Goal: Browse casually: Explore the website without a specific task or goal

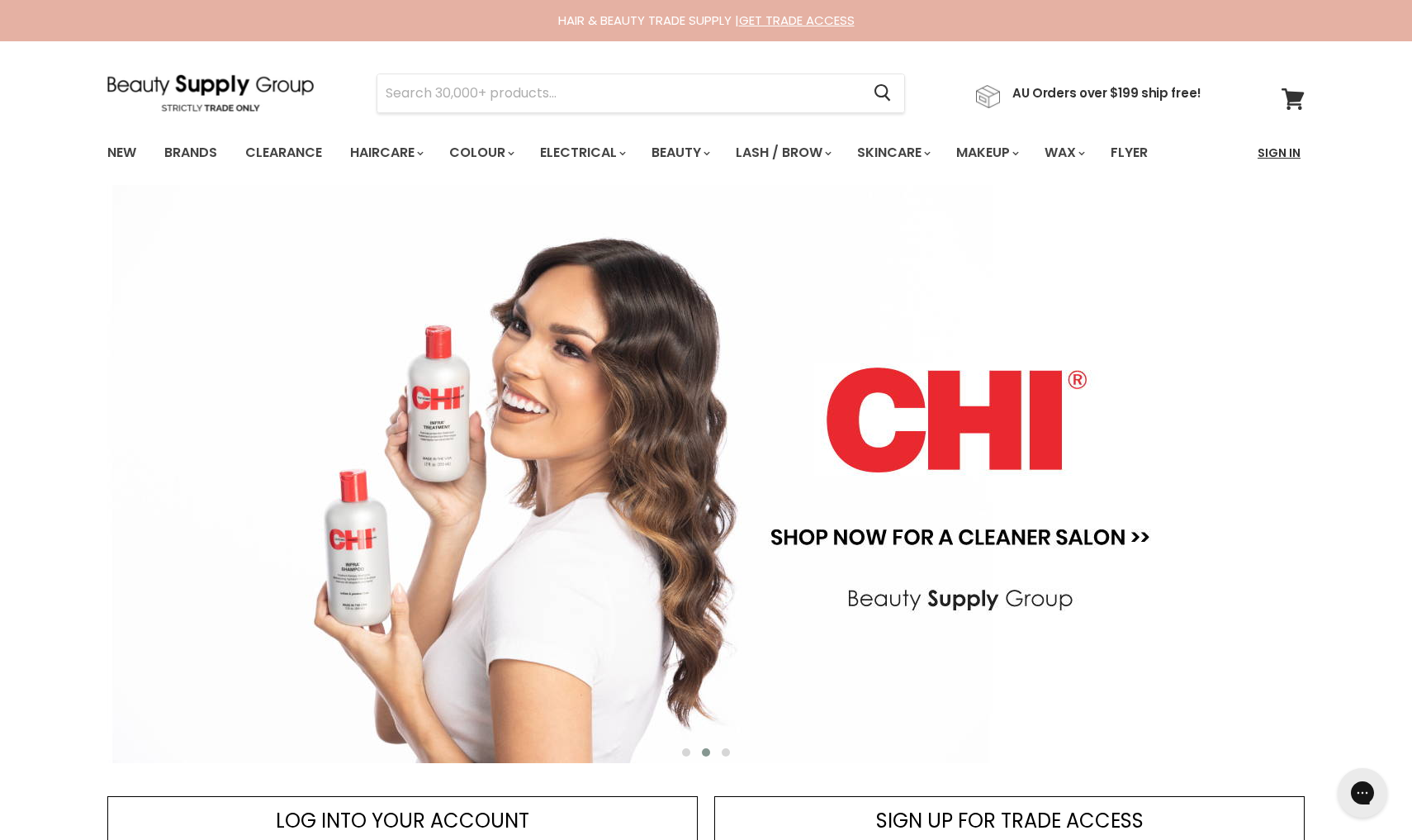
click at [1277, 158] on link "Sign In" at bounding box center [1278, 152] width 63 height 35
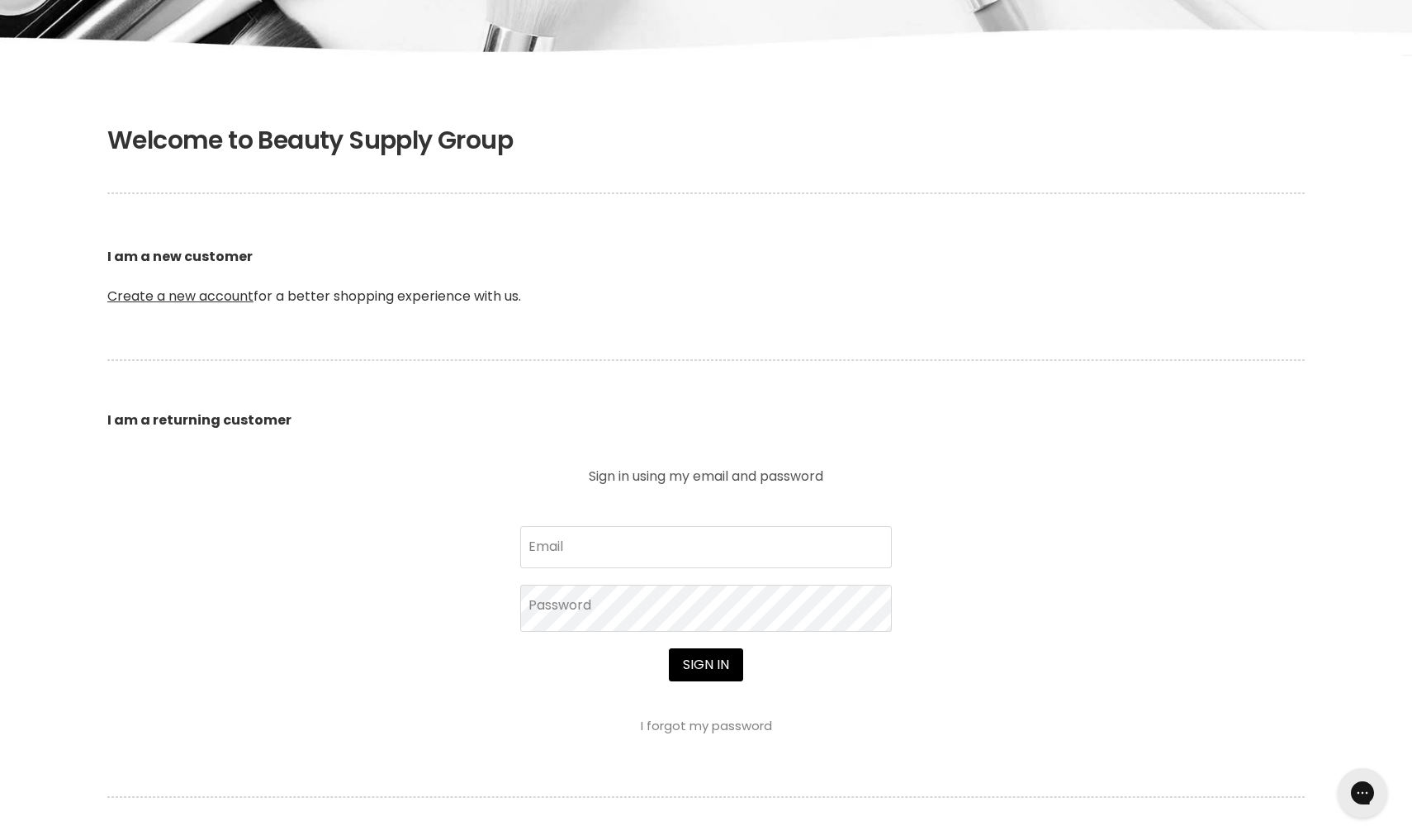
scroll to position [247, 0]
click at [210, 293] on link "Create a new account" at bounding box center [180, 294] width 146 height 19
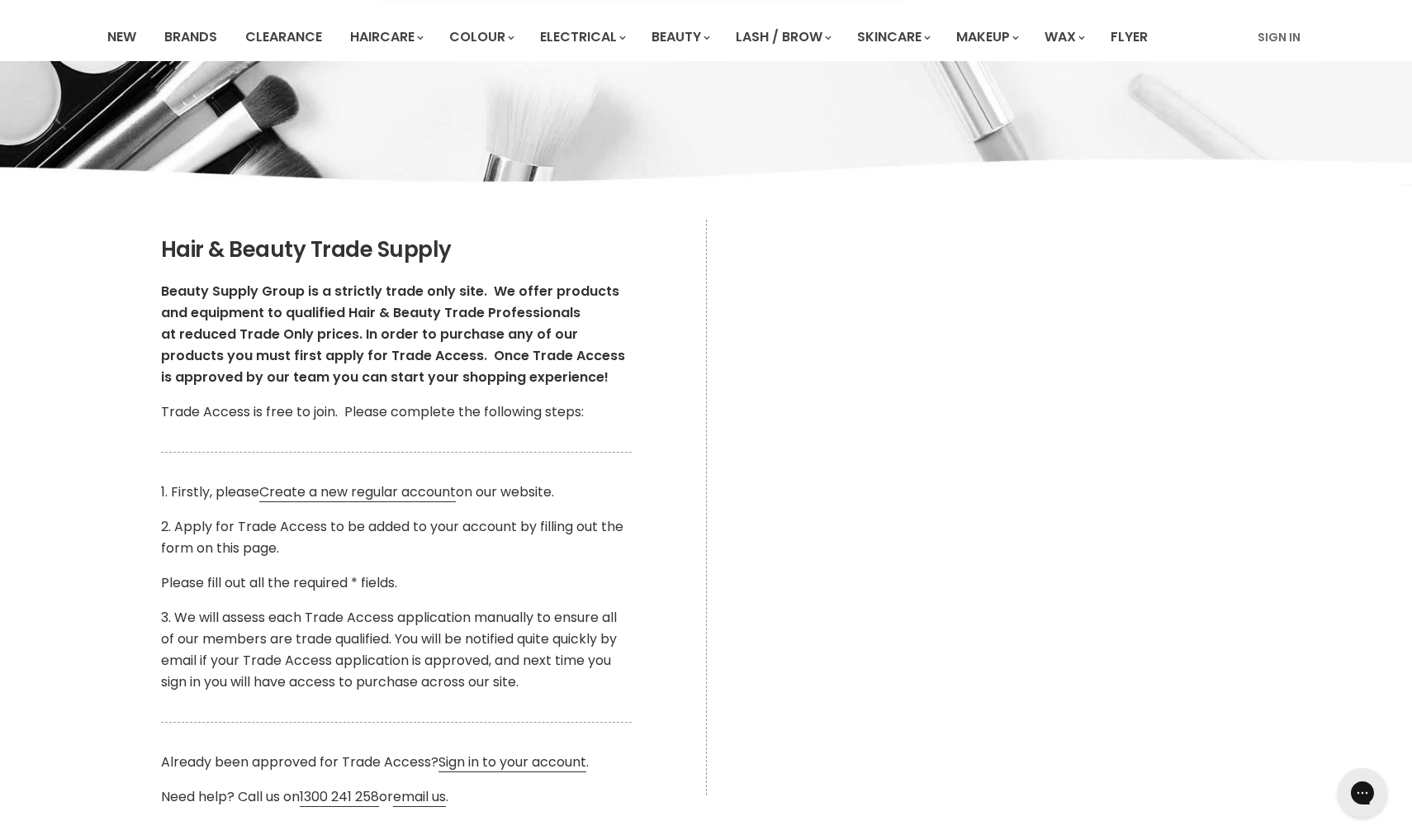
scroll to position [117, 0]
click at [316, 491] on link "Create a new regular account" at bounding box center [358, 491] width 197 height 19
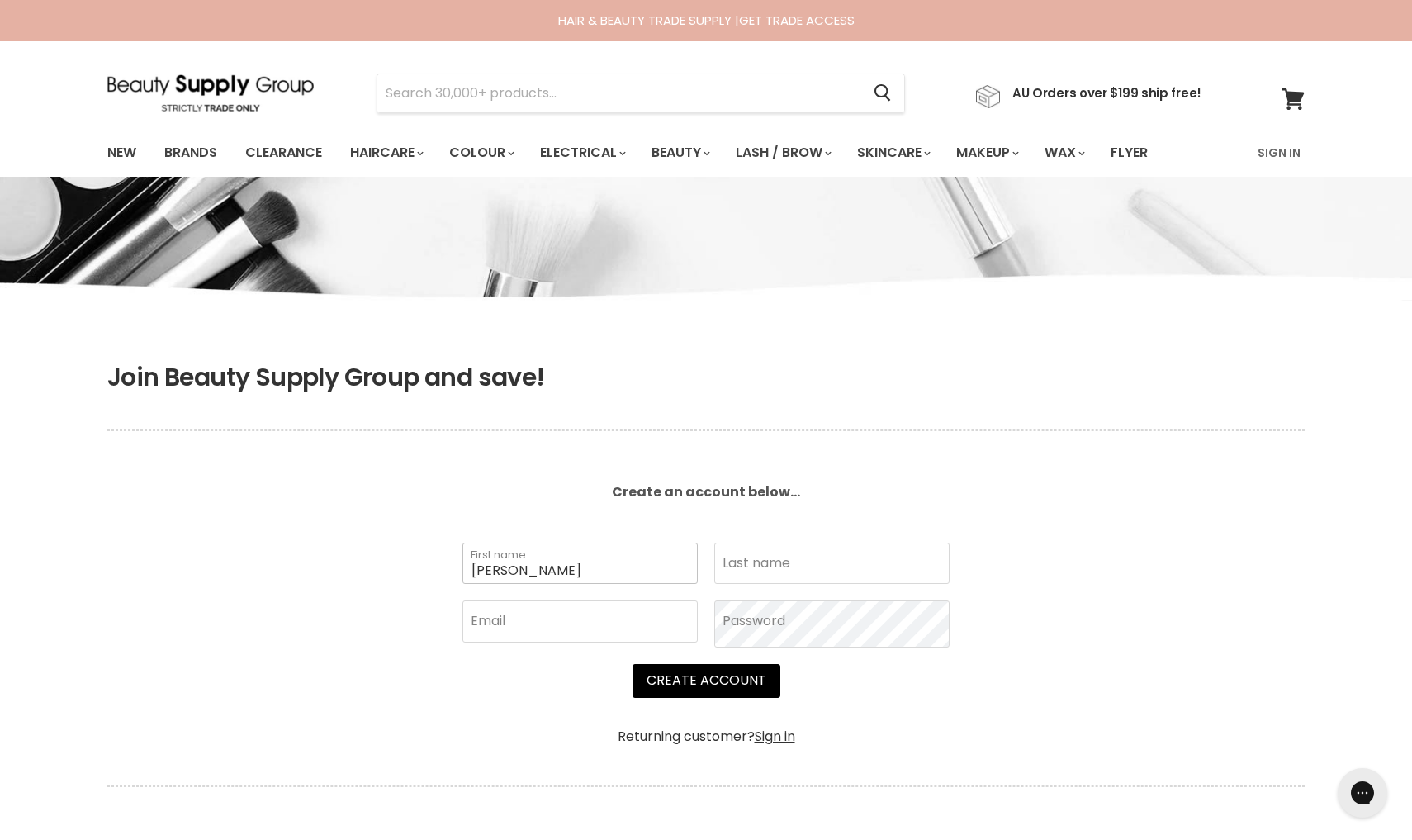
type input "Leanne"
type input "Sinclair"
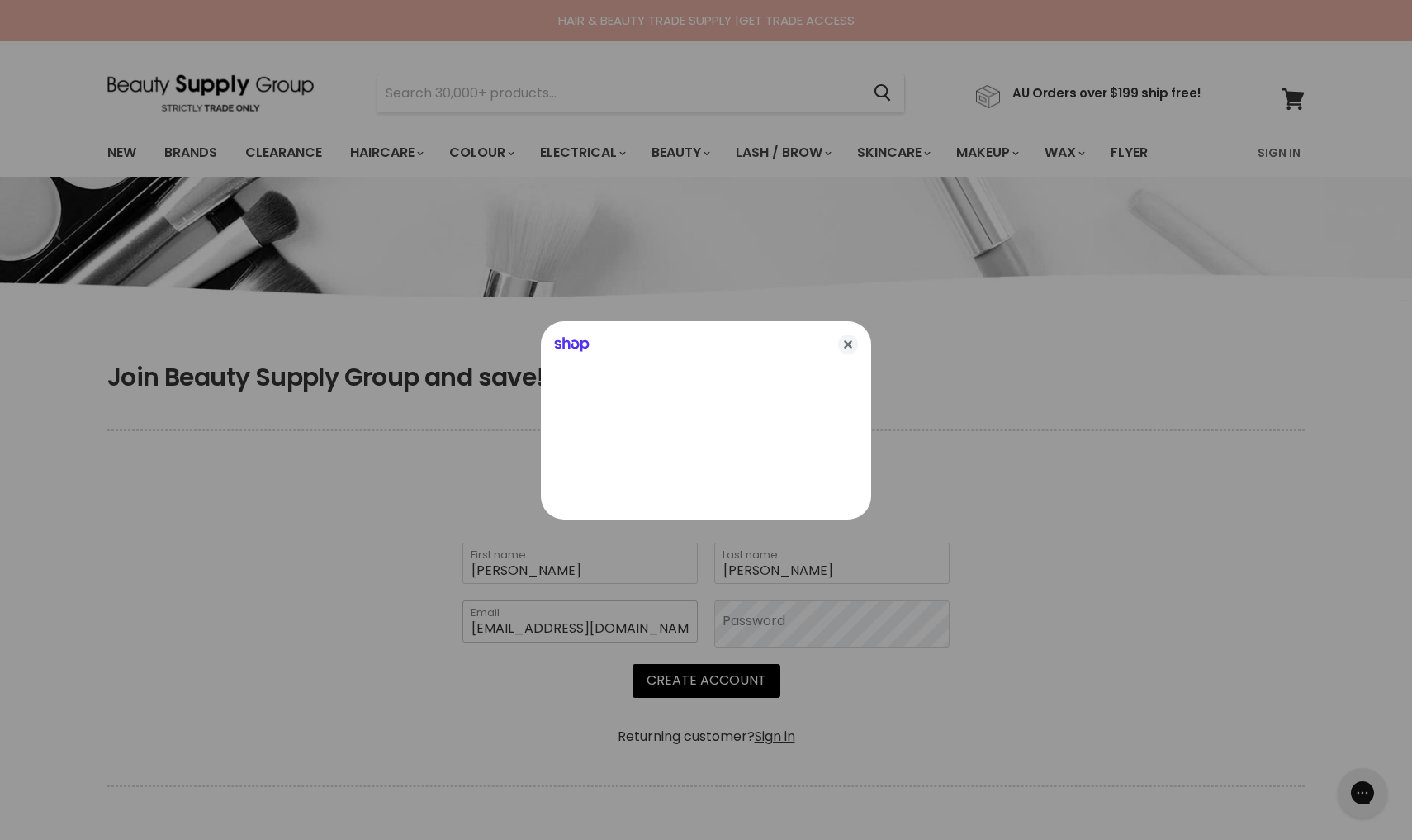
type input "Leannehughes1482@icloud.com"
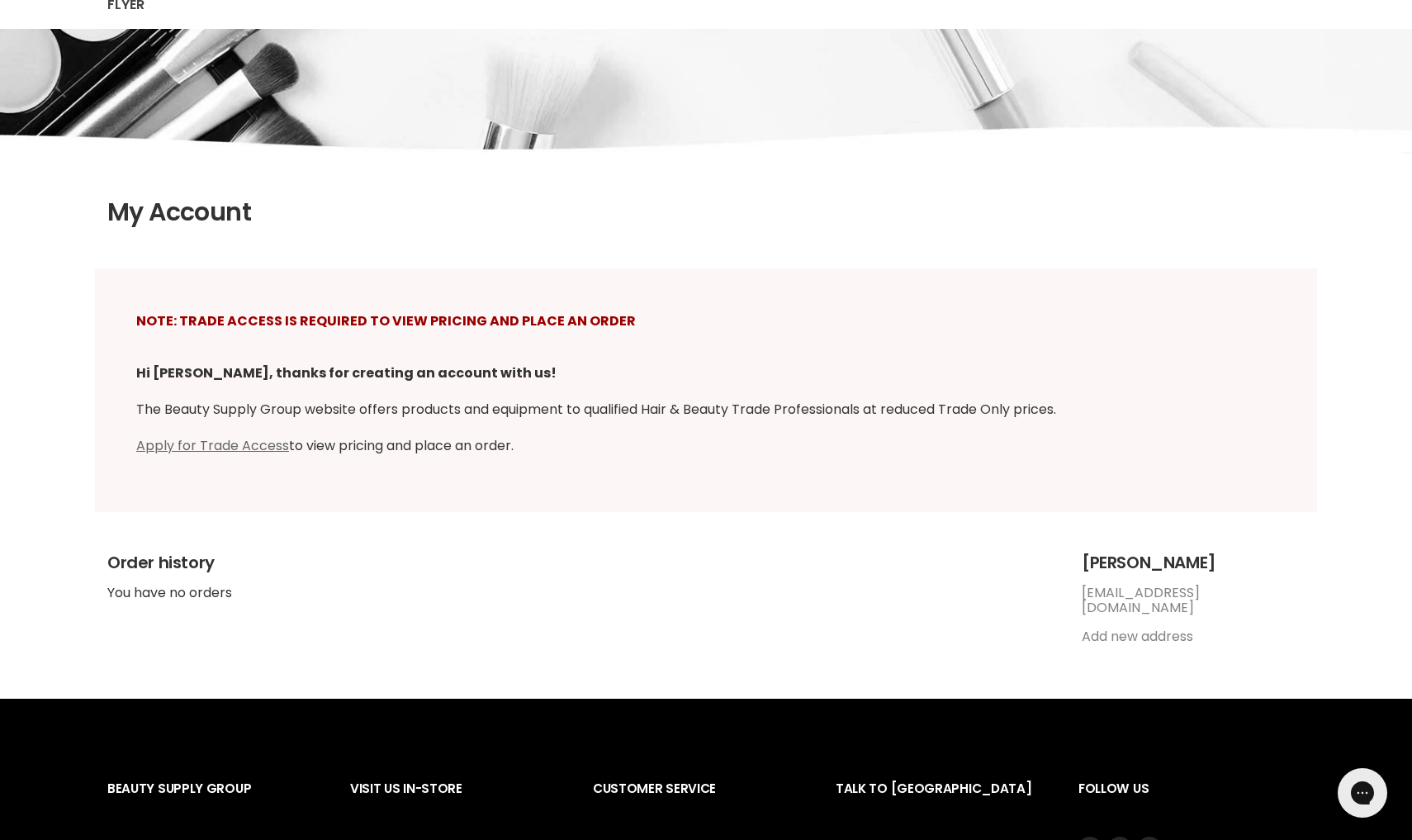
scroll to position [196, 0]
click at [189, 438] on link "Apply for Trade Access" at bounding box center [212, 444] width 153 height 19
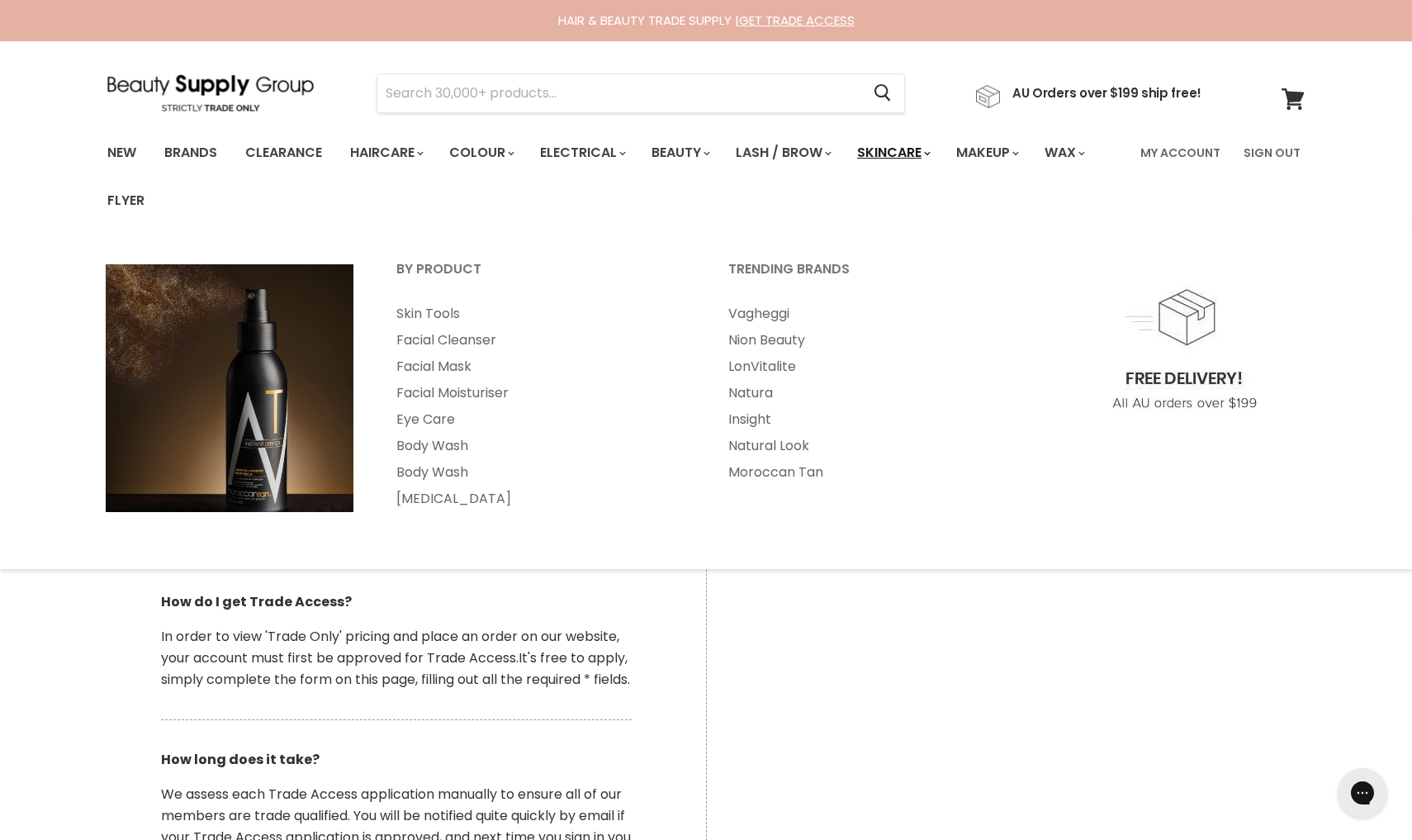
click at [940, 156] on link "Skincare" at bounding box center [892, 152] width 96 height 35
click at [940, 152] on link "Skincare" at bounding box center [892, 152] width 96 height 35
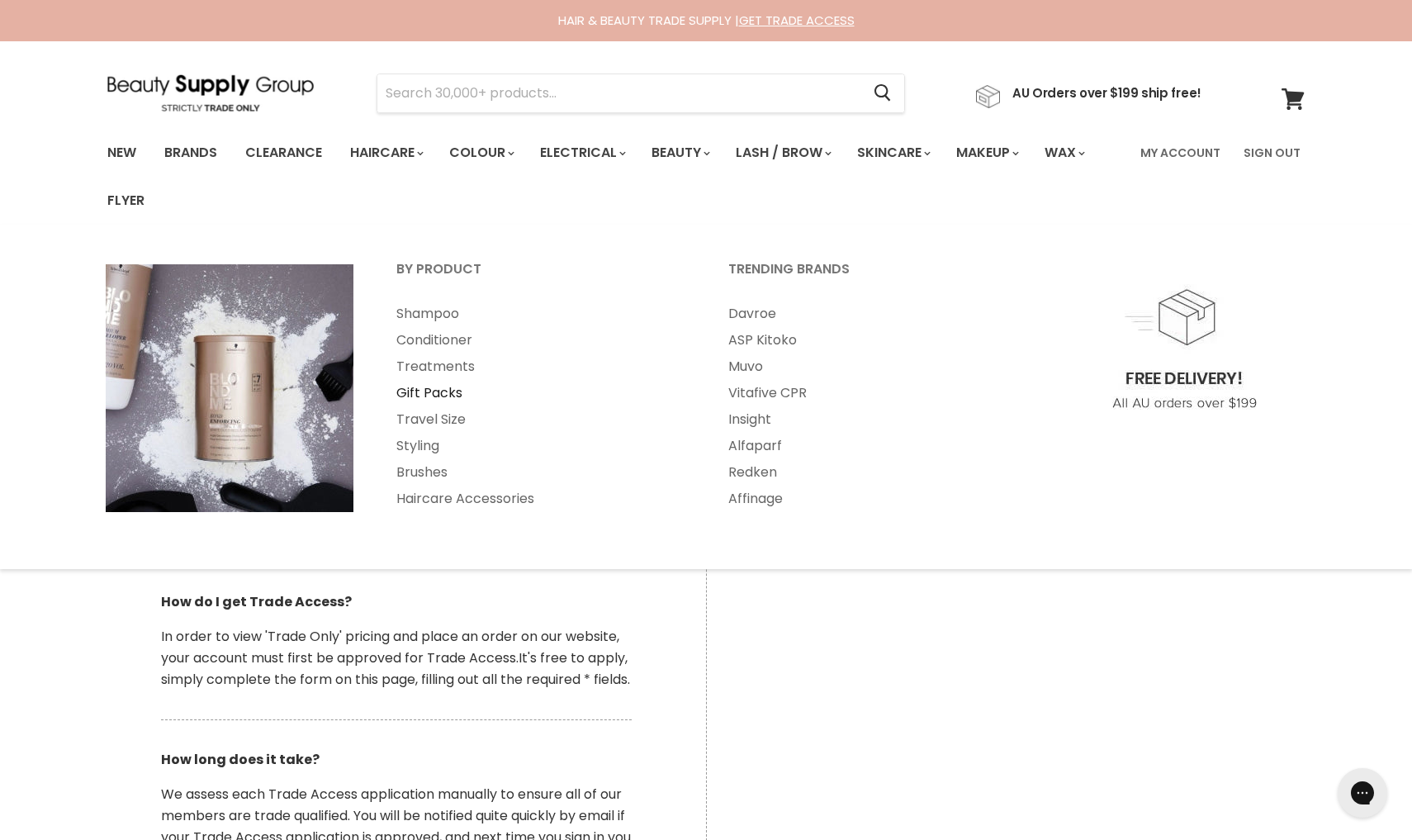
click at [448, 393] on link "Gift Packs" at bounding box center [539, 393] width 328 height 27
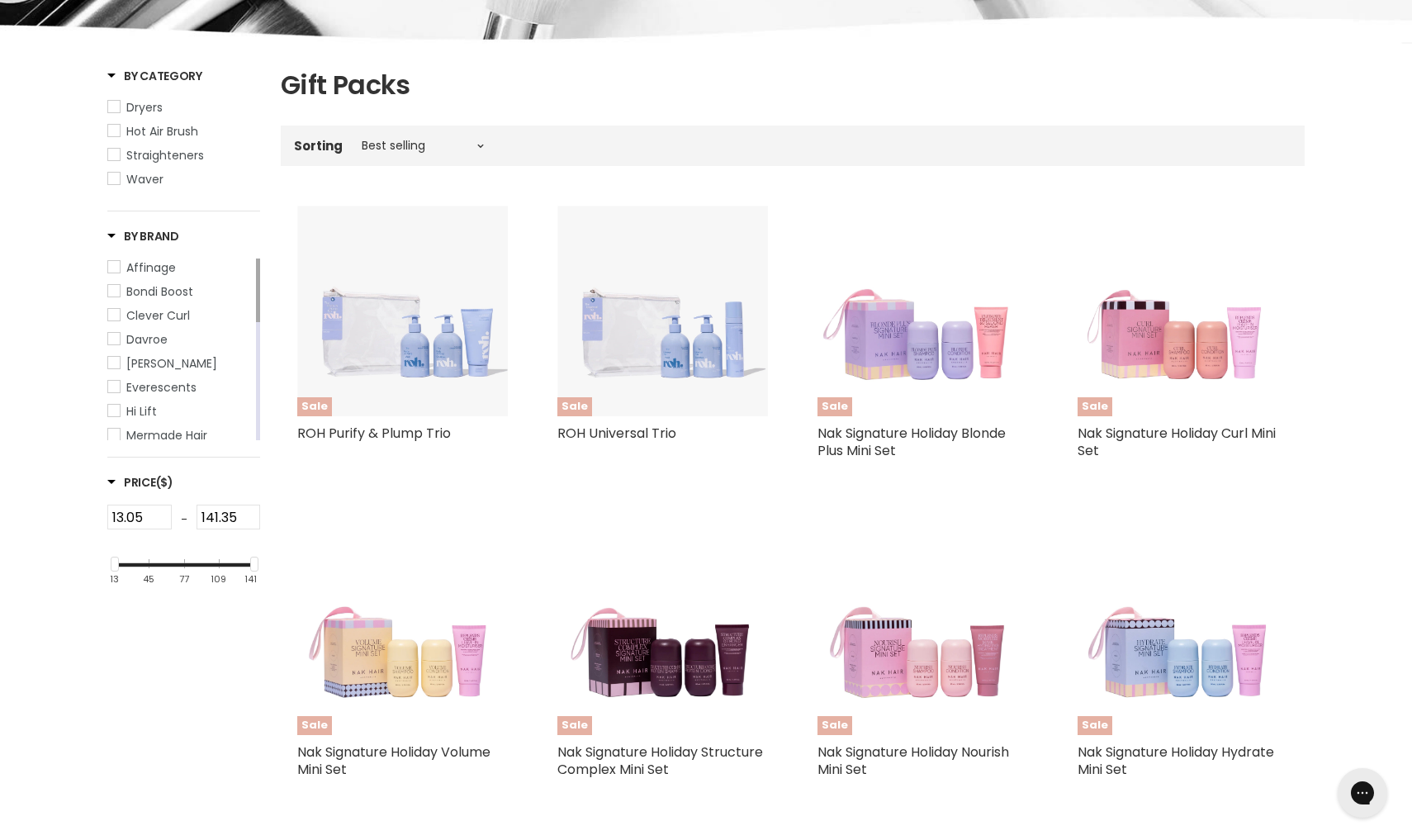
scroll to position [313, 0]
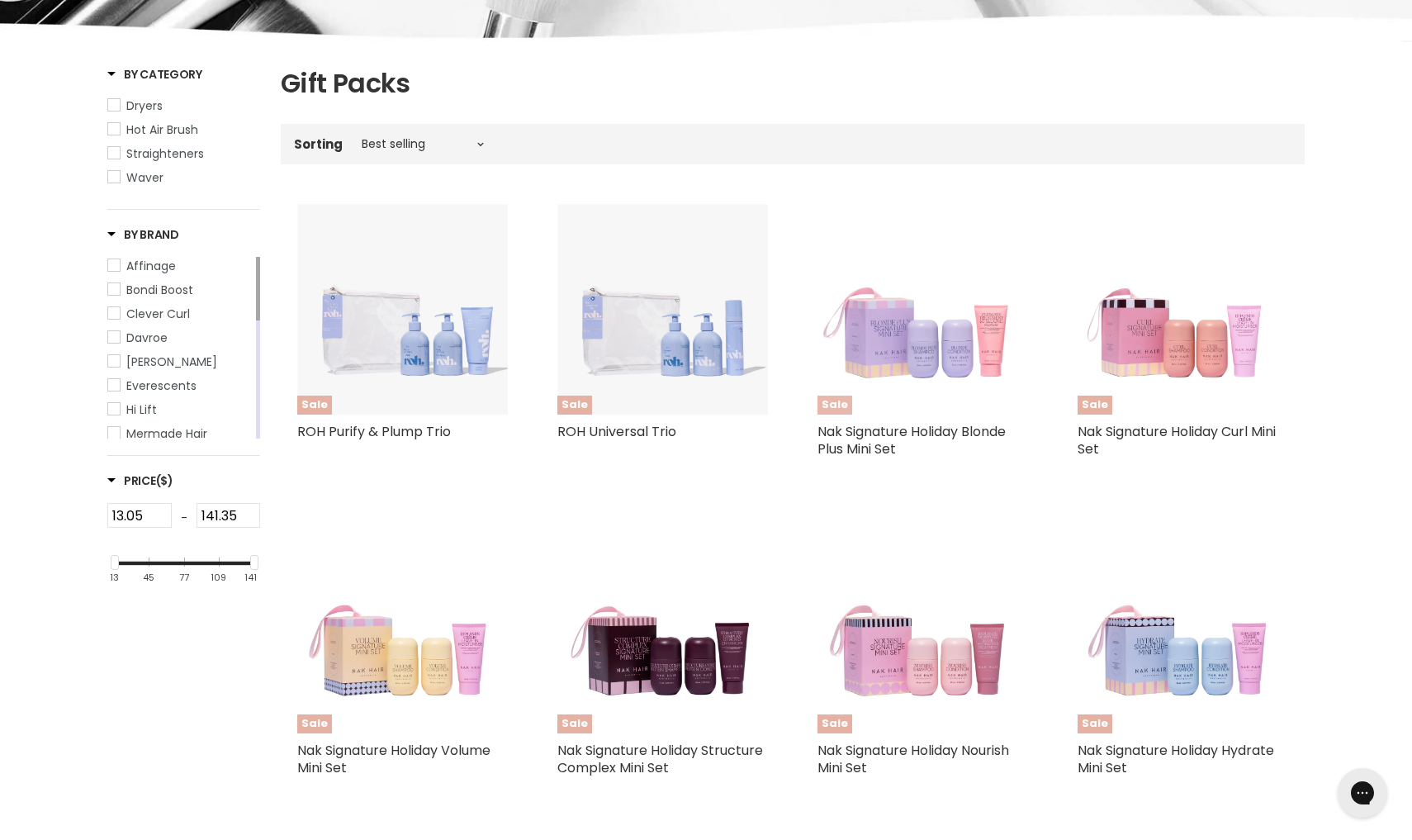
click at [961, 370] on img "Main content" at bounding box center [922, 309] width 211 height 211
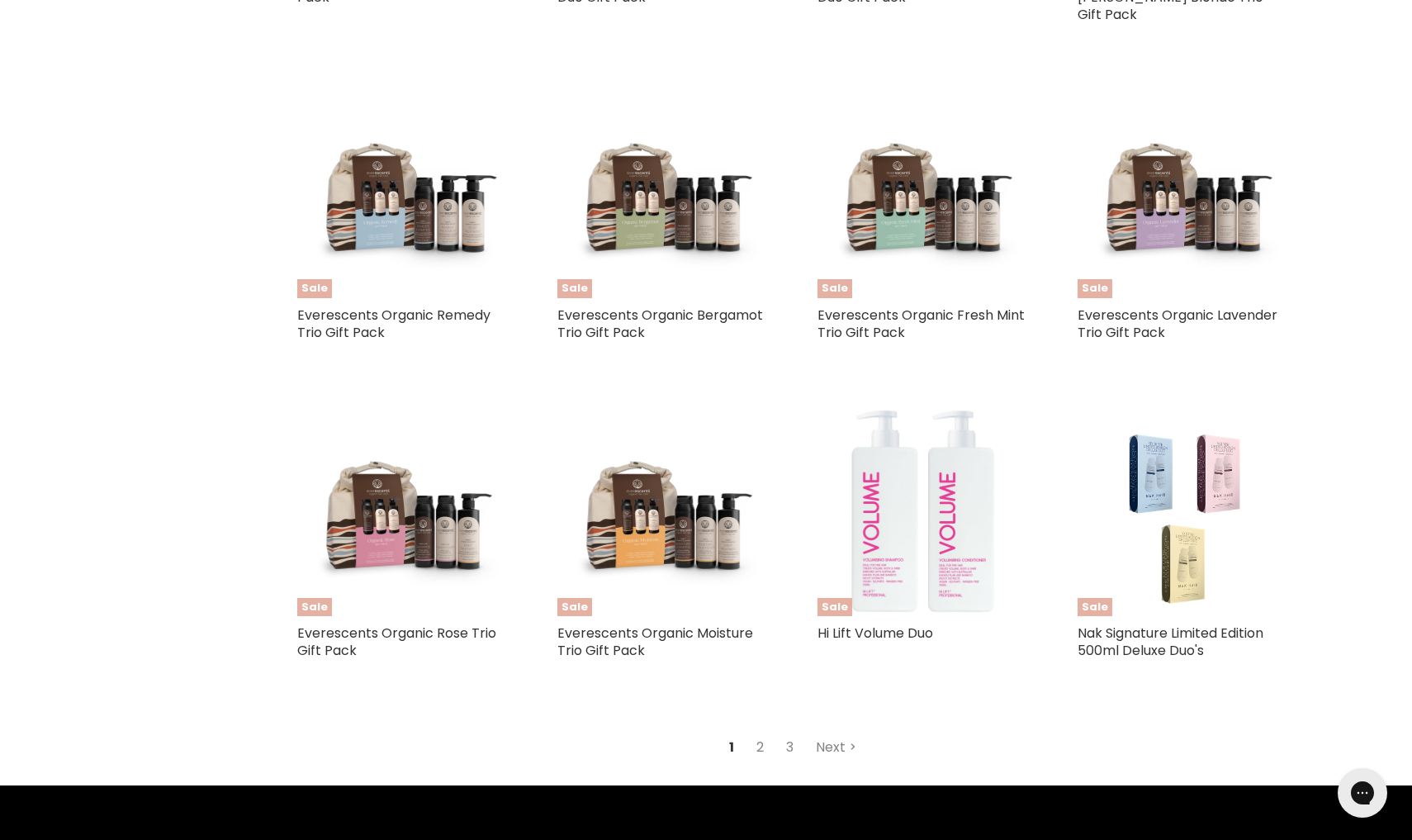
scroll to position [3609, 0]
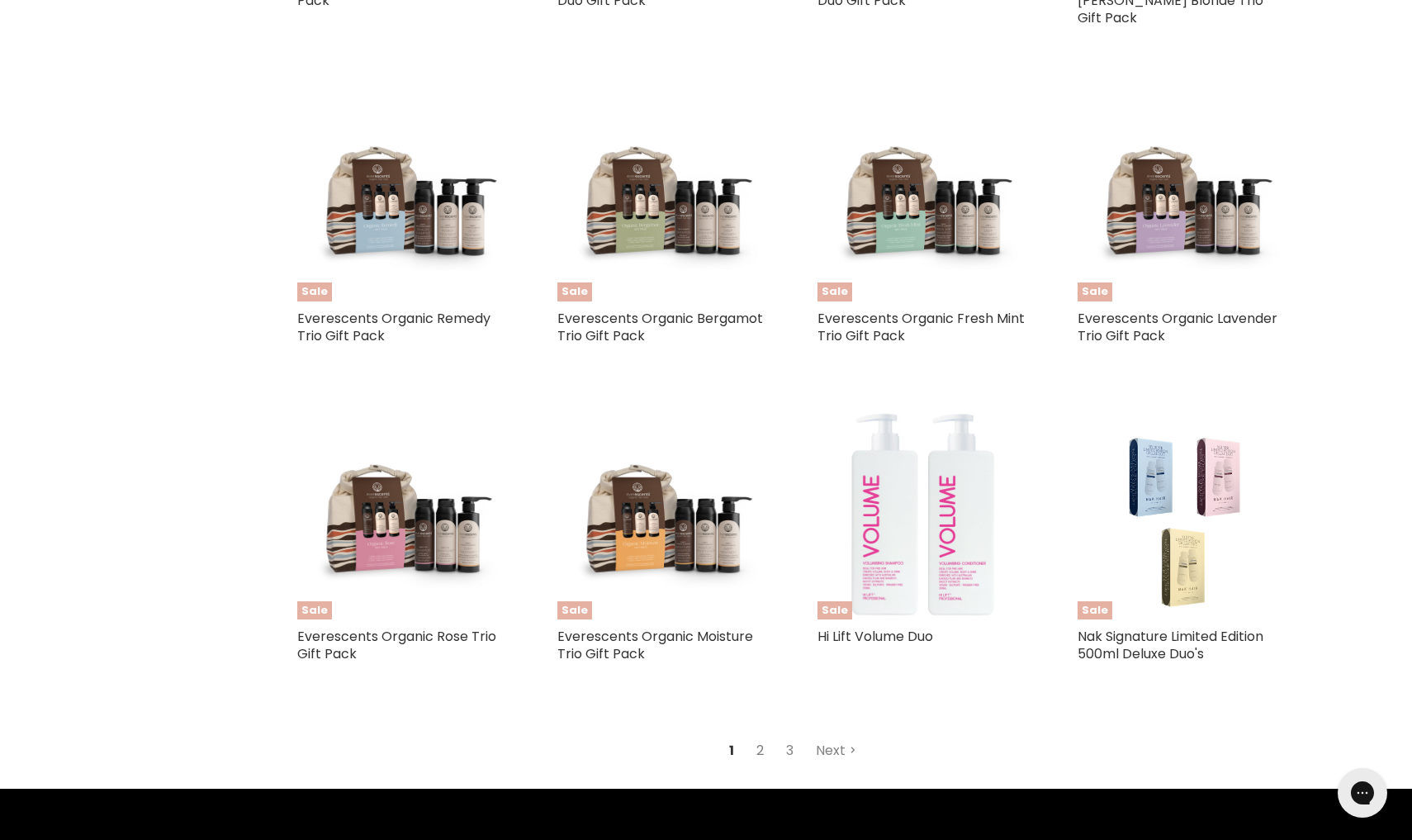
click at [760, 736] on link "2" at bounding box center [760, 751] width 26 height 30
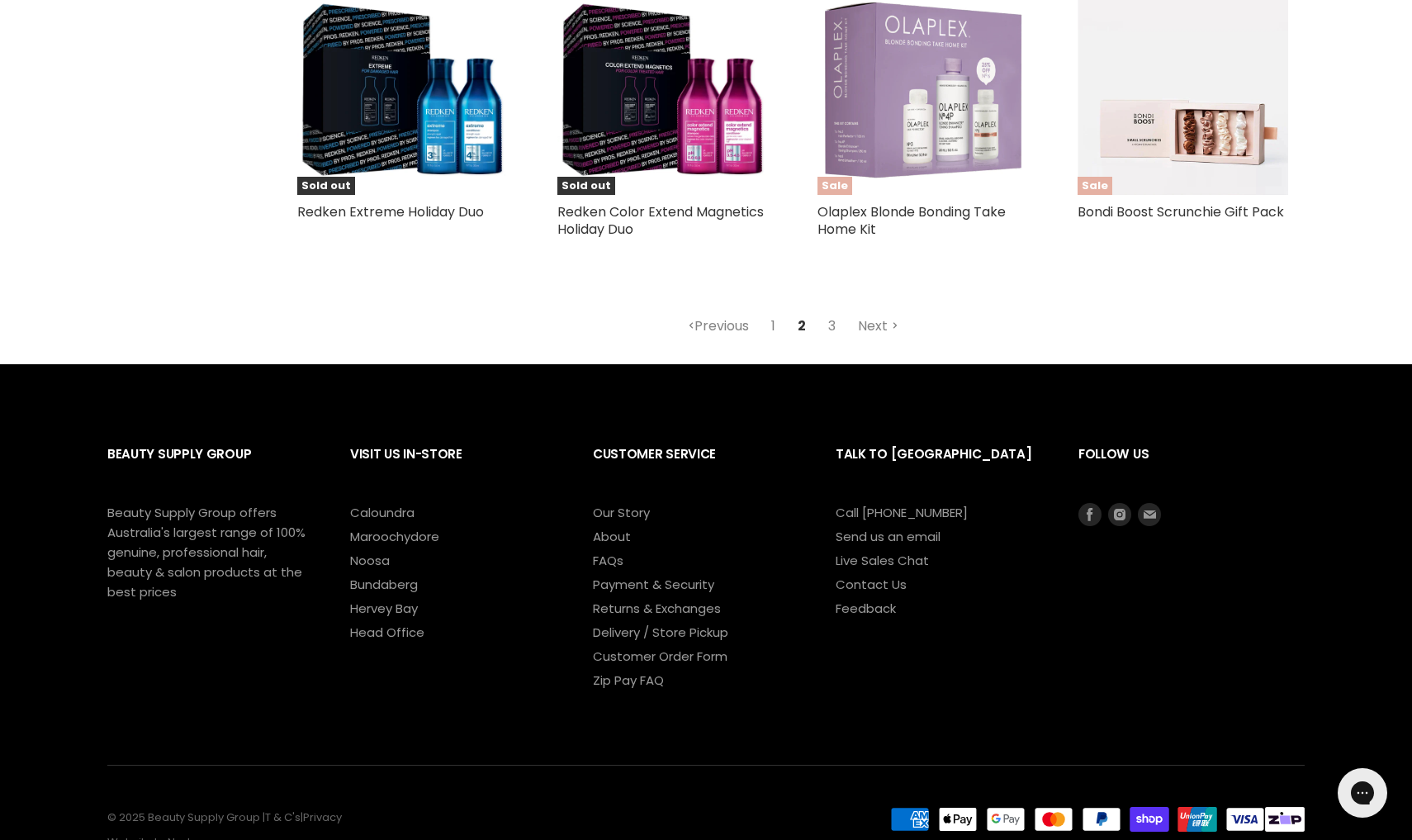
scroll to position [4013, 0]
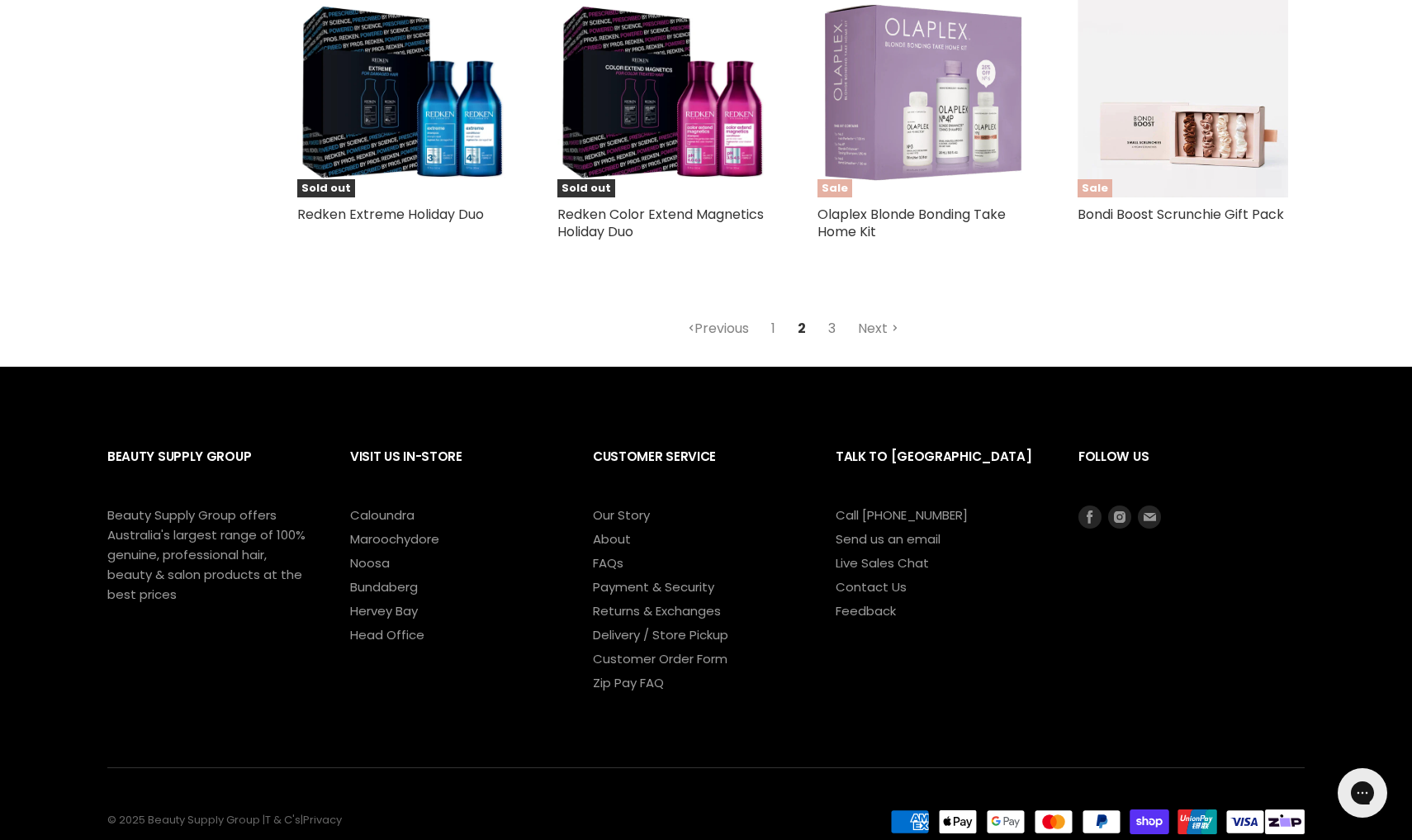
click at [829, 323] on link "3" at bounding box center [831, 328] width 26 height 30
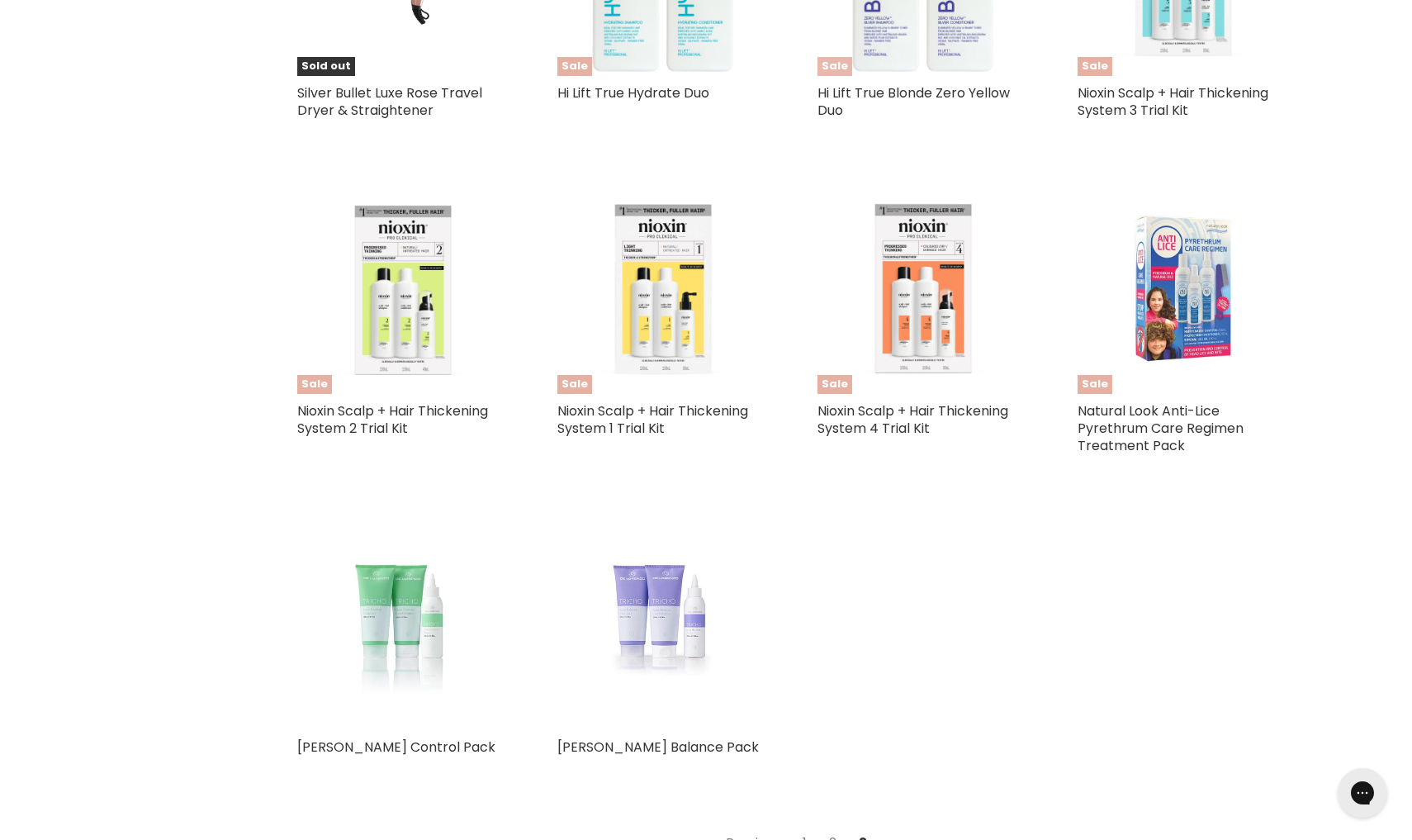
scroll to position [1338, 0]
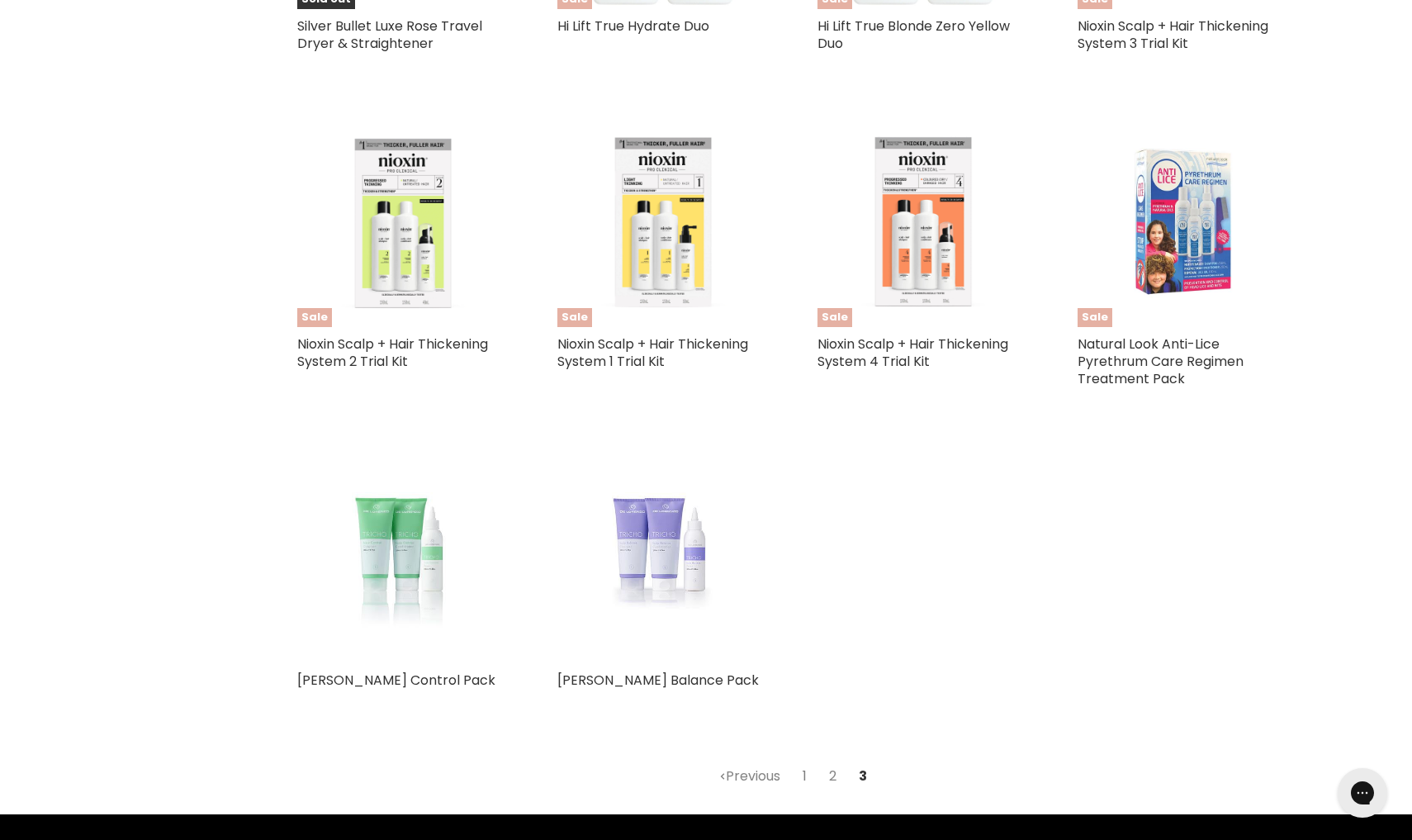
click at [806, 771] on link "1" at bounding box center [804, 776] width 22 height 30
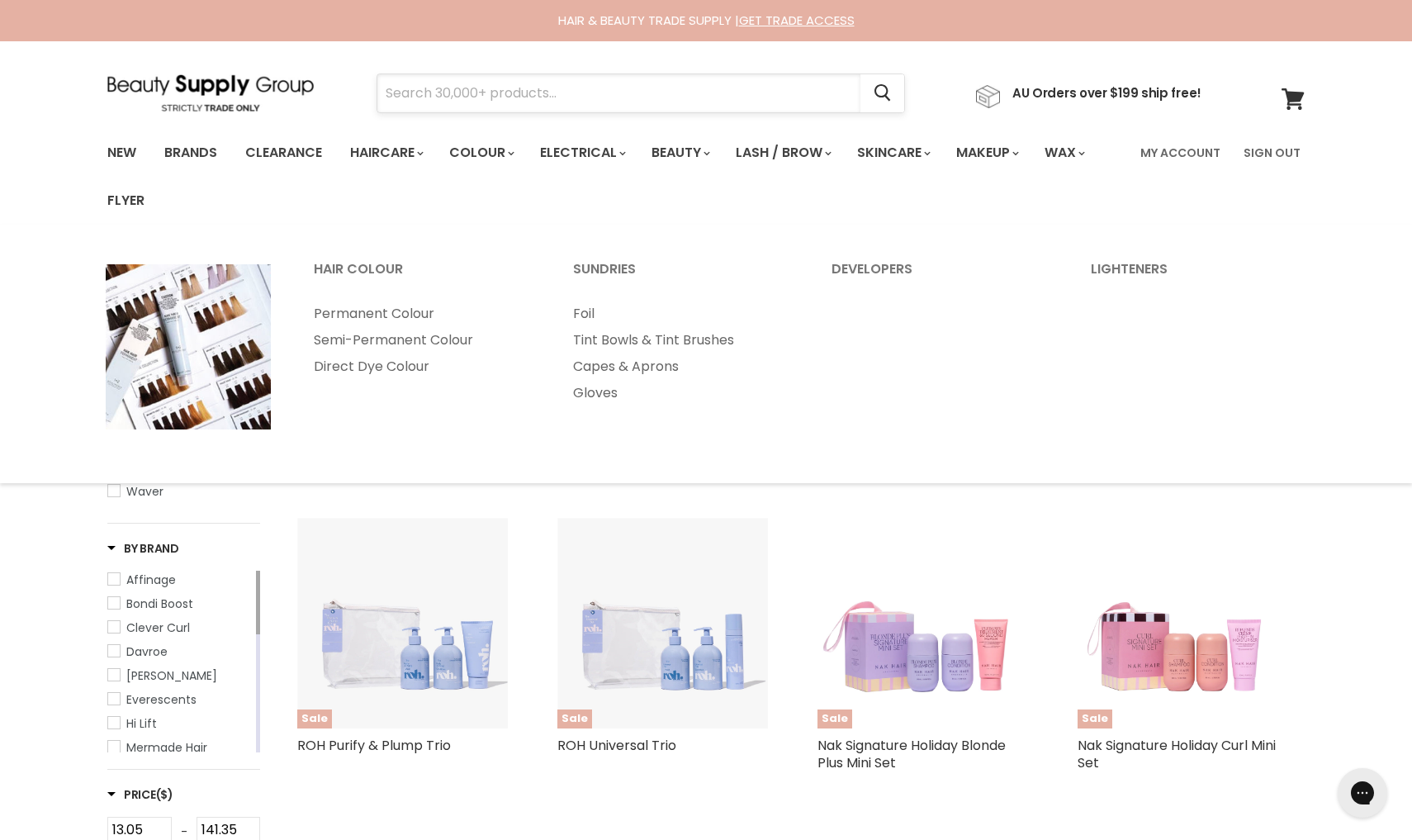
click at [462, 87] on input "Search" at bounding box center [619, 93] width 483 height 38
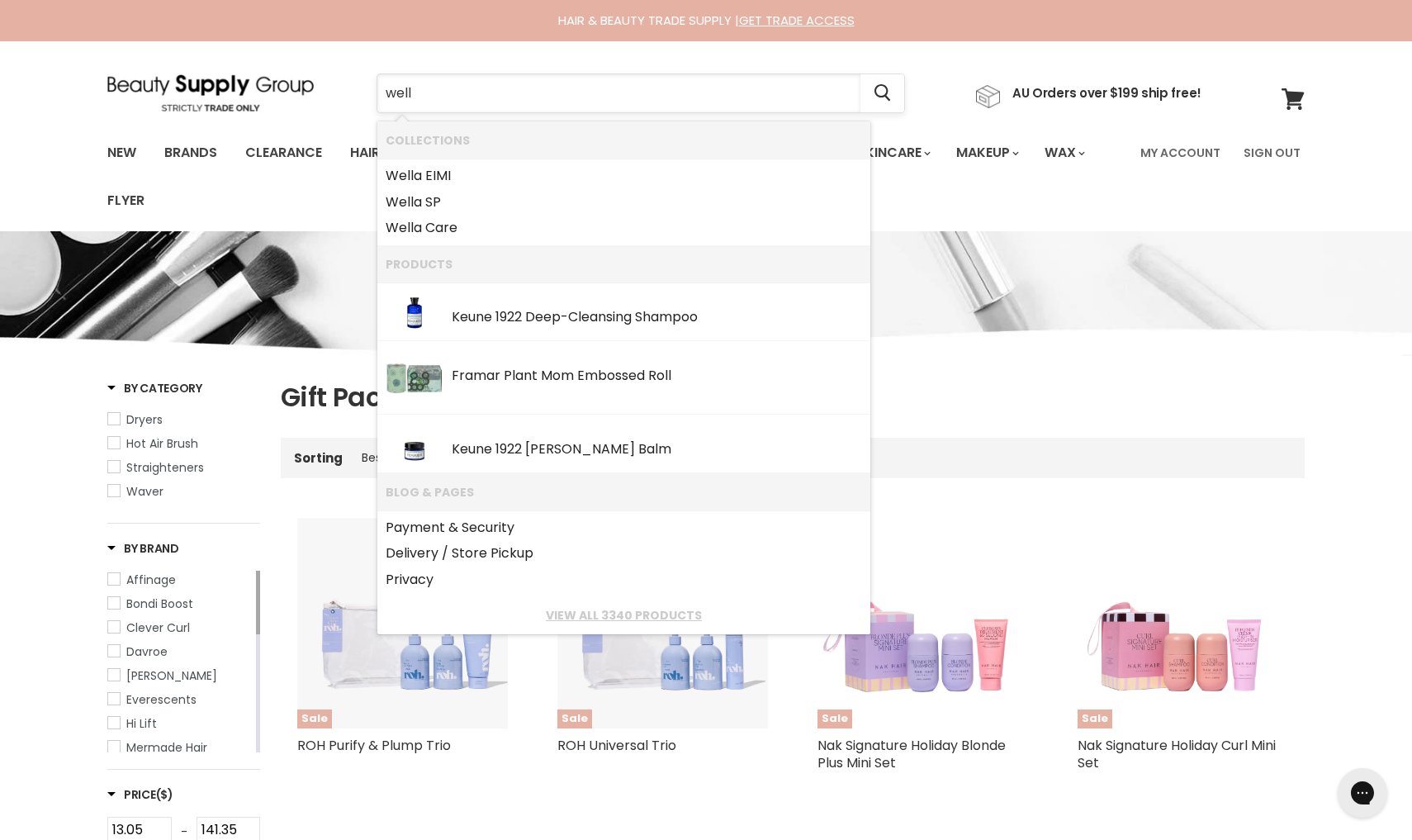
type input "wella"
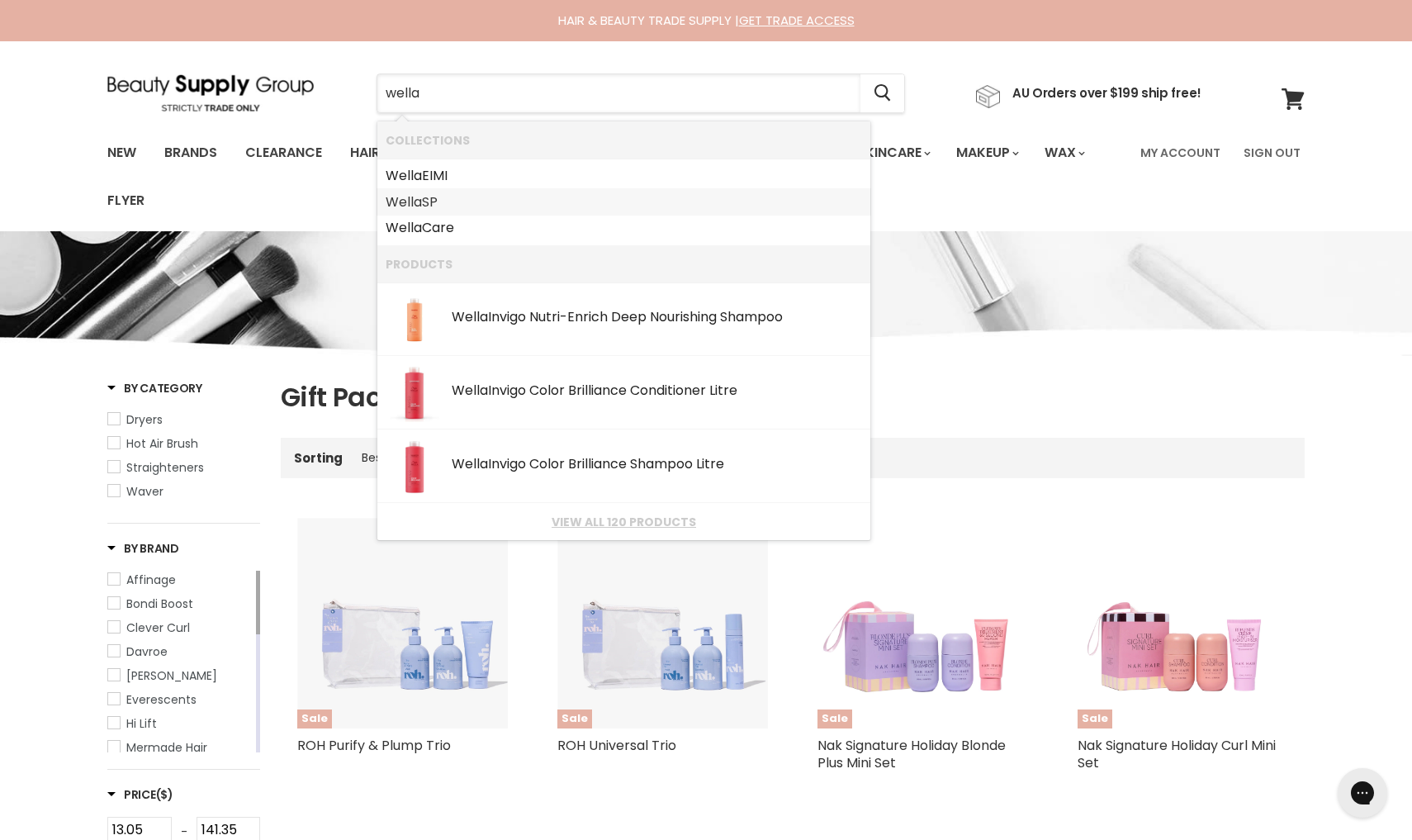
click at [436, 201] on link "Wella SP" at bounding box center [624, 203] width 476 height 27
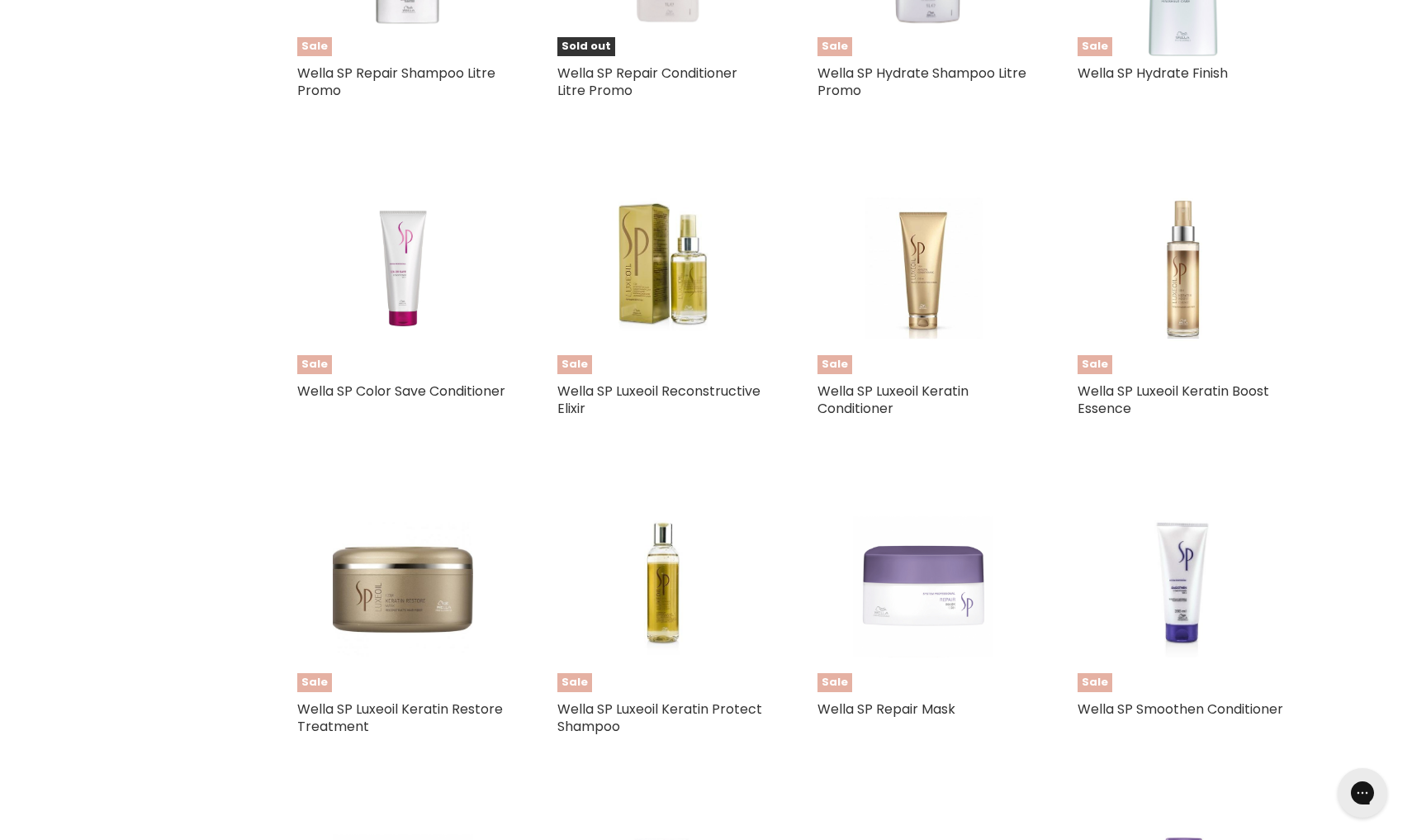
scroll to position [1191, 0]
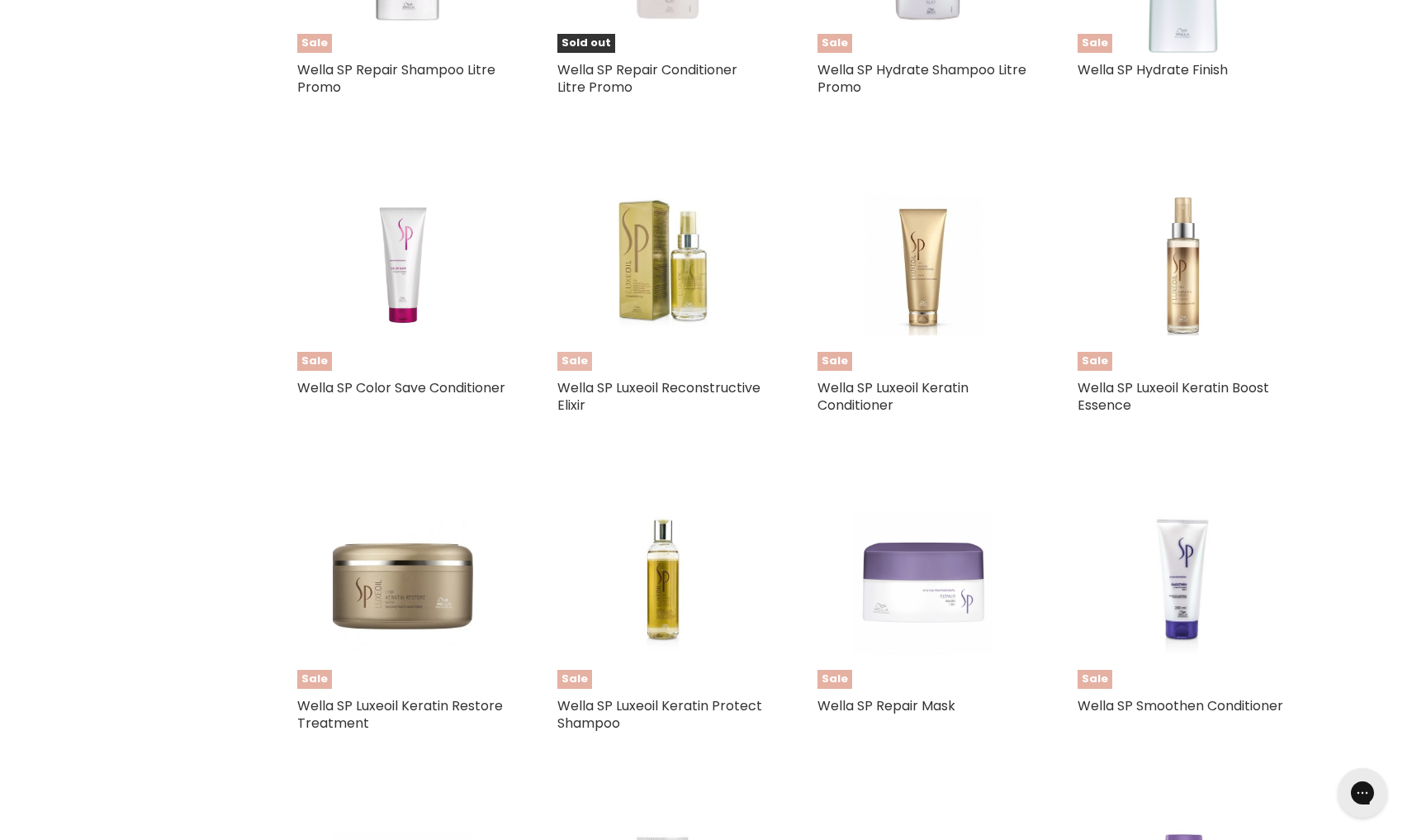
click at [679, 265] on img "Main content" at bounding box center [663, 266] width 140 height 211
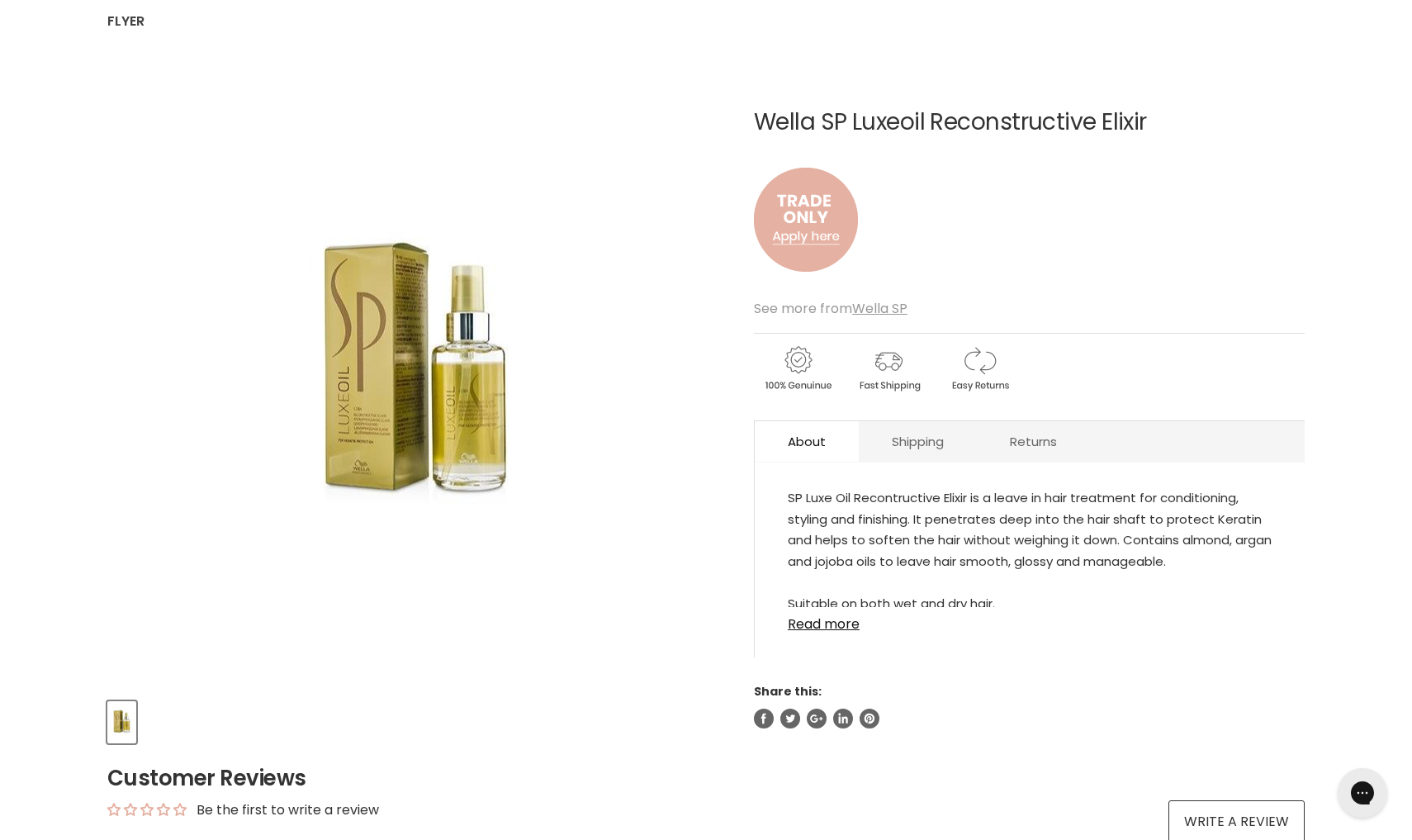
scroll to position [180, 0]
click at [817, 234] on img "Main content" at bounding box center [806, 219] width 104 height 137
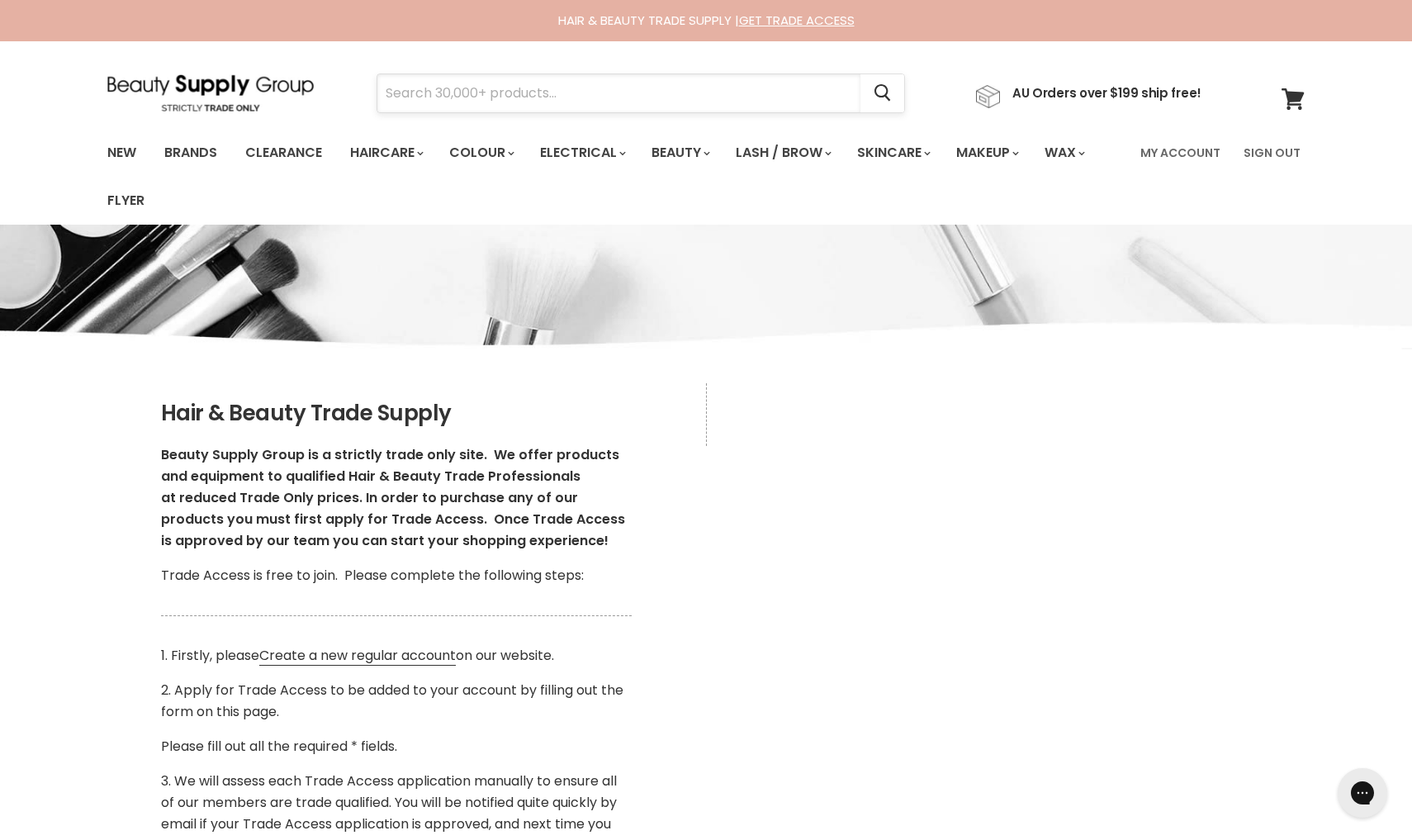
click at [581, 107] on input "Search" at bounding box center [619, 93] width 483 height 38
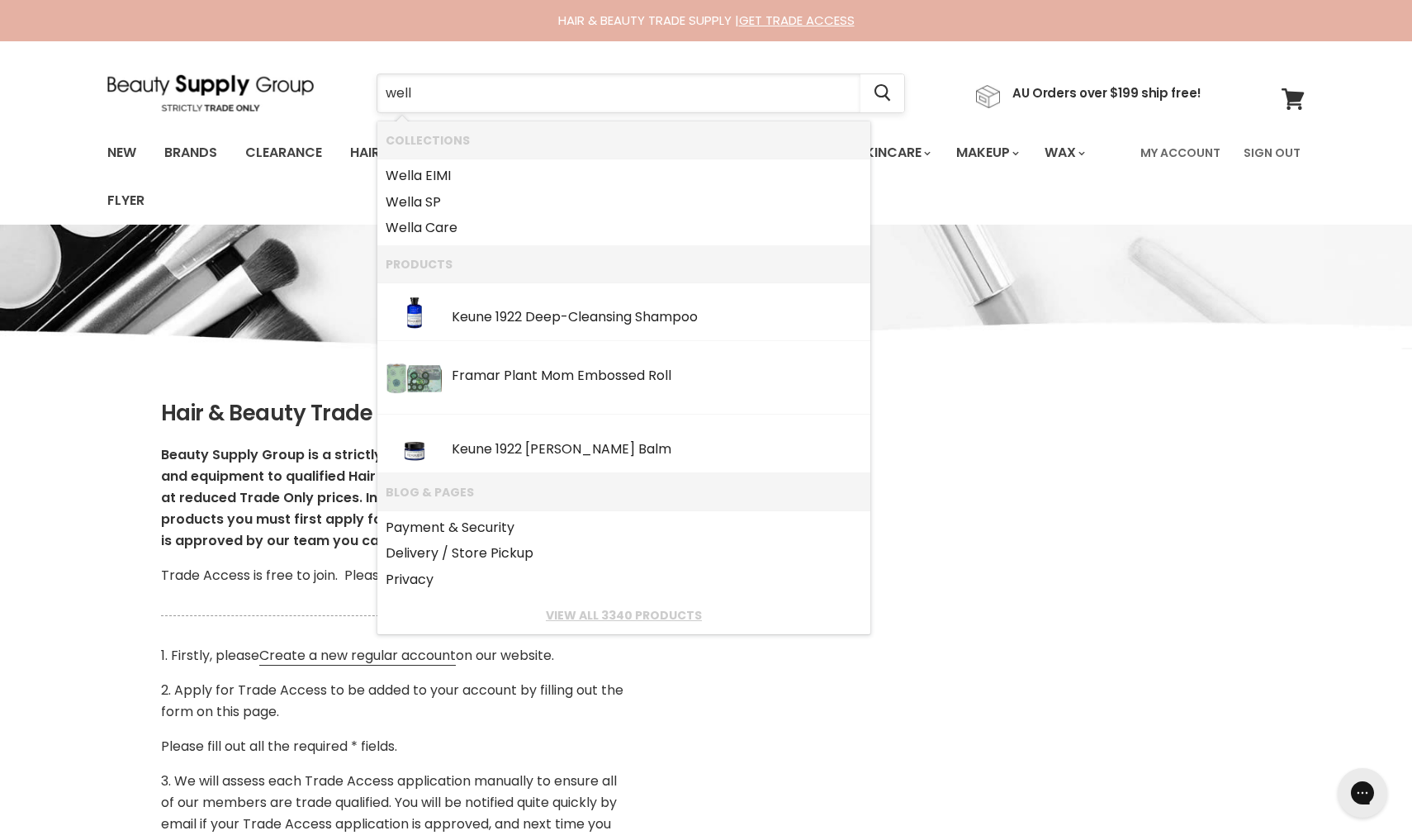
type input "wella"
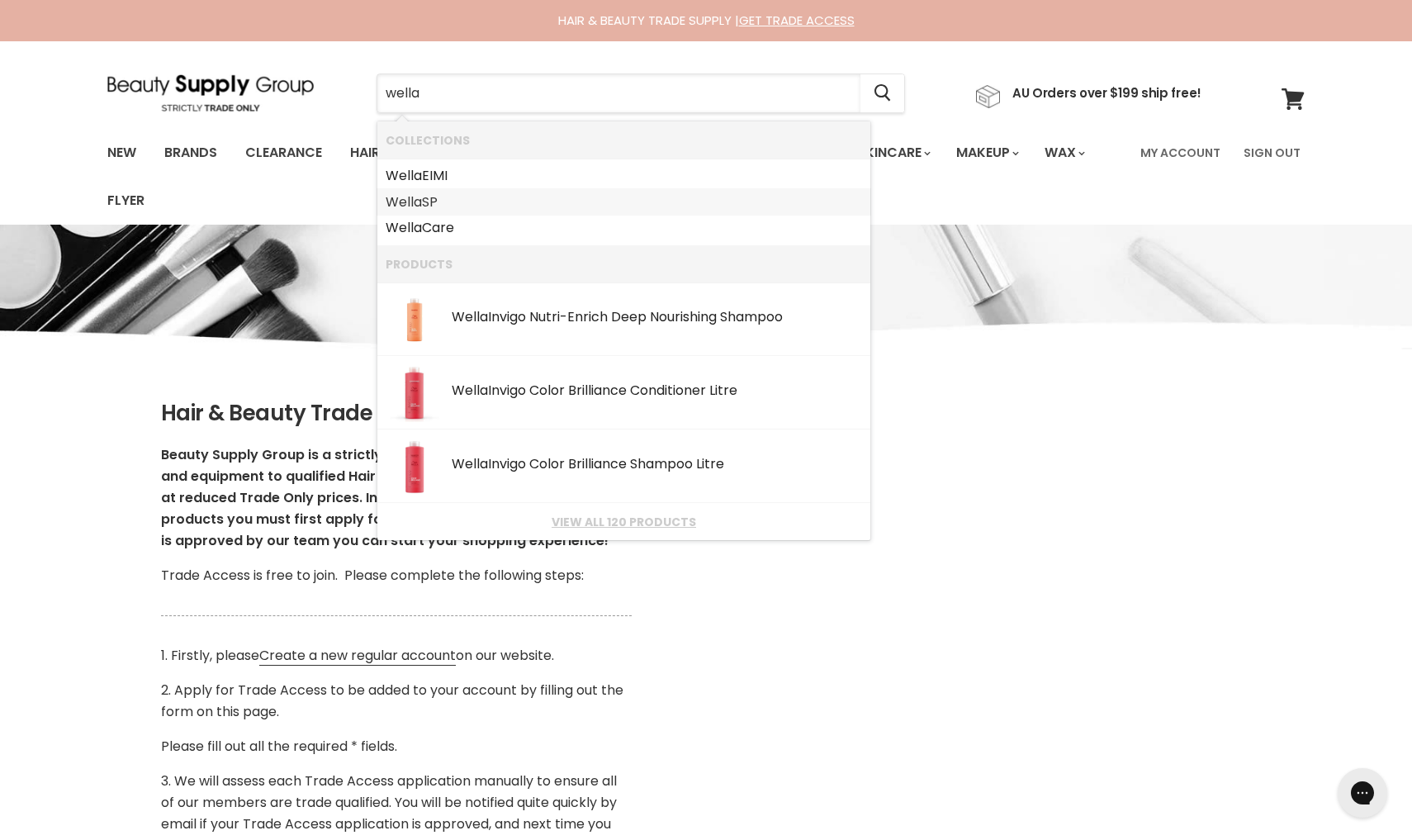
click at [448, 204] on link "Wella SP" at bounding box center [624, 203] width 476 height 27
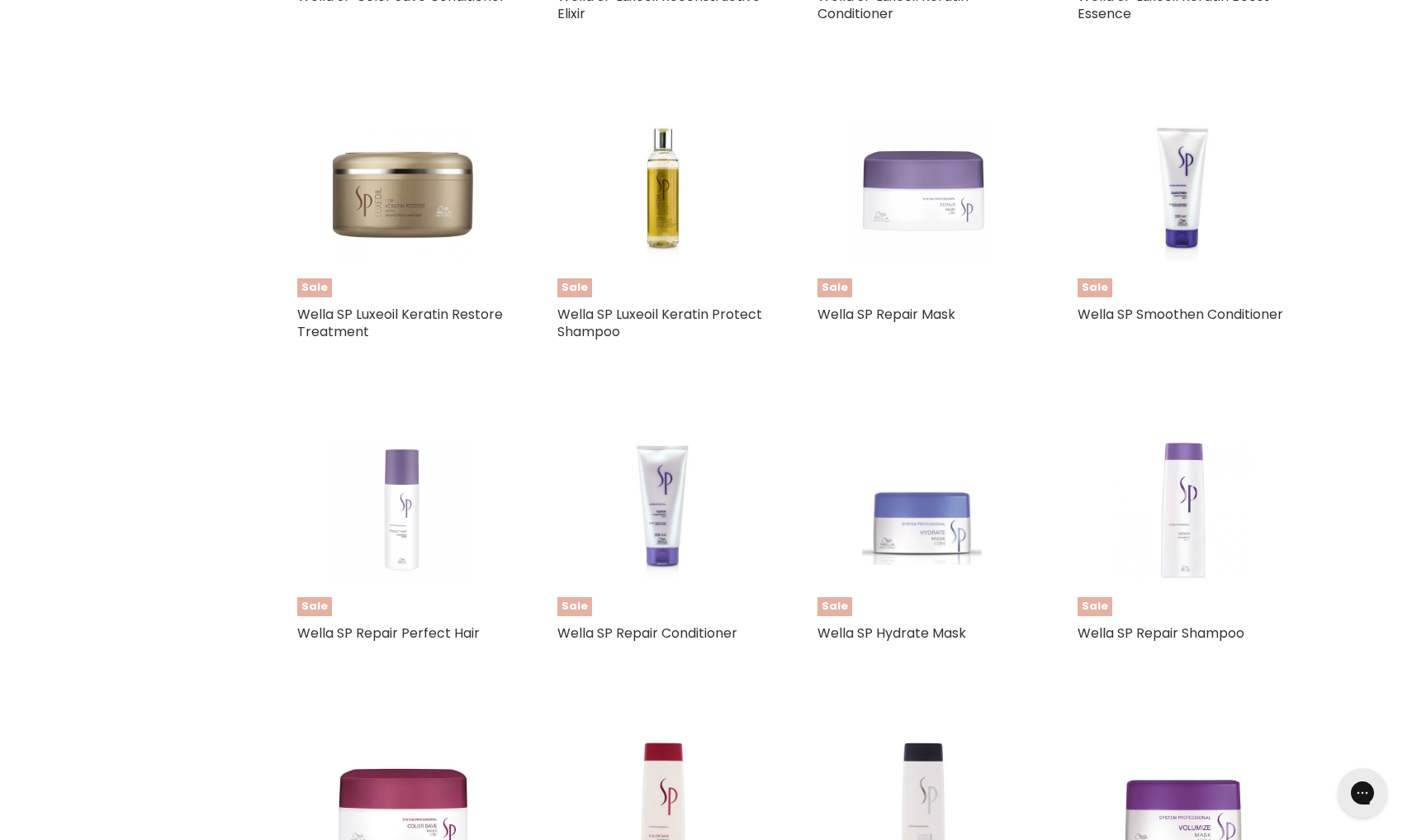
scroll to position [1583, 0]
click at [351, 212] on img "Main content" at bounding box center [403, 191] width 141 height 211
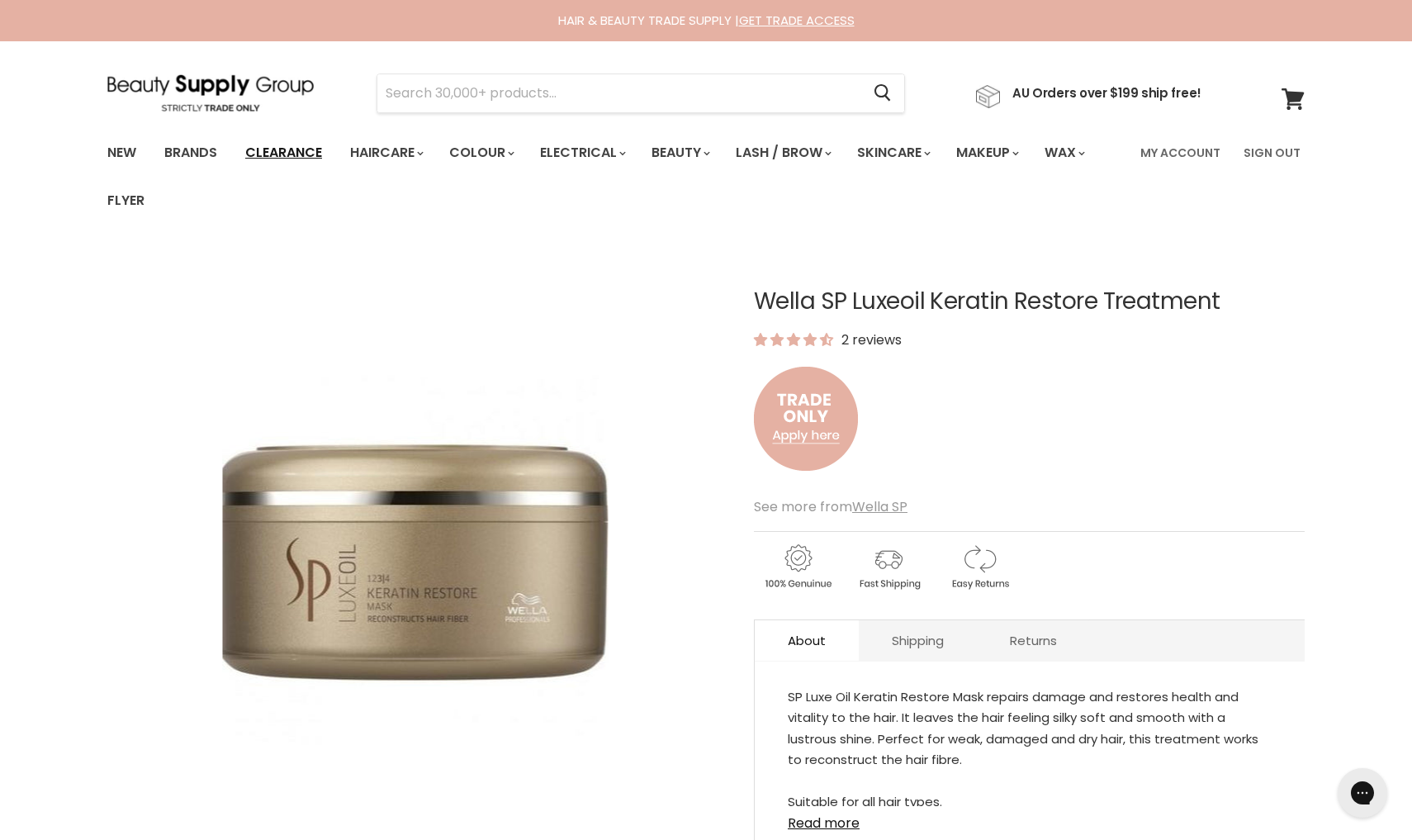
click at [272, 158] on link "Clearance" at bounding box center [283, 152] width 102 height 35
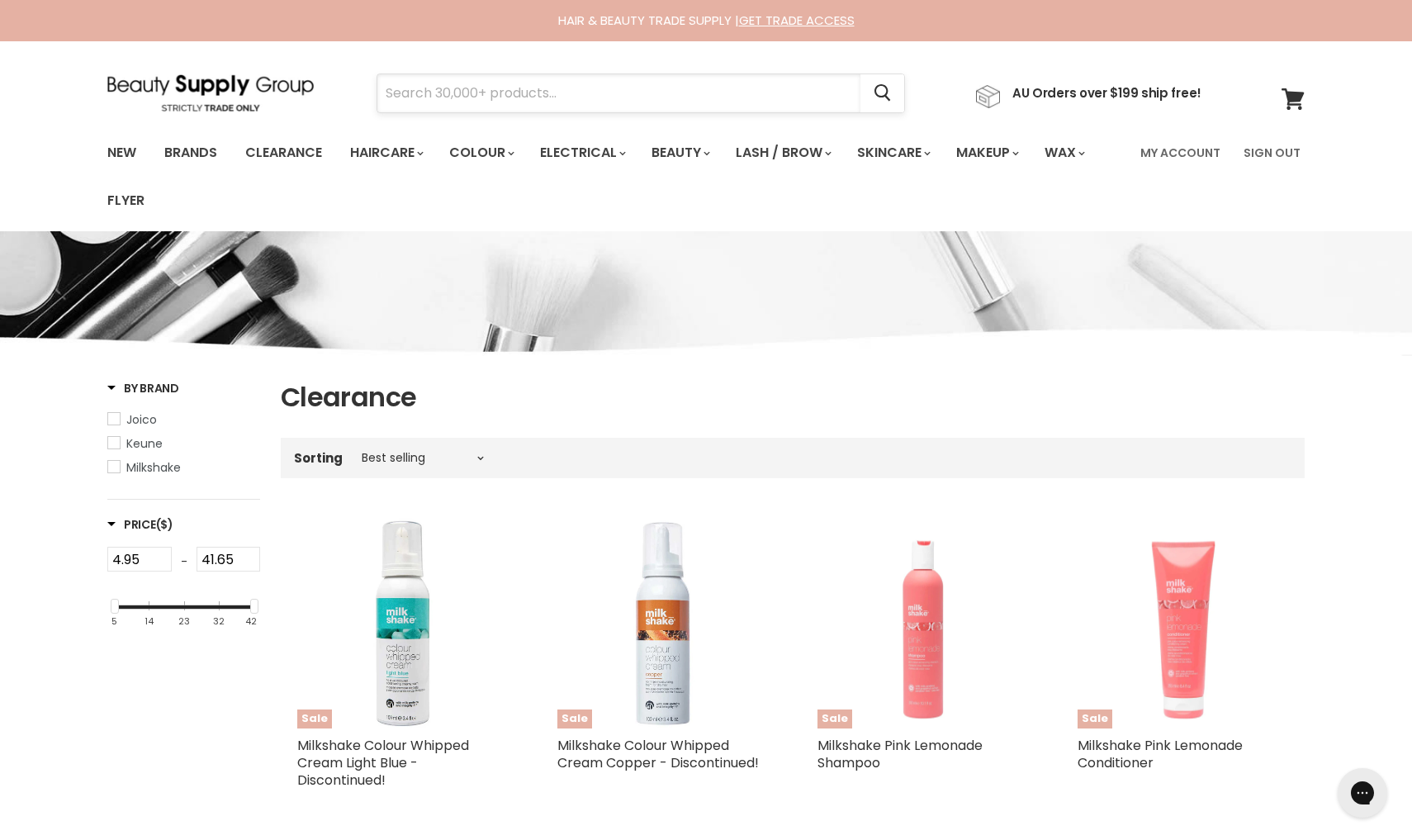
click at [430, 92] on input "Search" at bounding box center [619, 93] width 483 height 38
type input "nak"
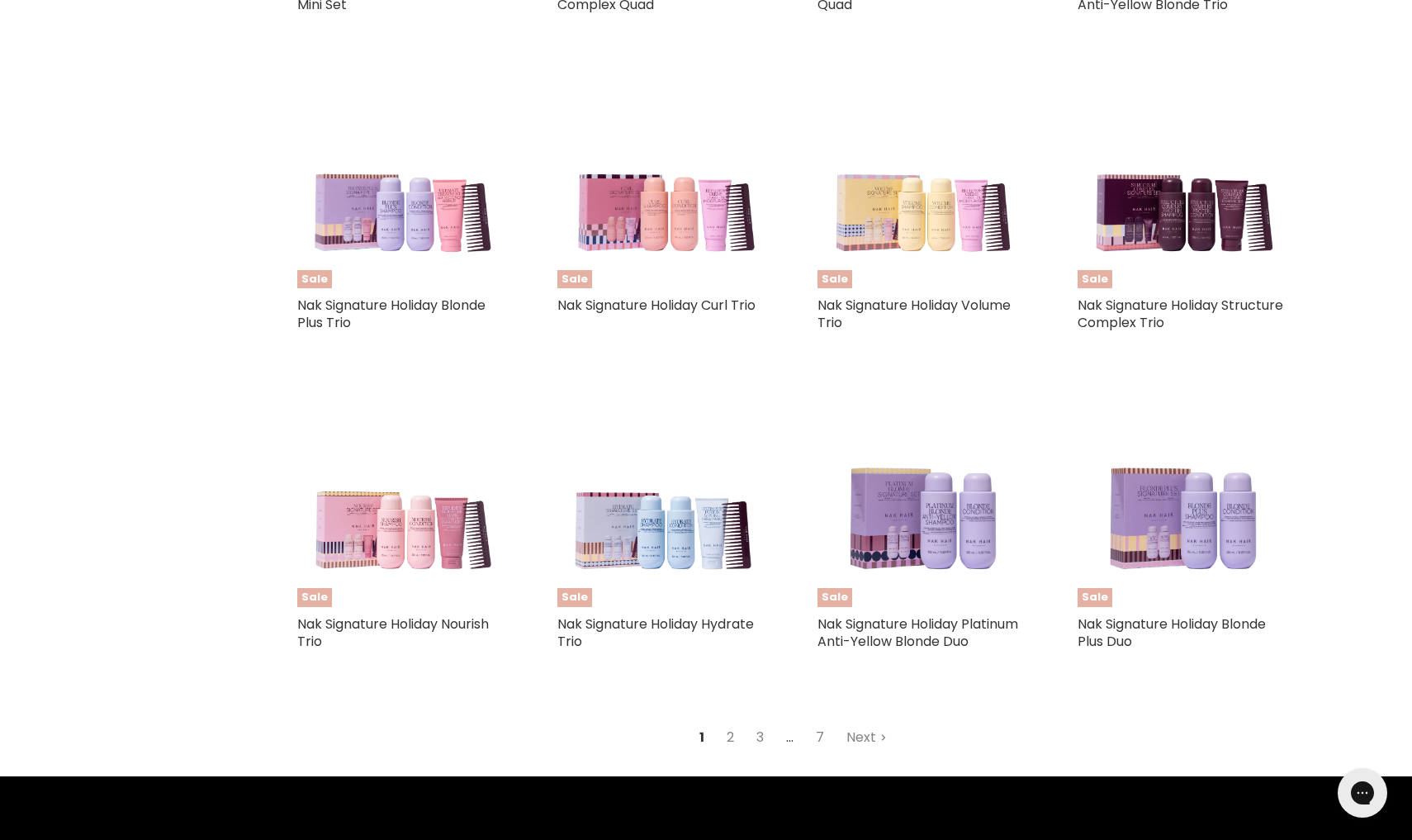
scroll to position [1647, 0]
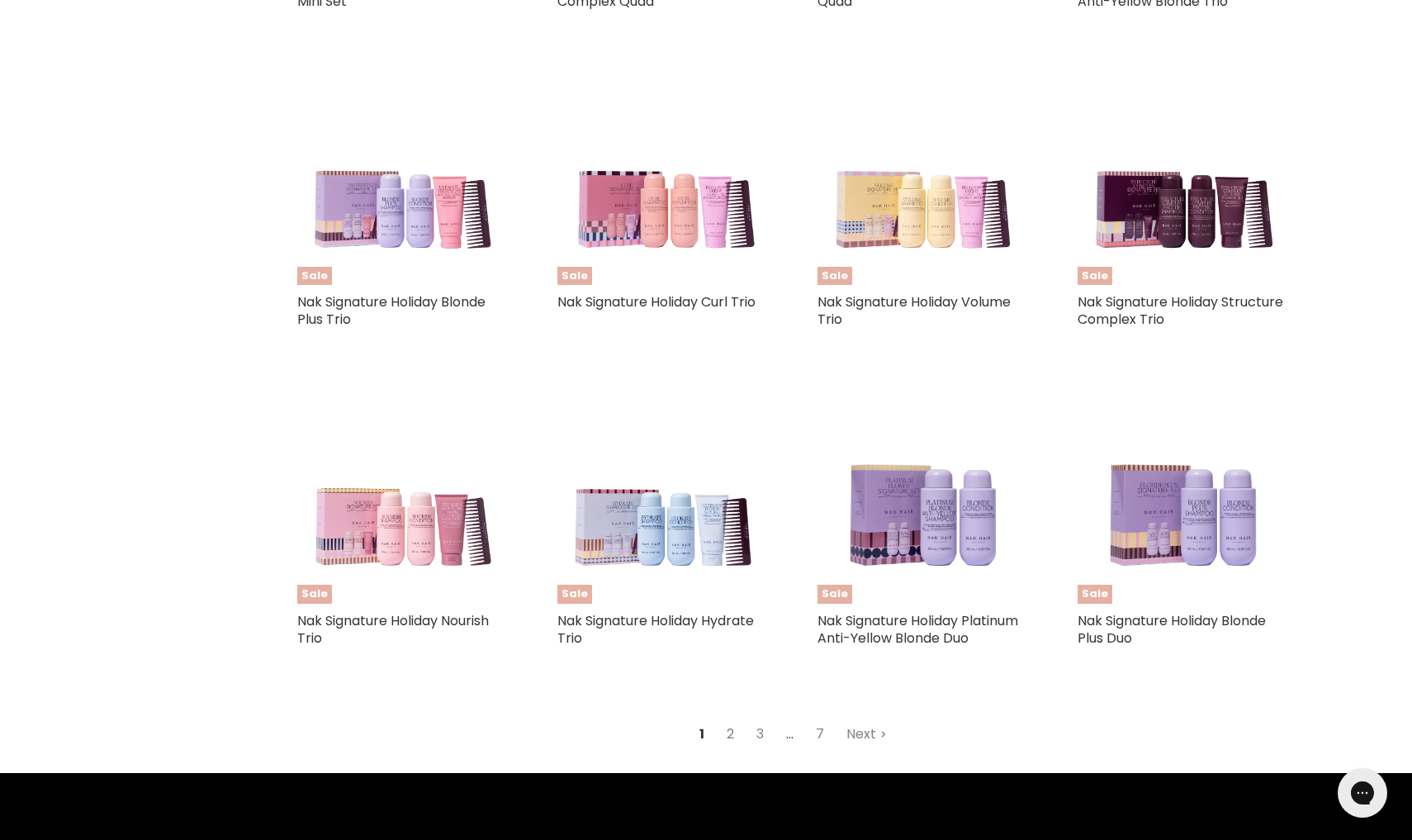
click at [732, 727] on link "2" at bounding box center [730, 734] width 26 height 30
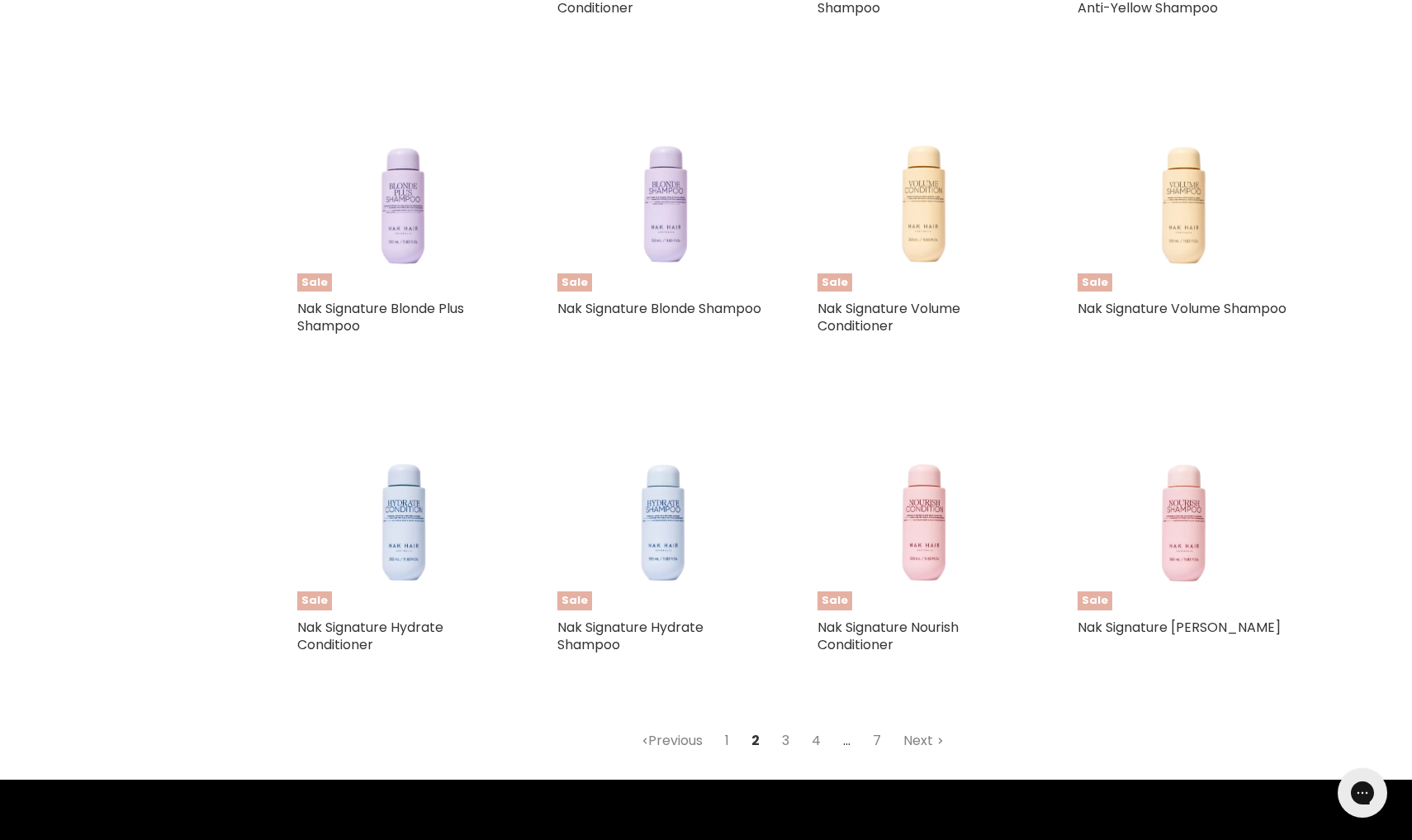
scroll to position [1642, 0]
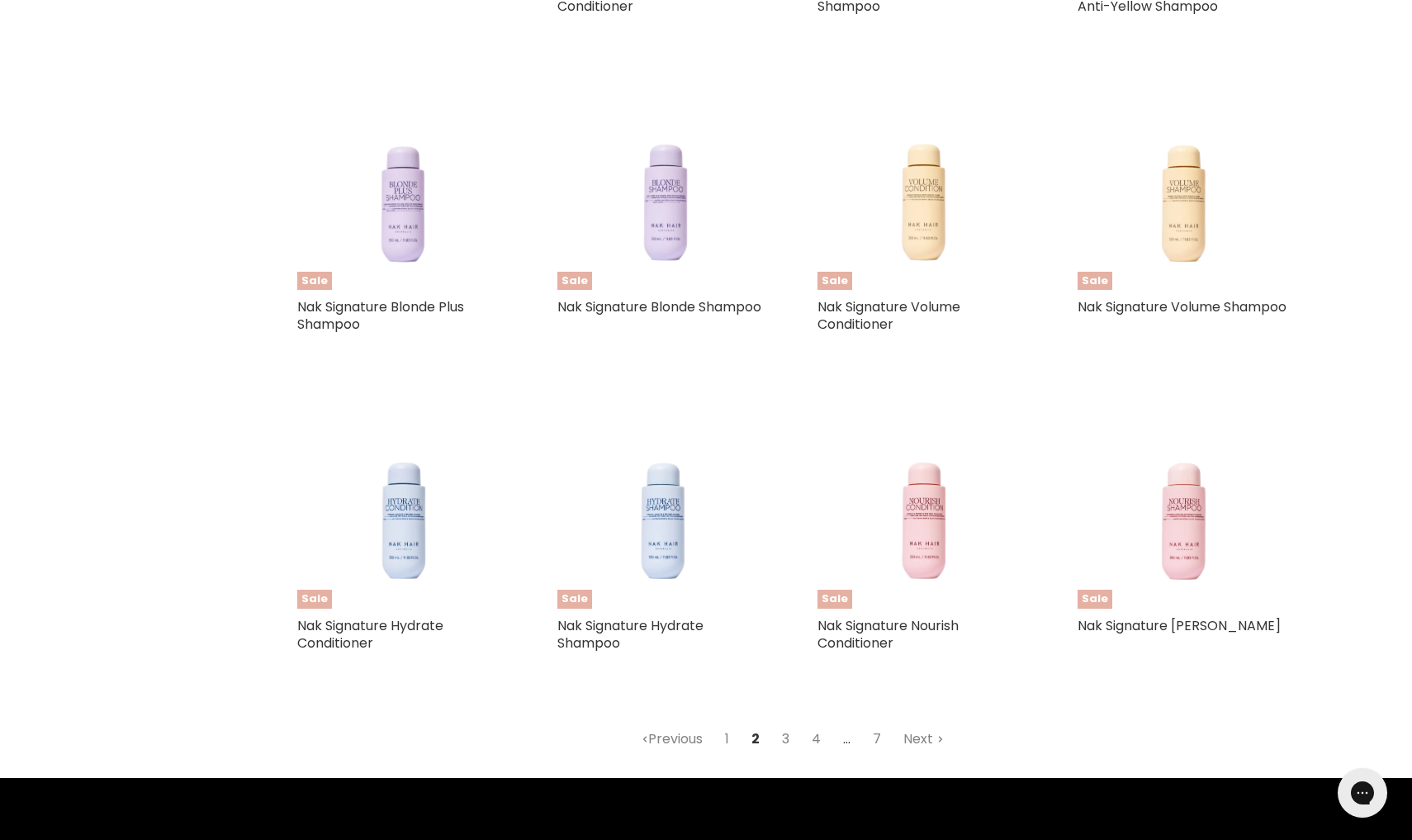
click at [788, 734] on link "3" at bounding box center [785, 739] width 26 height 30
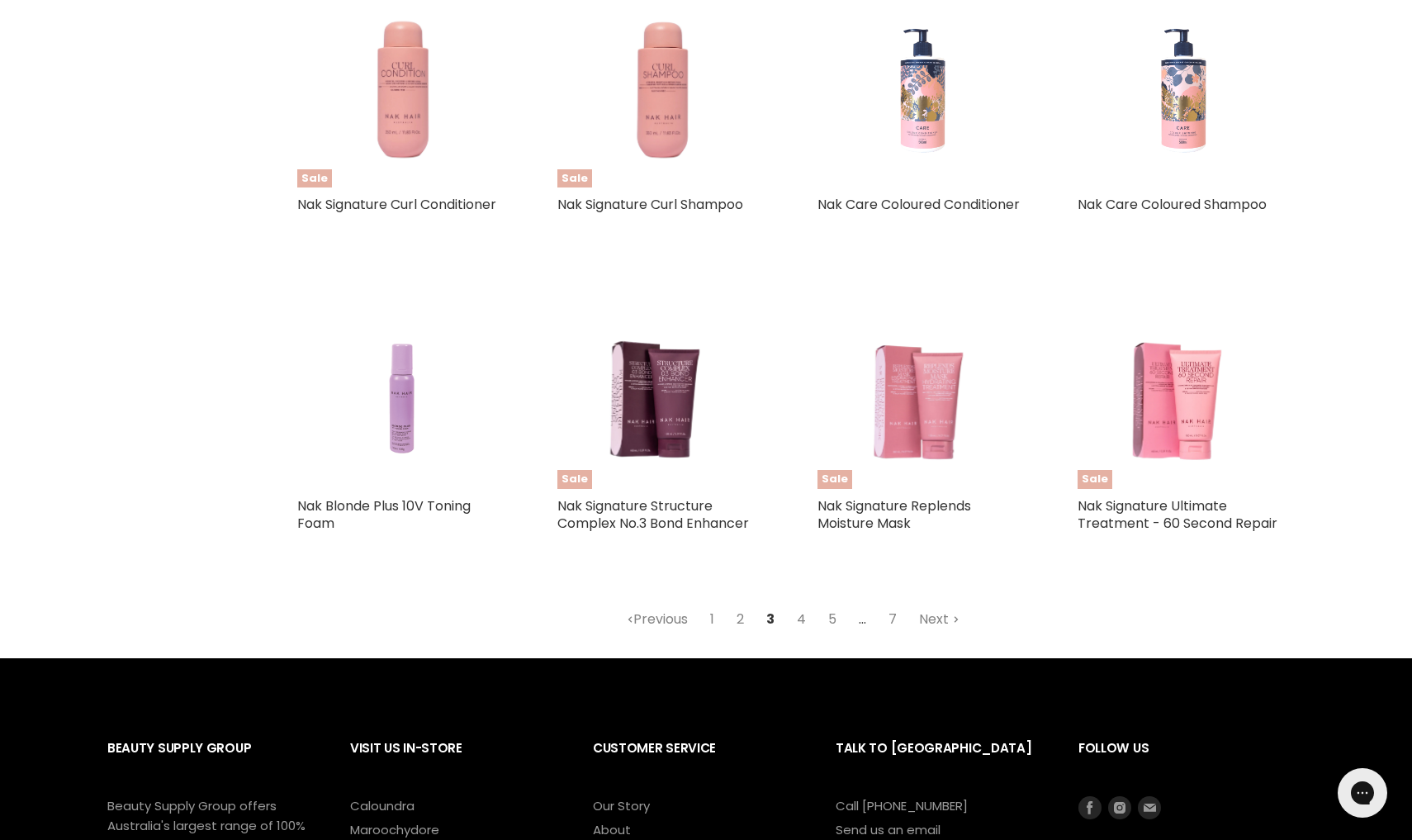
scroll to position [1711, 0]
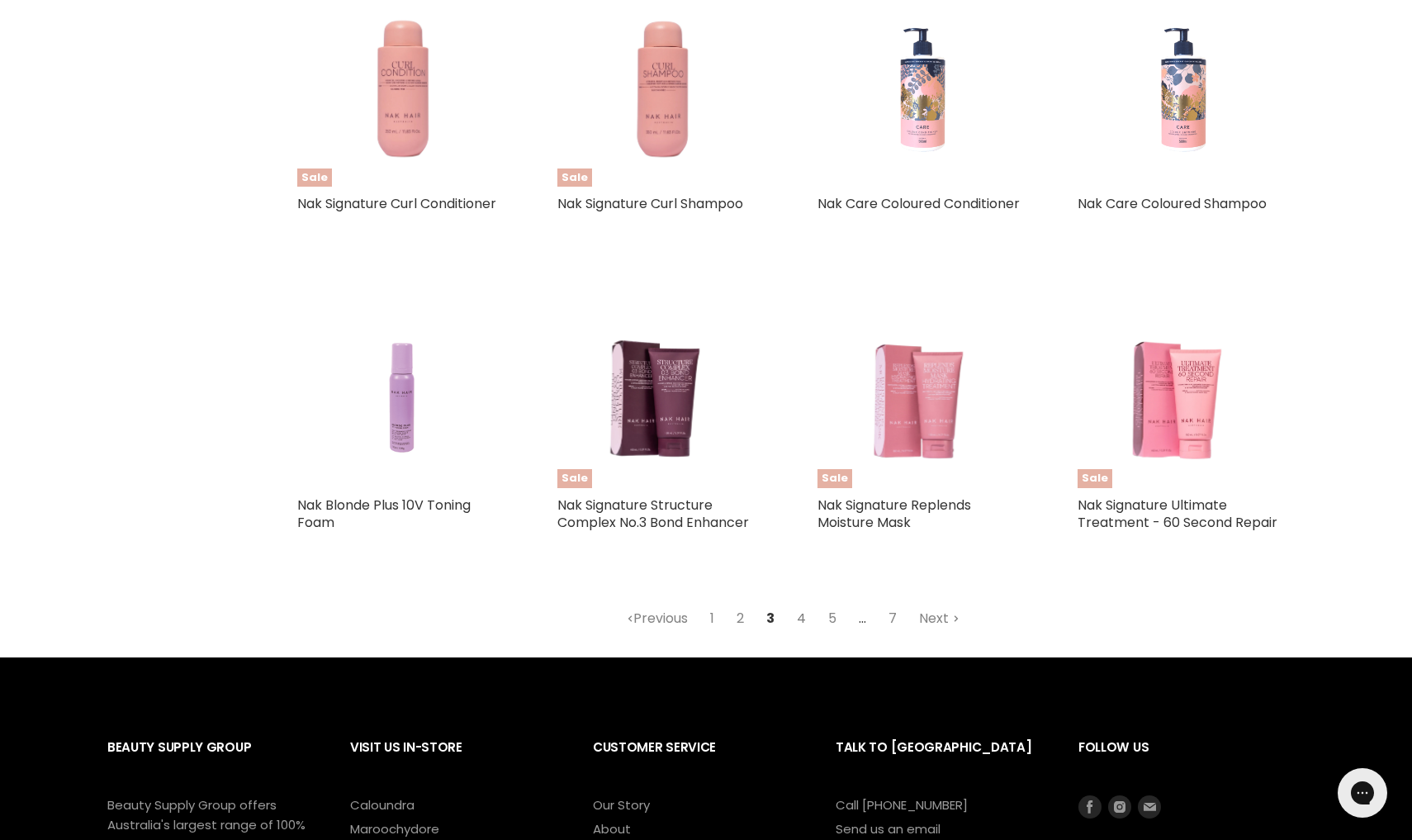
click at [805, 632] on link "4" at bounding box center [801, 619] width 27 height 30
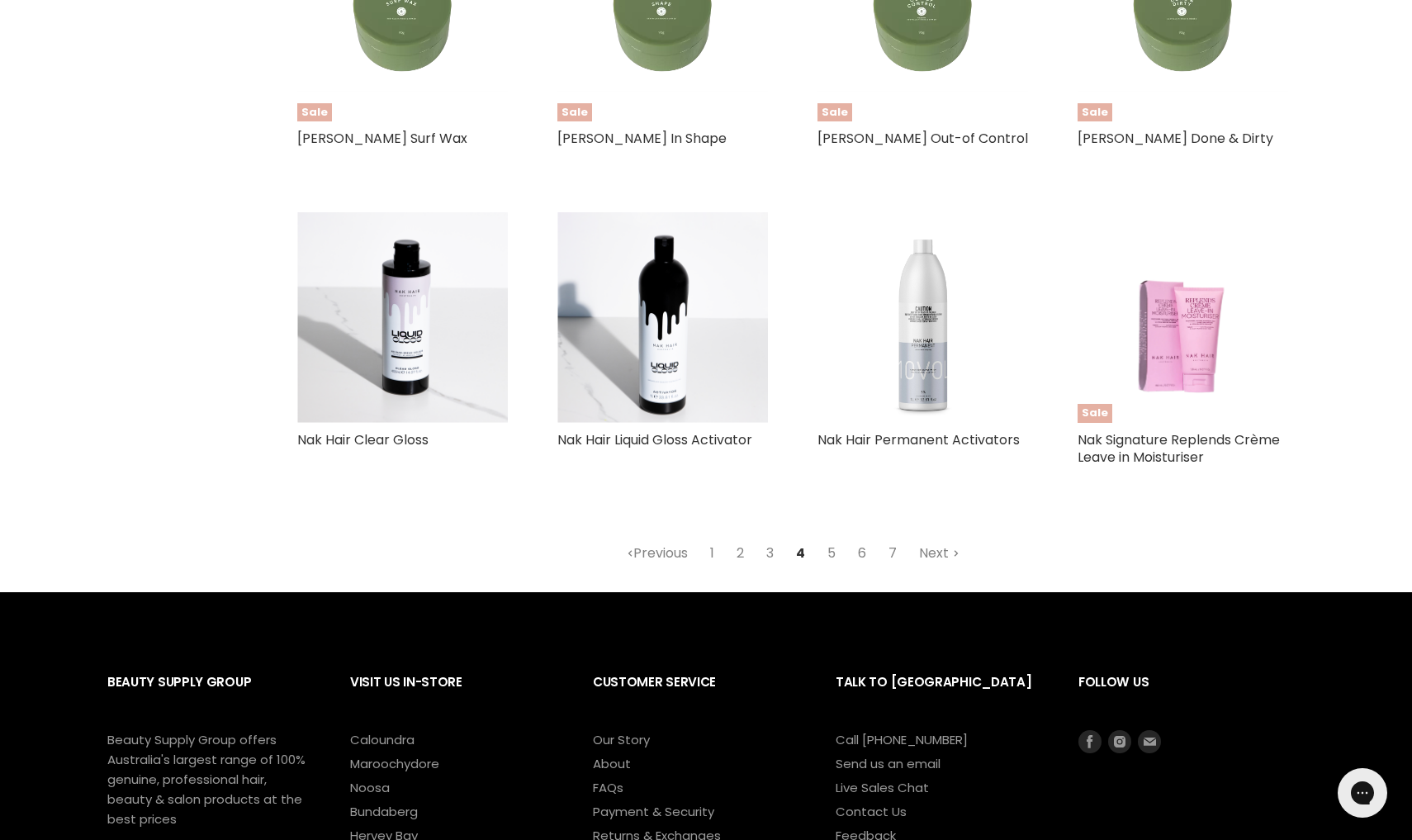
scroll to position [1811, 0]
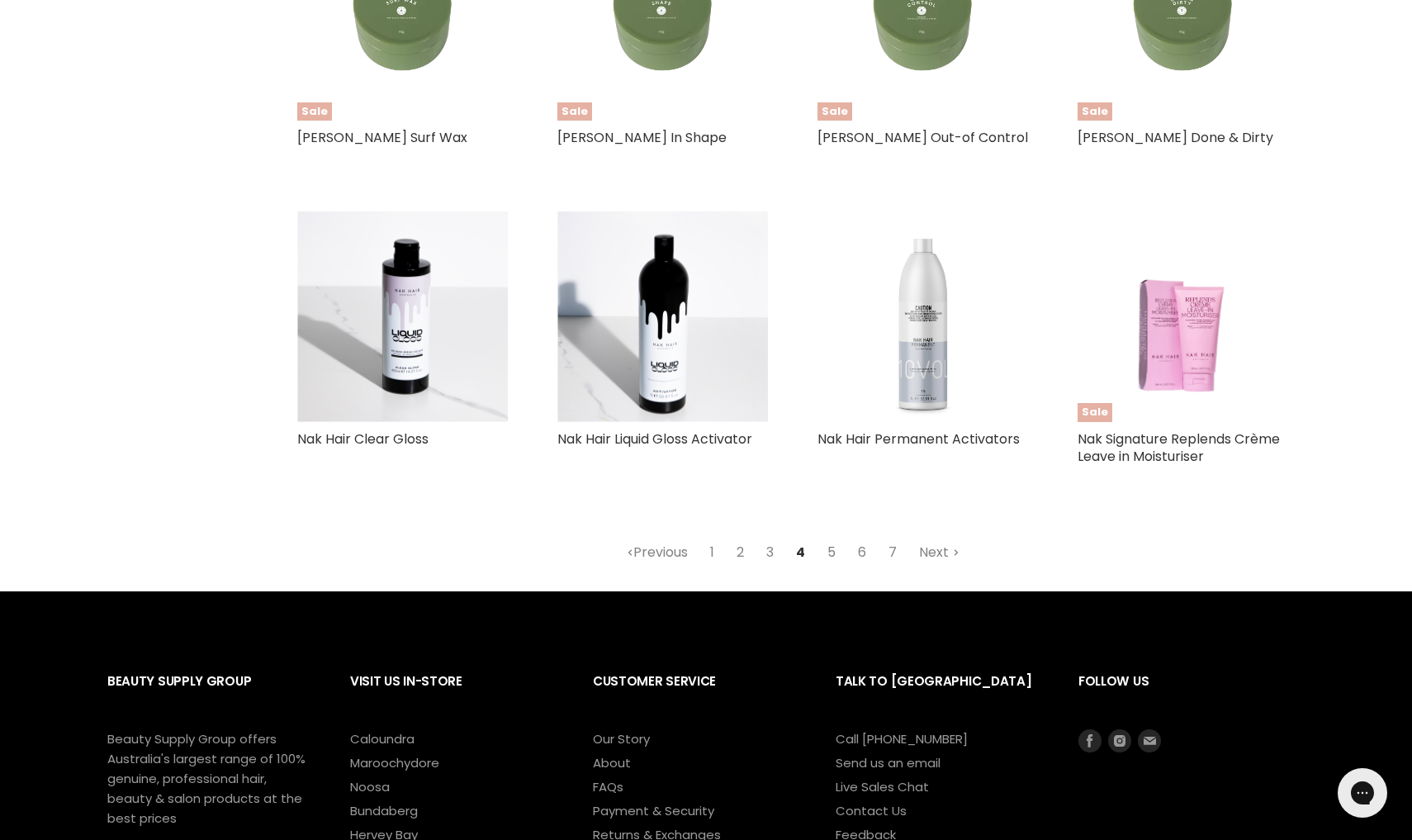
click at [829, 549] on link "5" at bounding box center [831, 552] width 27 height 30
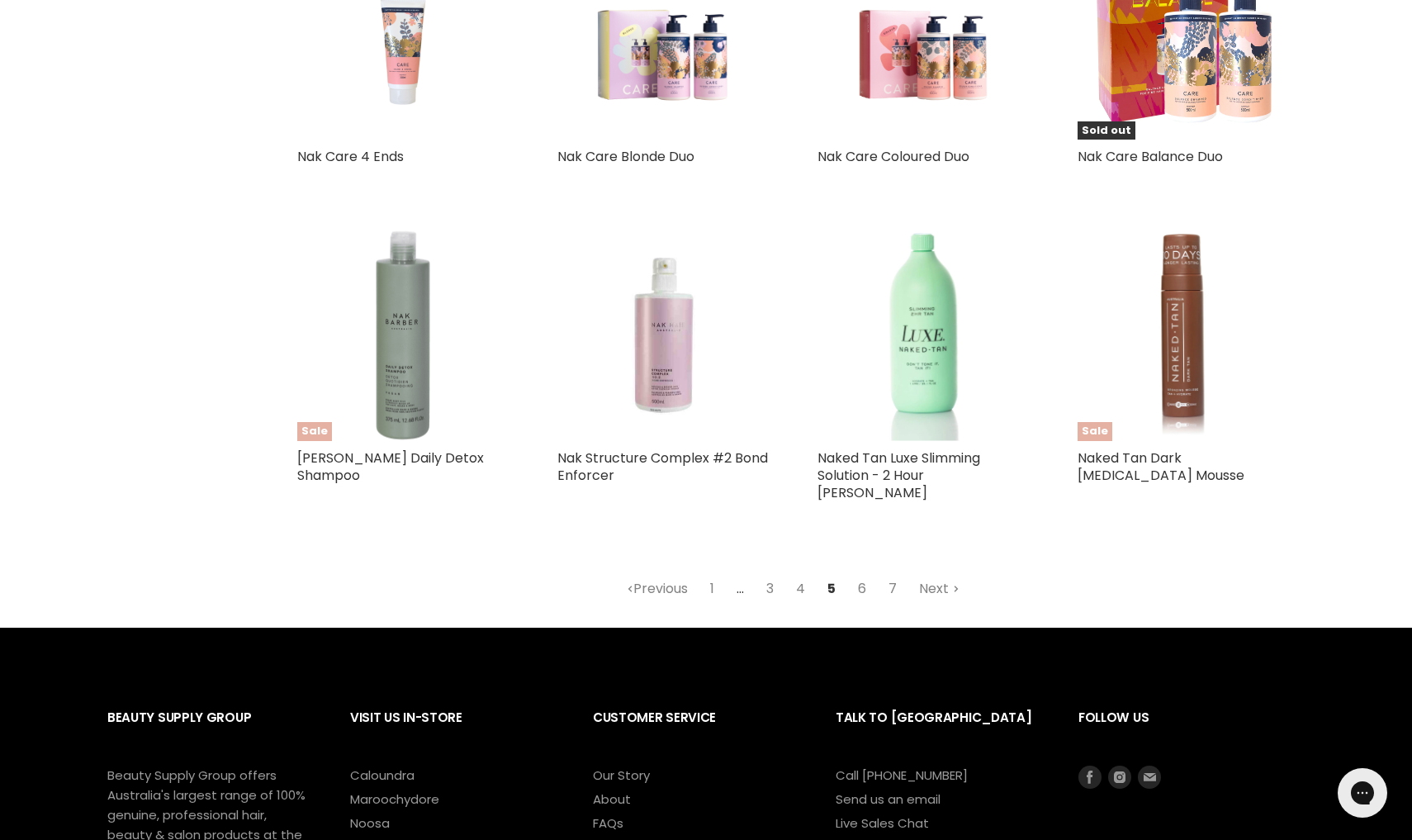
scroll to position [1811, 0]
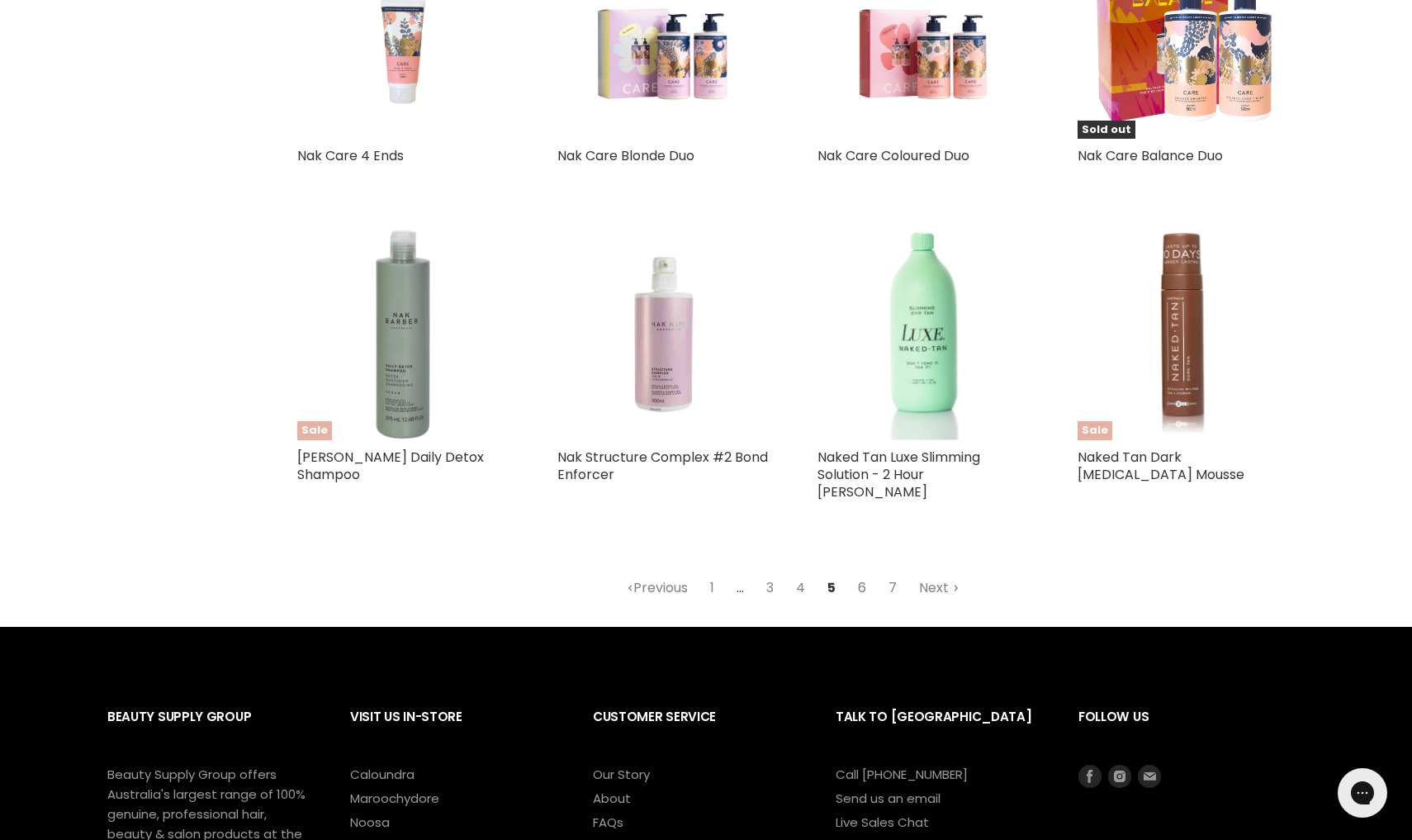
click at [860, 573] on link "6" at bounding box center [862, 588] width 27 height 30
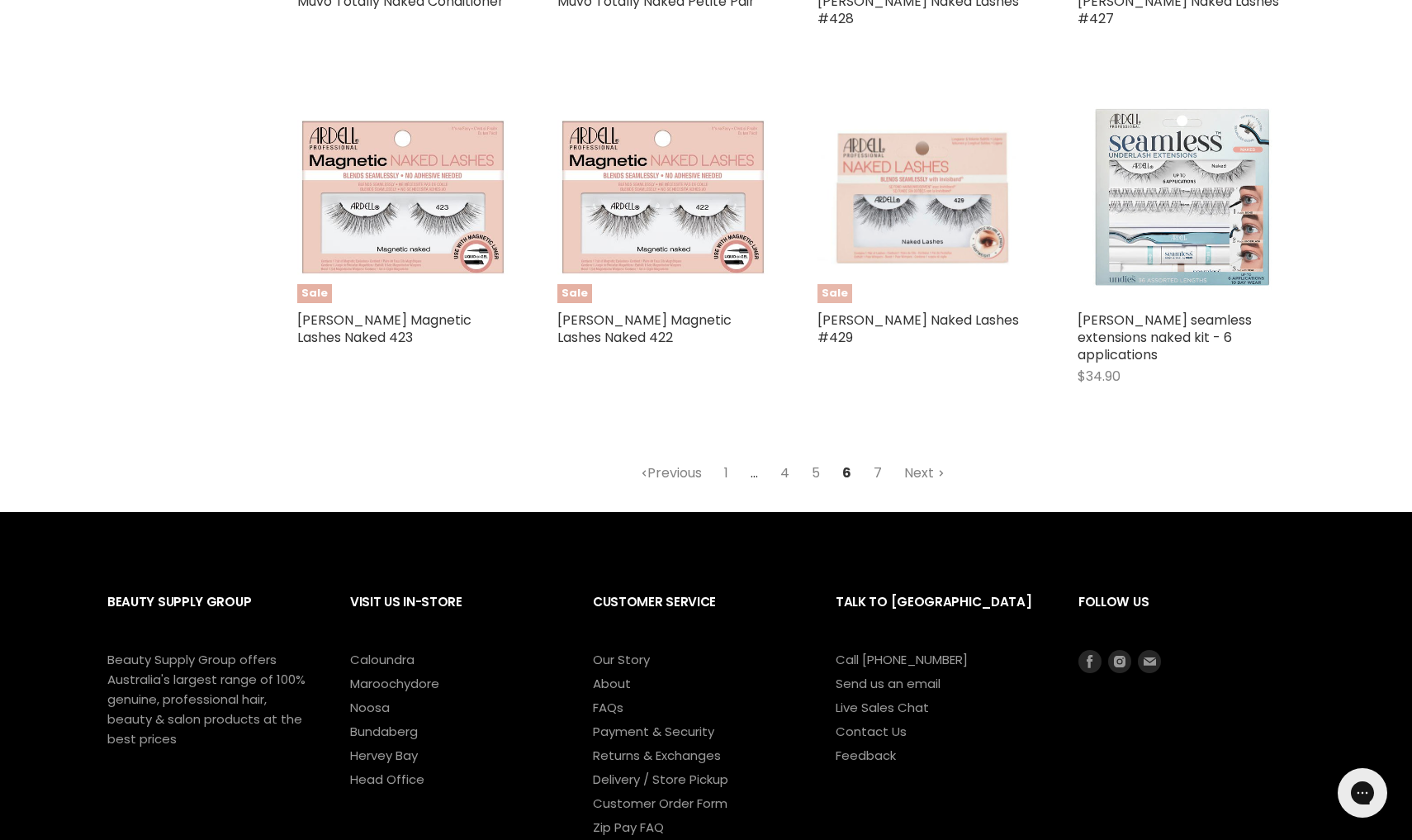
scroll to position [1932, 0]
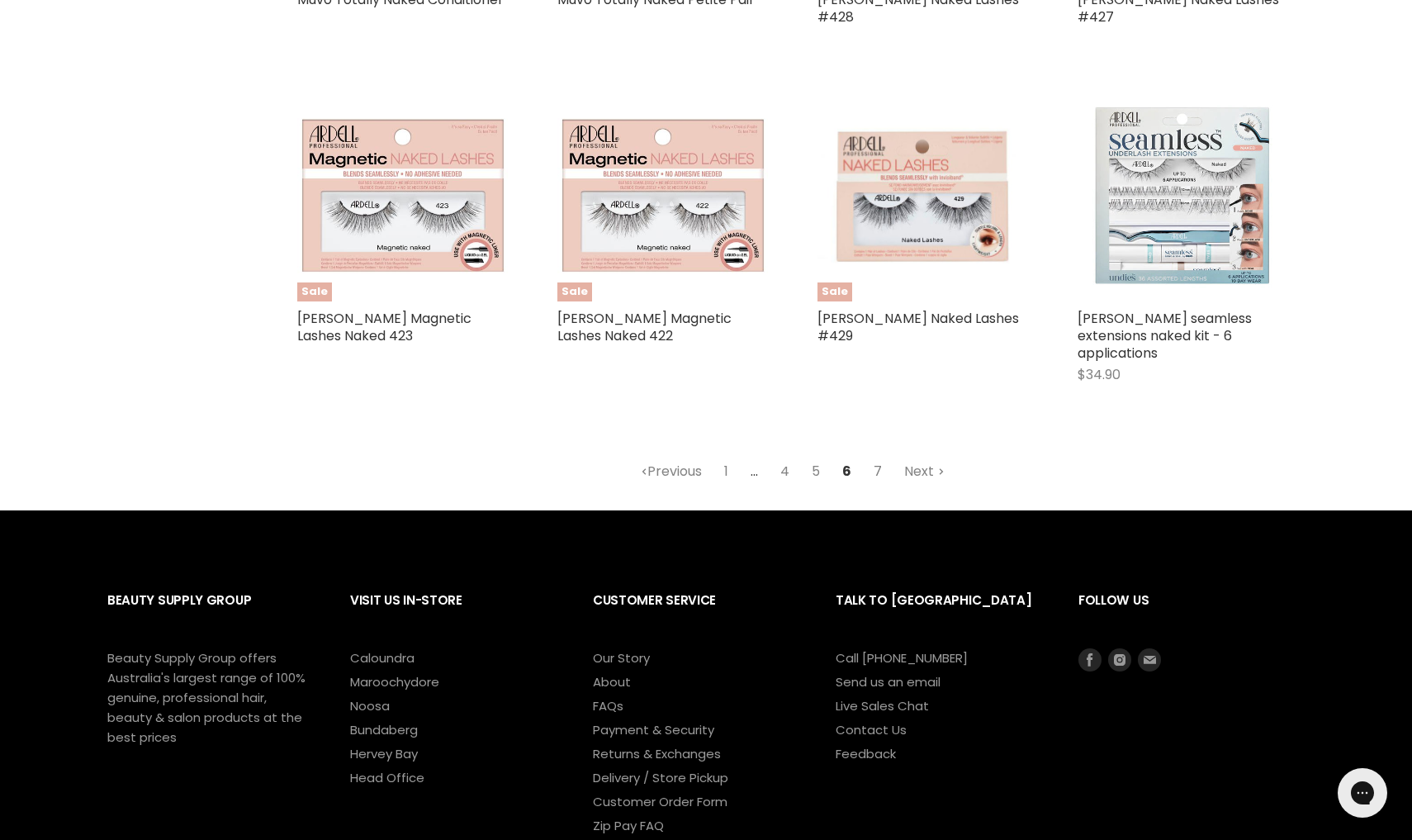
click at [876, 457] on link "7" at bounding box center [878, 472] width 27 height 30
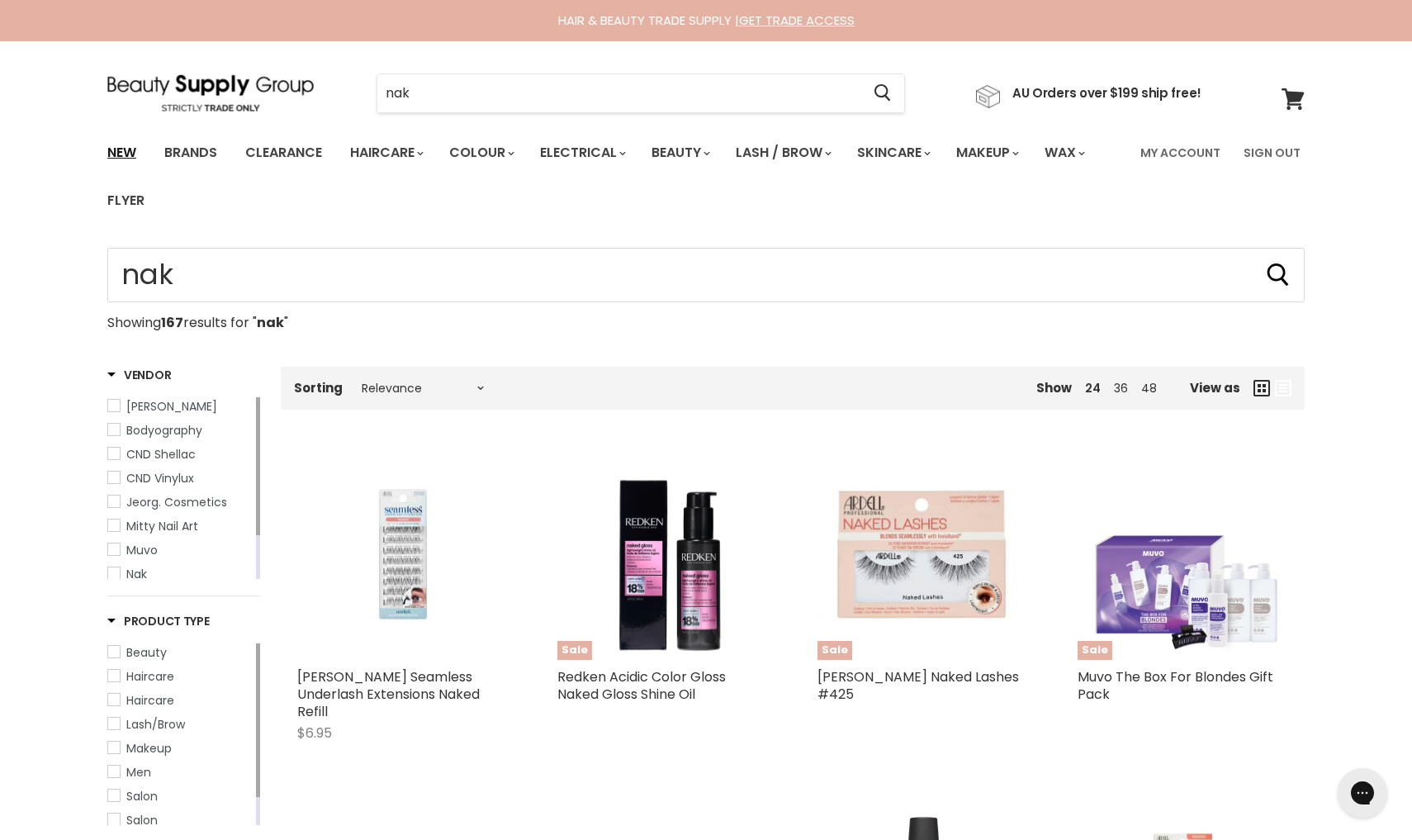
click at [133, 151] on link "New" at bounding box center [121, 152] width 54 height 35
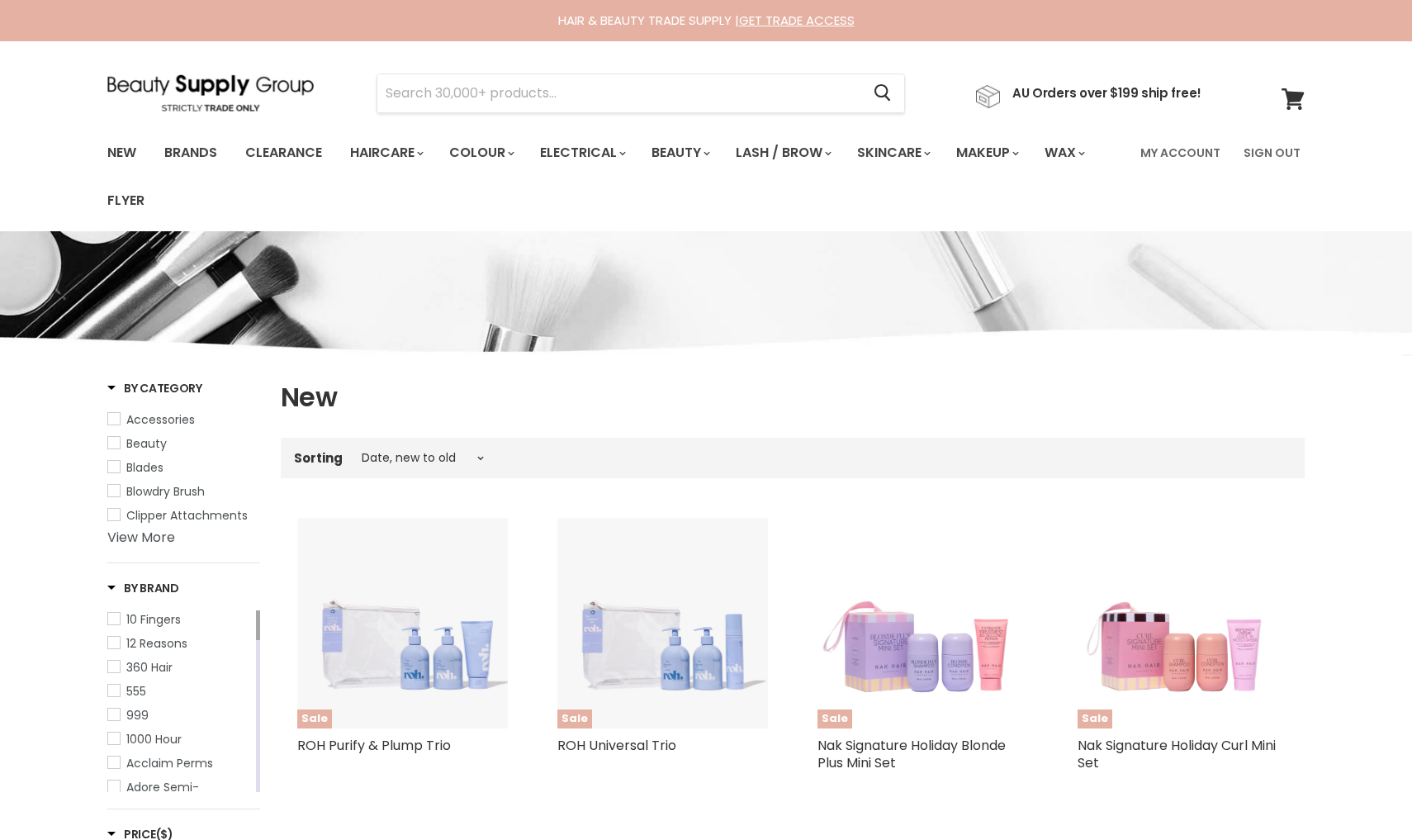
select select "created-descending"
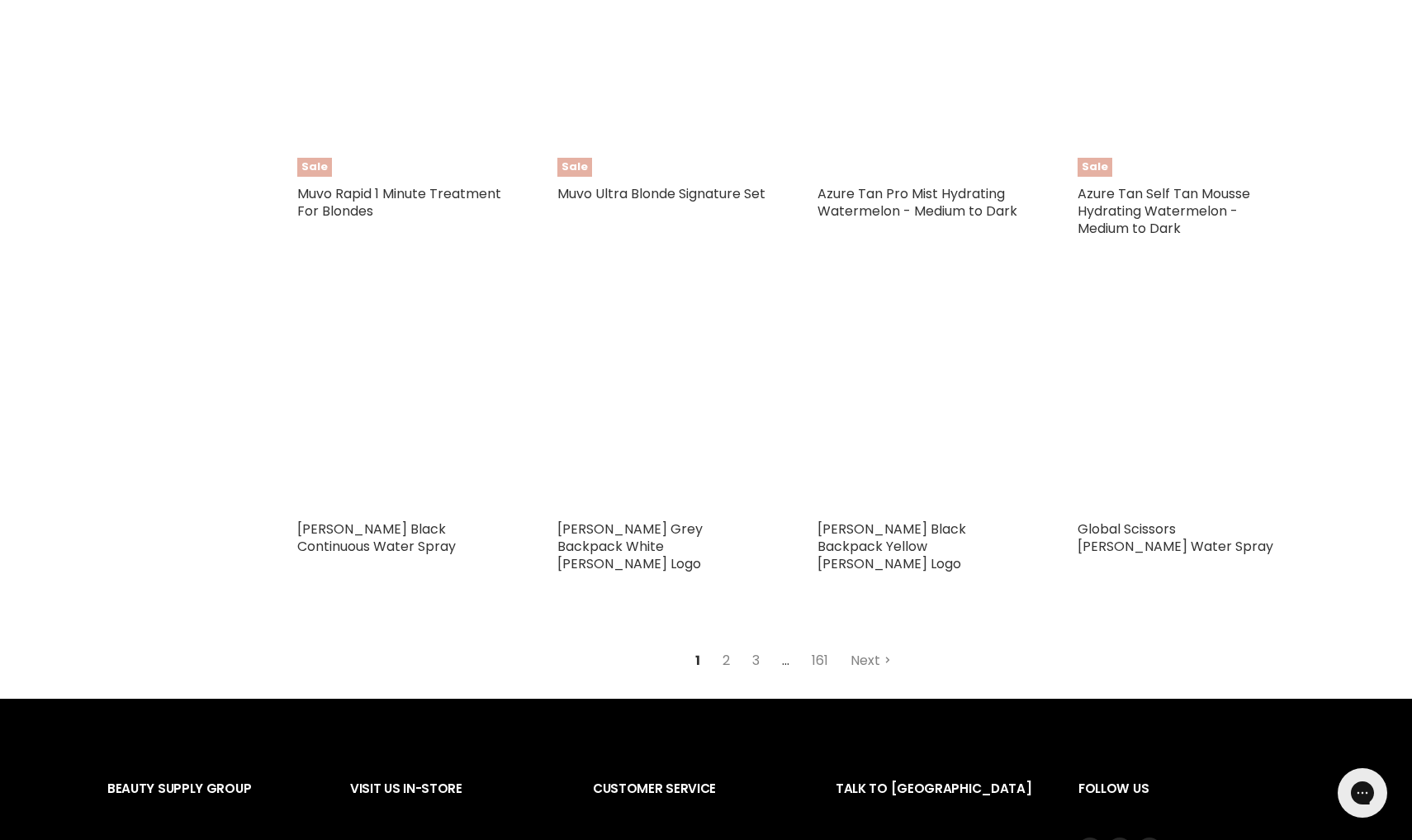
scroll to position [3751, 0]
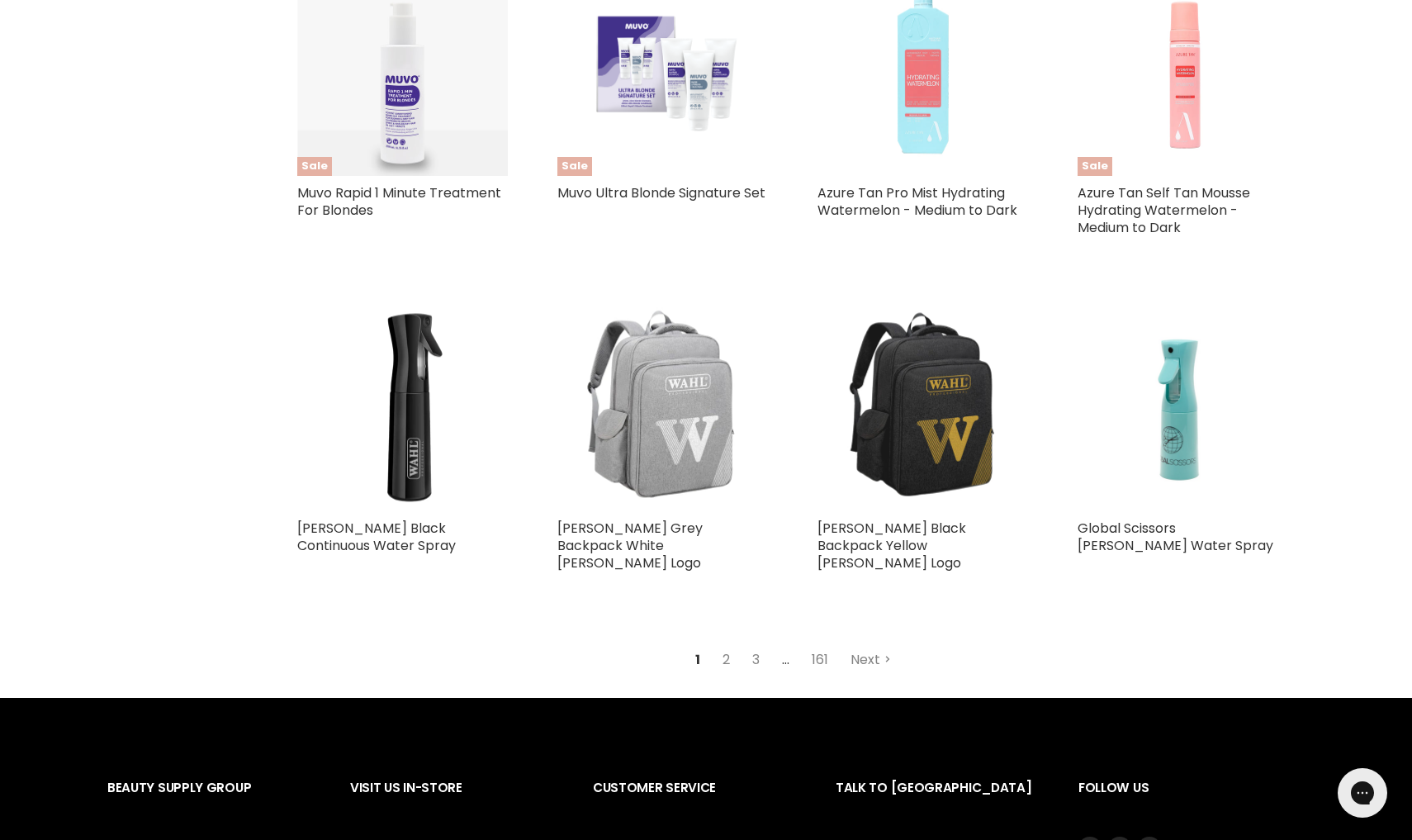
click at [964, 392] on img "Main content" at bounding box center [922, 406] width 211 height 211
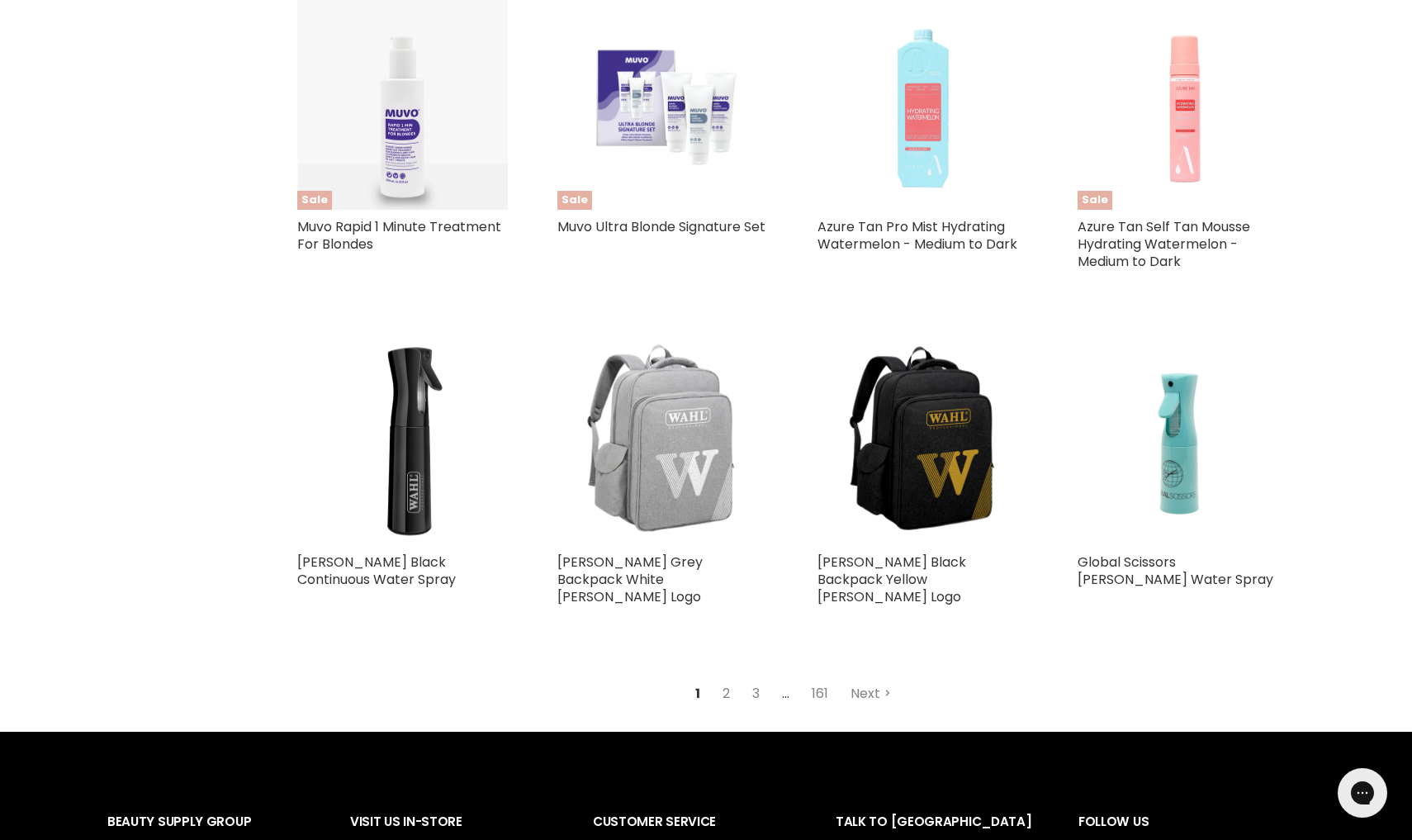
scroll to position [3726, 0]
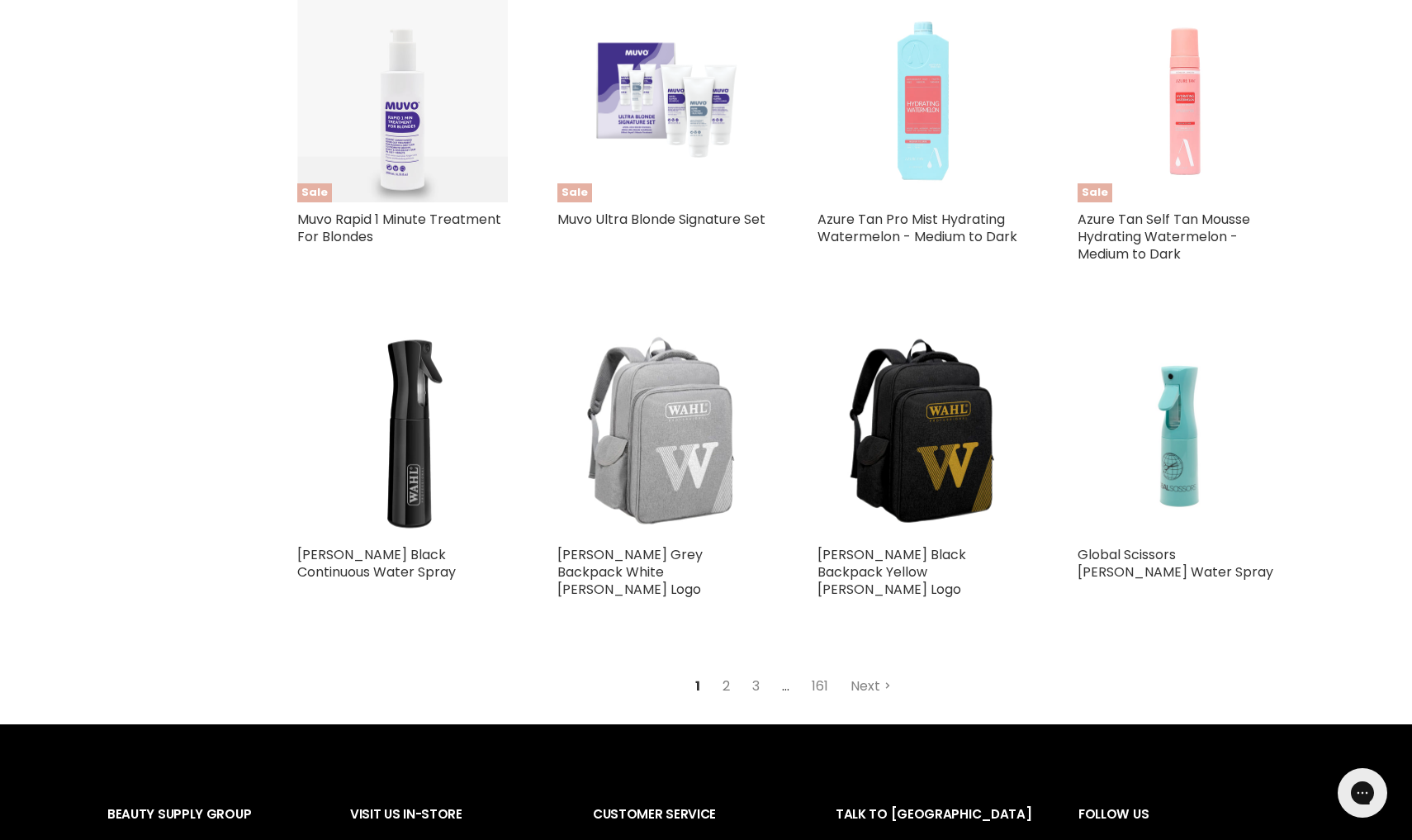
click at [724, 671] on link "2" at bounding box center [726, 686] width 26 height 30
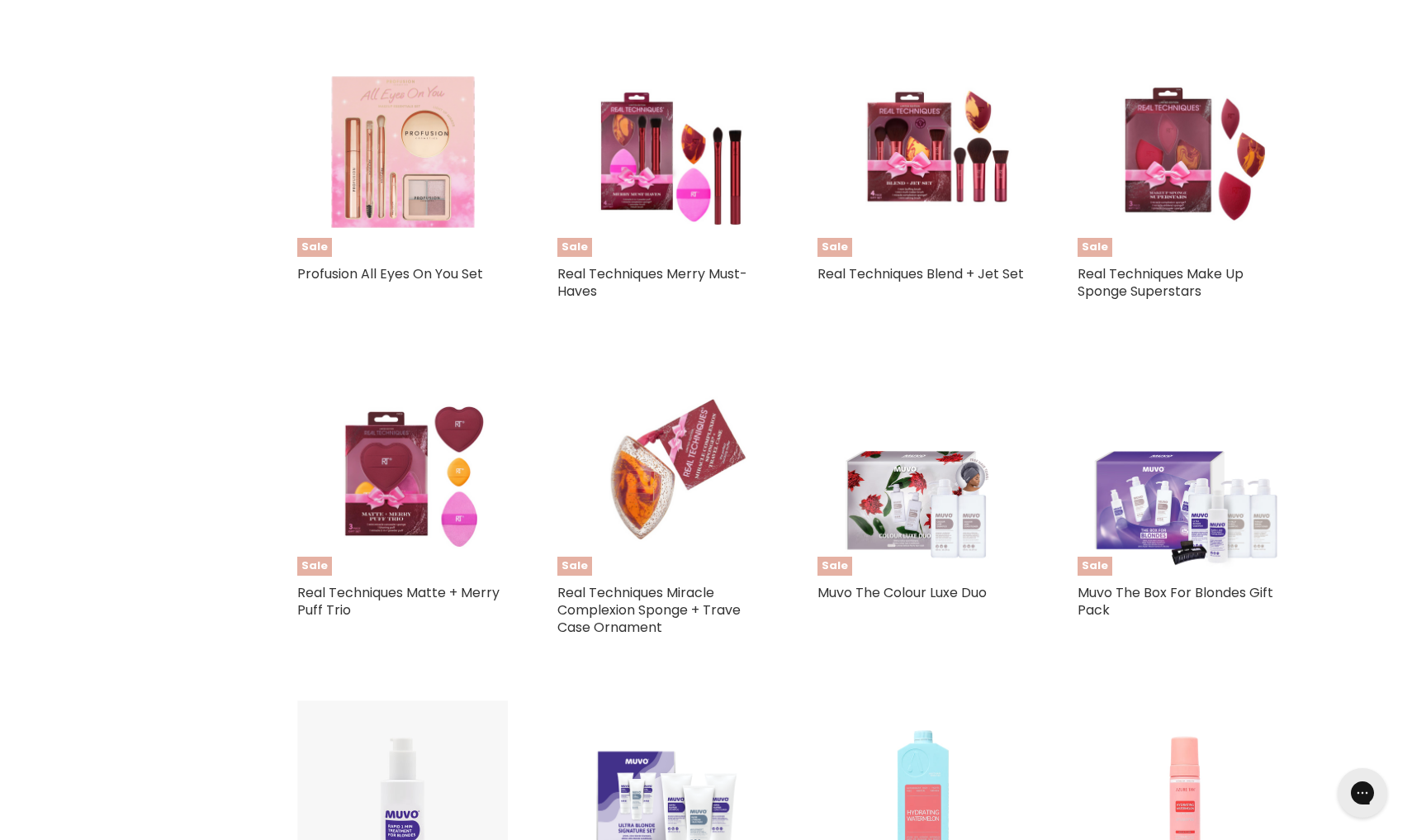
select select "created-descending"
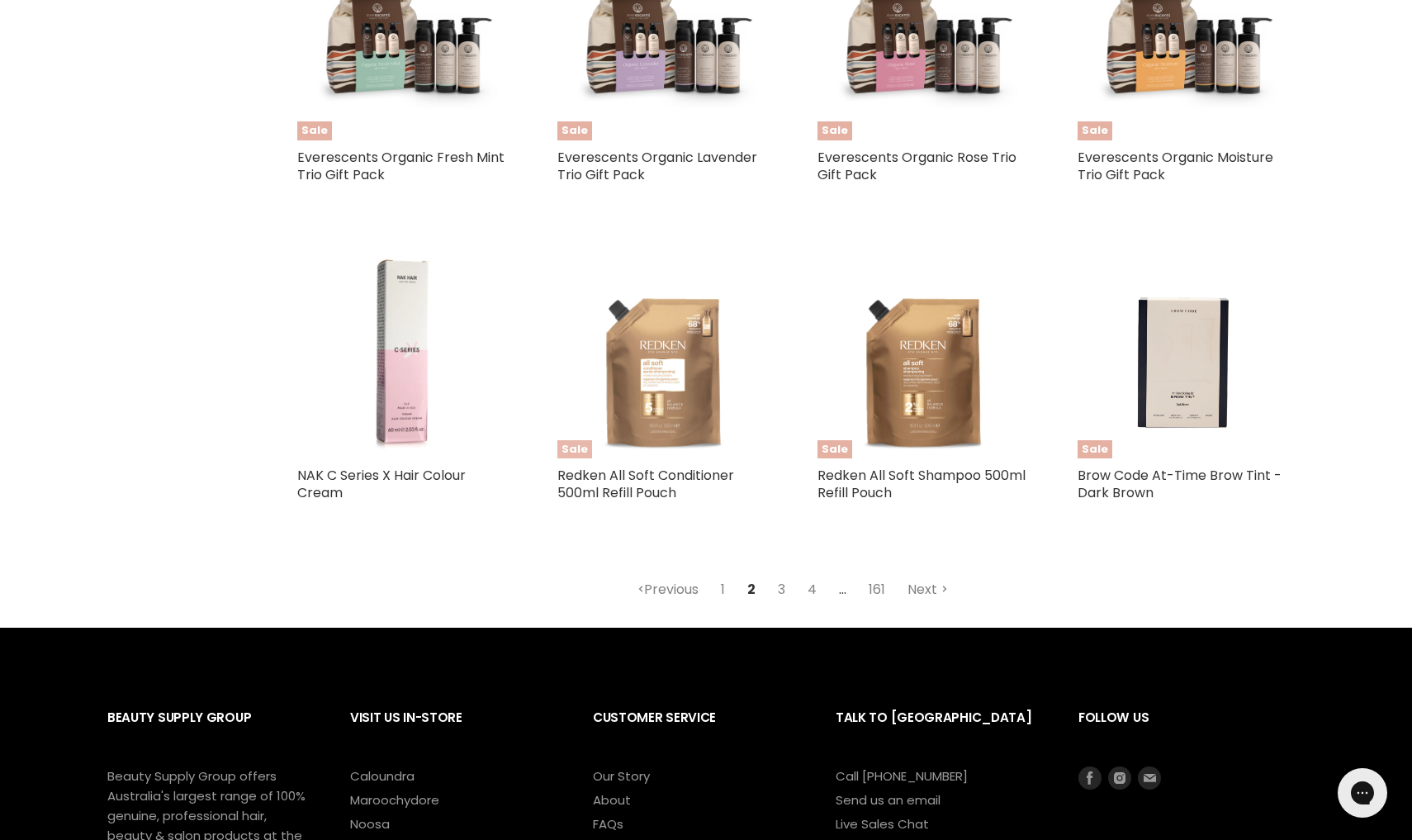
scroll to position [3794, 0]
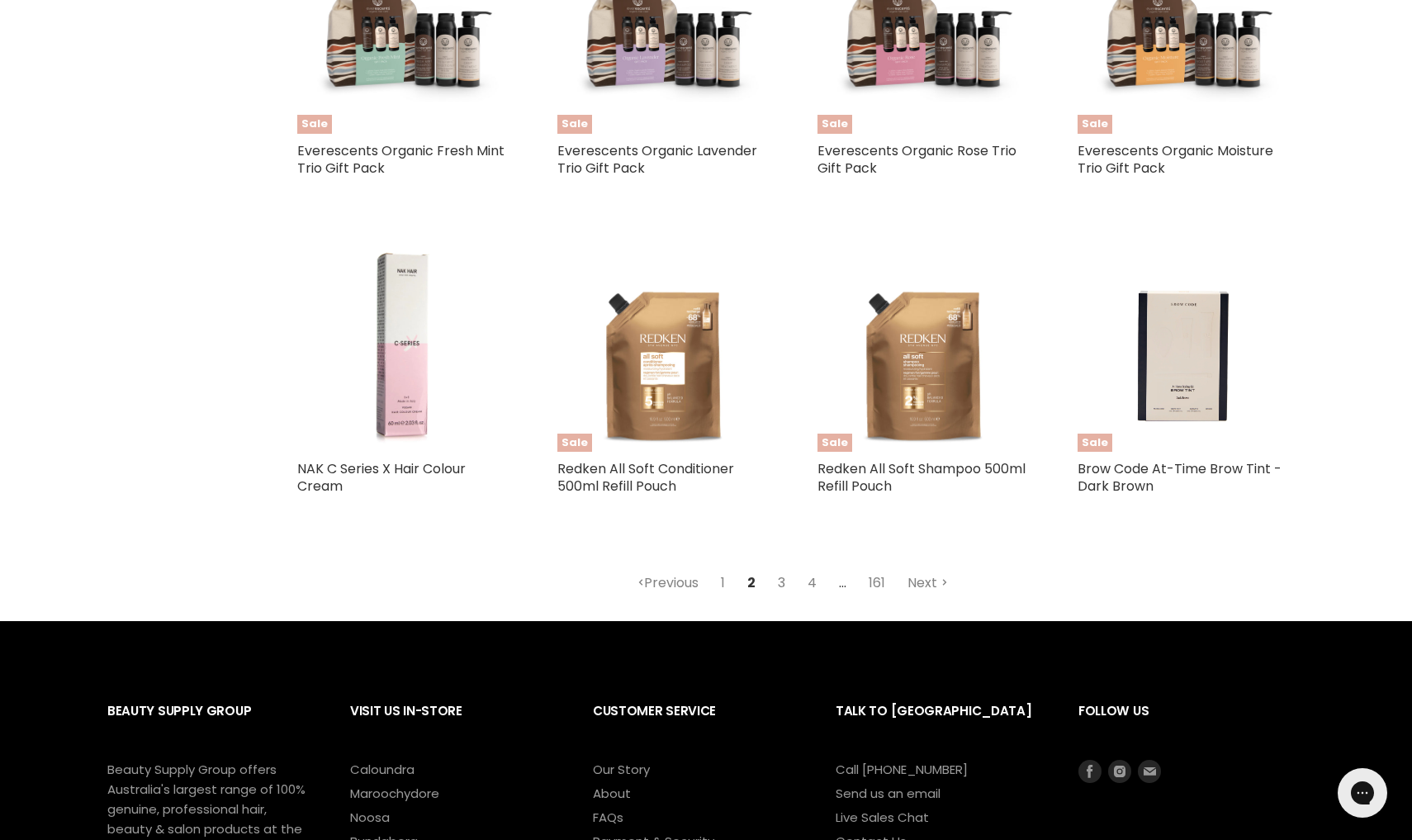
click at [781, 568] on link "3" at bounding box center [781, 583] width 26 height 30
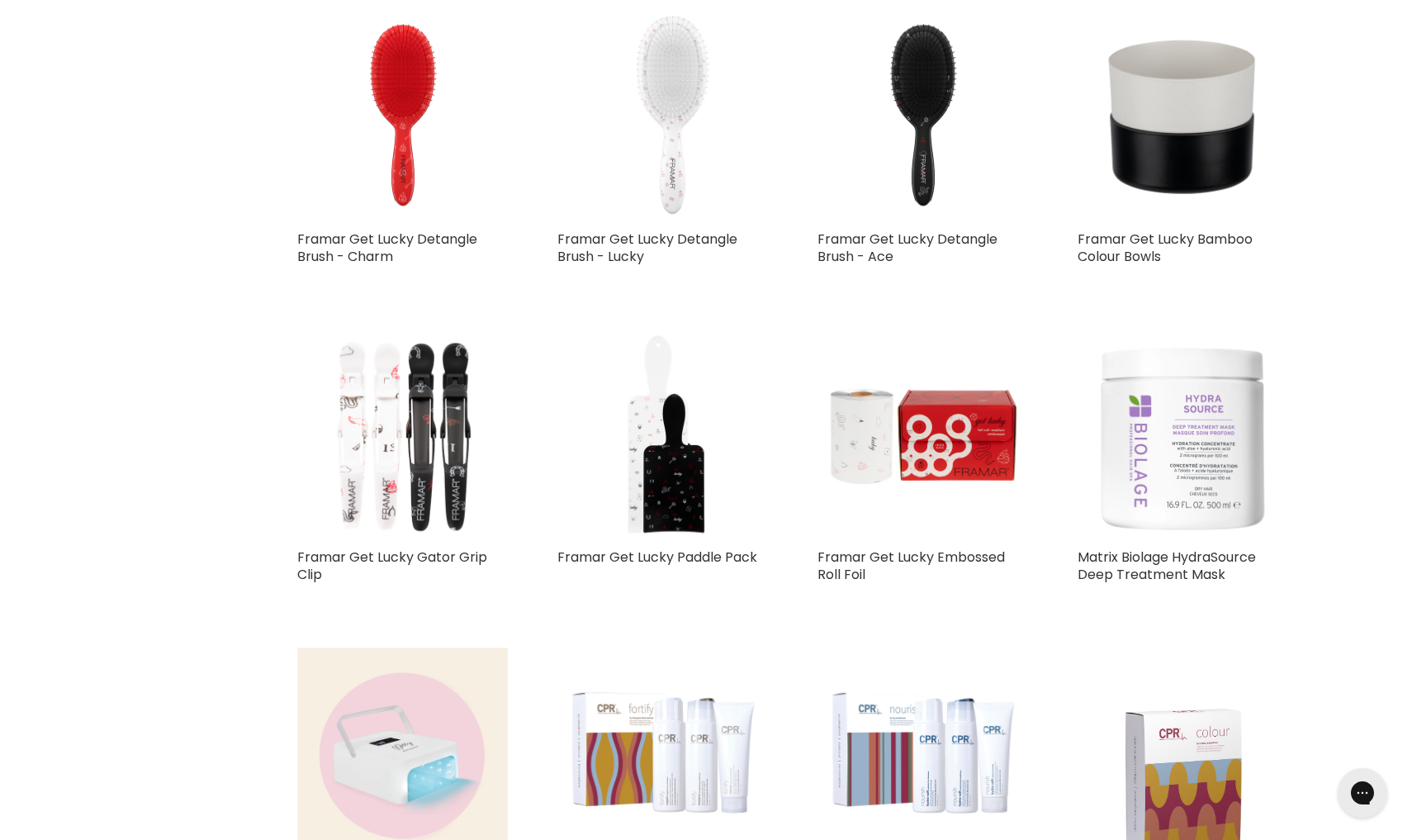
select select "created-descending"
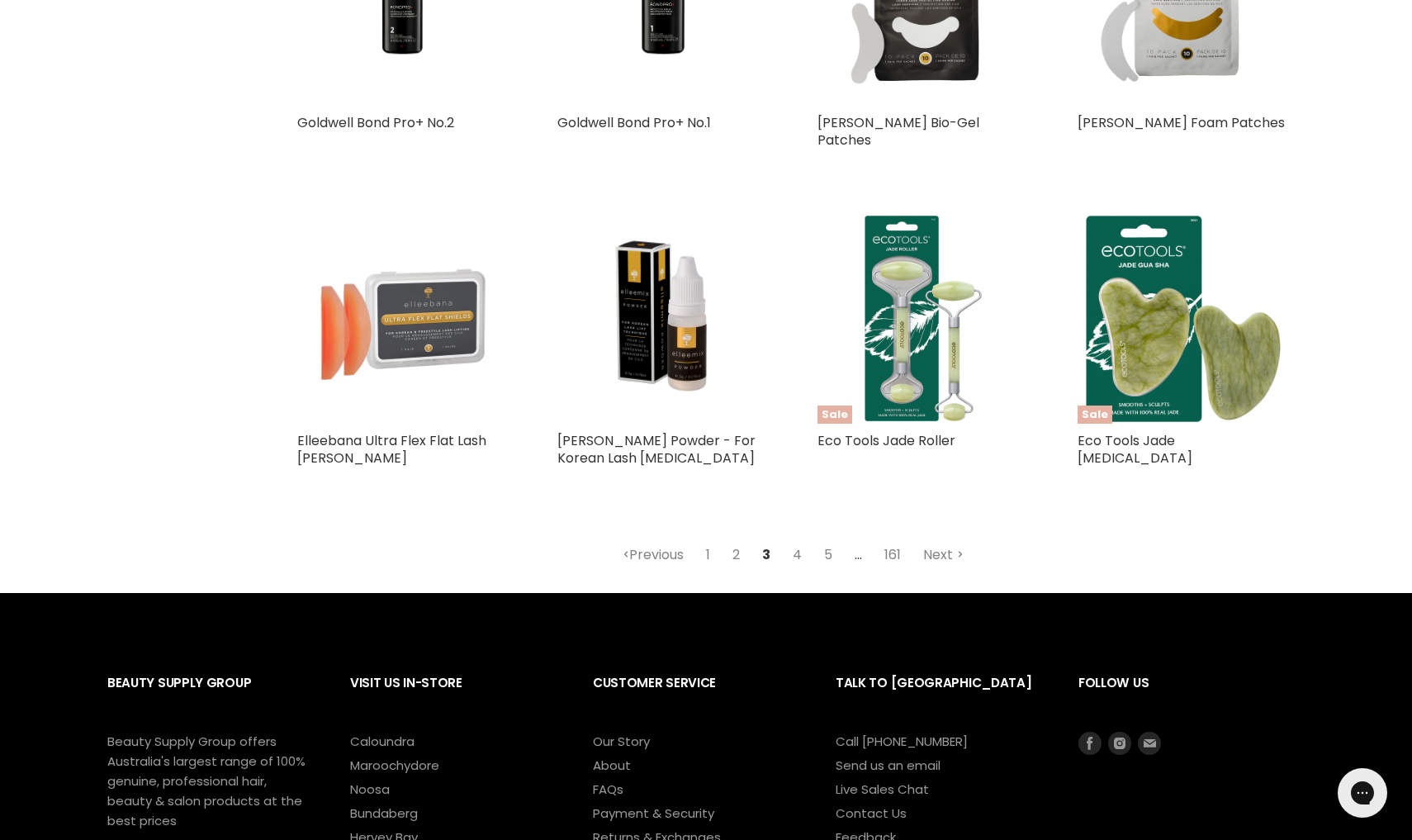
scroll to position [3824, 0]
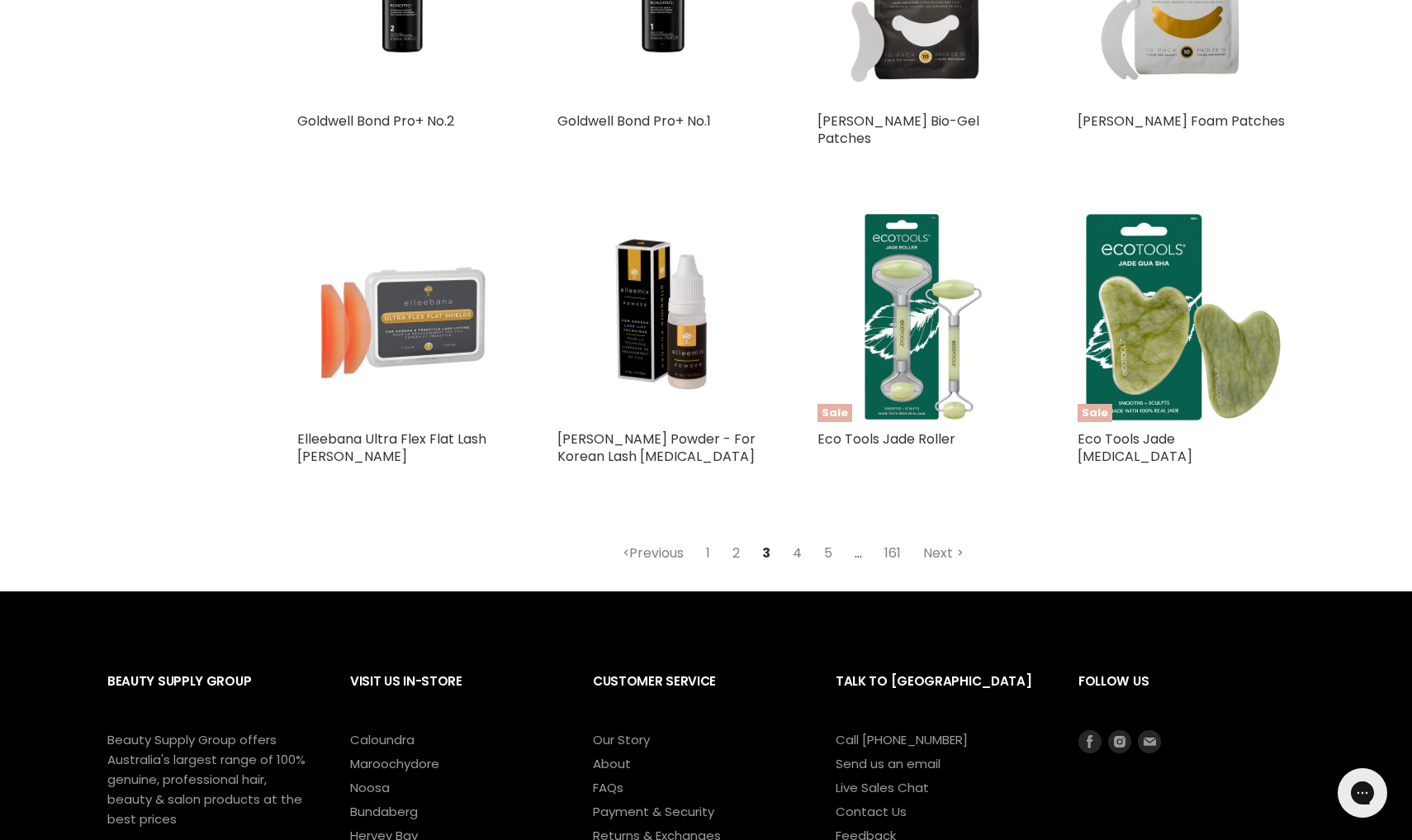
click at [799, 546] on link "4" at bounding box center [797, 553] width 27 height 30
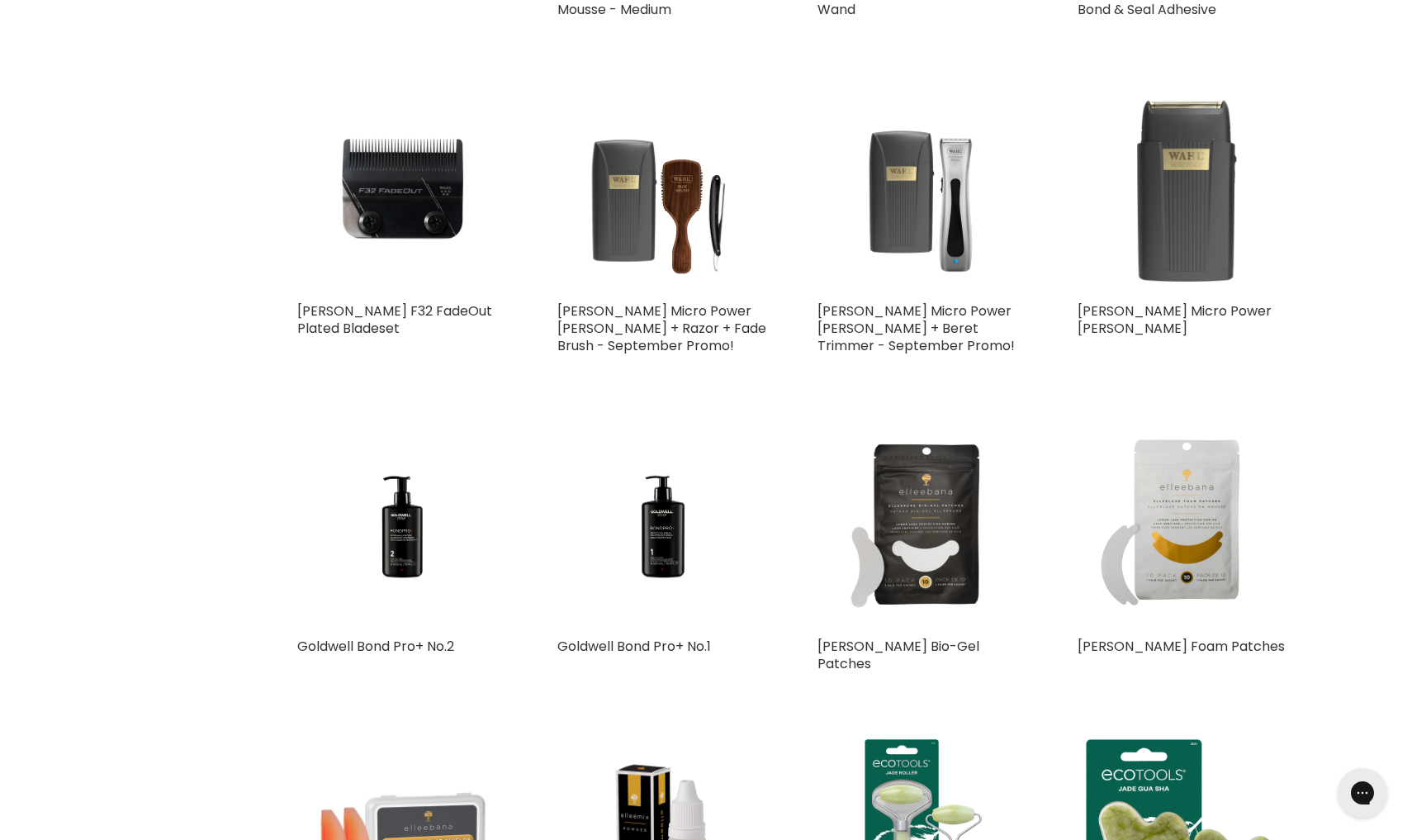
select select "created-descending"
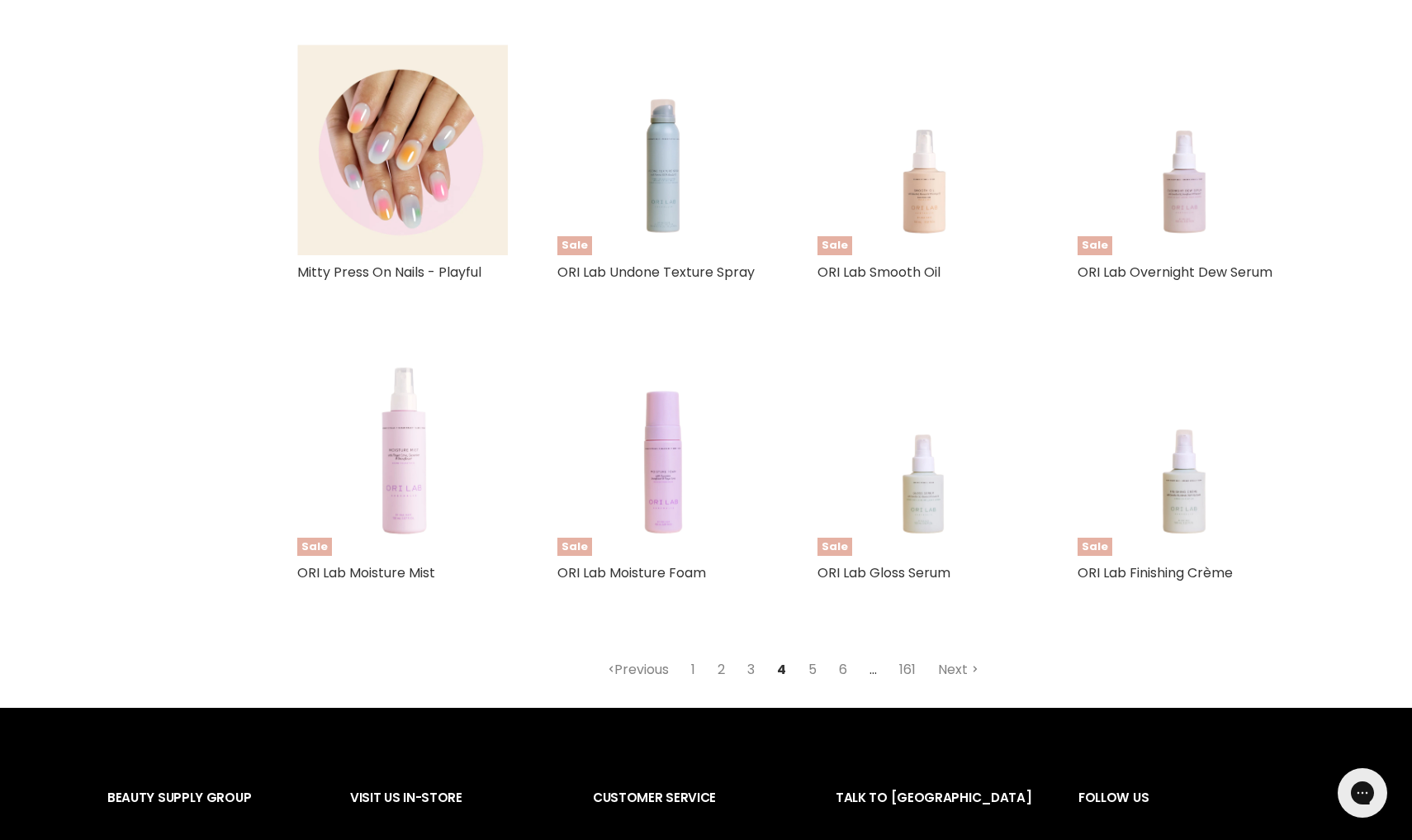
scroll to position [3781, 0]
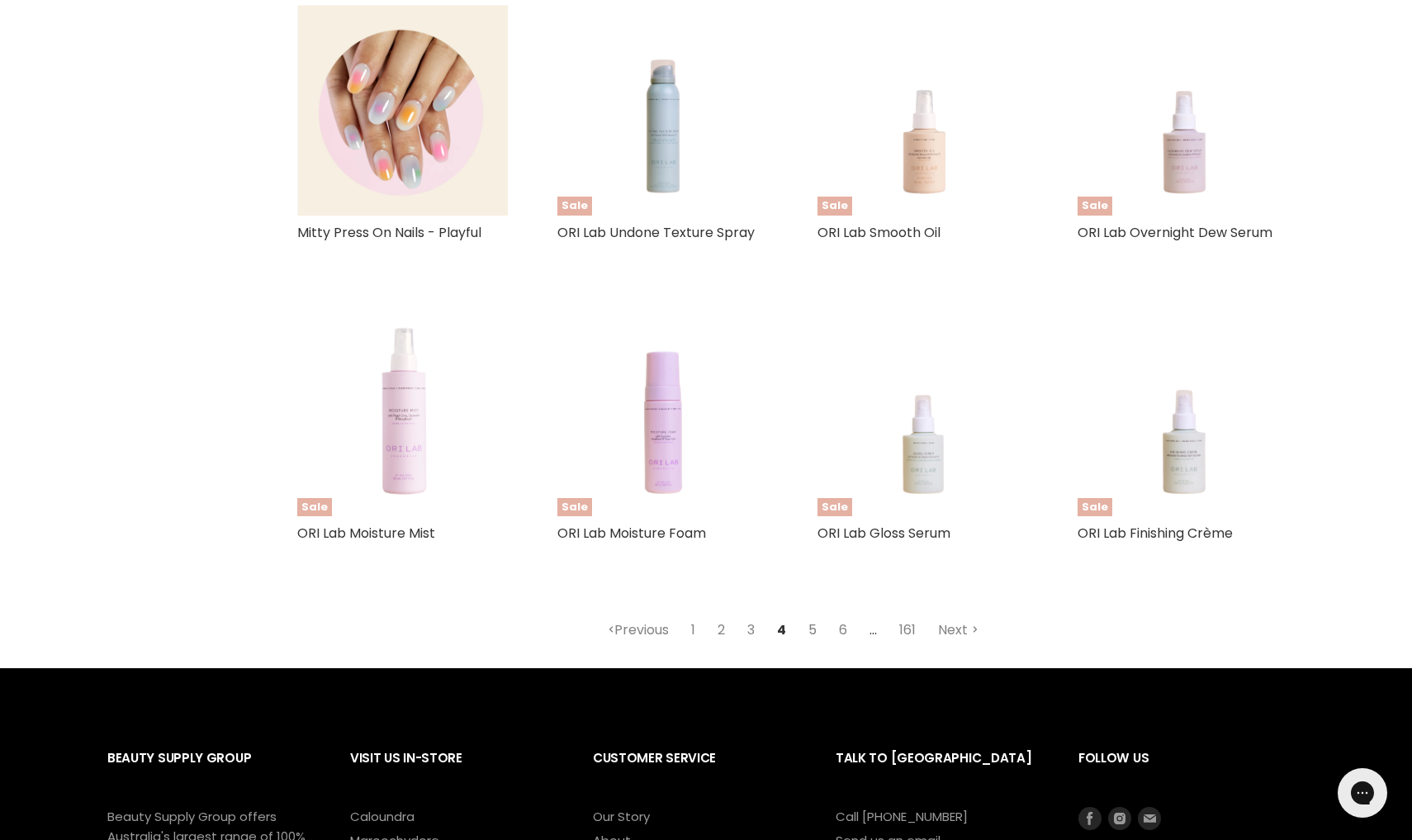
click at [813, 615] on link "5" at bounding box center [813, 630] width 27 height 30
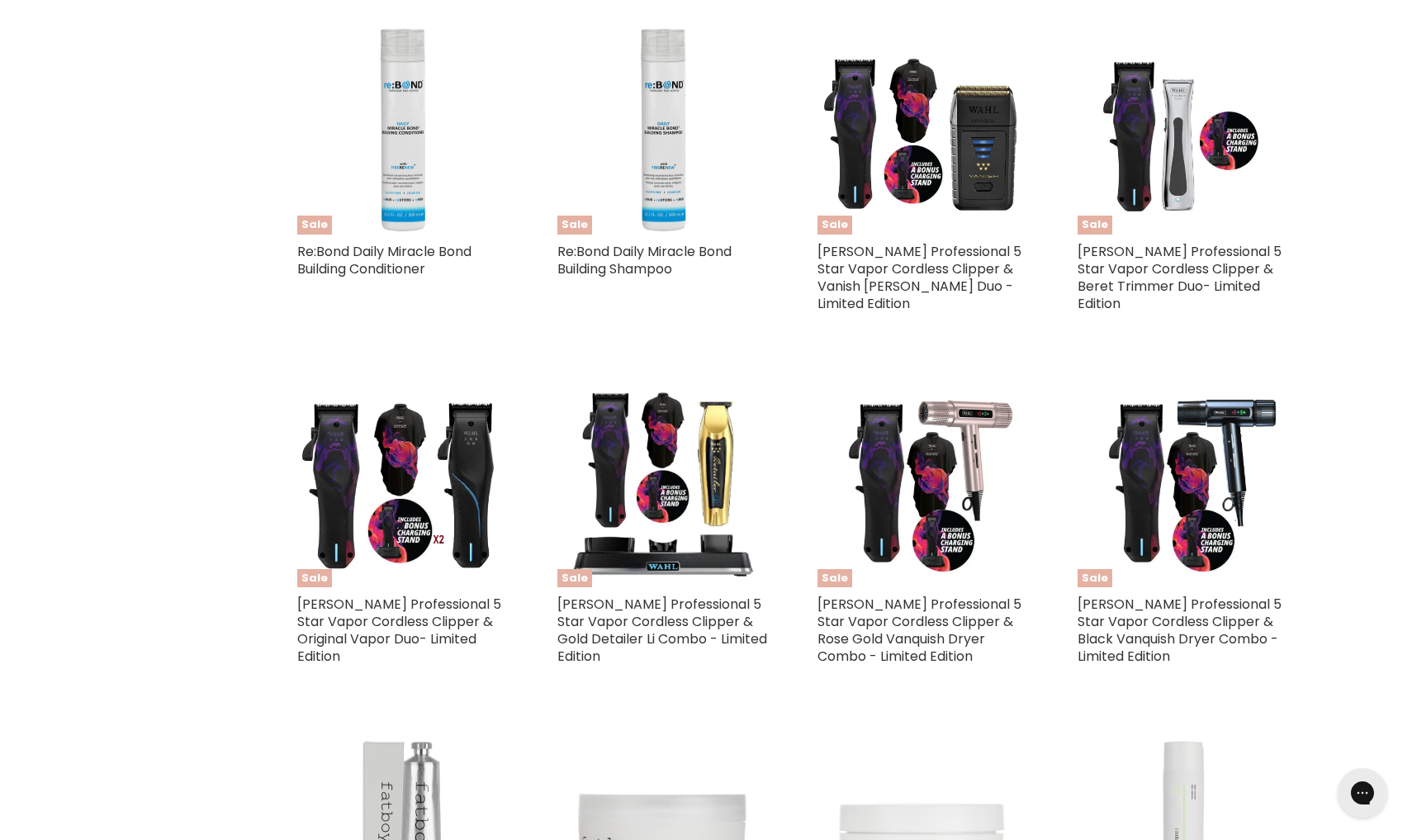
select select "created-descending"
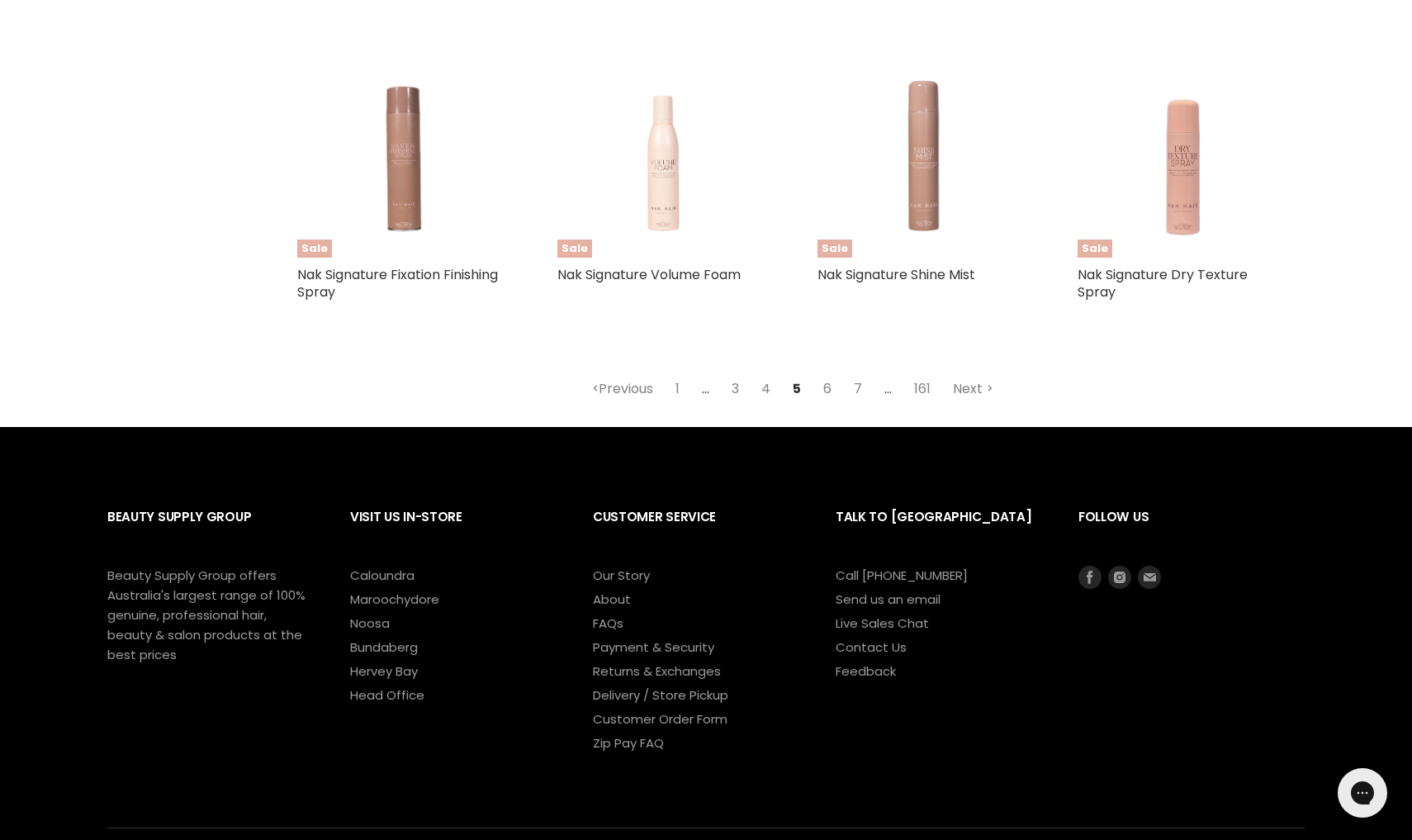
scroll to position [3933, 0]
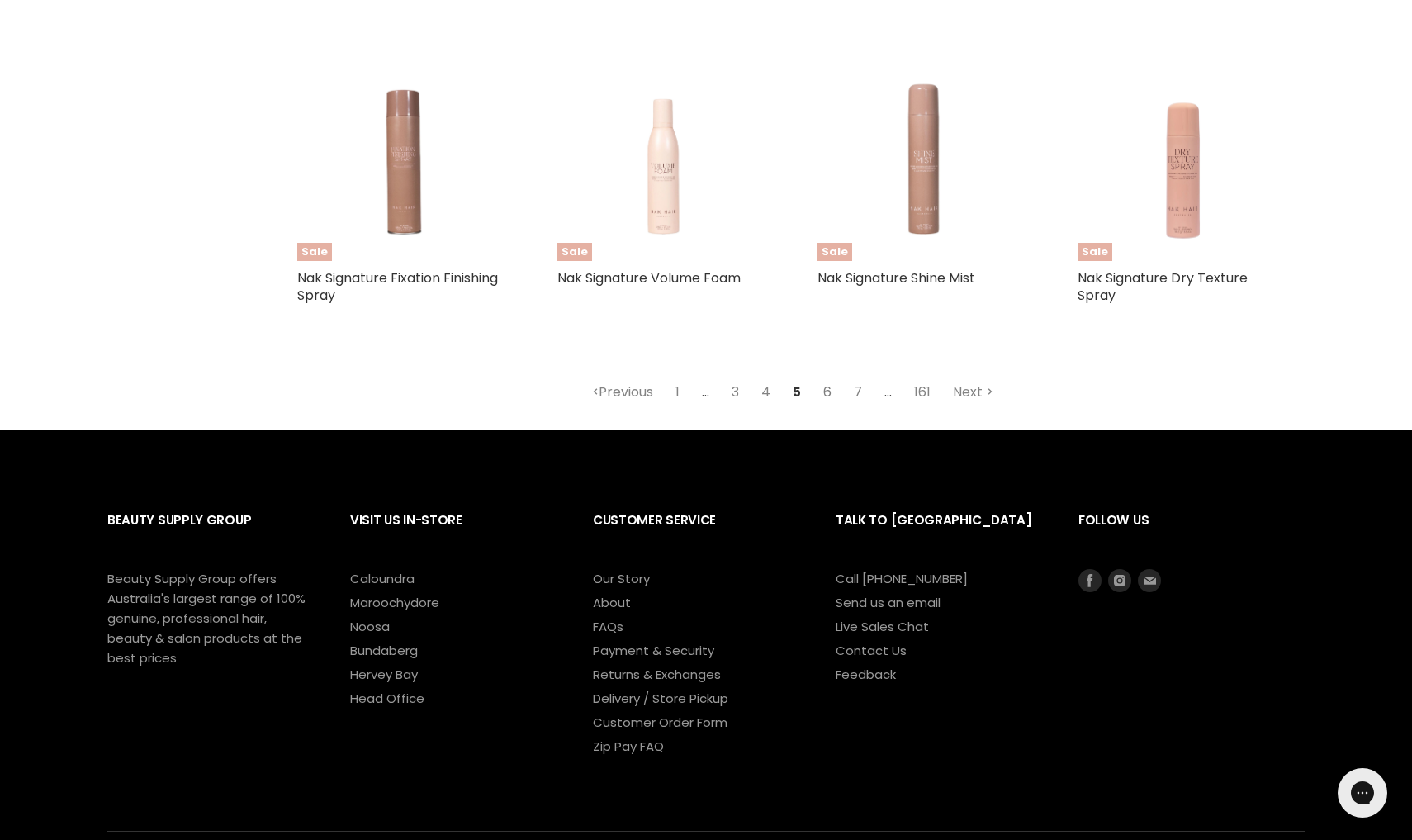
click at [831, 387] on link "6" at bounding box center [828, 392] width 27 height 30
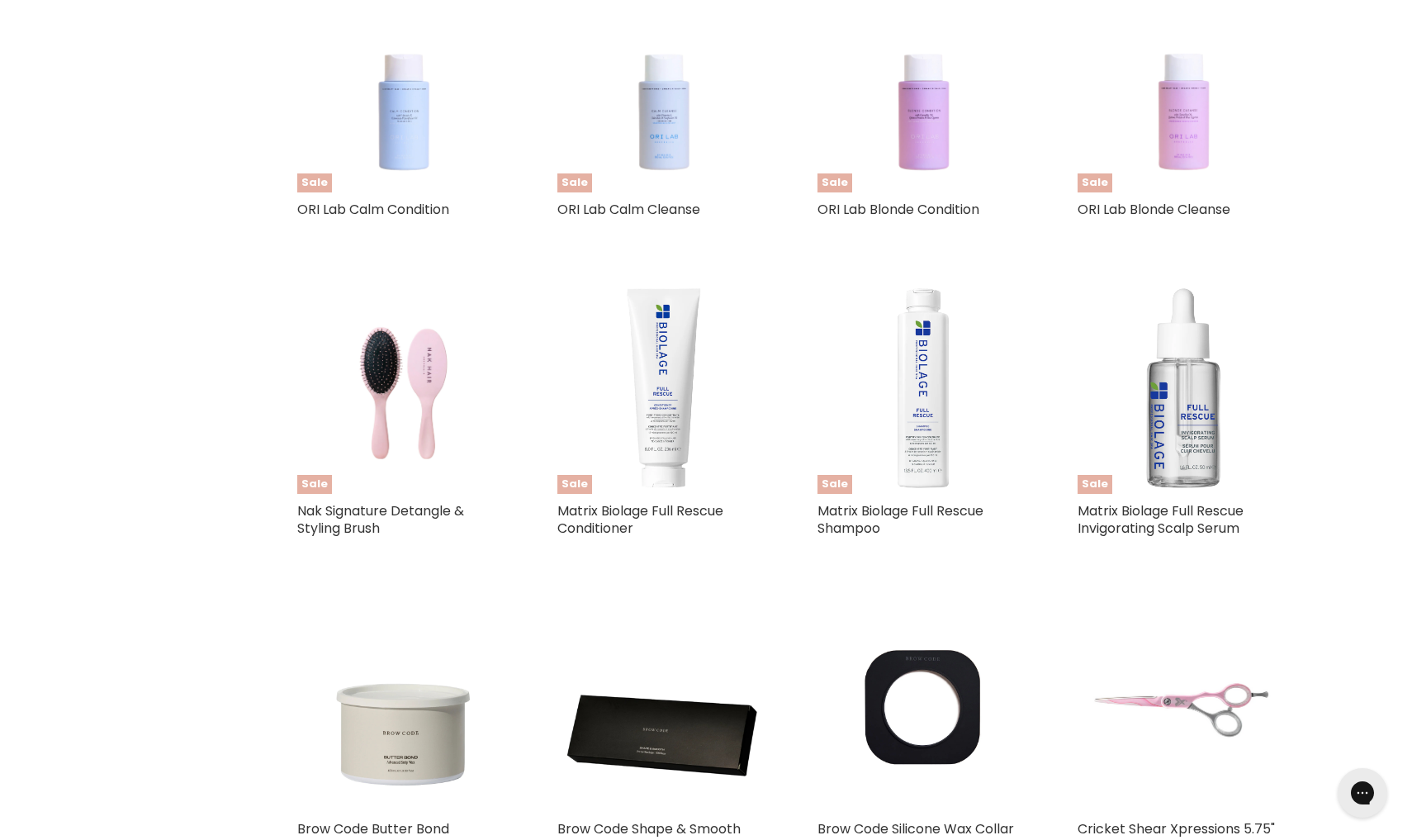
select select "created-descending"
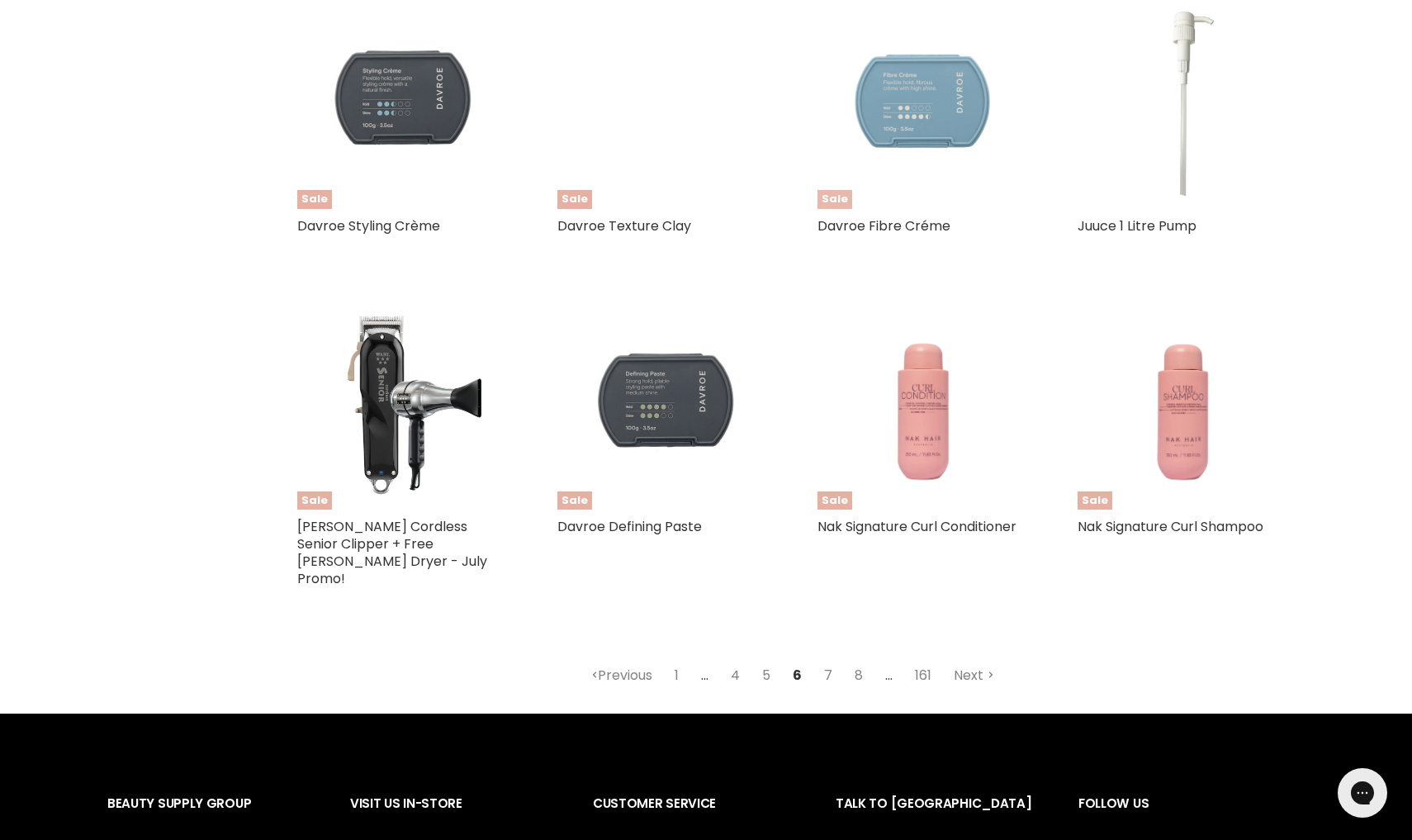
scroll to position [3739, 0]
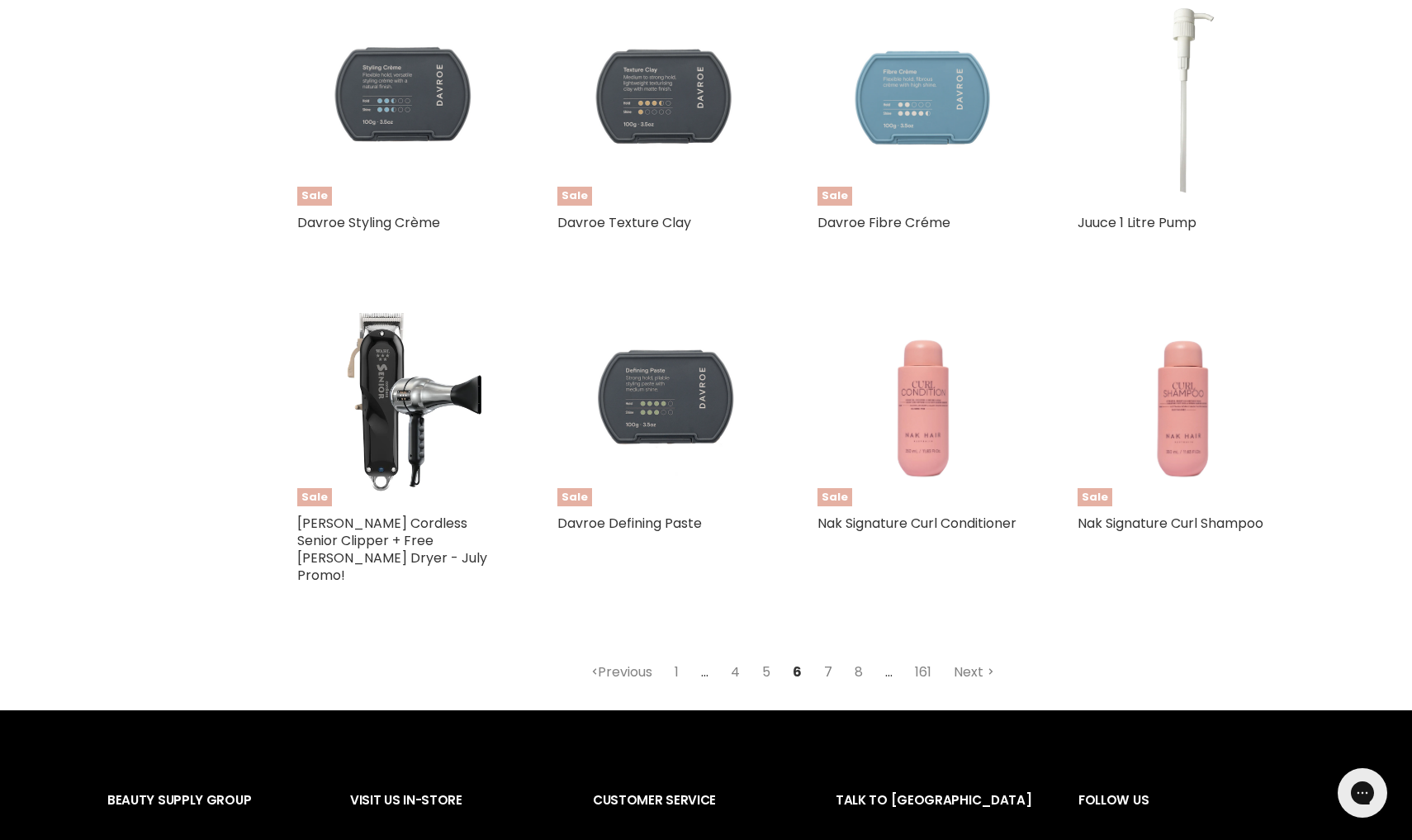
click at [828, 657] on link "7" at bounding box center [829, 672] width 27 height 30
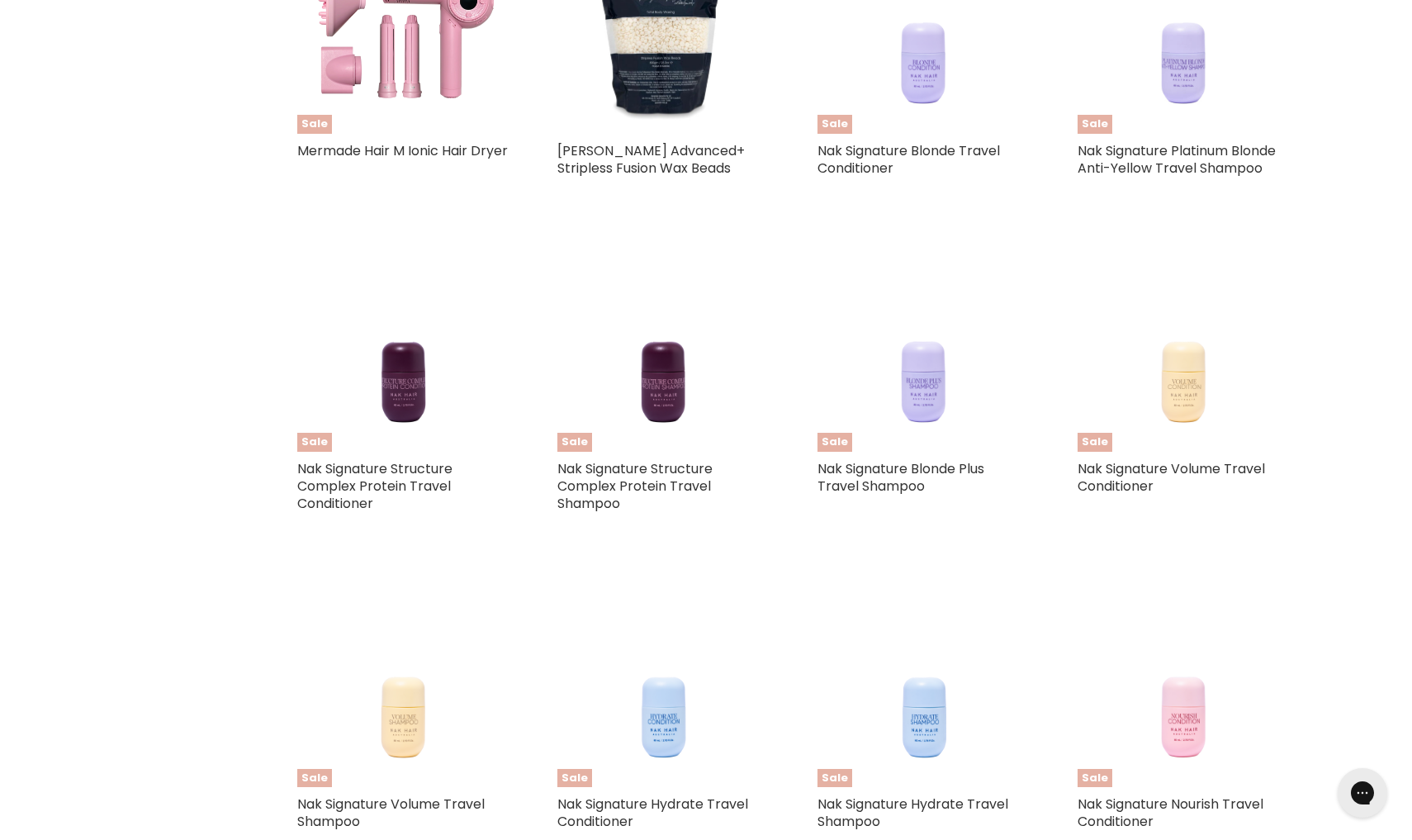
select select "created-descending"
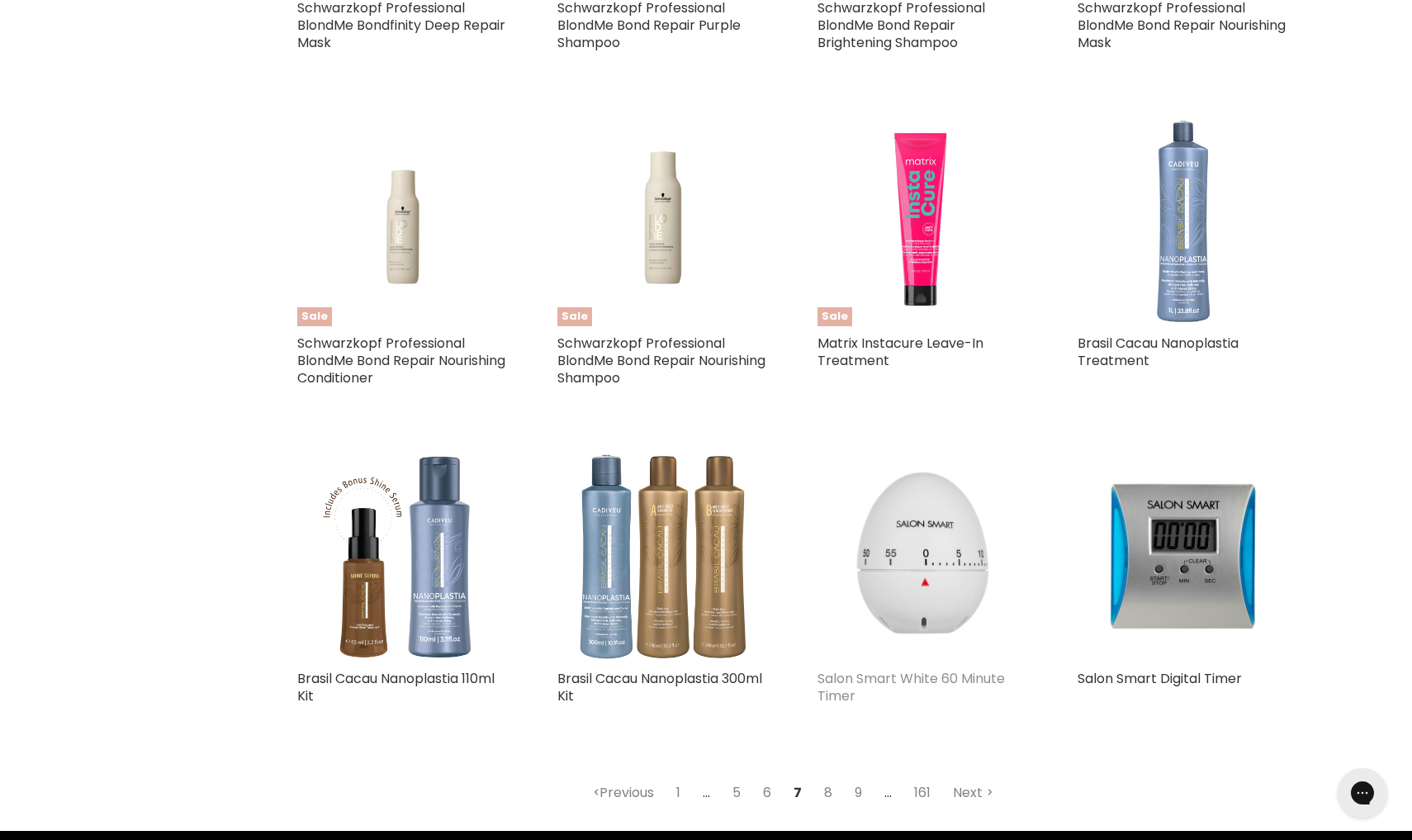
scroll to position [3672, 0]
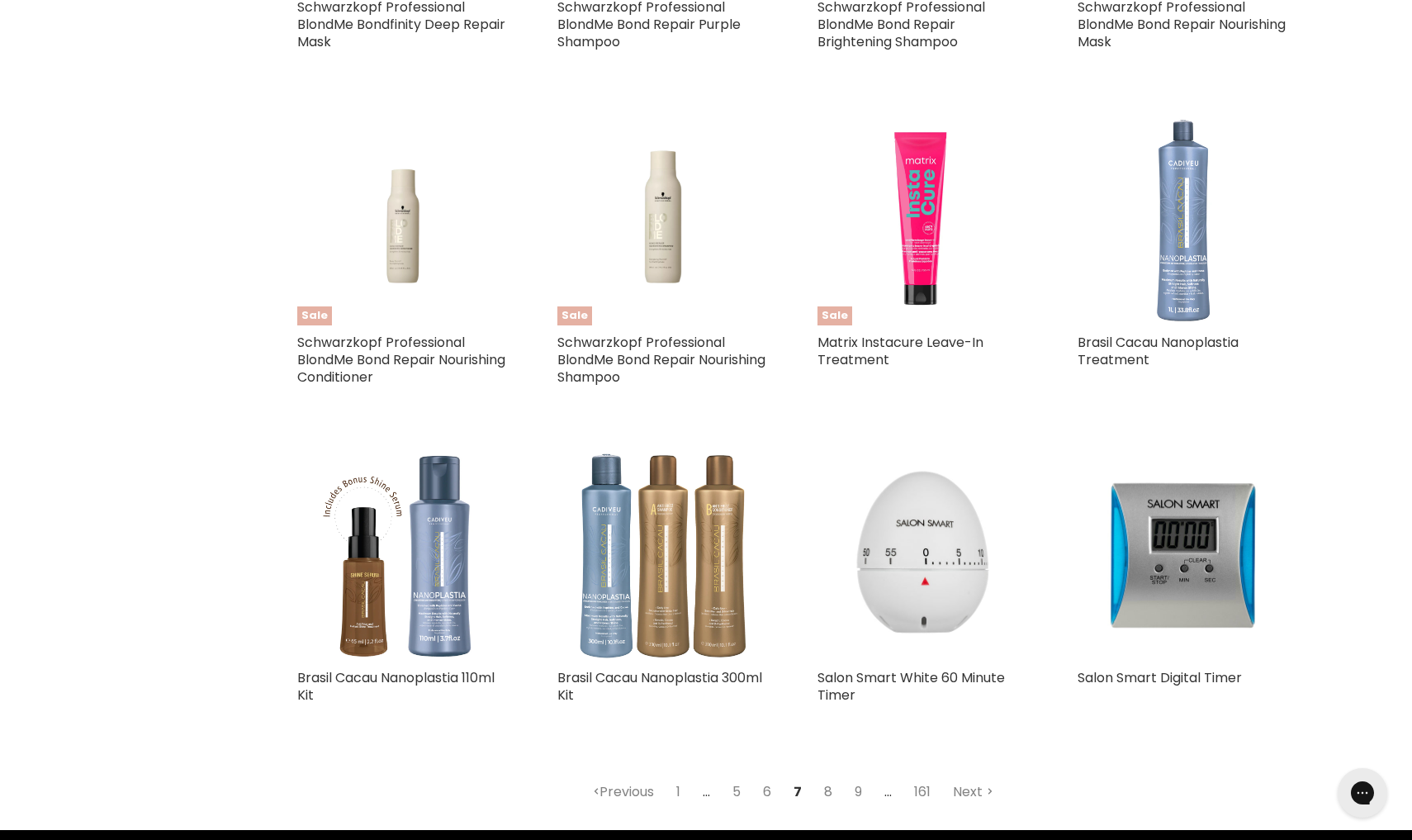
click at [830, 777] on link "8" at bounding box center [829, 792] width 27 height 30
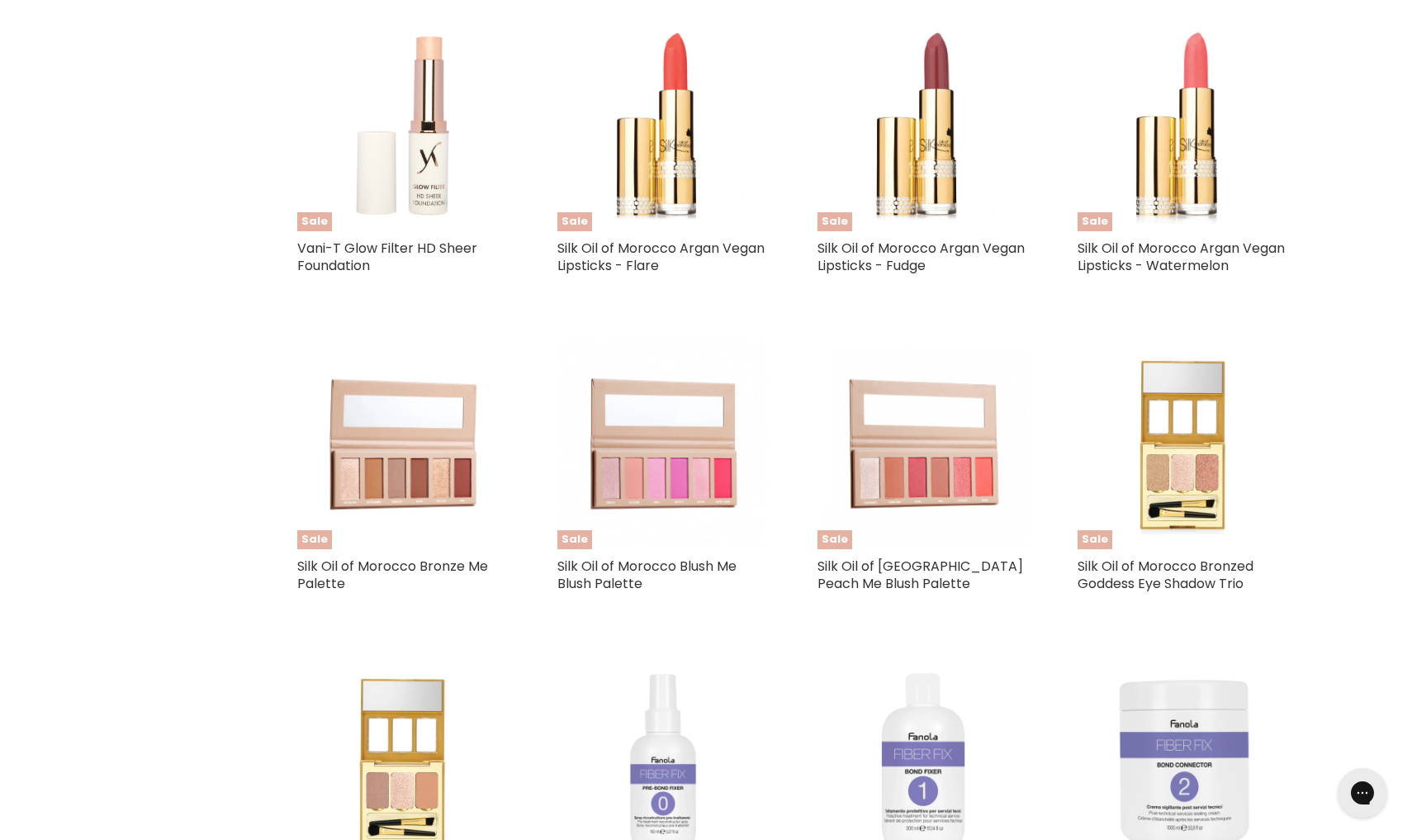
select select "created-descending"
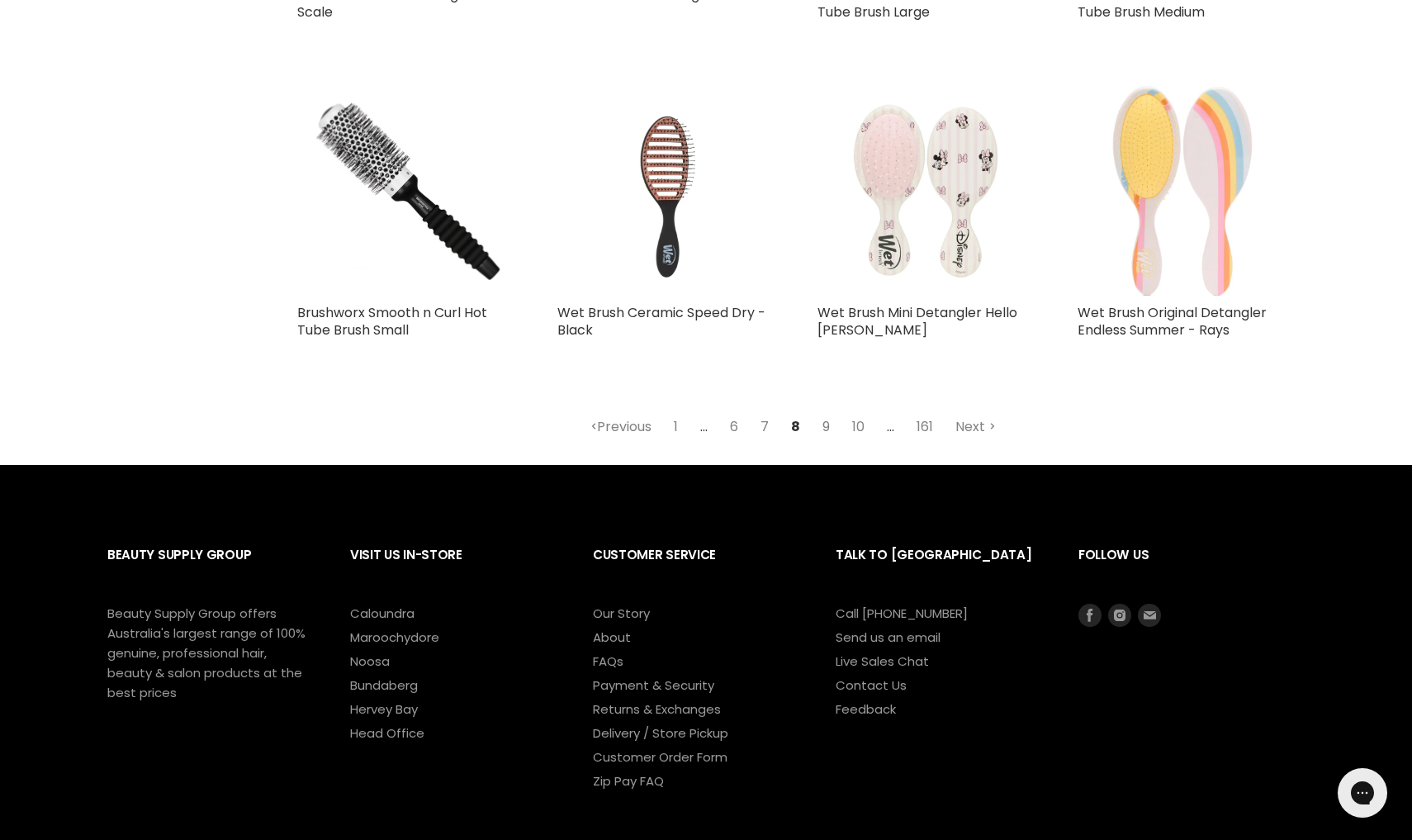
scroll to position [3950, 0]
click at [829, 418] on link "9" at bounding box center [826, 427] width 26 height 30
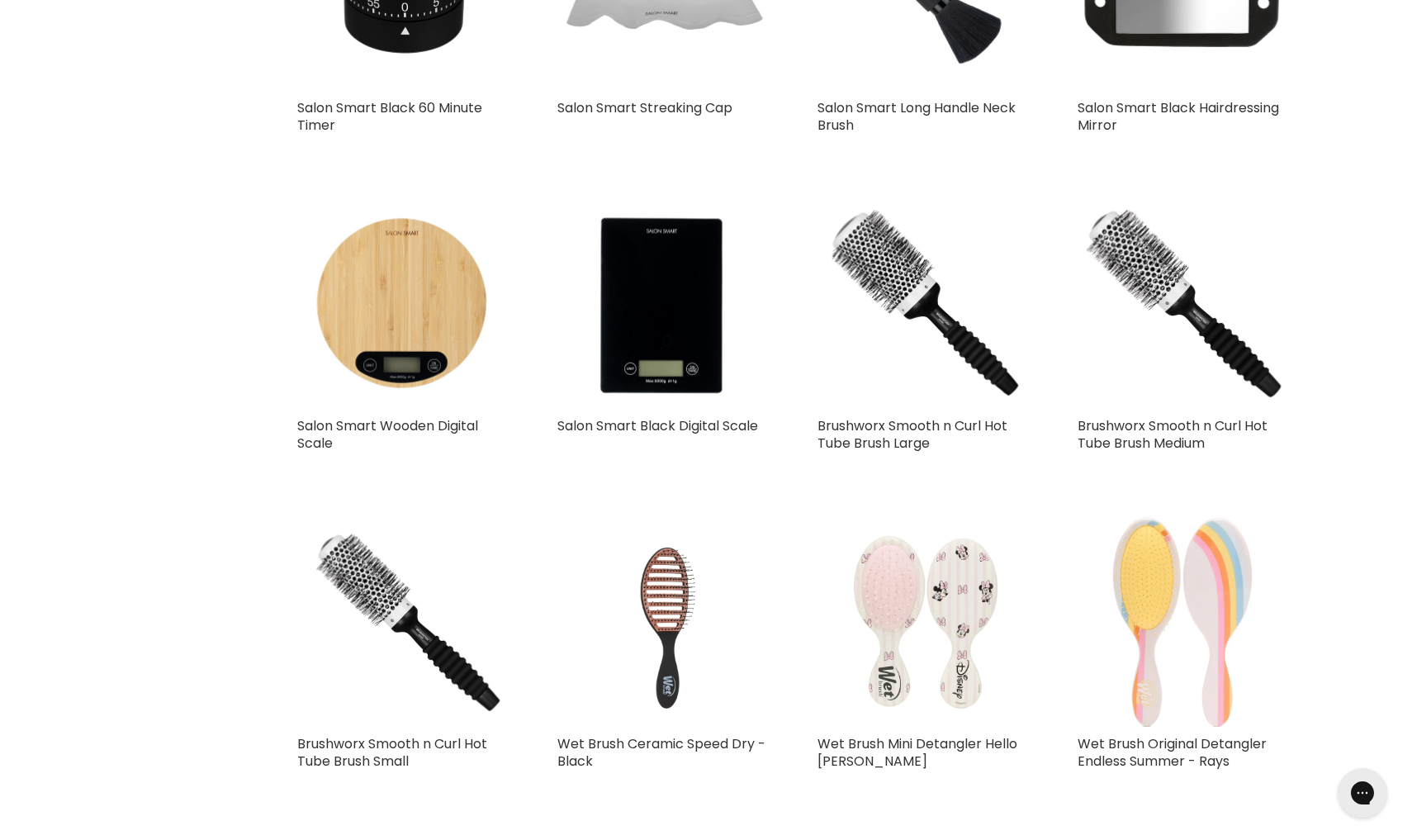
select select "created-descending"
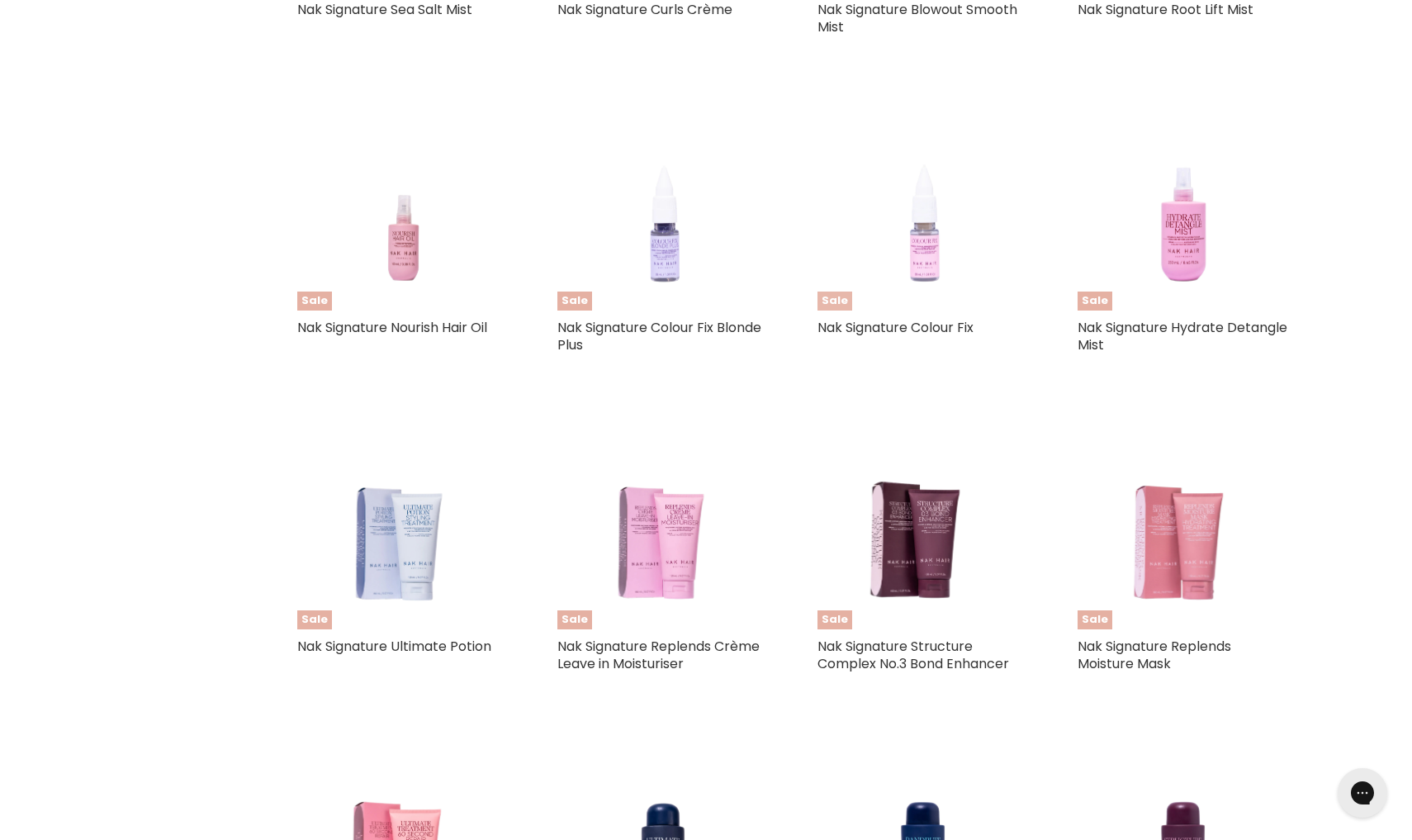
scroll to position [1374, 0]
click at [413, 546] on img "Main content" at bounding box center [403, 522] width 168 height 211
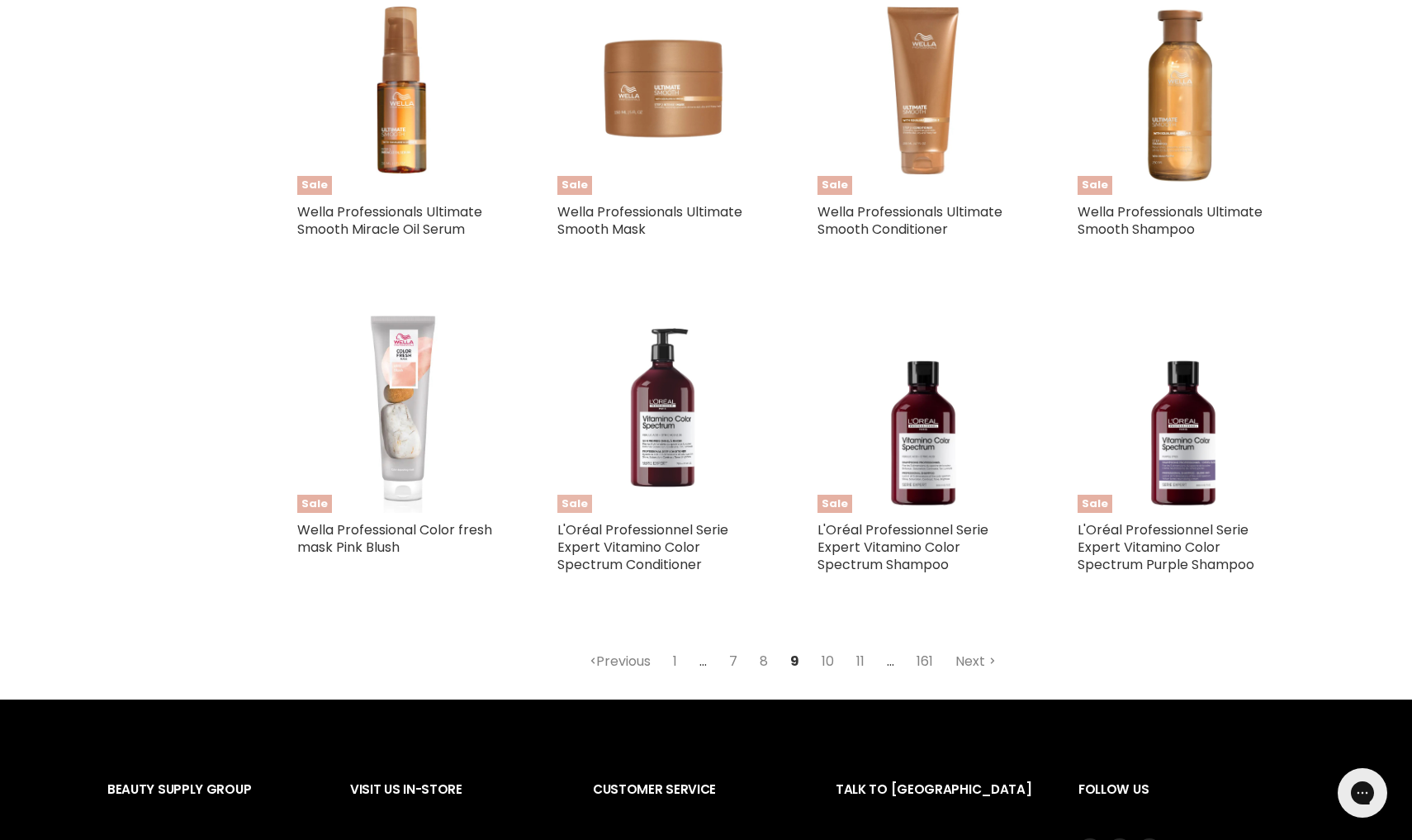
scroll to position [3718, 0]
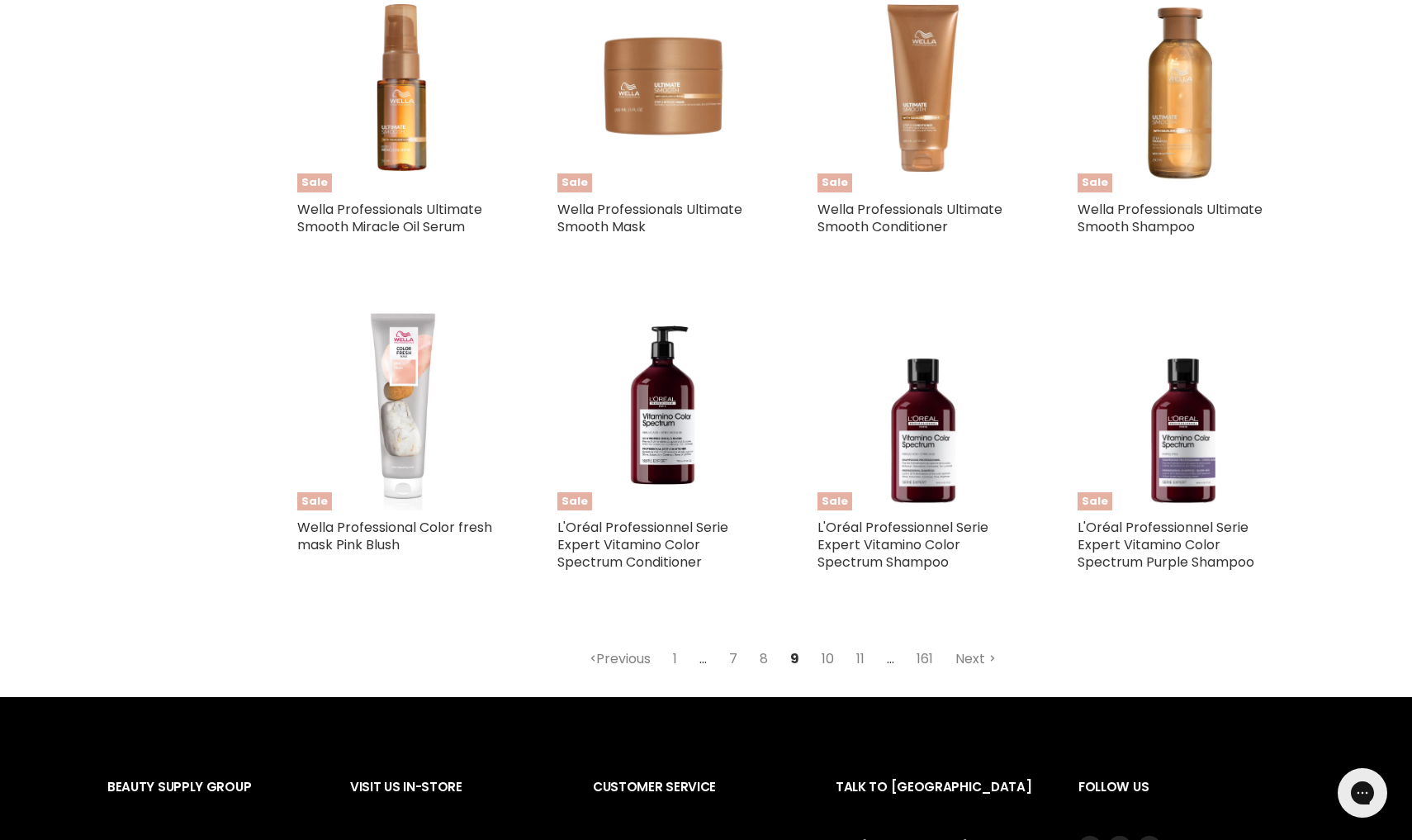
click at [829, 644] on link "10" at bounding box center [828, 659] width 31 height 30
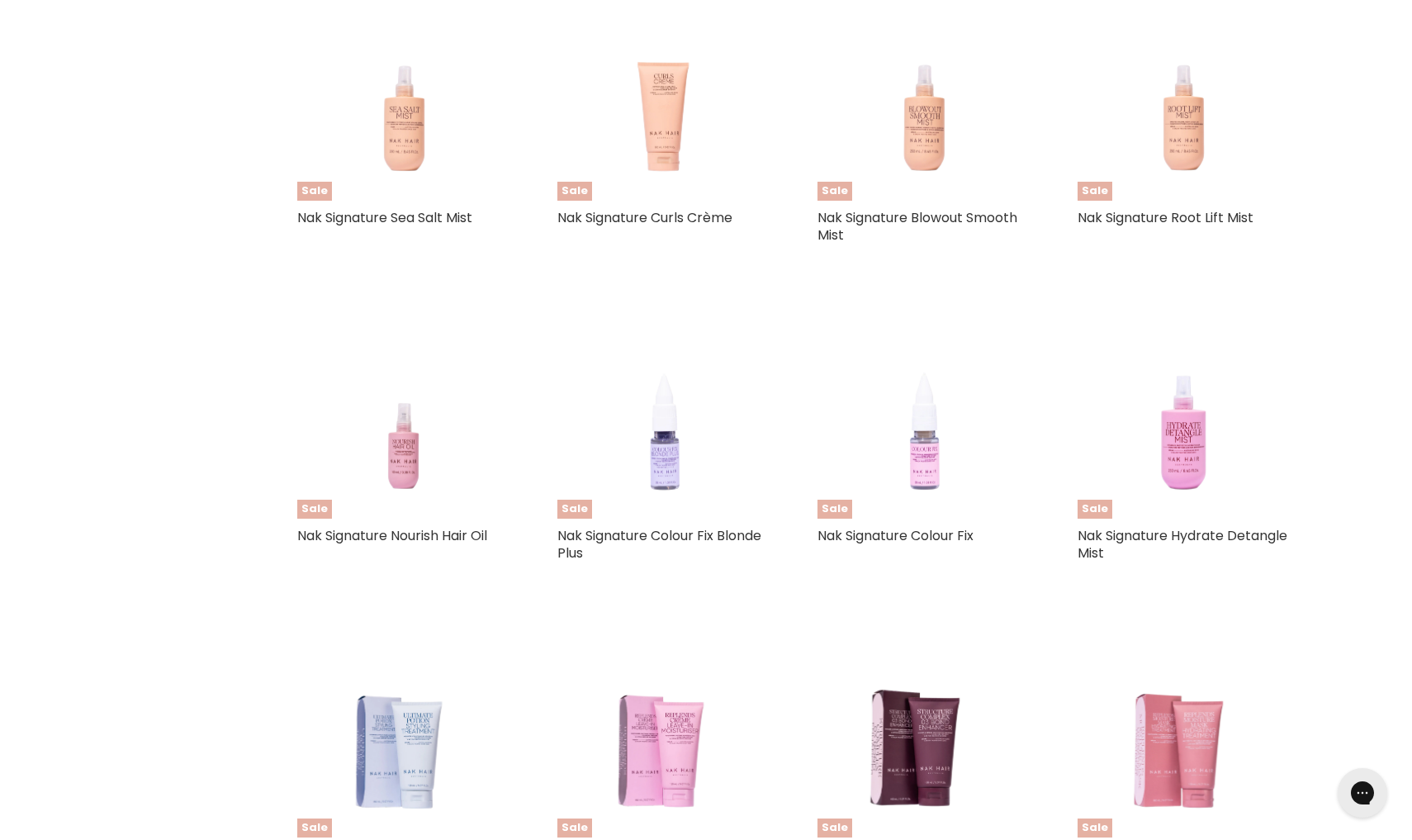
select select "created-descending"
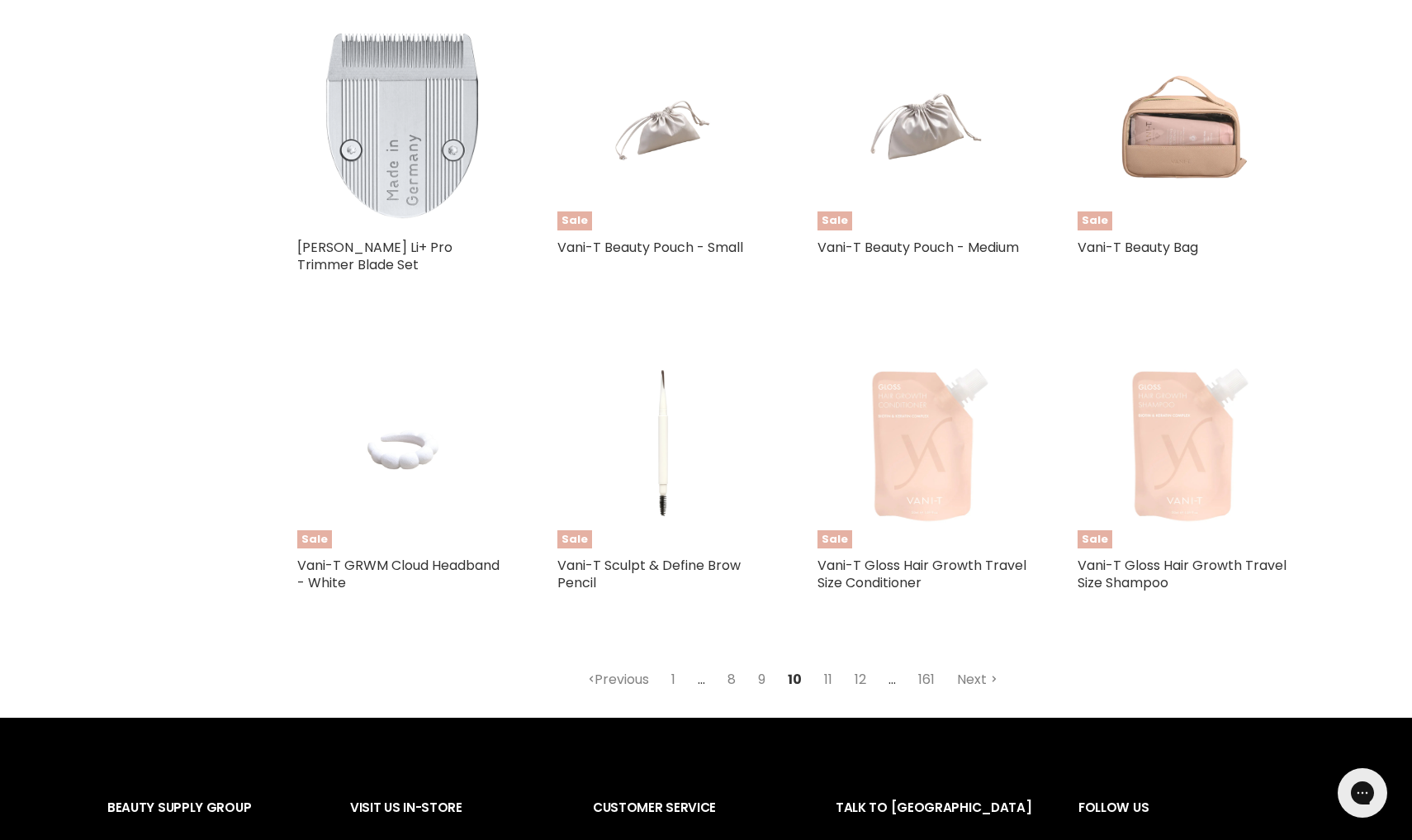
scroll to position [3772, 0]
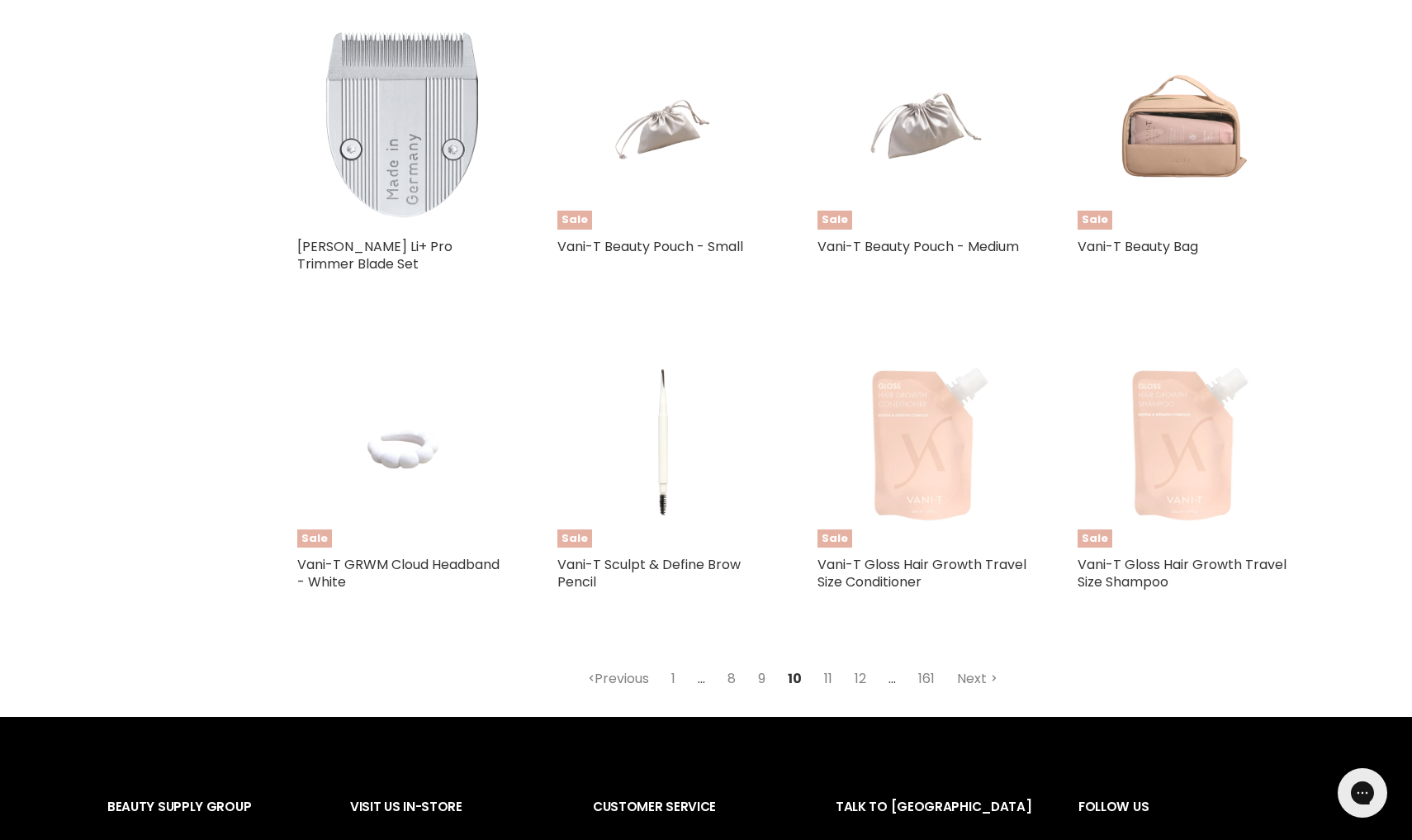
click at [833, 664] on link "11" at bounding box center [829, 679] width 27 height 30
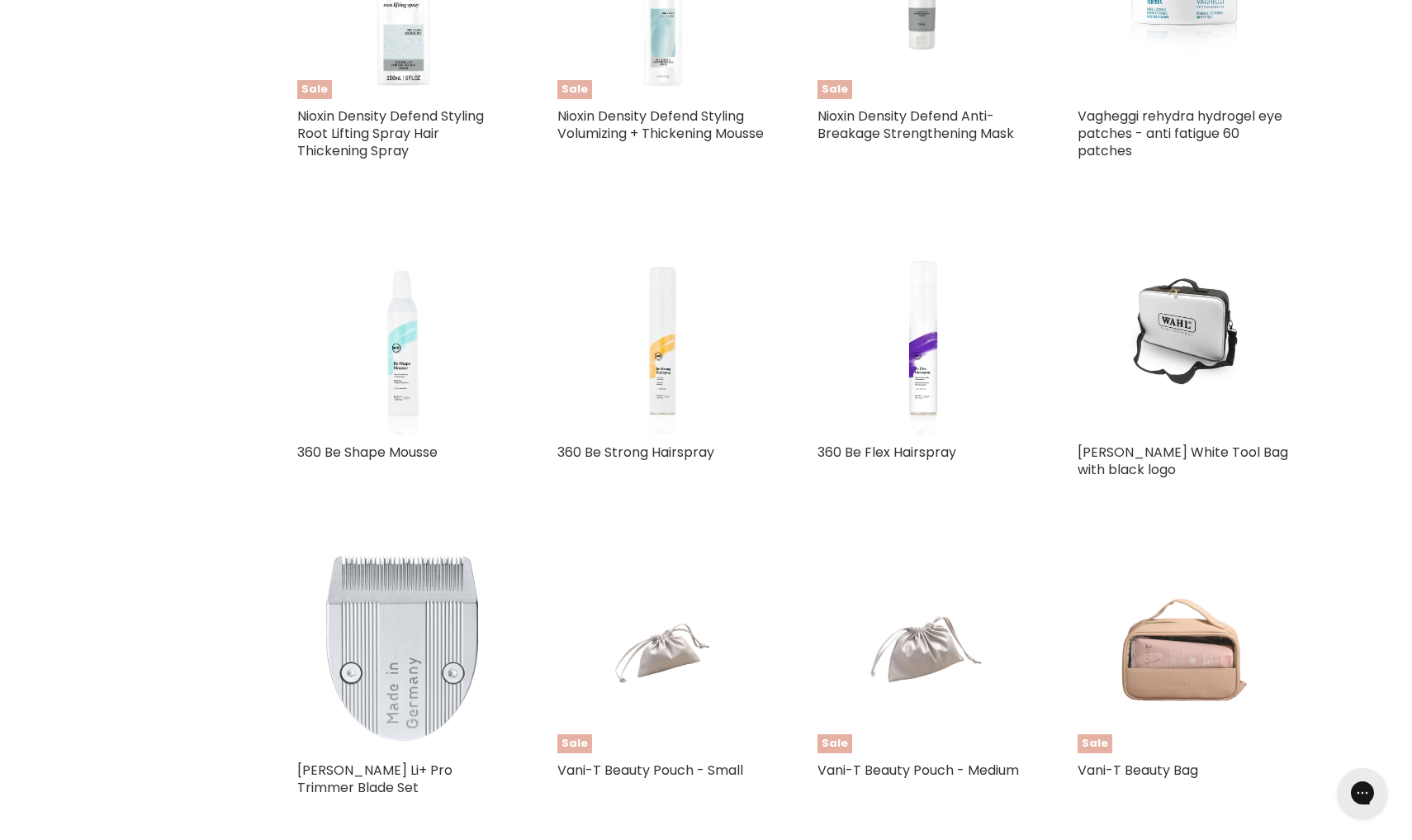
select select "created-descending"
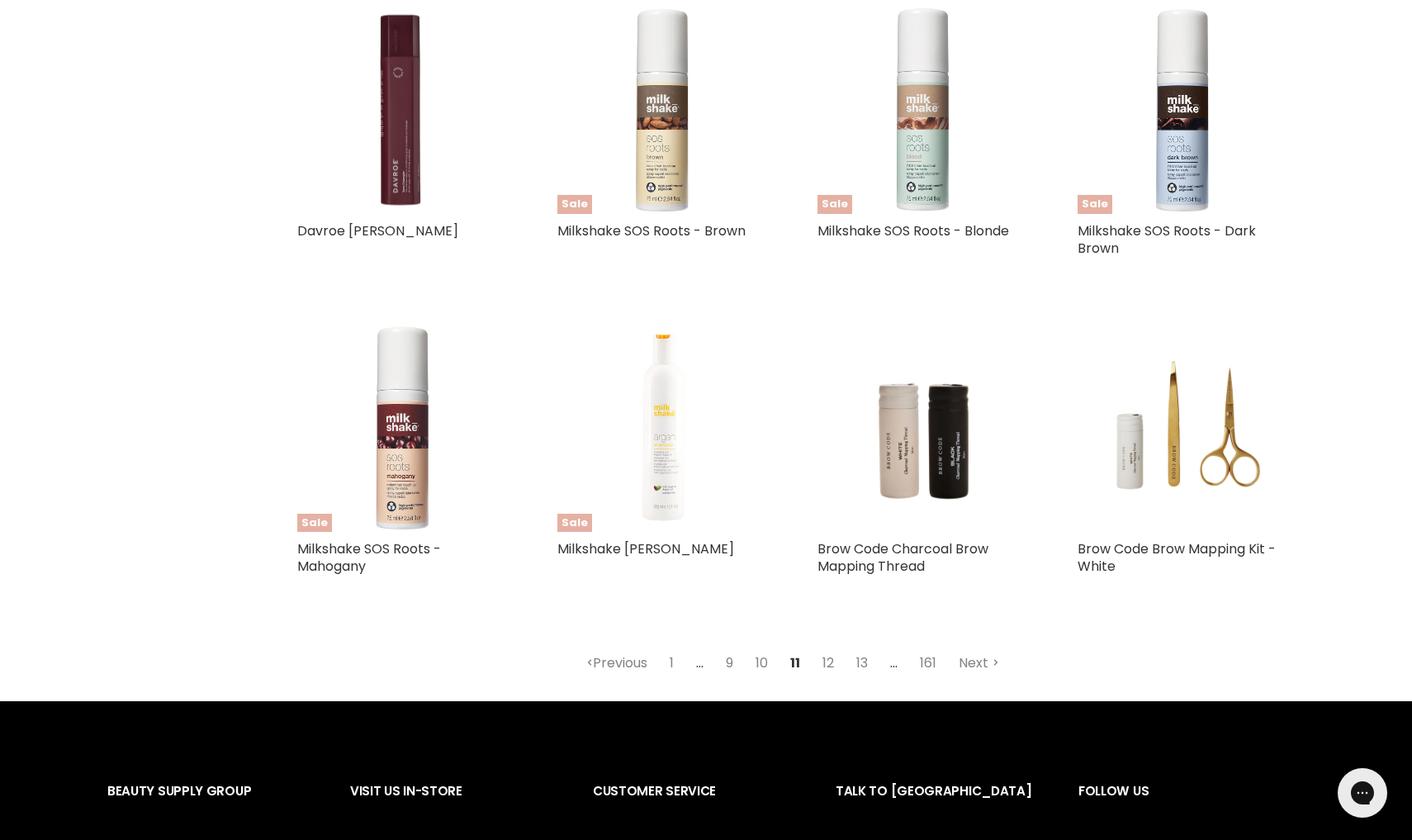
scroll to position [3720, 0]
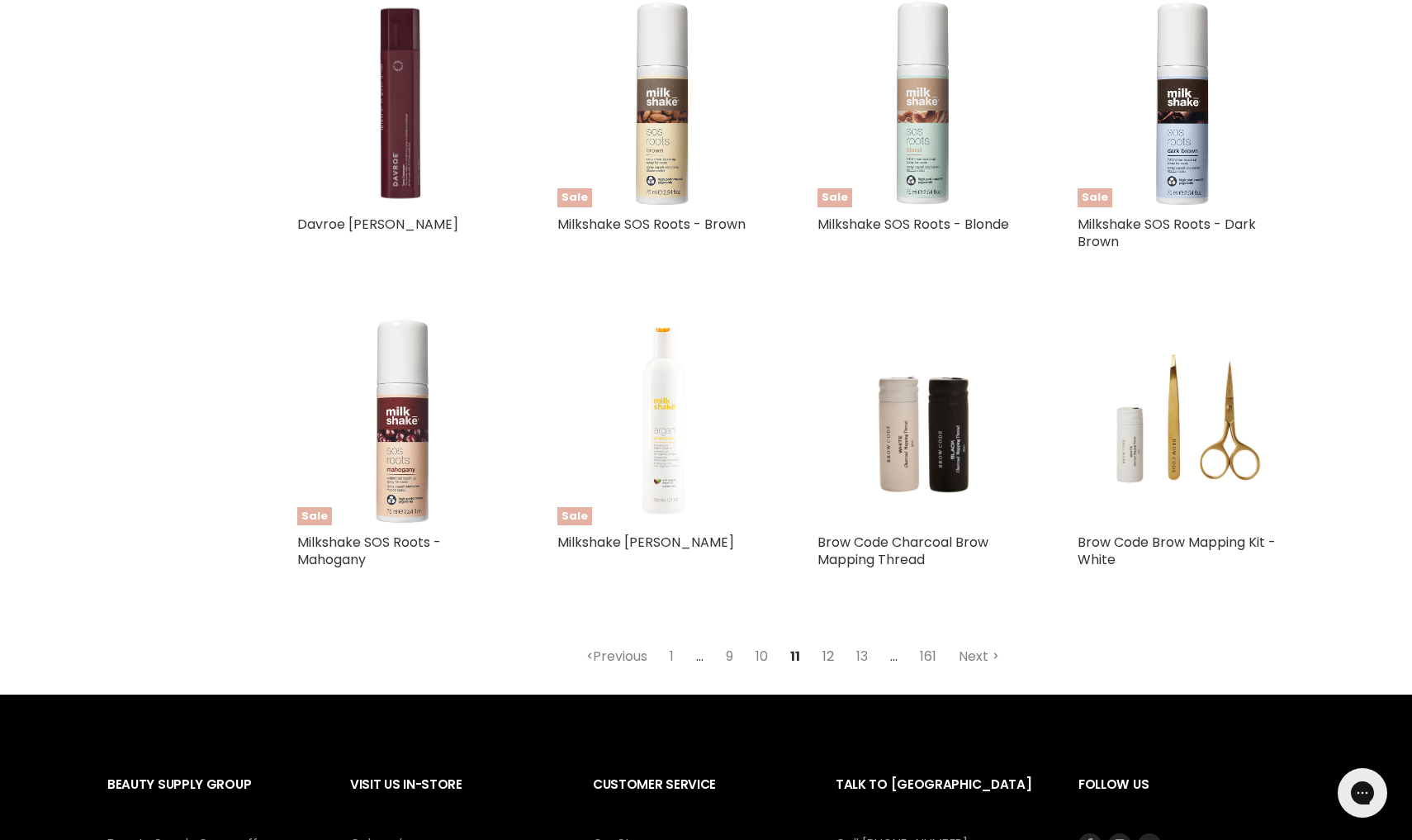
click at [829, 651] on link "12" at bounding box center [829, 657] width 30 height 30
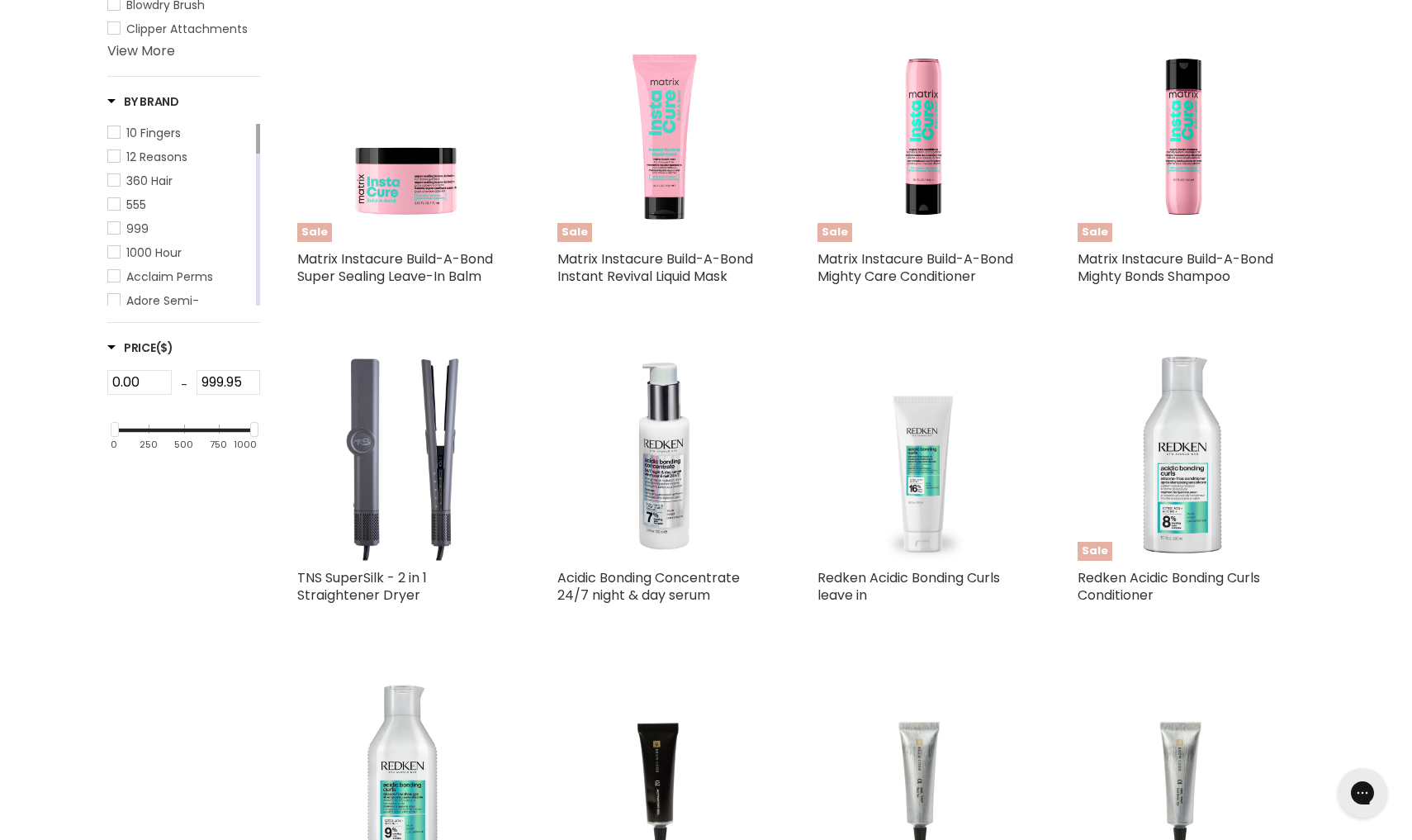
select select "created-descending"
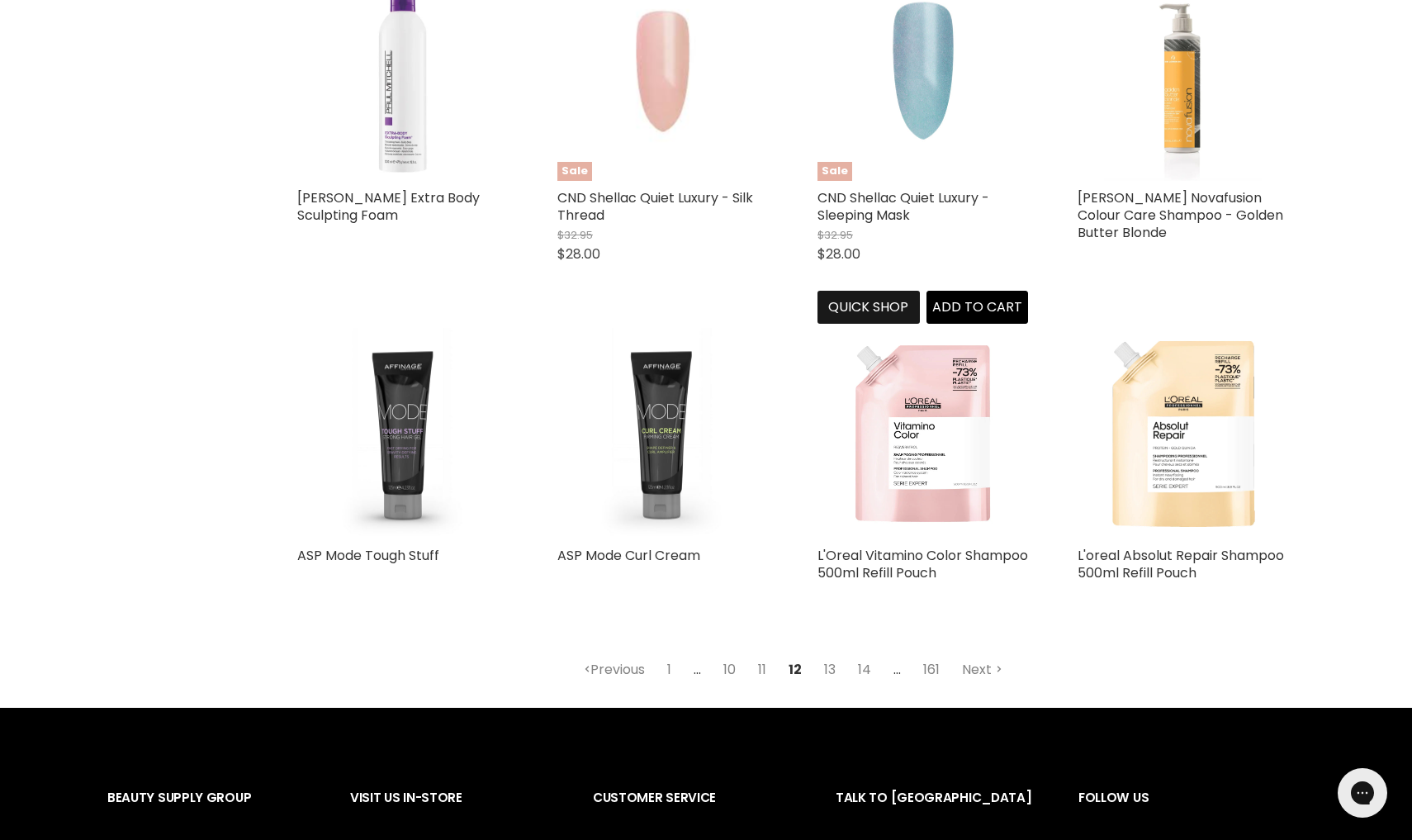
scroll to position [3765, 0]
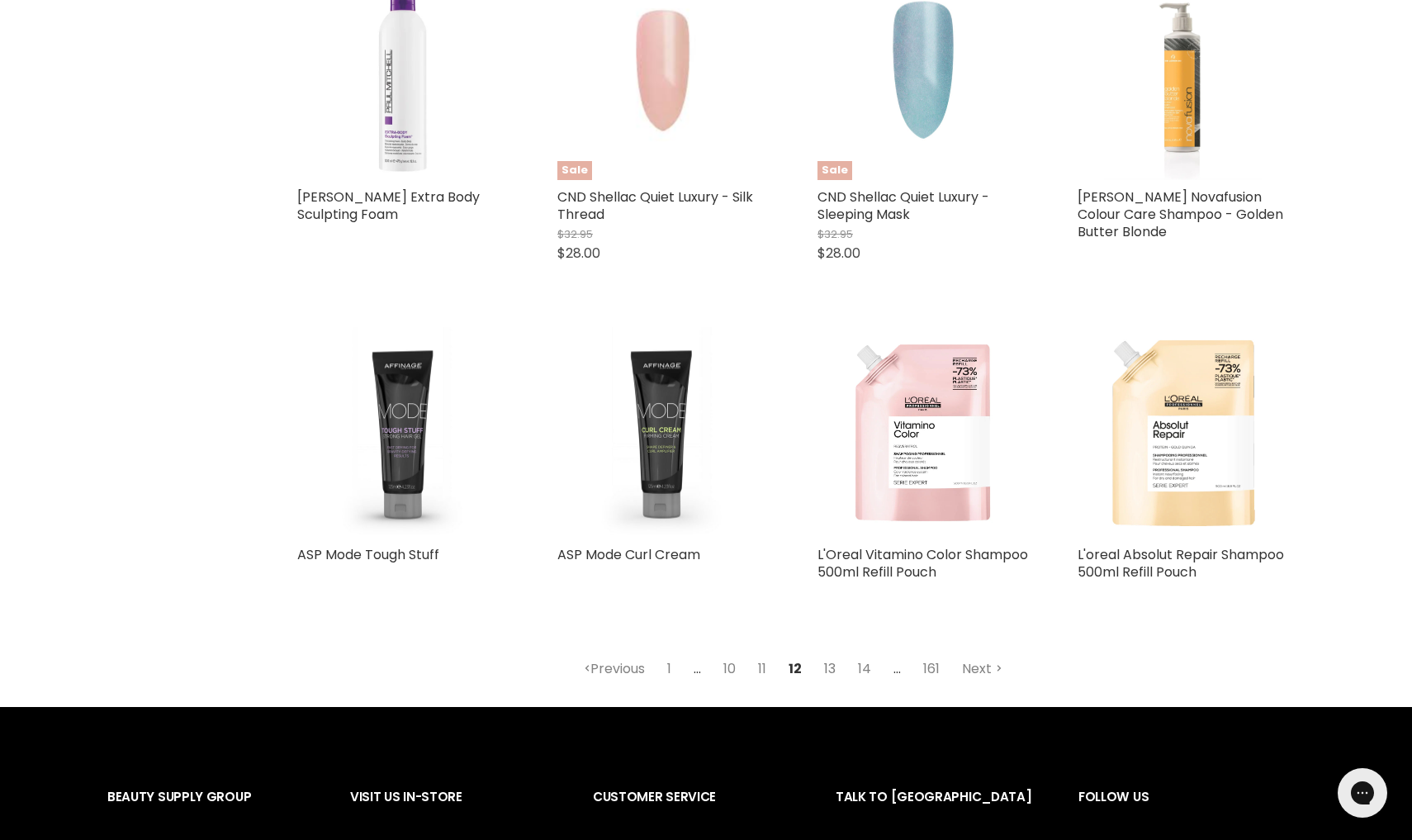
click at [835, 659] on link "13" at bounding box center [830, 669] width 30 height 30
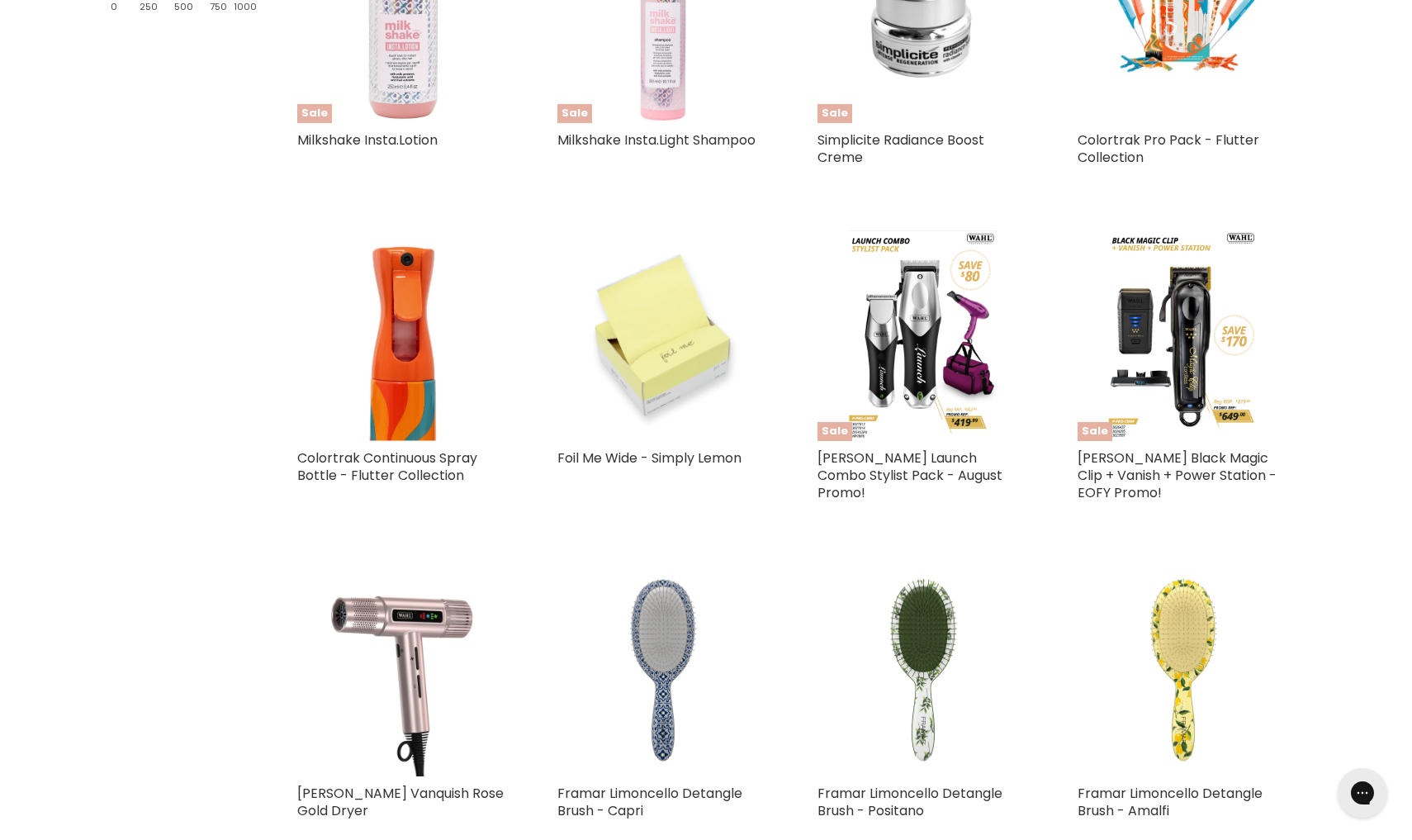
select select "created-descending"
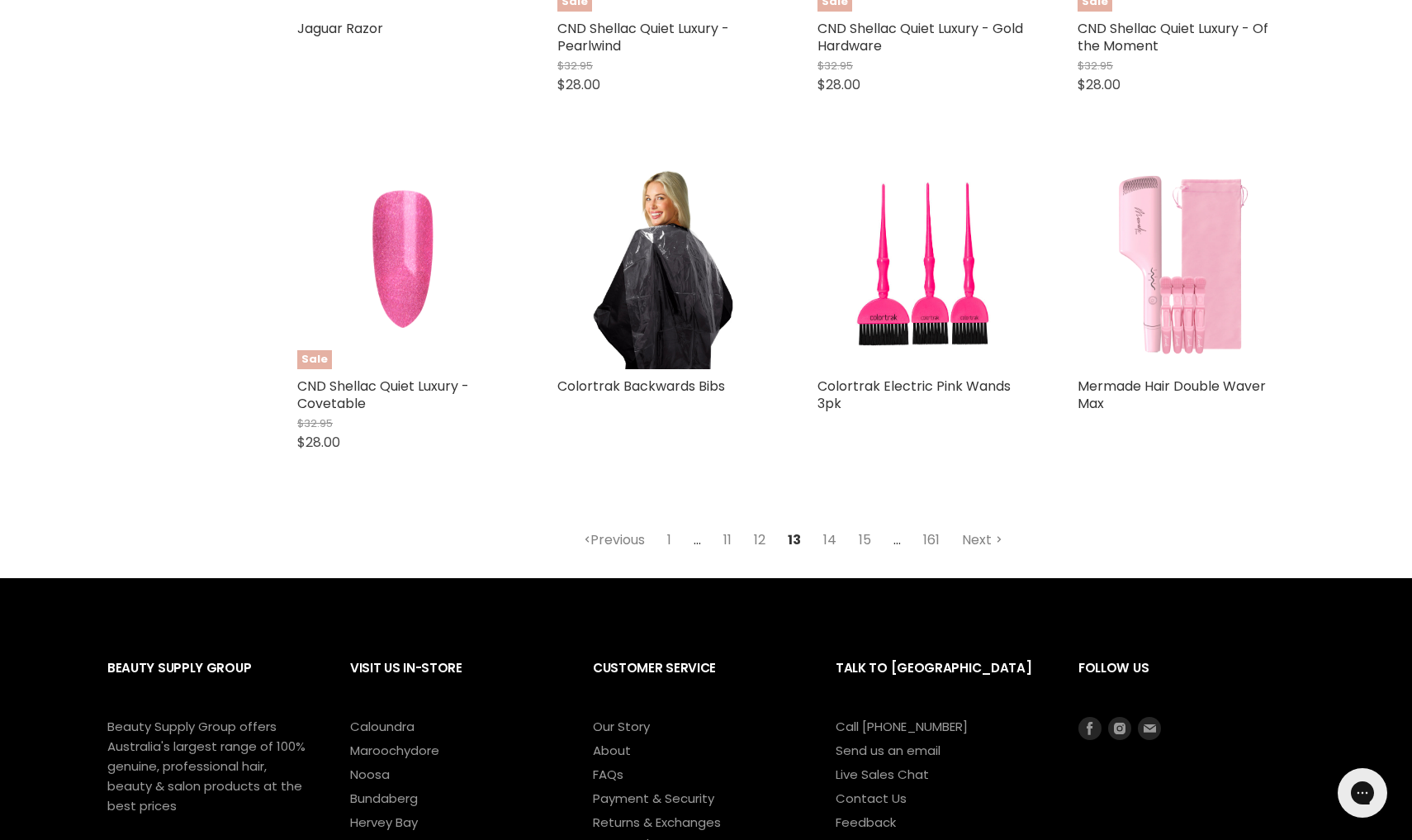
scroll to position [3928, 0]
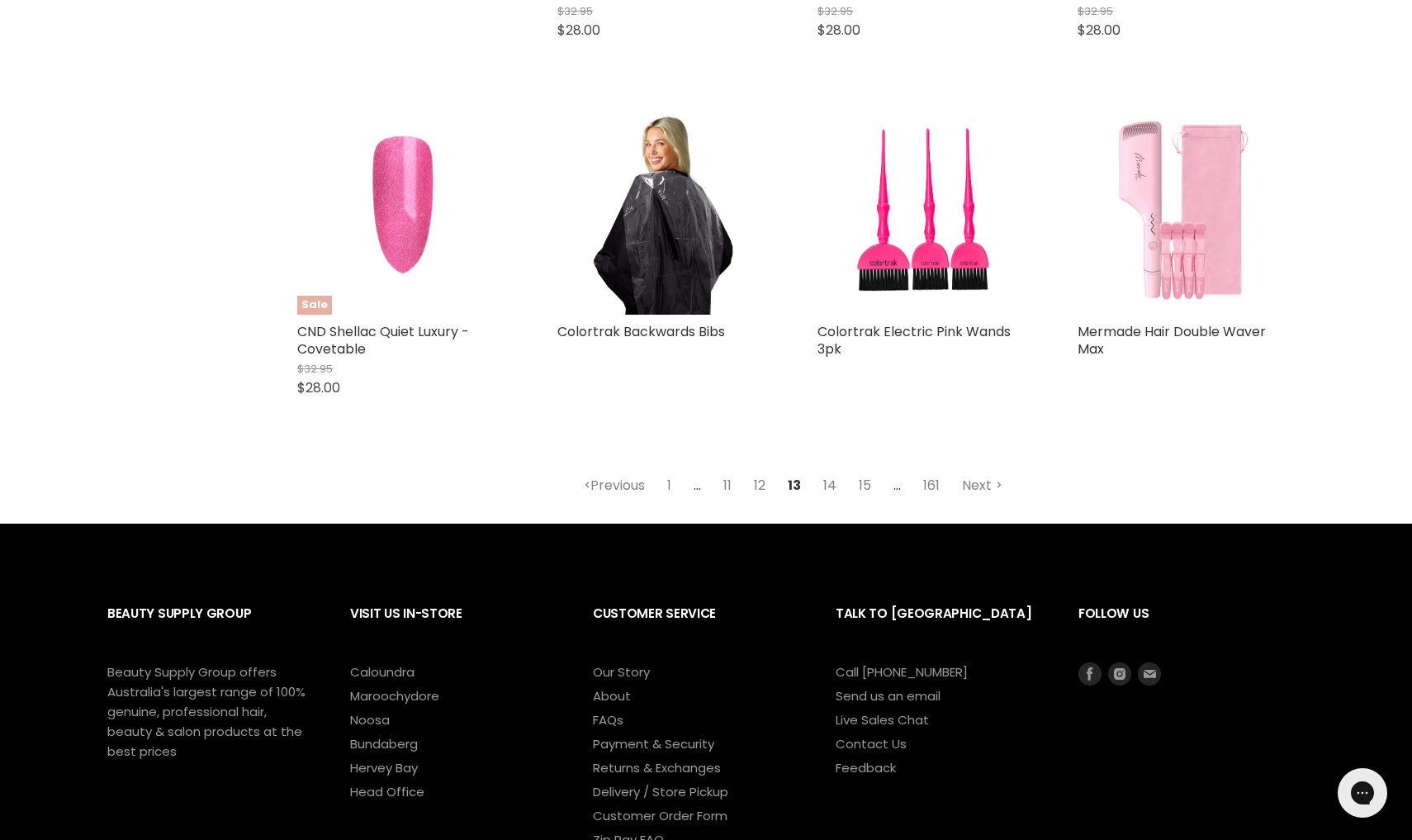
click at [829, 474] on link "14" at bounding box center [829, 486] width 31 height 30
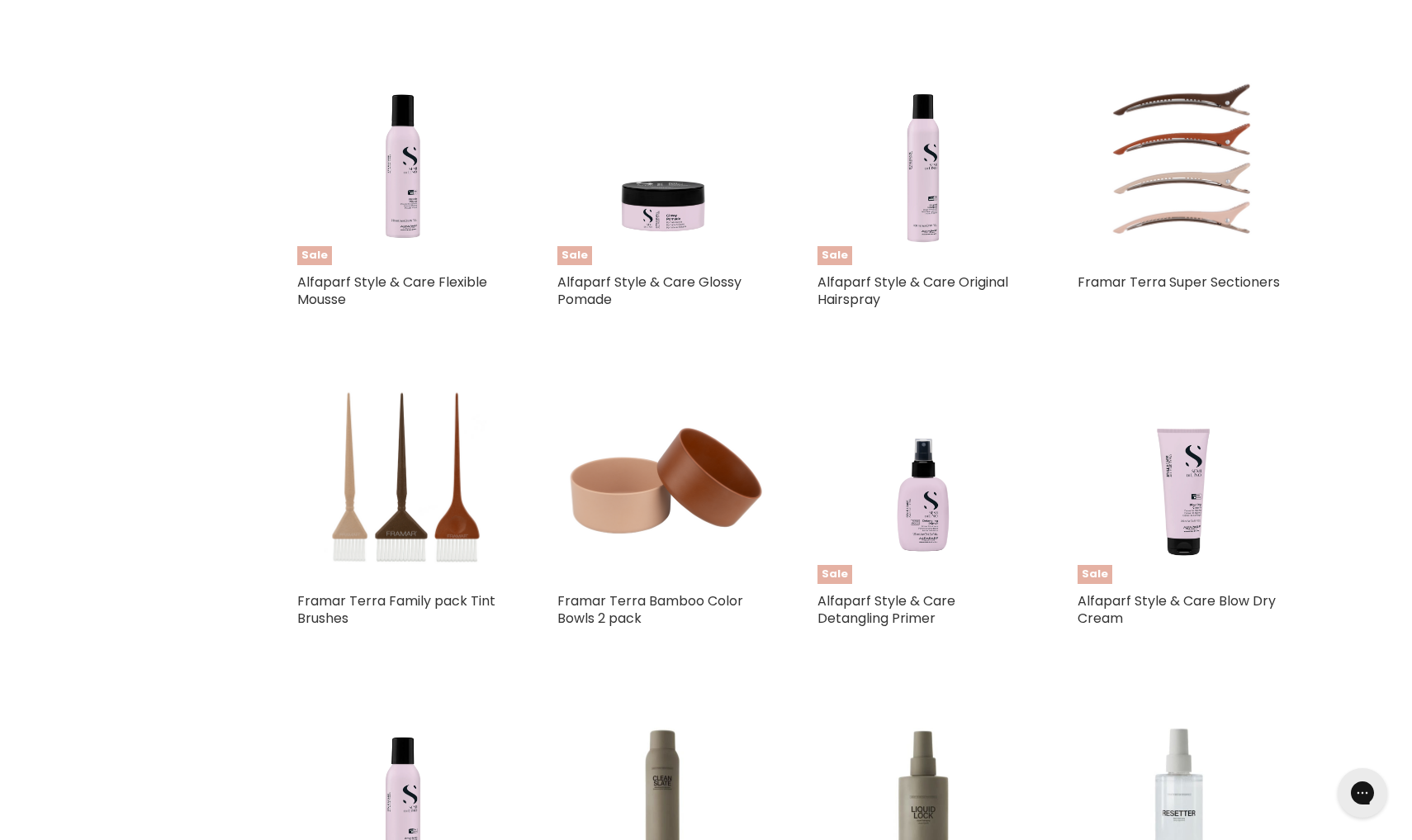
select select "created-descending"
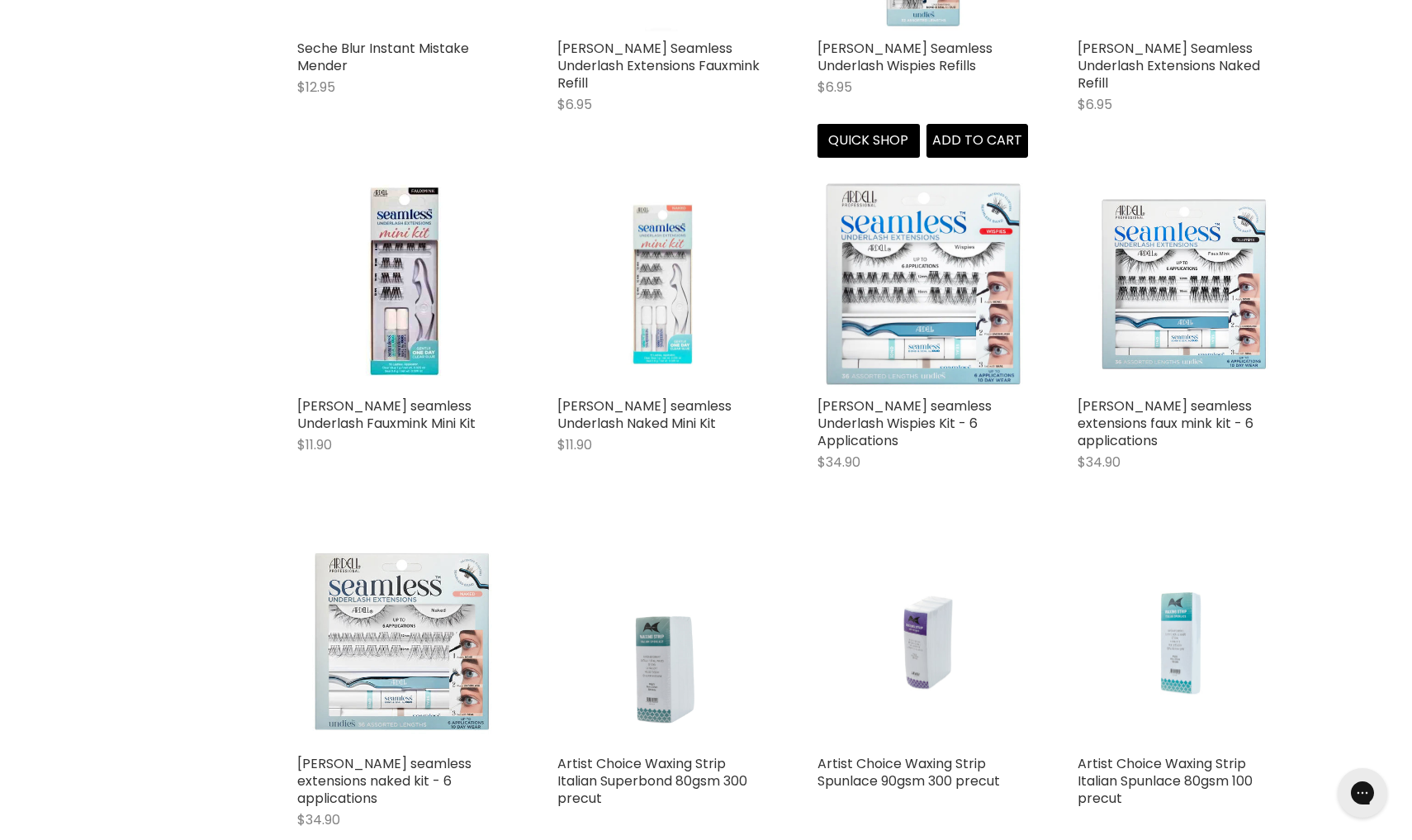
scroll to position [3858, 0]
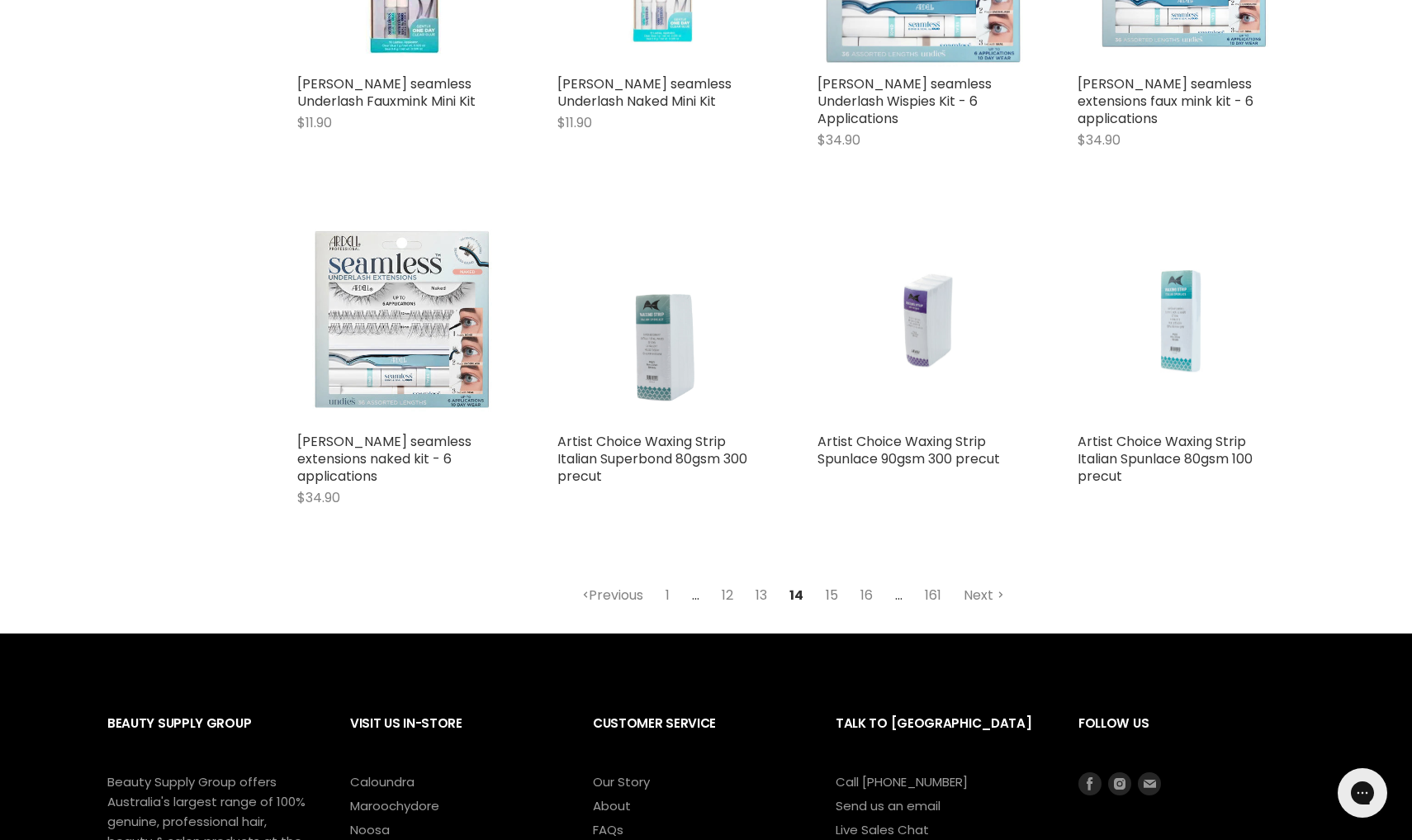
click at [839, 581] on link "15" at bounding box center [832, 596] width 31 height 30
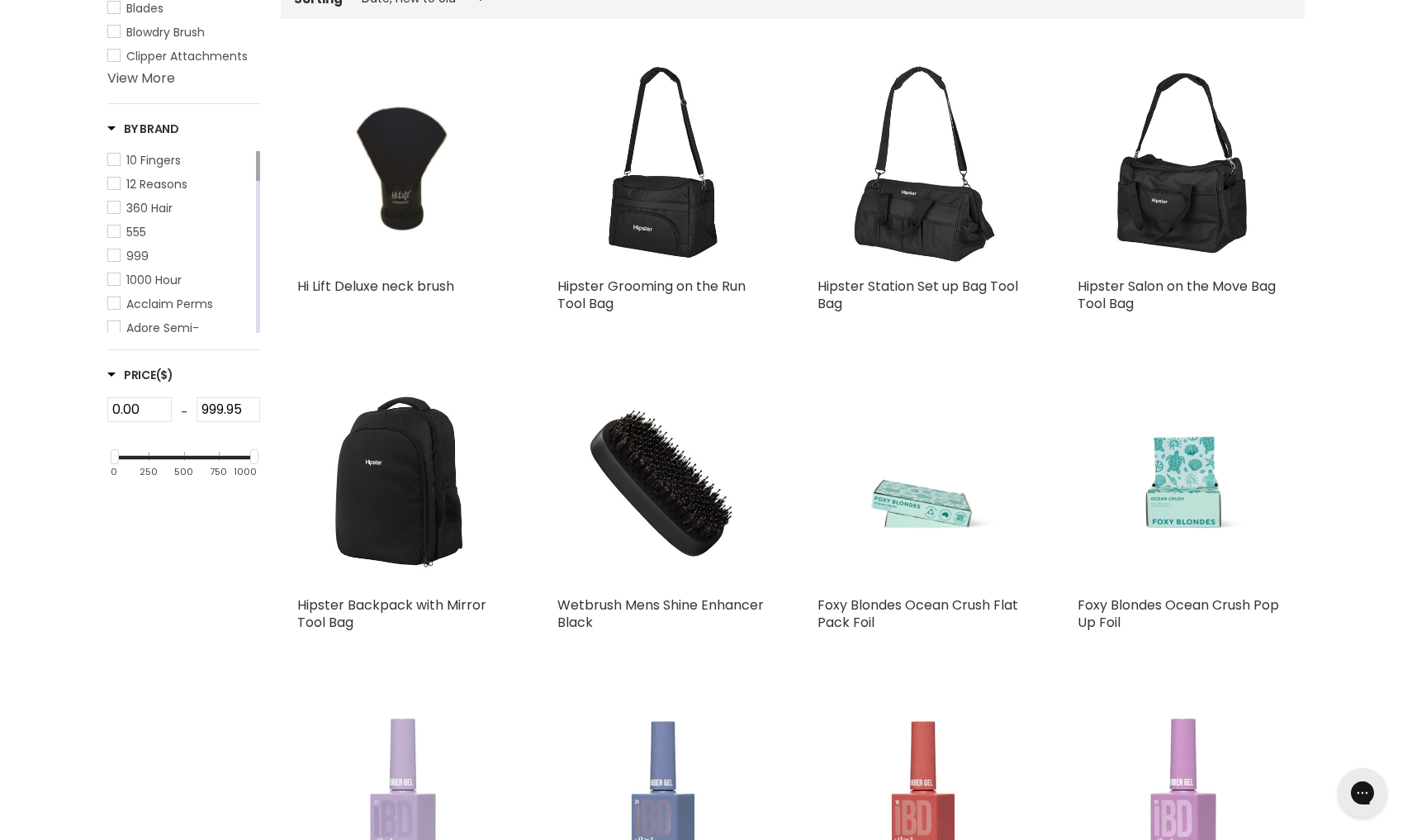
select select "created-descending"
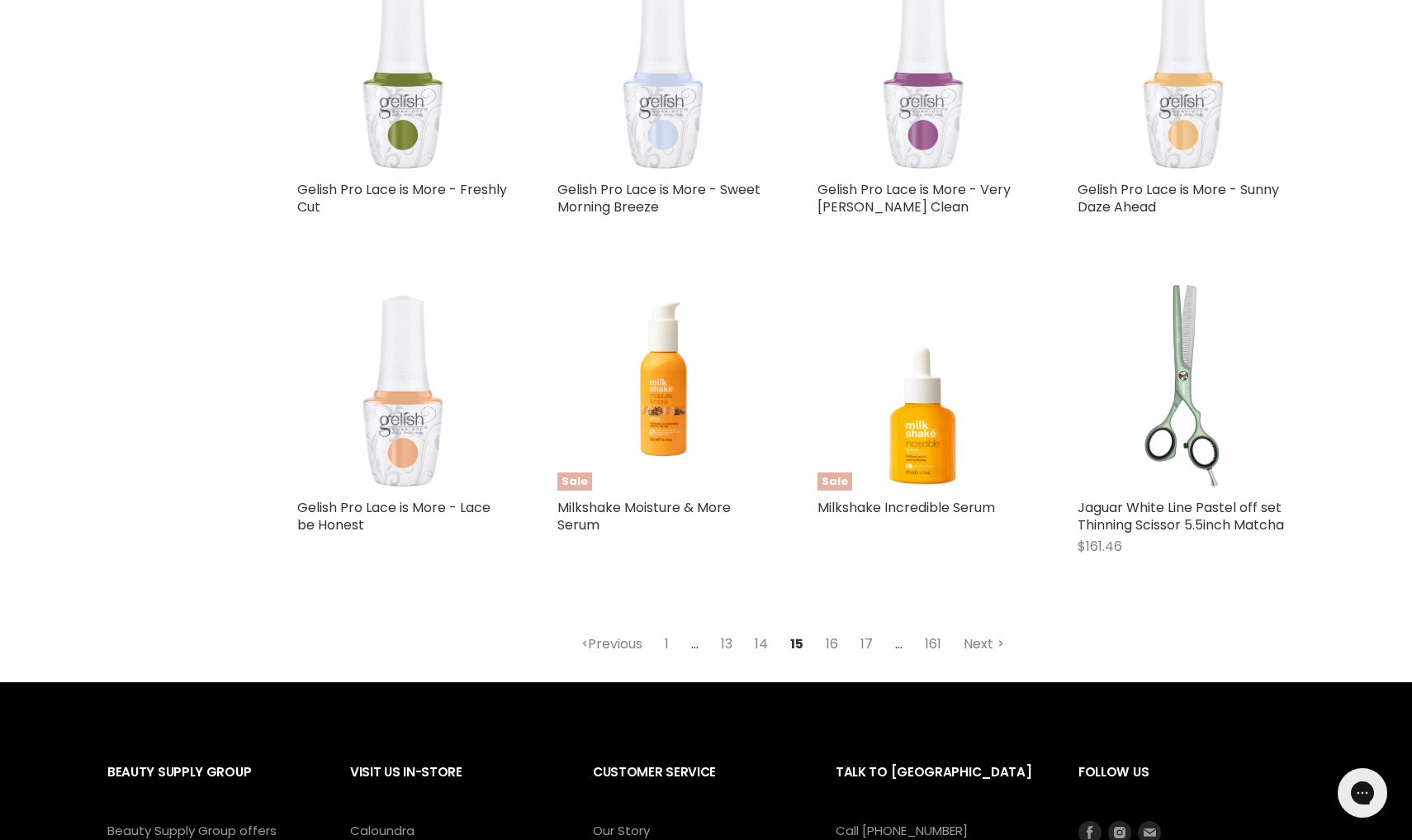
scroll to position [3763, 0]
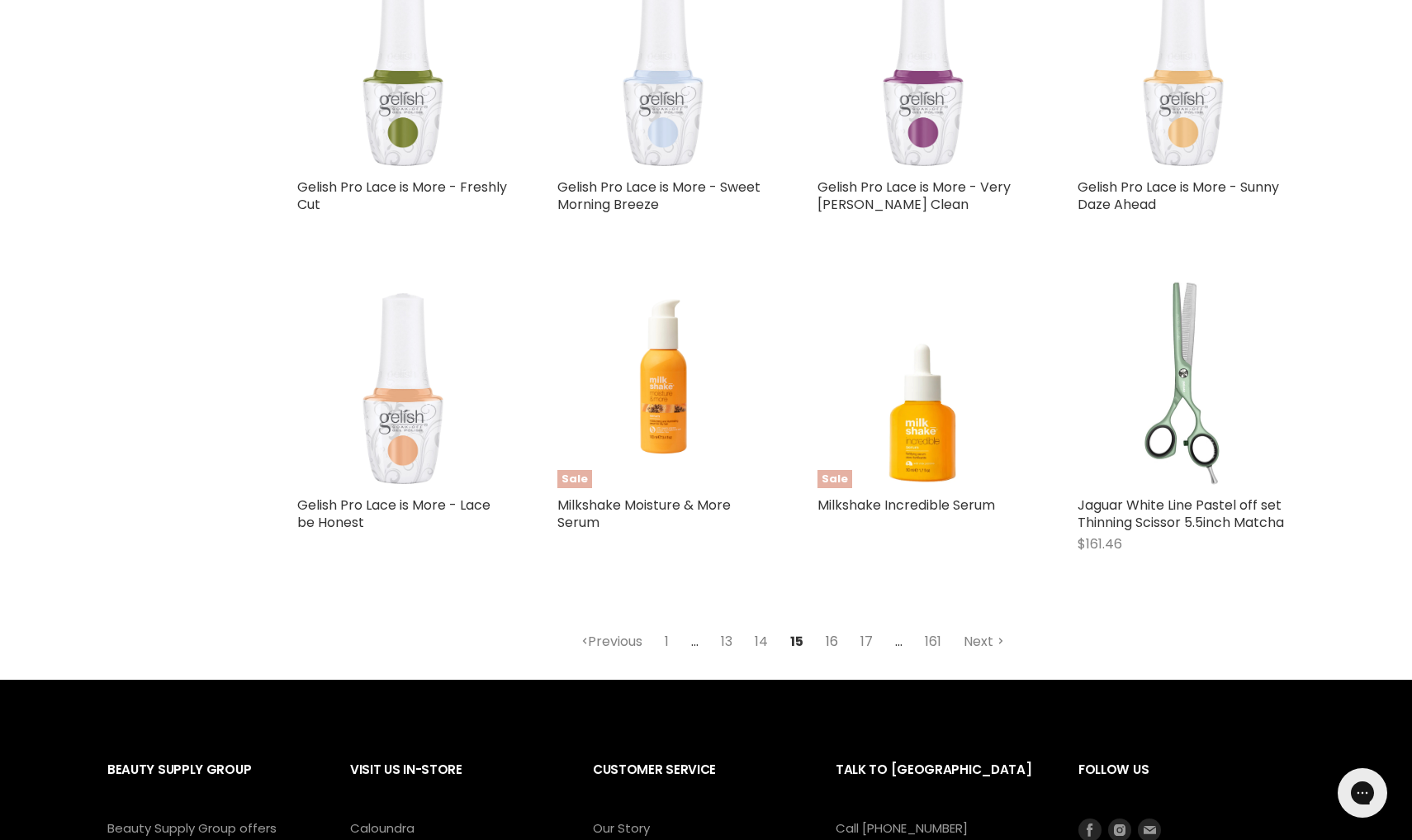
click at [837, 648] on link "16" at bounding box center [832, 642] width 31 height 30
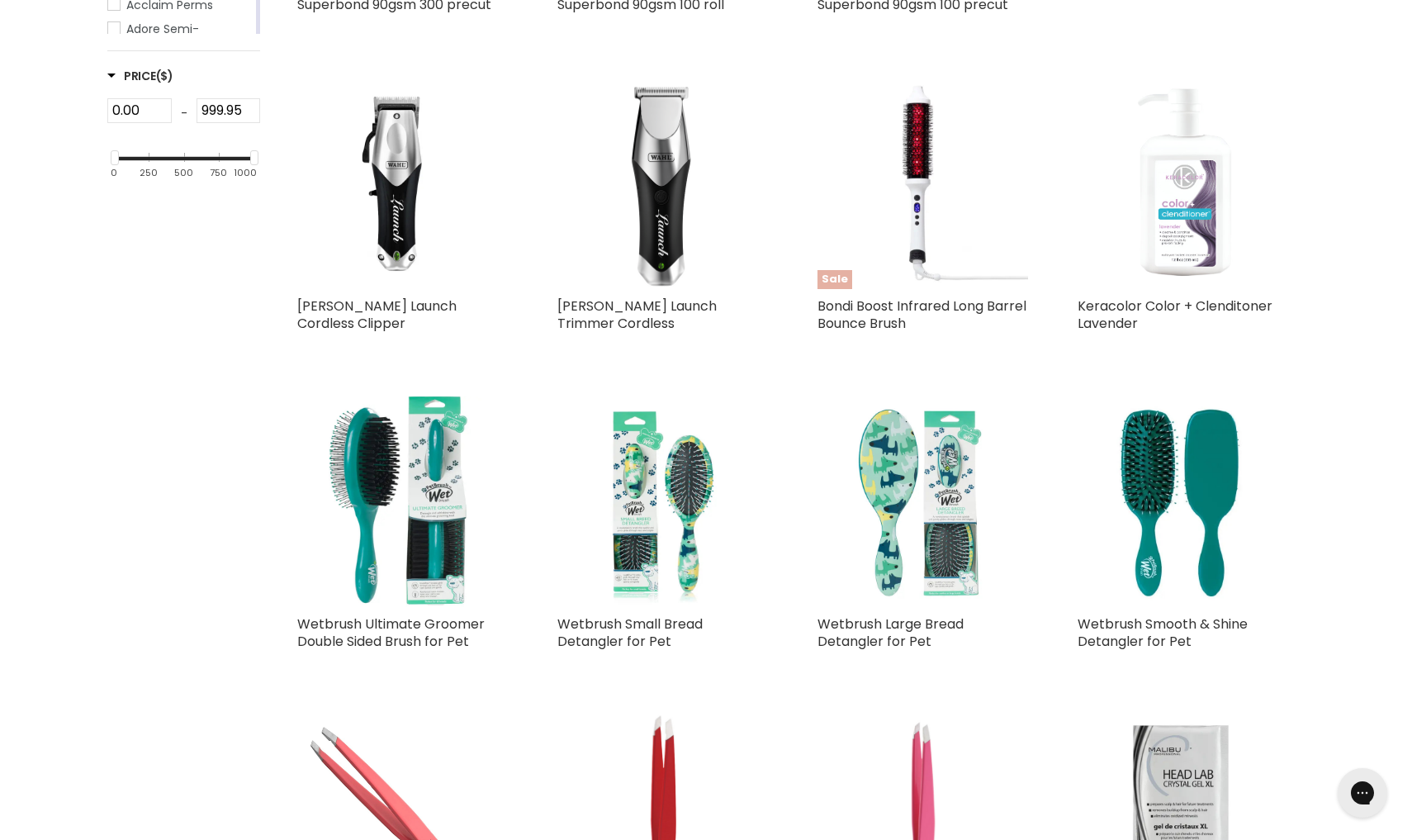
select select "created-descending"
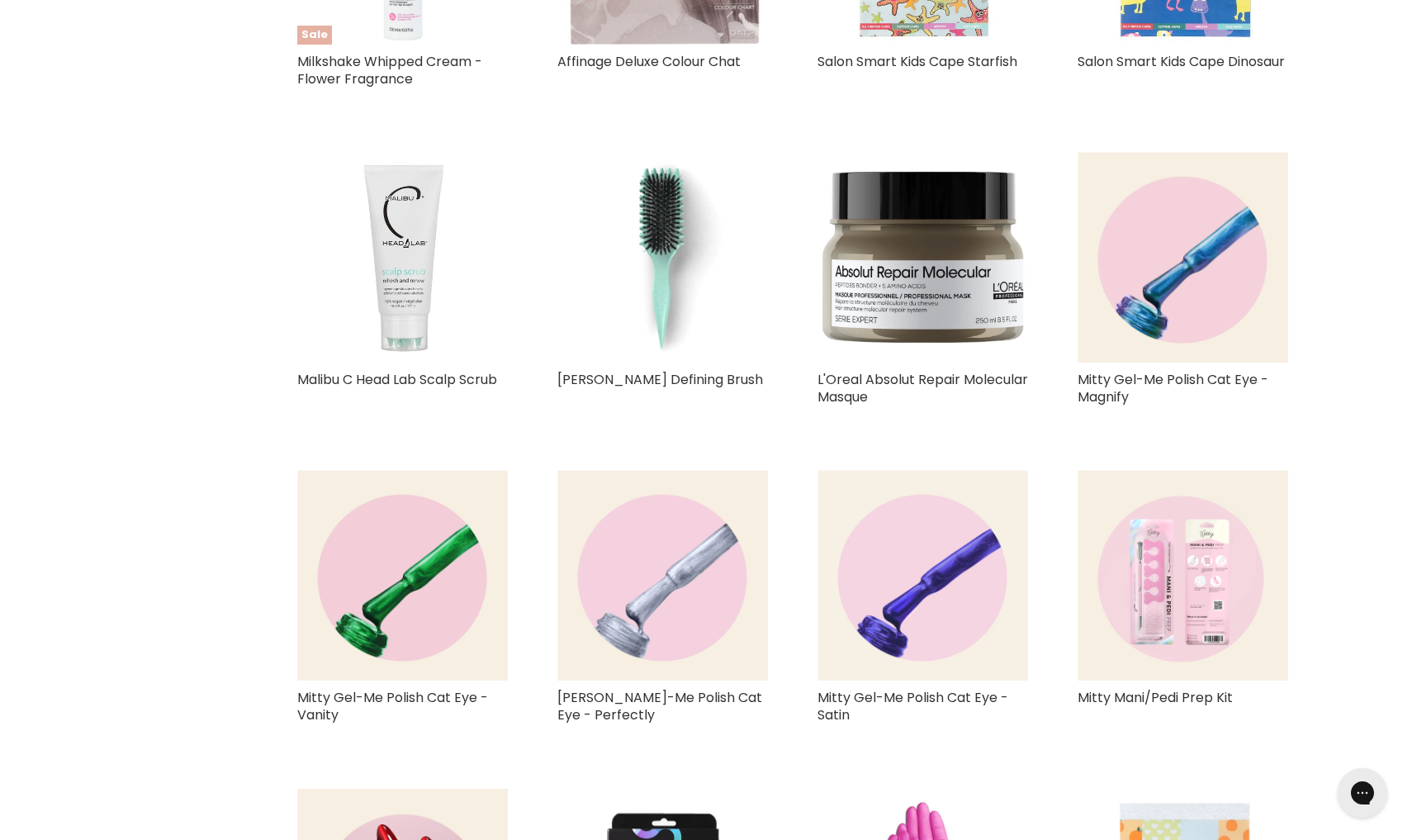
scroll to position [2041, 0]
click at [673, 239] on img "Main content" at bounding box center [663, 258] width 211 height 211
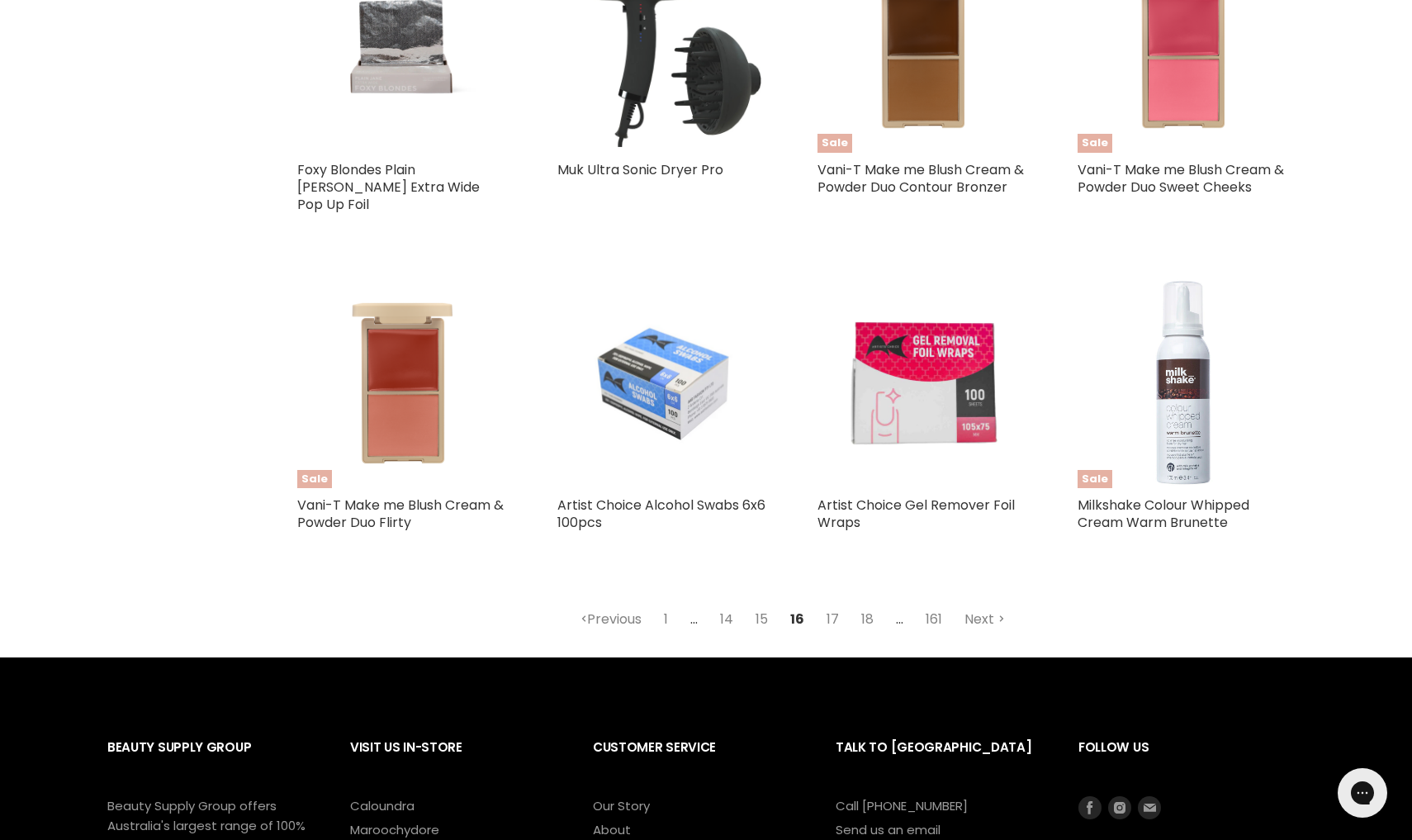
scroll to position [3842, 0]
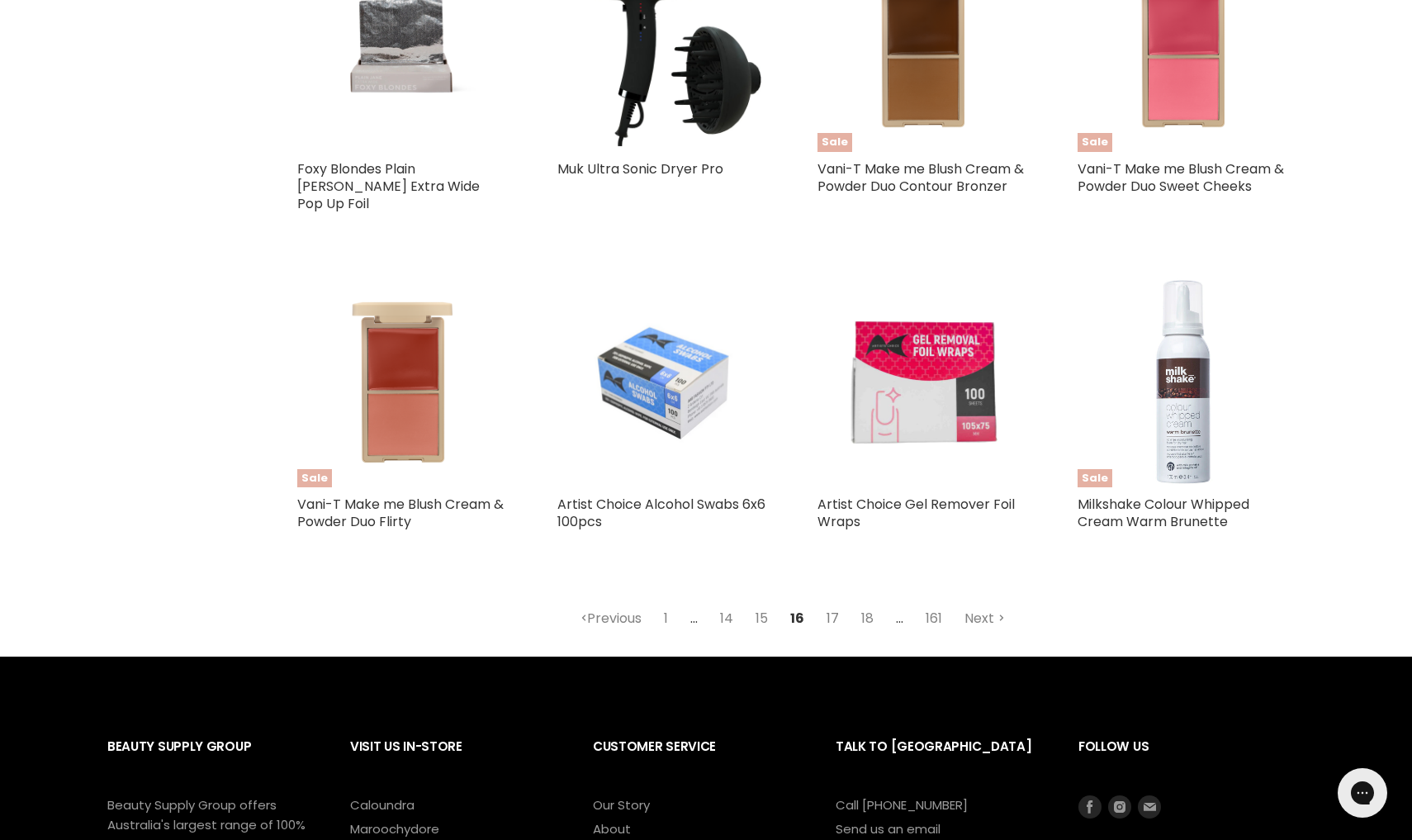
click at [834, 604] on link "17" at bounding box center [832, 619] width 31 height 30
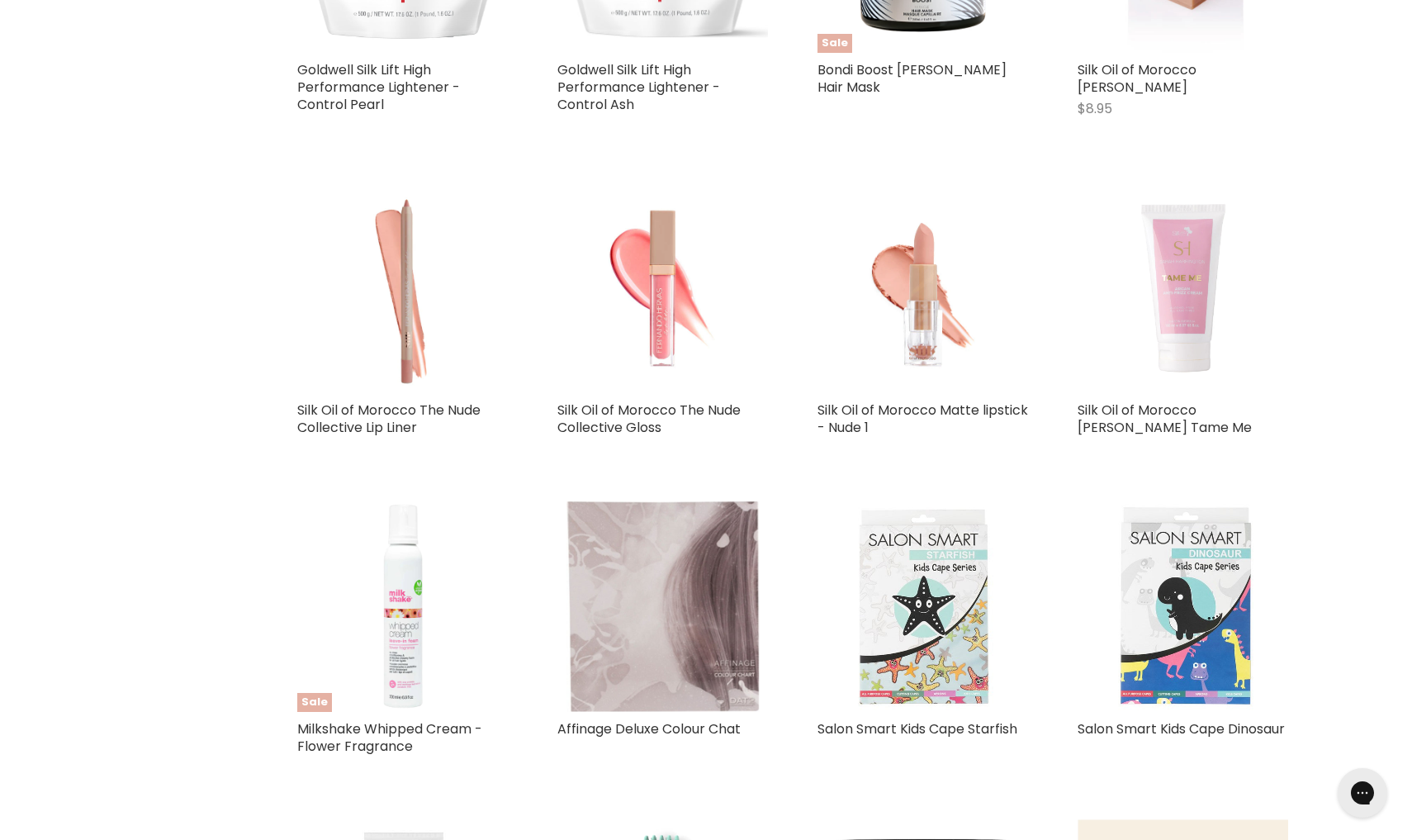
select select "created-descending"
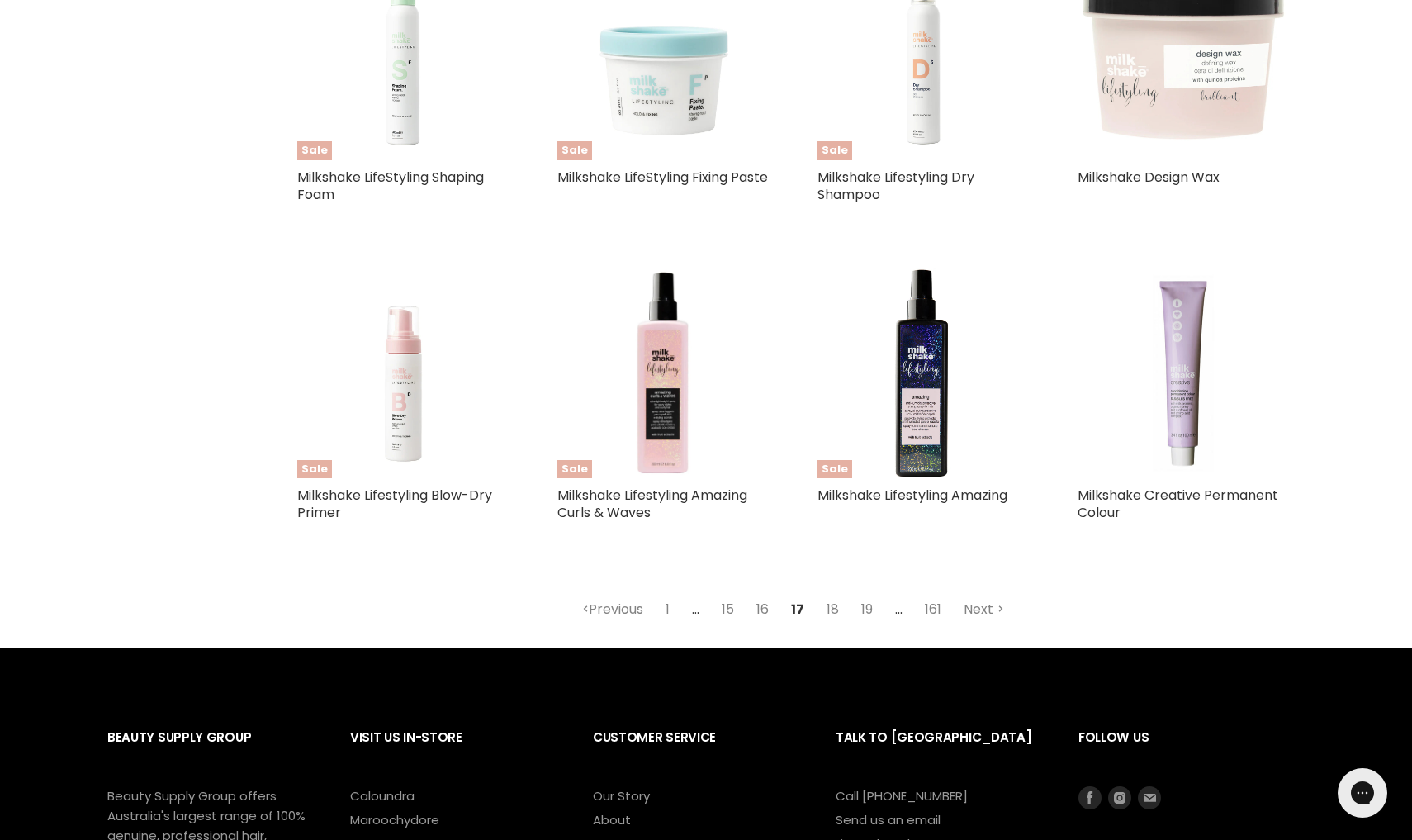
scroll to position [3790, 0]
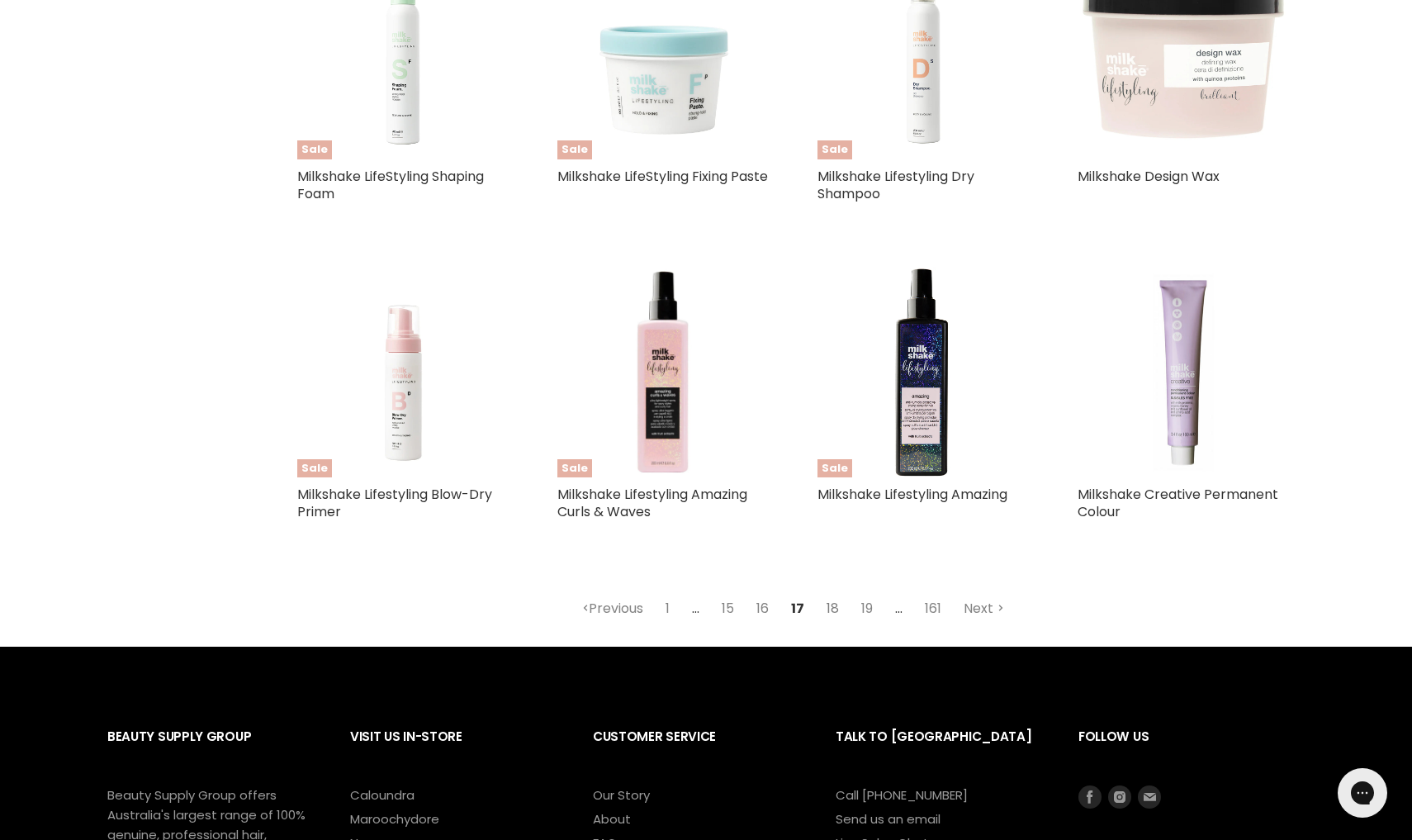
click at [830, 603] on link "18" at bounding box center [832, 609] width 31 height 30
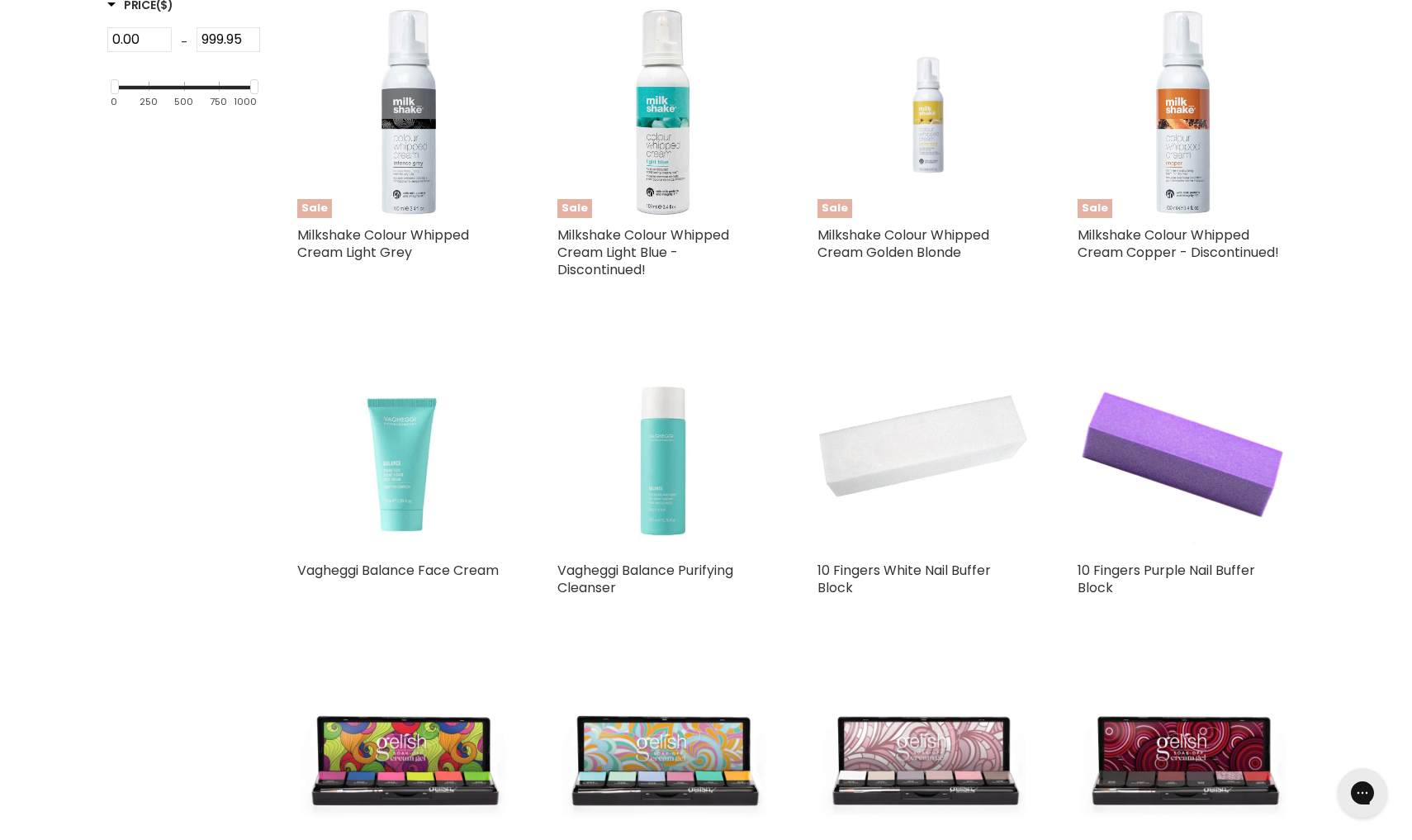
select select "created-descending"
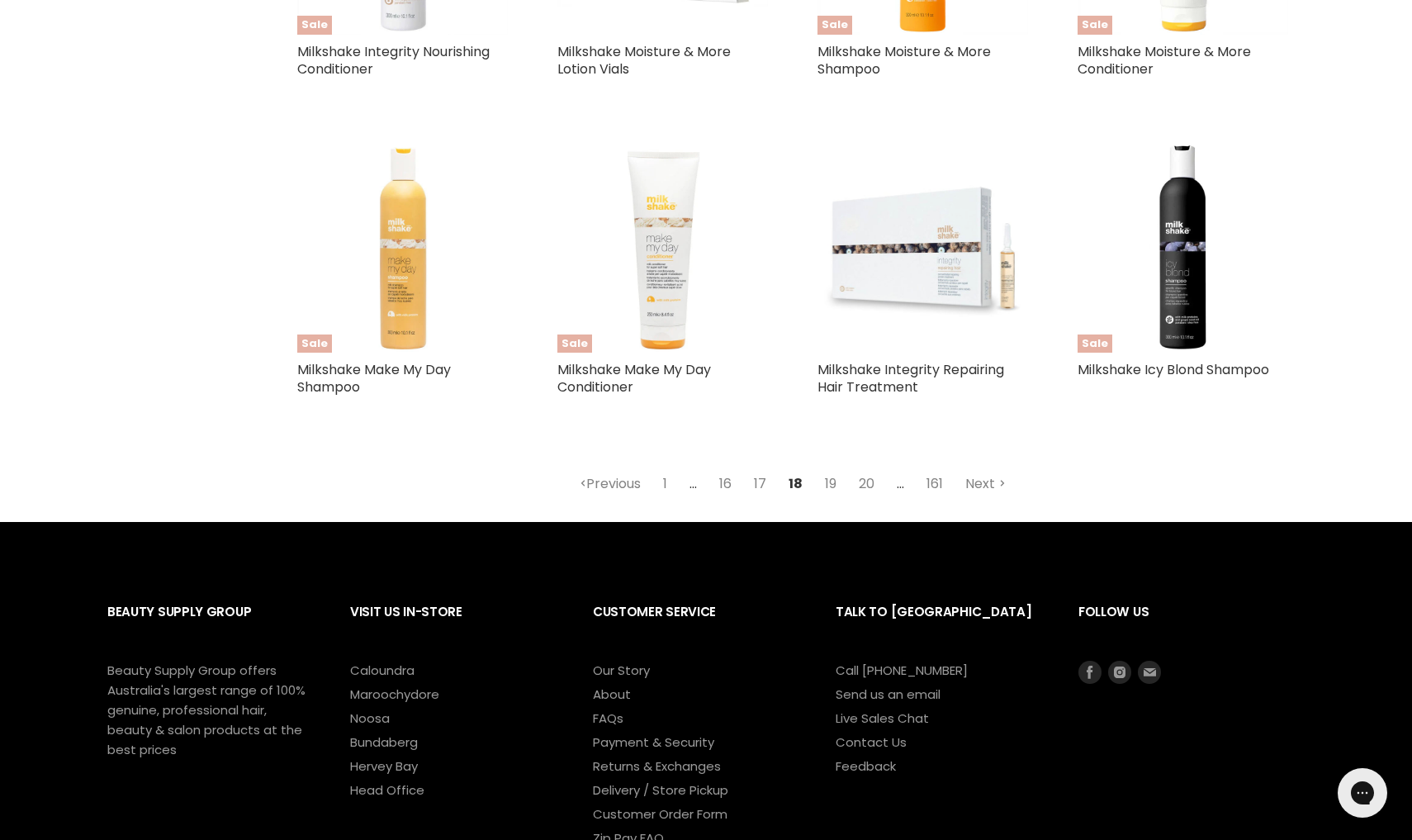
scroll to position [3935, 0]
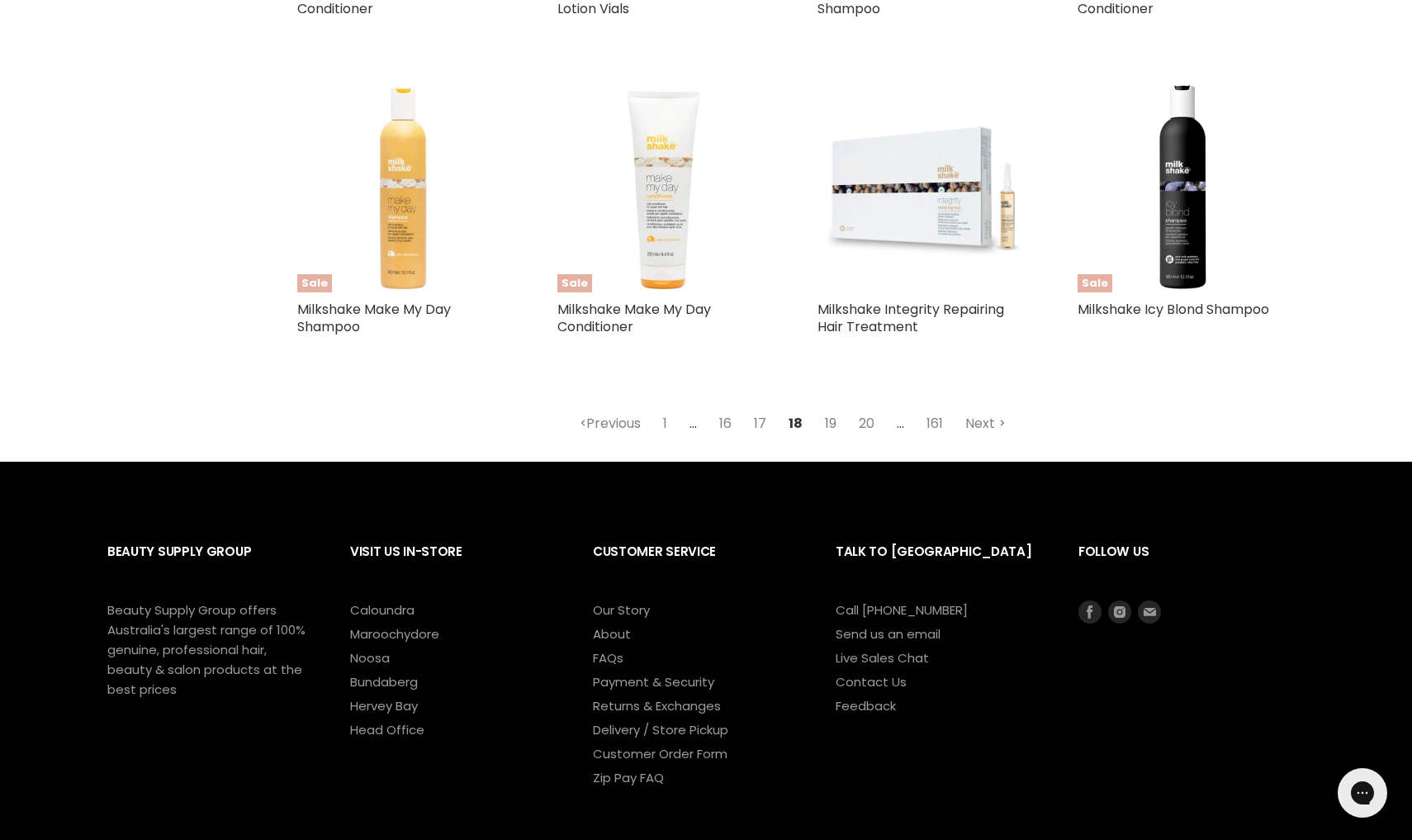
click at [829, 418] on link "19" at bounding box center [831, 424] width 30 height 30
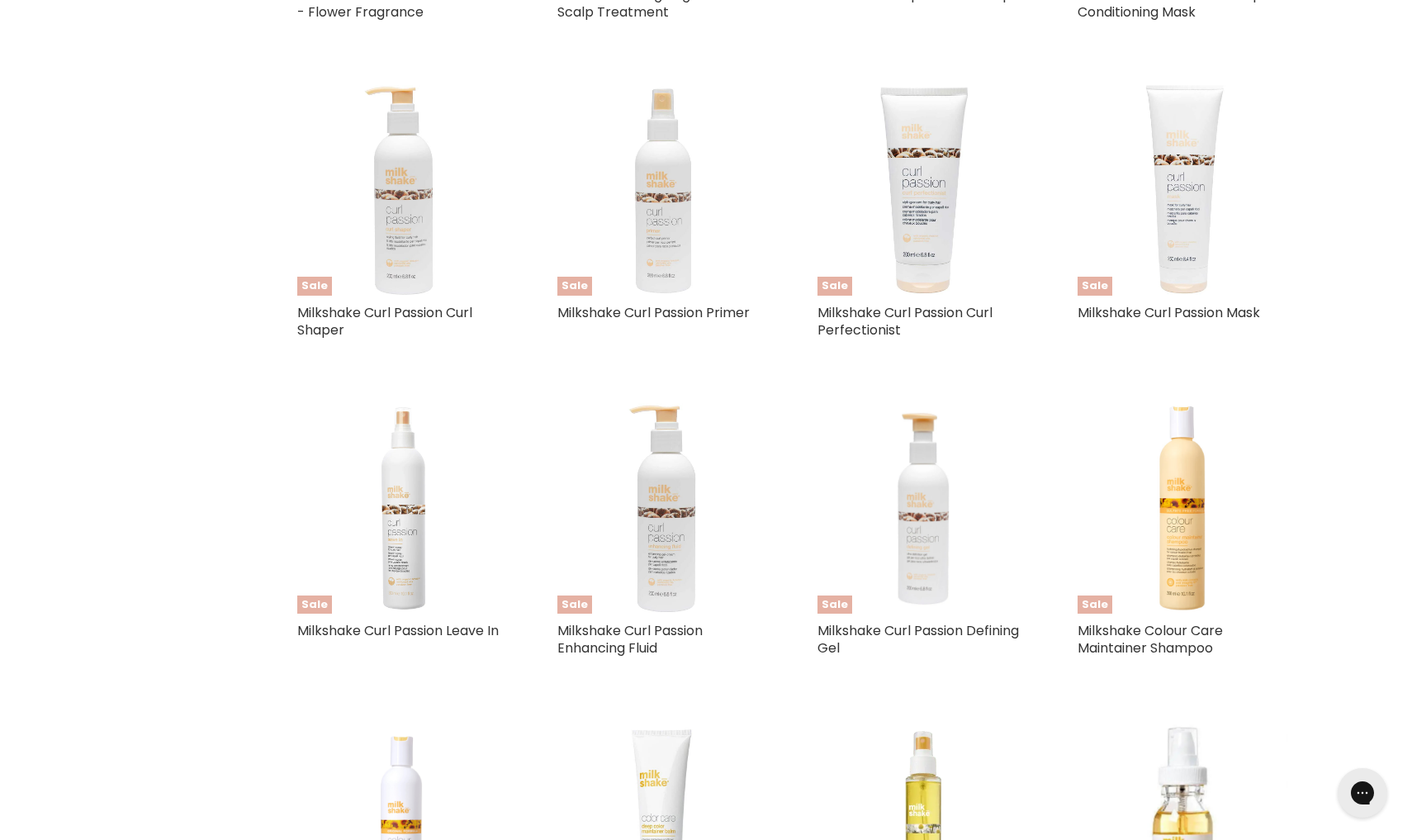
select select "created-descending"
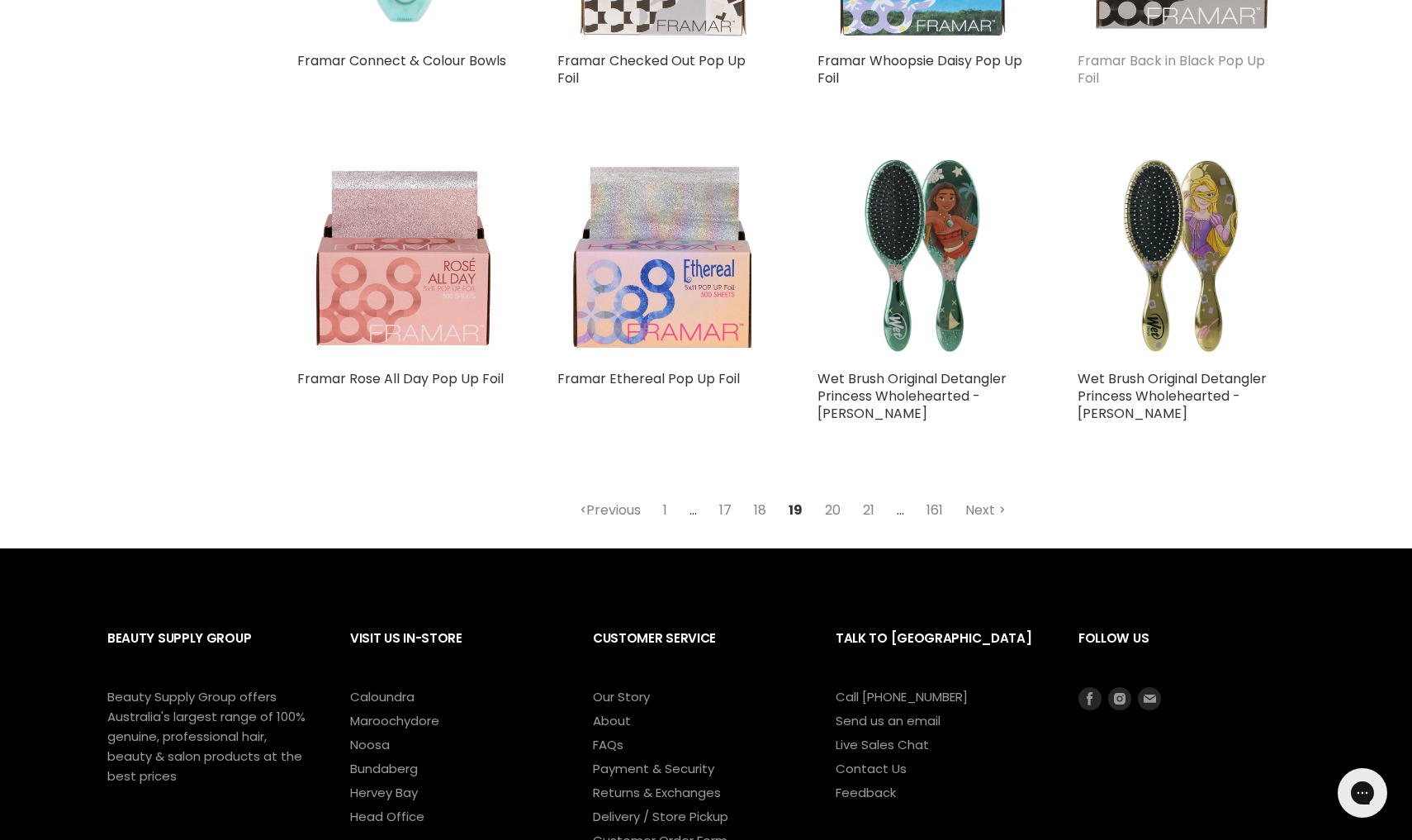
scroll to position [3938, 0]
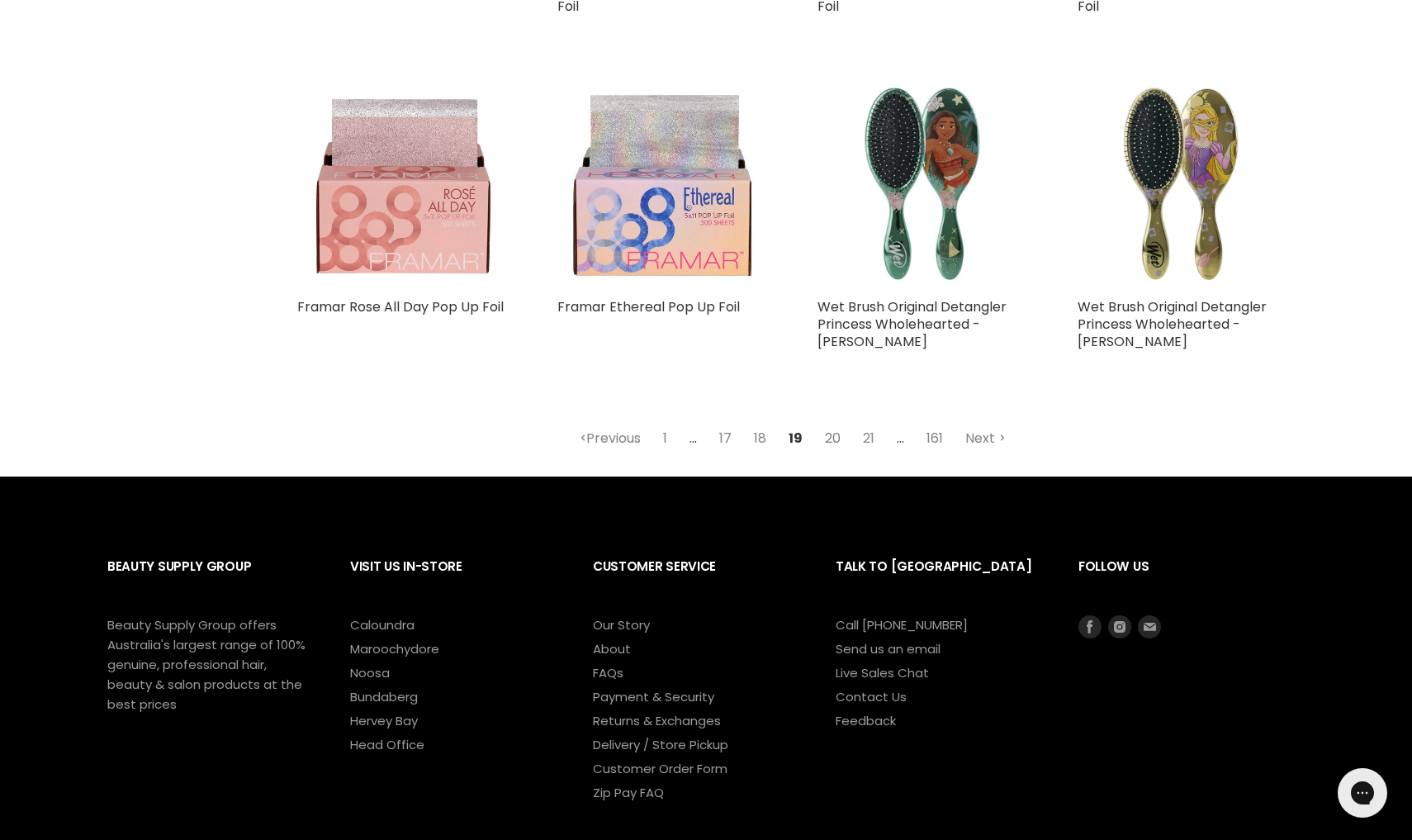
click at [834, 424] on link "20" at bounding box center [833, 439] width 34 height 30
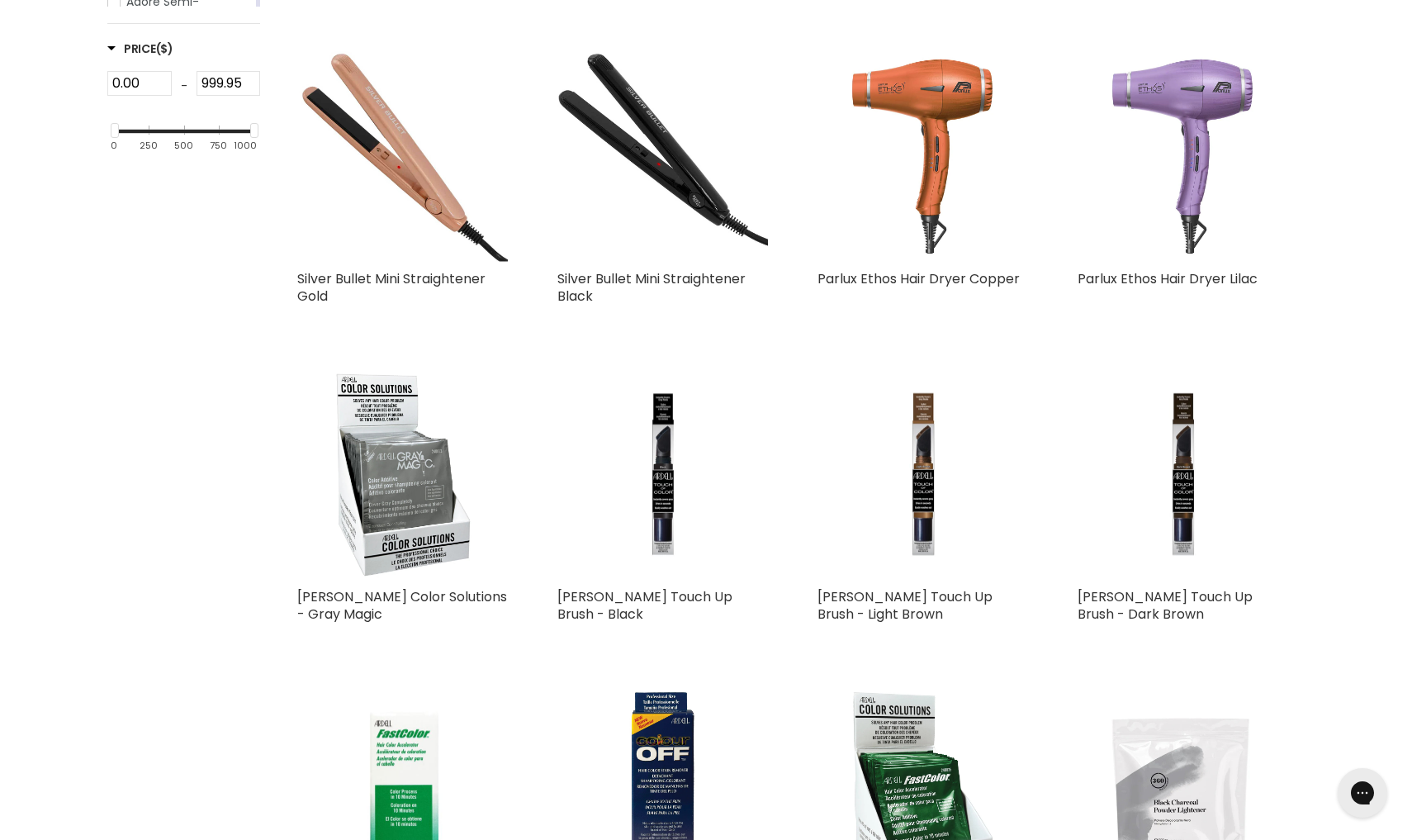
scroll to position [459, 0]
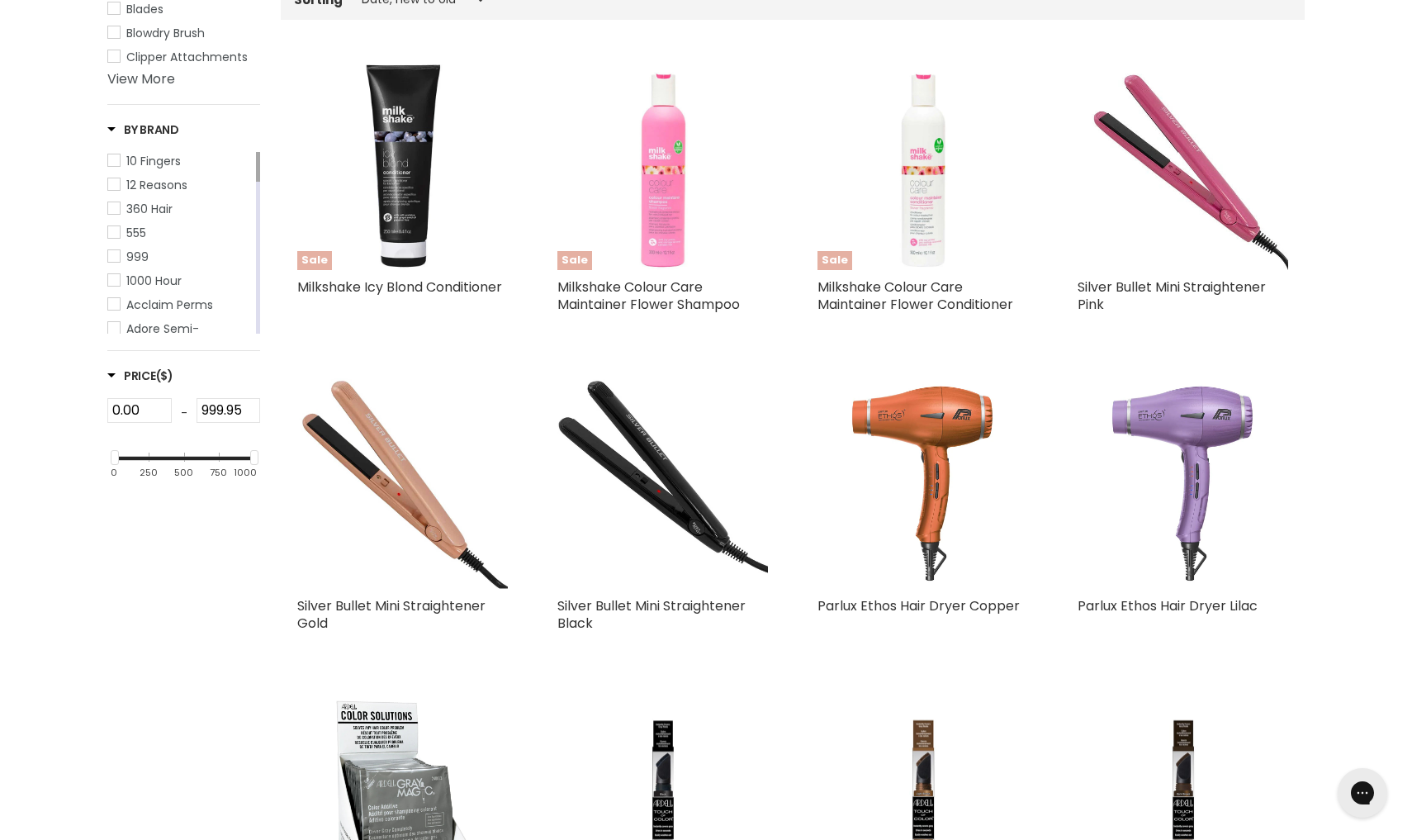
select select "created-descending"
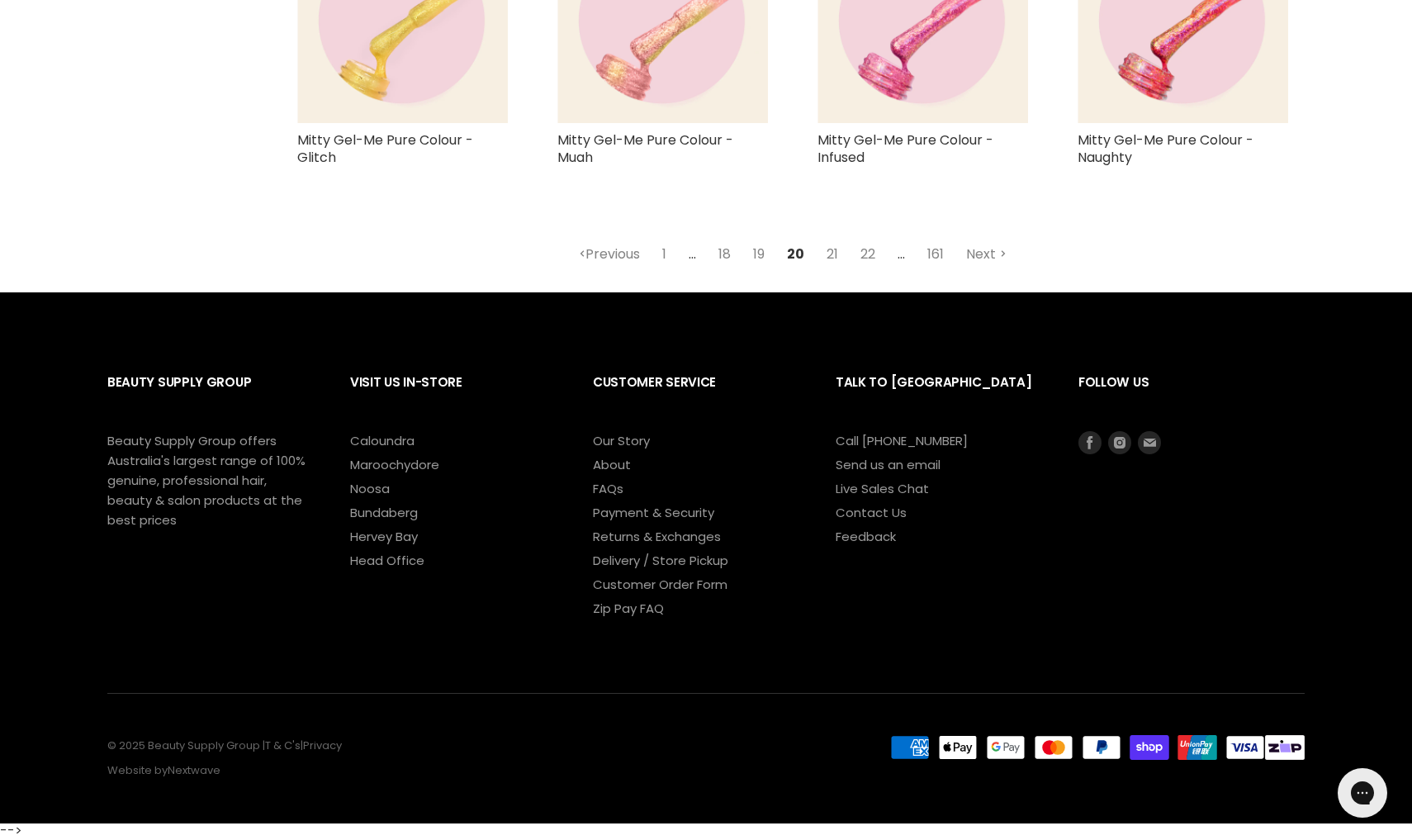
scroll to position [4129, 0]
click at [828, 255] on link "21" at bounding box center [832, 255] width 30 height 30
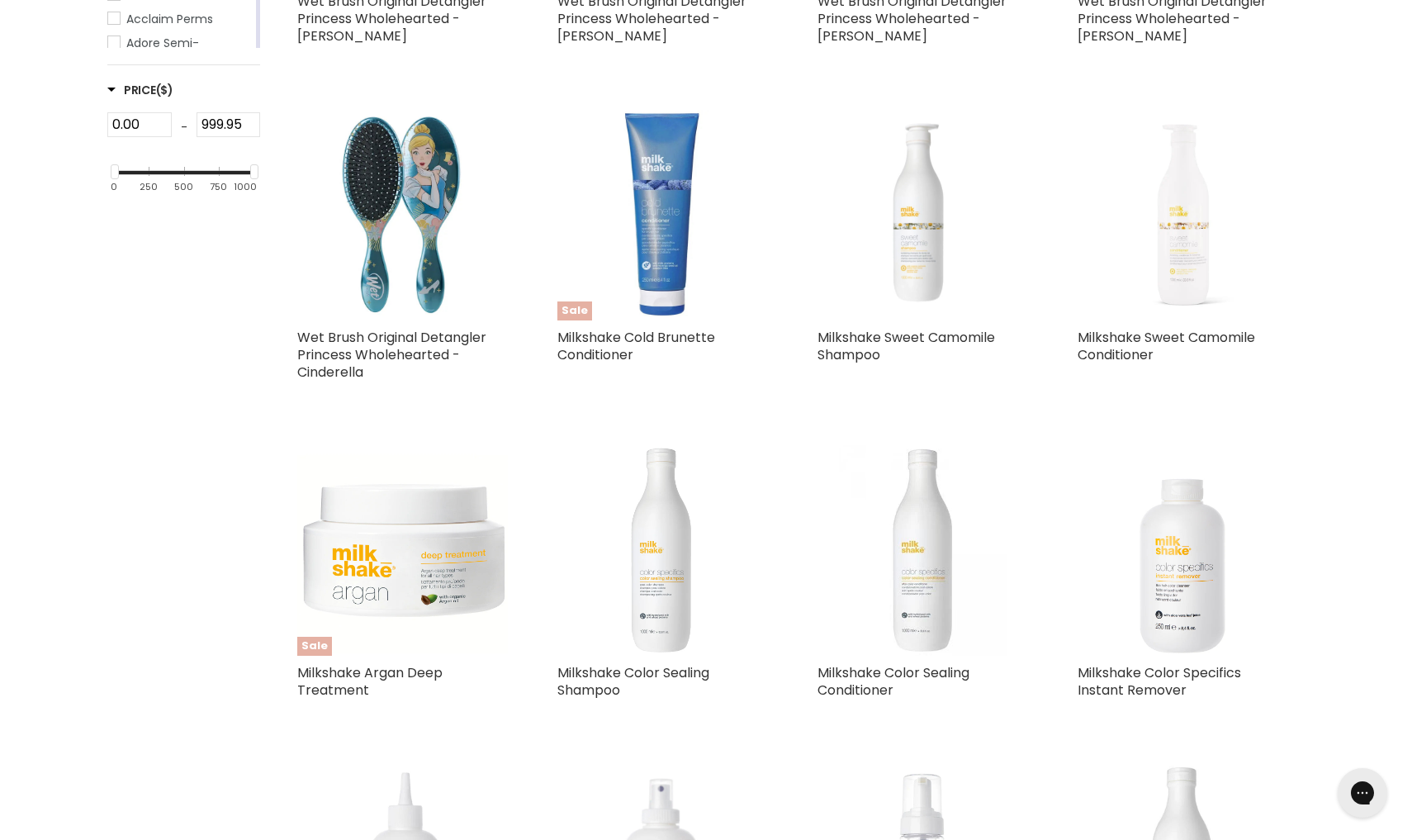
scroll to position [459, 0]
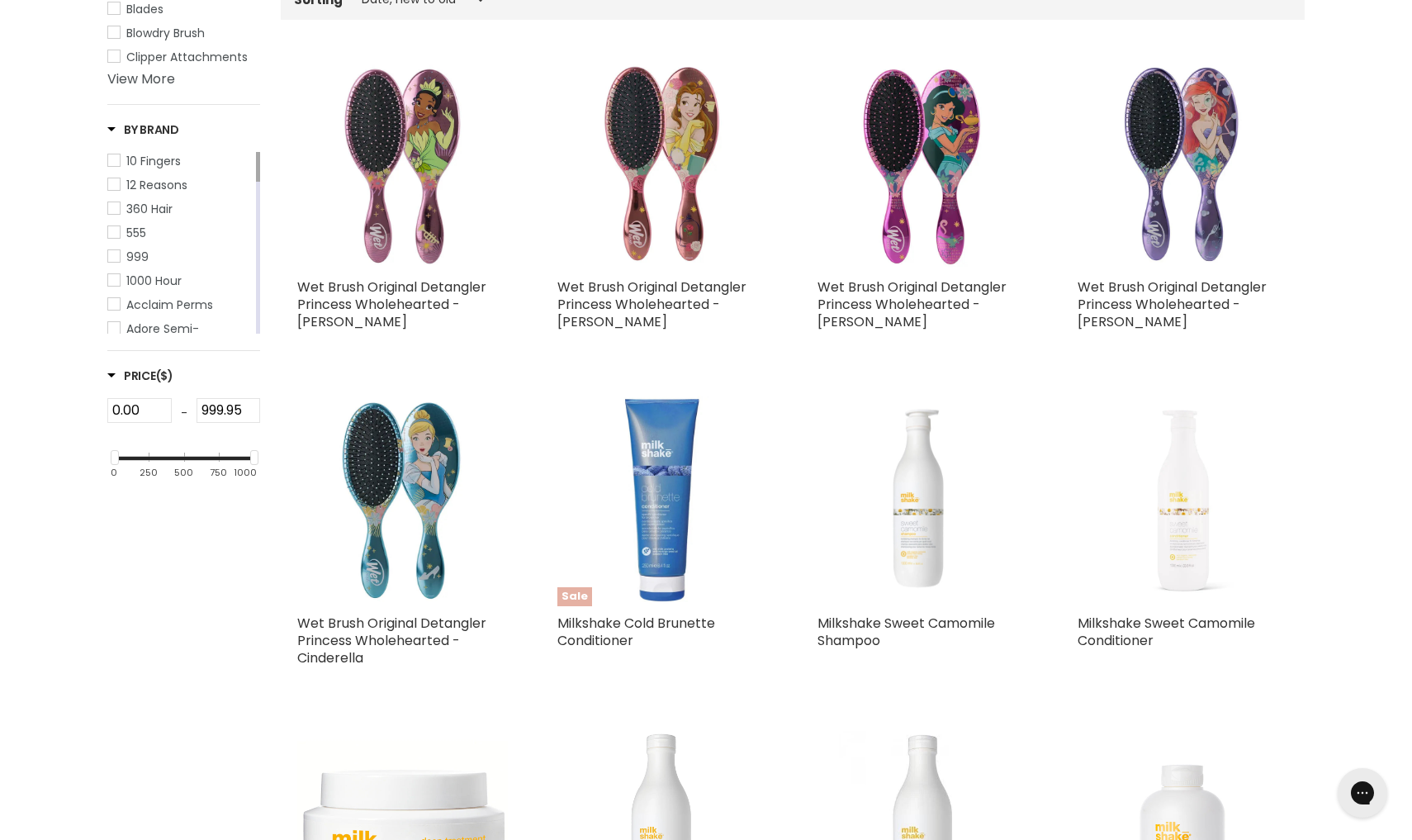
select select "created-descending"
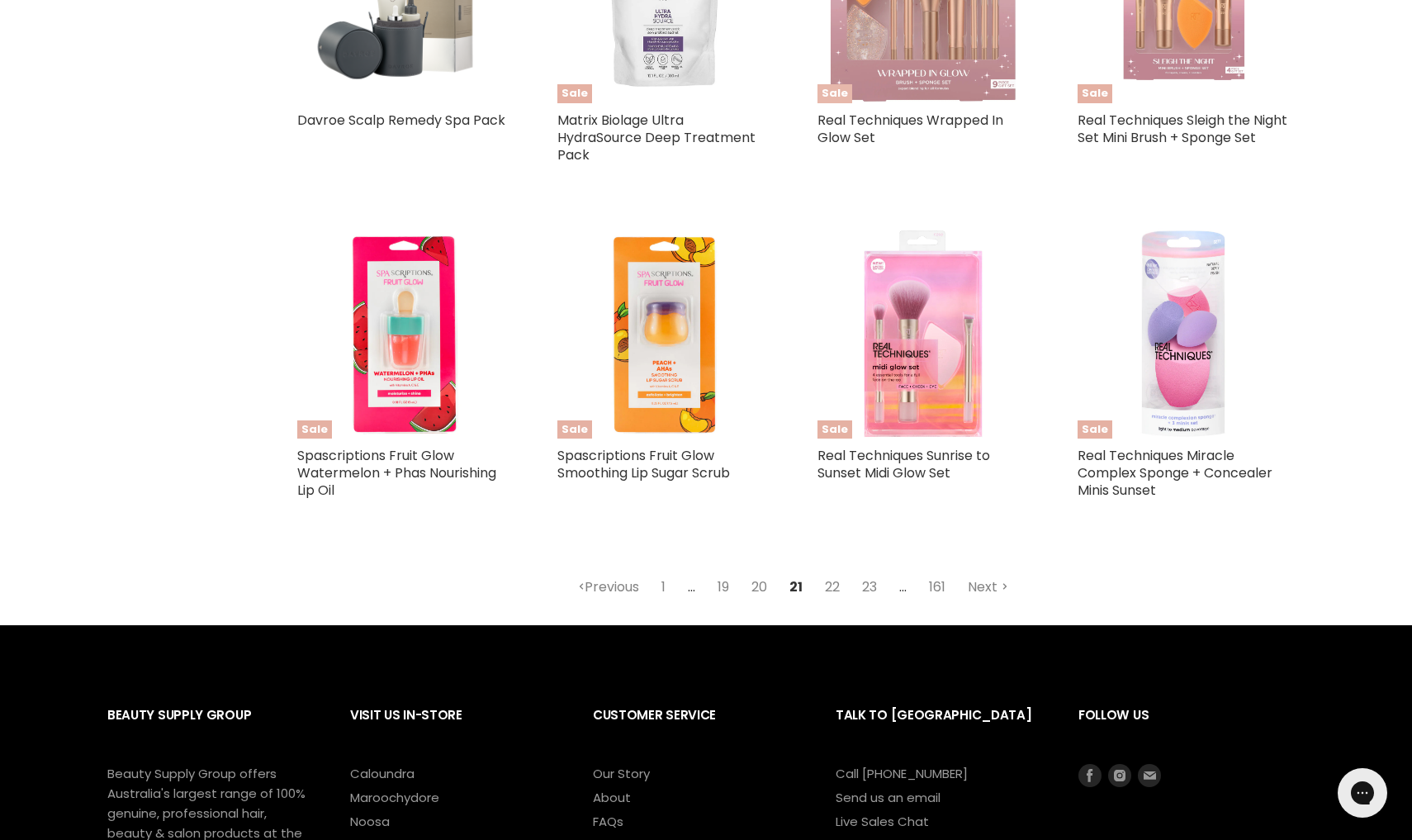
scroll to position [3809, 0]
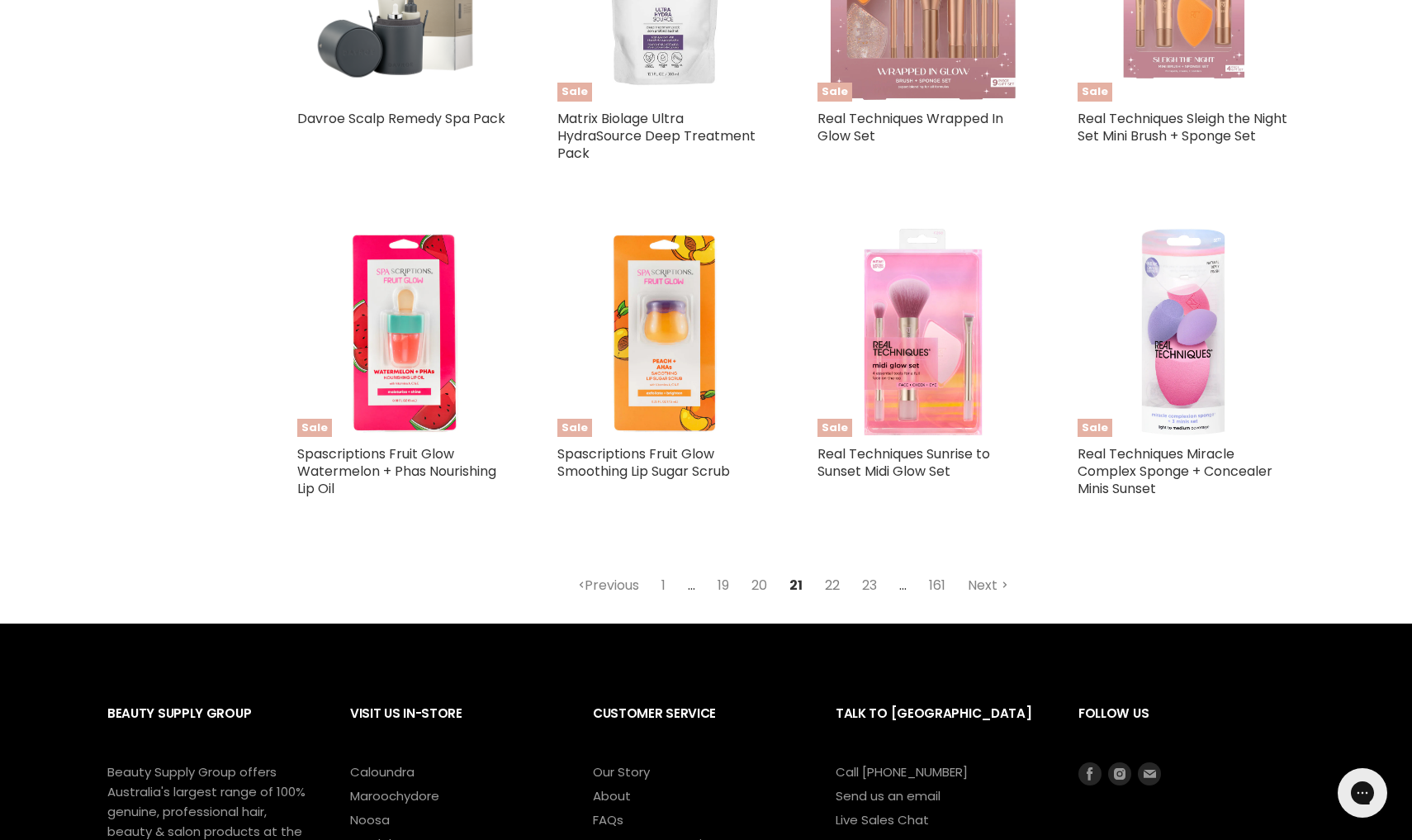
click at [837, 581] on link "22" at bounding box center [832, 586] width 33 height 30
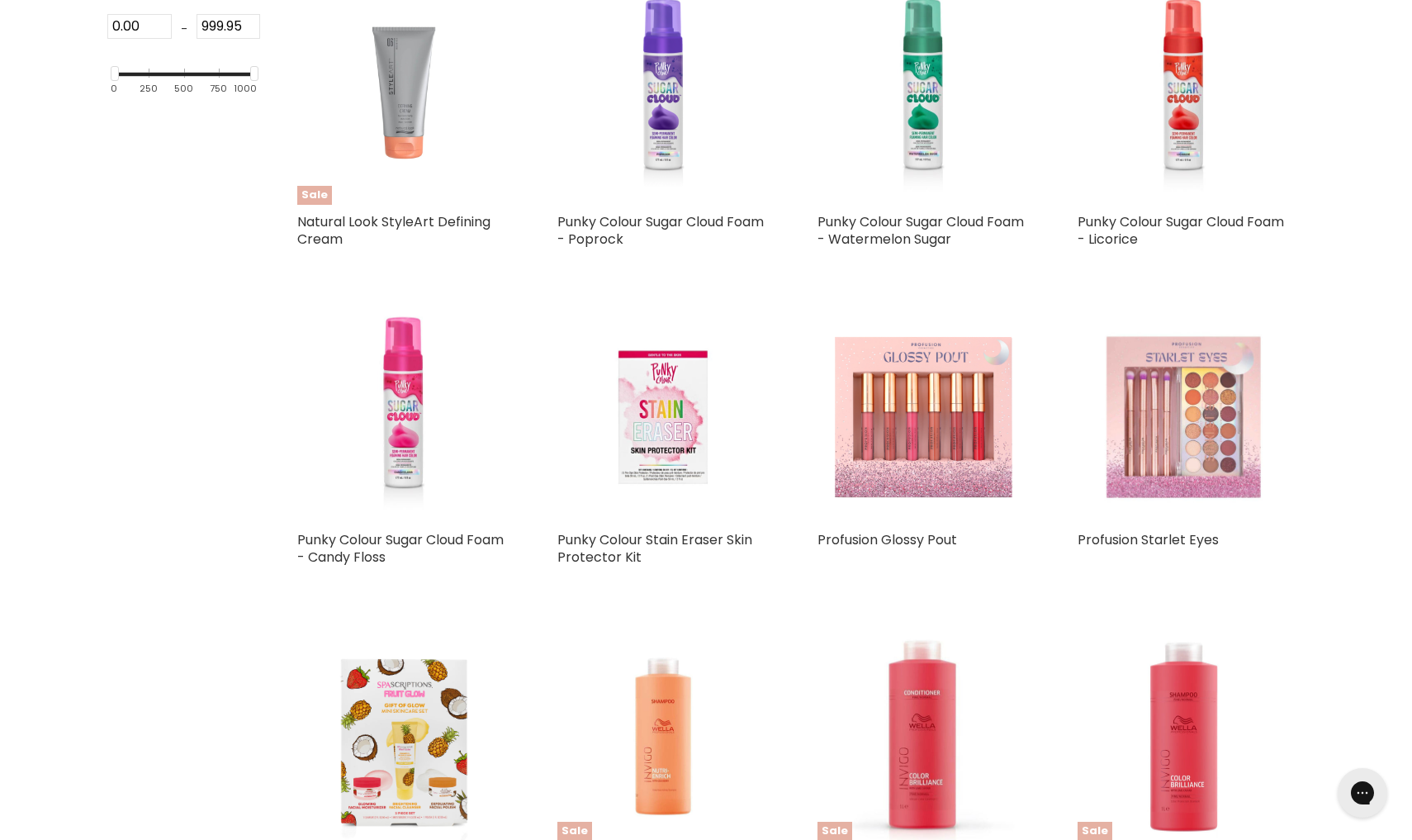
scroll to position [459, 0]
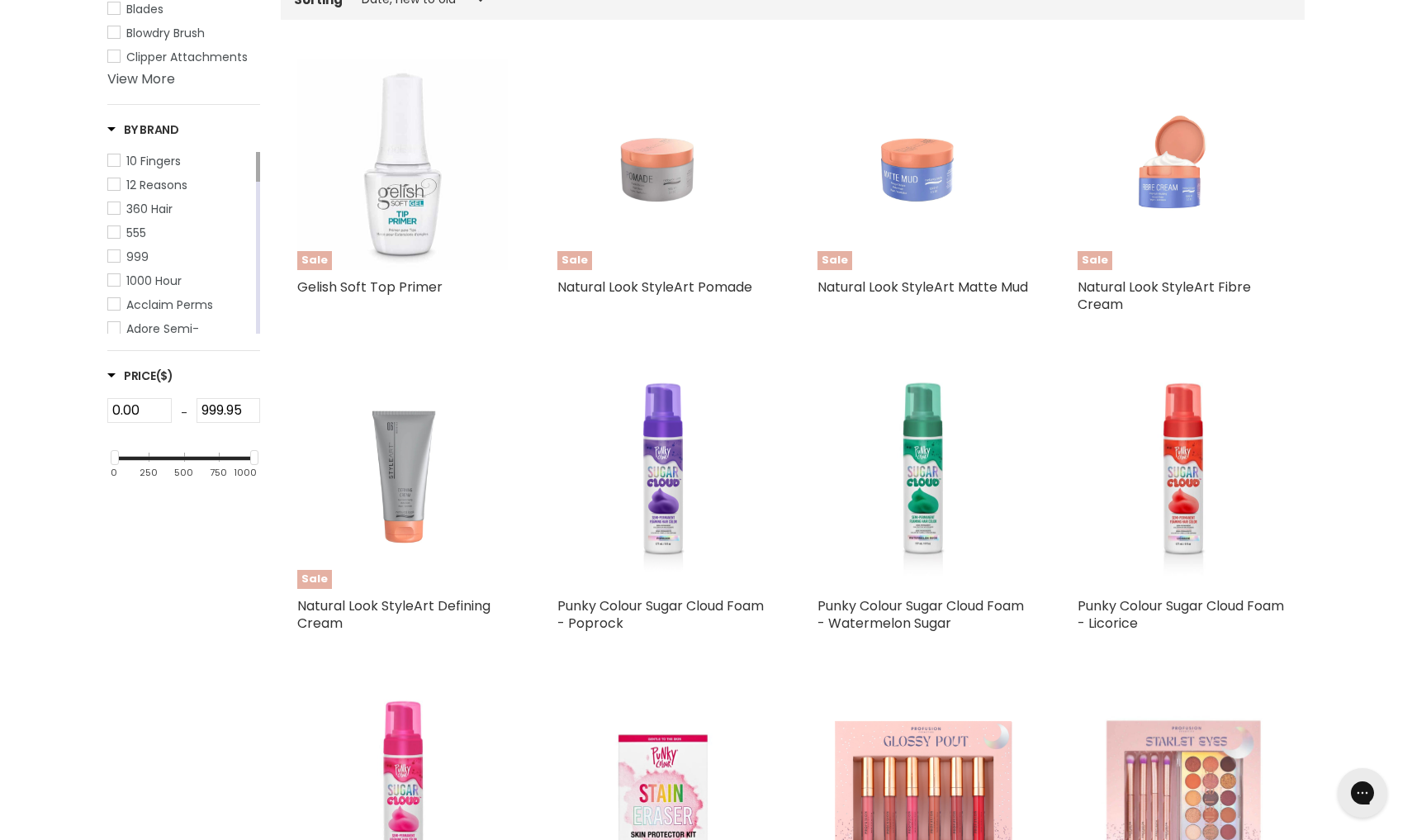
select select "created-descending"
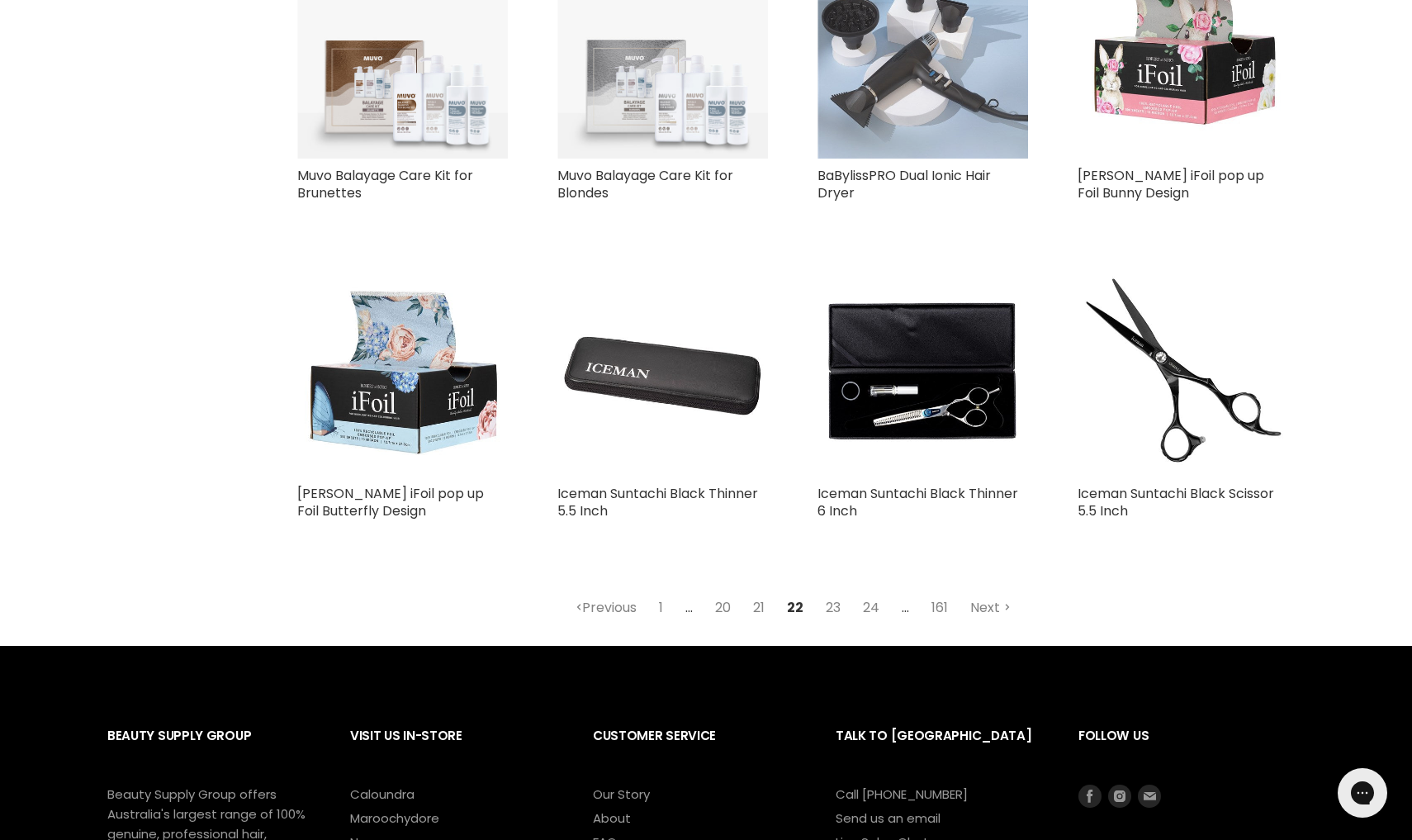
scroll to position [3805, 0]
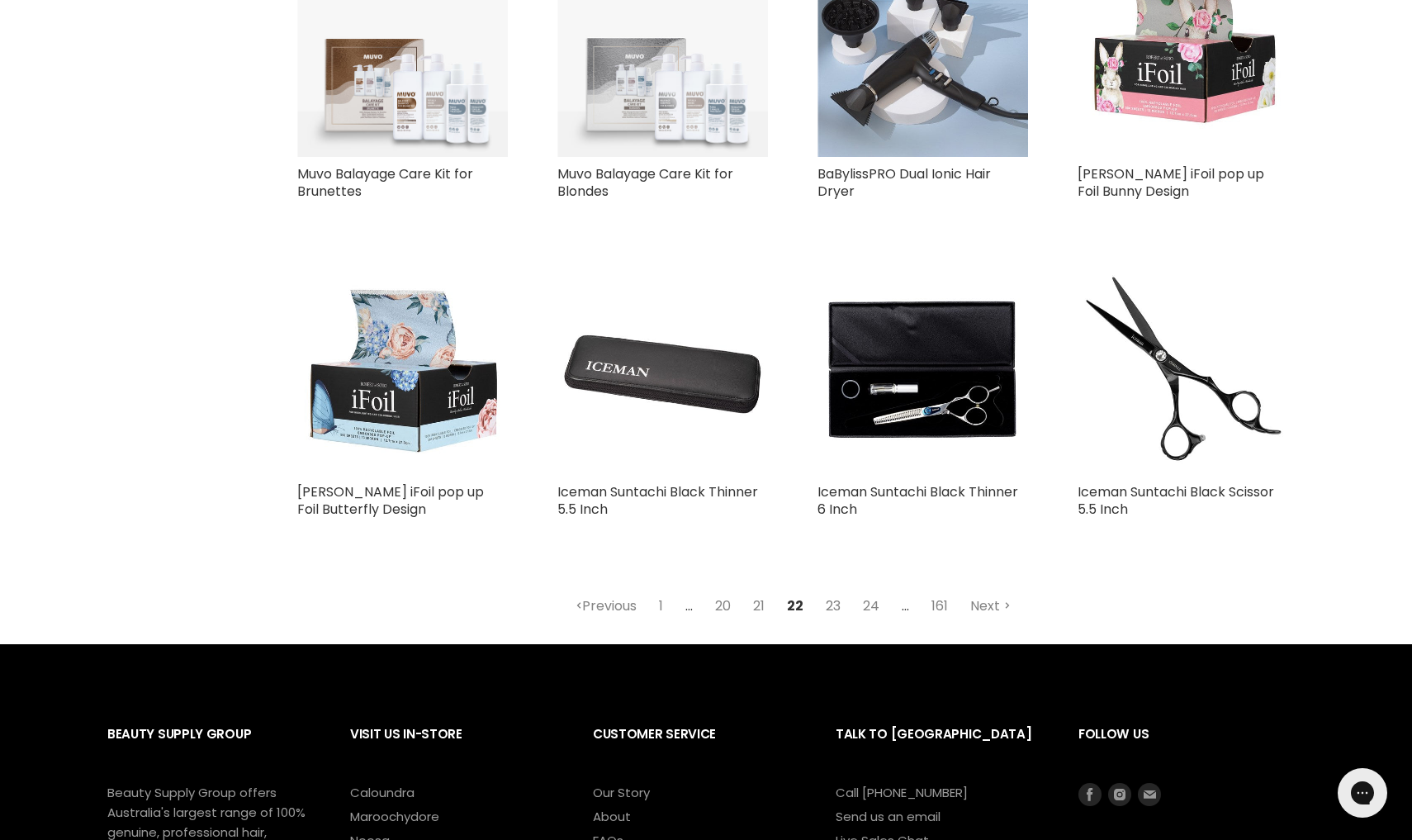
click at [834, 591] on link "23" at bounding box center [833, 606] width 33 height 30
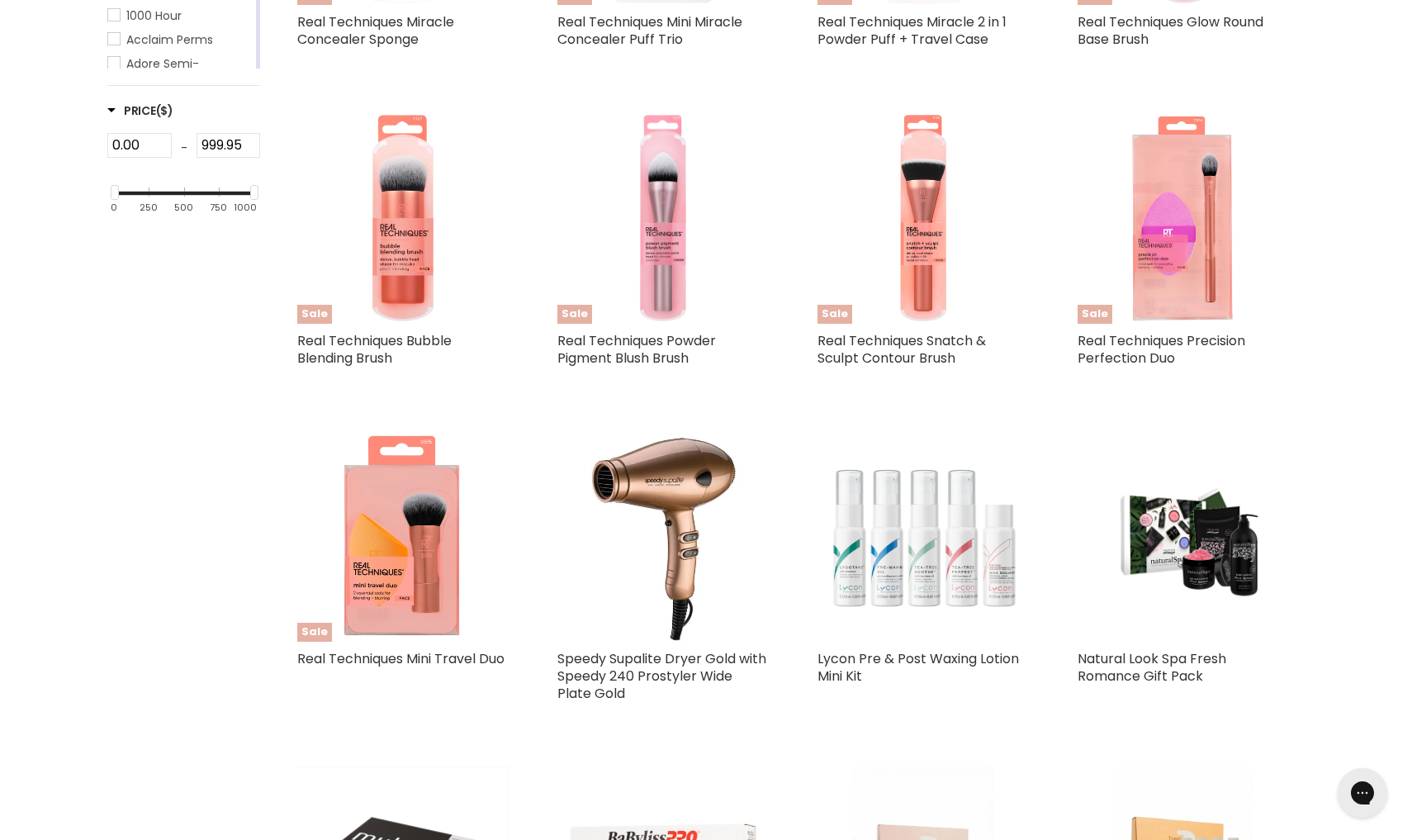
scroll to position [459, 0]
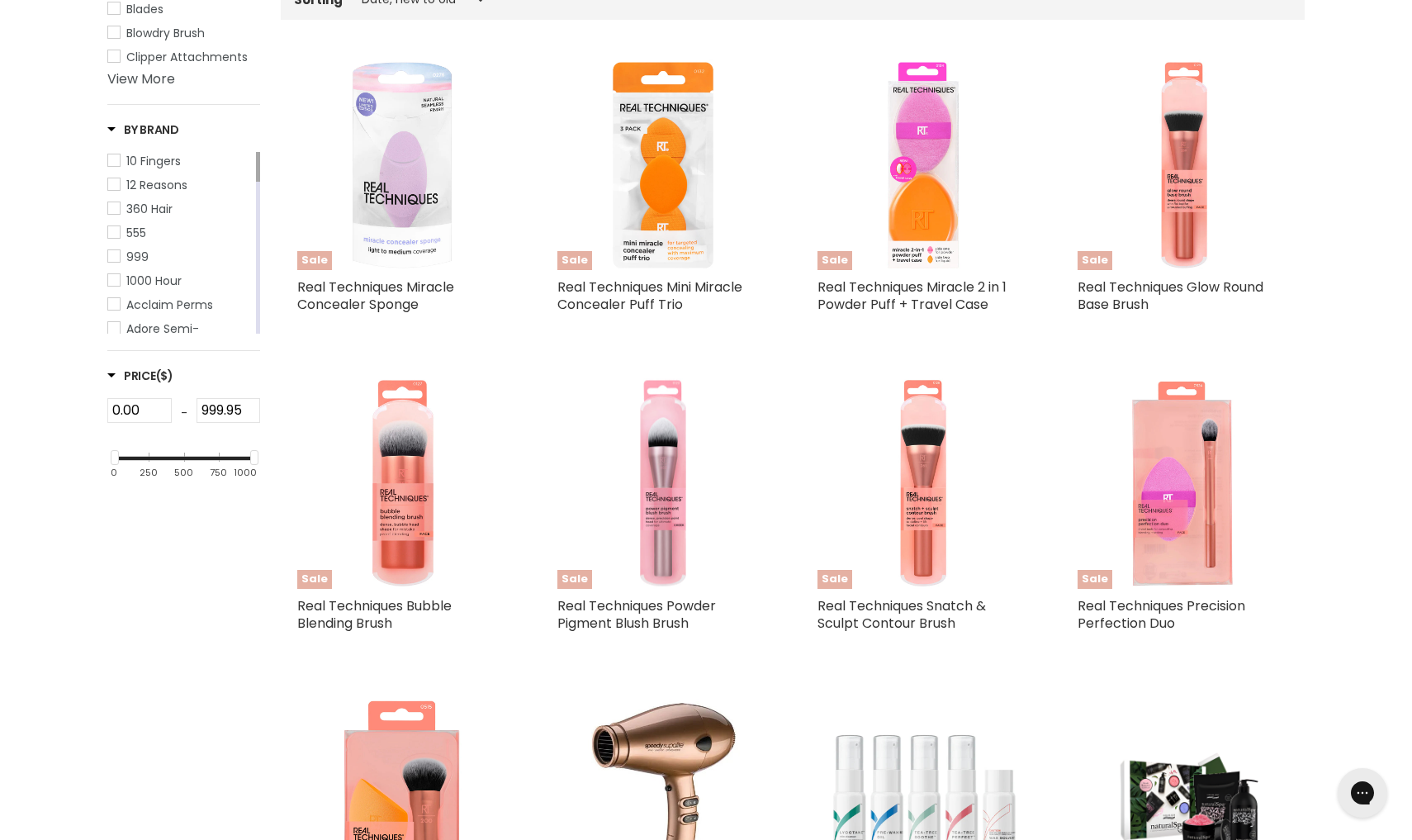
select select "created-descending"
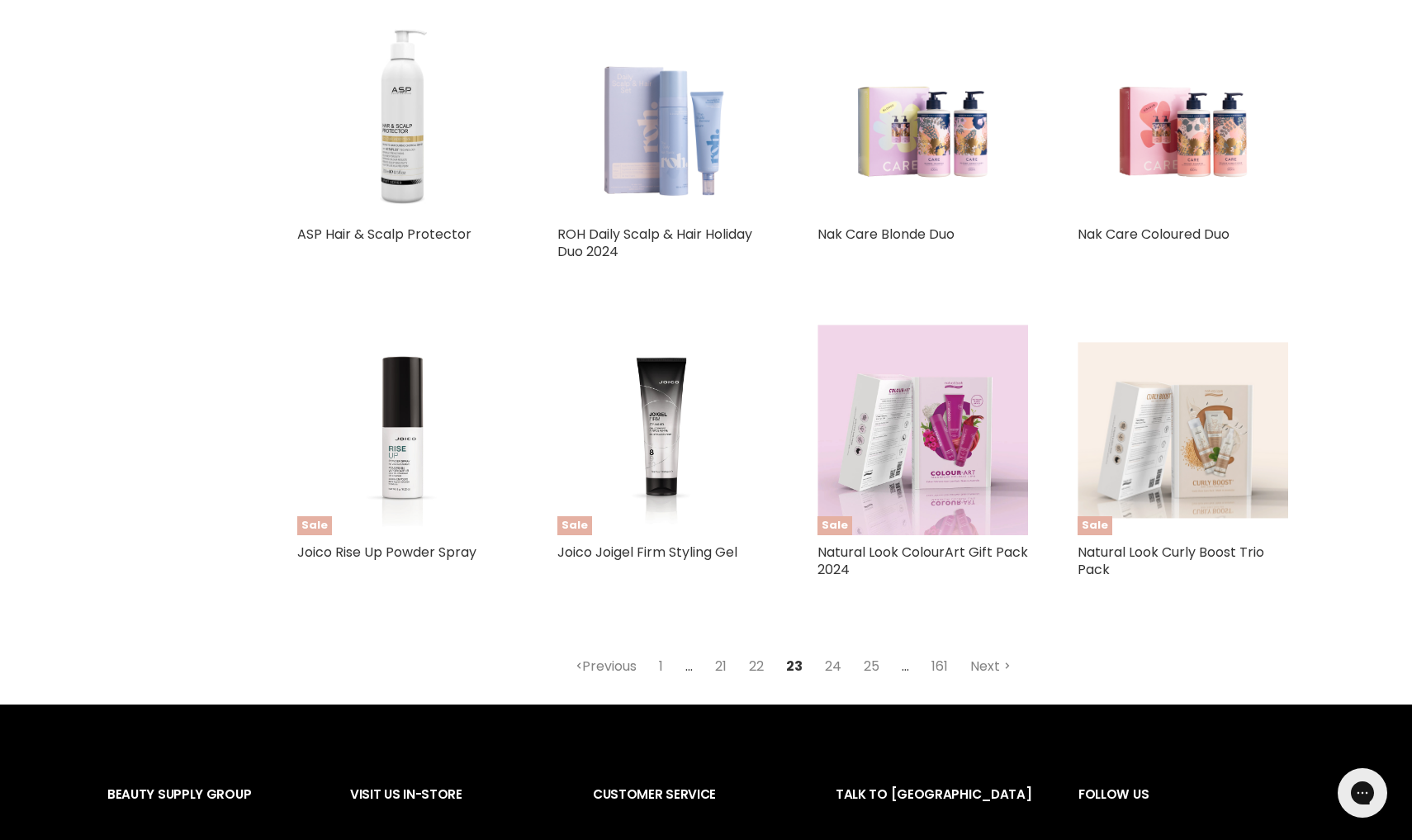
scroll to position [3740, 0]
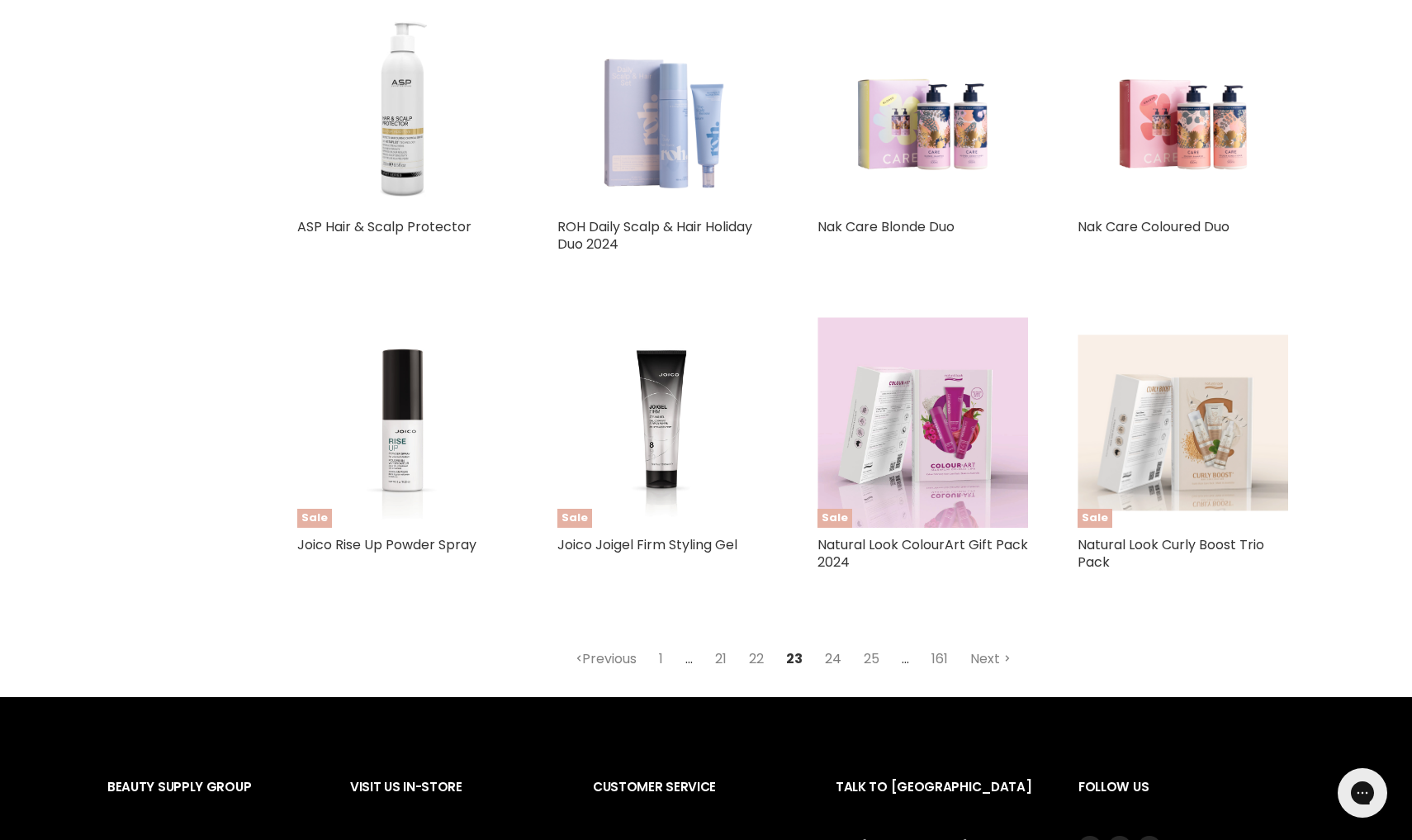
click at [828, 644] on link "24" at bounding box center [833, 659] width 35 height 30
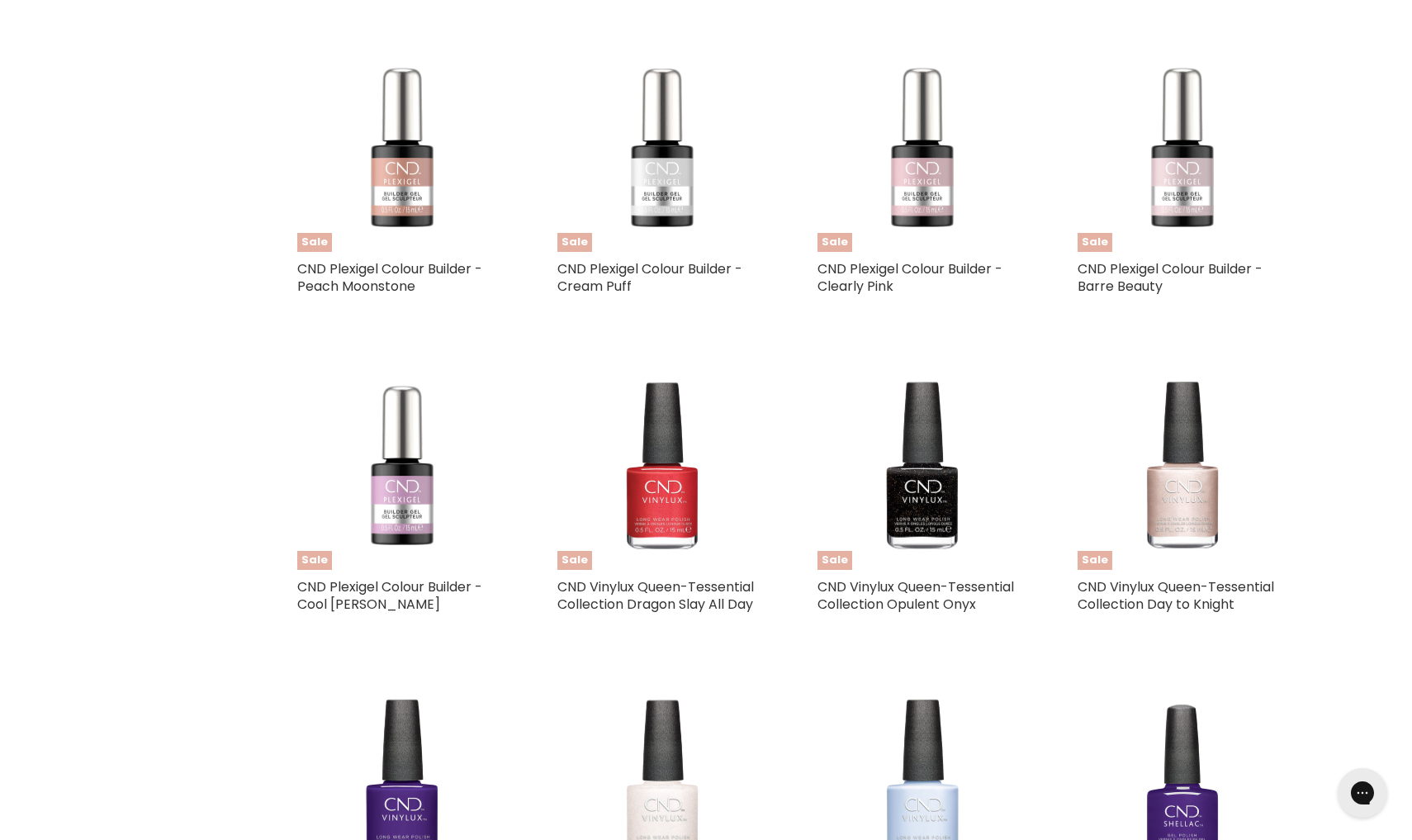
scroll to position [459, 0]
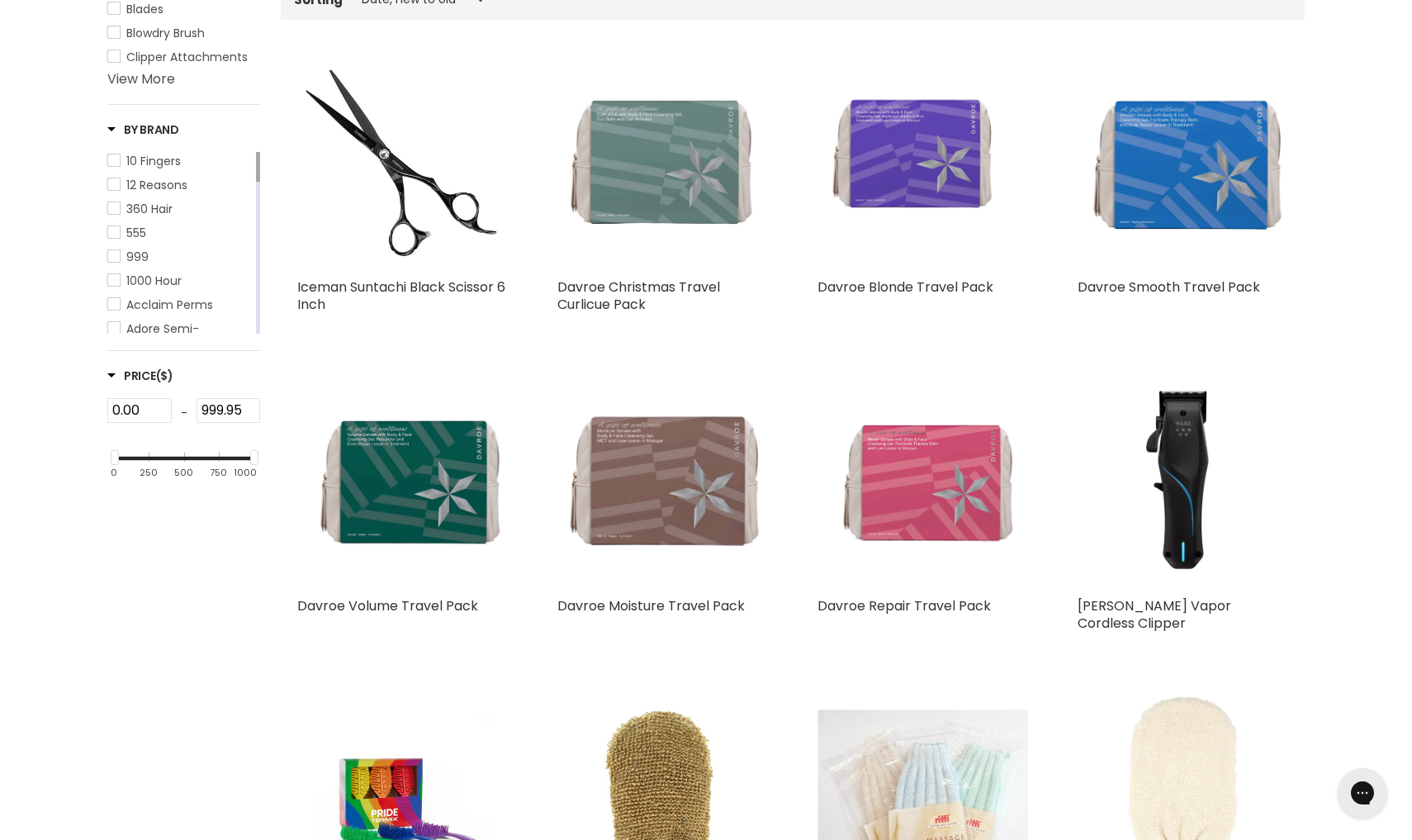
select select "created-descending"
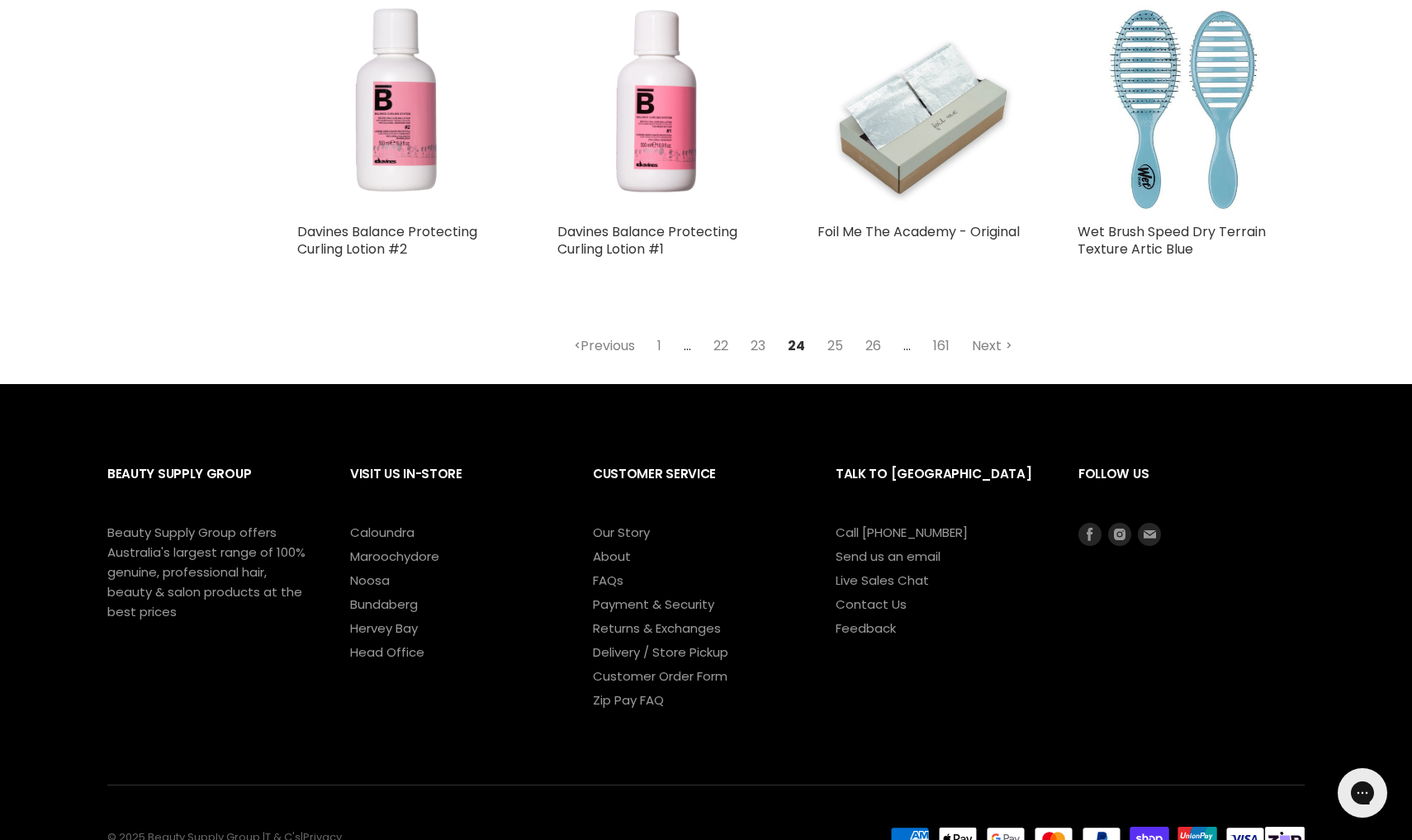
scroll to position [3985, 0]
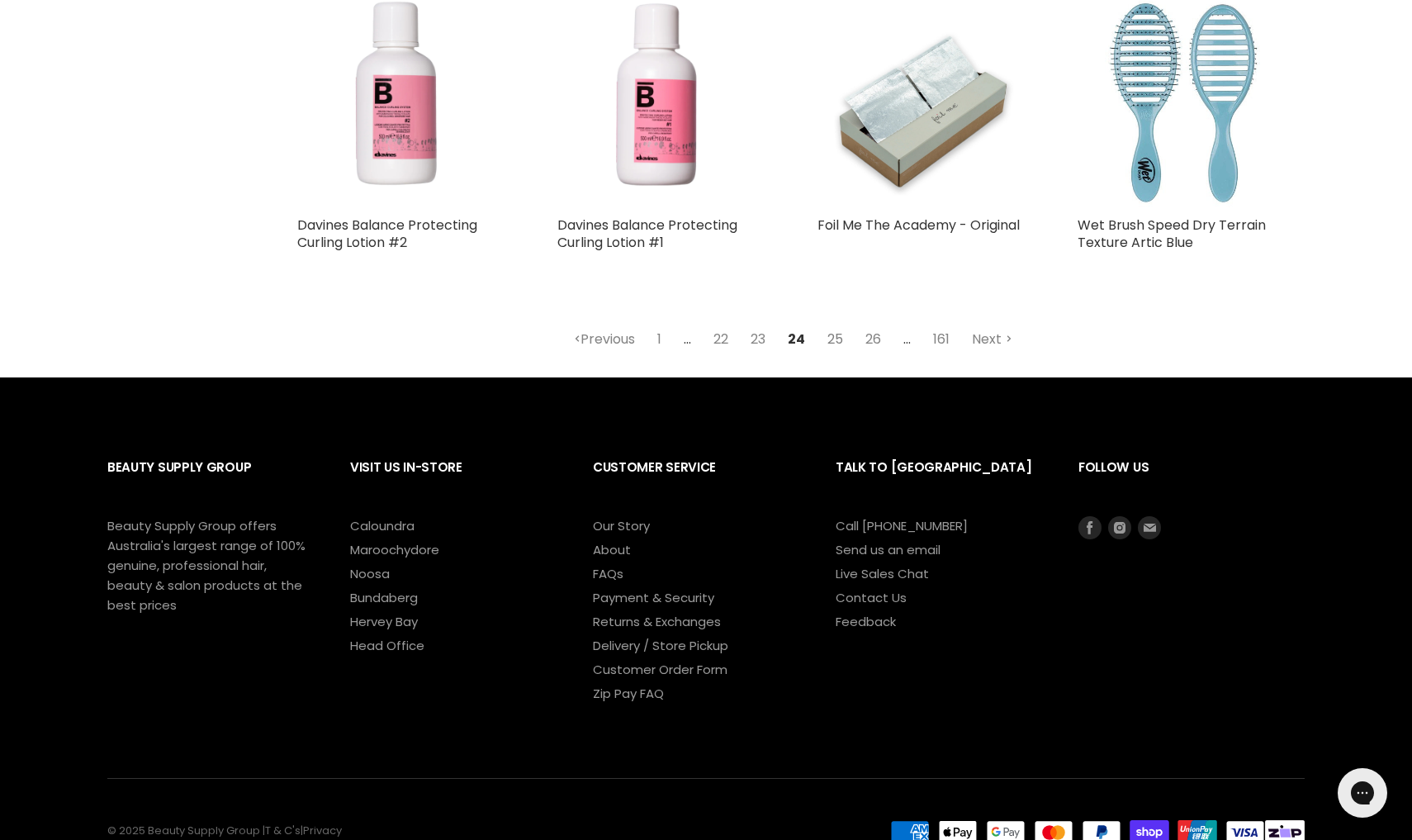
click at [836, 348] on link "25" at bounding box center [835, 340] width 34 height 30
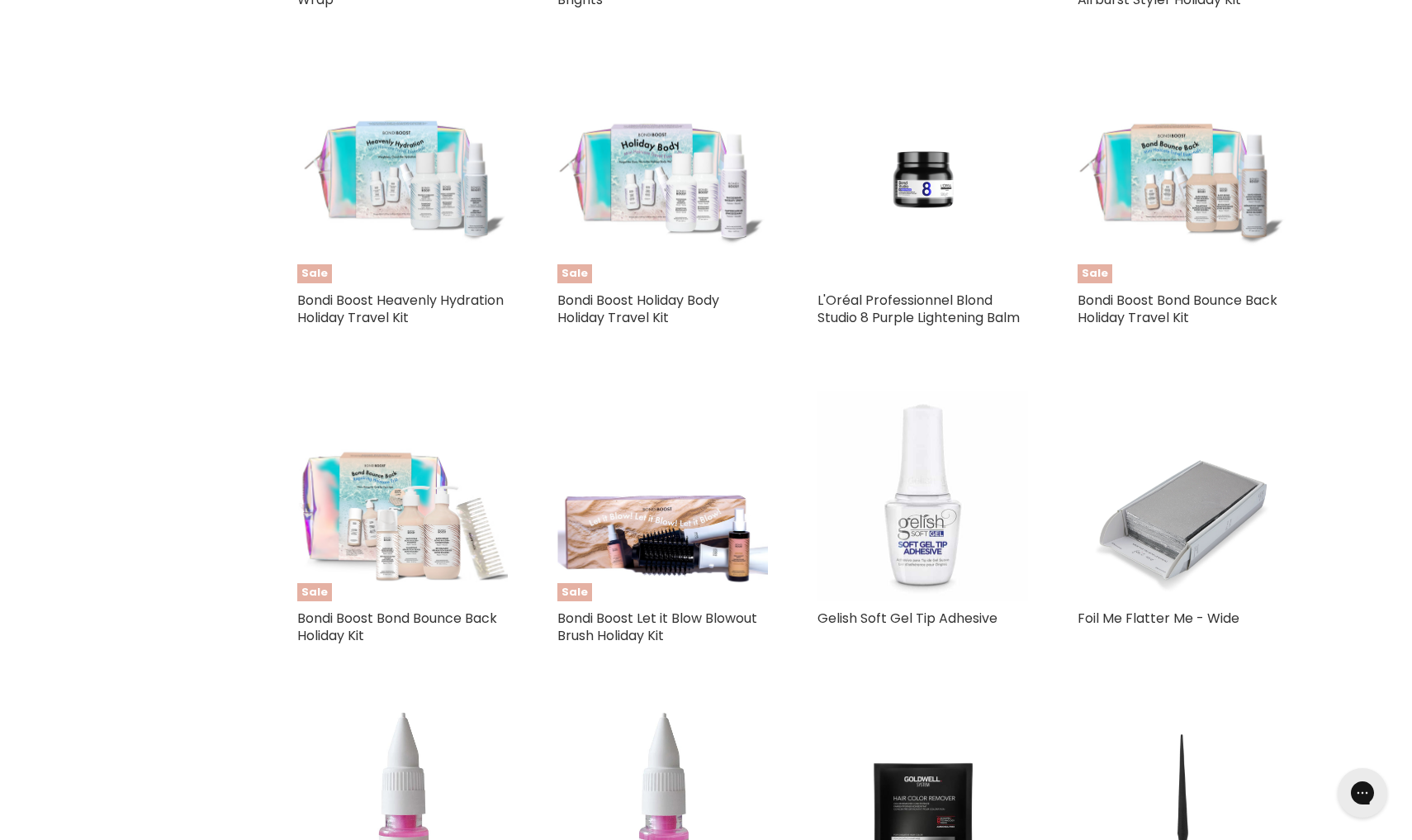
scroll to position [459, 0]
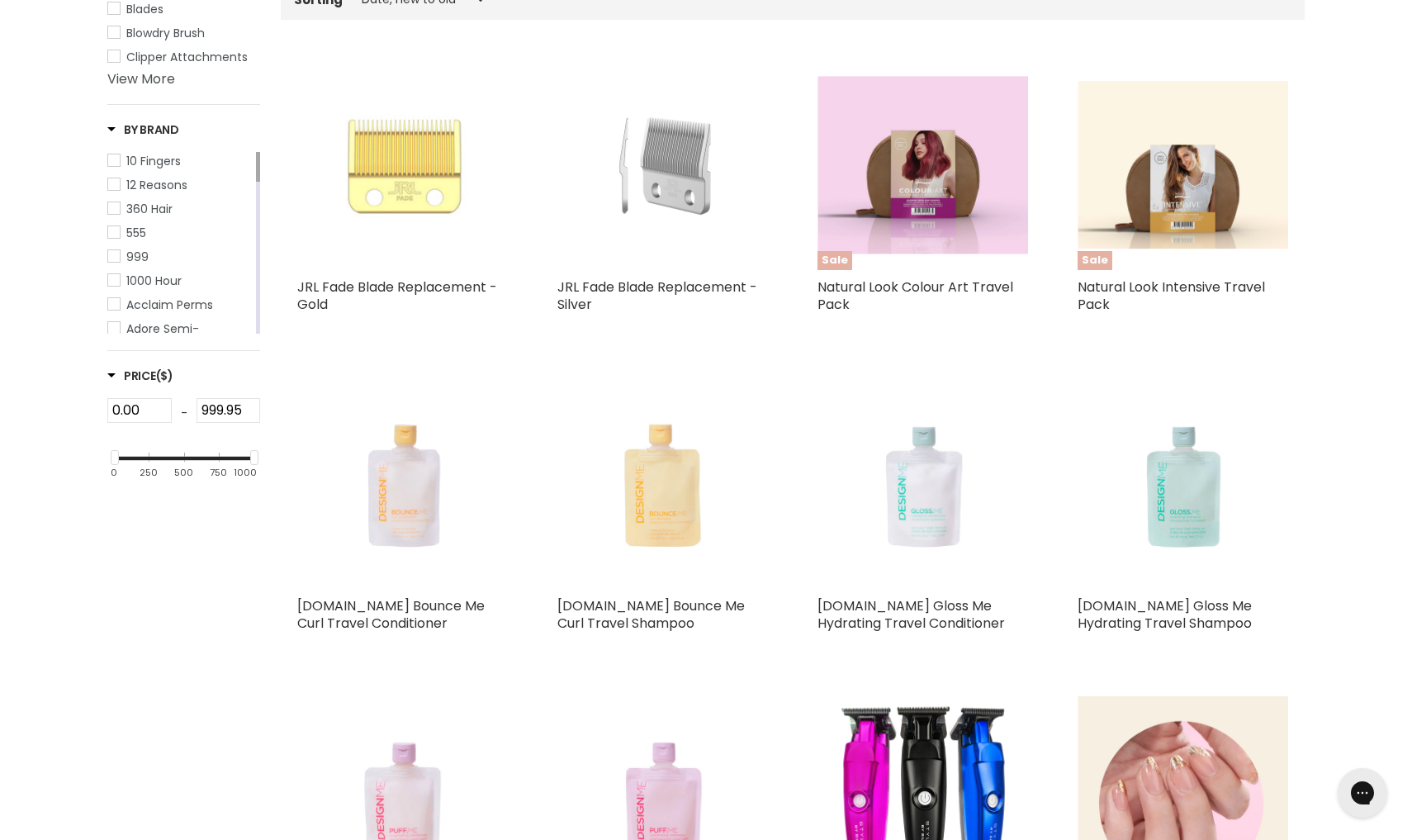
select select "created-descending"
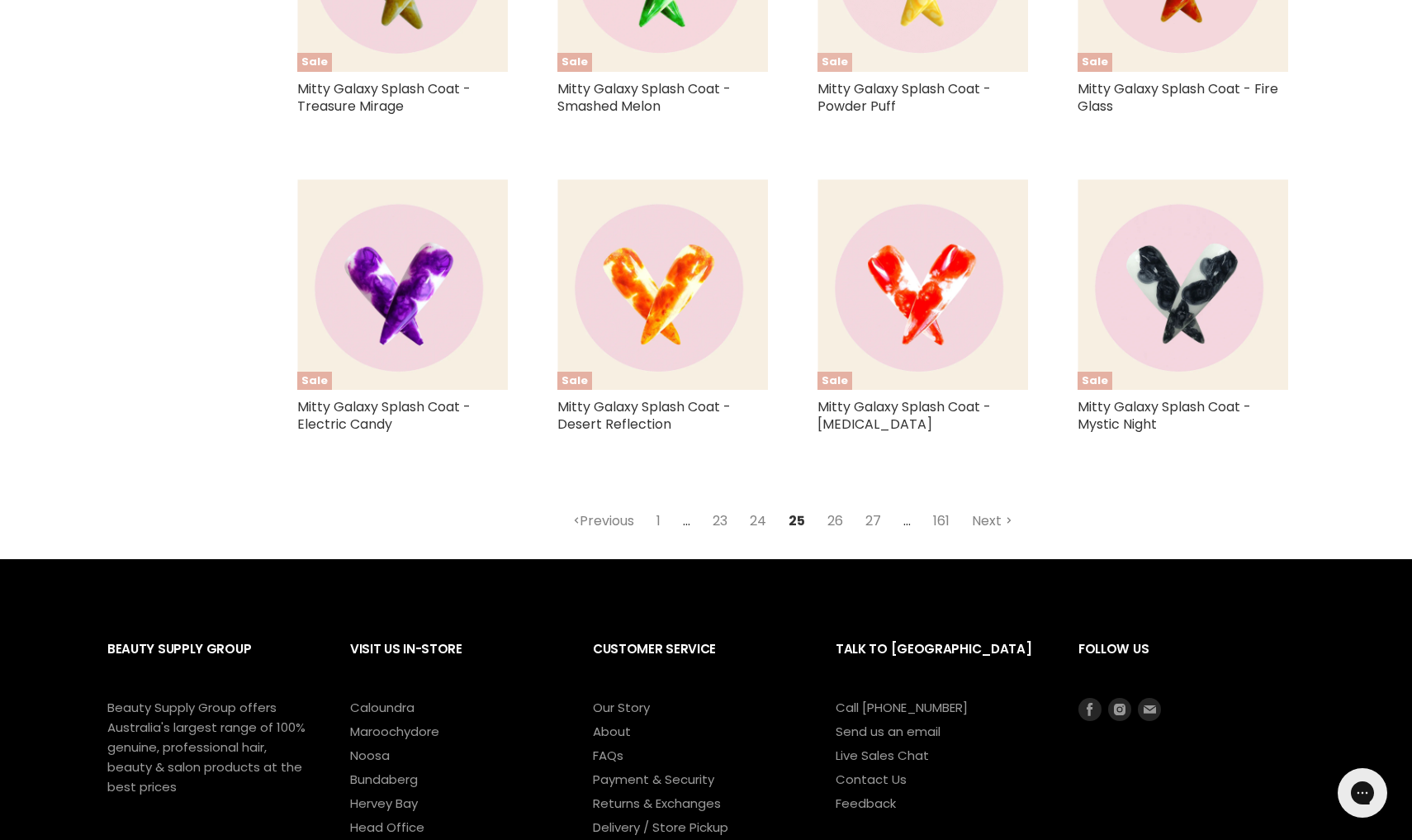
scroll to position [3842, 0]
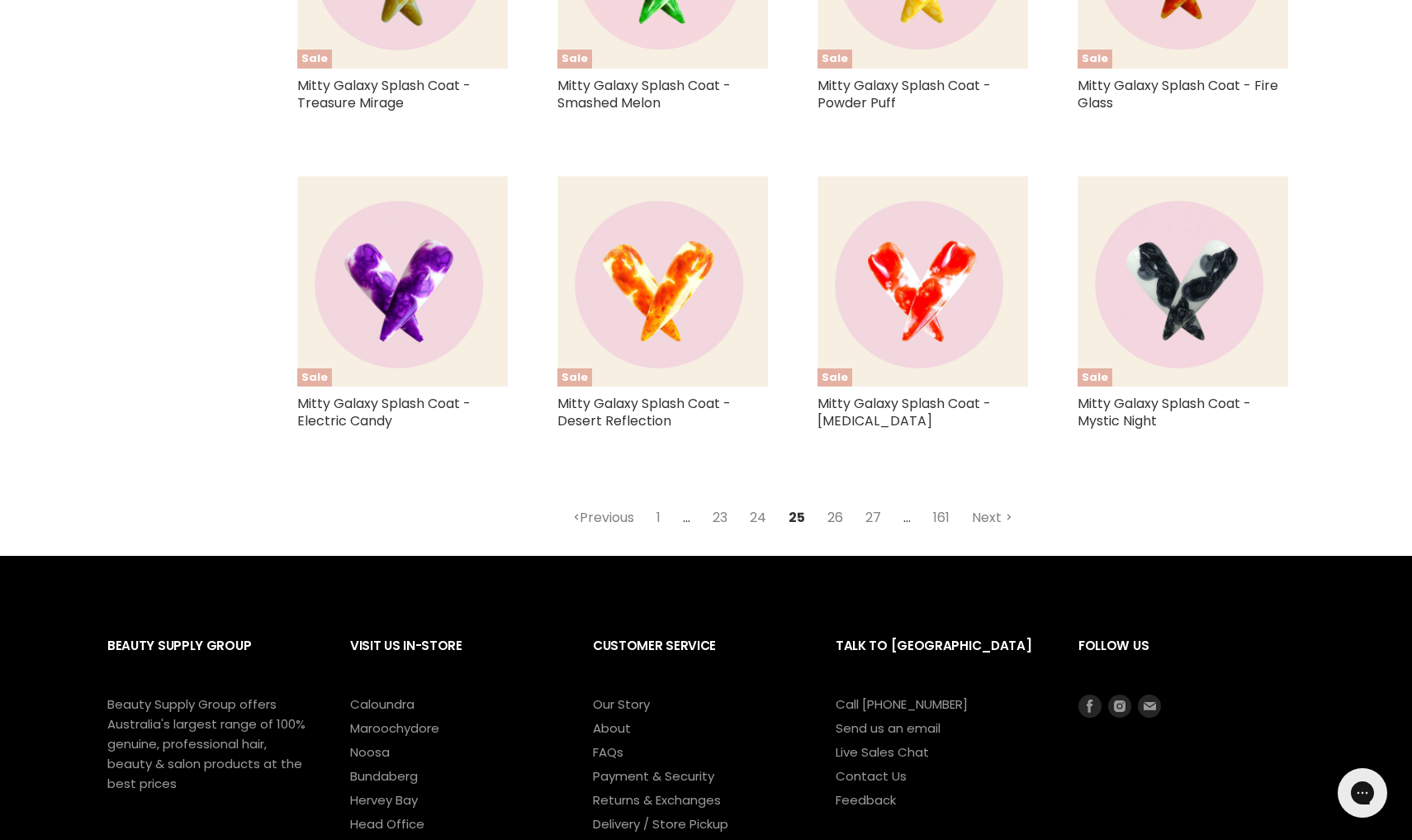
click at [836, 512] on link "26" at bounding box center [835, 518] width 34 height 30
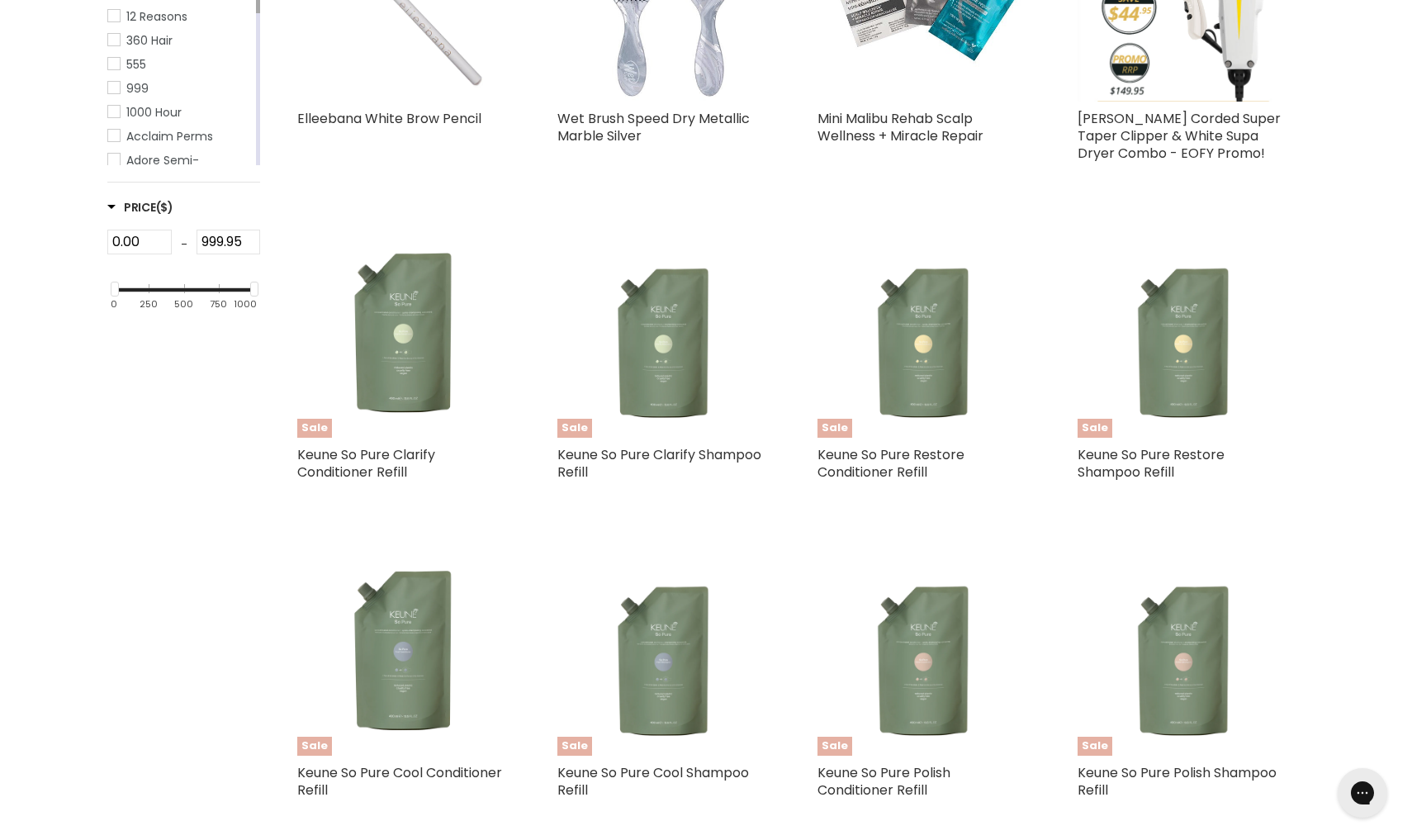
select select "created-descending"
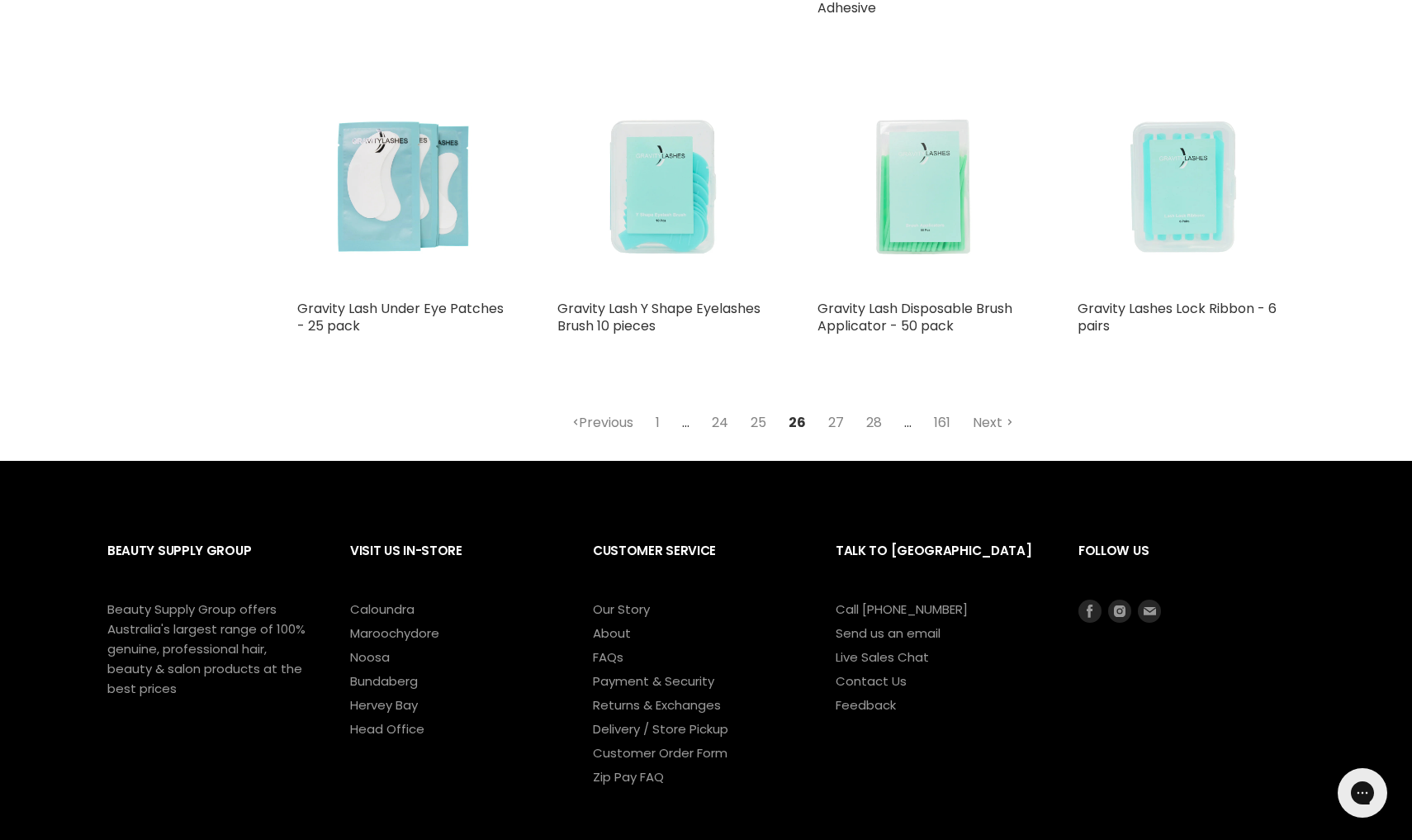
scroll to position [3935, 0]
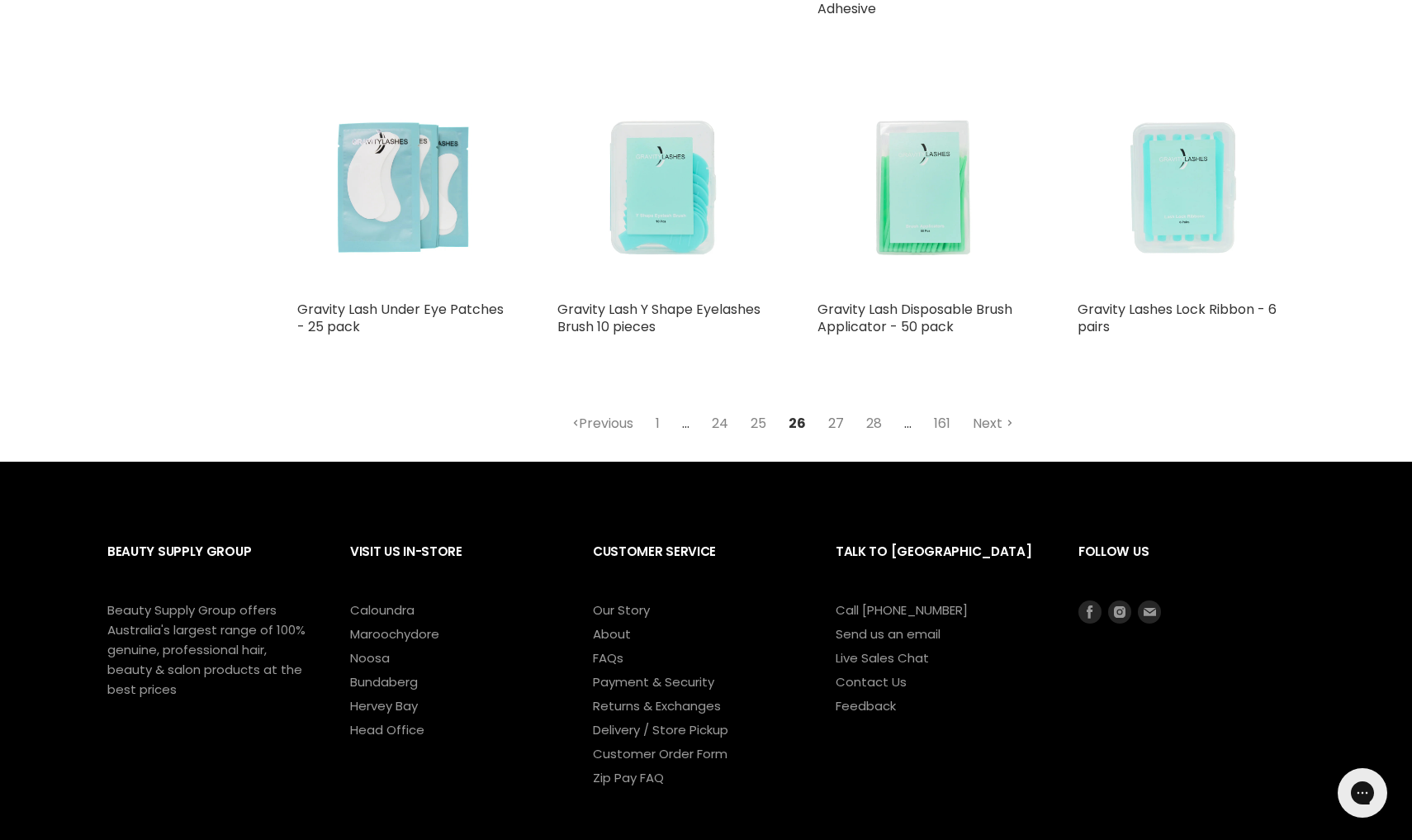
click at [833, 415] on link "27" at bounding box center [836, 424] width 34 height 30
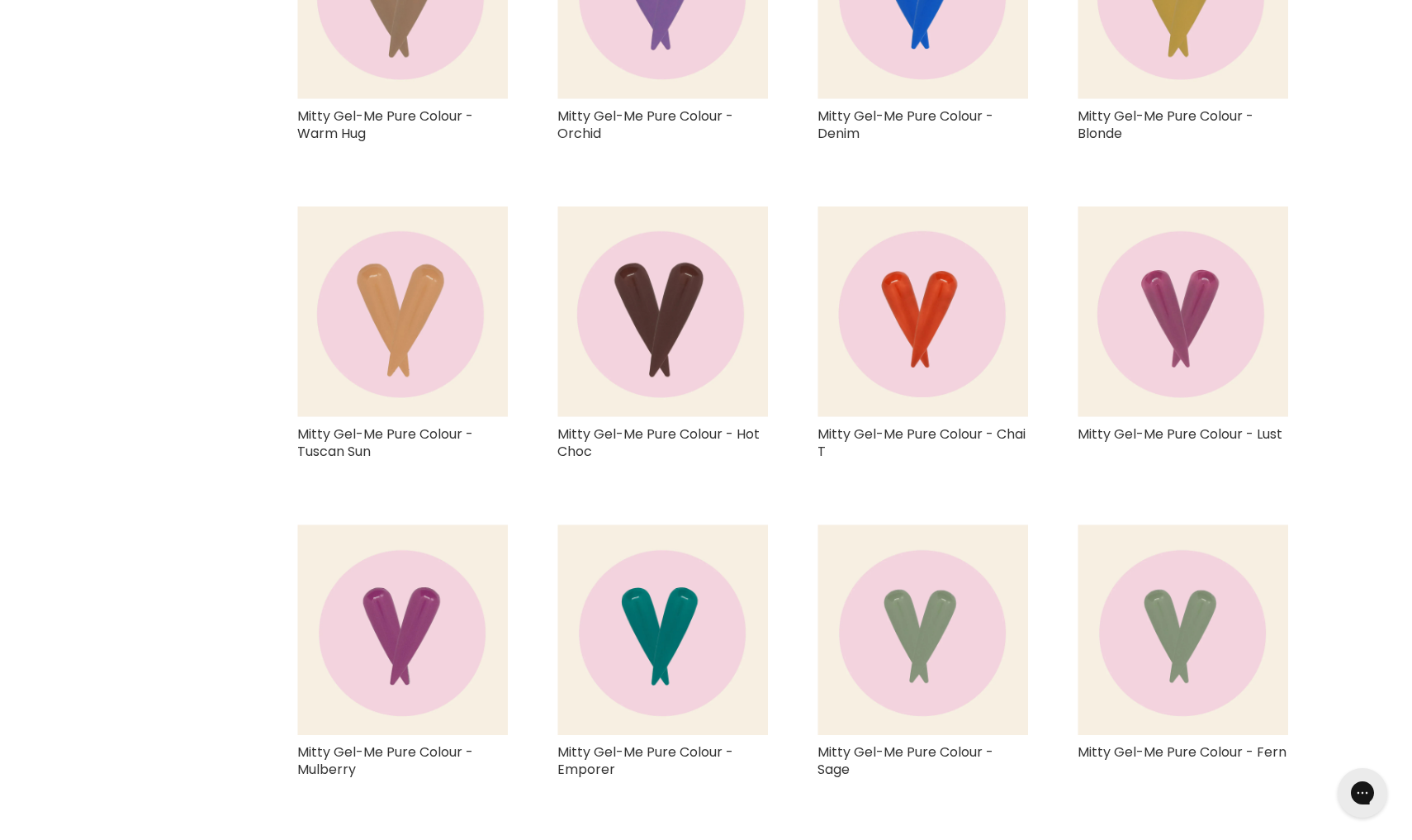
select select "created-descending"
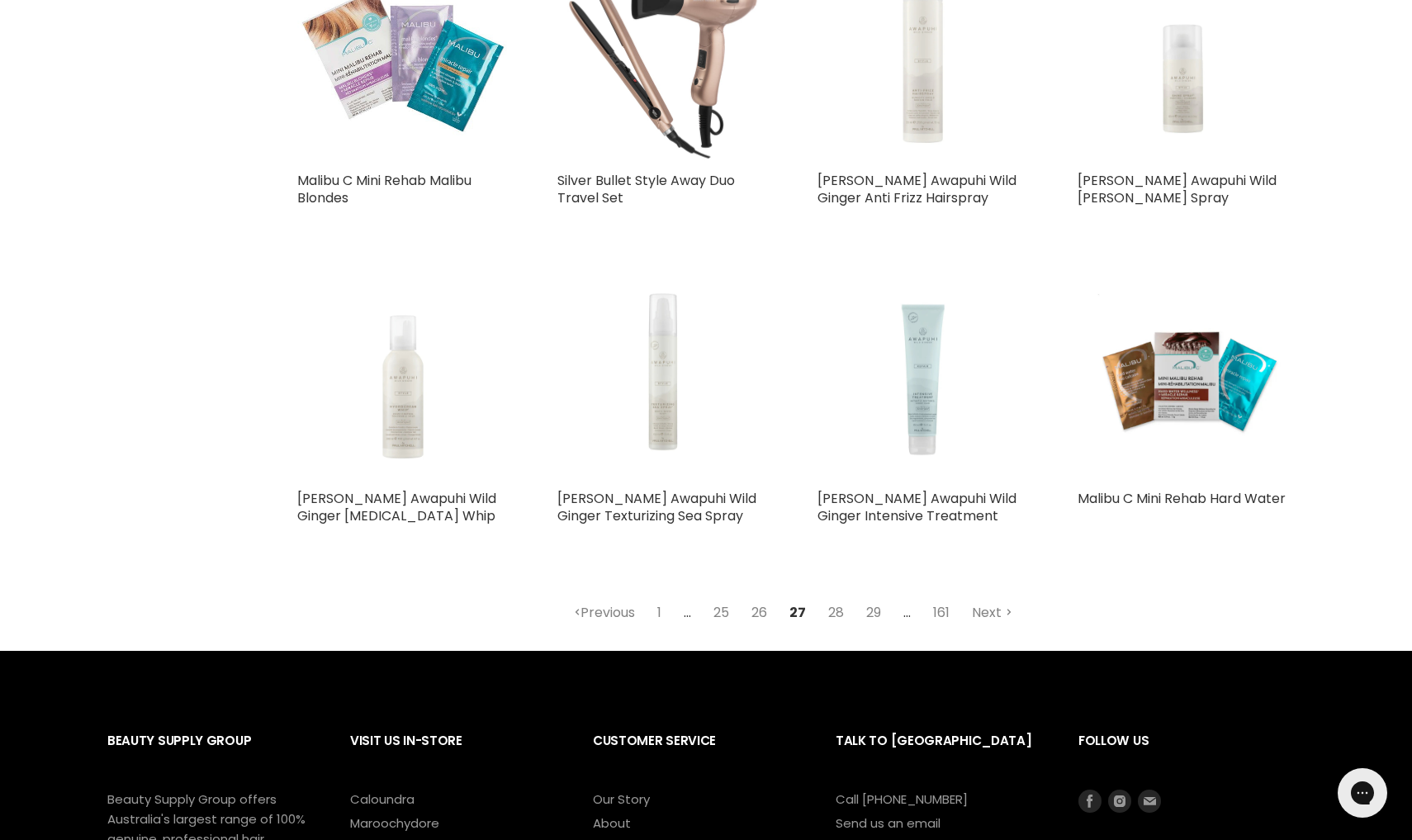
scroll to position [3822, 0]
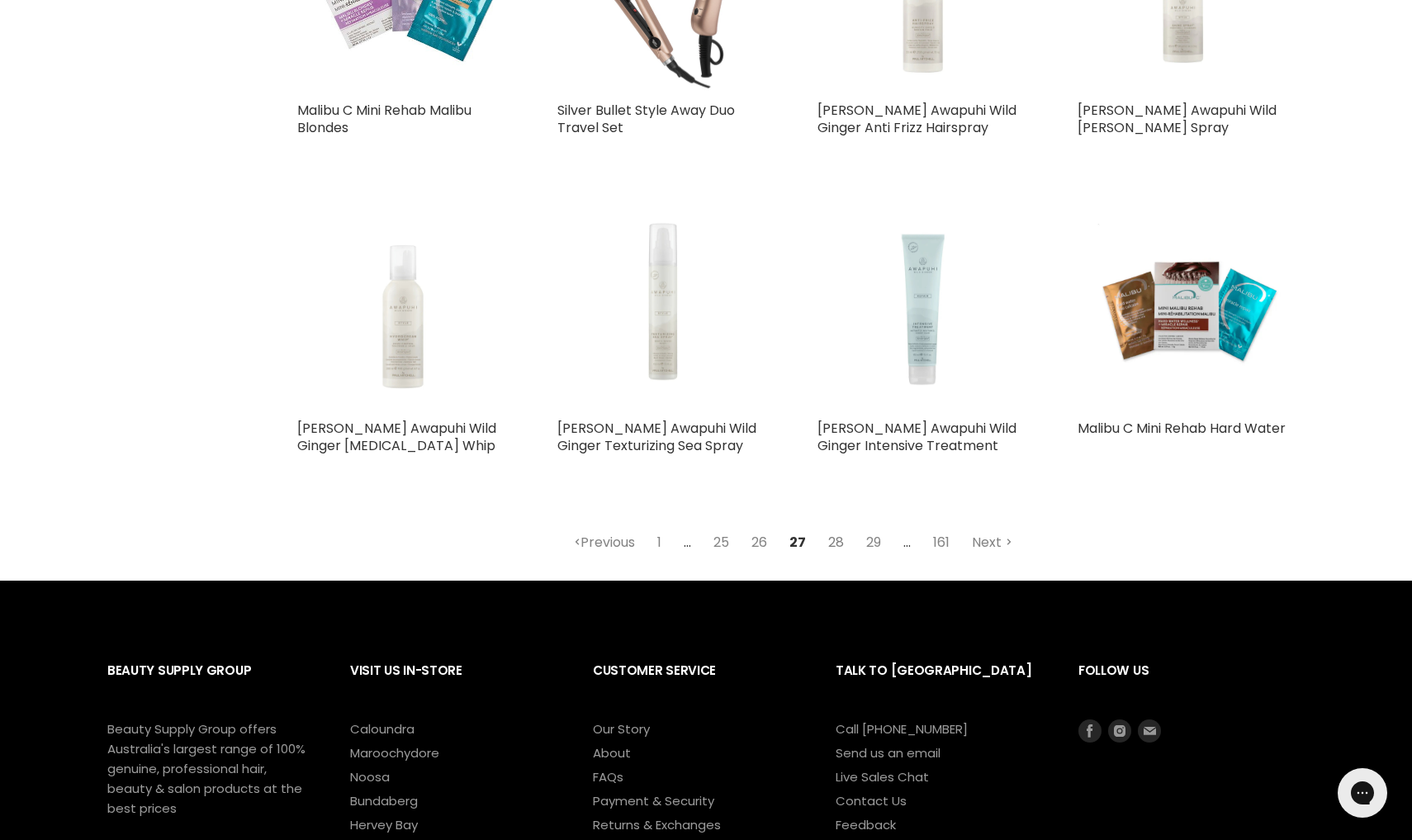
click at [831, 534] on link "28" at bounding box center [836, 543] width 34 height 30
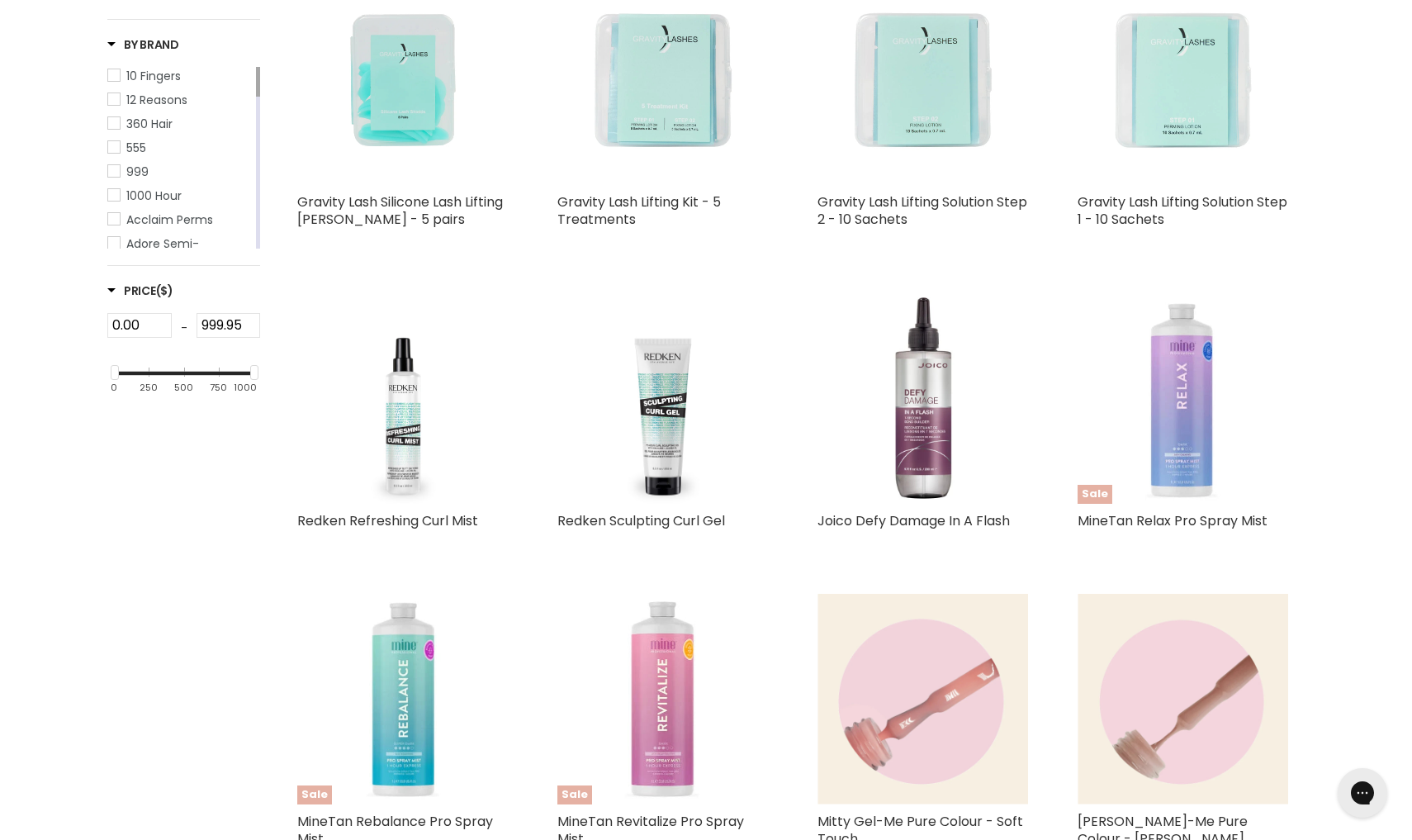
scroll to position [459, 0]
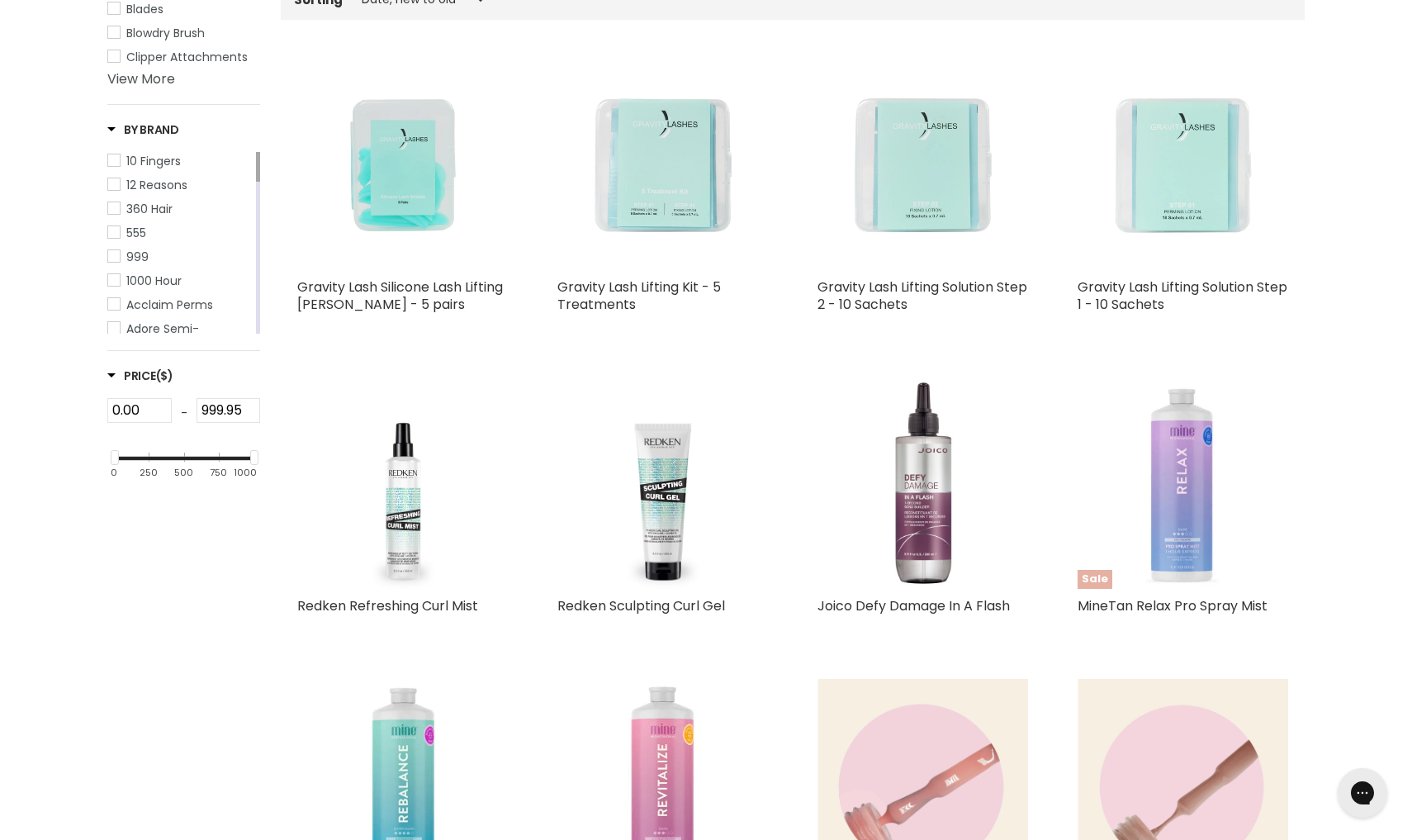
select select "created-descending"
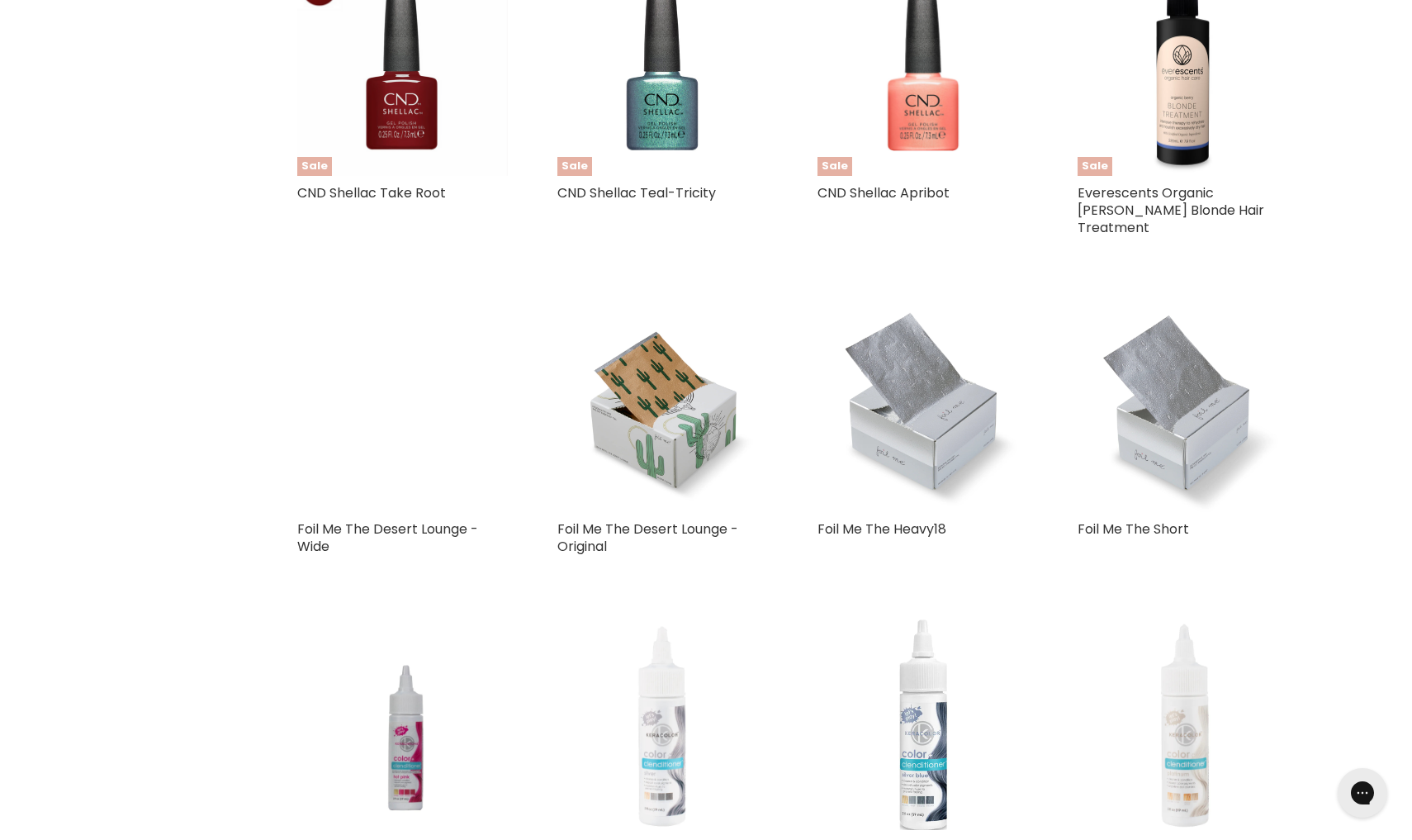
scroll to position [3099, 0]
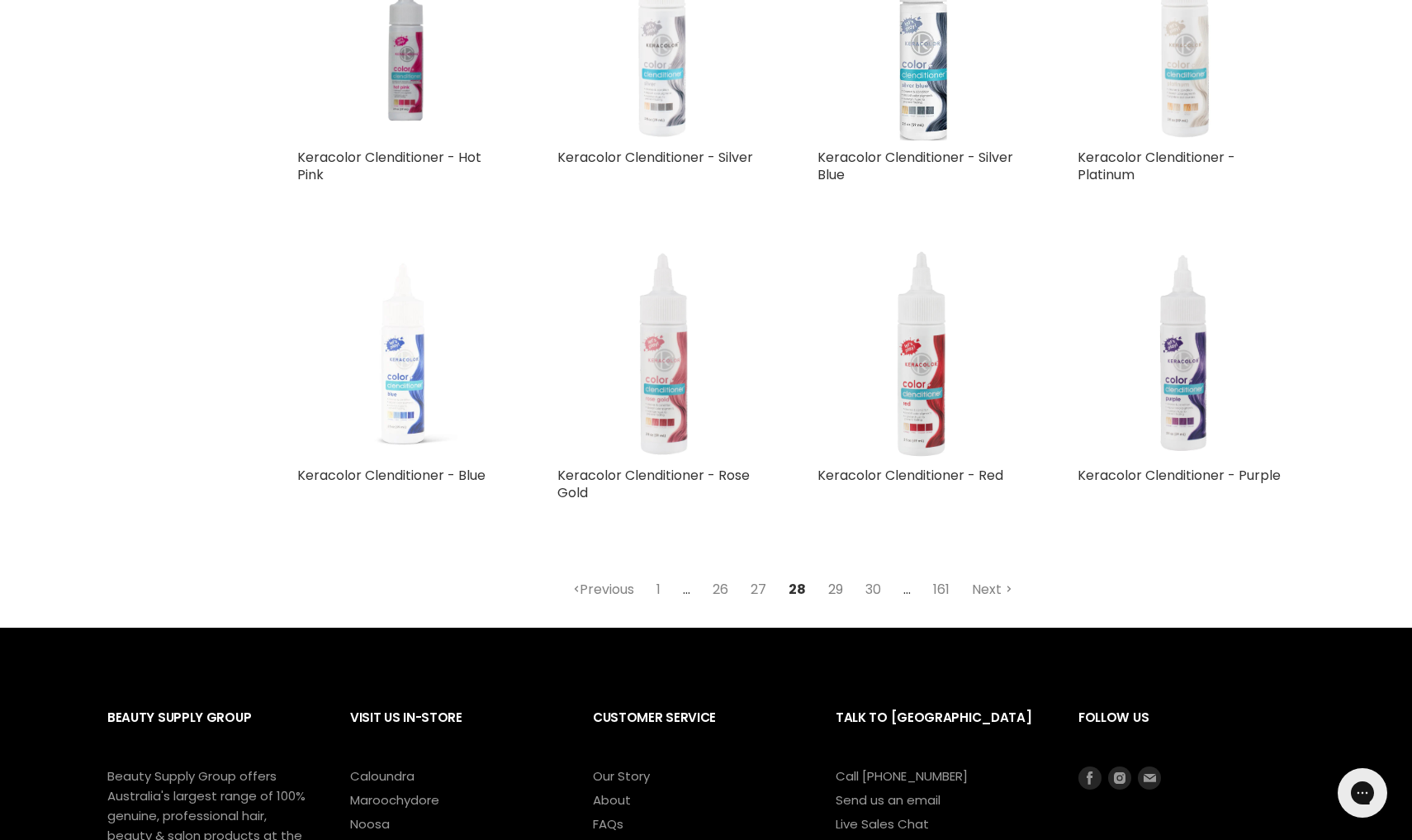
click at [837, 574] on link "29" at bounding box center [835, 590] width 33 height 30
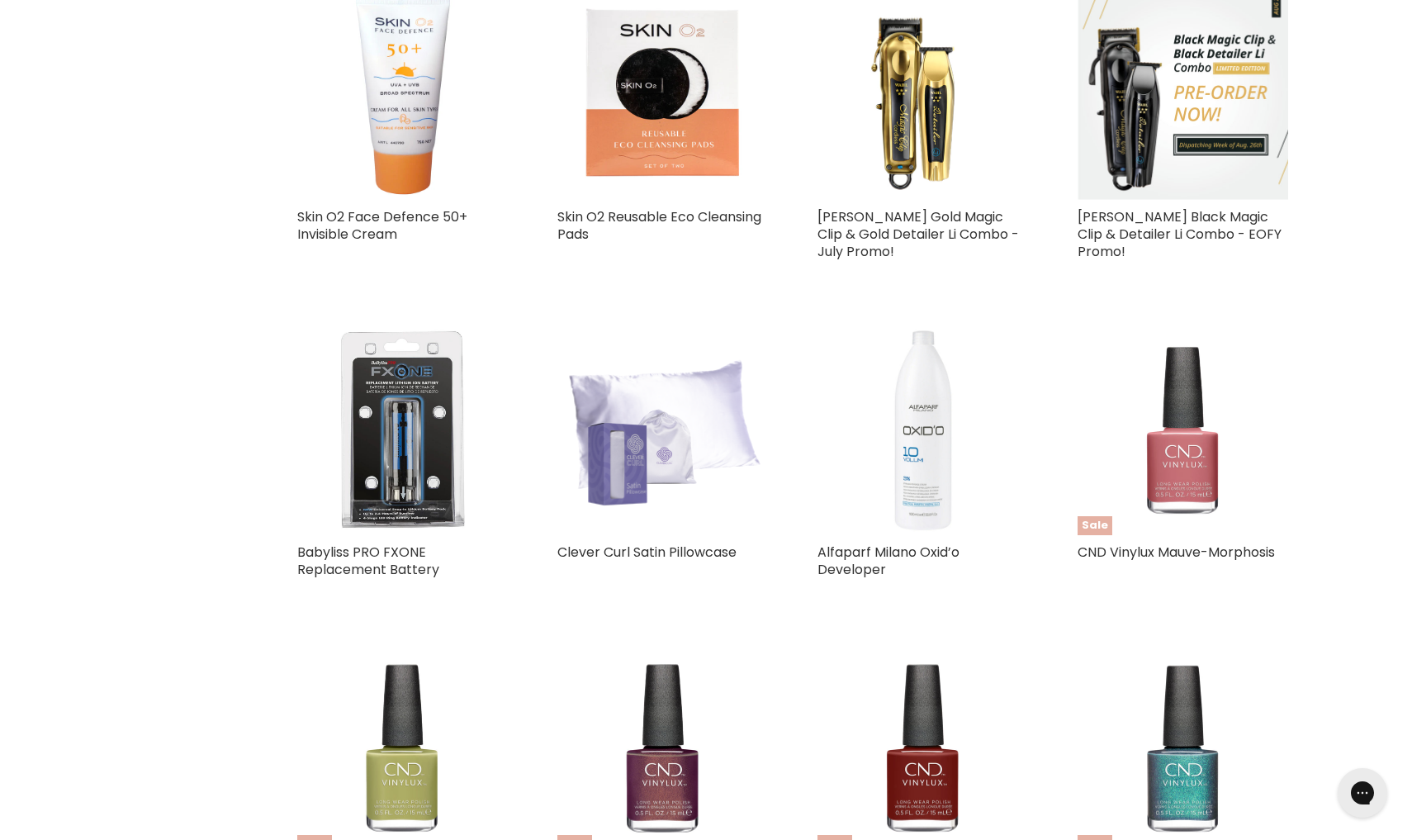
select select "created-descending"
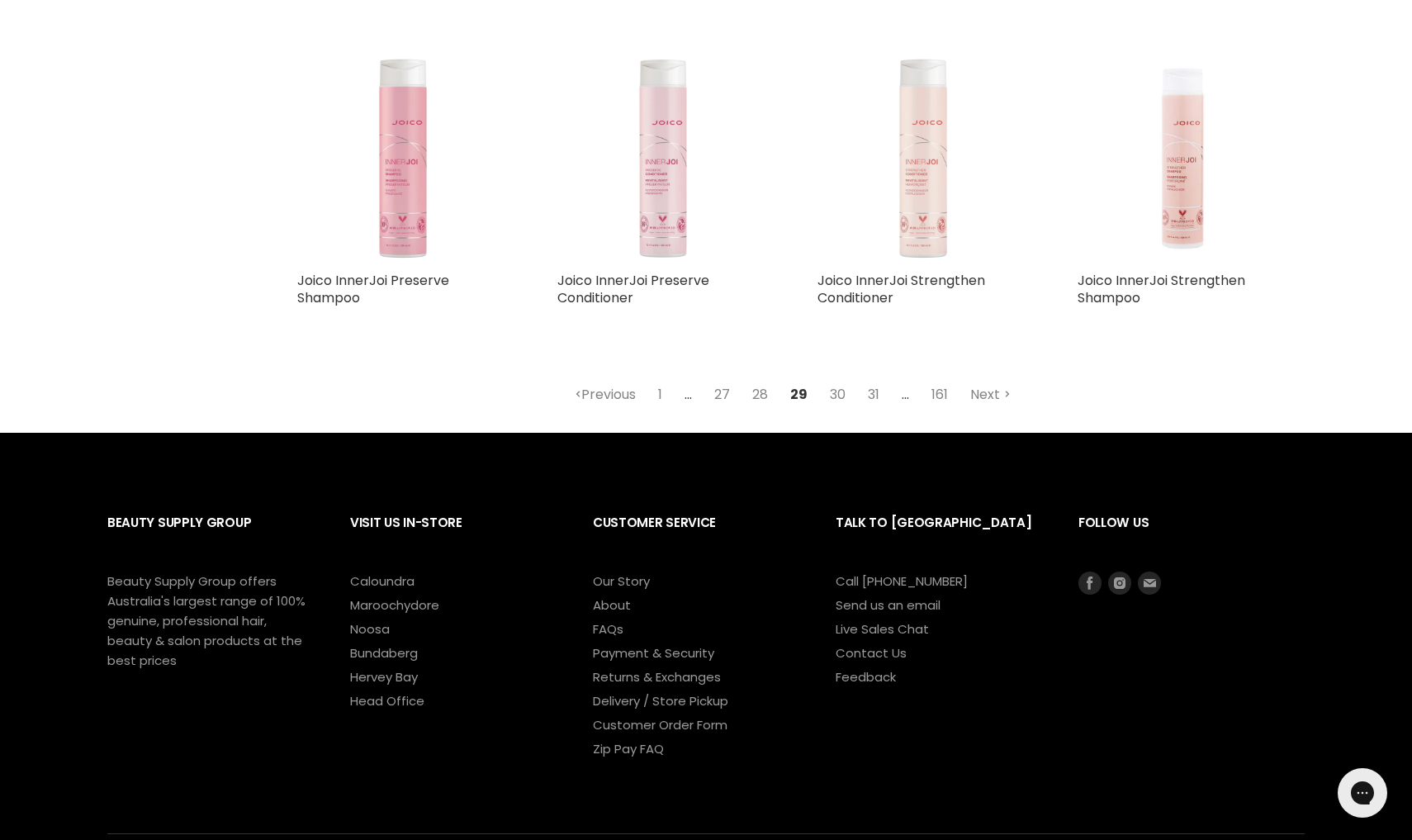
scroll to position [3971, 0]
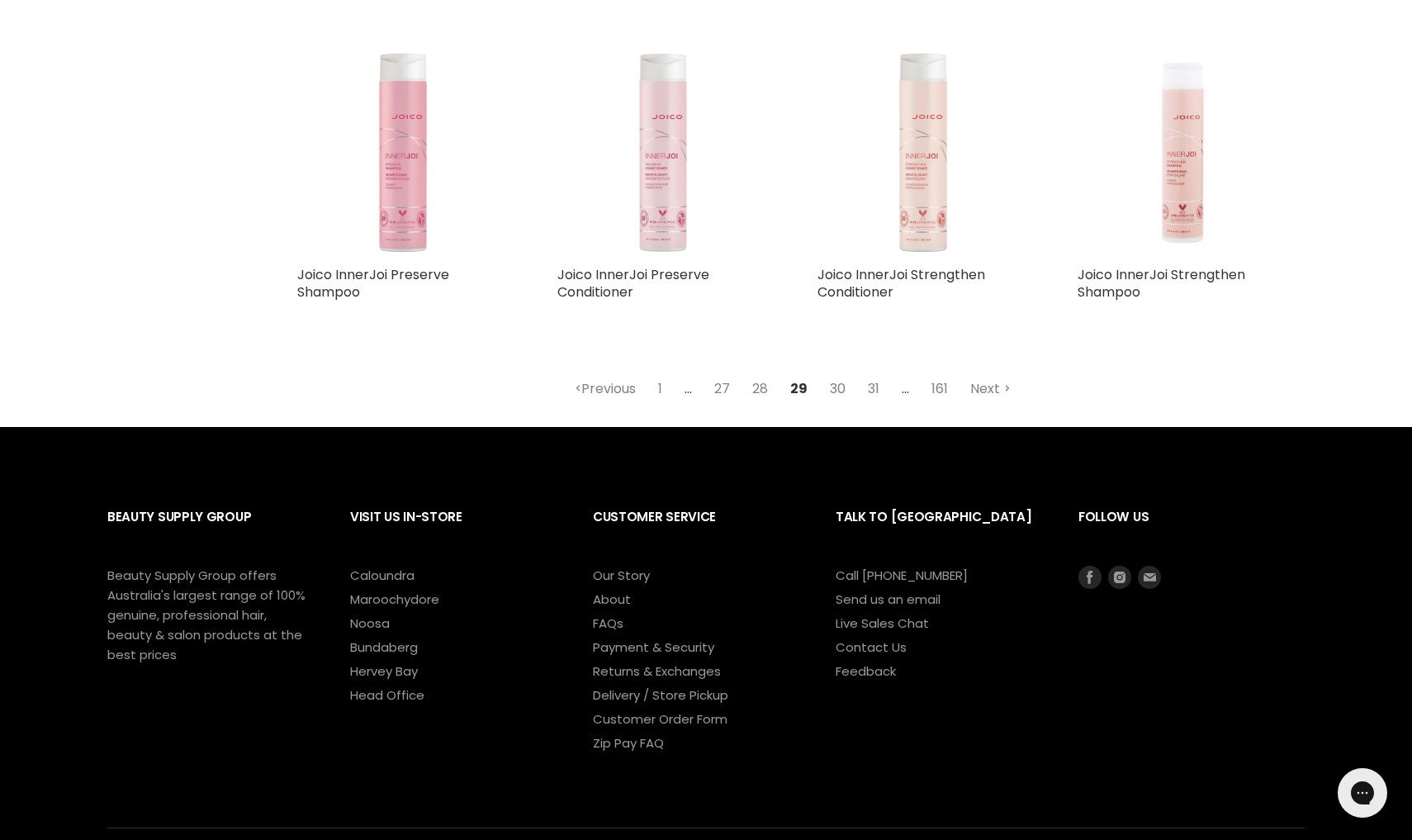
click at [832, 383] on link "30" at bounding box center [837, 389] width 34 height 30
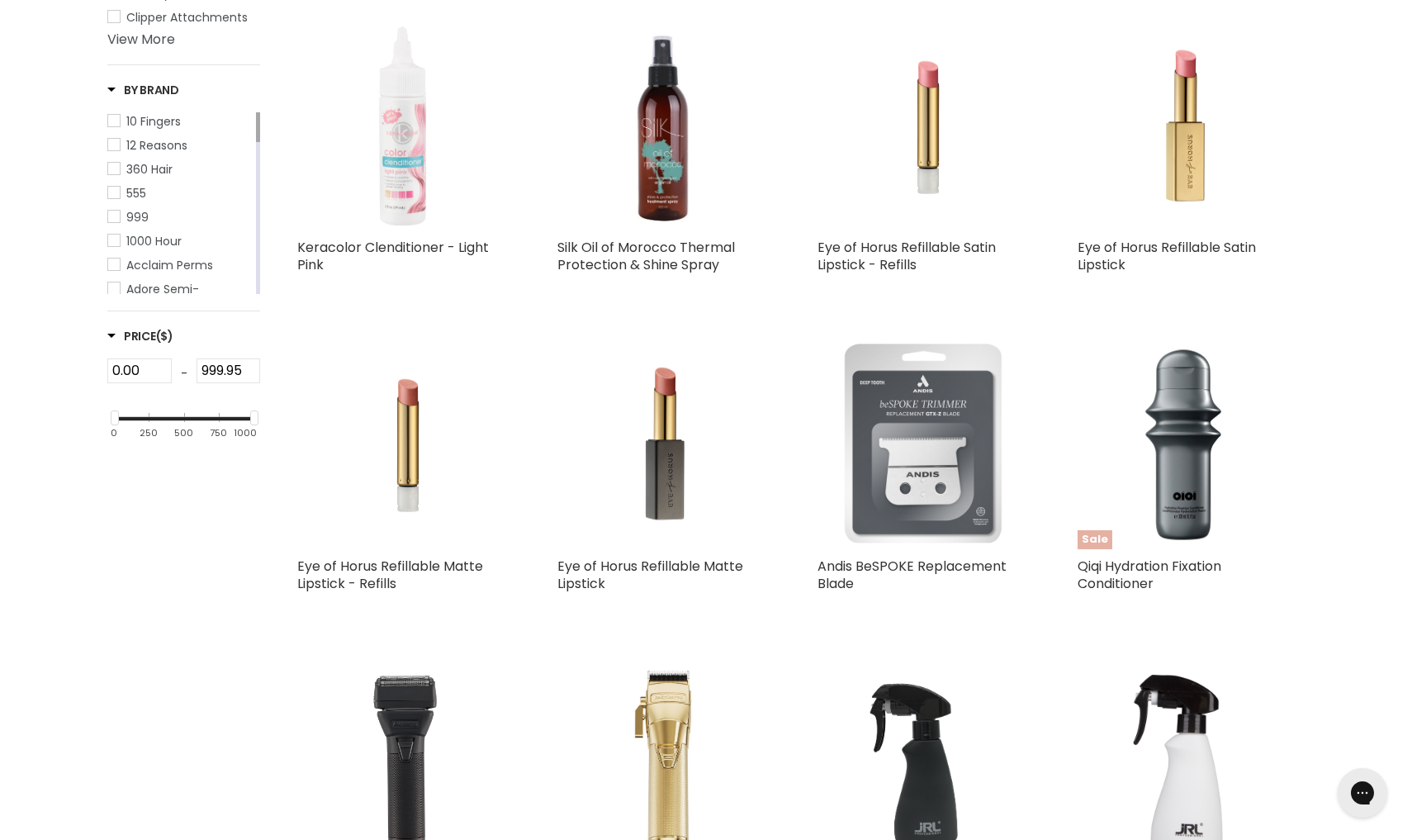
scroll to position [459, 0]
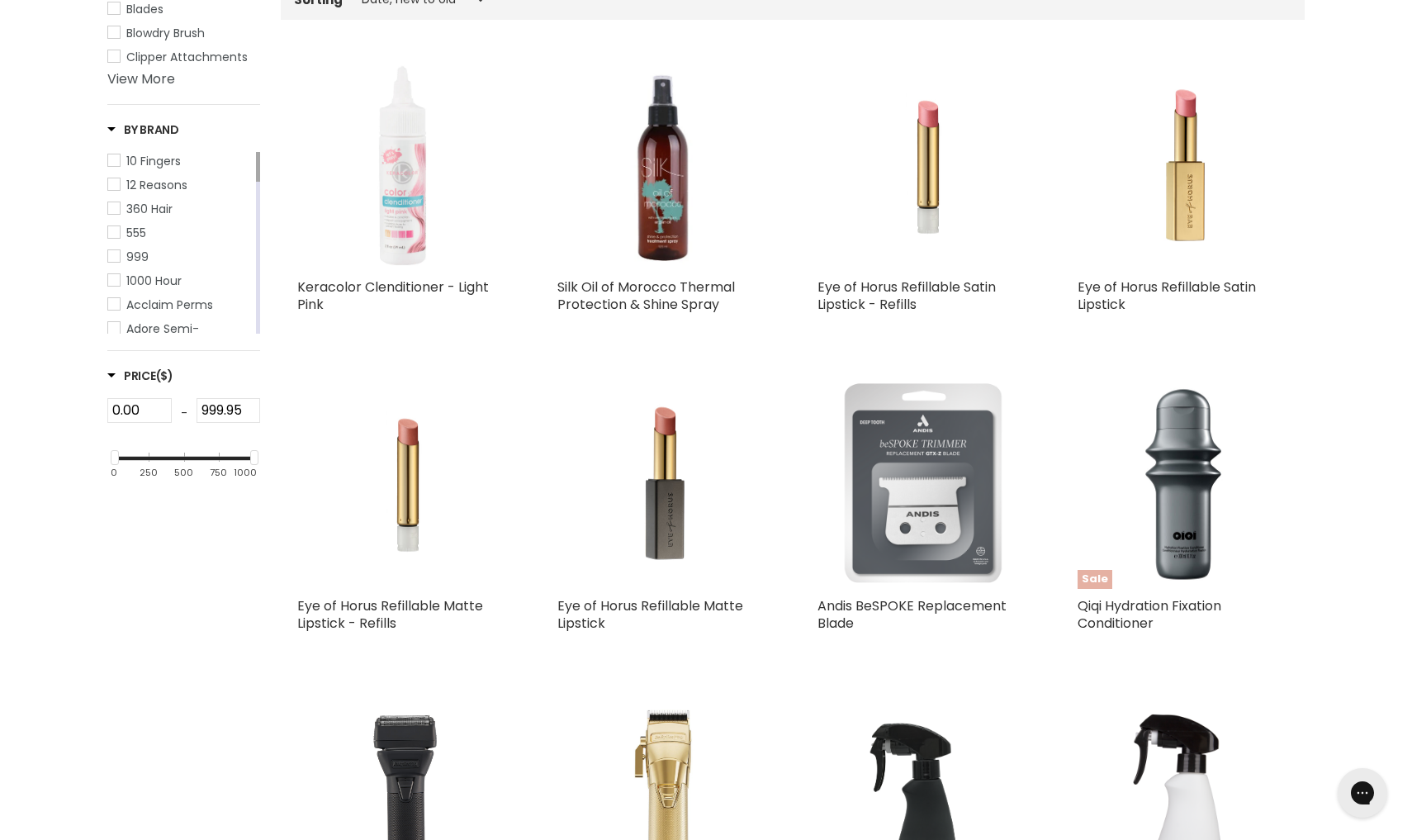
select select "created-descending"
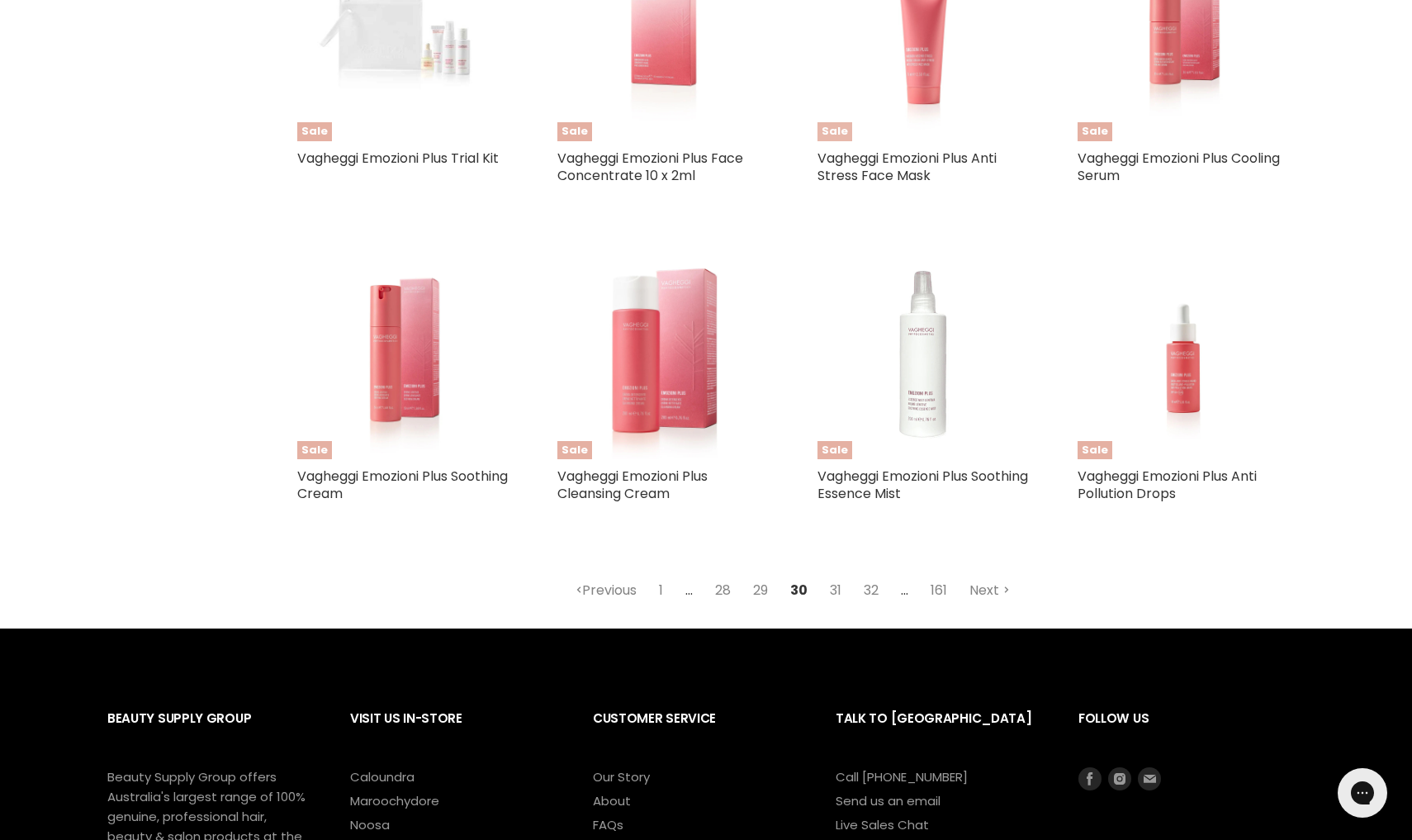
scroll to position [3779, 0]
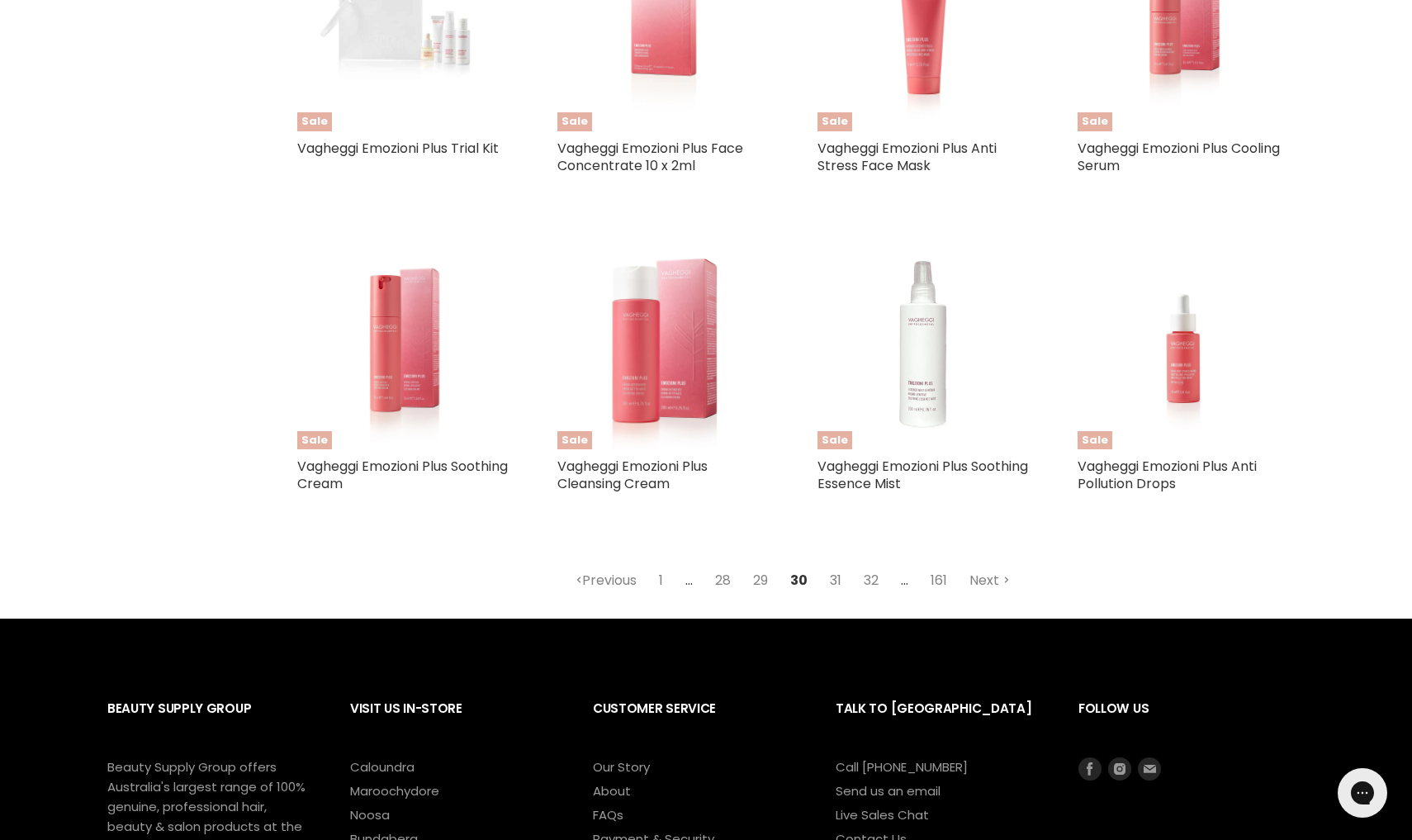
click at [841, 571] on link "31" at bounding box center [836, 581] width 30 height 30
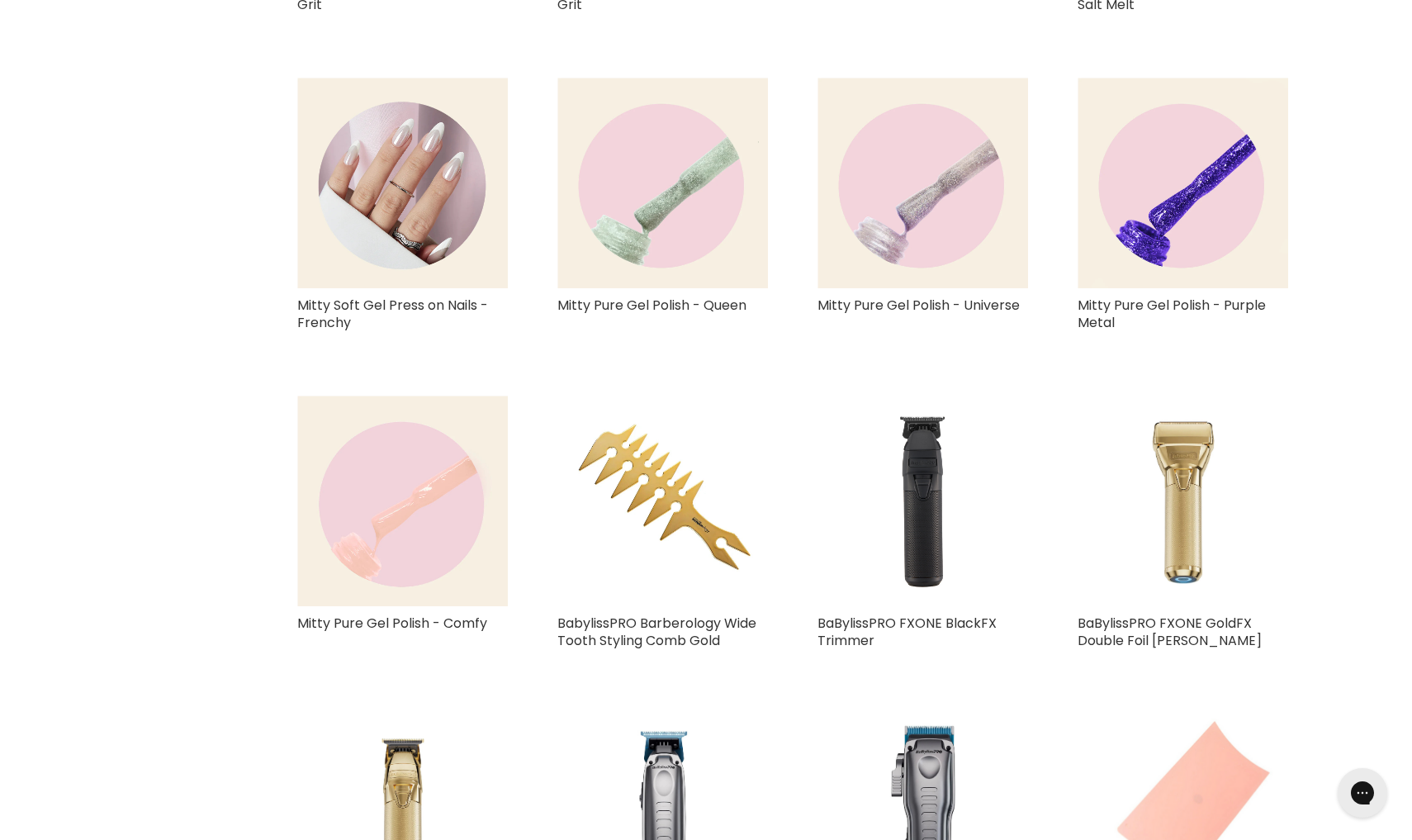
select select "created-descending"
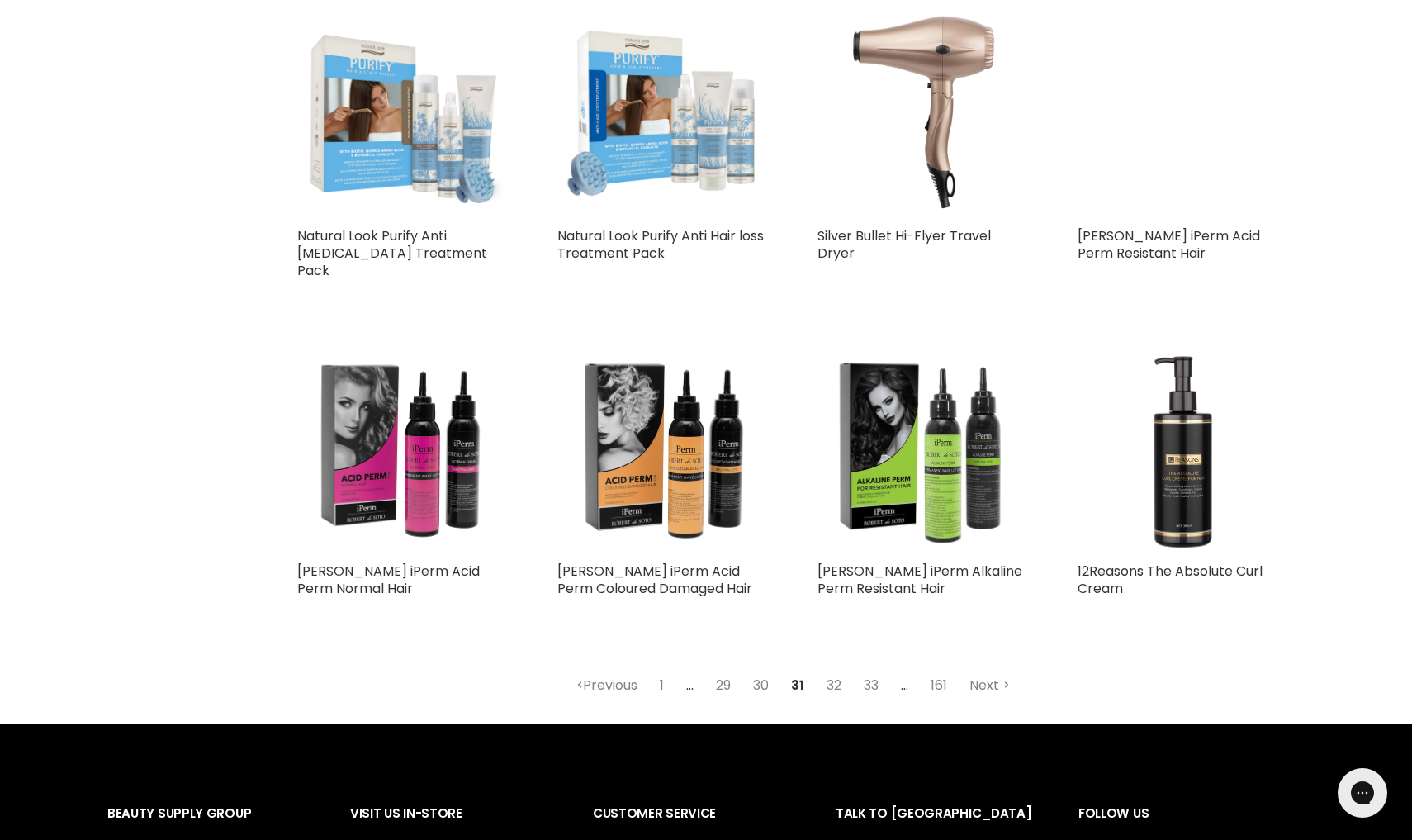
scroll to position [3658, 0]
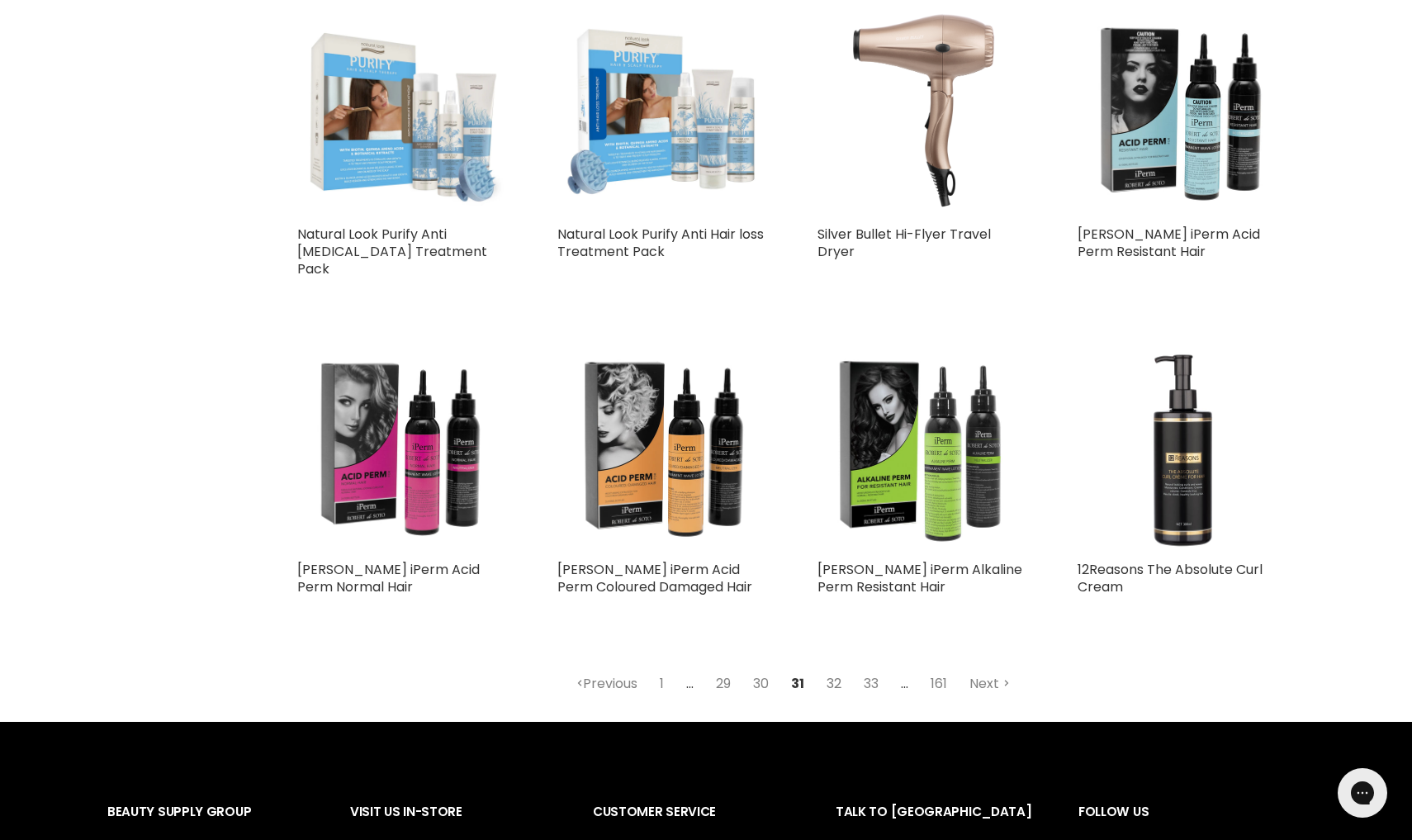
click at [836, 669] on link "32" at bounding box center [833, 684] width 33 height 30
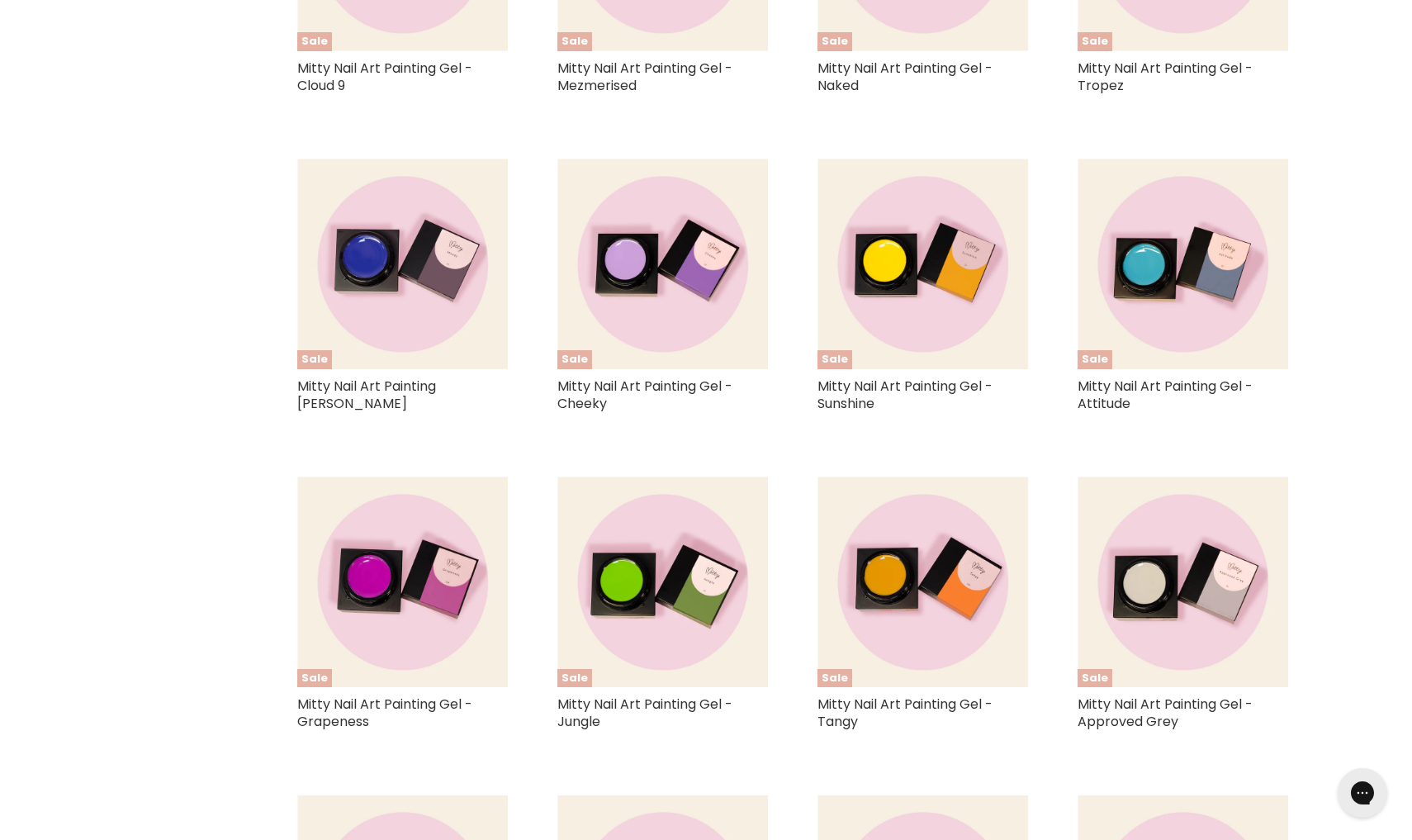
select select "created-descending"
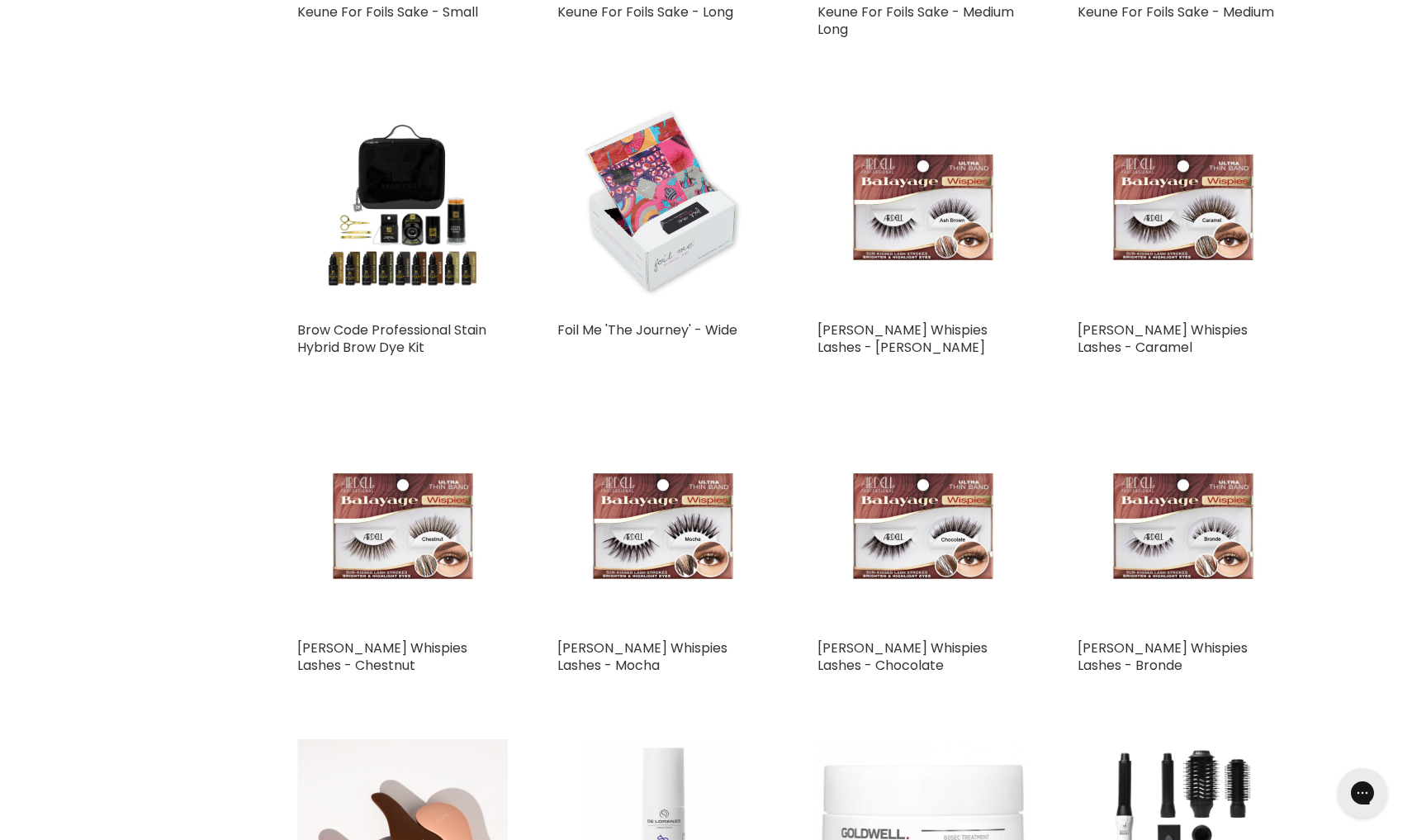
scroll to position [1052, 0]
click at [377, 181] on img "Main content" at bounding box center [403, 208] width 211 height 211
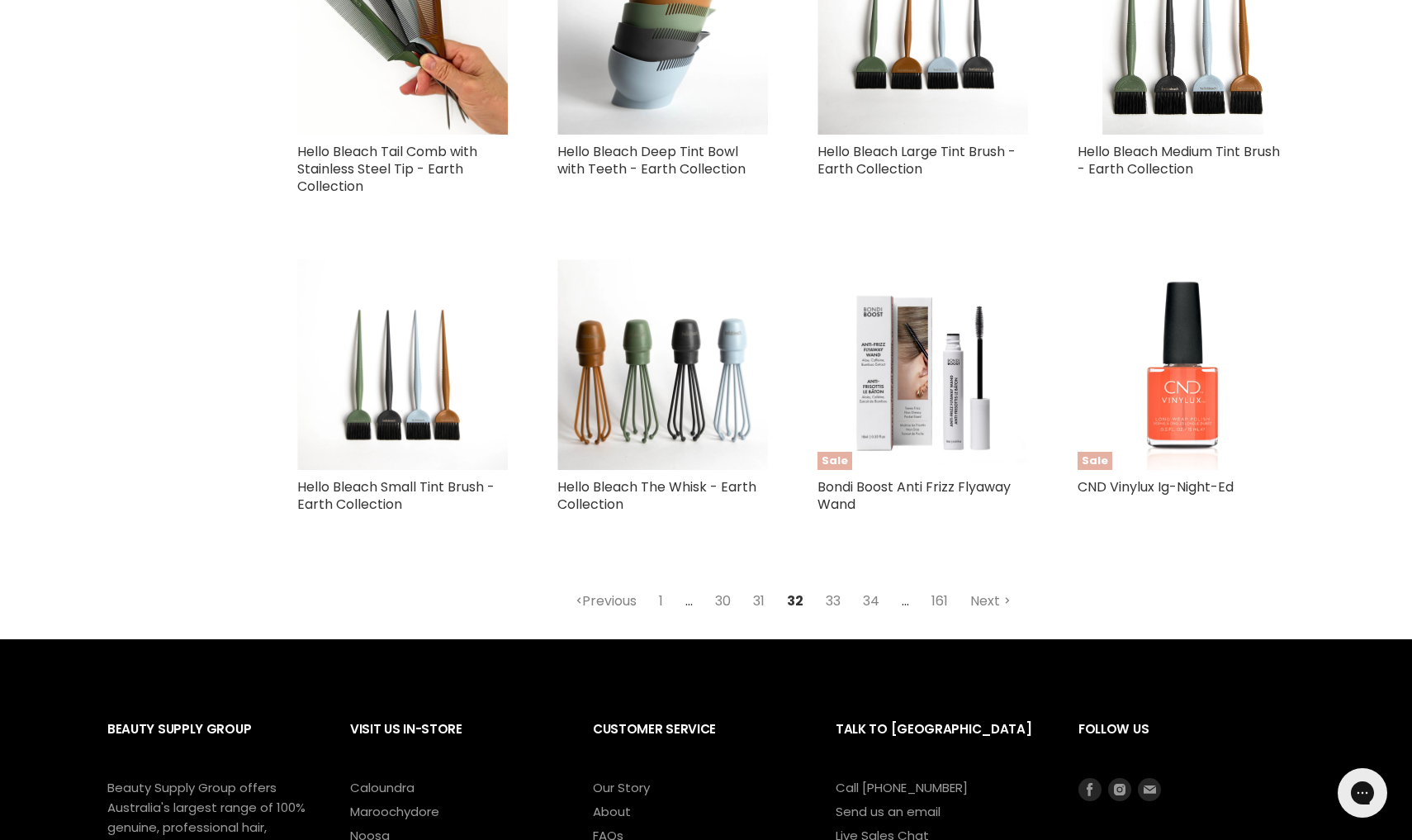
scroll to position [3829, 0]
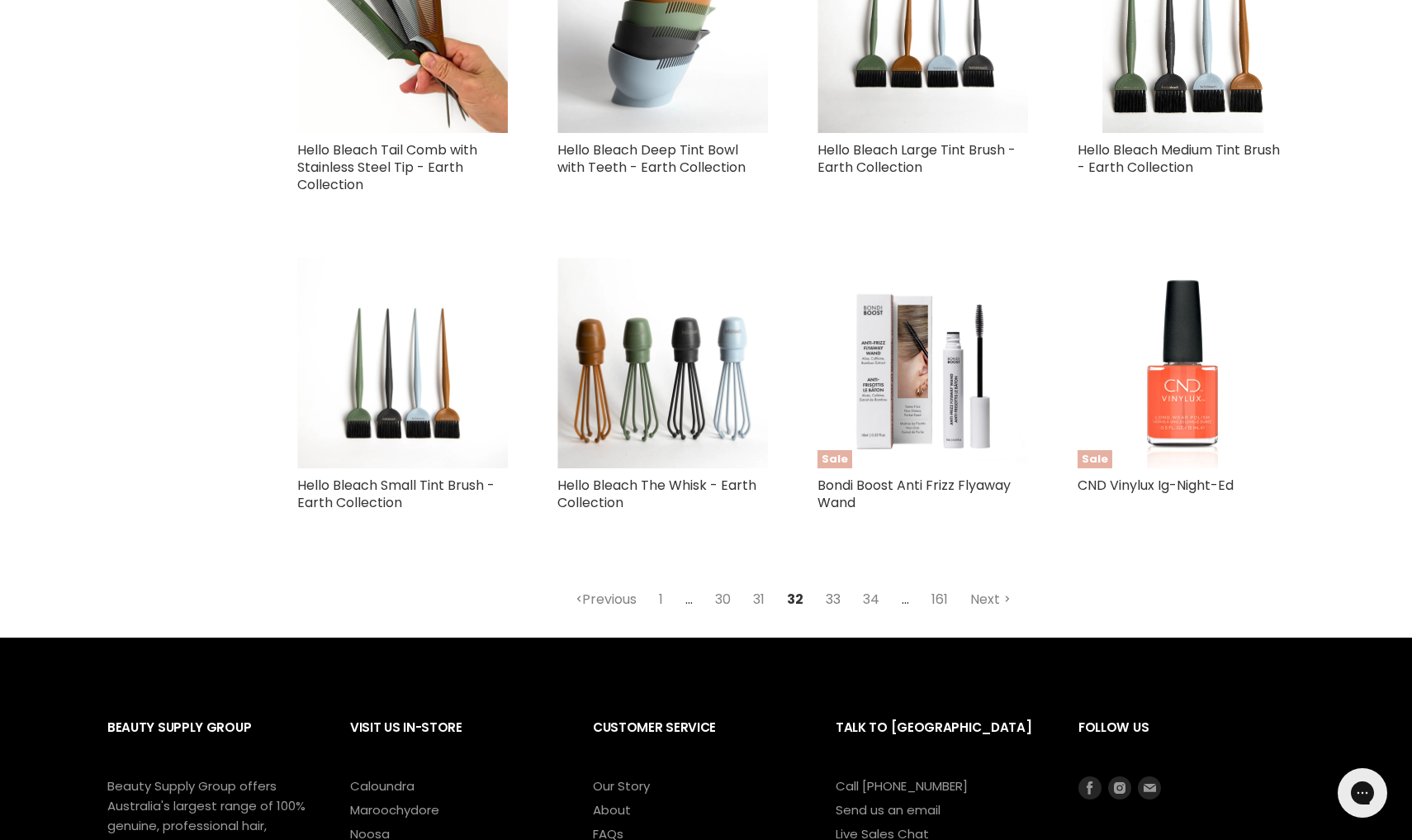
click at [834, 584] on link "33" at bounding box center [833, 599] width 33 height 30
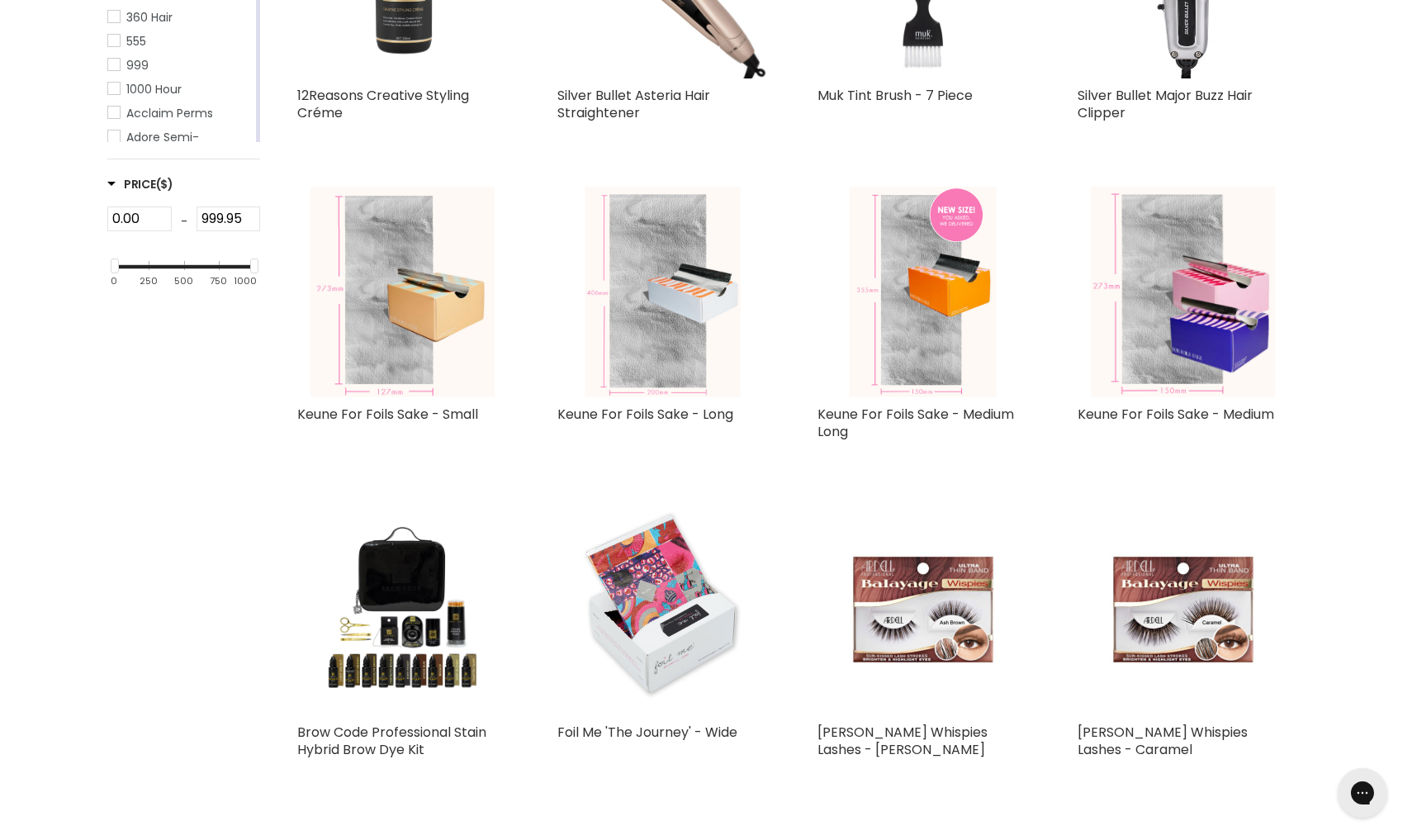
select select "created-descending"
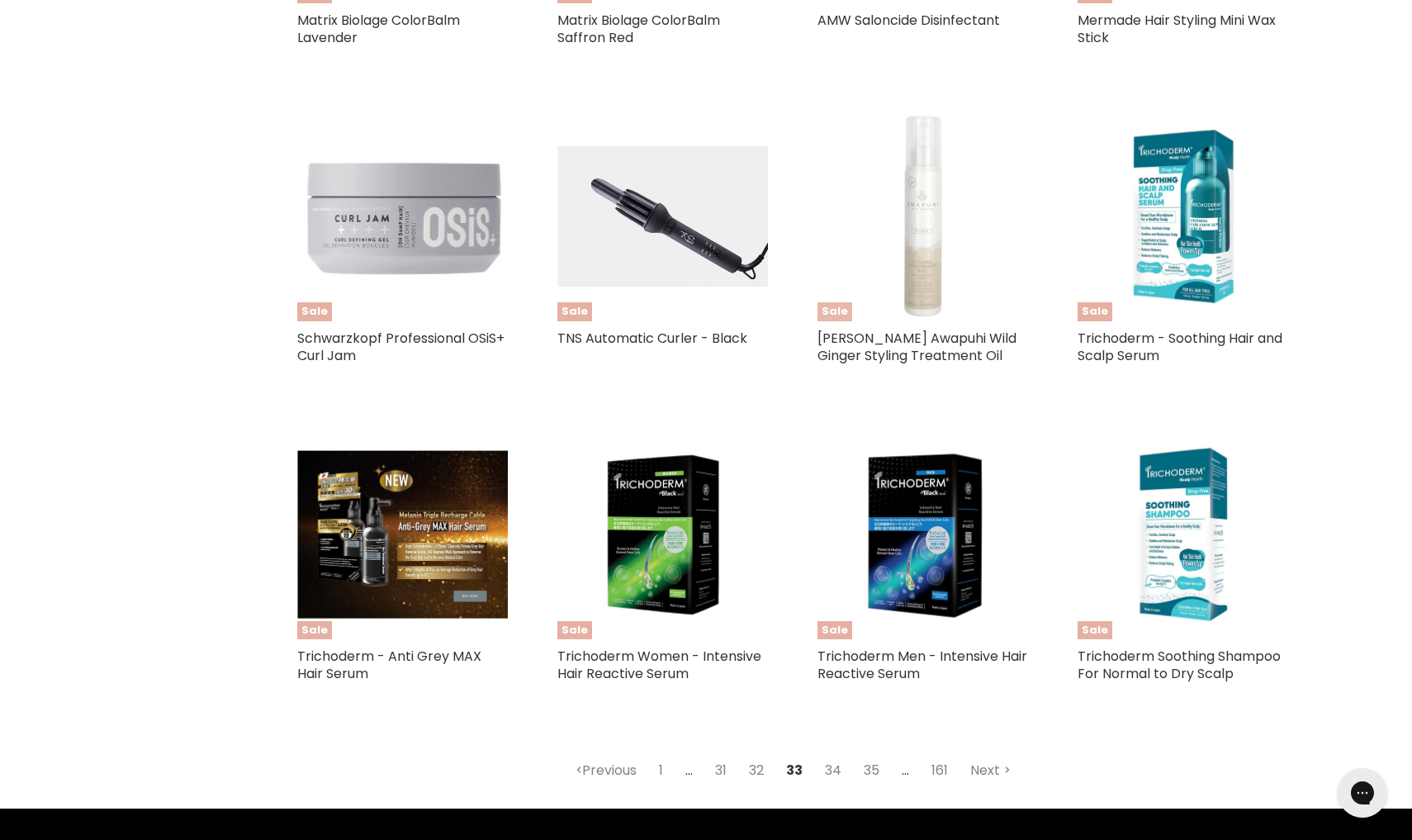
scroll to position [3573, 0]
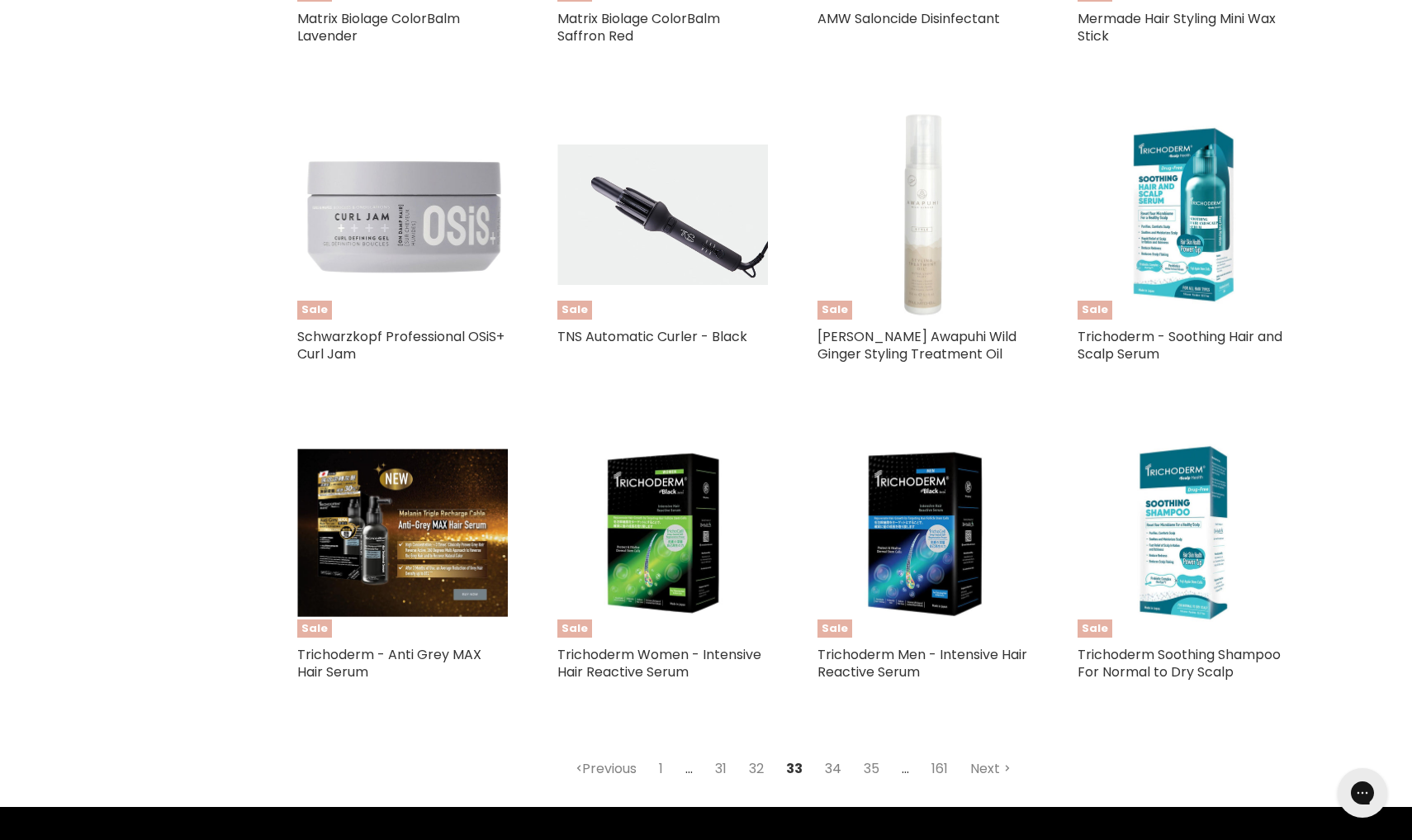
click at [835, 754] on link "34" at bounding box center [833, 769] width 35 height 30
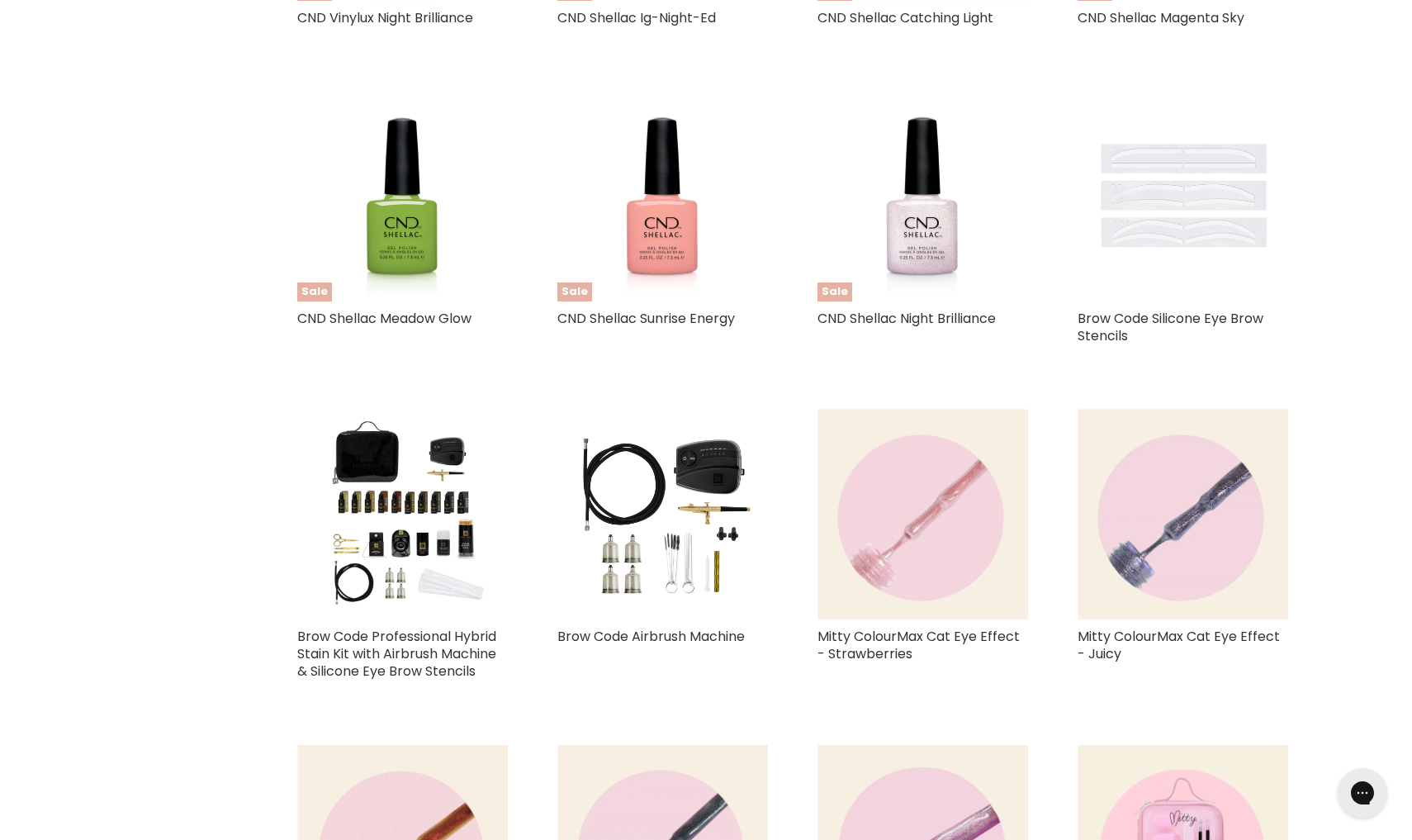
select select "created-descending"
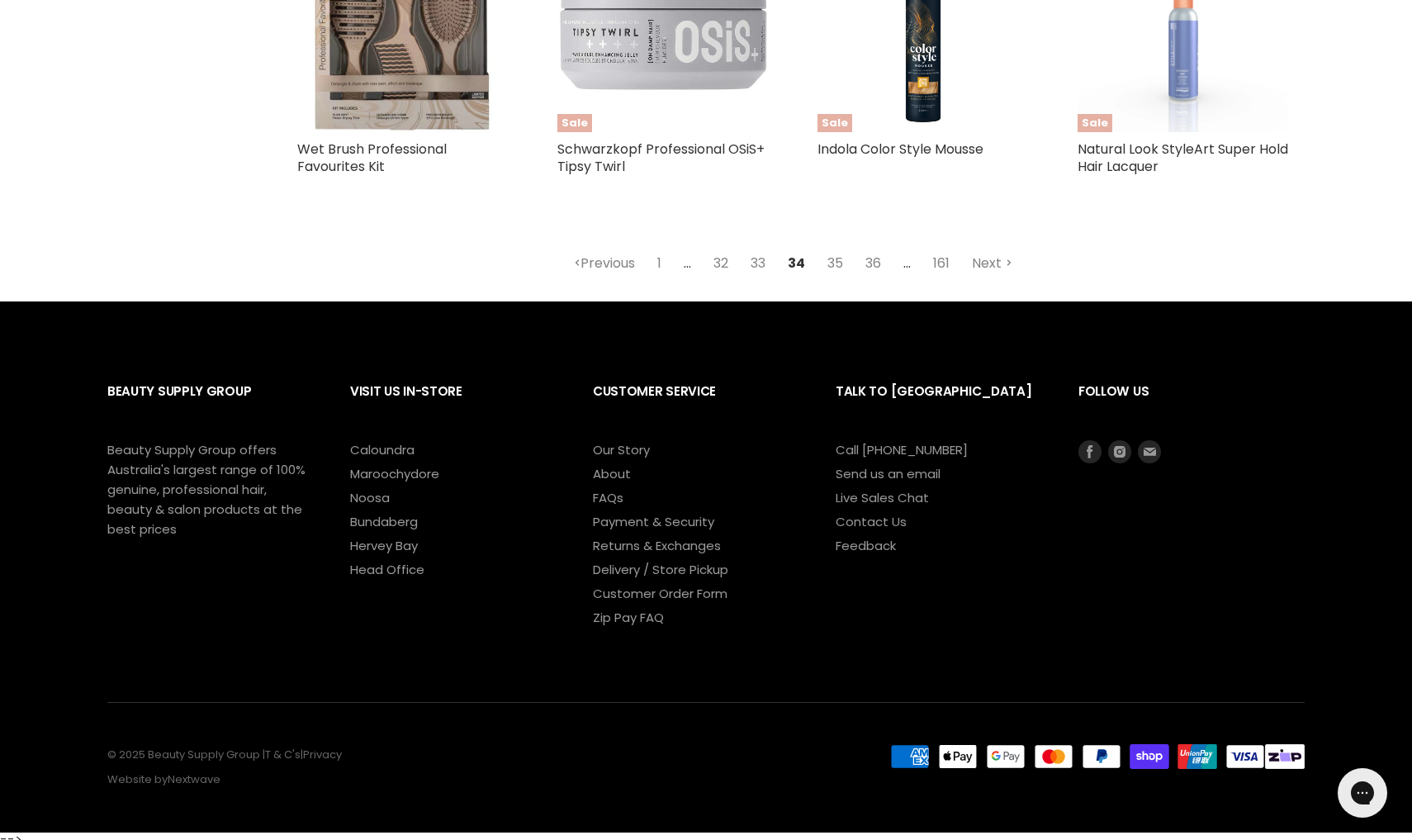
scroll to position [4146, 0]
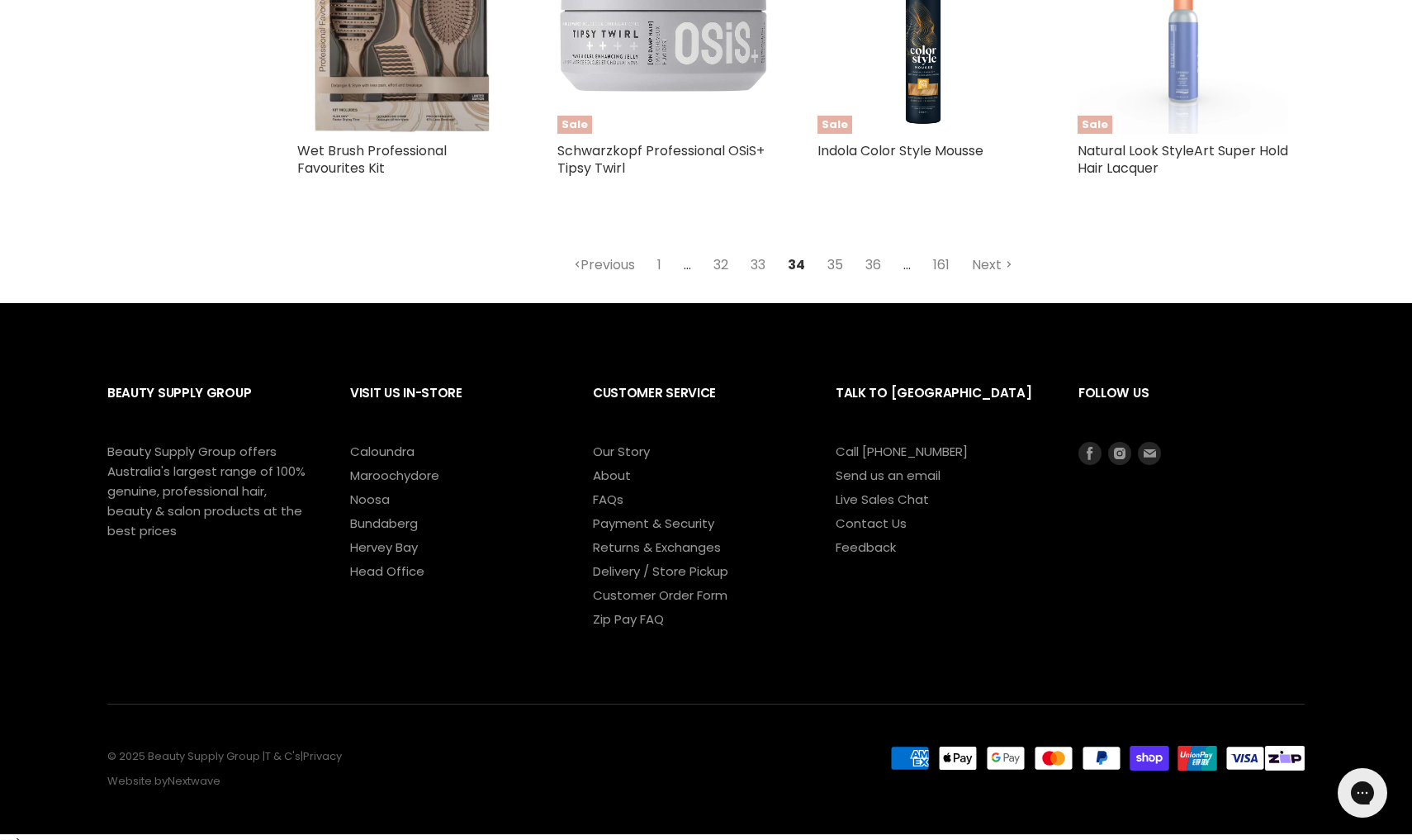
click at [833, 256] on link "35" at bounding box center [835, 266] width 34 height 30
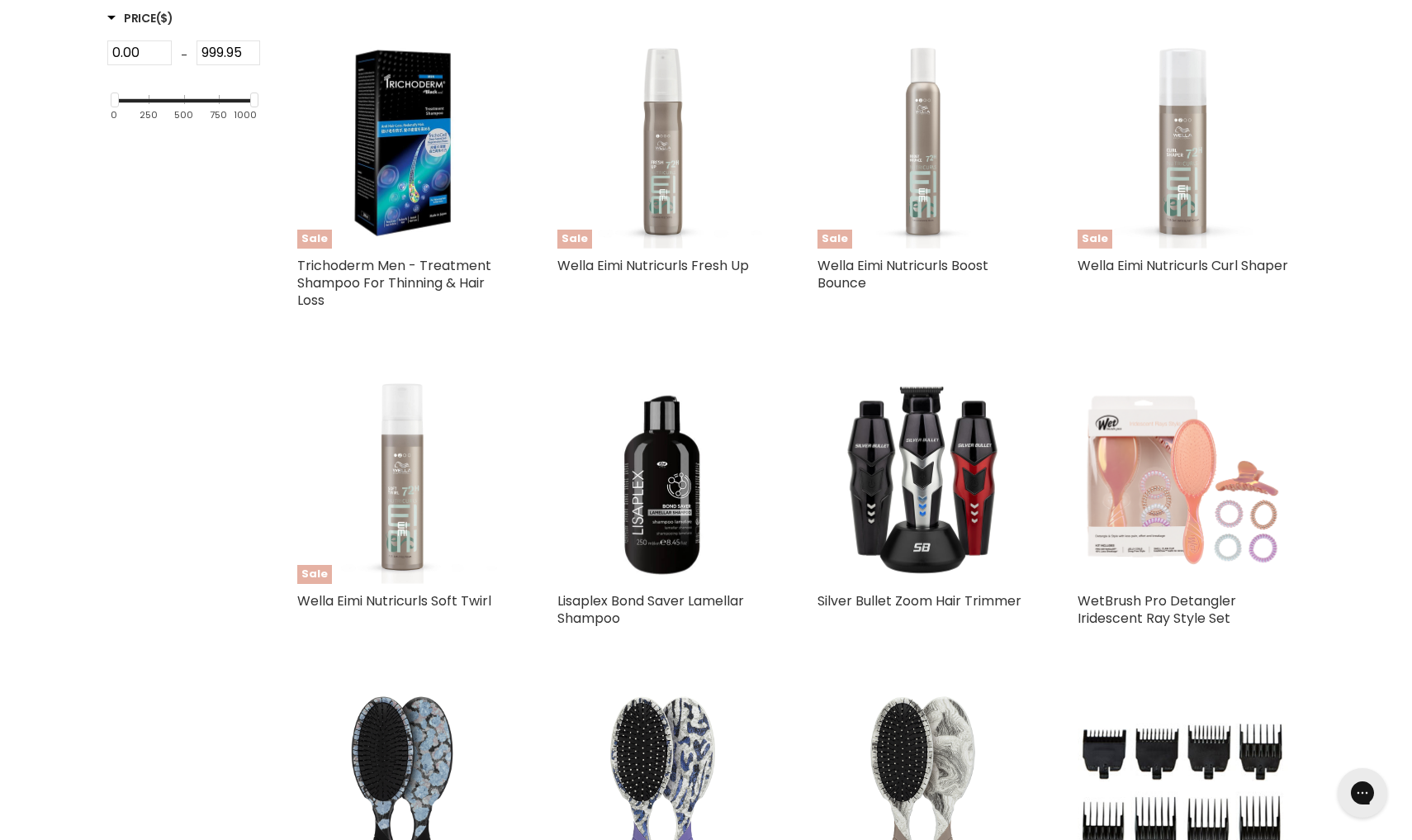
scroll to position [459, 0]
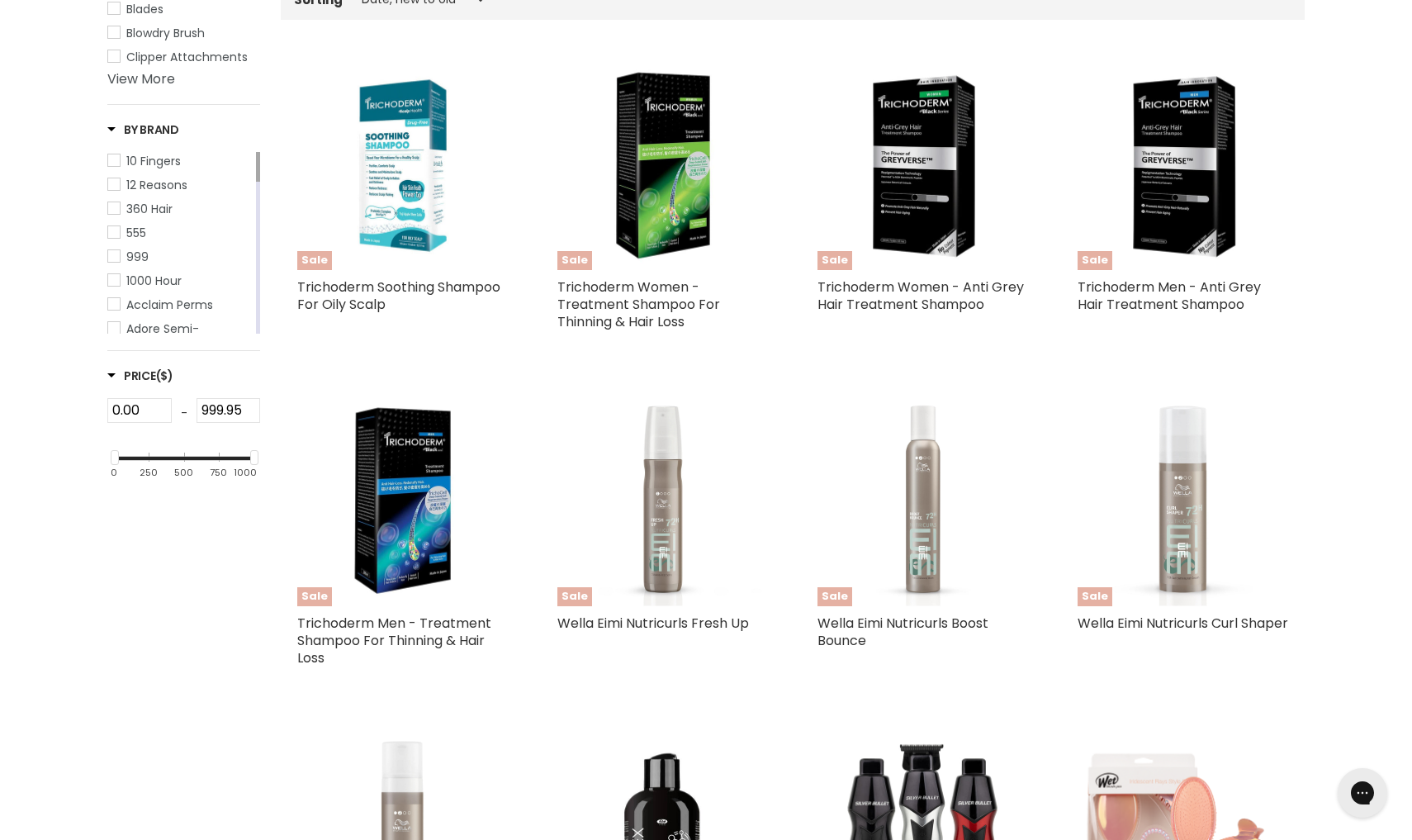
select select "created-descending"
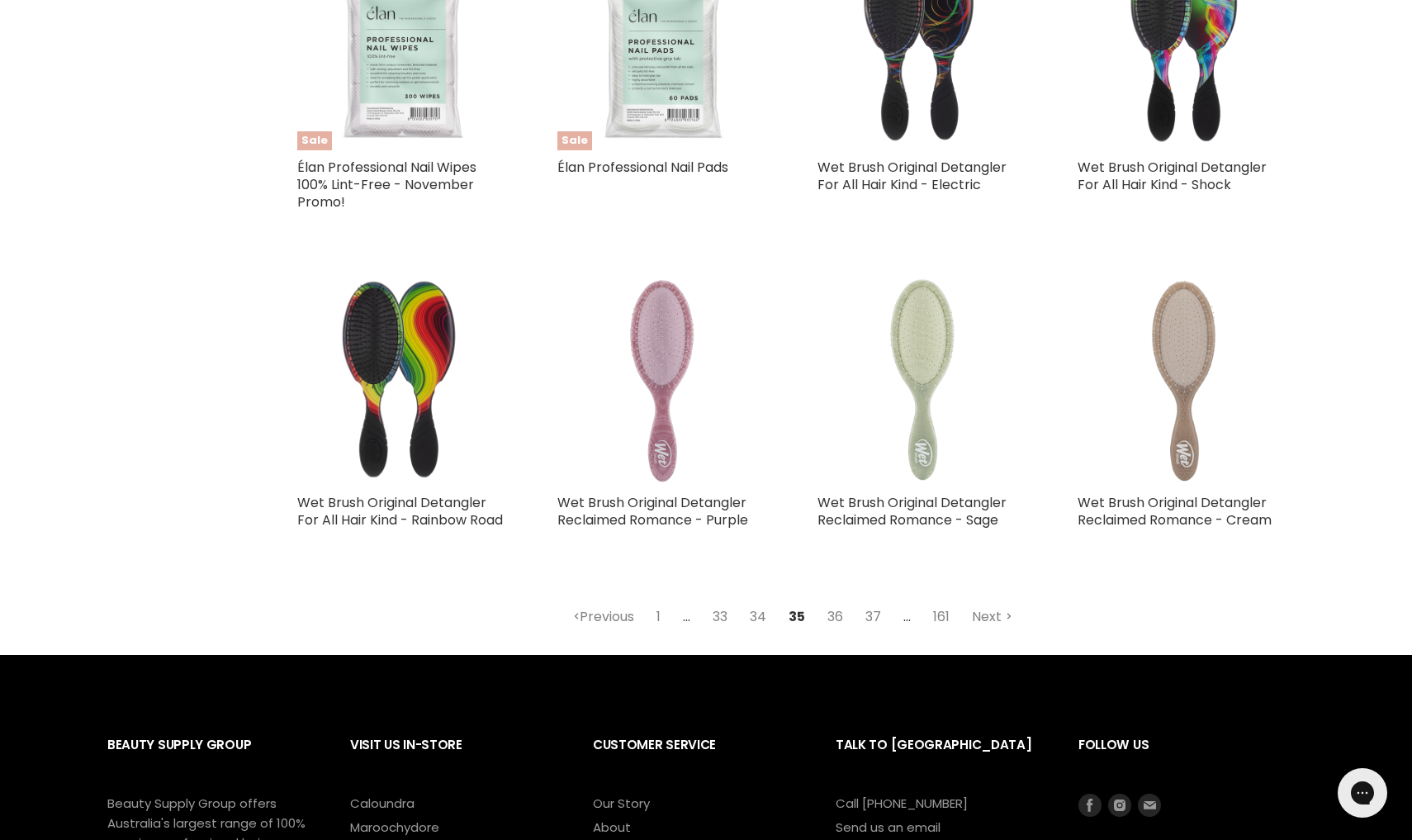
scroll to position [3780, 0]
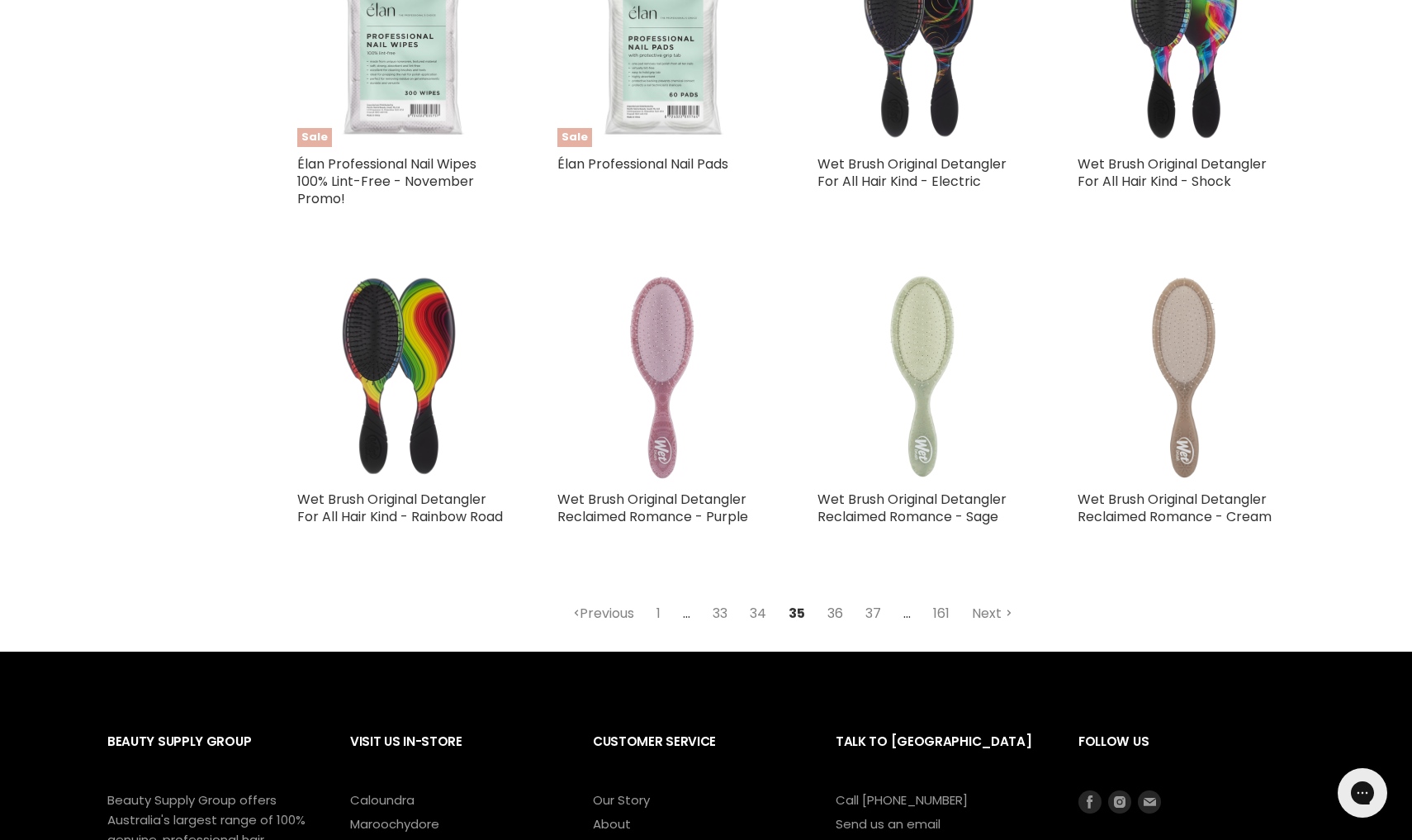
click at [835, 599] on link "36" at bounding box center [835, 613] width 34 height 30
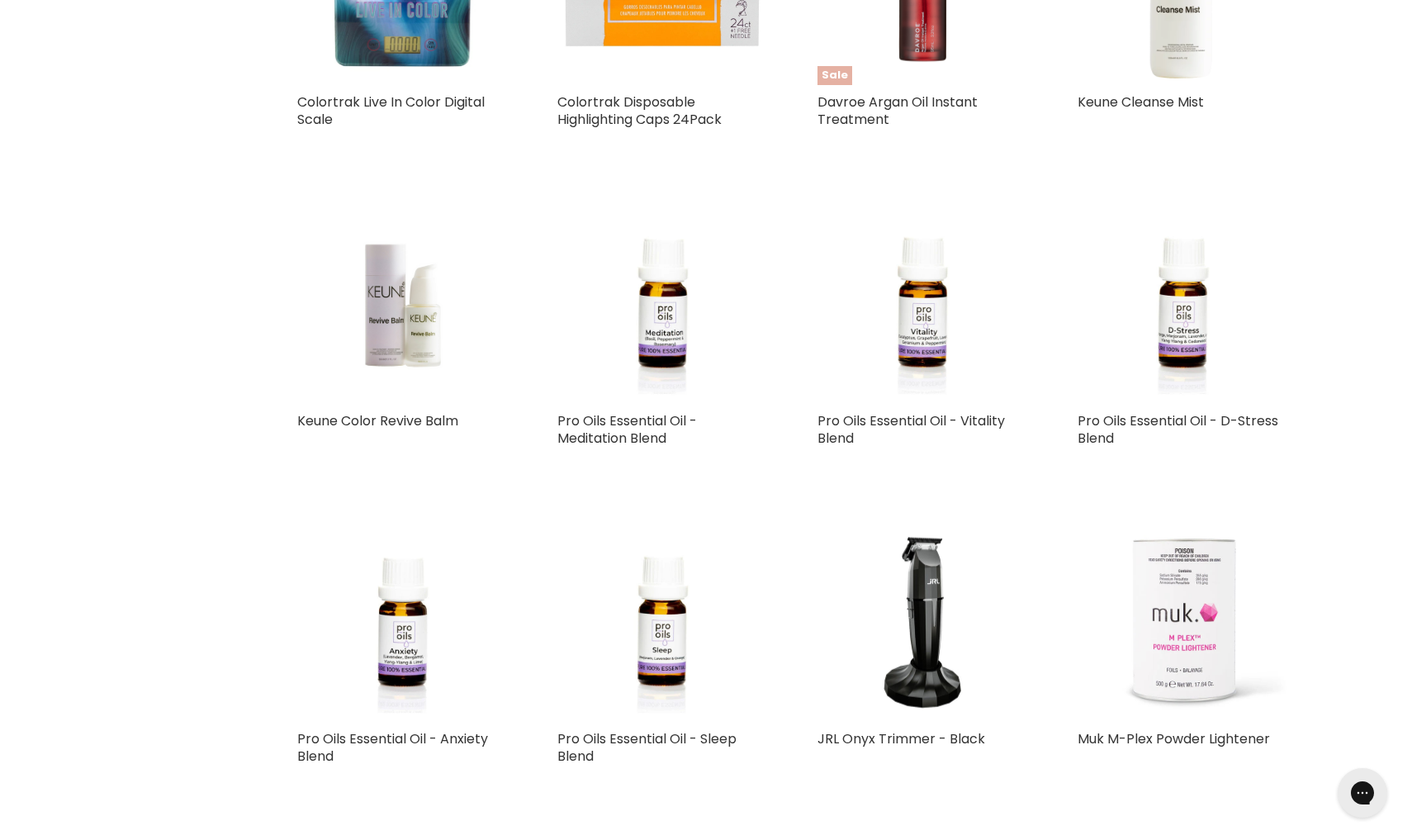
select select "created-descending"
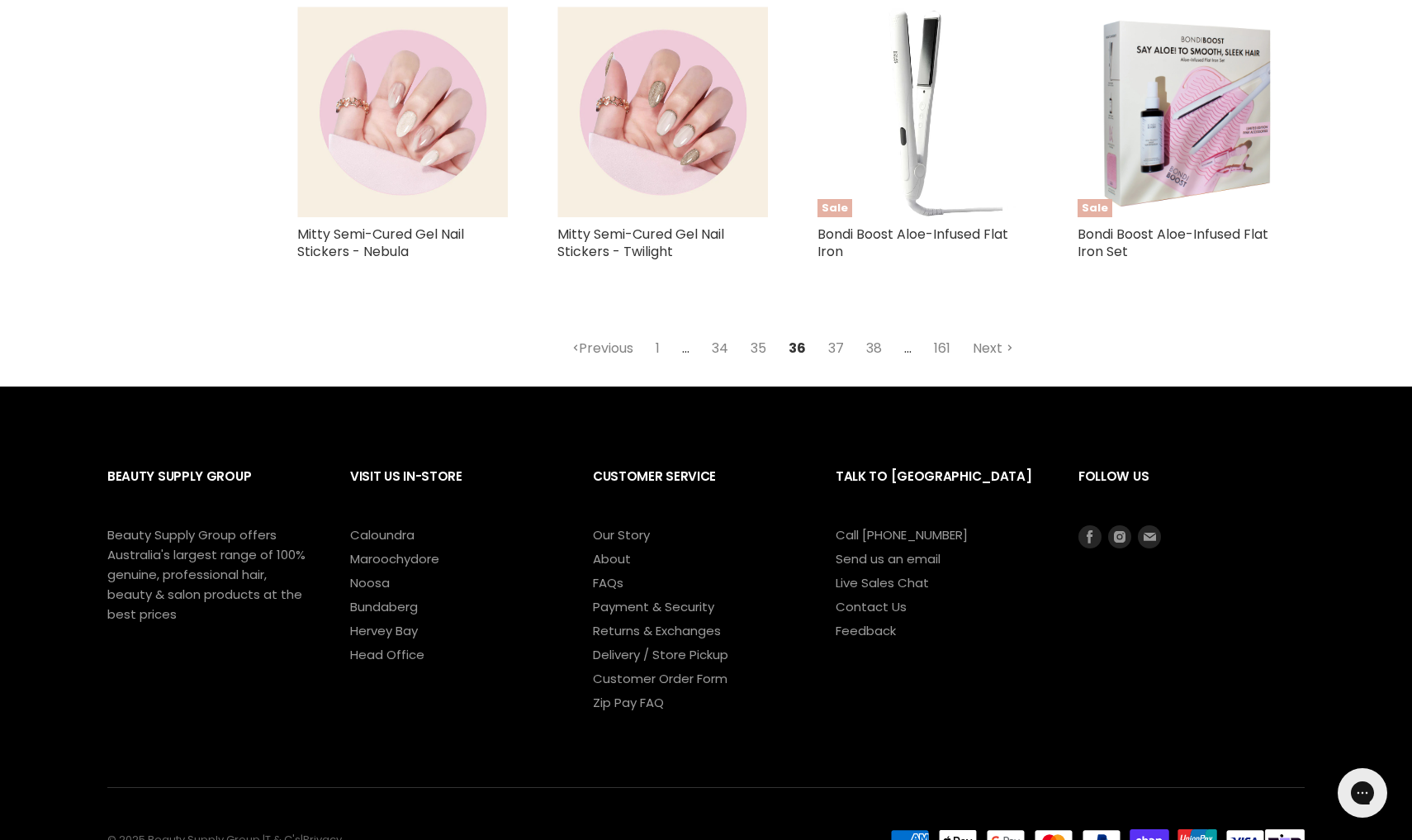
scroll to position [4144, 0]
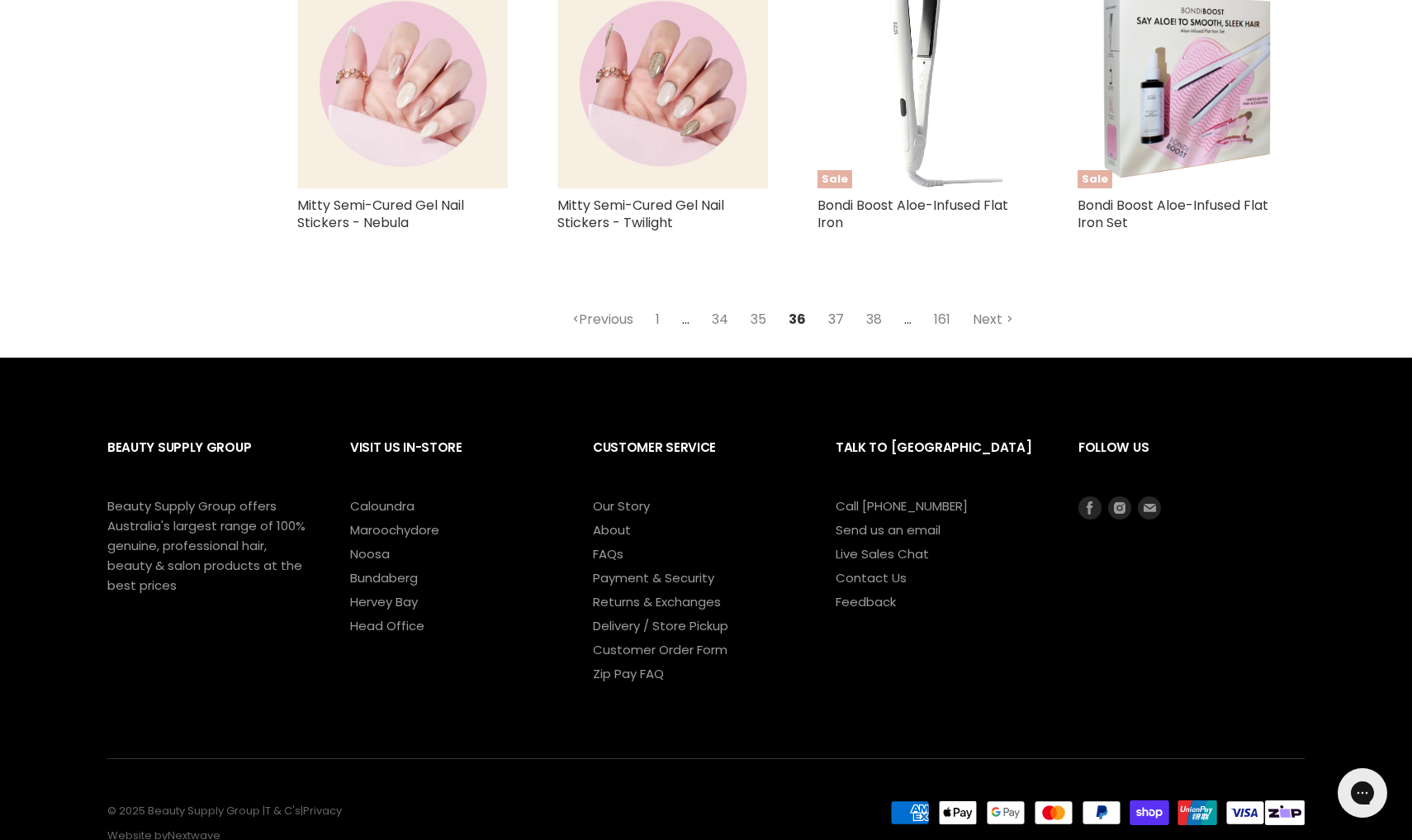
click at [838, 304] on link "37" at bounding box center [836, 320] width 34 height 30
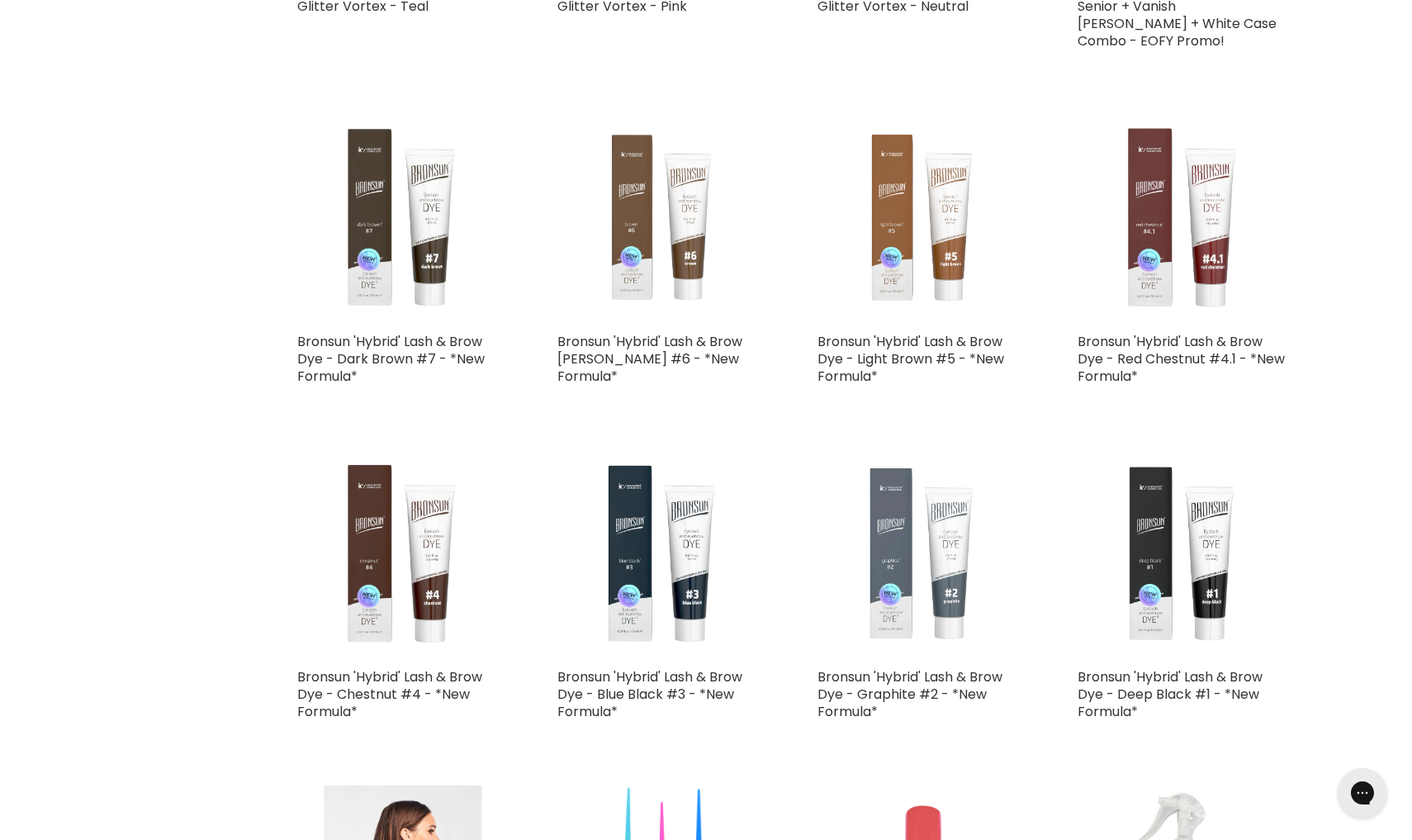
scroll to position [459, 0]
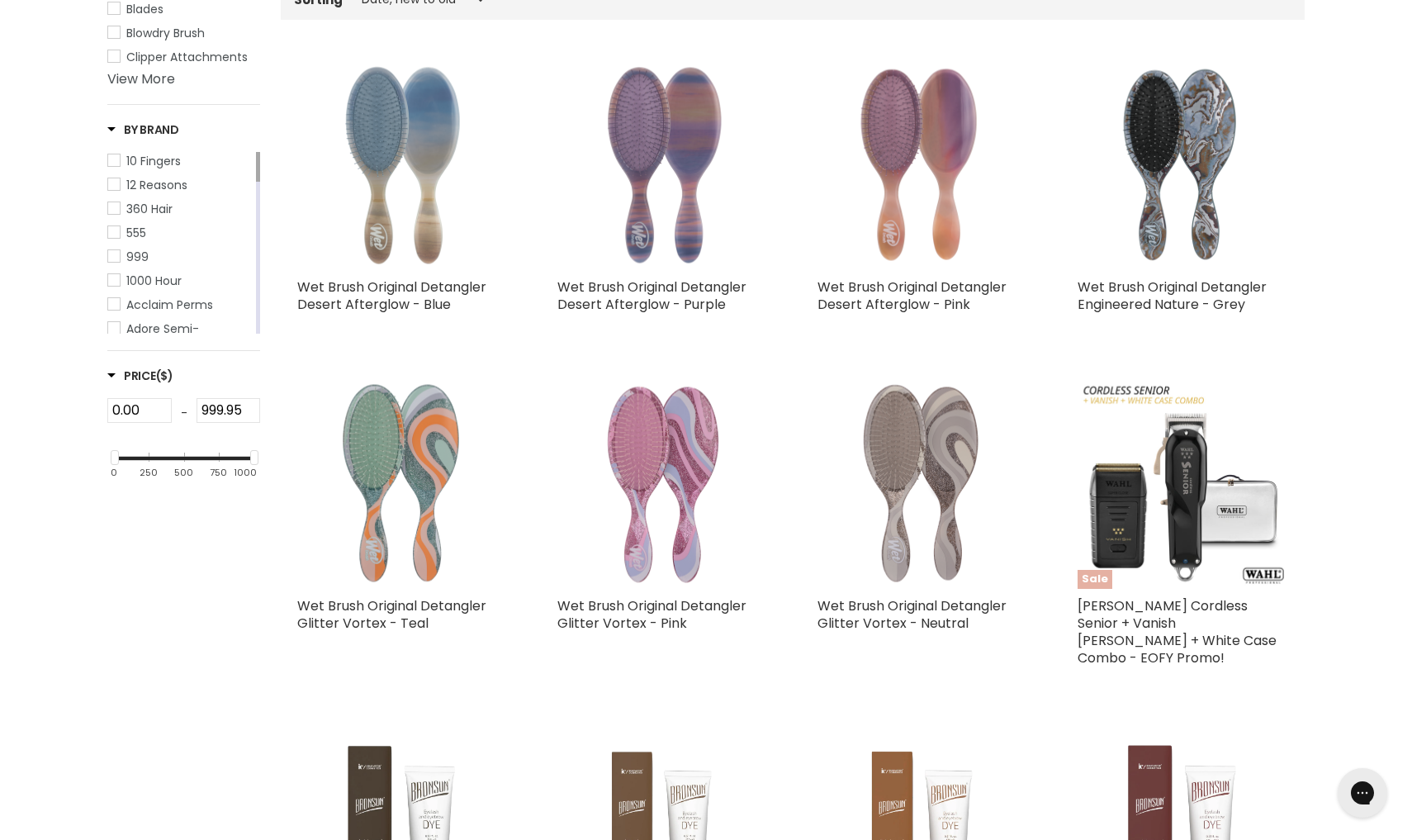
select select "created-descending"
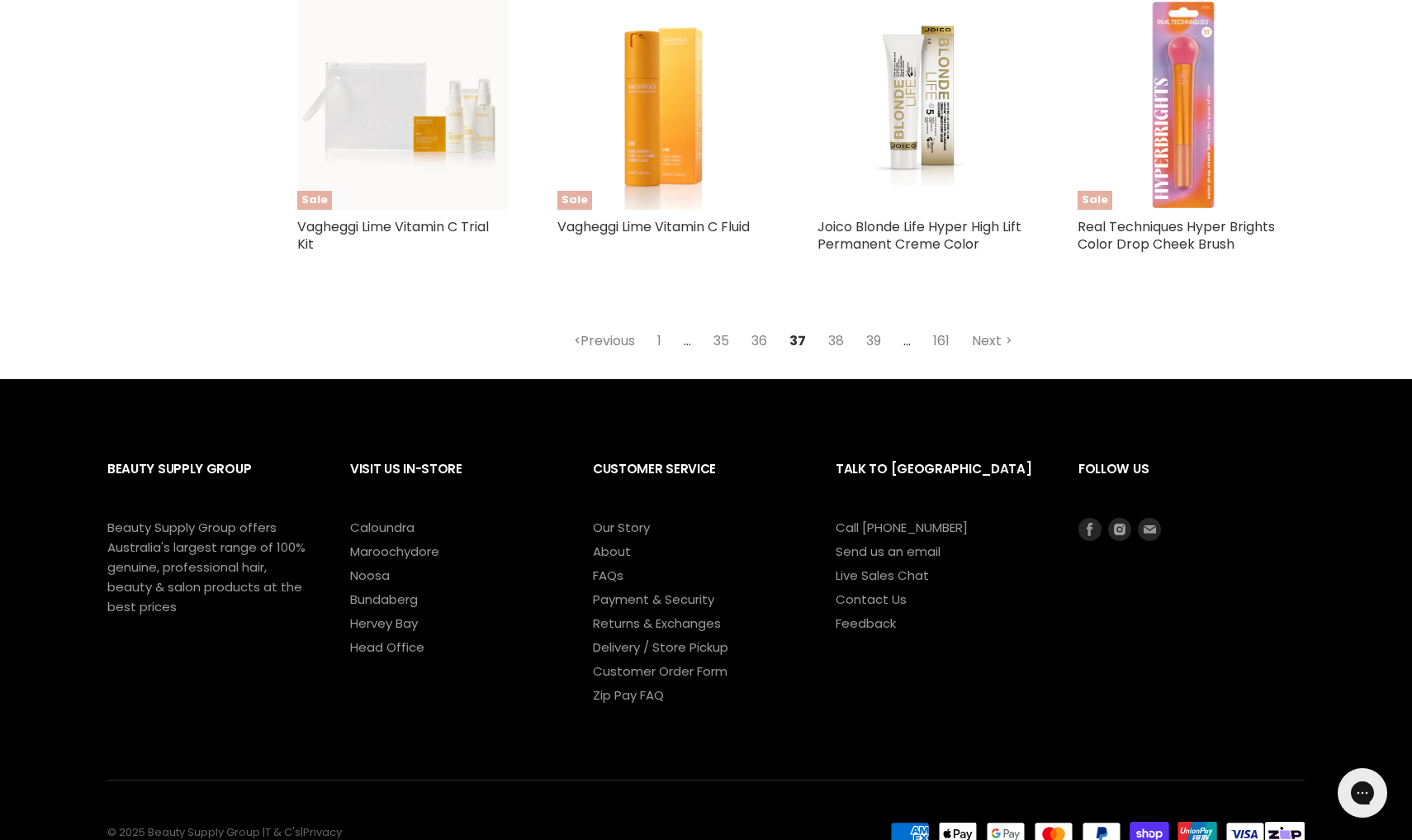
scroll to position [4102, 0]
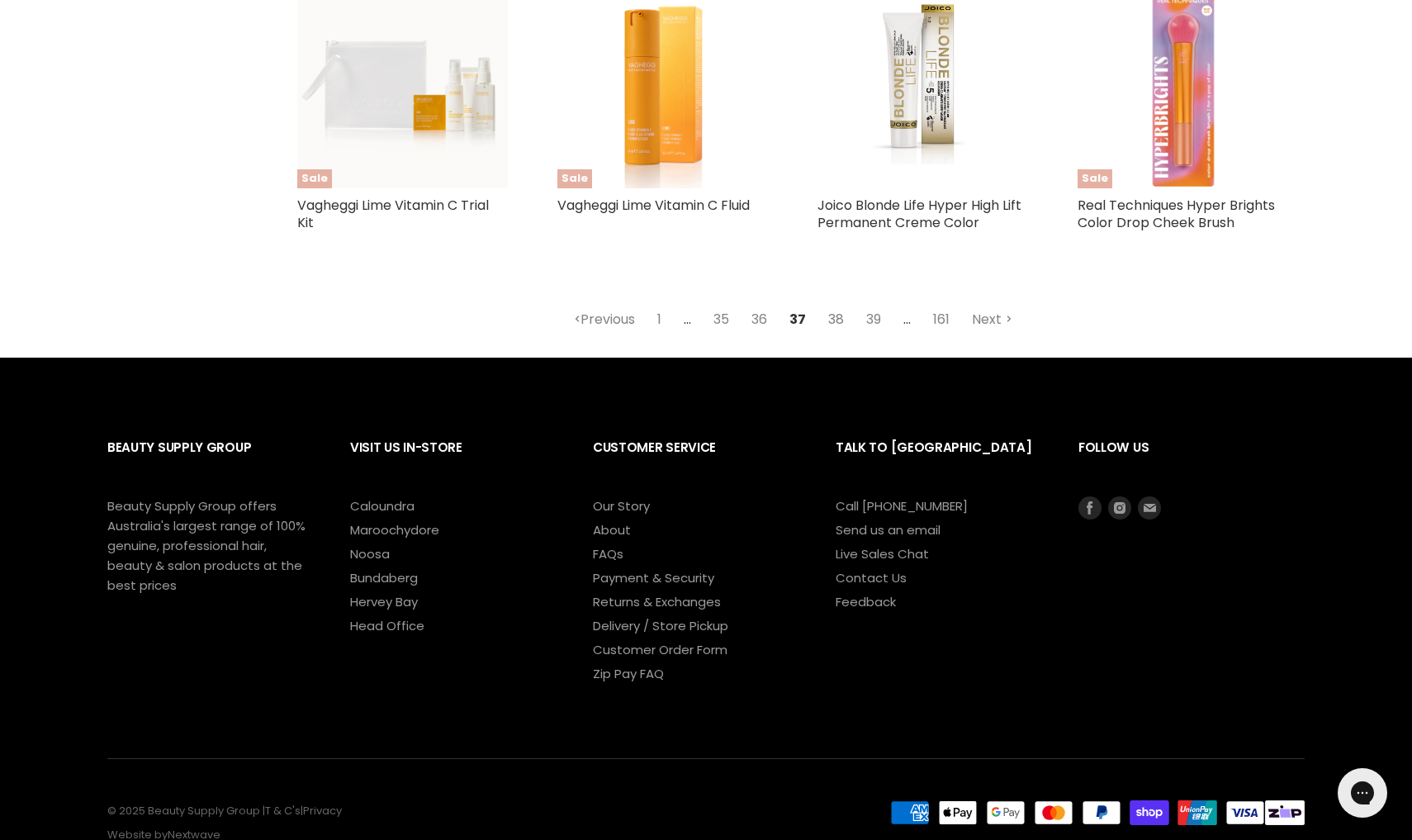
click at [838, 312] on link "38" at bounding box center [836, 320] width 34 height 30
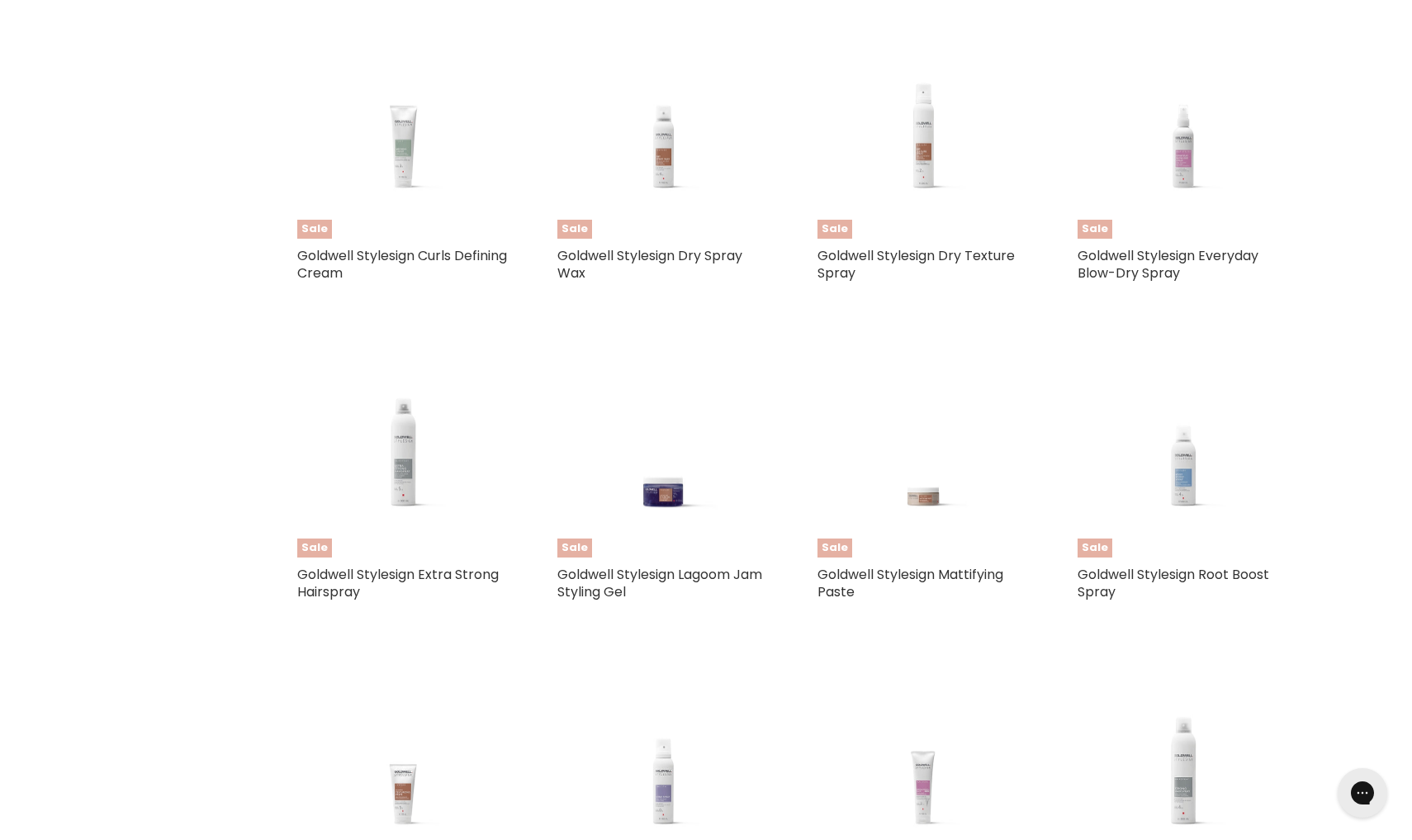
select select "created-descending"
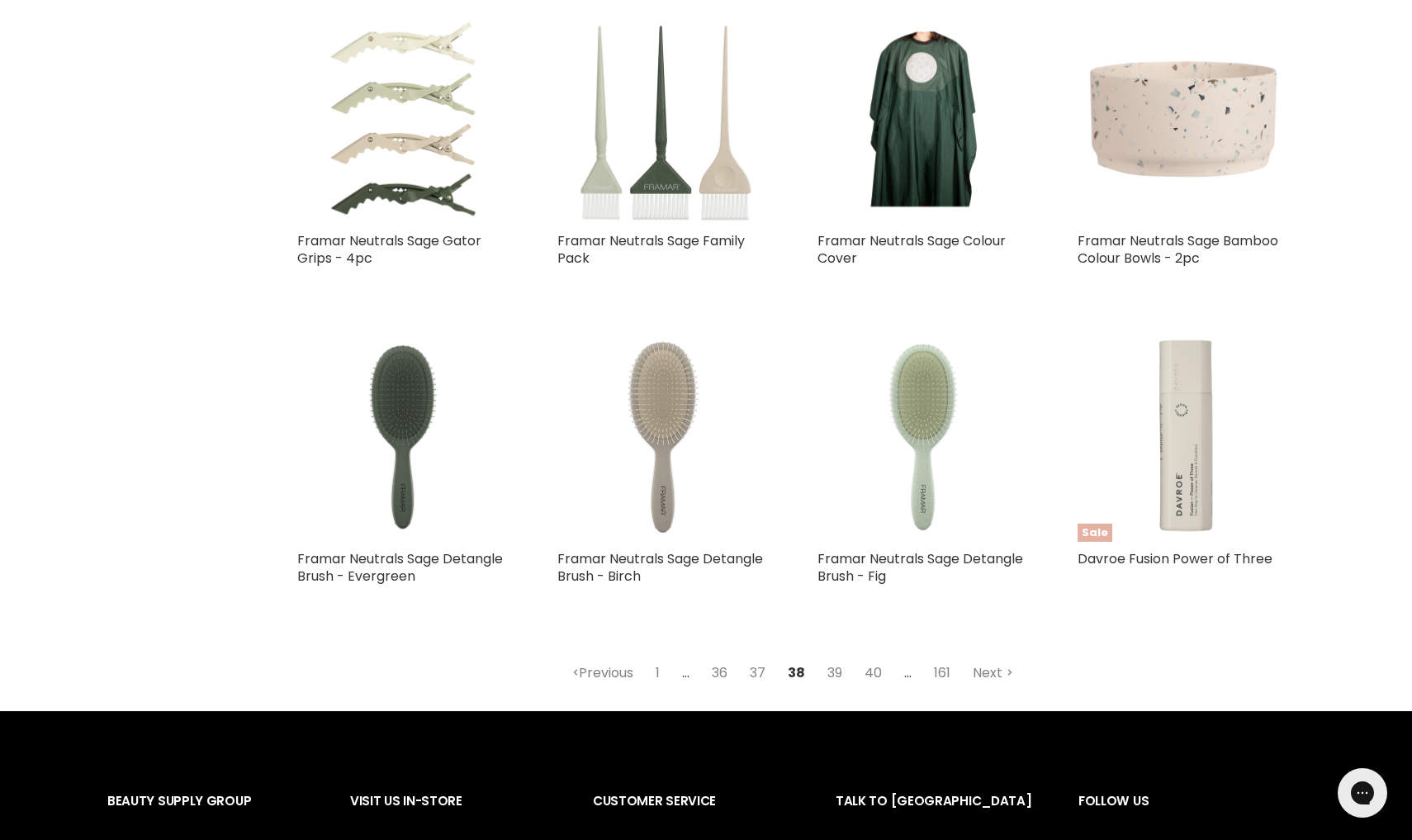
scroll to position [3706, 0]
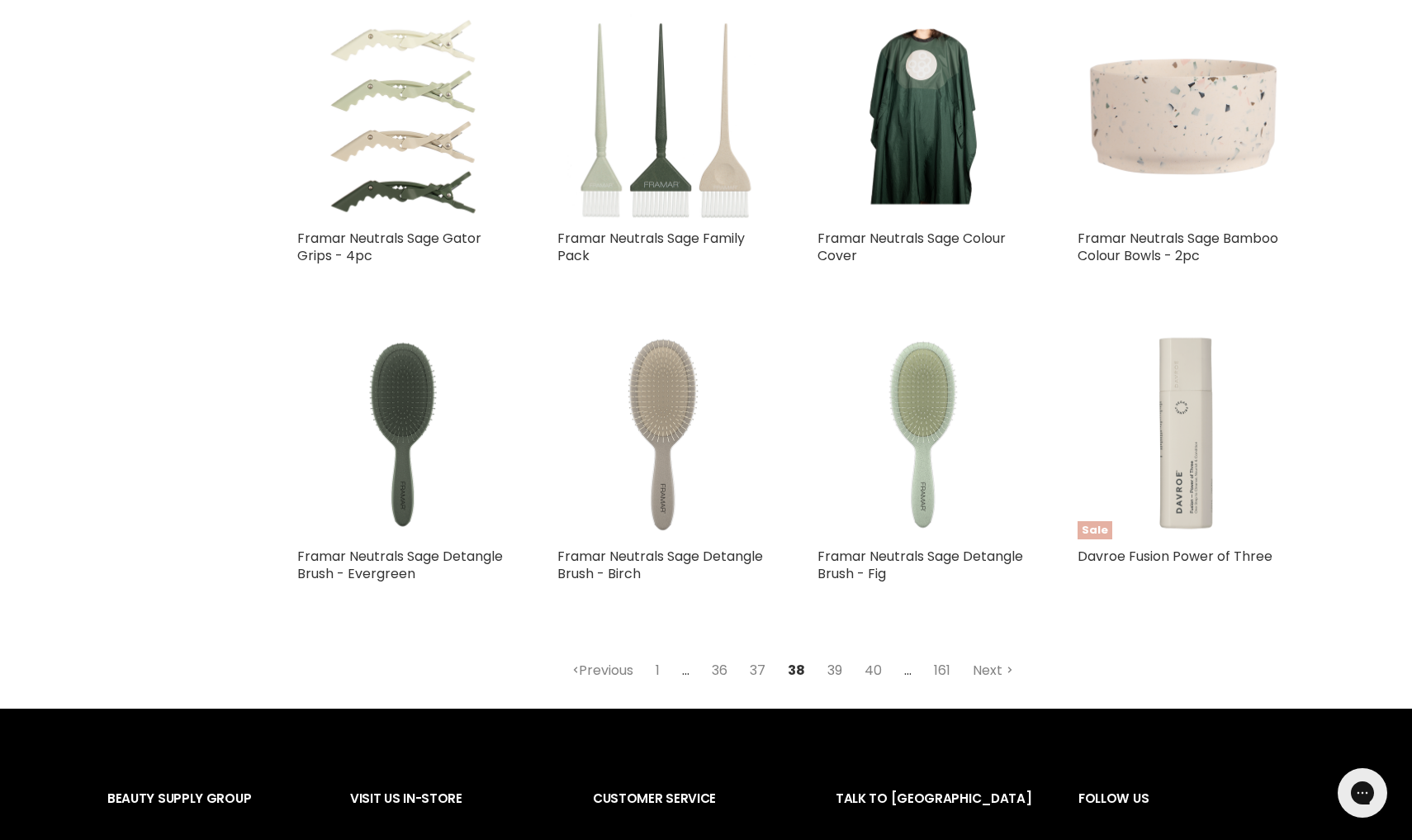
click at [837, 667] on link "39" at bounding box center [834, 671] width 33 height 30
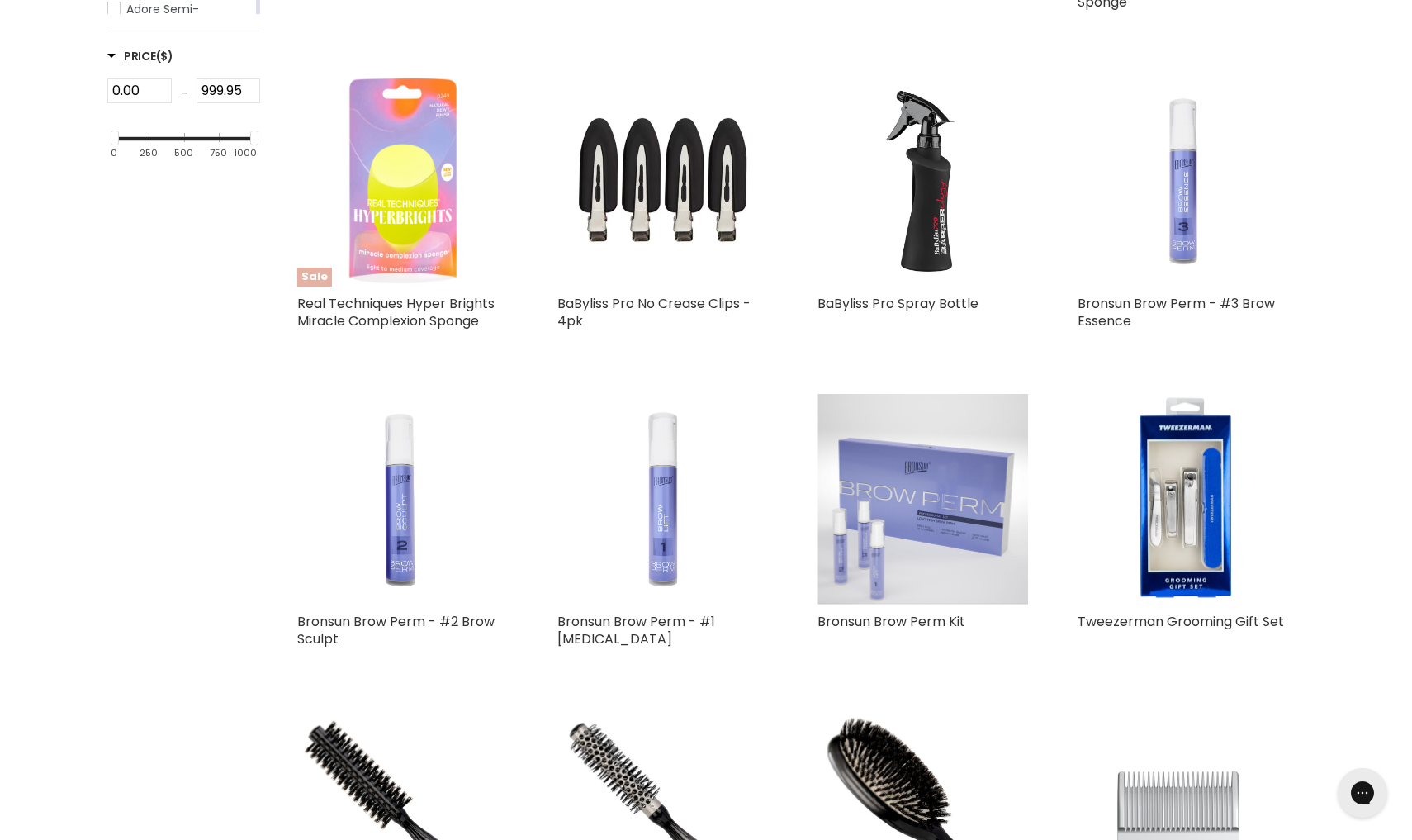
select select "created-descending"
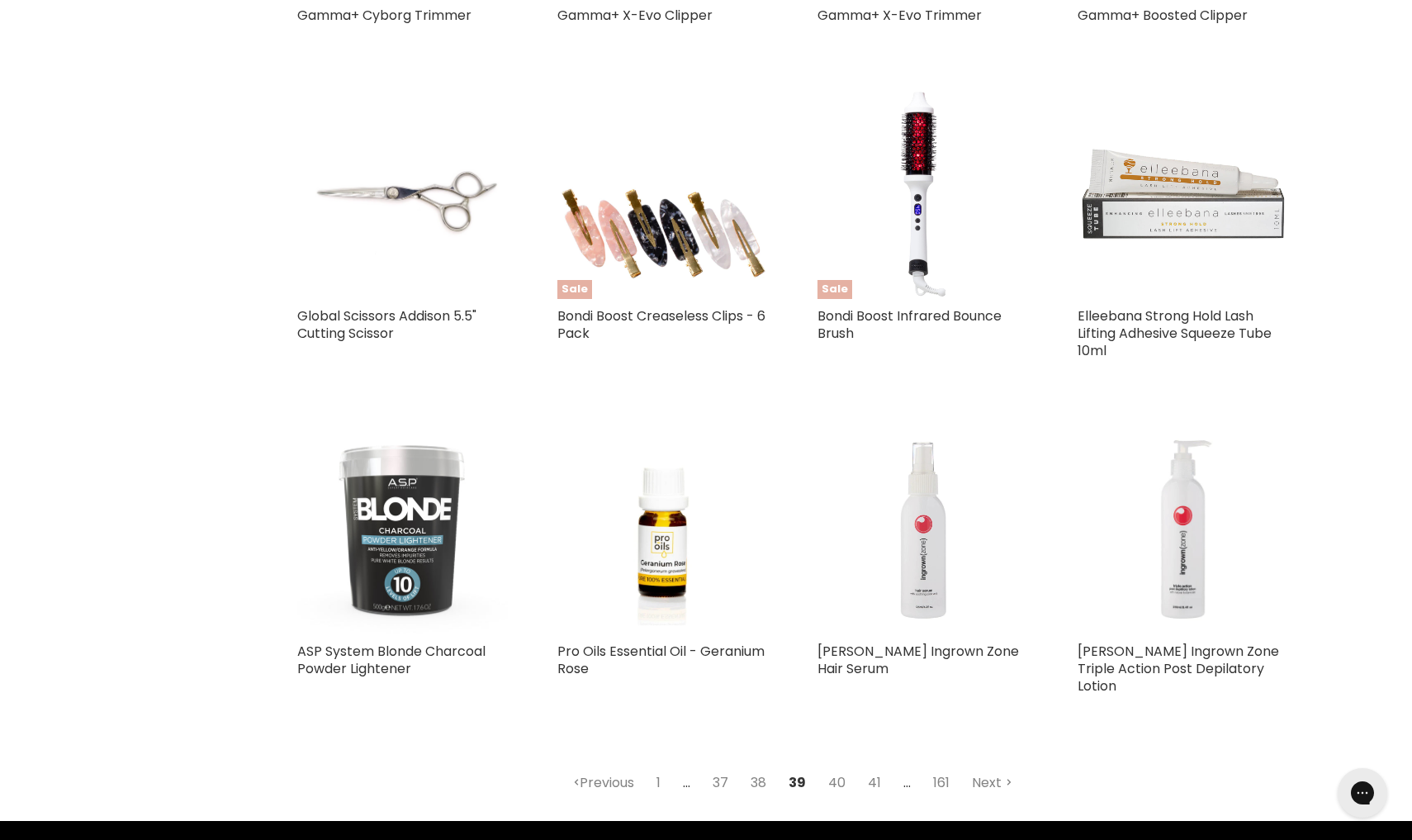
scroll to position [3653, 0]
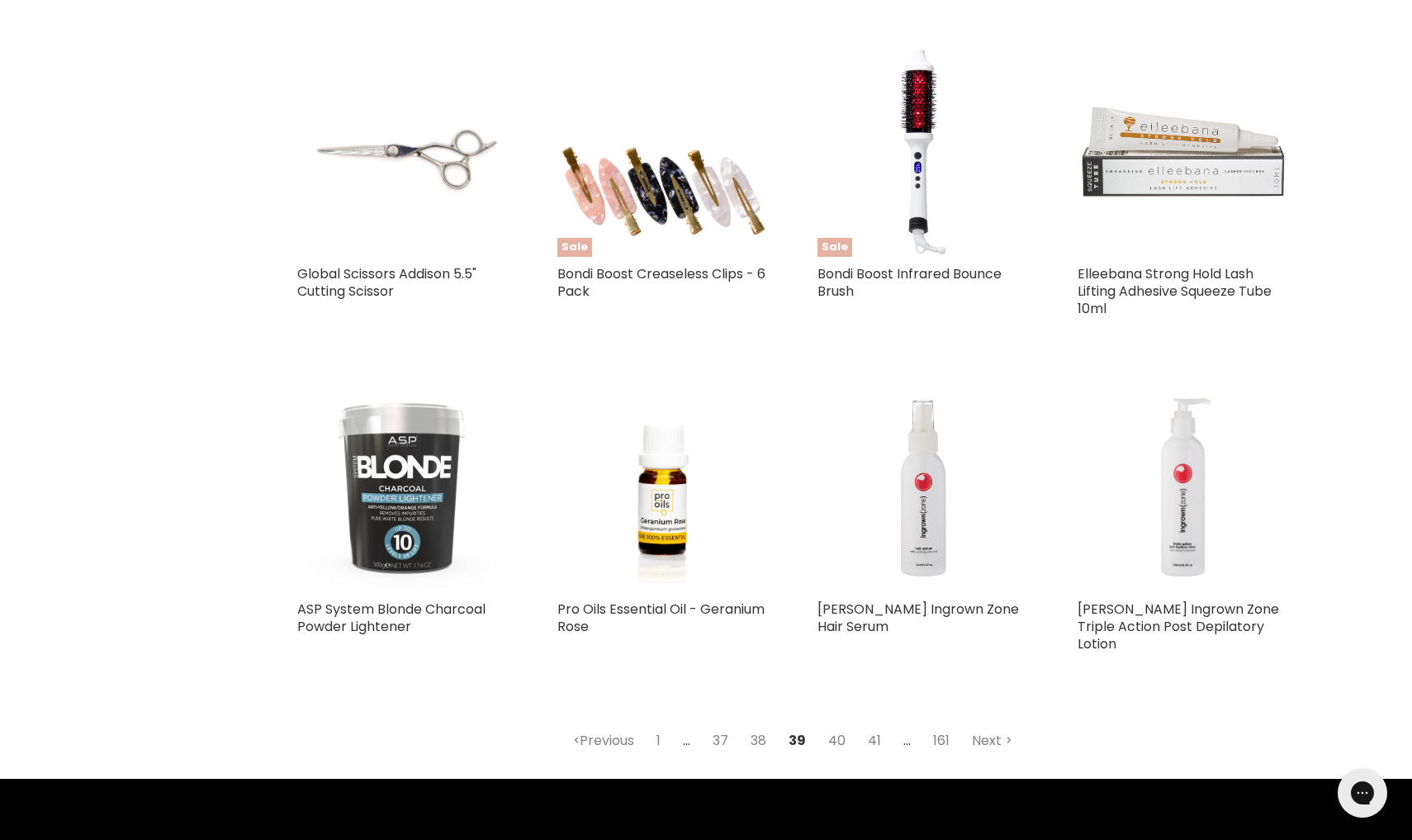
click at [841, 726] on link "40" at bounding box center [837, 741] width 35 height 30
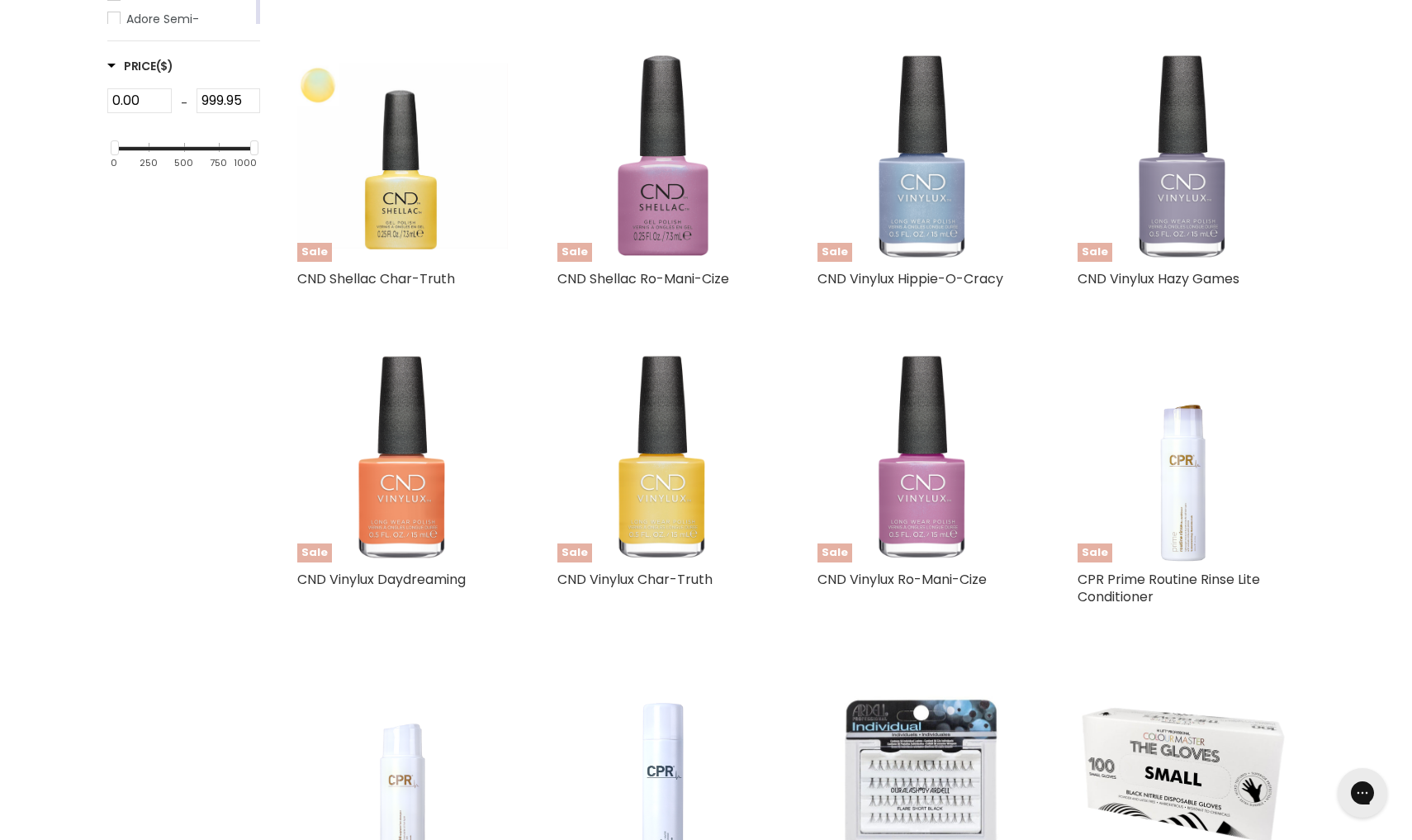
select select "created-descending"
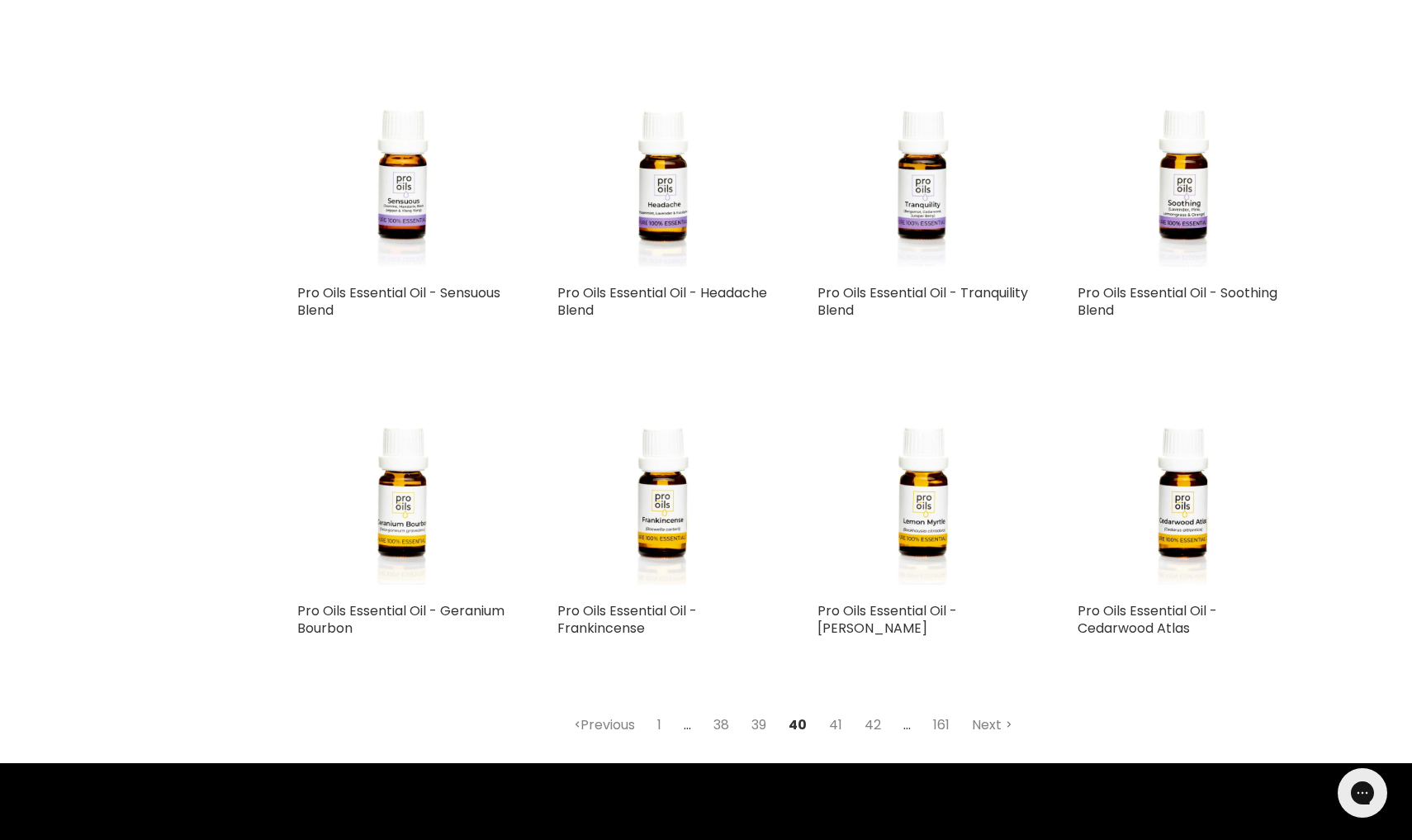
scroll to position [3656, 0]
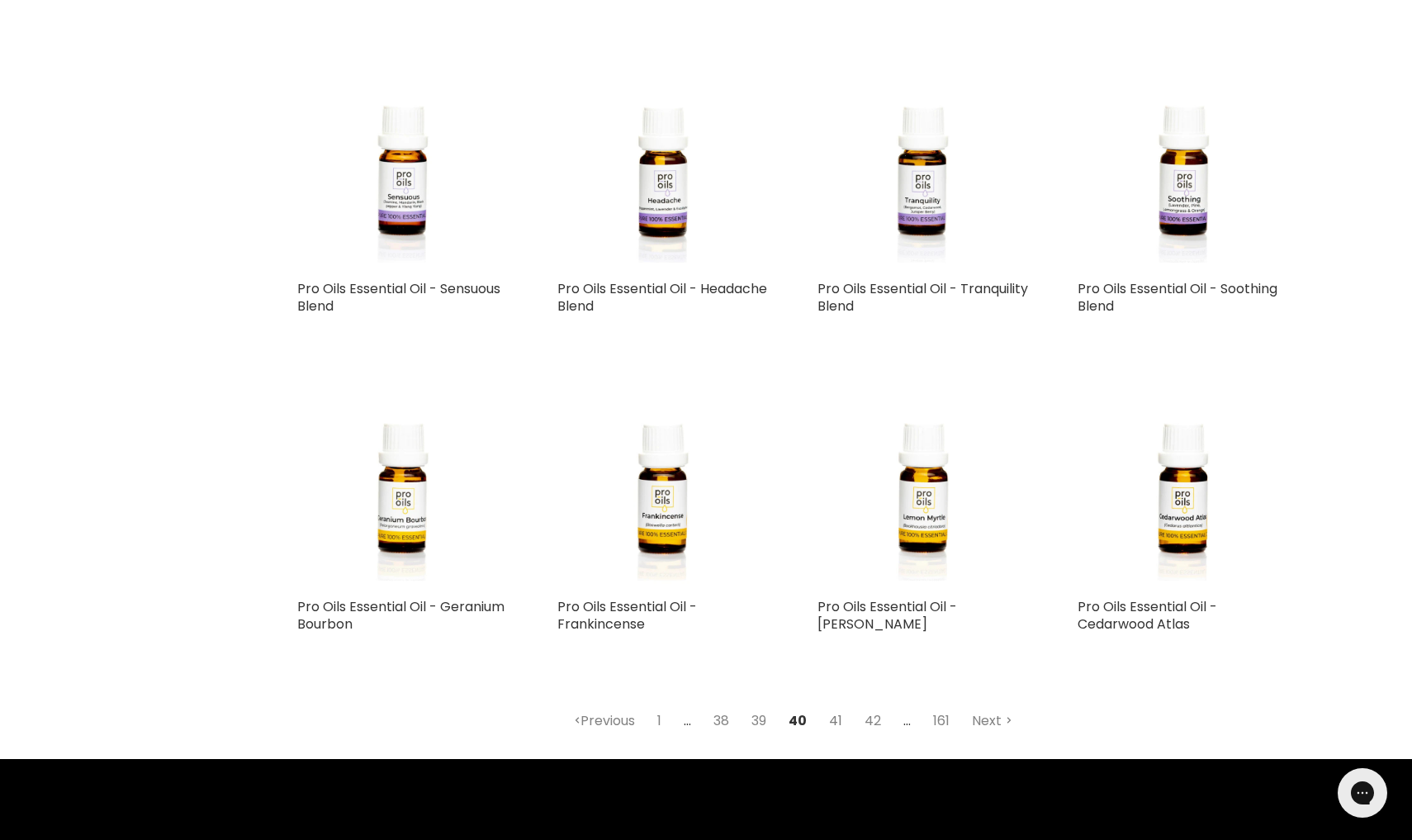
click at [837, 706] on link "41" at bounding box center [835, 721] width 31 height 30
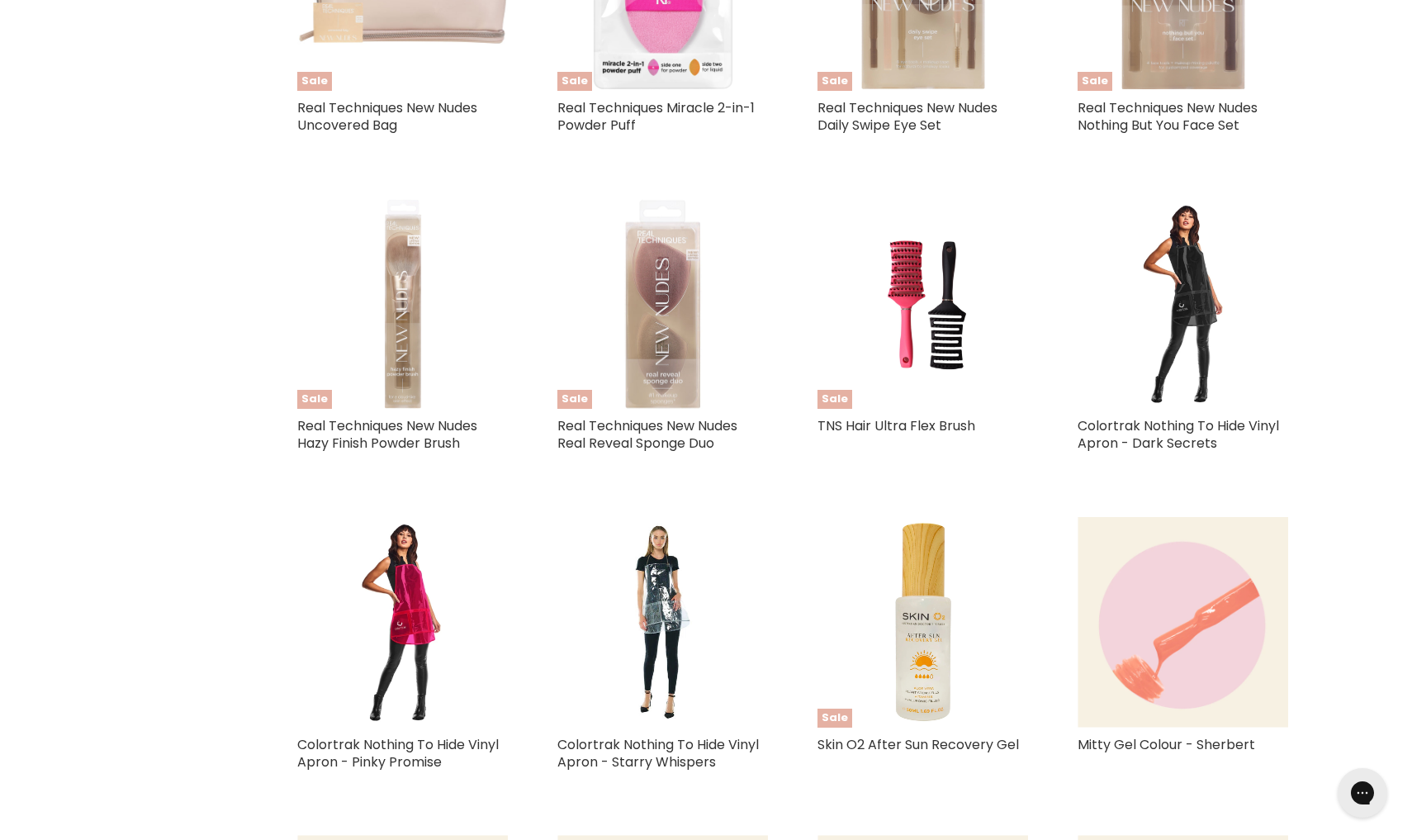
select select "created-descending"
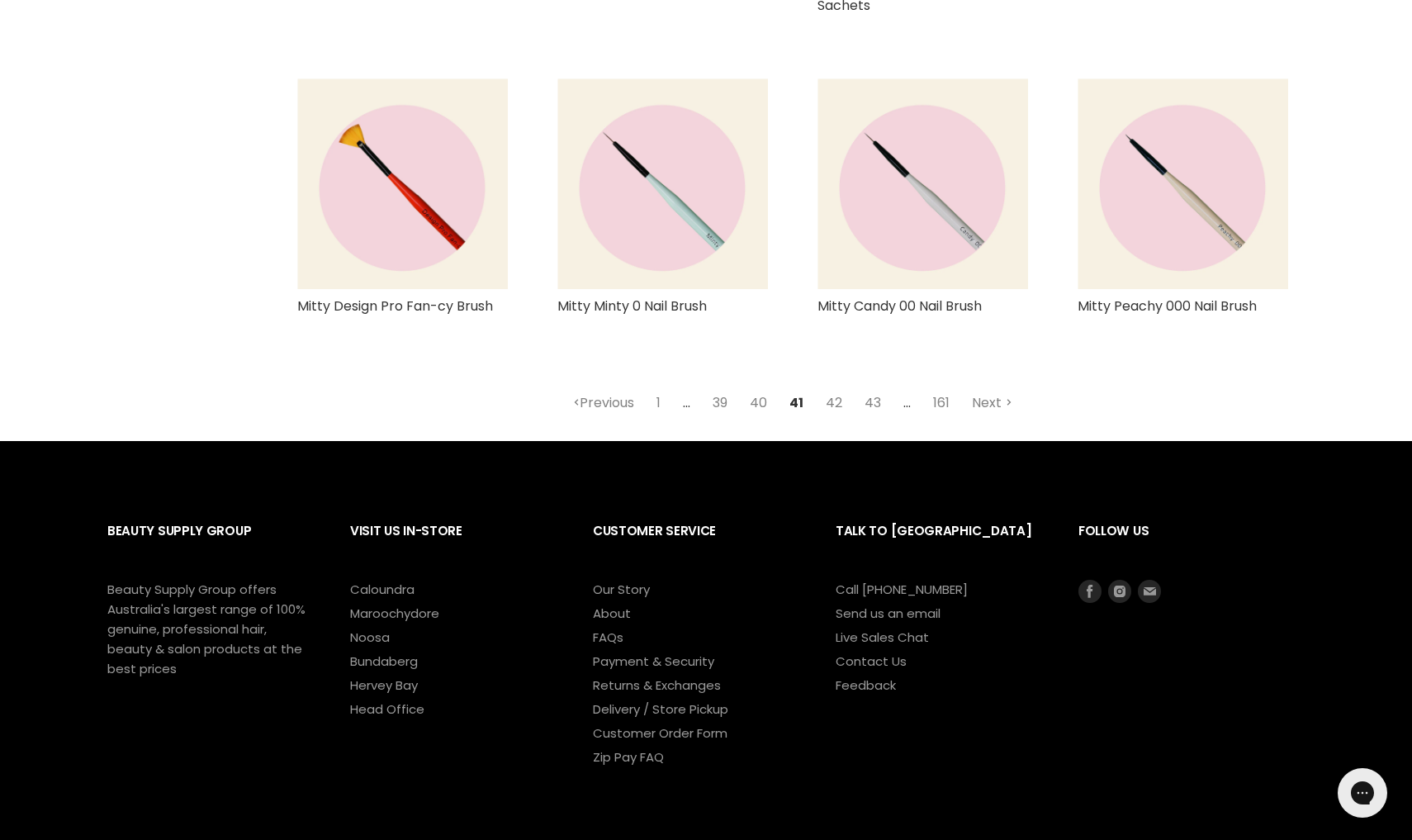
scroll to position [4095, 0]
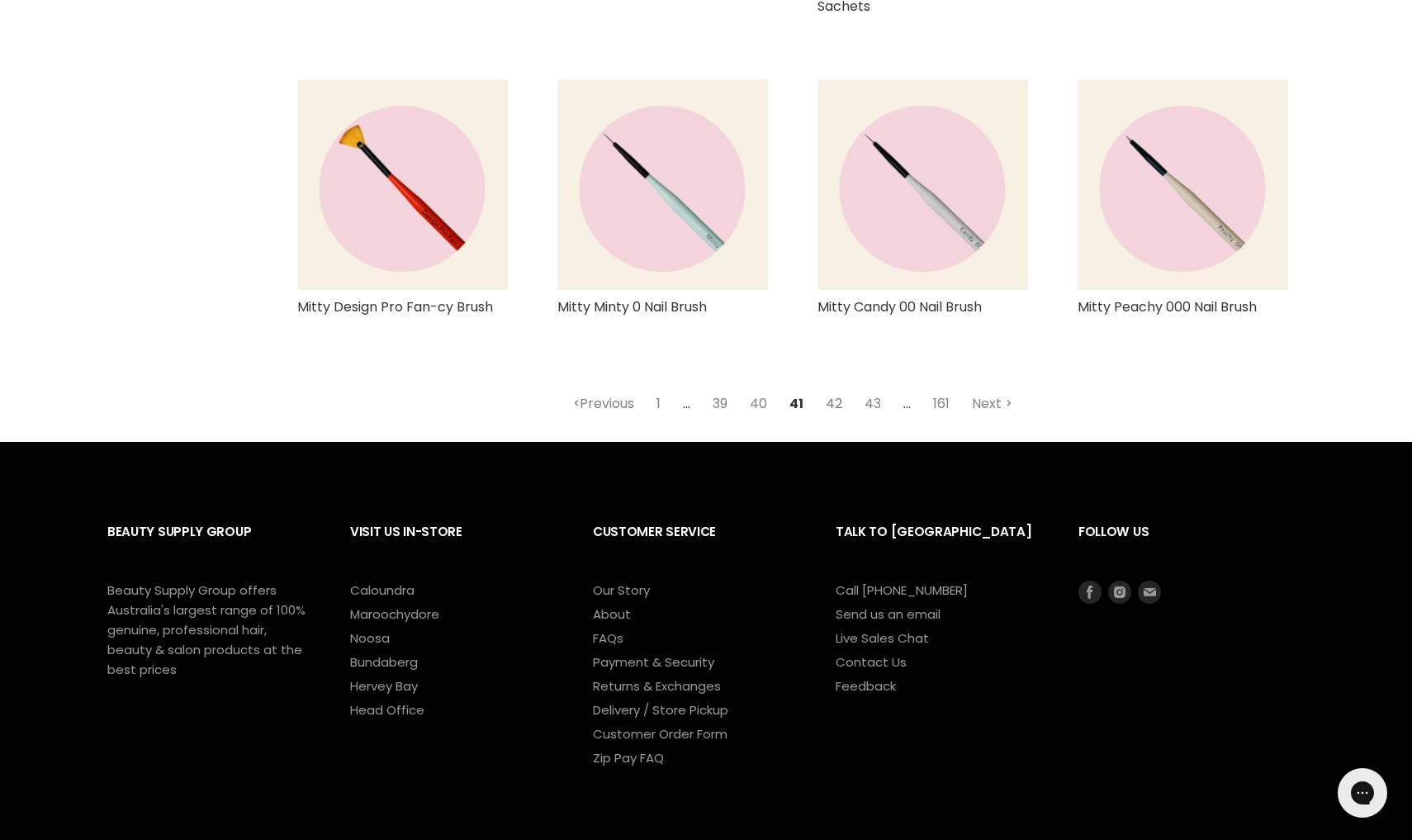
click at [835, 389] on link "42" at bounding box center [834, 404] width 35 height 30
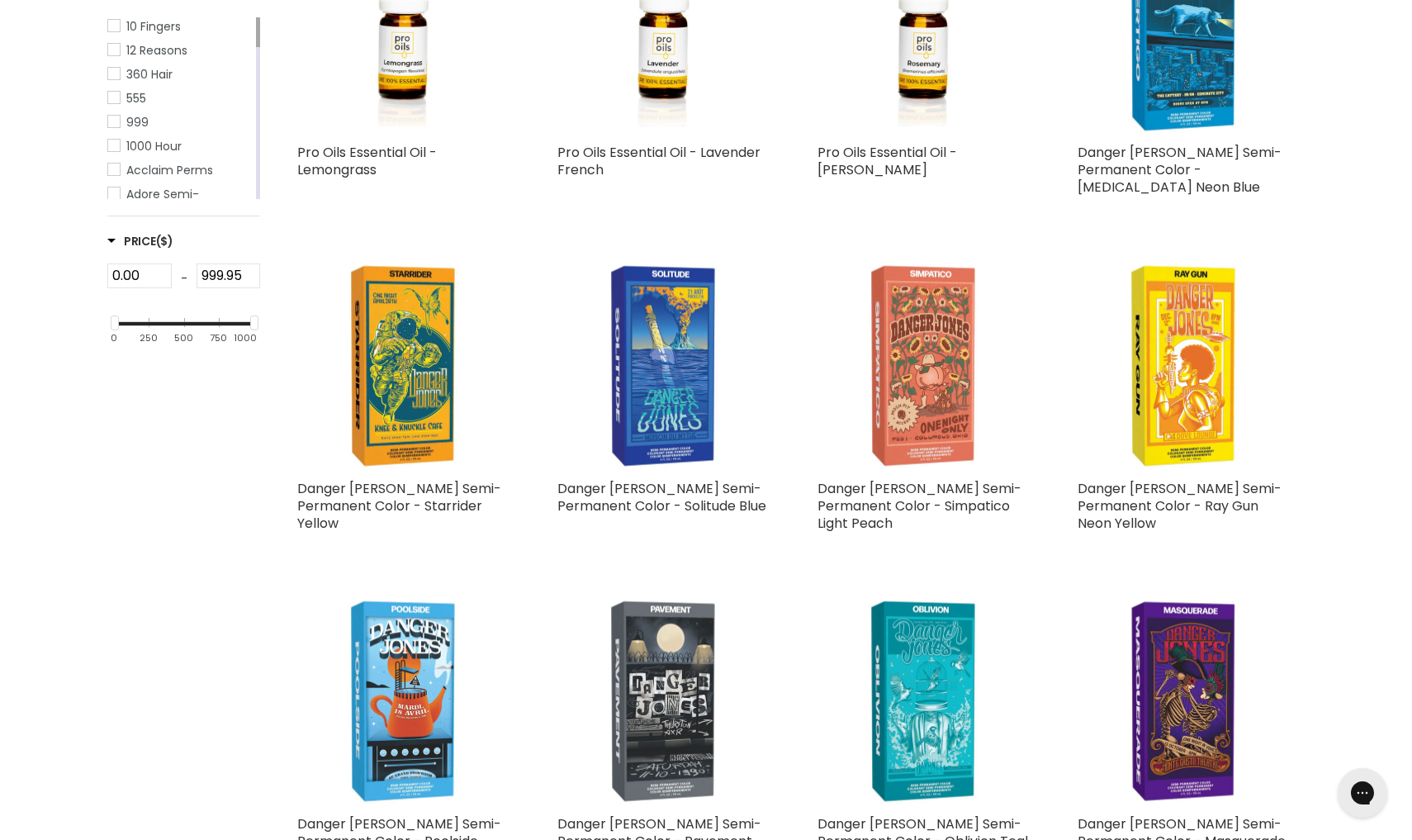
scroll to position [459, 0]
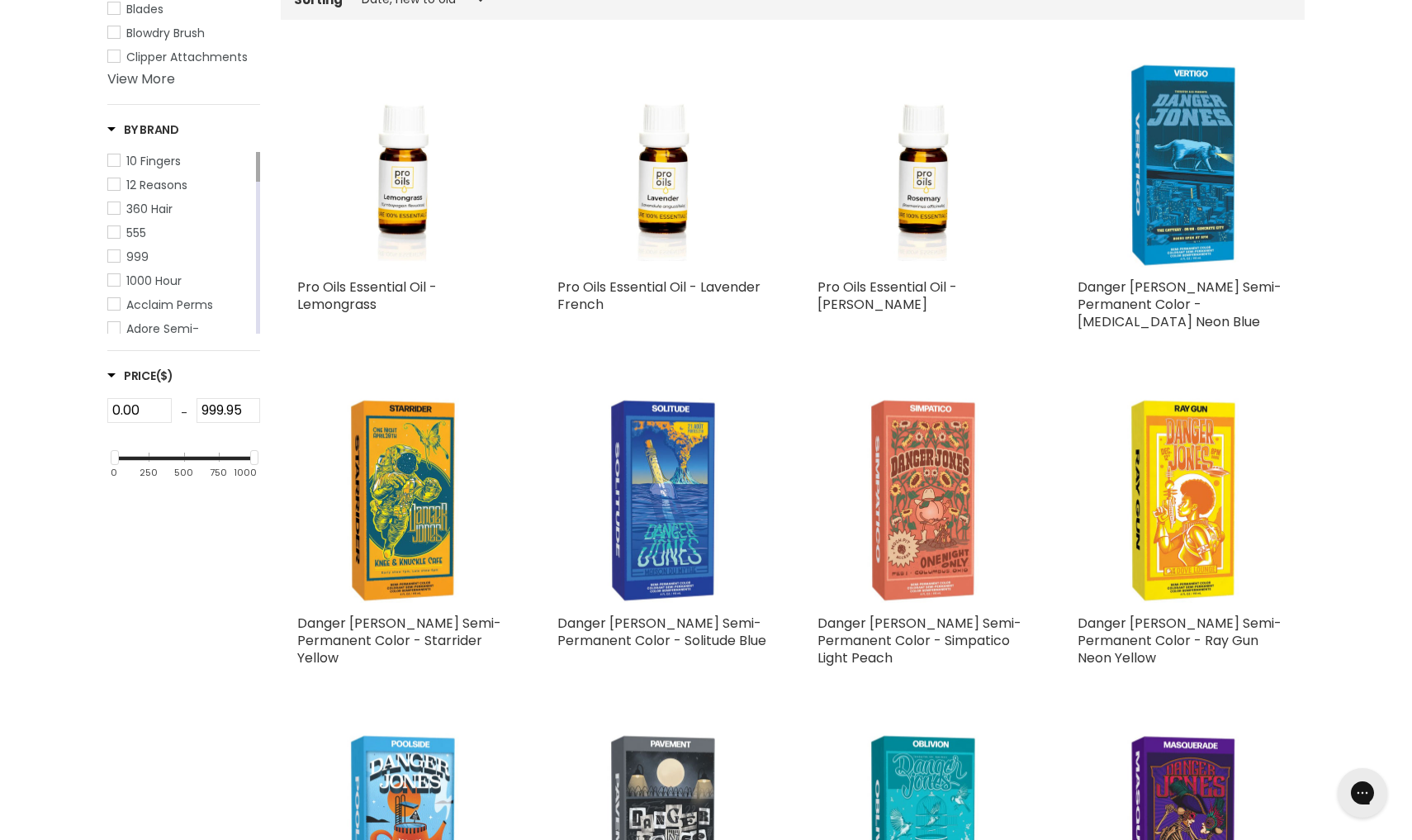
select select "created-descending"
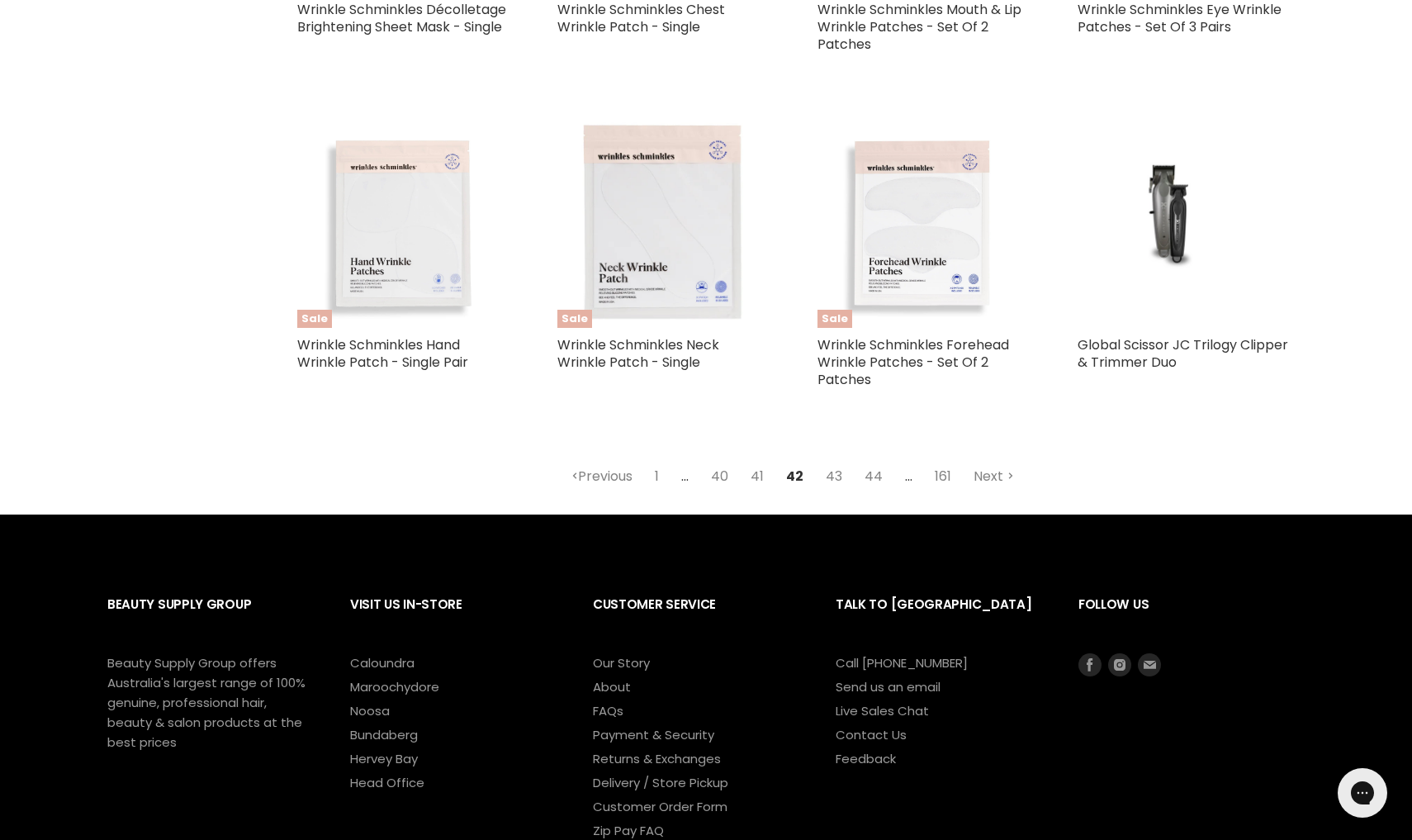
scroll to position [3948, 0]
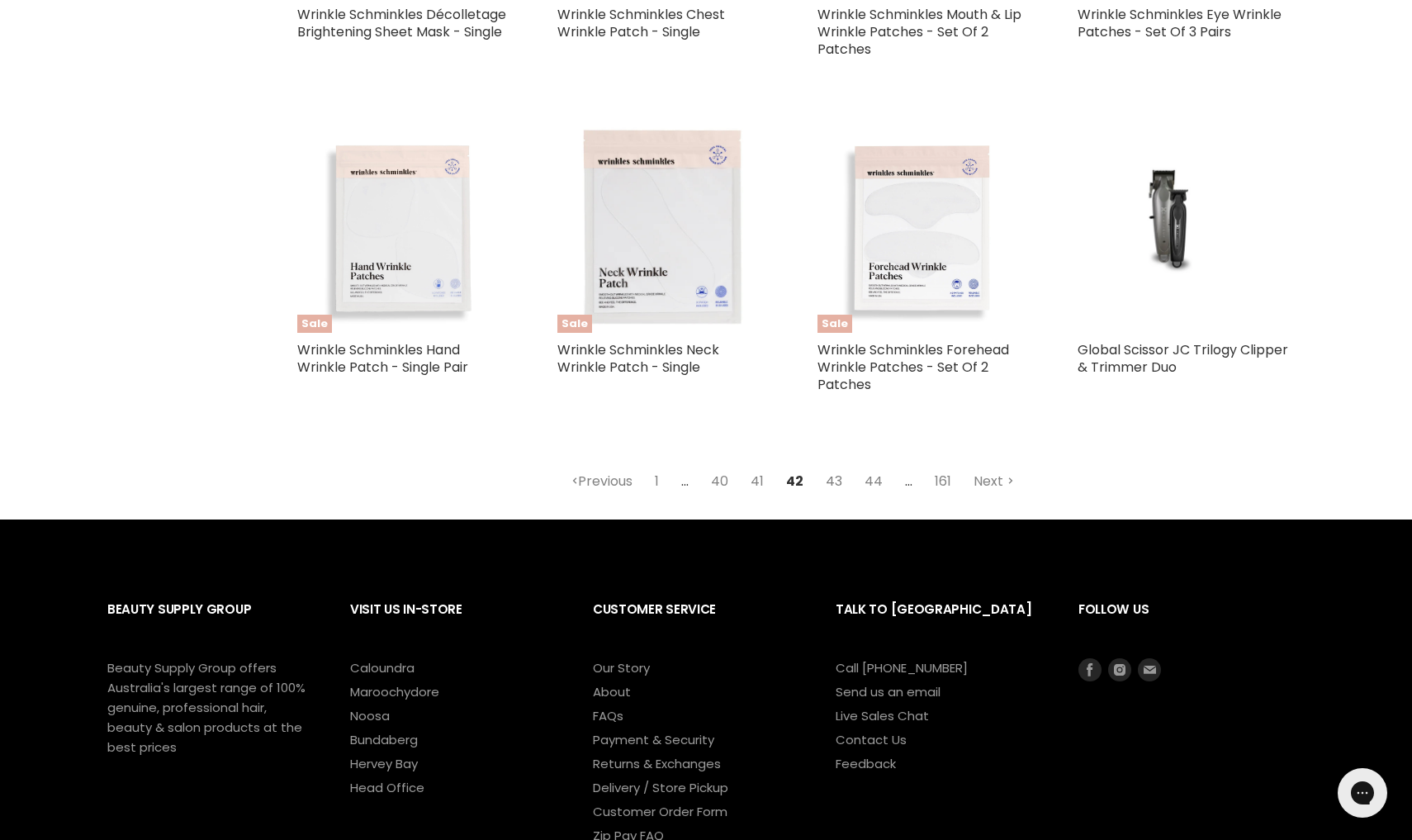
click at [833, 474] on link "43" at bounding box center [834, 482] width 35 height 30
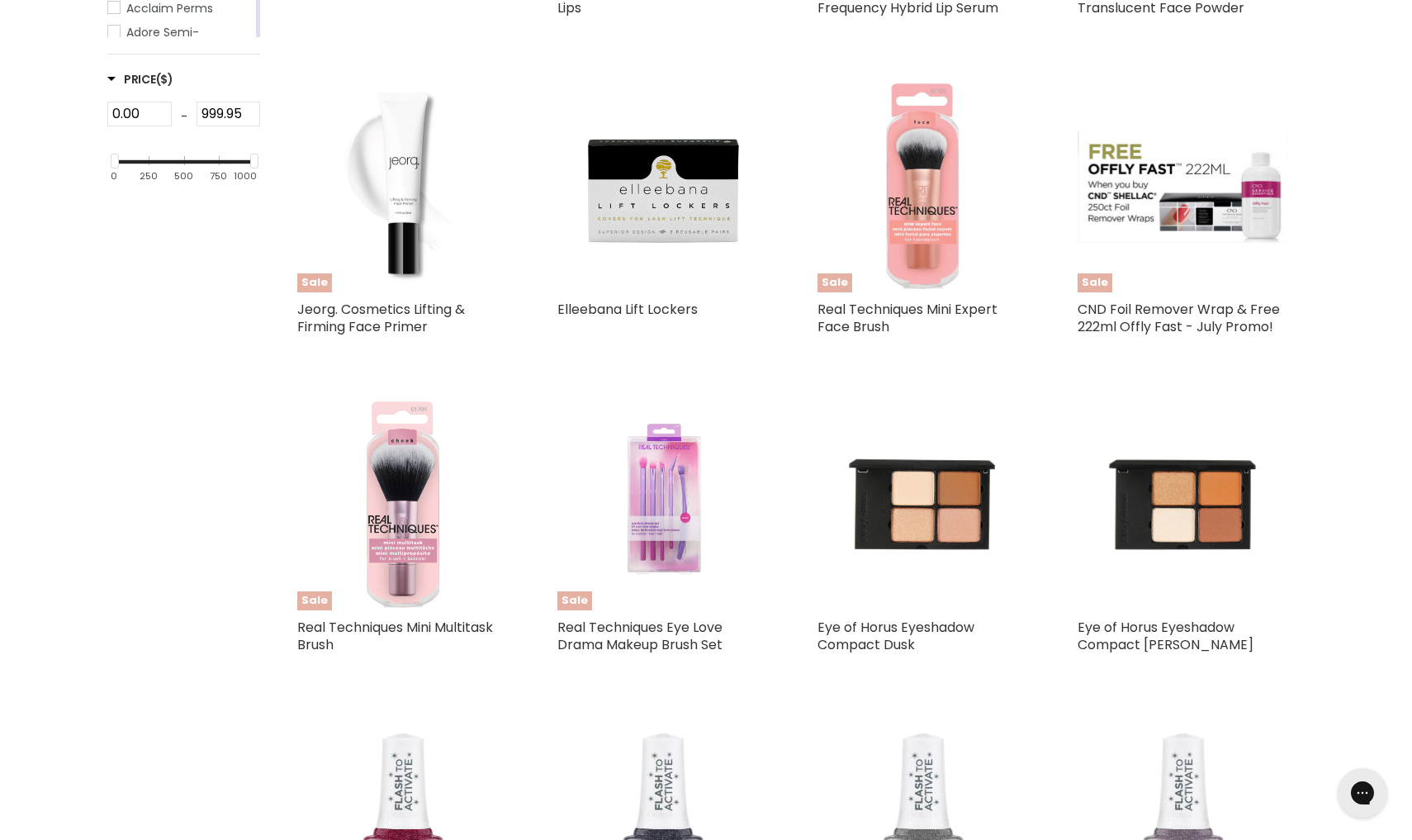
scroll to position [459, 0]
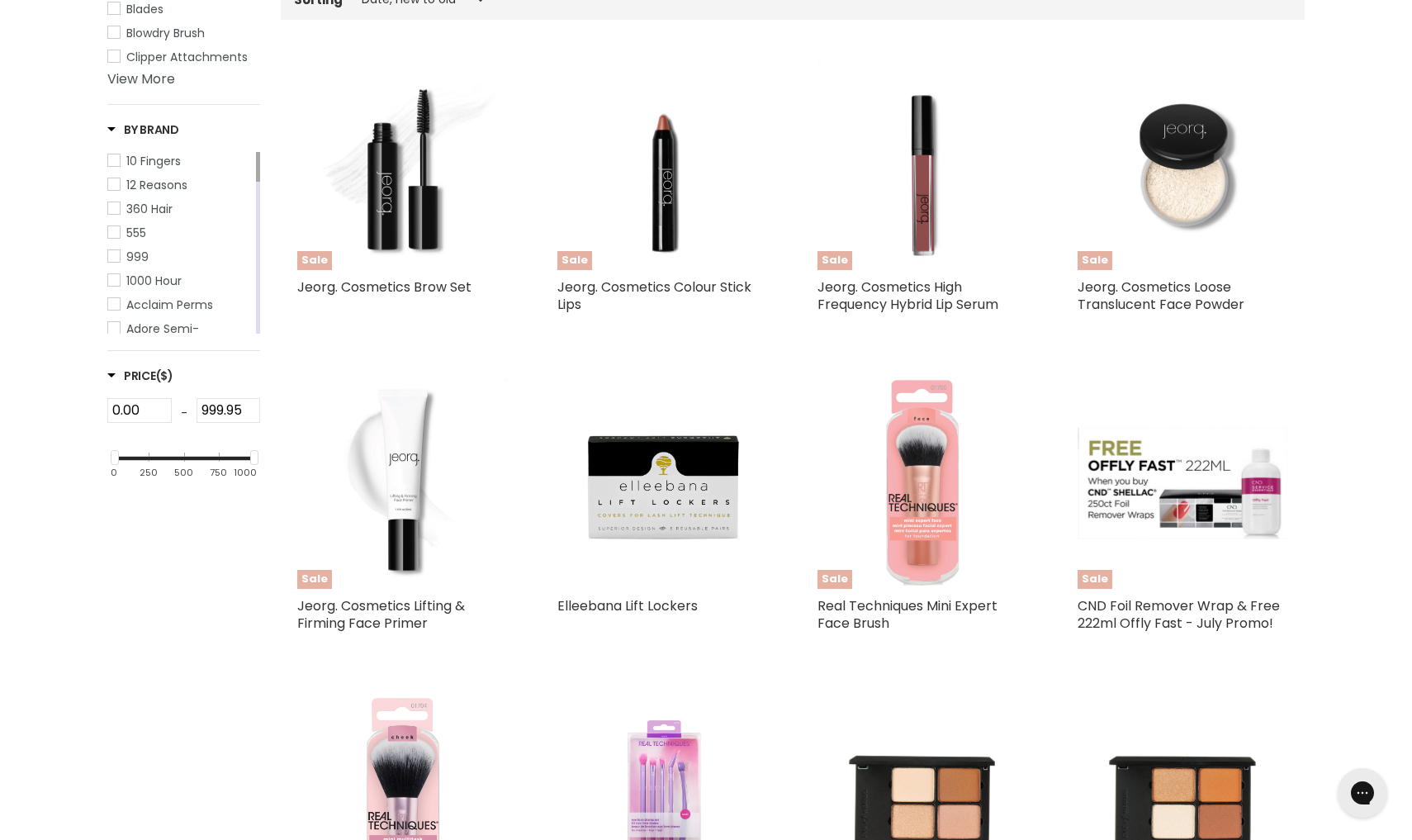
select select "created-descending"
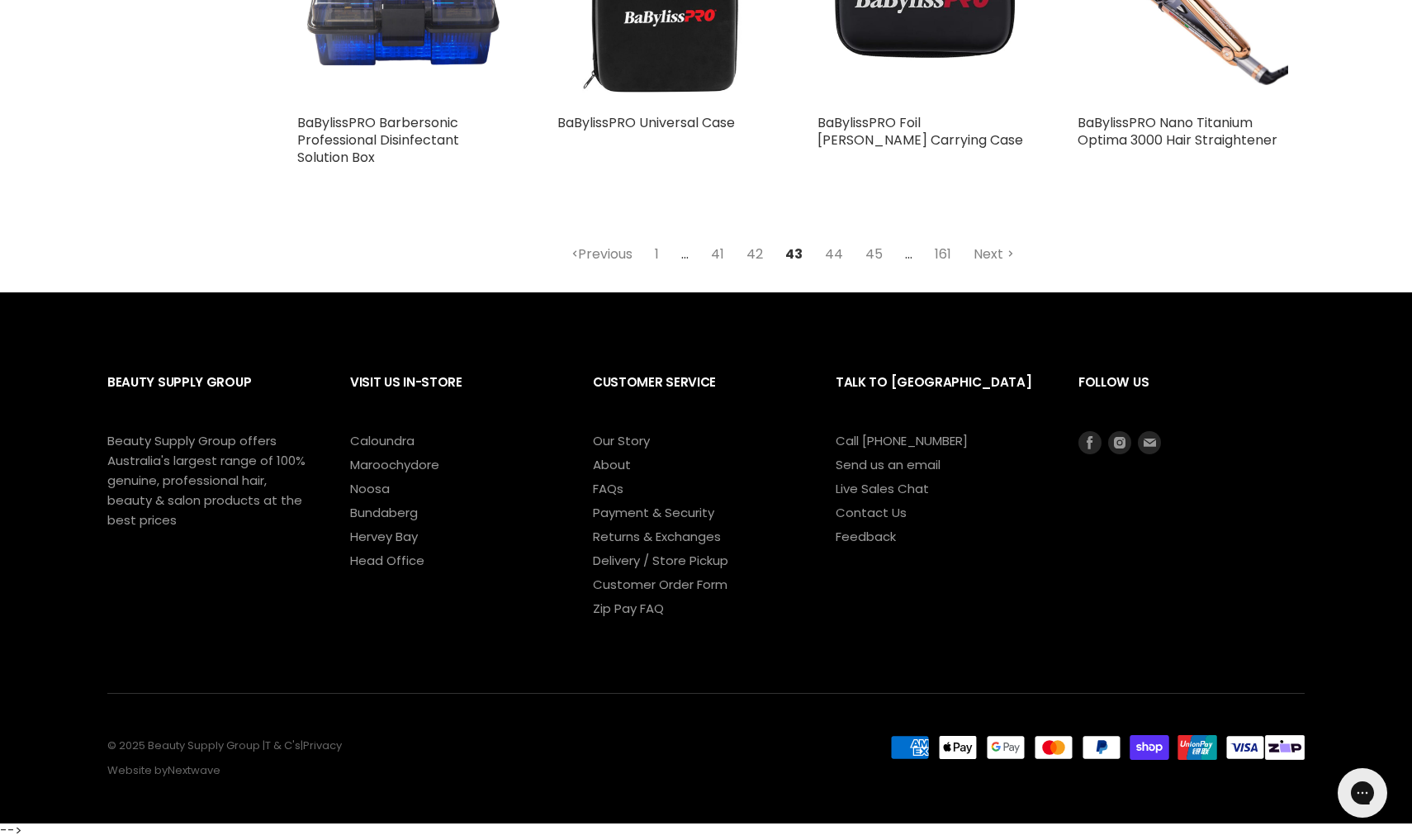
scroll to position [4111, 0]
click at [837, 250] on link "44" at bounding box center [834, 255] width 36 height 30
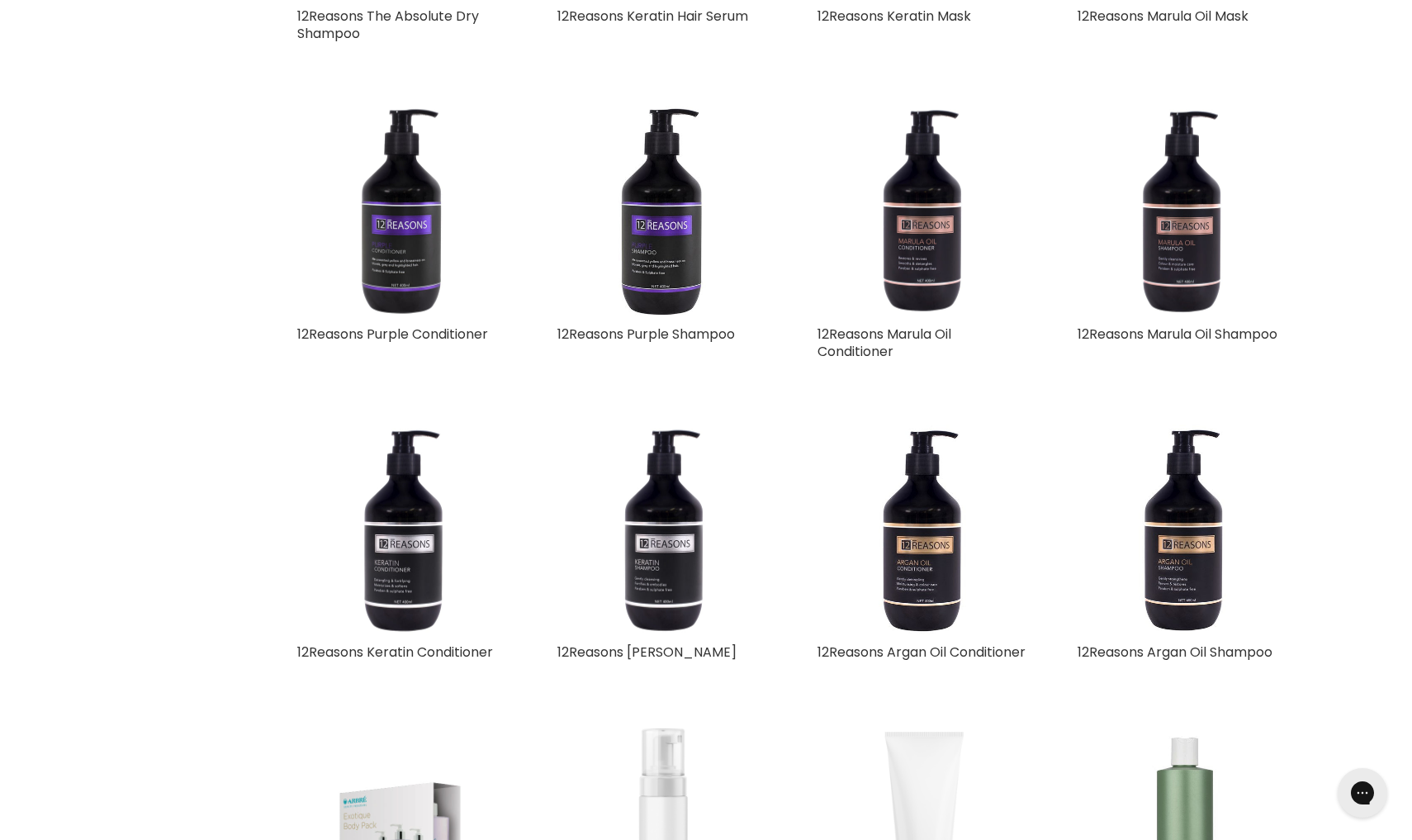
scroll to position [459, 0]
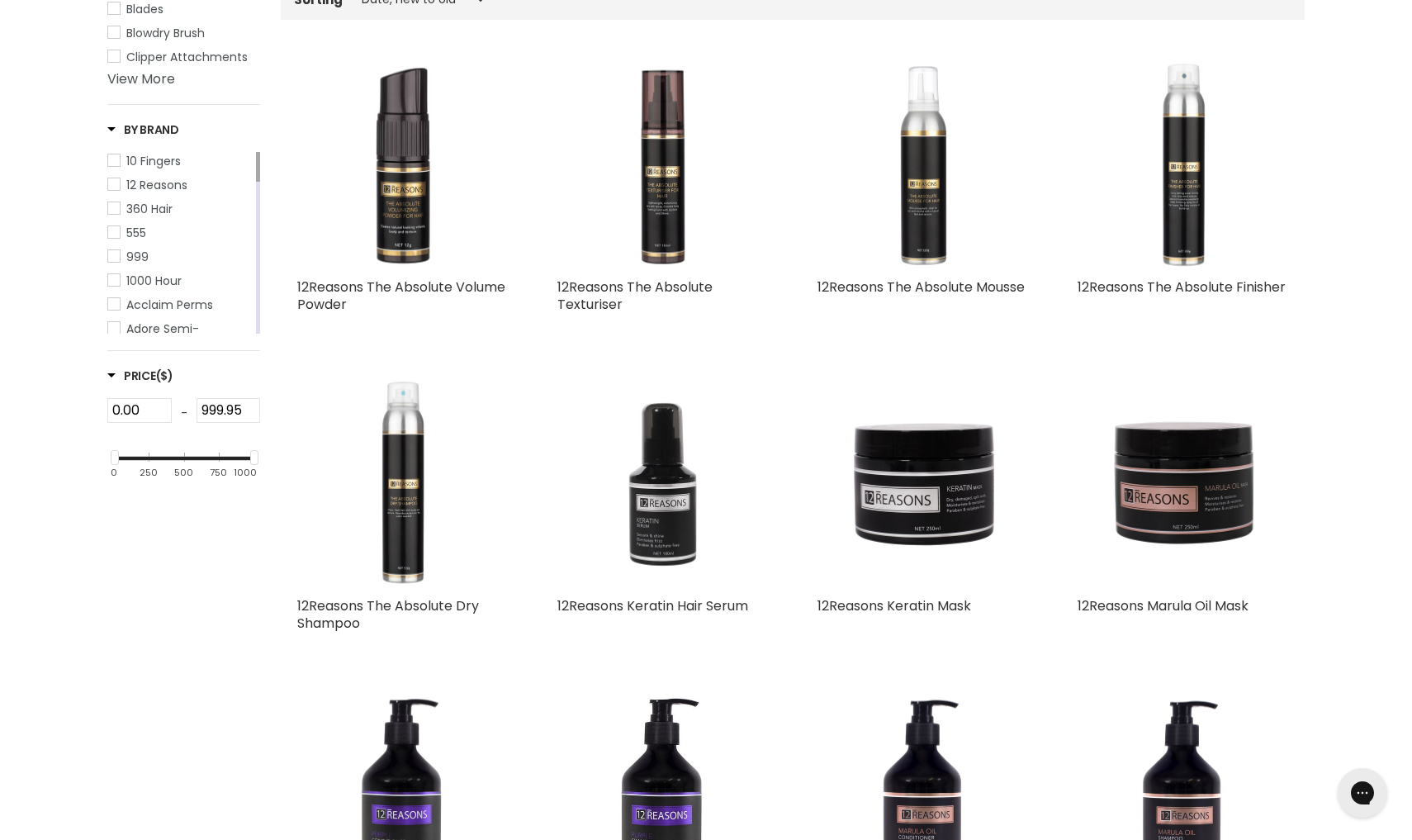
select select "created-descending"
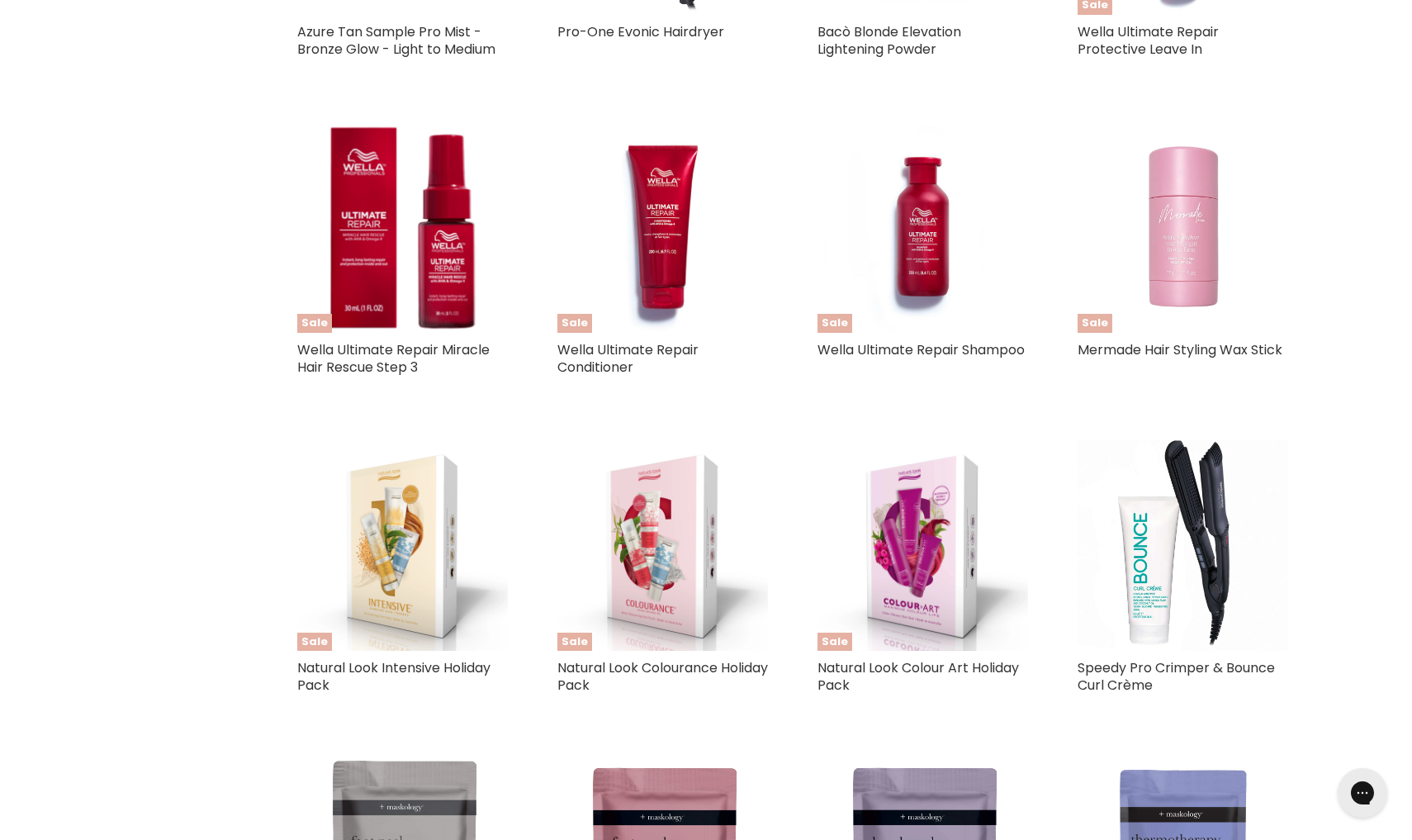
scroll to position [2041, 0]
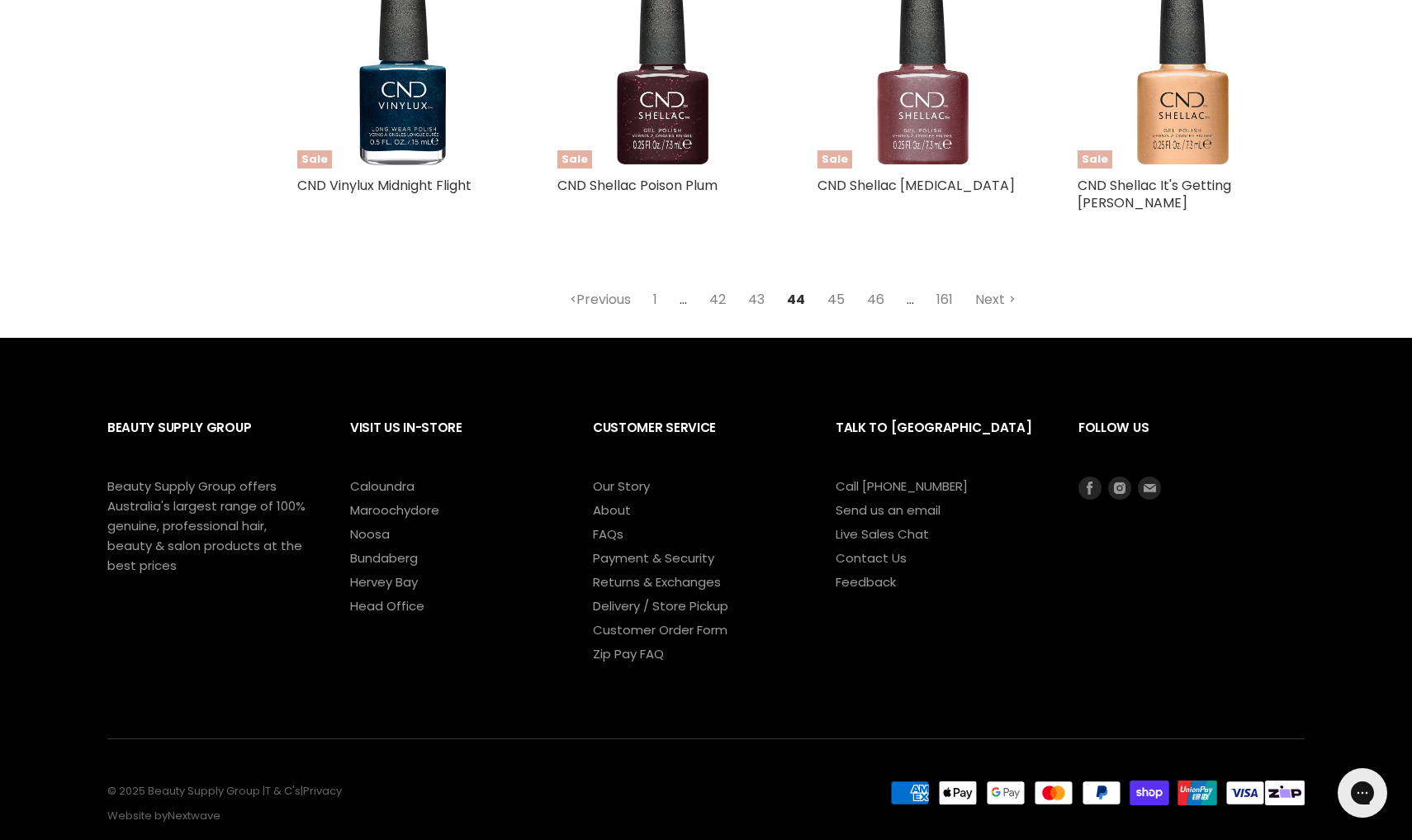
click at [836, 285] on link "45" at bounding box center [836, 300] width 35 height 30
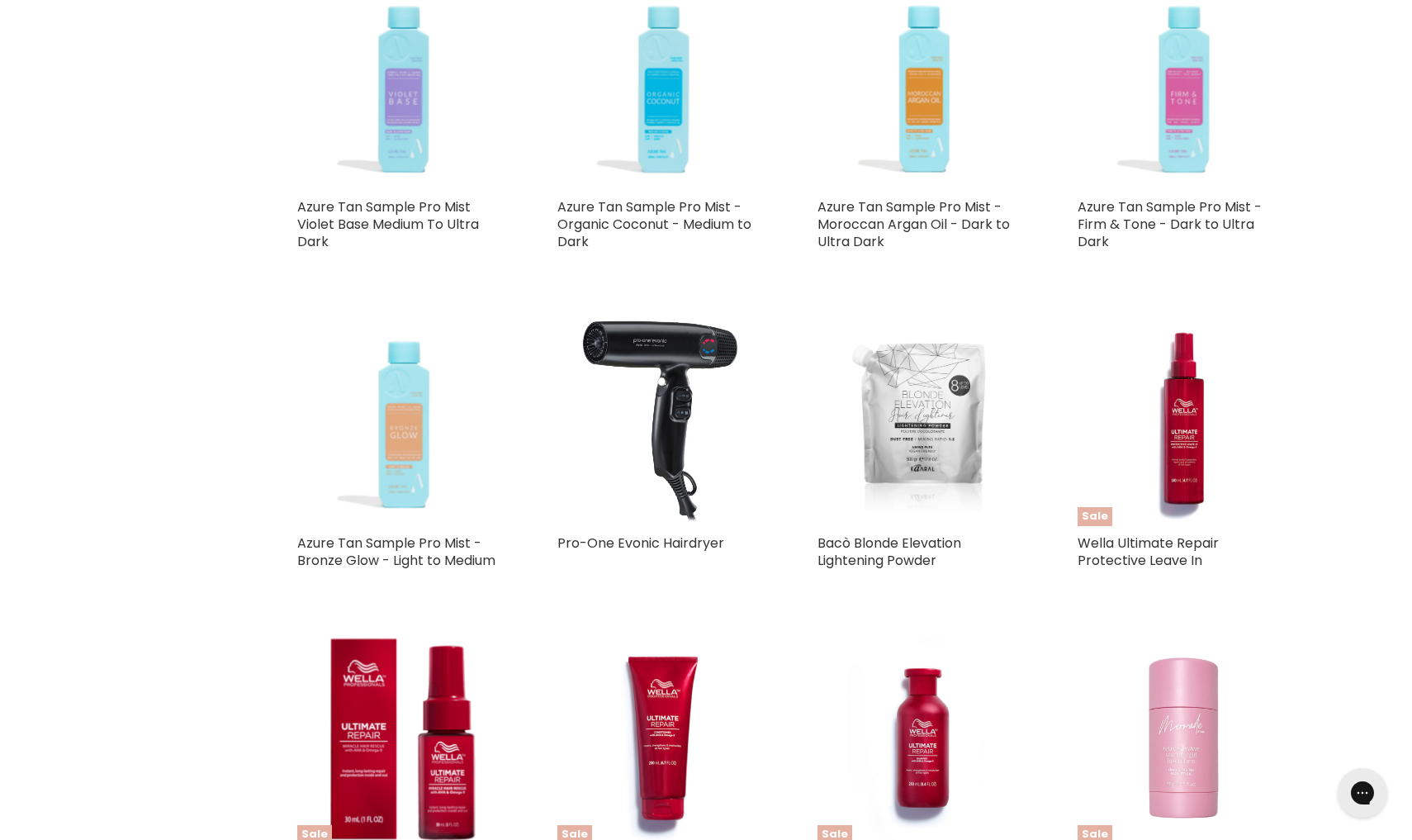
select select "created-descending"
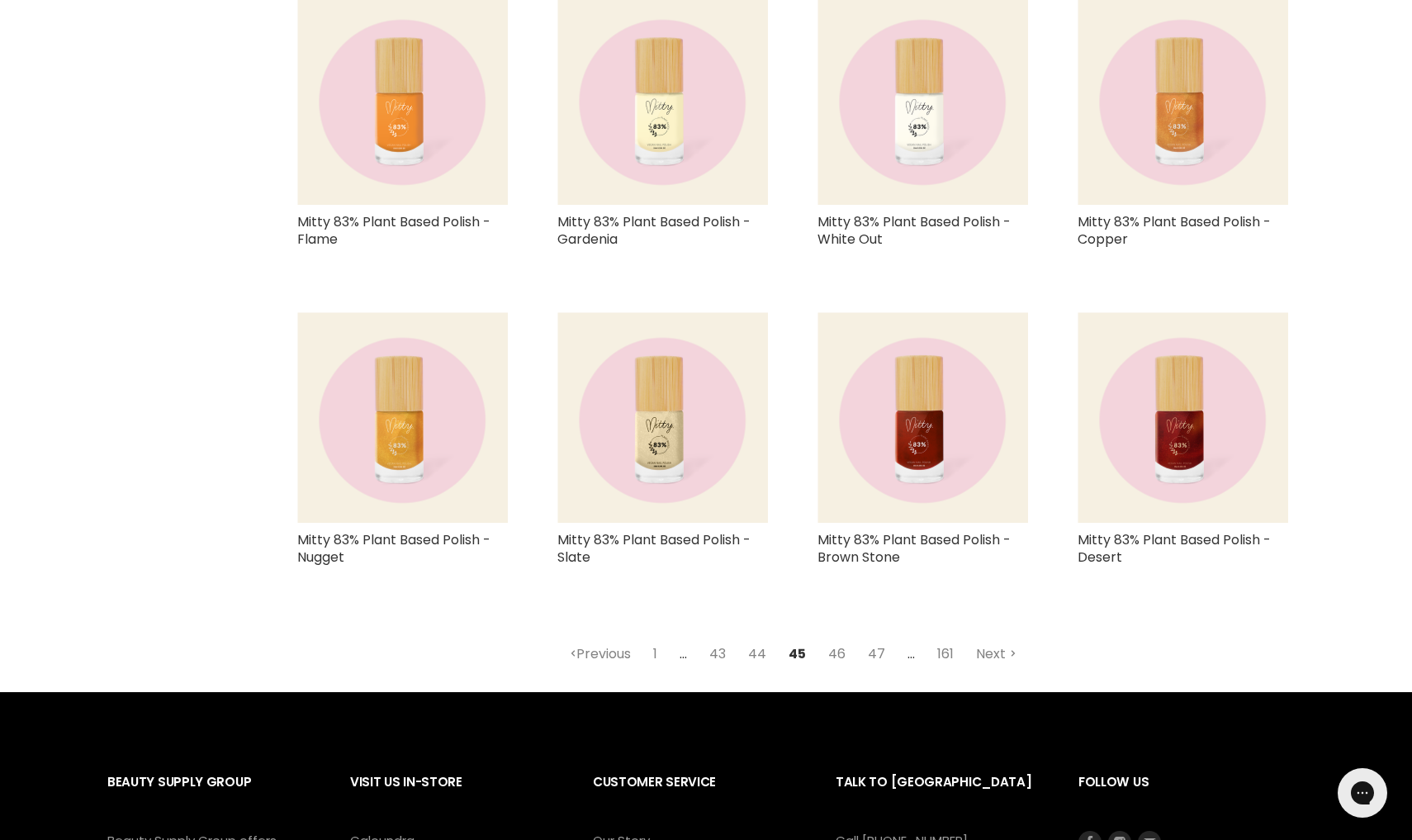
scroll to position [3690, 0]
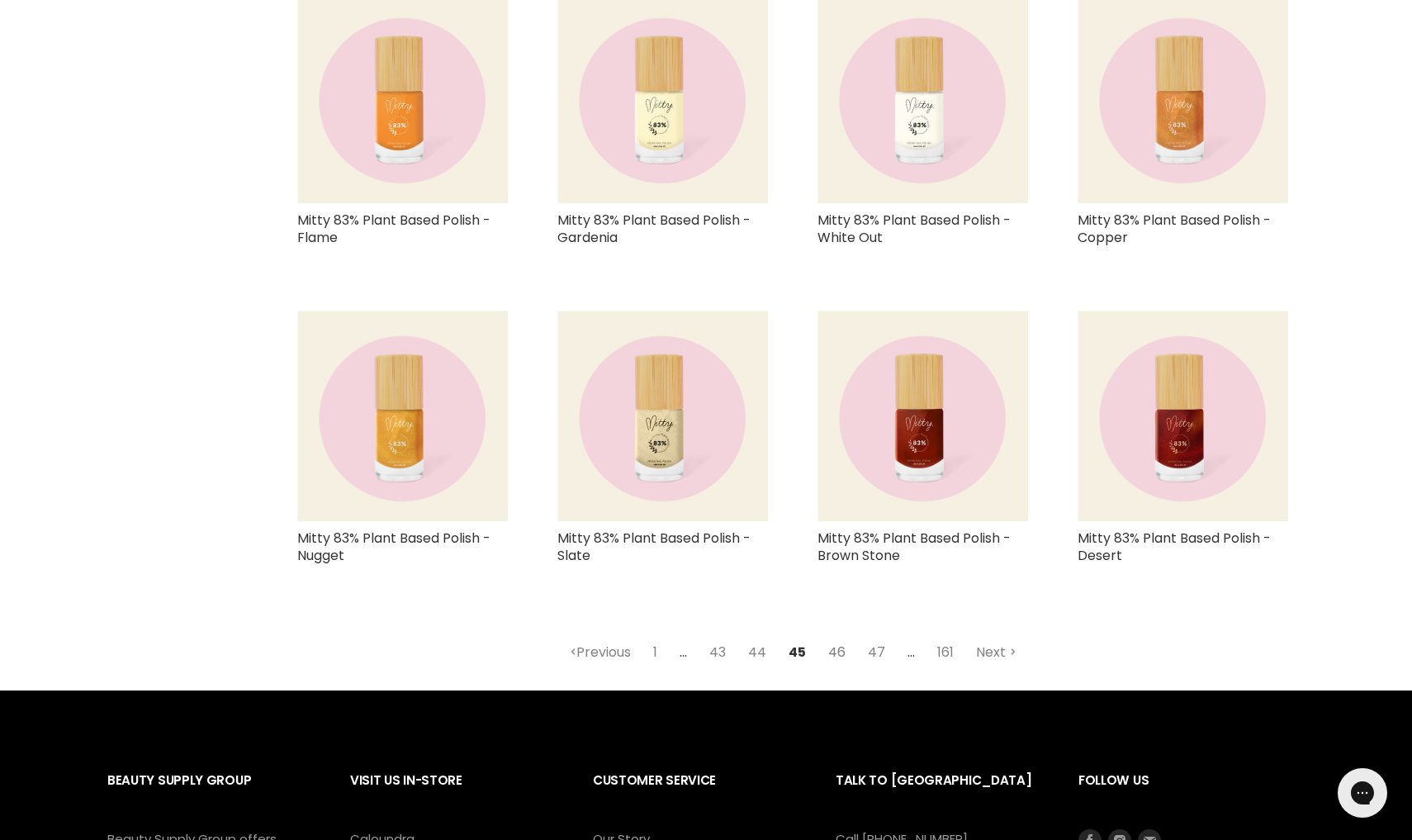
click at [836, 643] on link "46" at bounding box center [837, 652] width 35 height 30
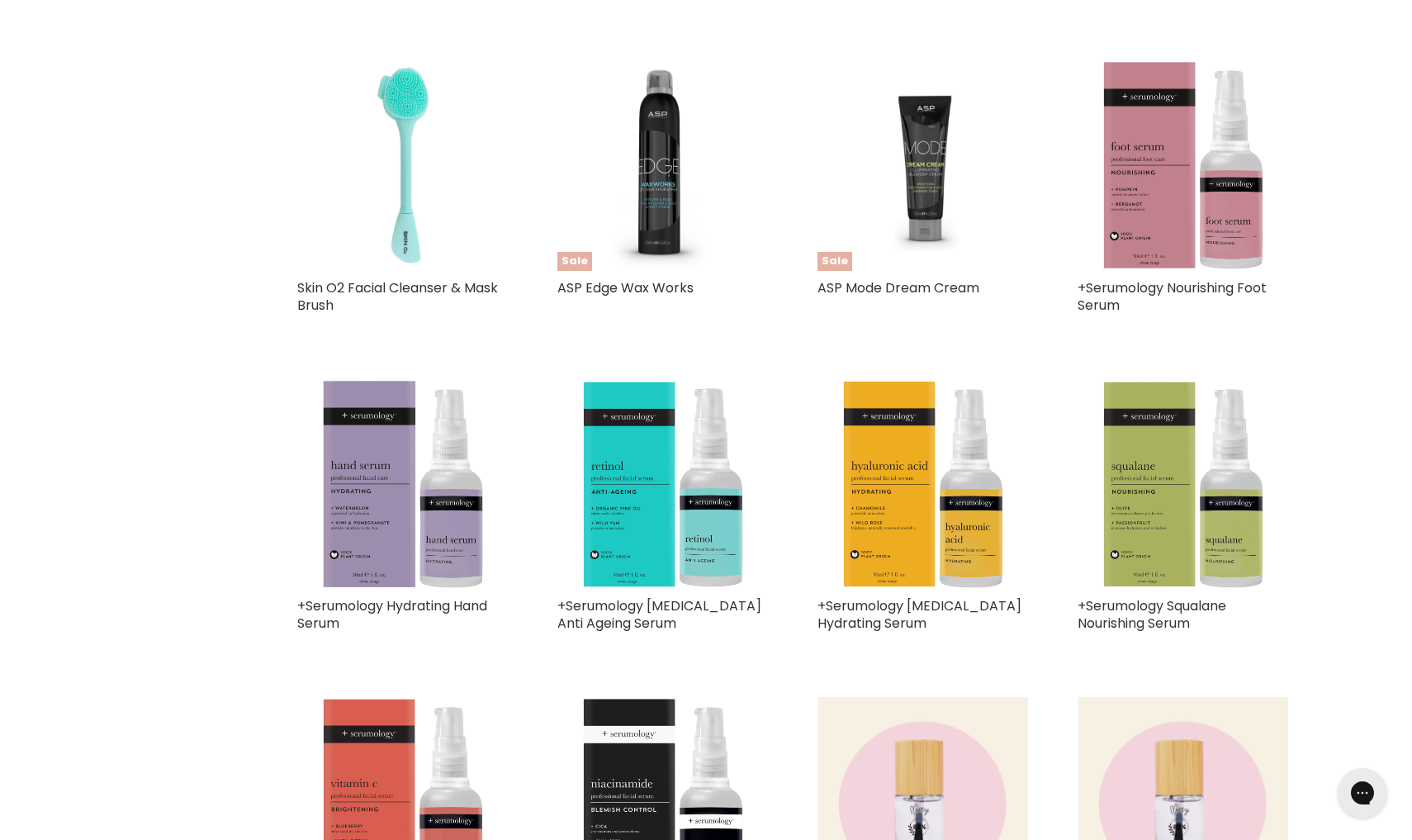
select select "created-descending"
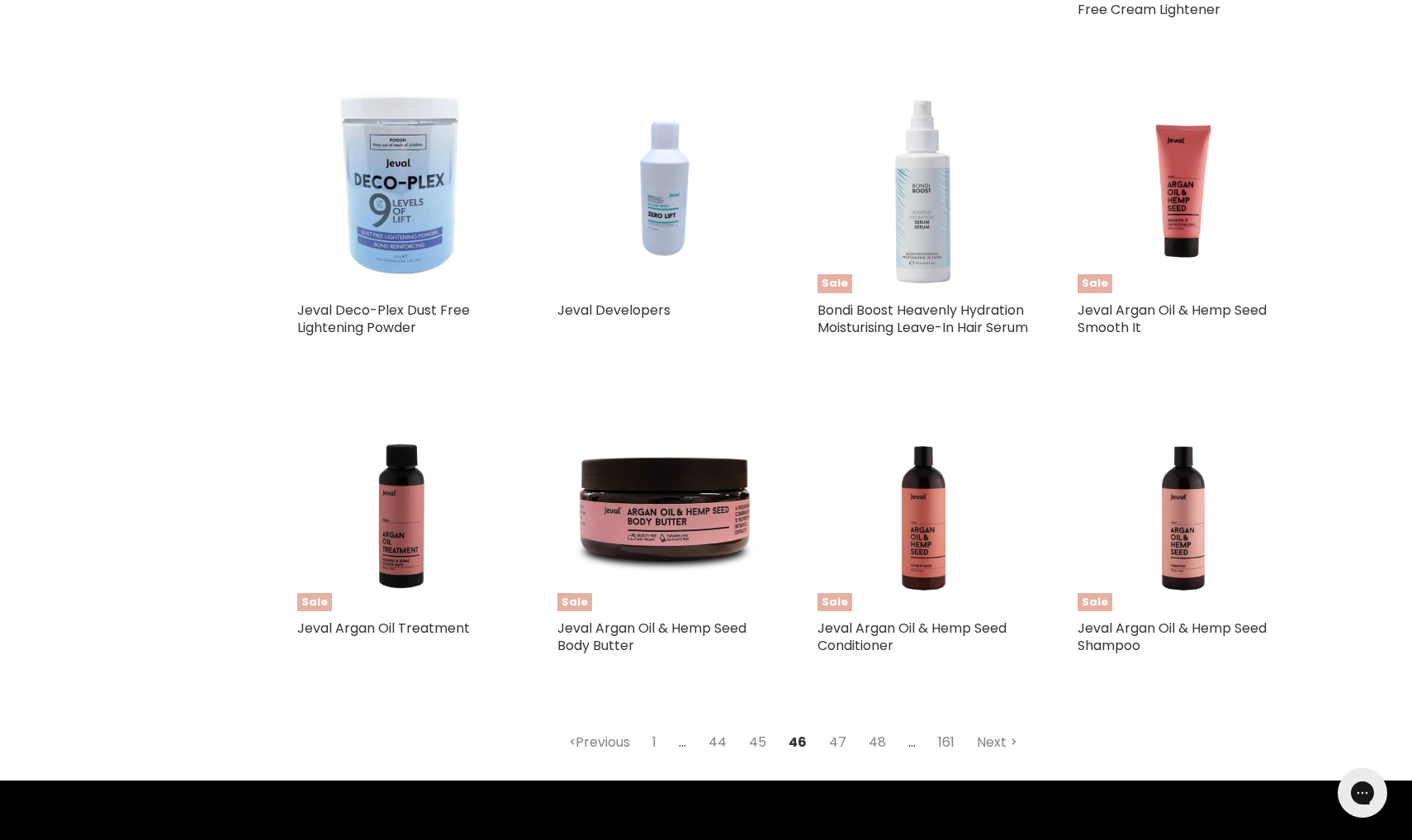
scroll to position [3619, 0]
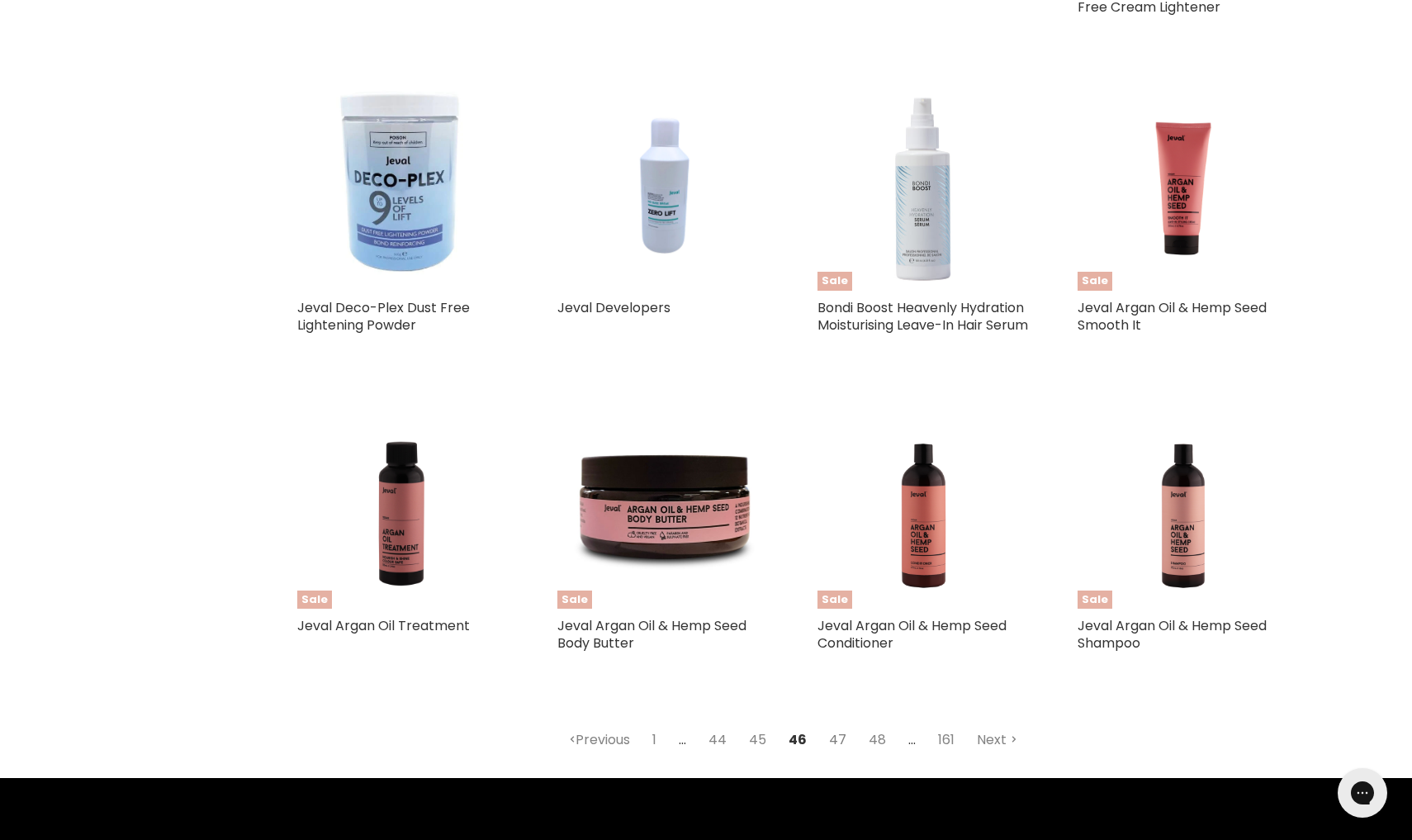
click at [843, 740] on link "47" at bounding box center [837, 740] width 35 height 30
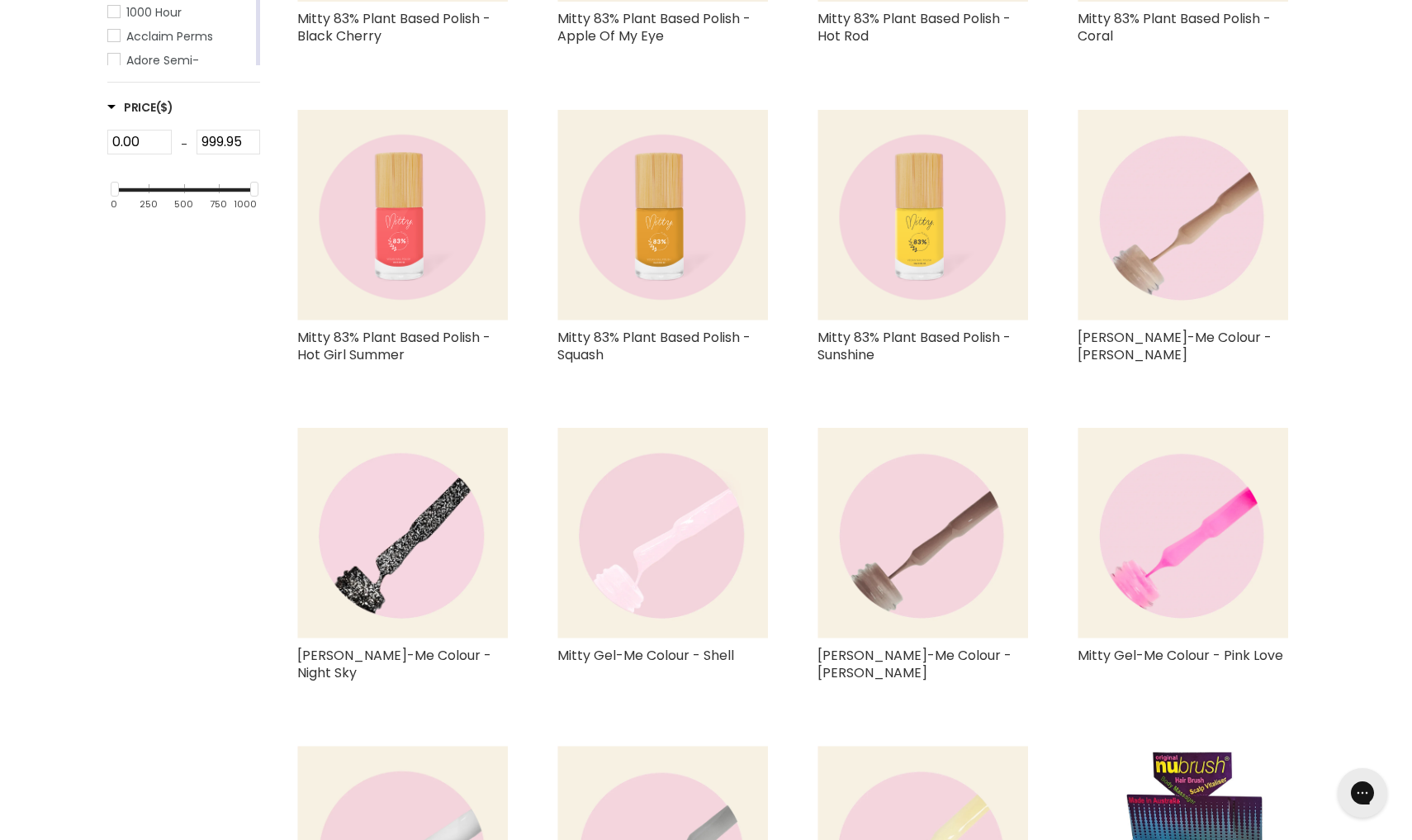
select select "created-descending"
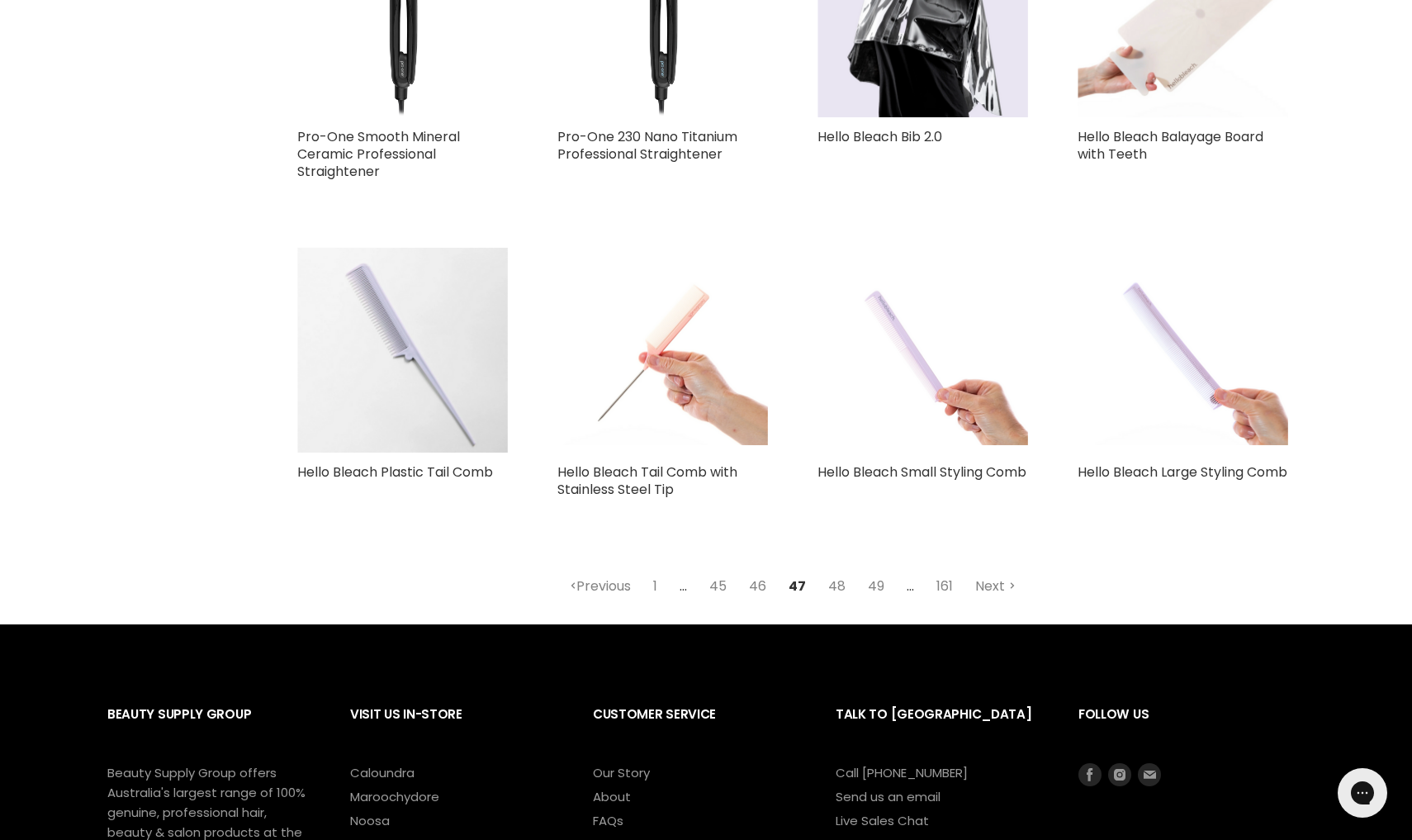
scroll to position [3826, 0]
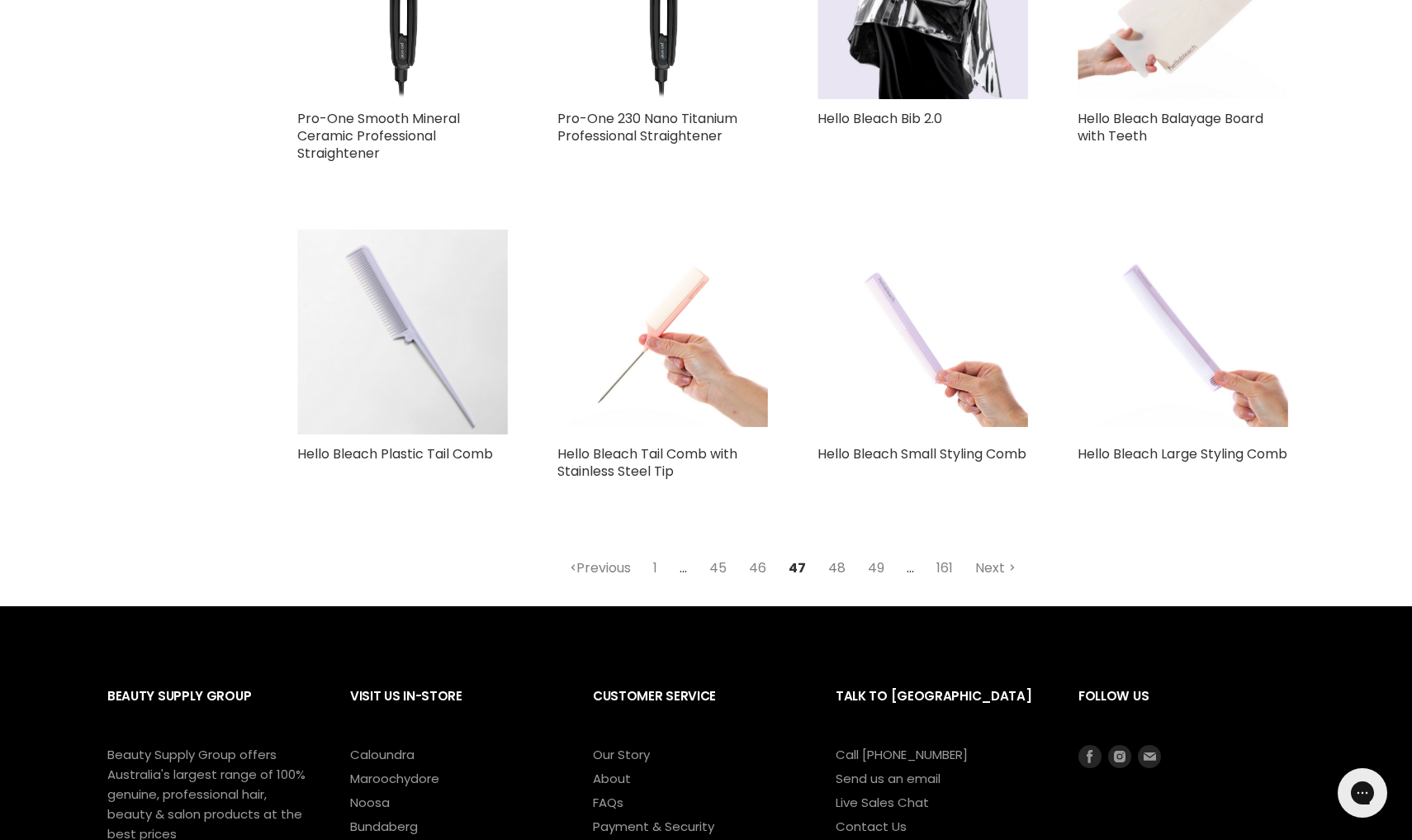
click at [833, 553] on link "48" at bounding box center [837, 568] width 35 height 30
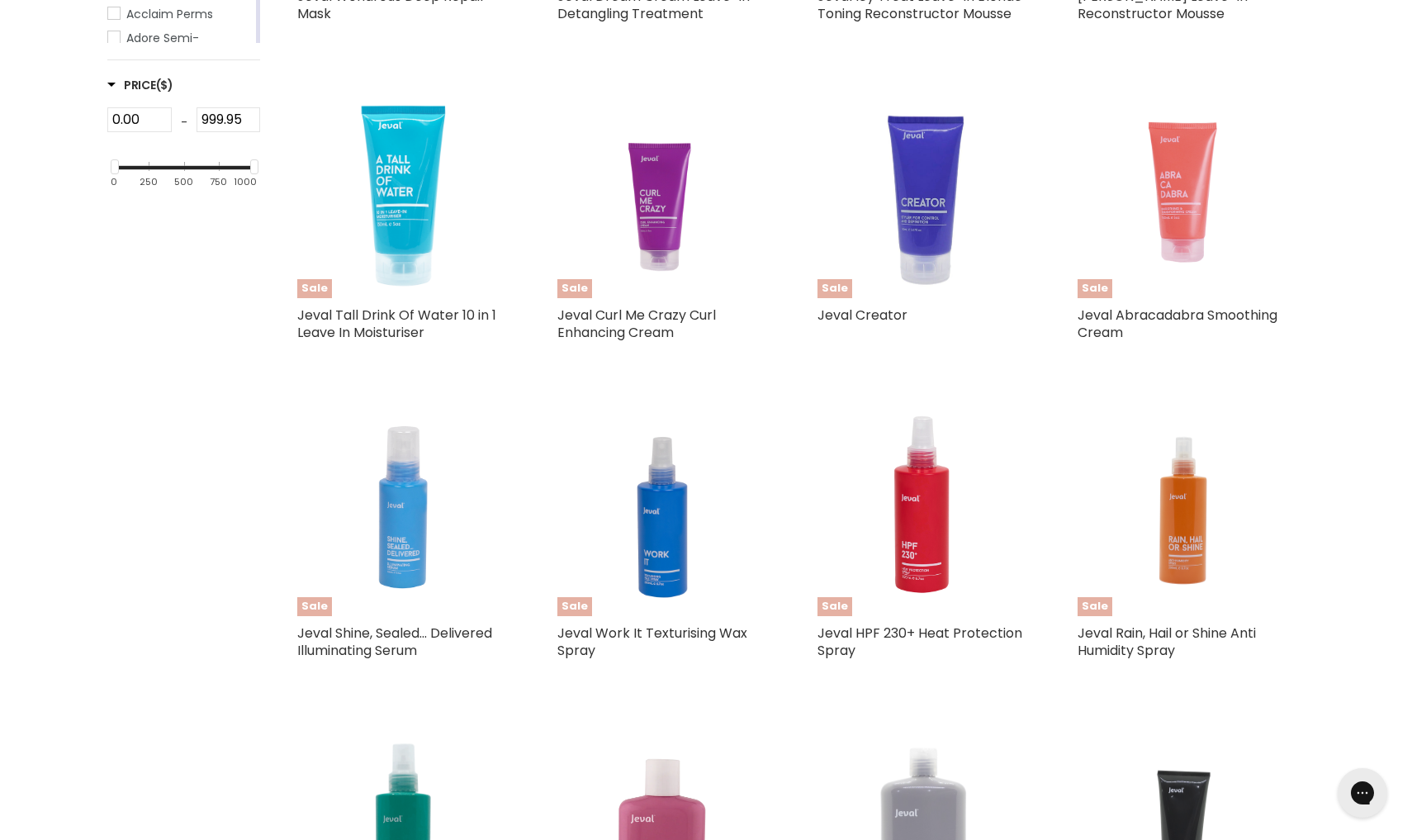
scroll to position [459, 0]
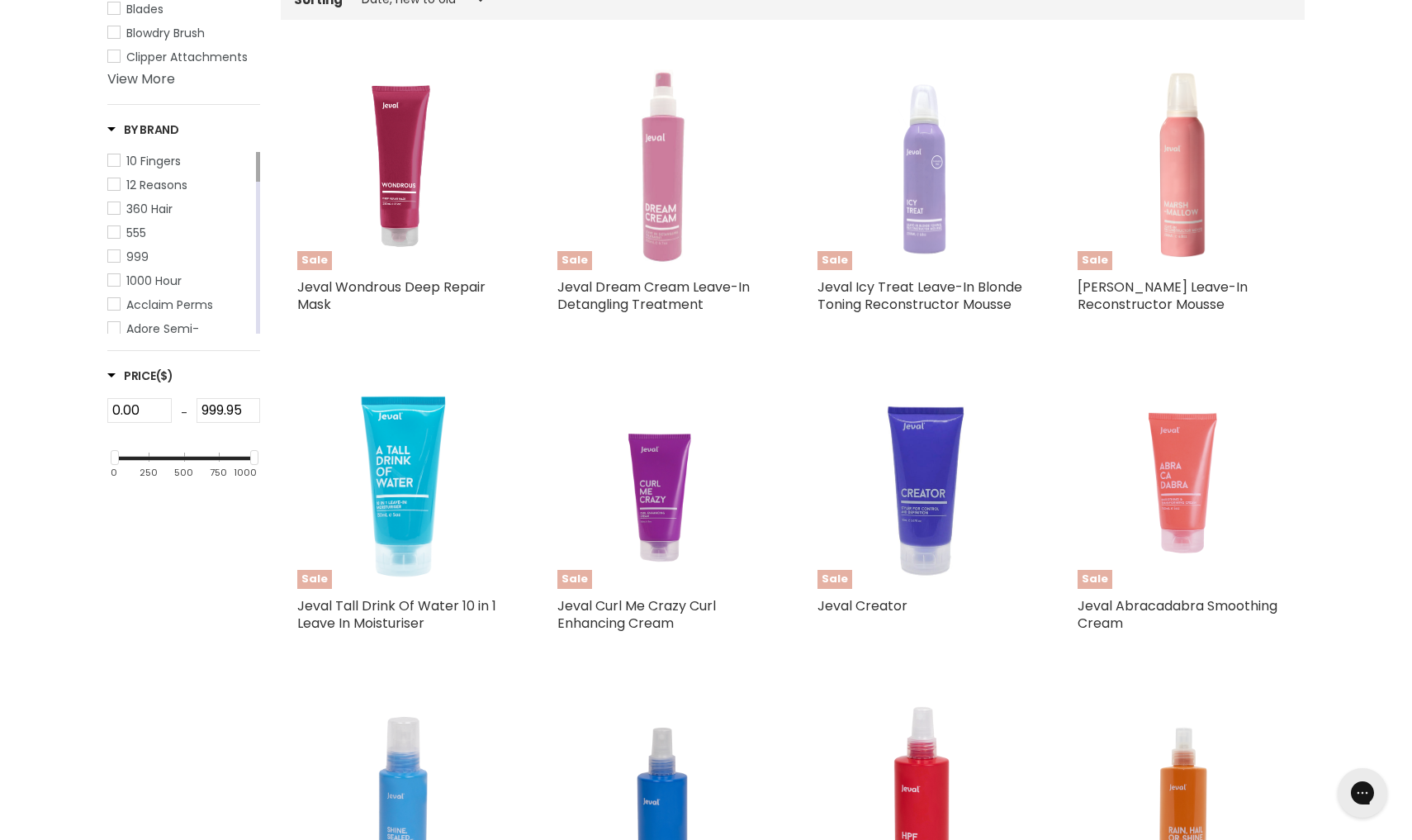
select select "created-descending"
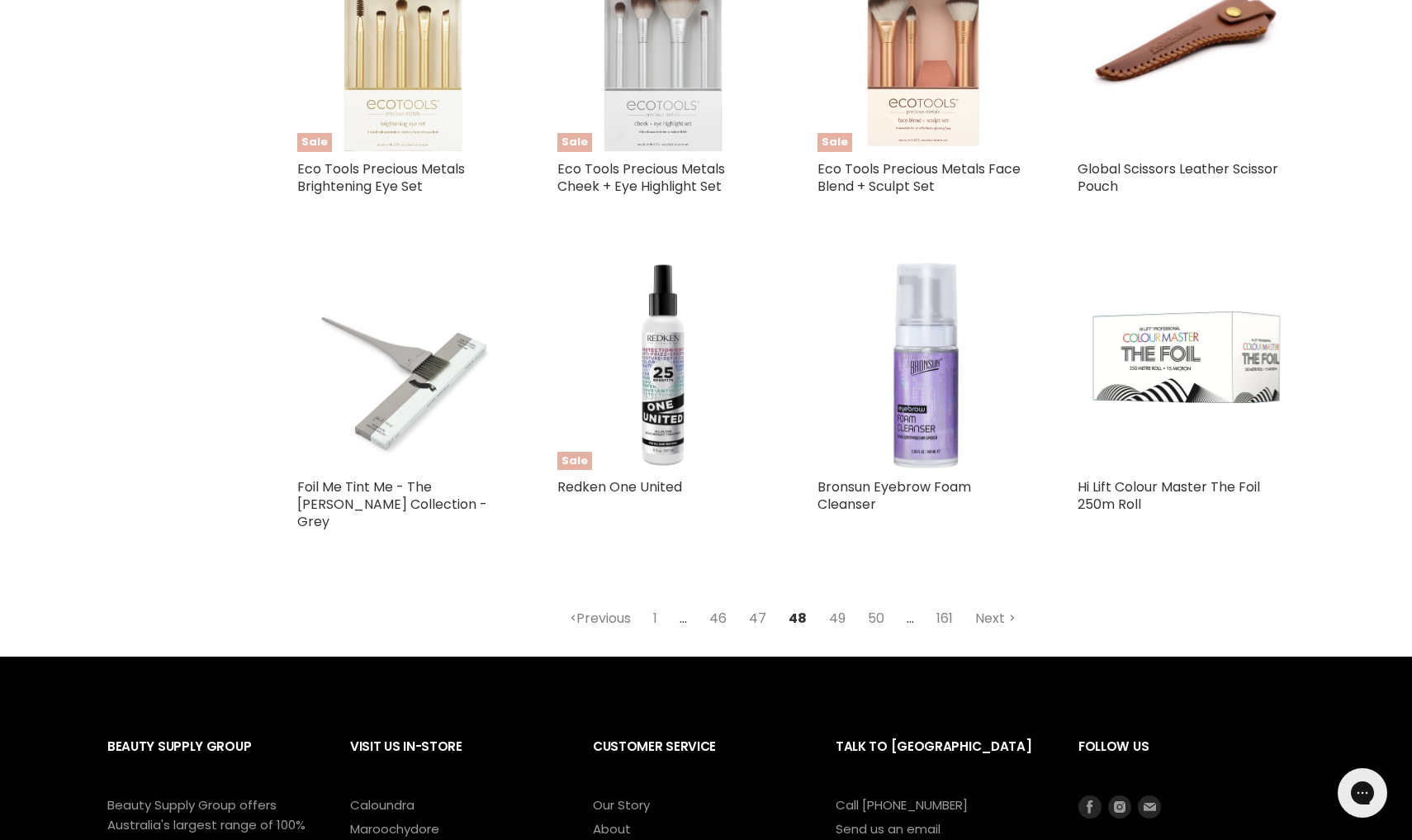
scroll to position [3787, 0]
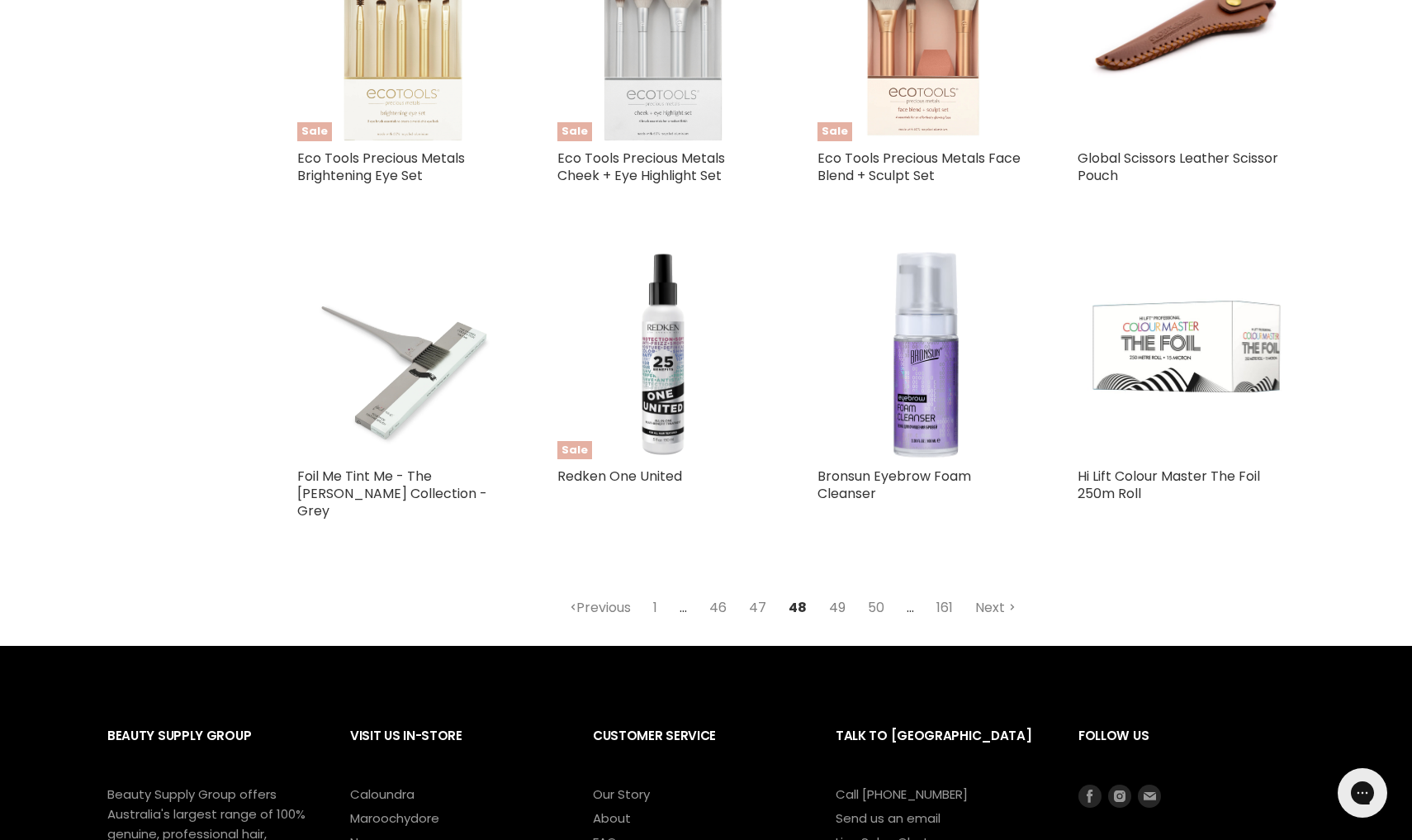
click at [836, 593] on link "49" at bounding box center [837, 608] width 35 height 30
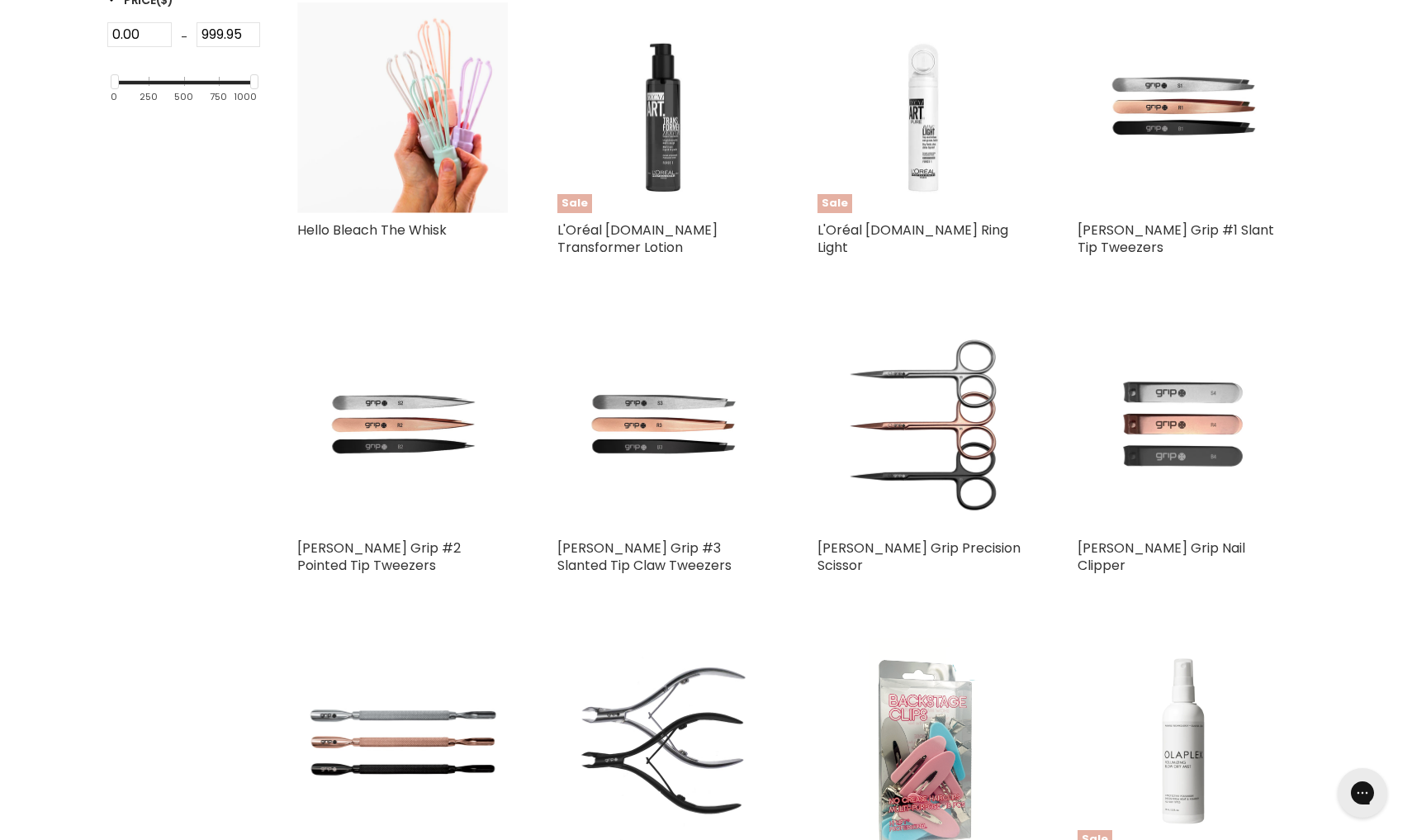
scroll to position [459, 0]
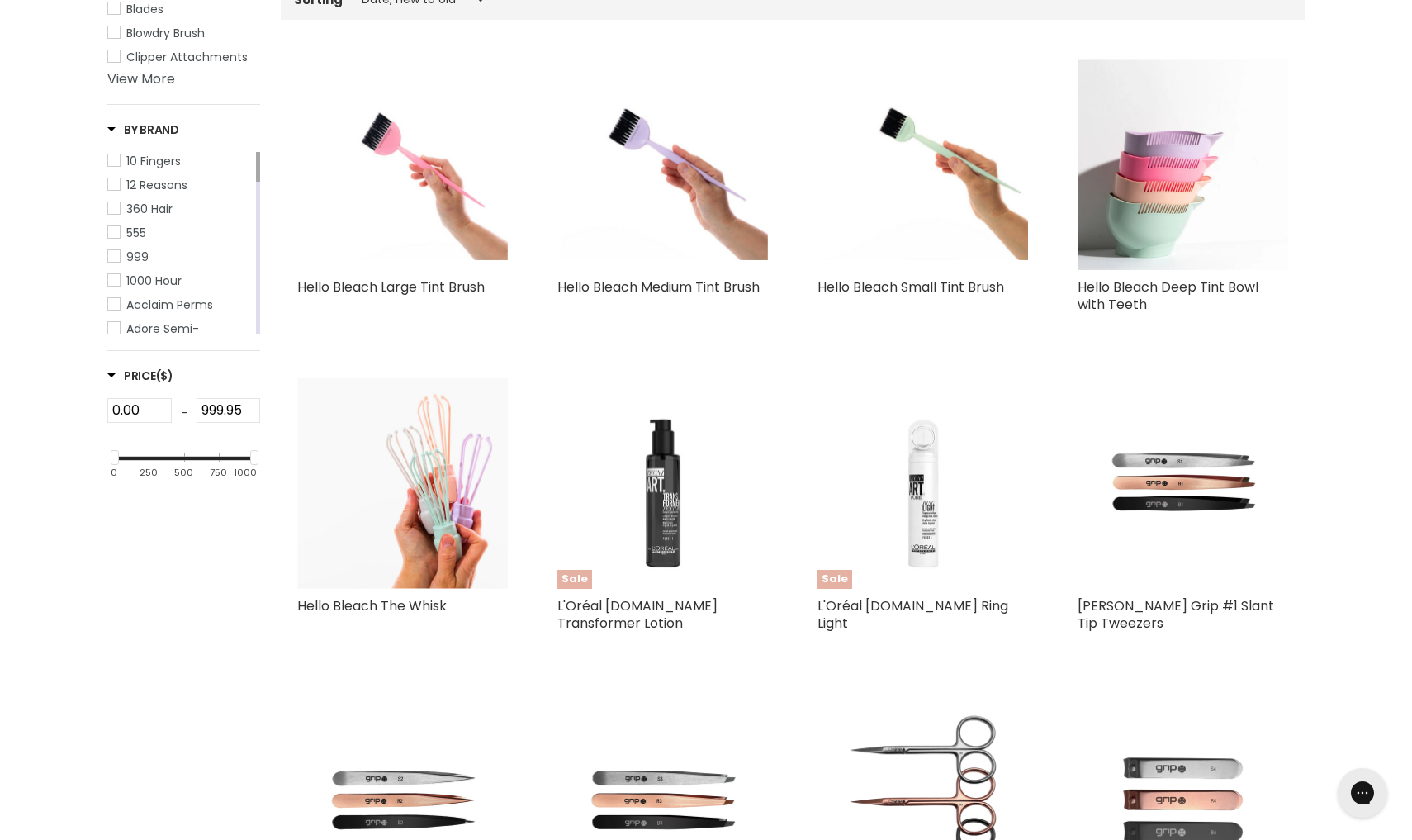
select select "created-descending"
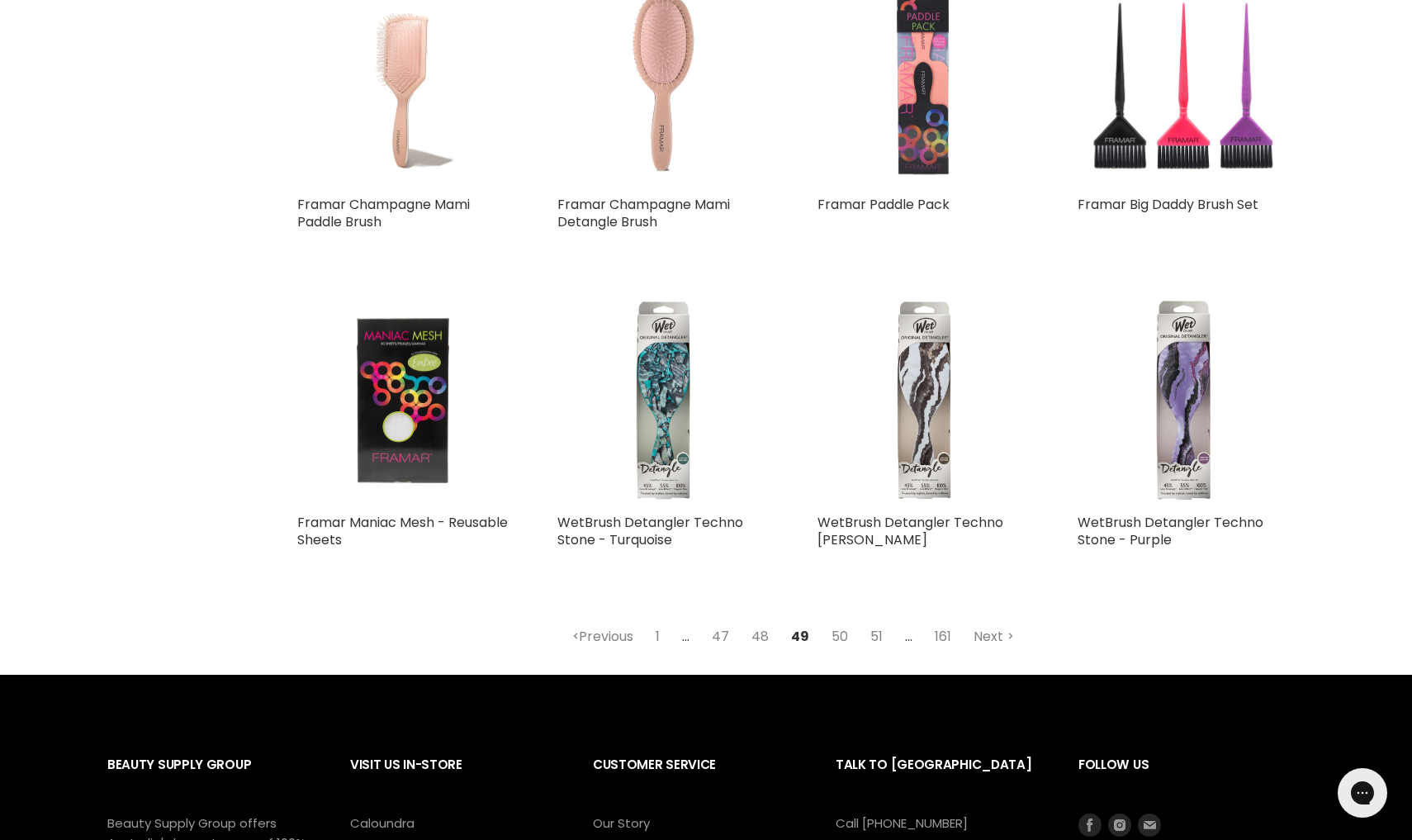
scroll to position [3758, 0]
click at [837, 620] on link "50" at bounding box center [839, 636] width 35 height 30
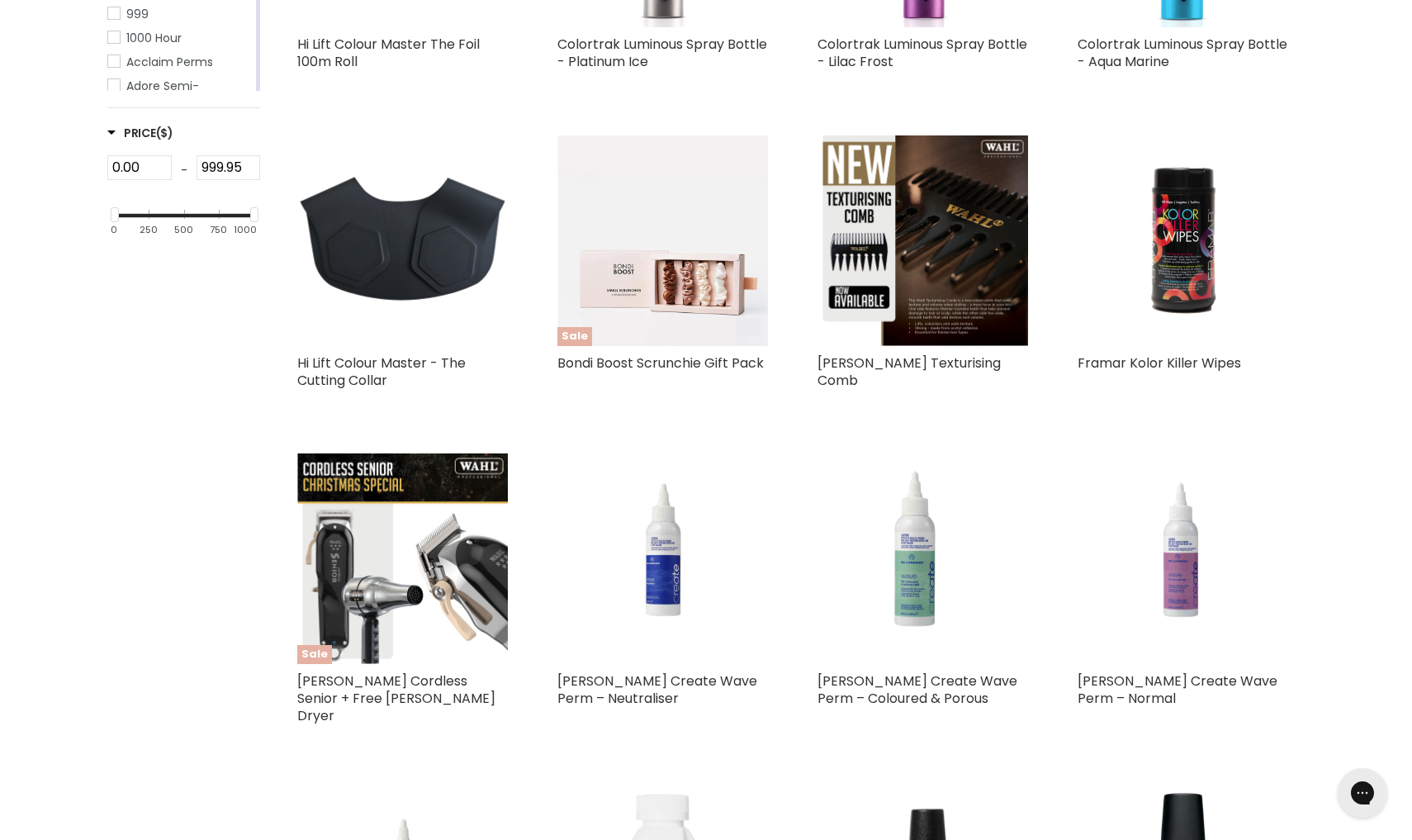
scroll to position [459, 0]
select select "created-descending"
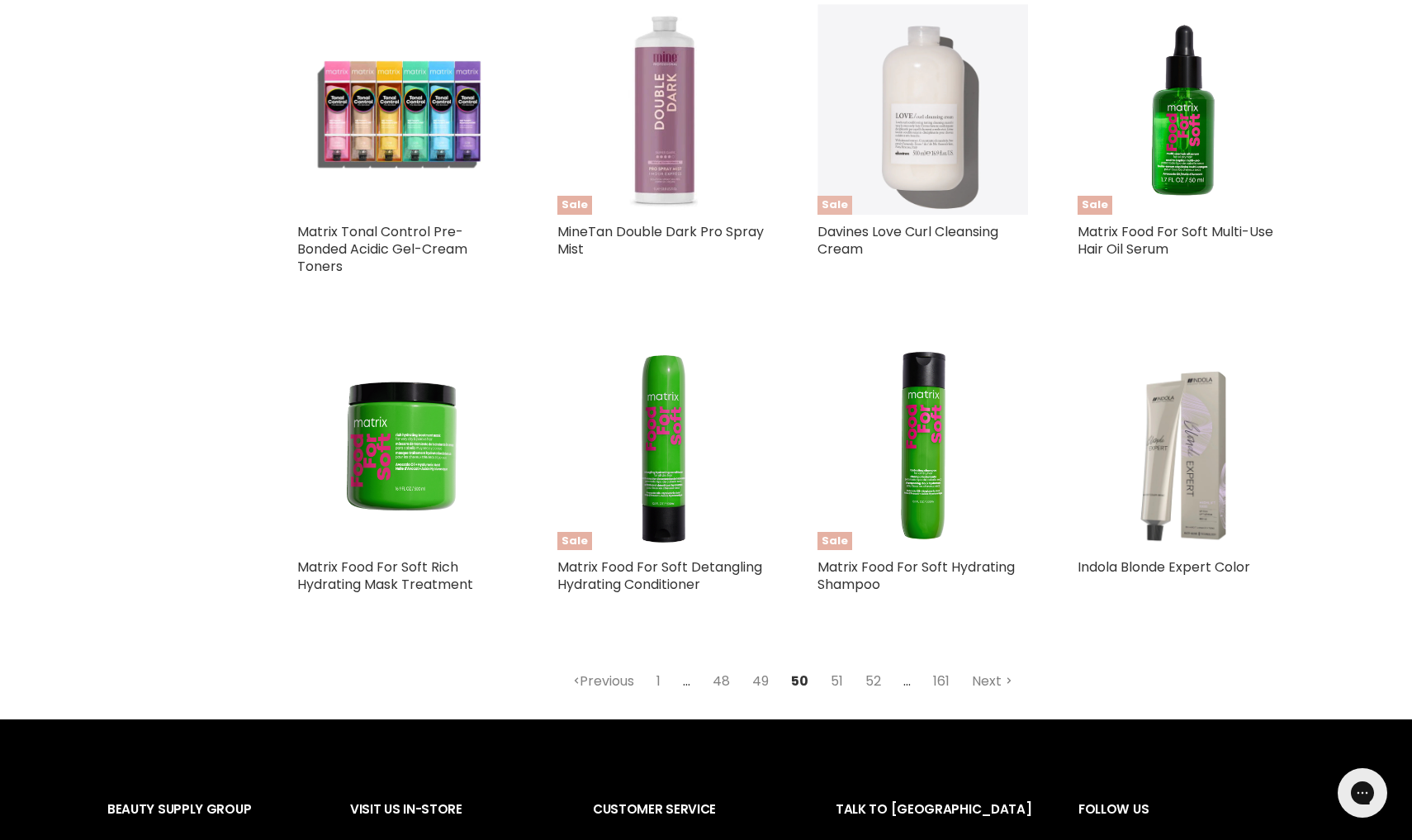
scroll to position [3732, 0]
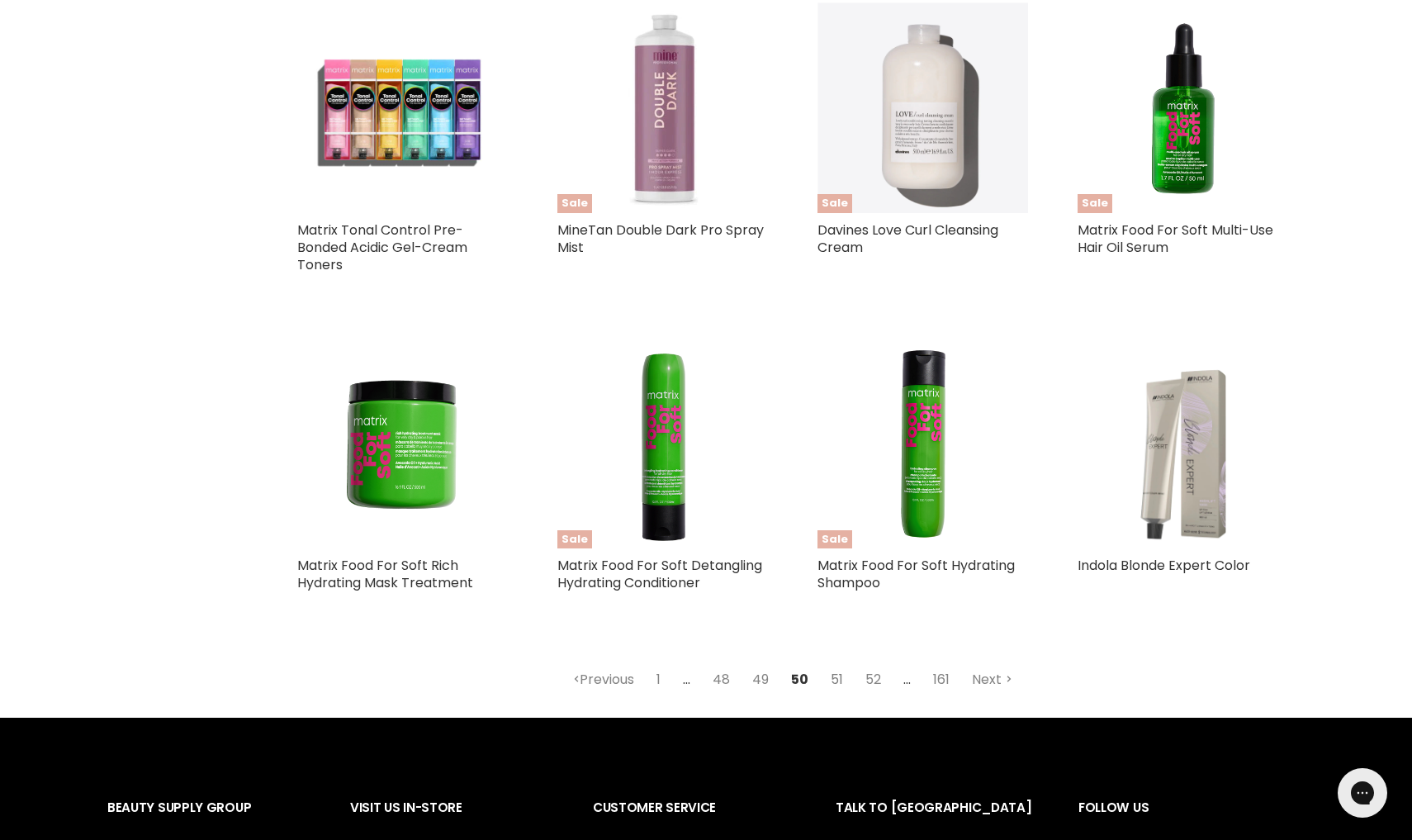
click at [837, 665] on link "51" at bounding box center [837, 680] width 31 height 30
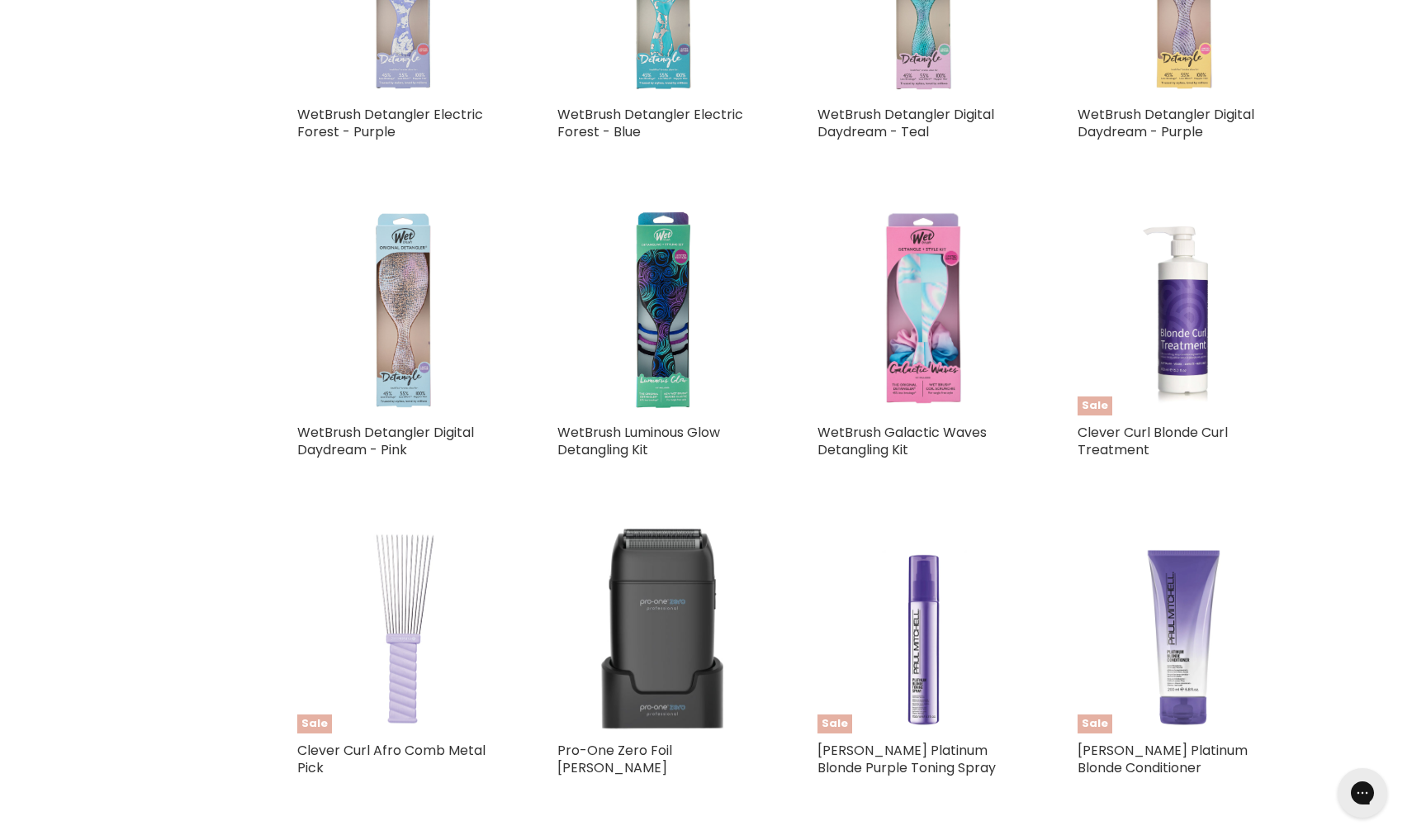
select select "created-descending"
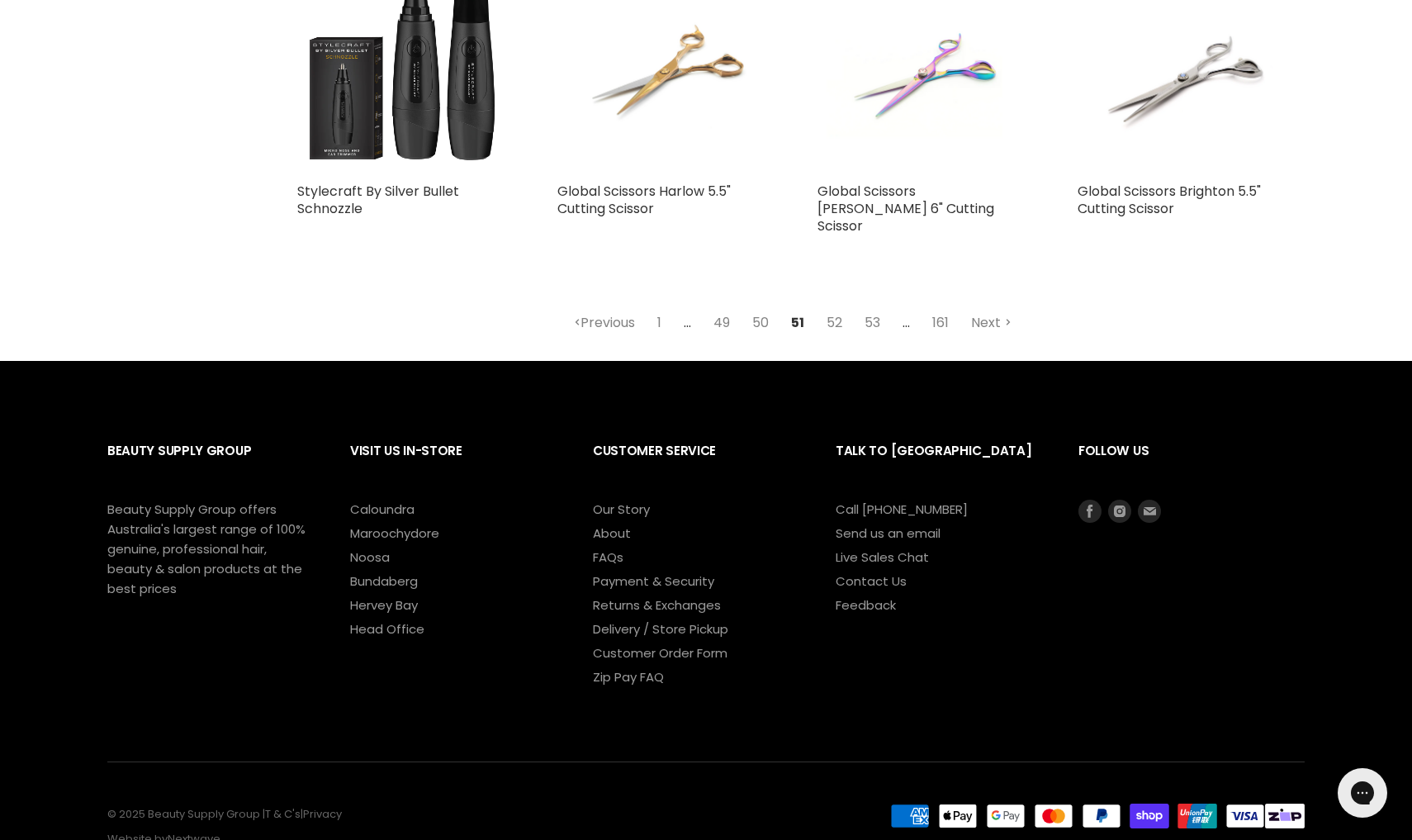
scroll to position [4099, 0]
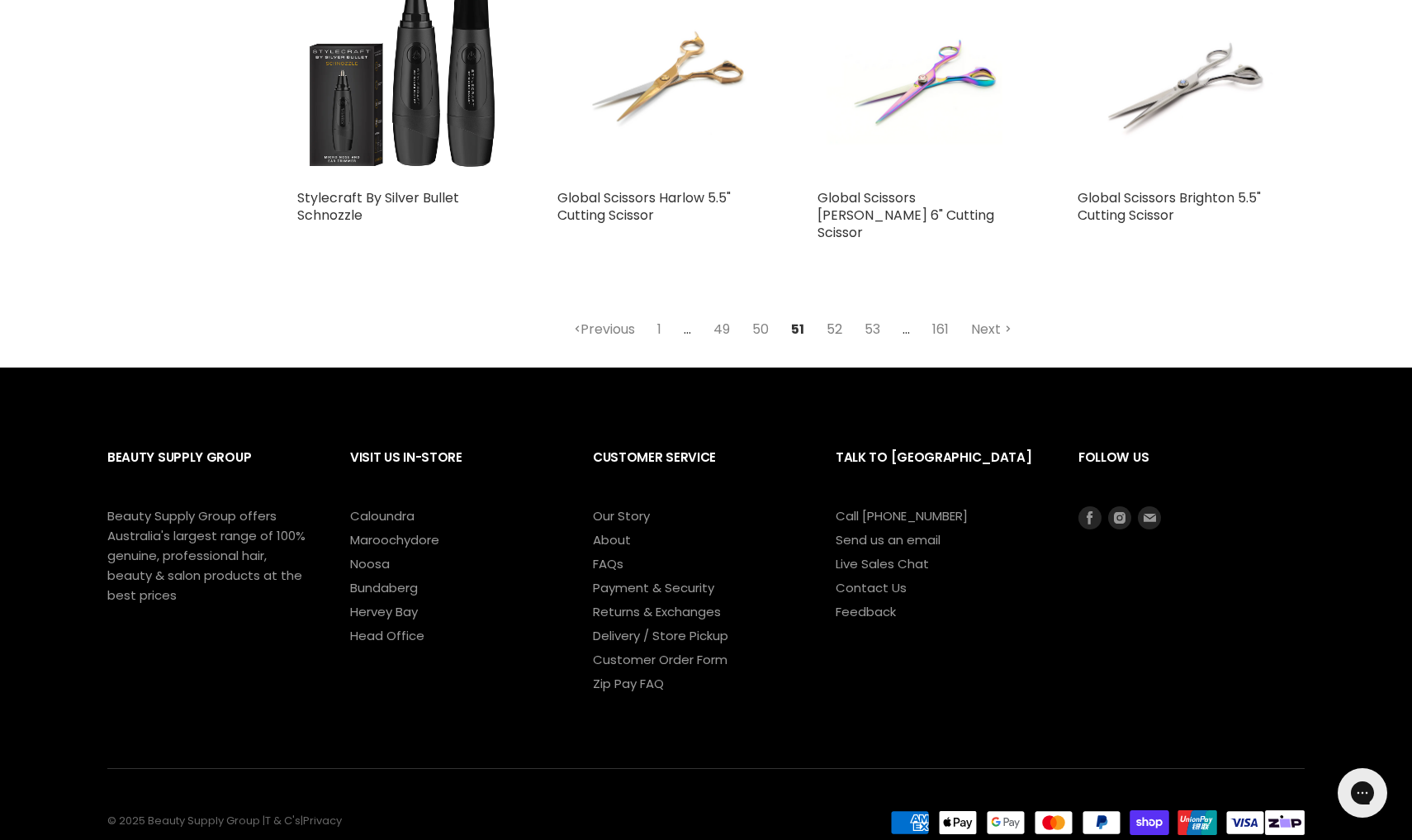
click at [829, 314] on link "52" at bounding box center [834, 329] width 34 height 30
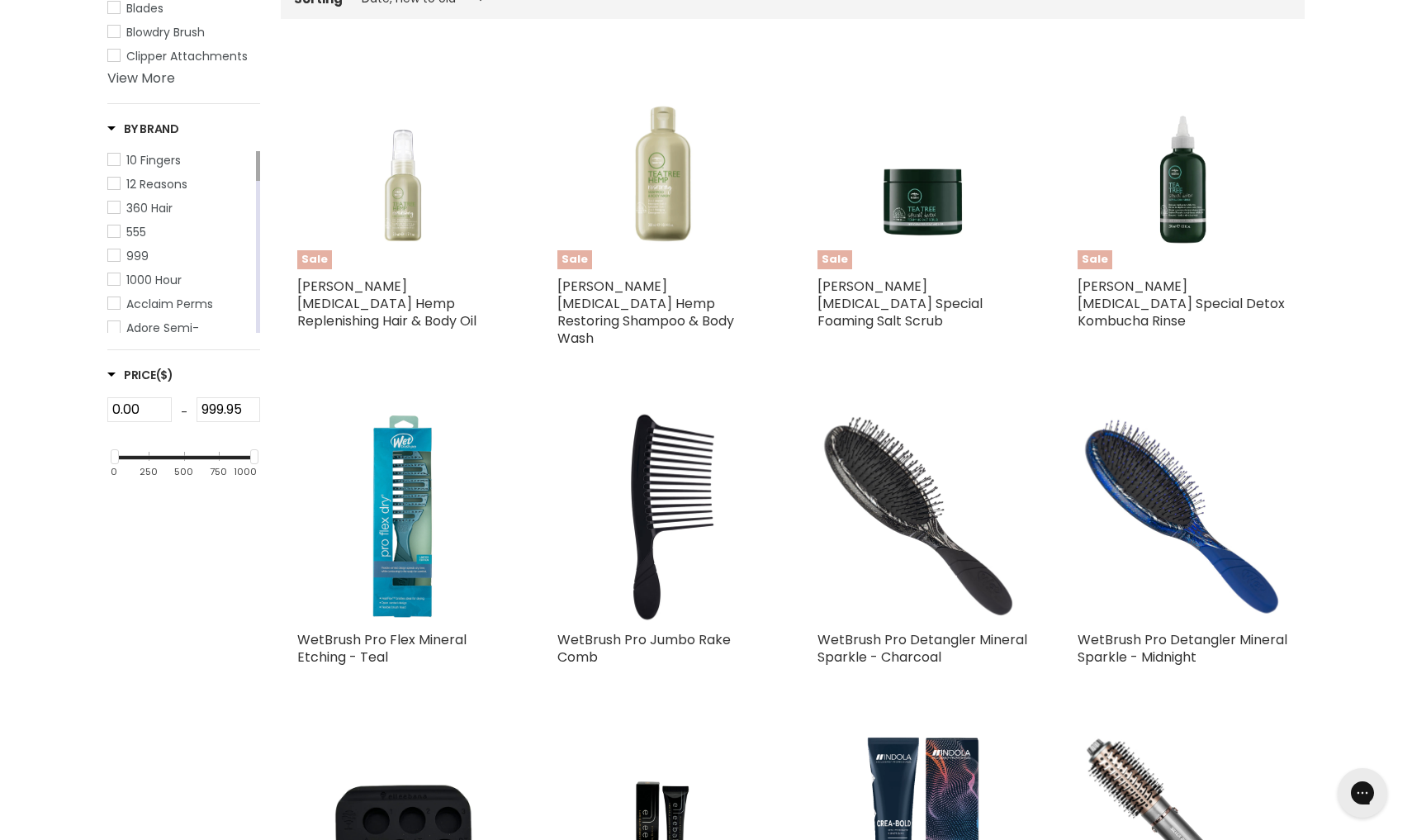
select select "created-descending"
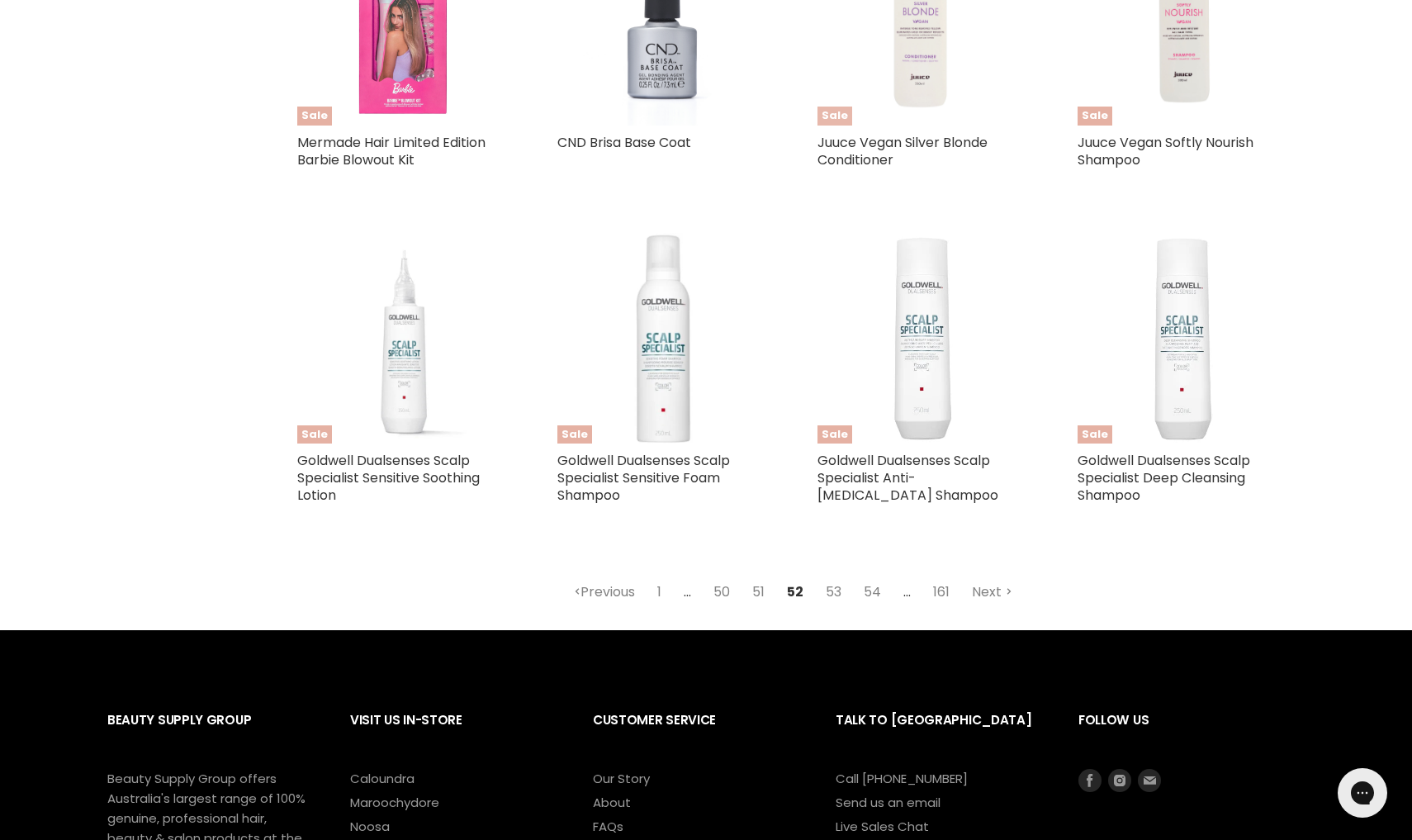
scroll to position [3772, 0]
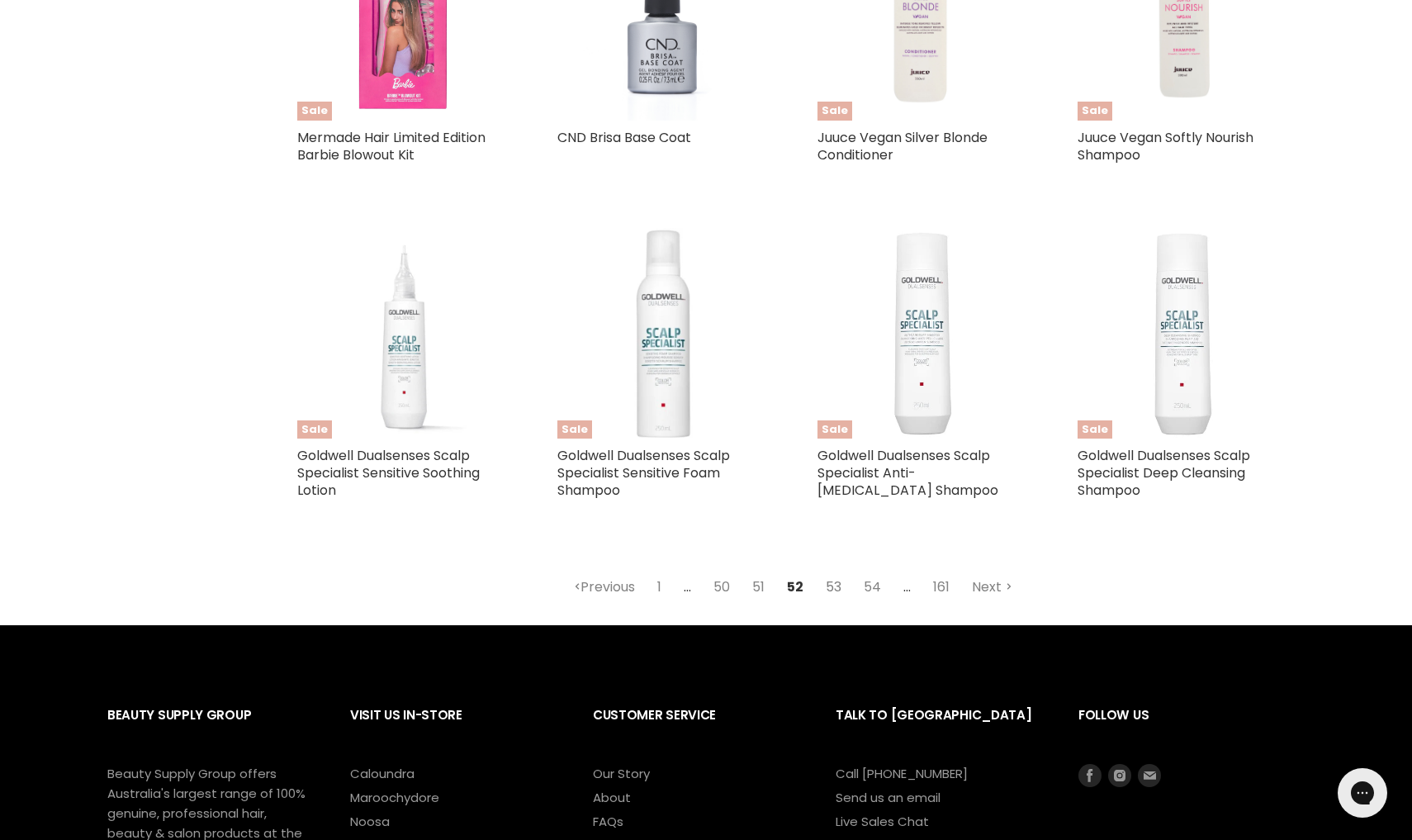
click at [833, 572] on link "53" at bounding box center [834, 587] width 34 height 30
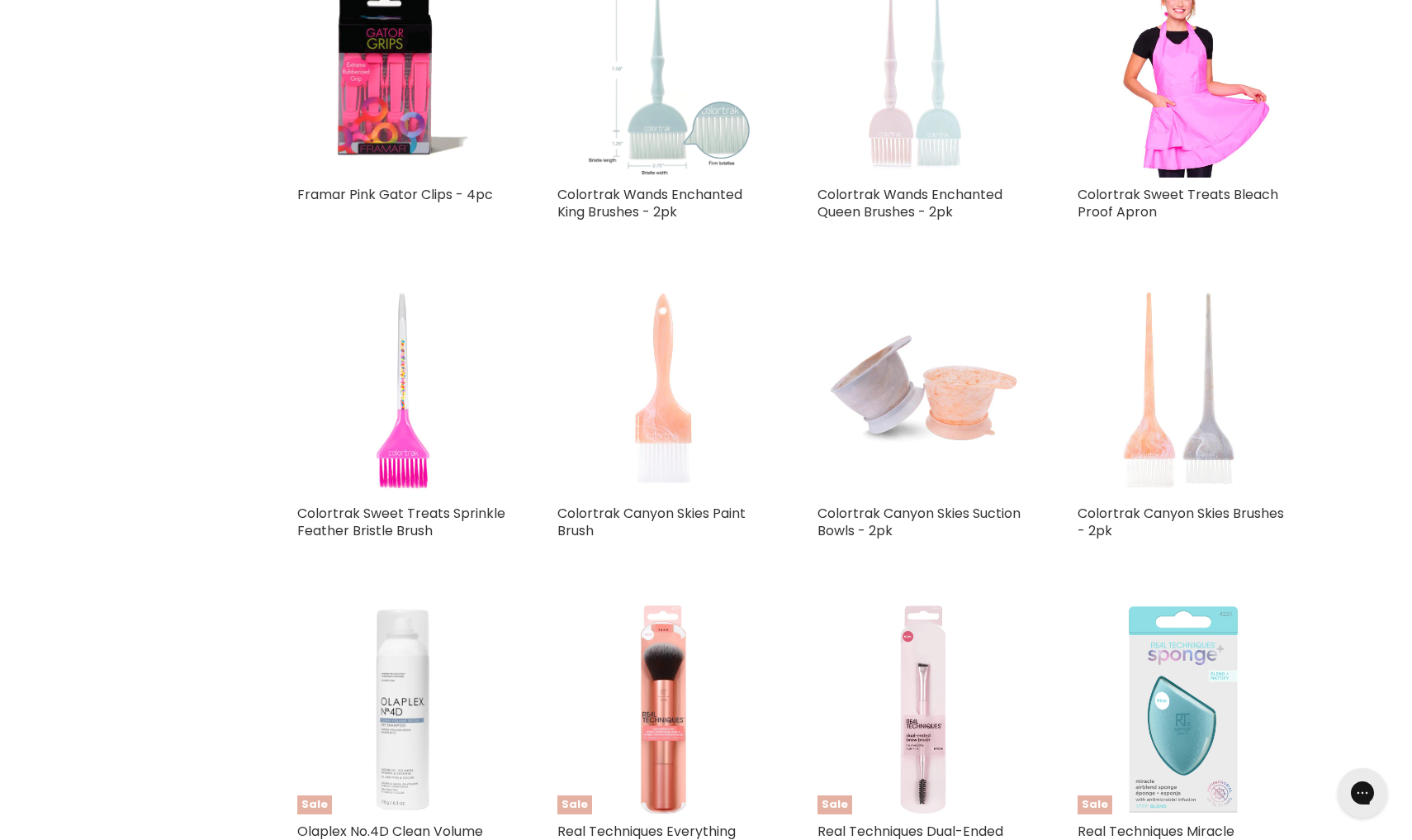
select select "created-descending"
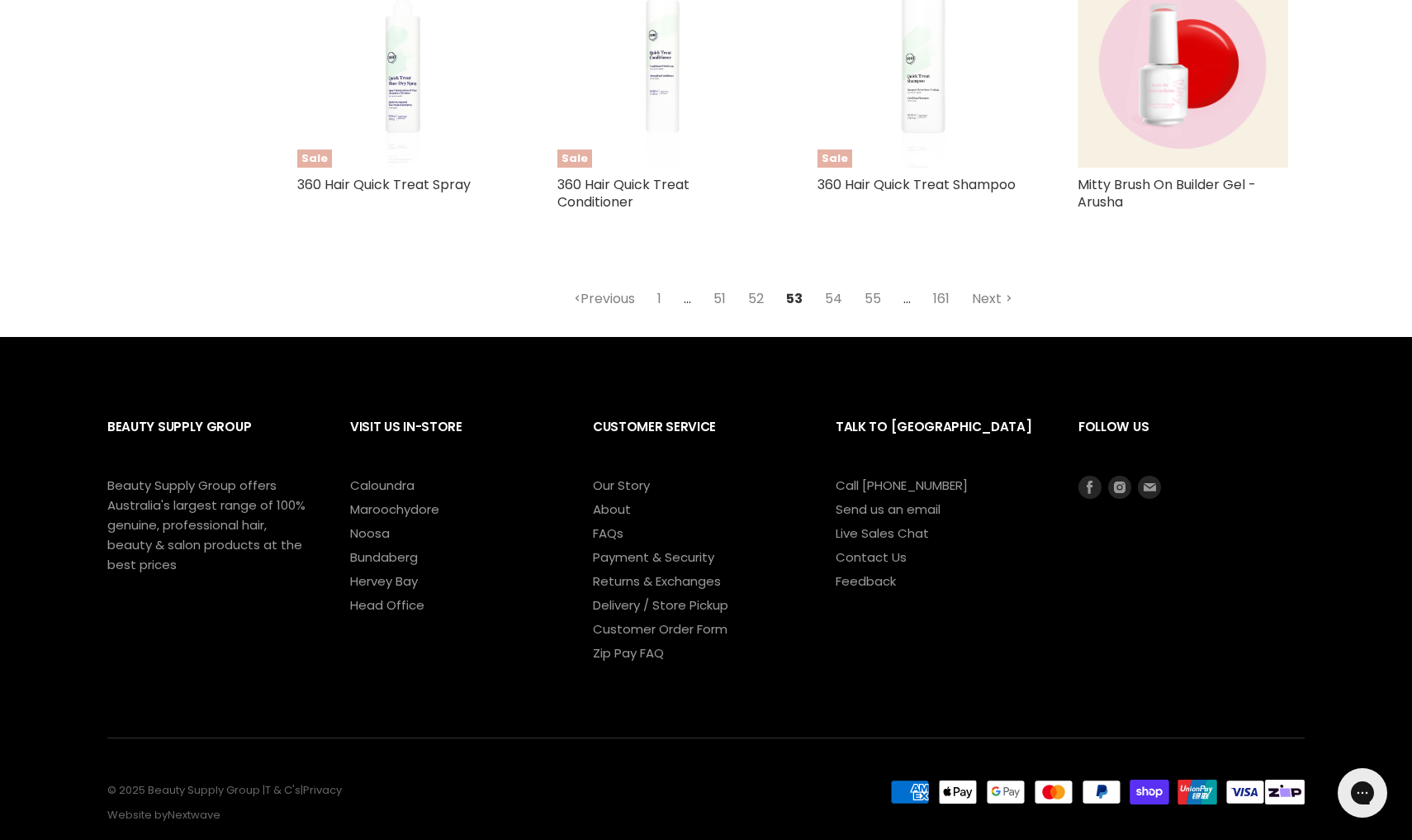
scroll to position [4077, 0]
click at [835, 285] on link "54" at bounding box center [834, 300] width 35 height 30
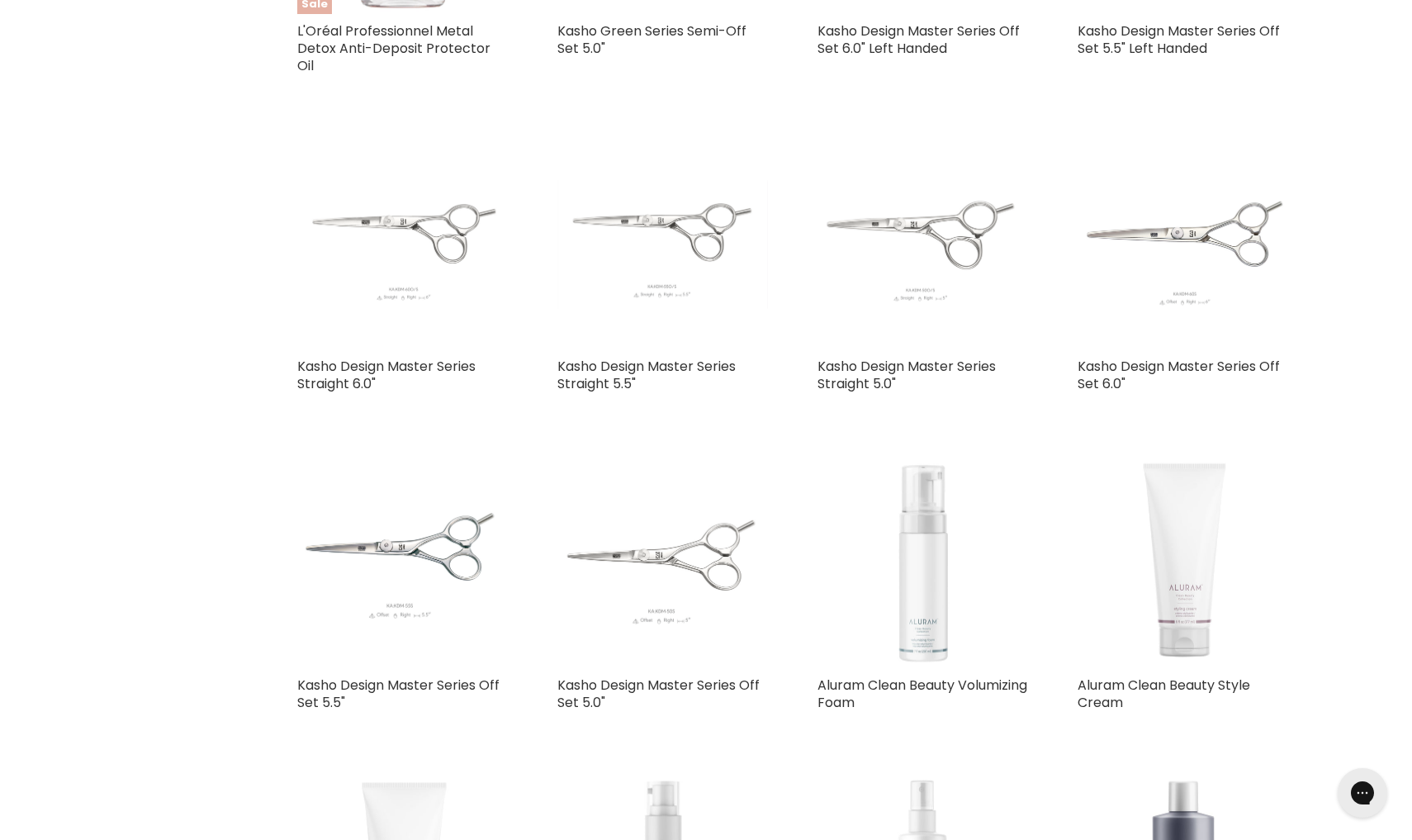
select select "created-descending"
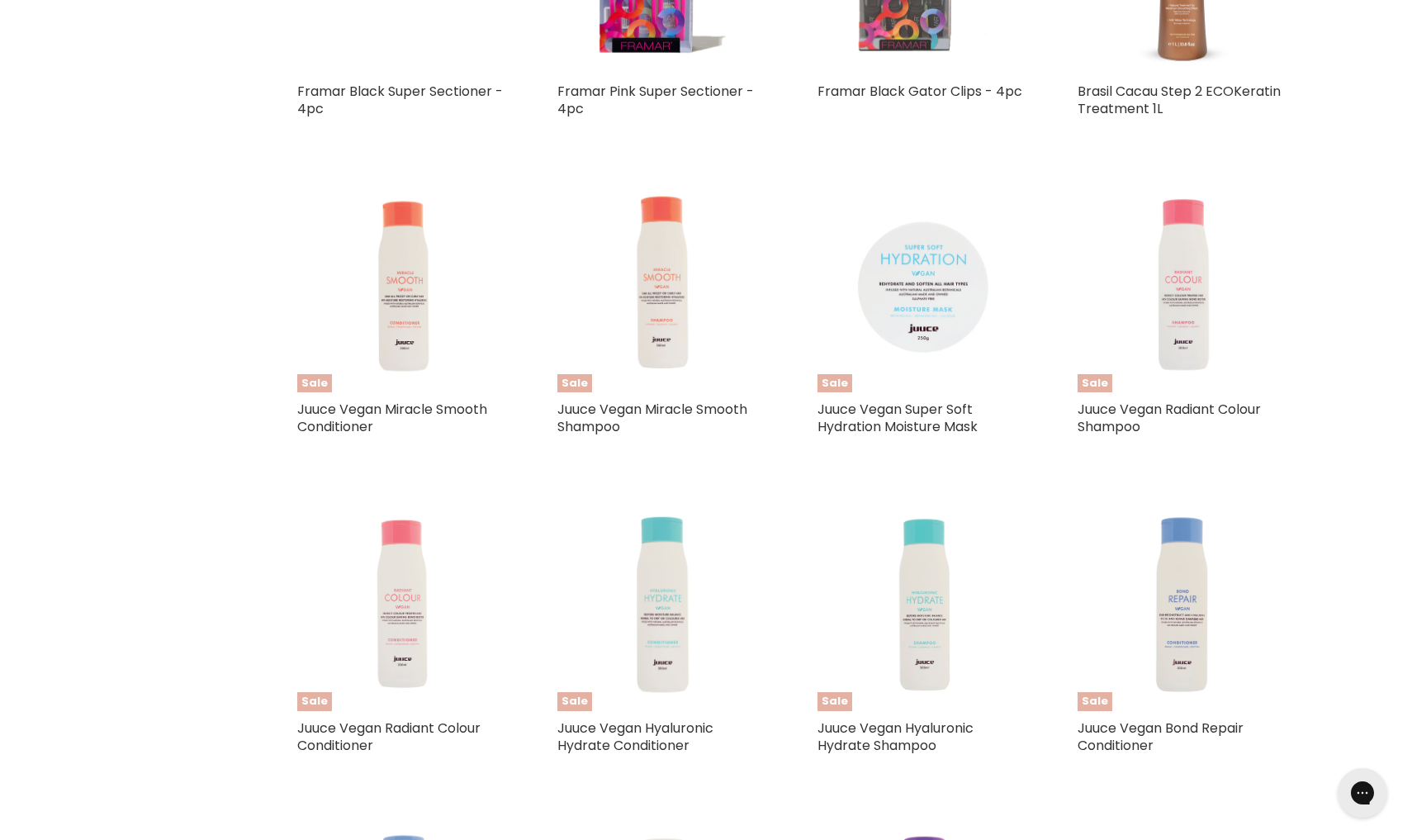
scroll to position [2246, 0]
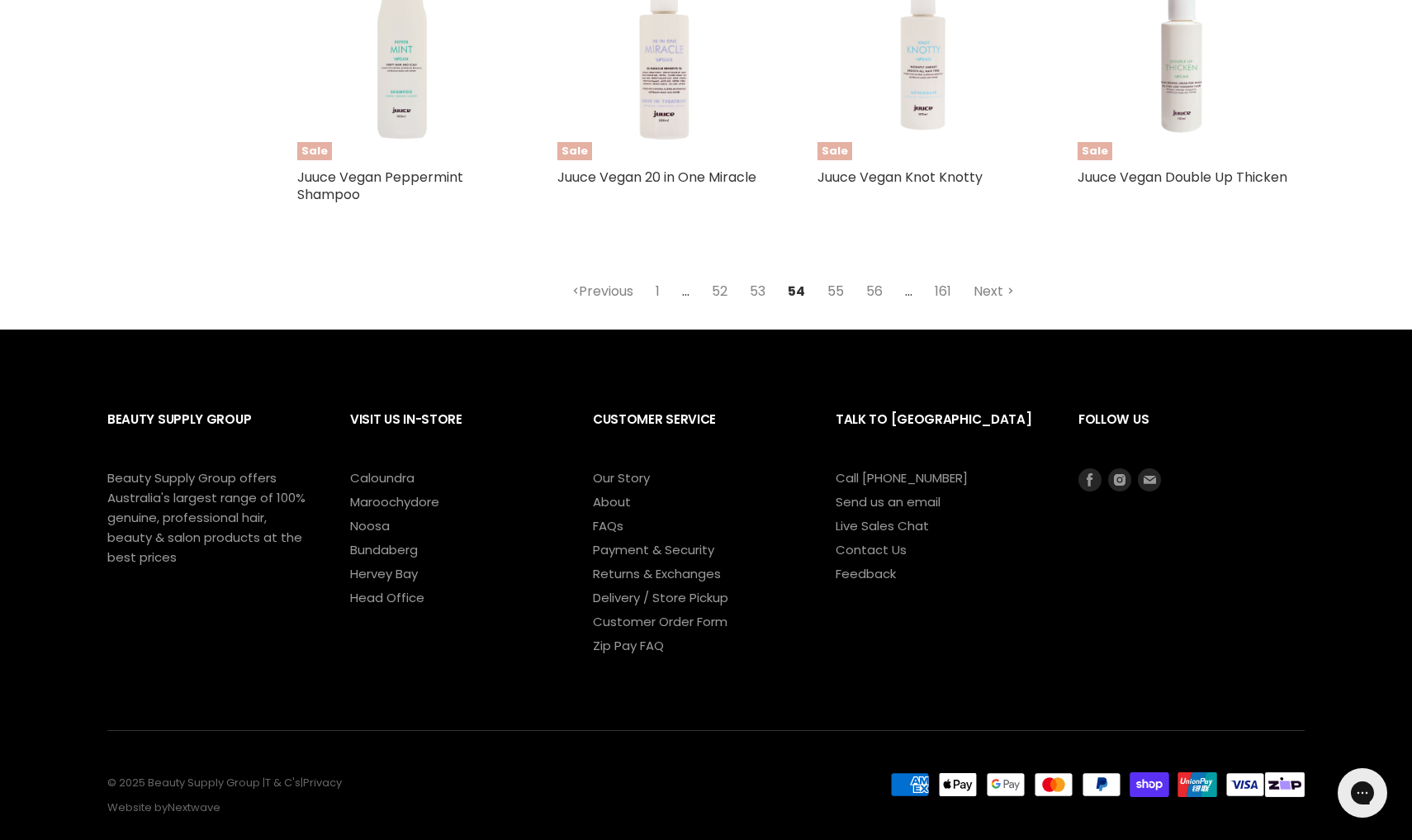
click at [840, 276] on link "55" at bounding box center [835, 291] width 35 height 30
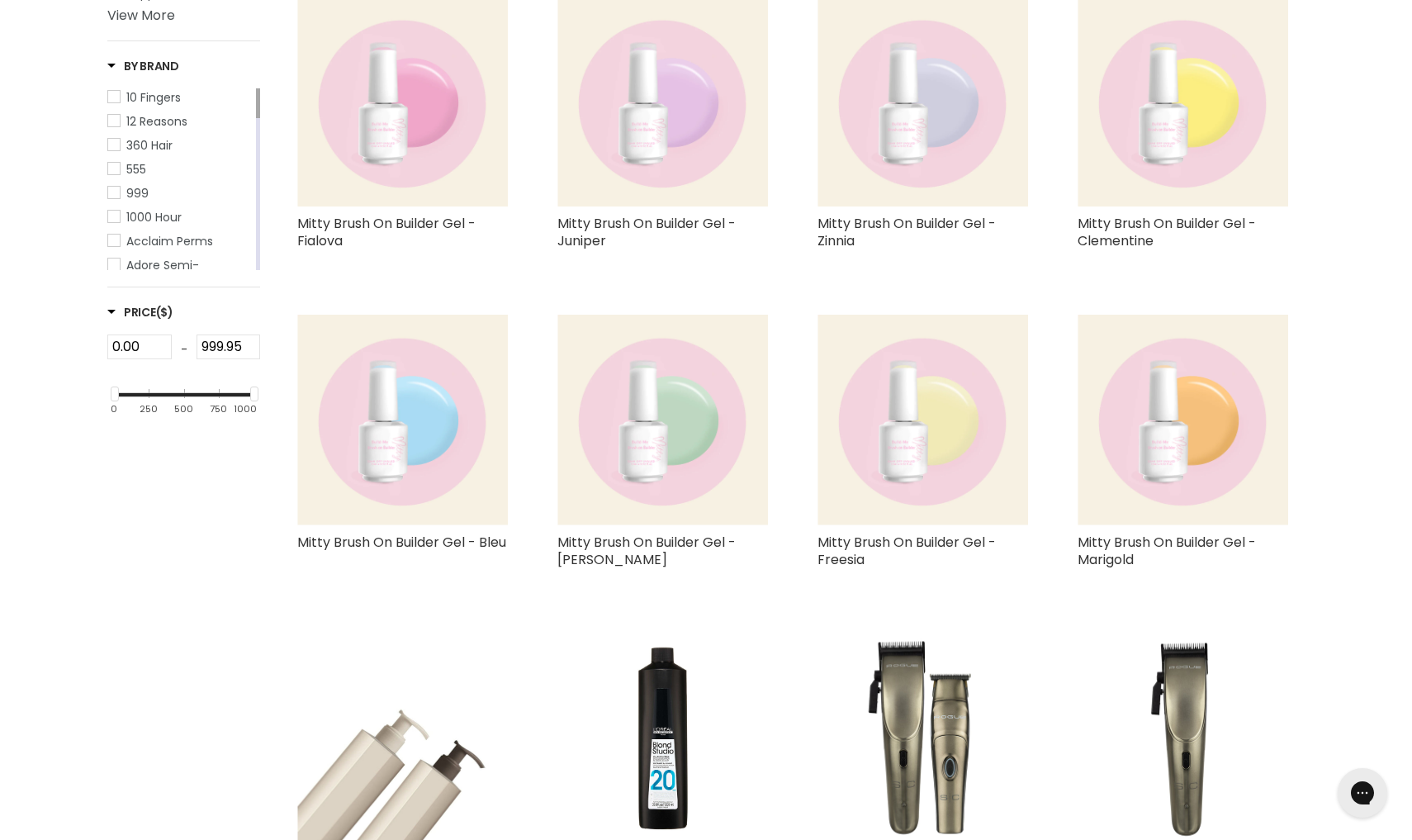
select select "created-descending"
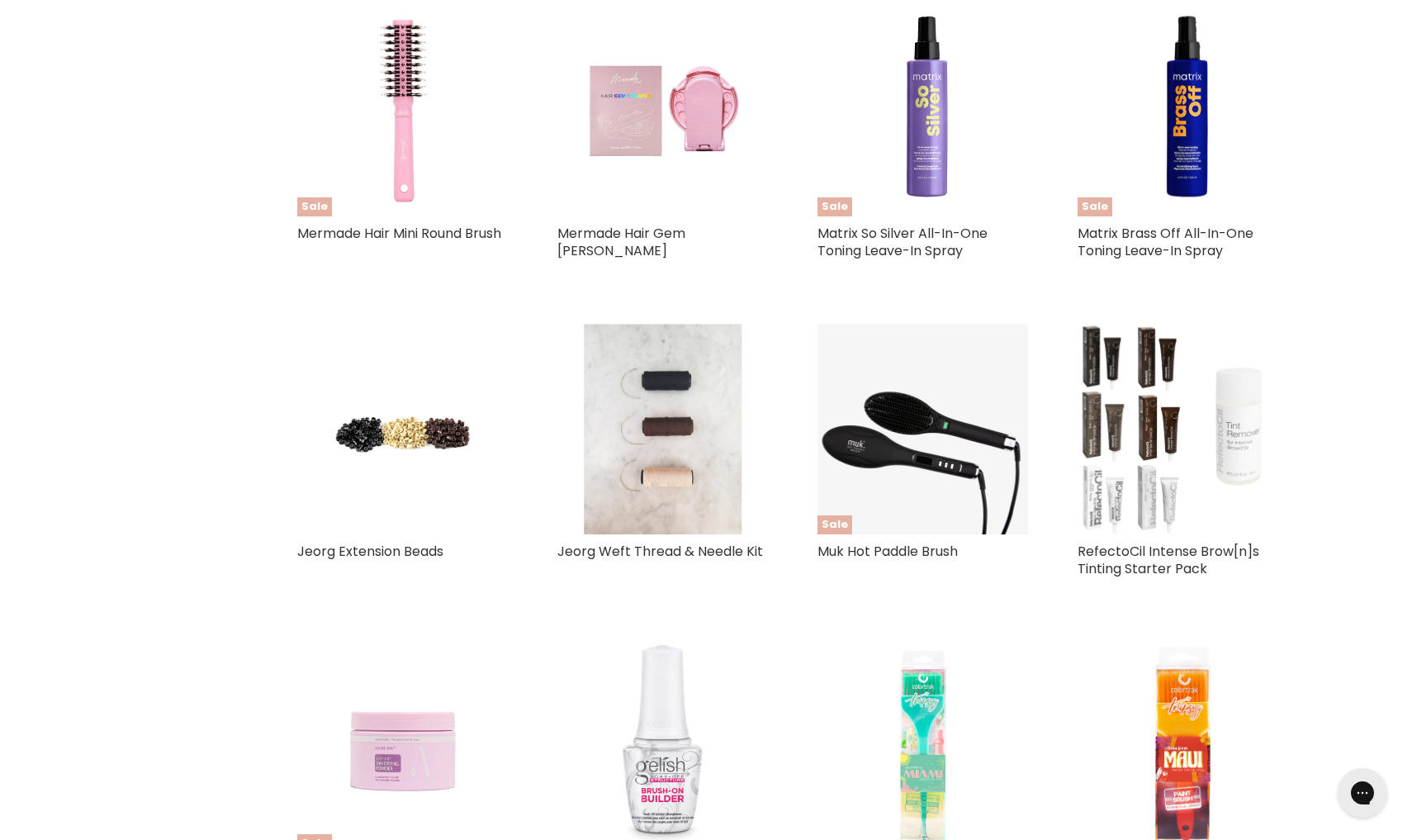
scroll to position [2829, 0]
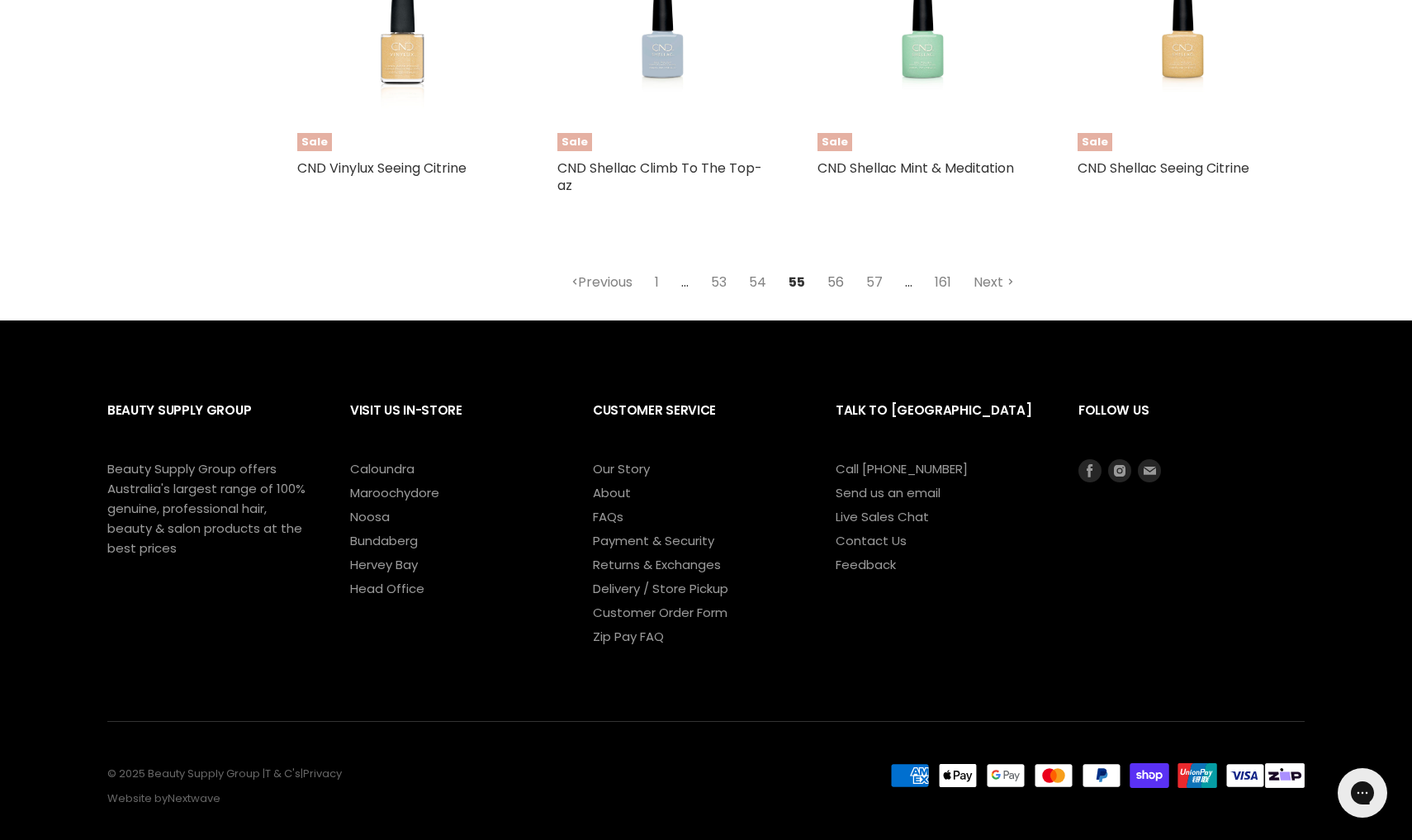
click at [837, 267] on link "56" at bounding box center [835, 282] width 35 height 30
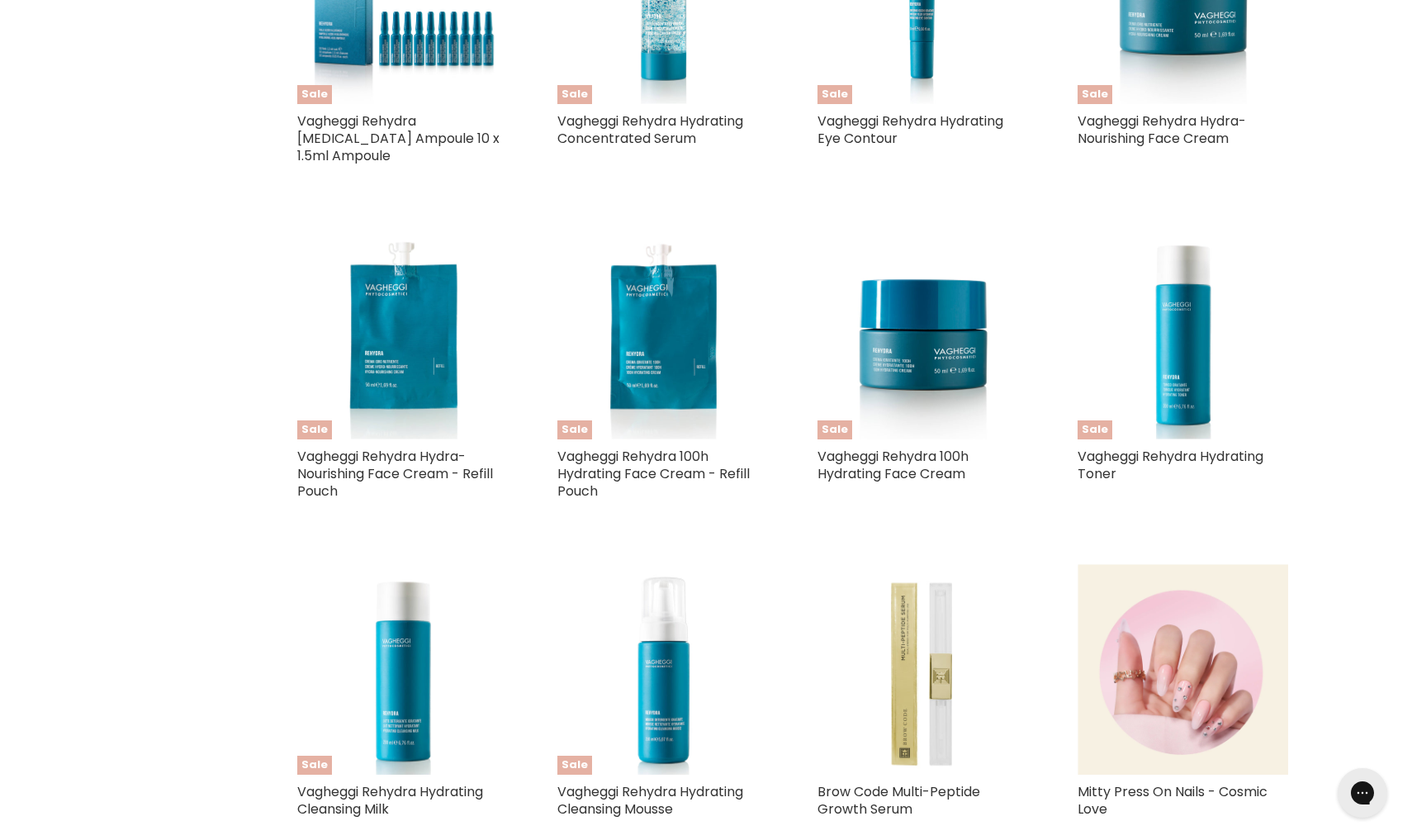
scroll to position [459, 0]
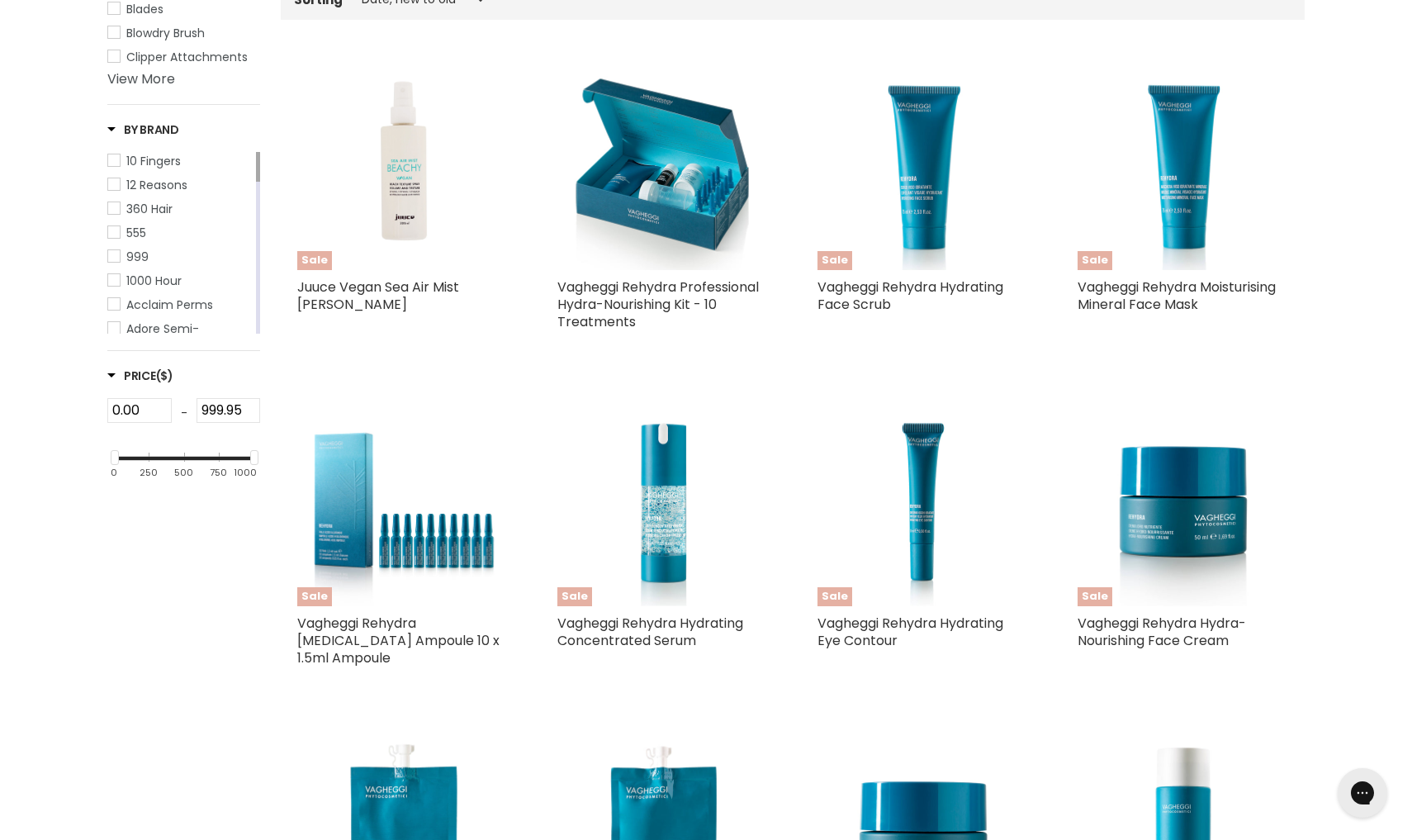
select select "created-descending"
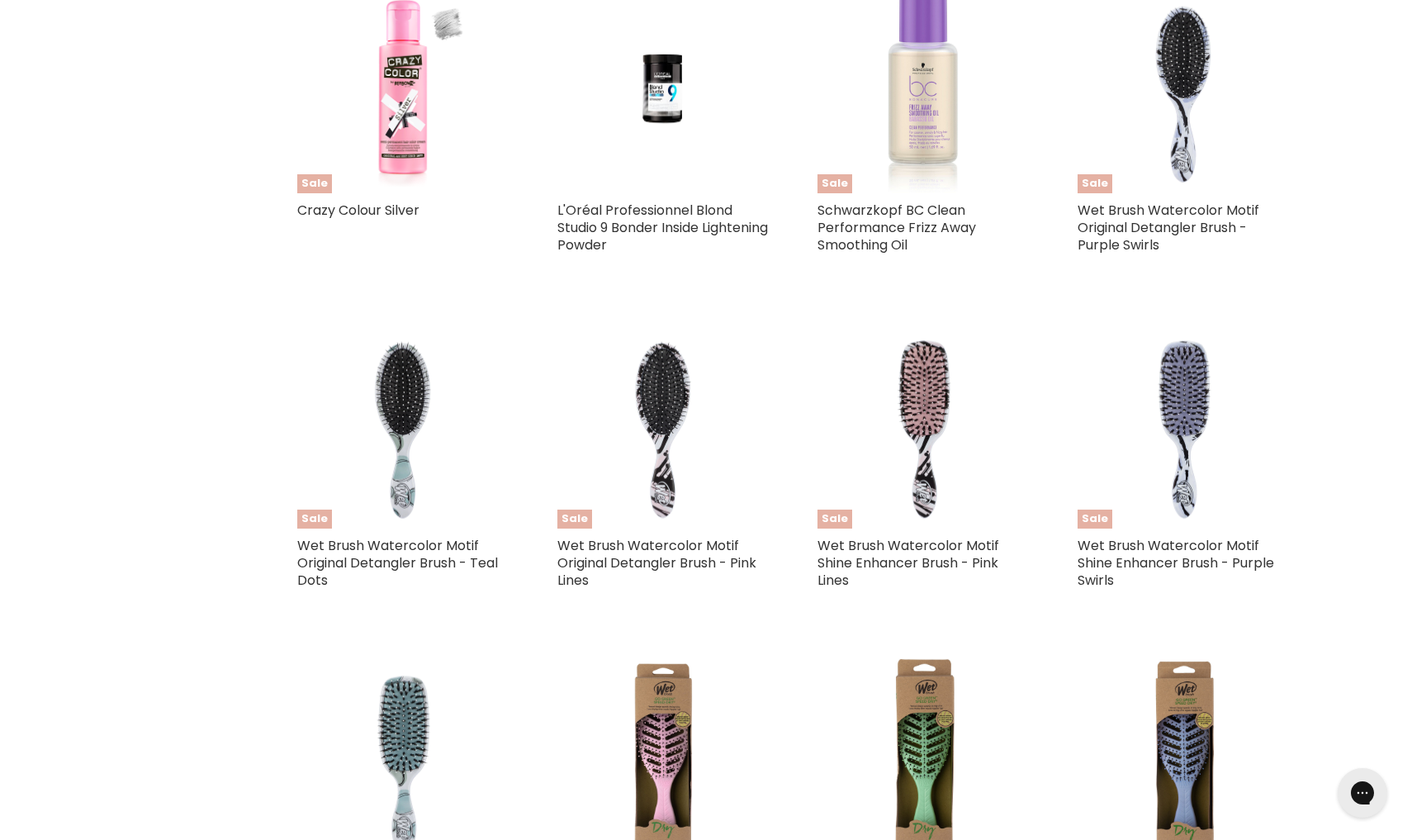
scroll to position [3435, 0]
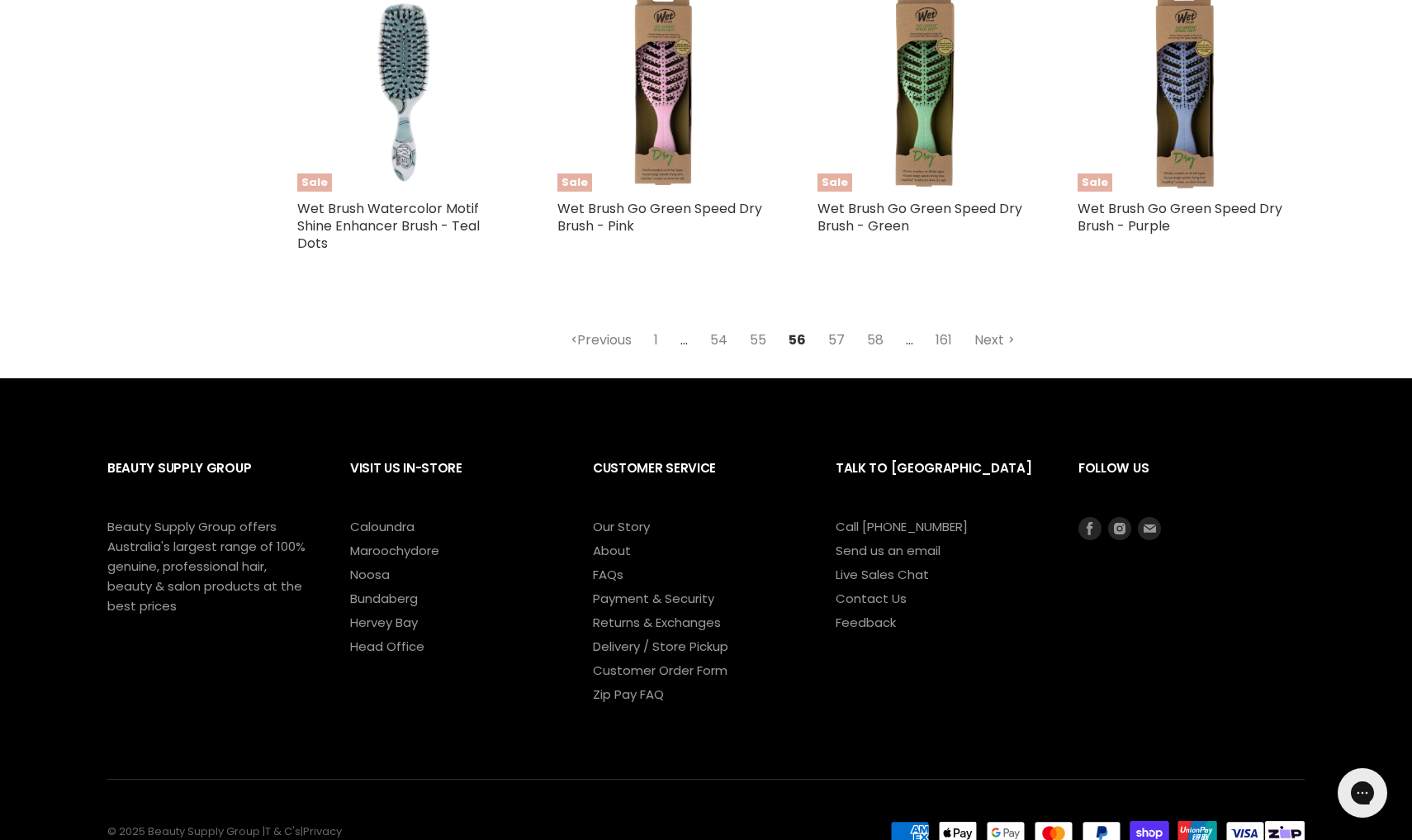
click at [835, 326] on link "57" at bounding box center [836, 341] width 35 height 30
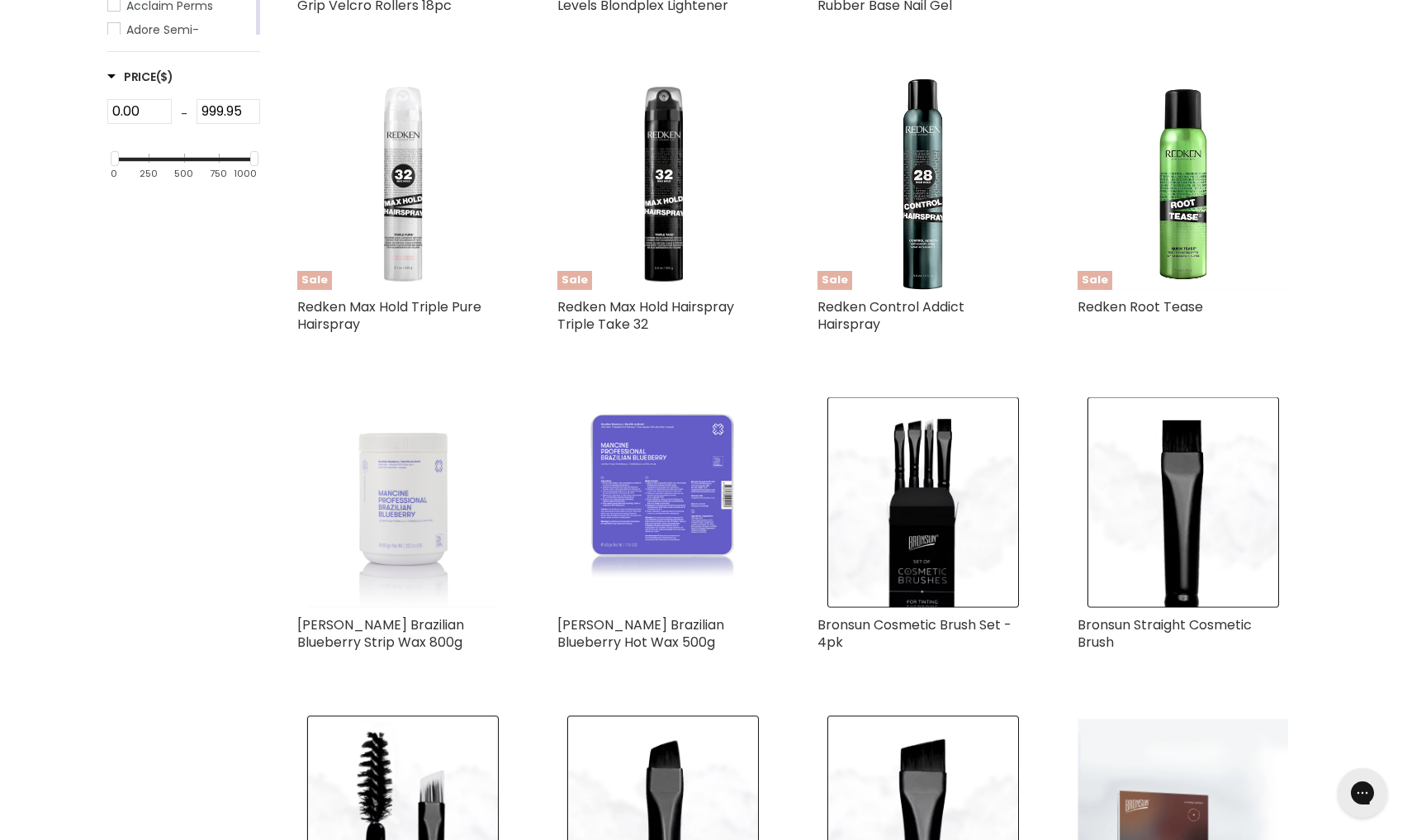
scroll to position [459, 0]
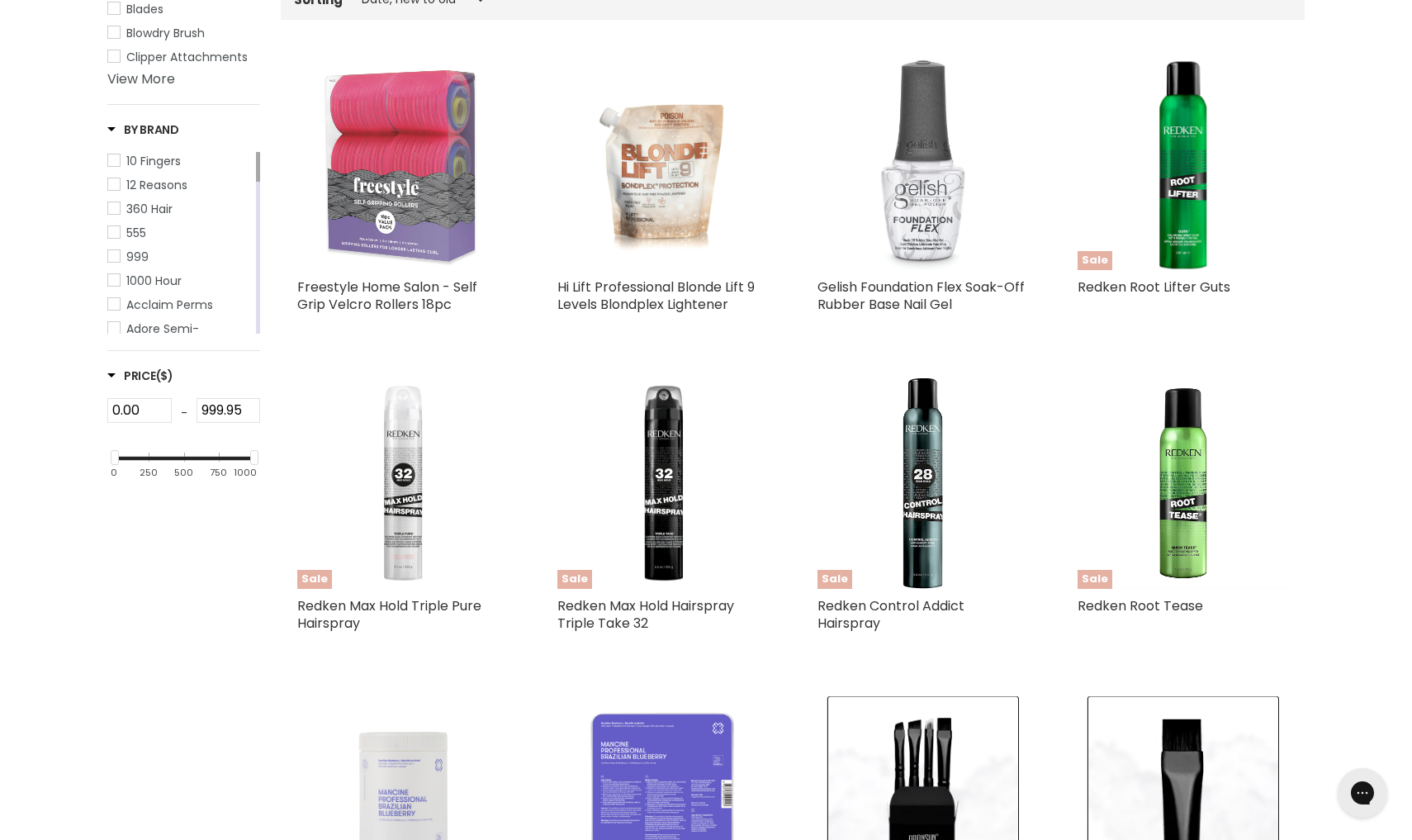
select select "created-descending"
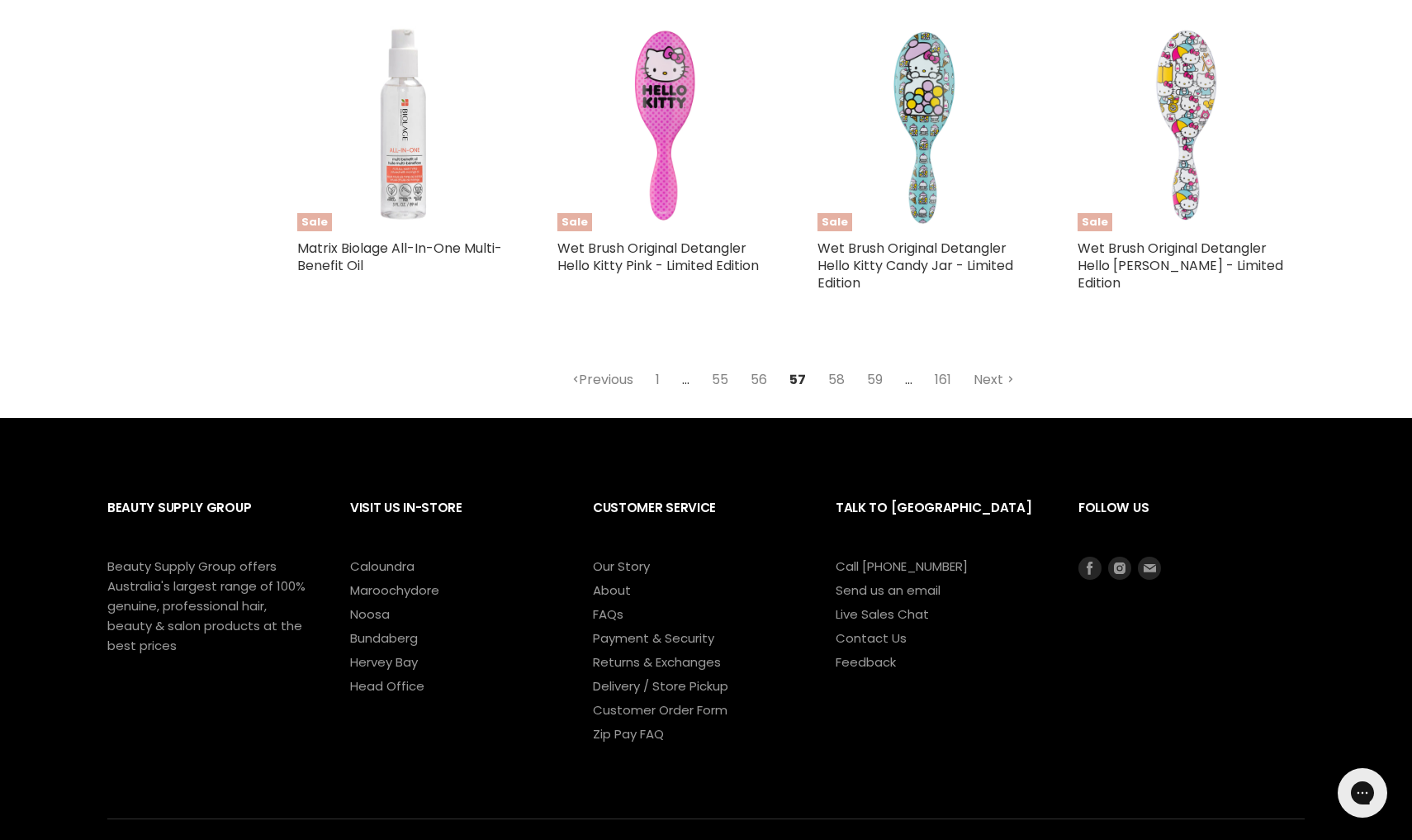
scroll to position [4026, 0]
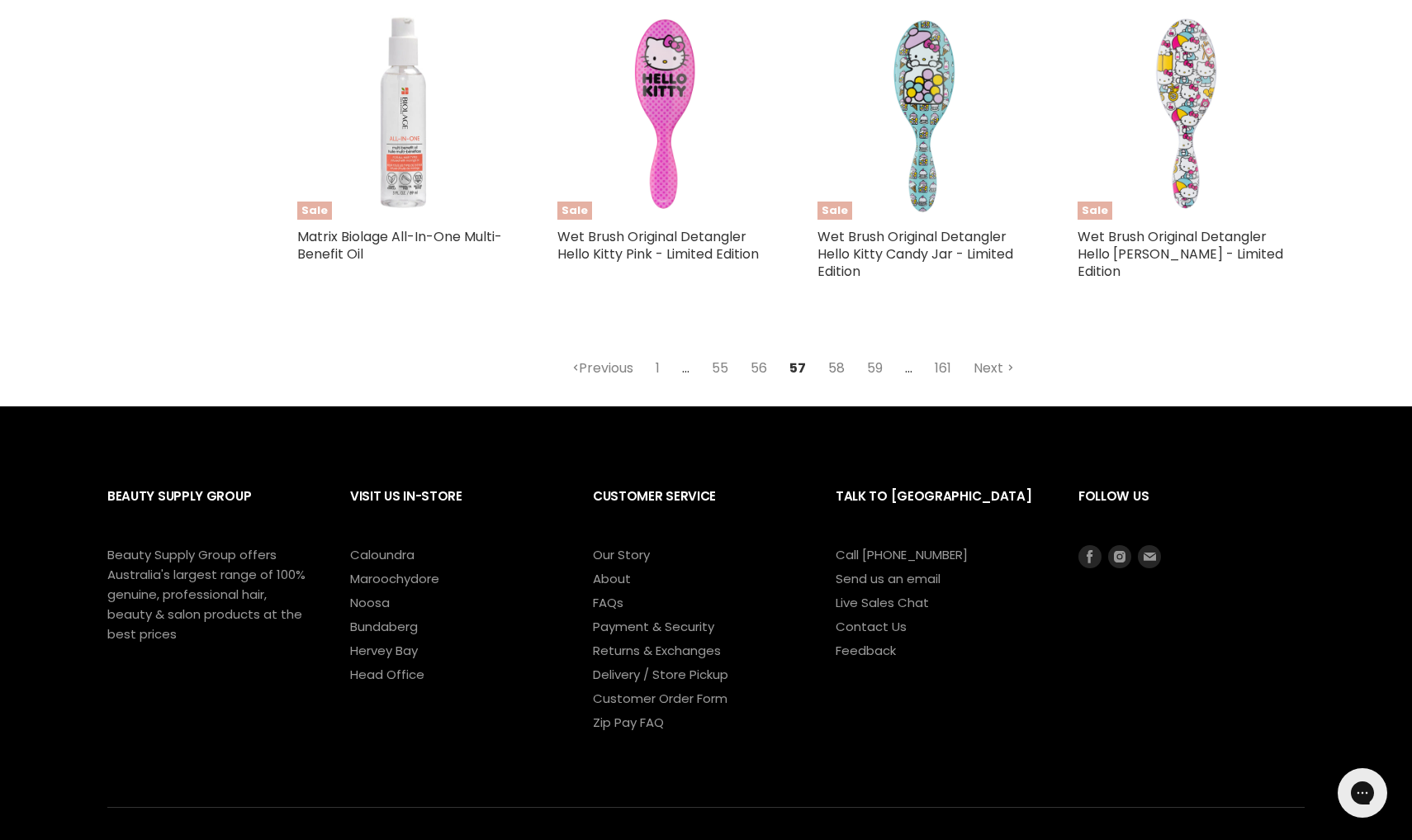
click at [837, 355] on link "58" at bounding box center [836, 368] width 35 height 30
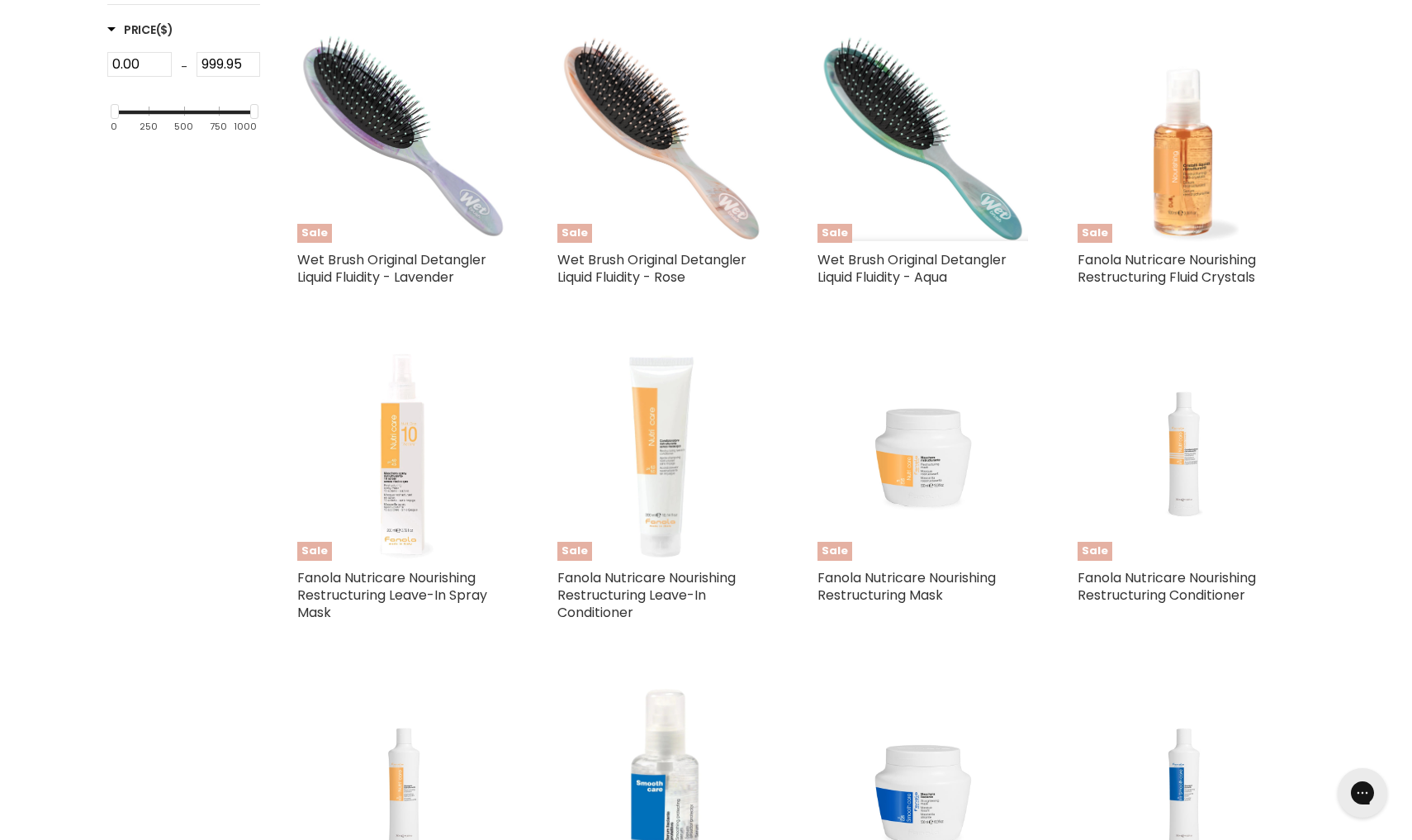
scroll to position [459, 0]
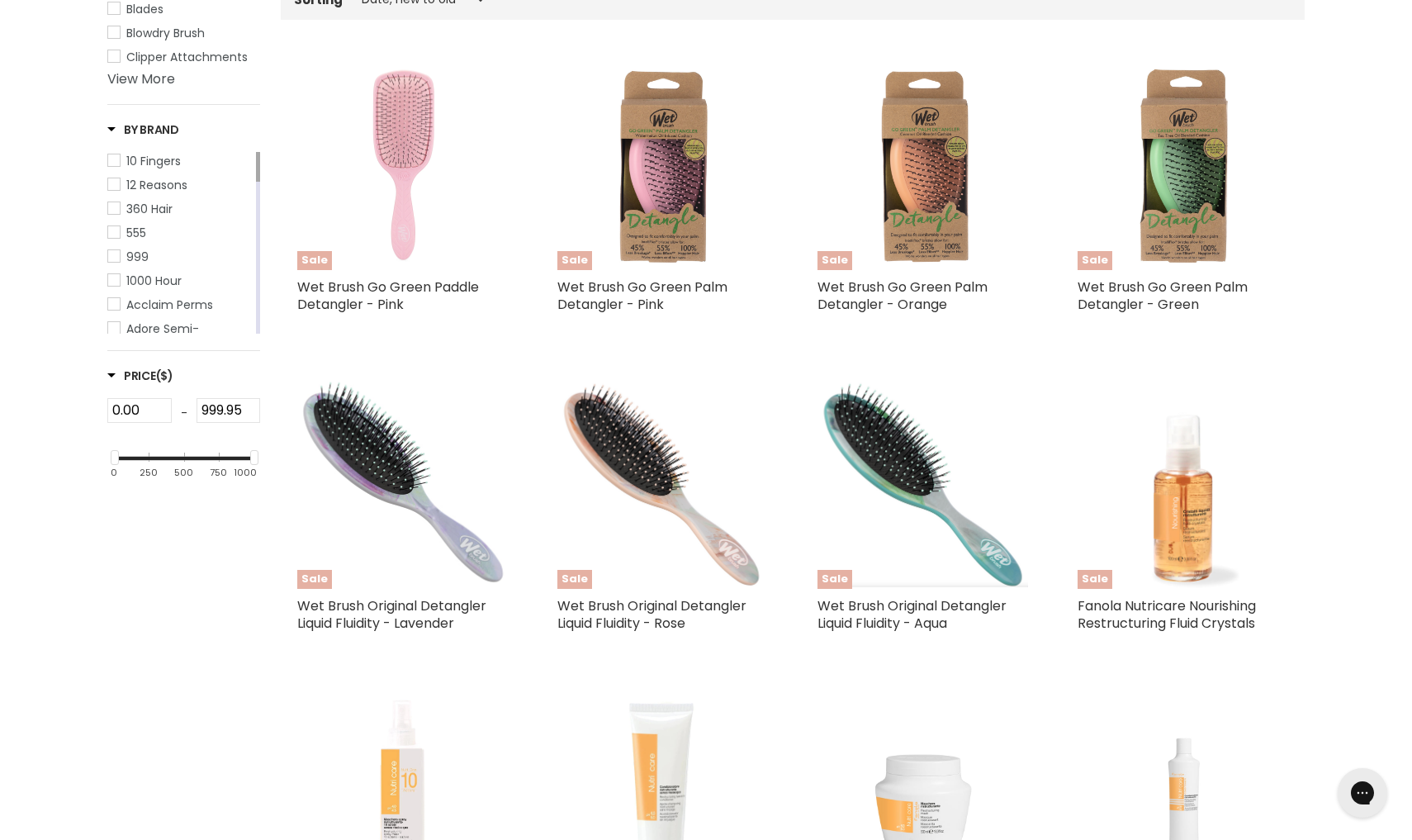
select select "created-descending"
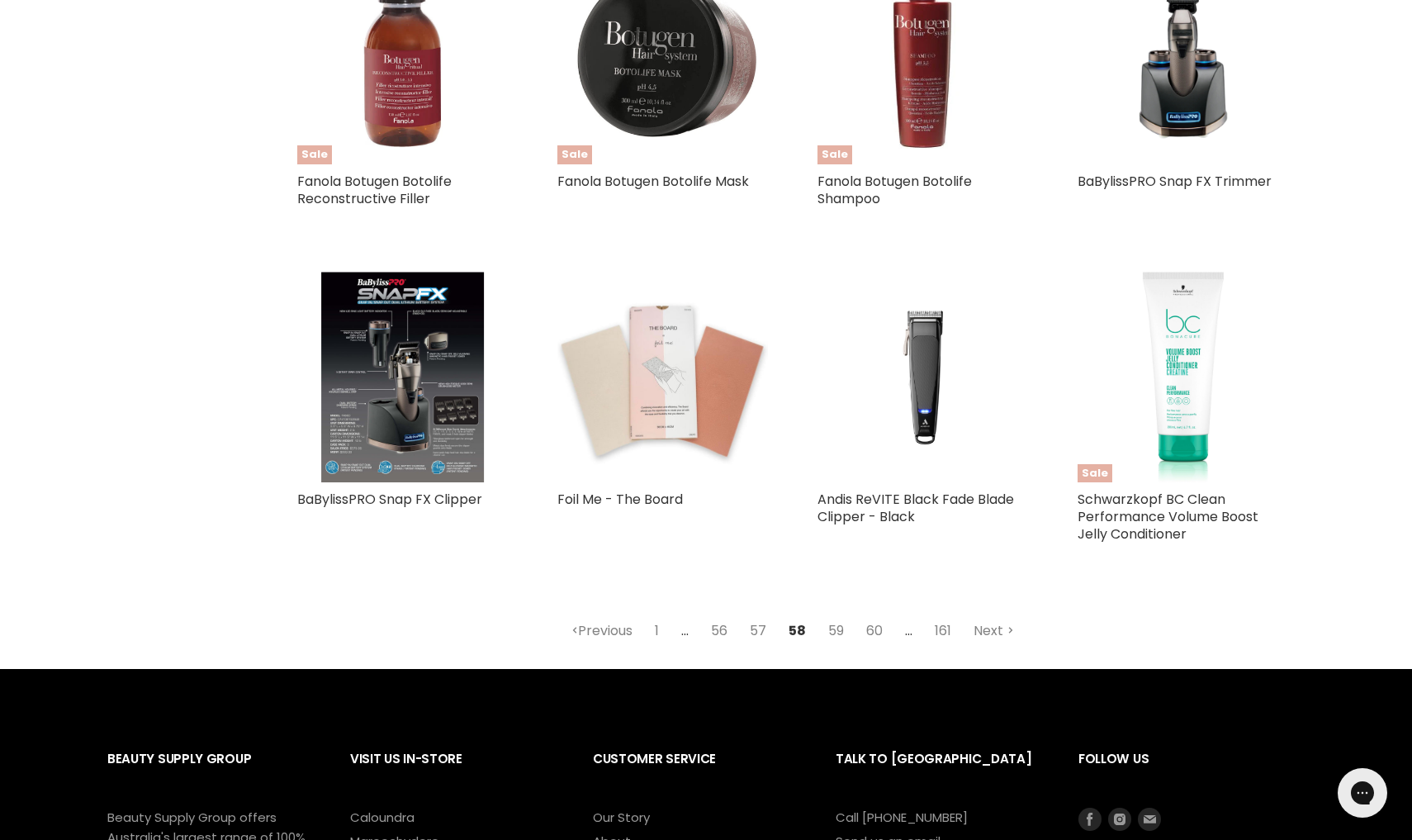
scroll to position [3712, 0]
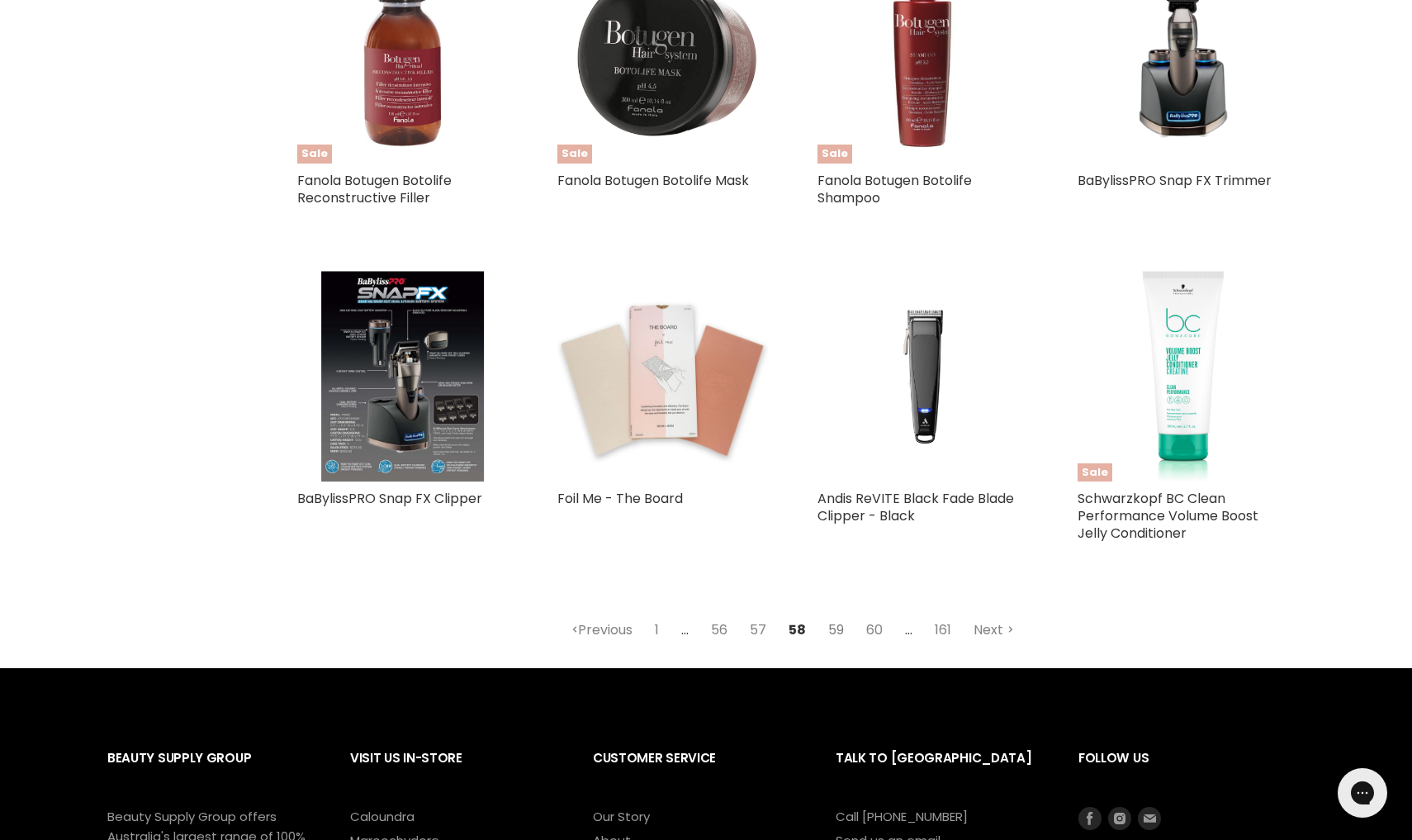
click at [838, 625] on link "59" at bounding box center [836, 630] width 34 height 30
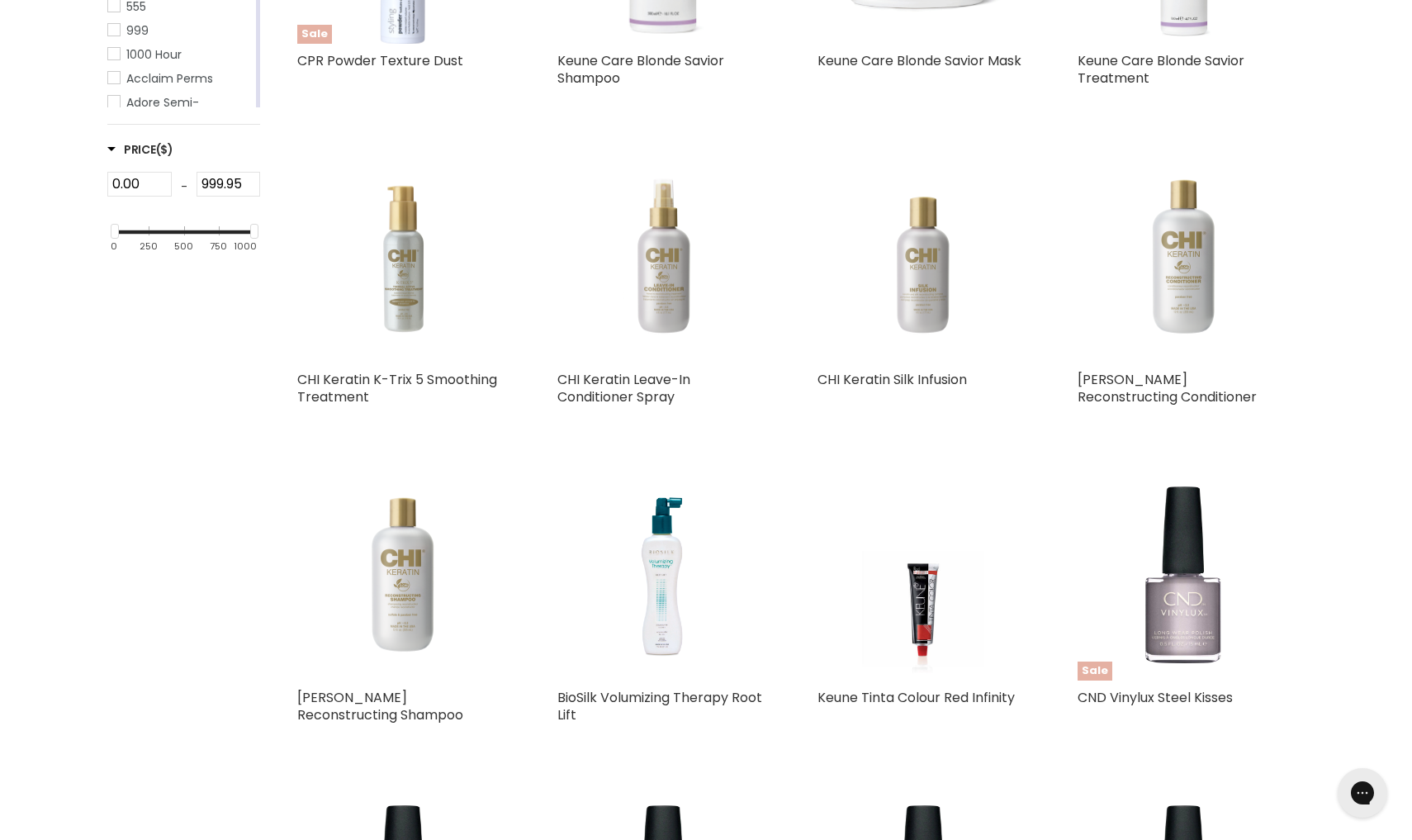
select select "created-descending"
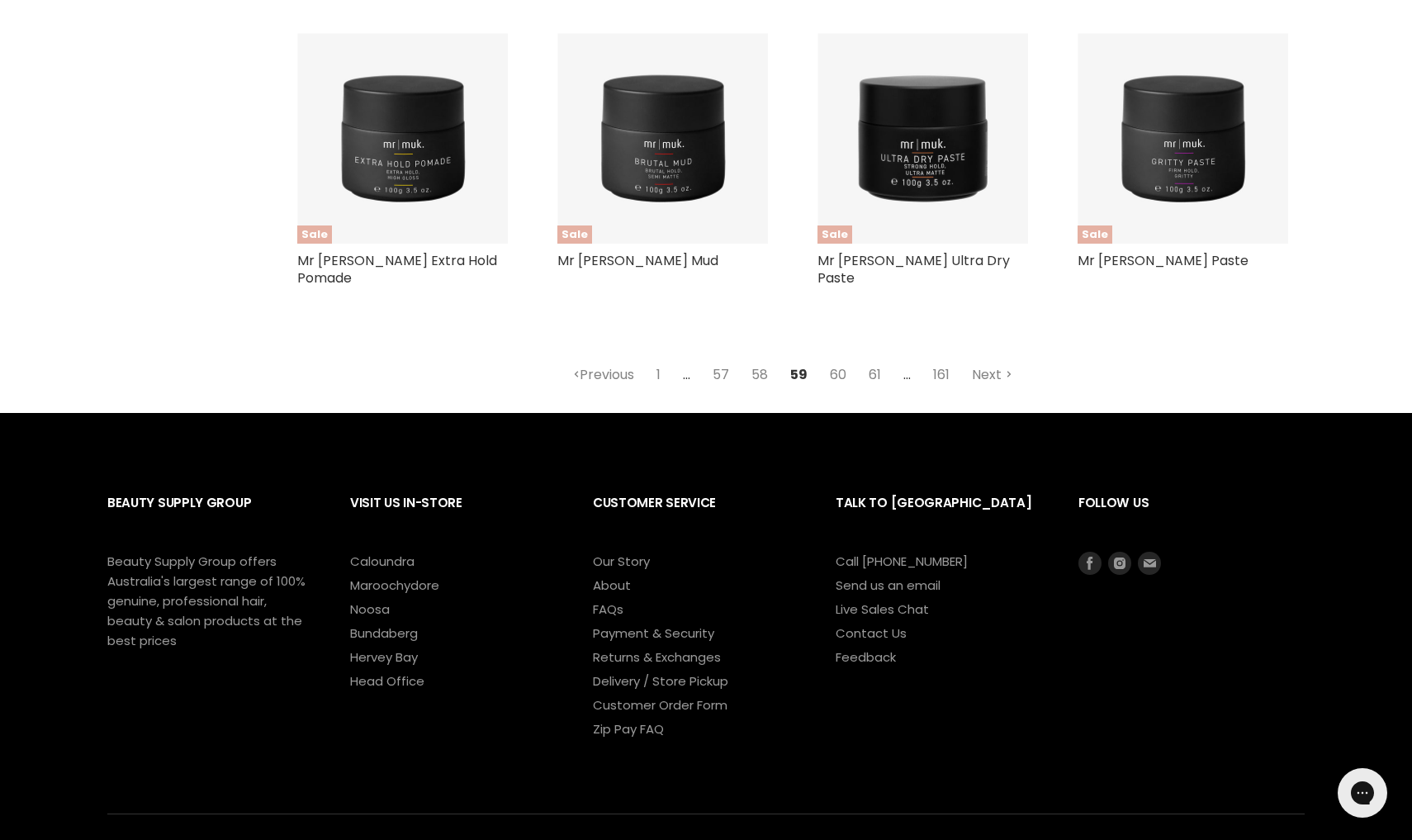
scroll to position [4028, 0]
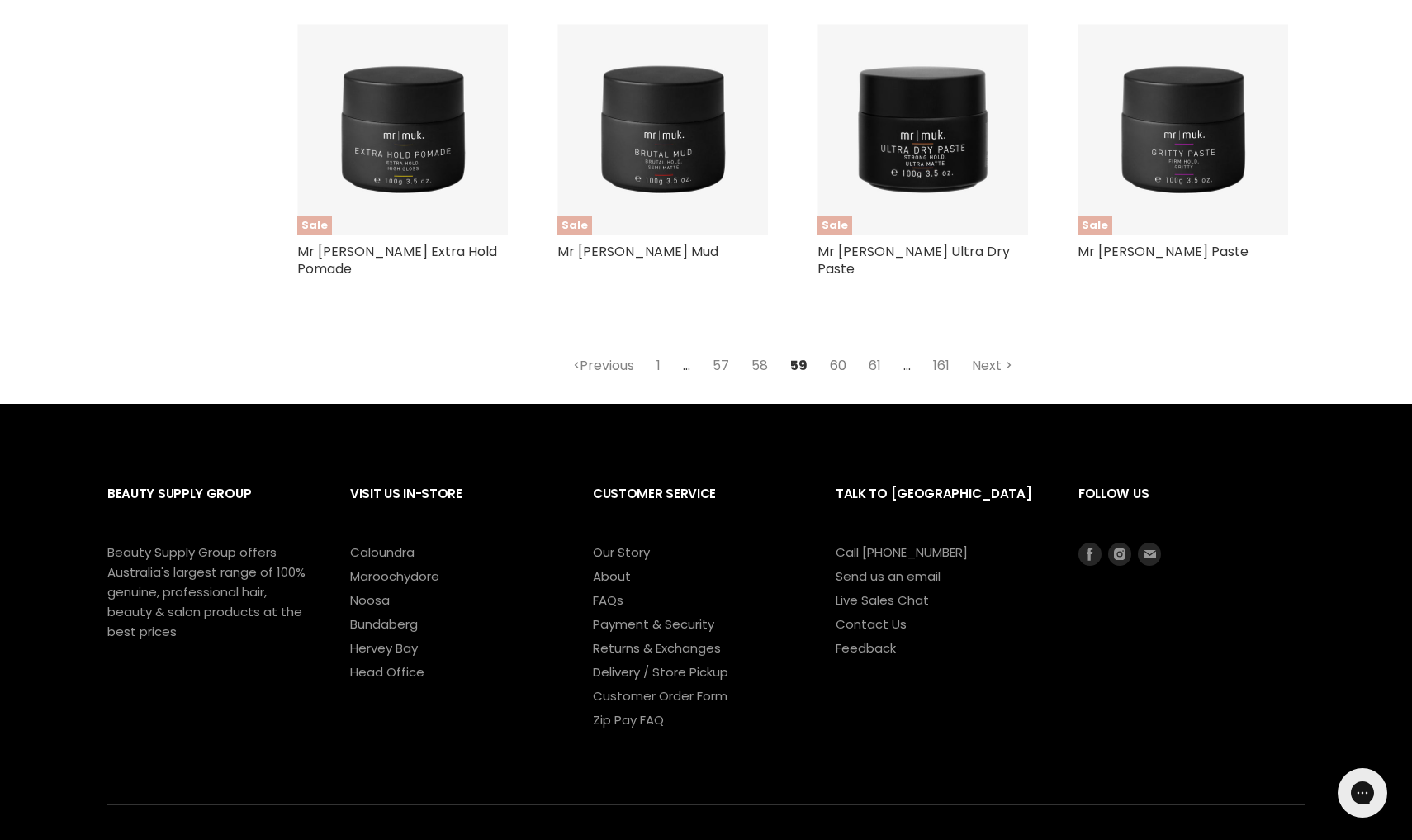
click at [841, 351] on link "60" at bounding box center [837, 366] width 35 height 30
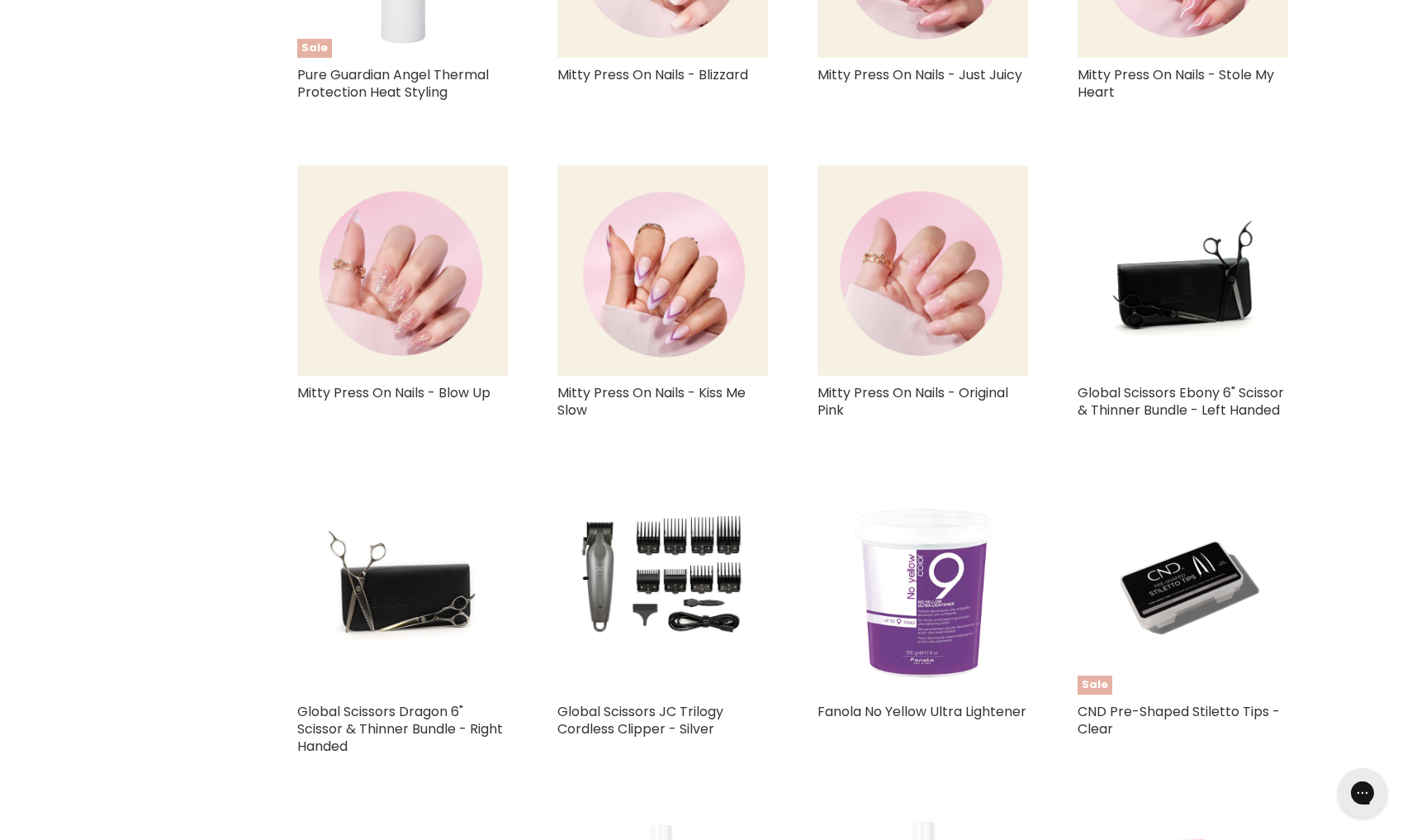
select select "created-descending"
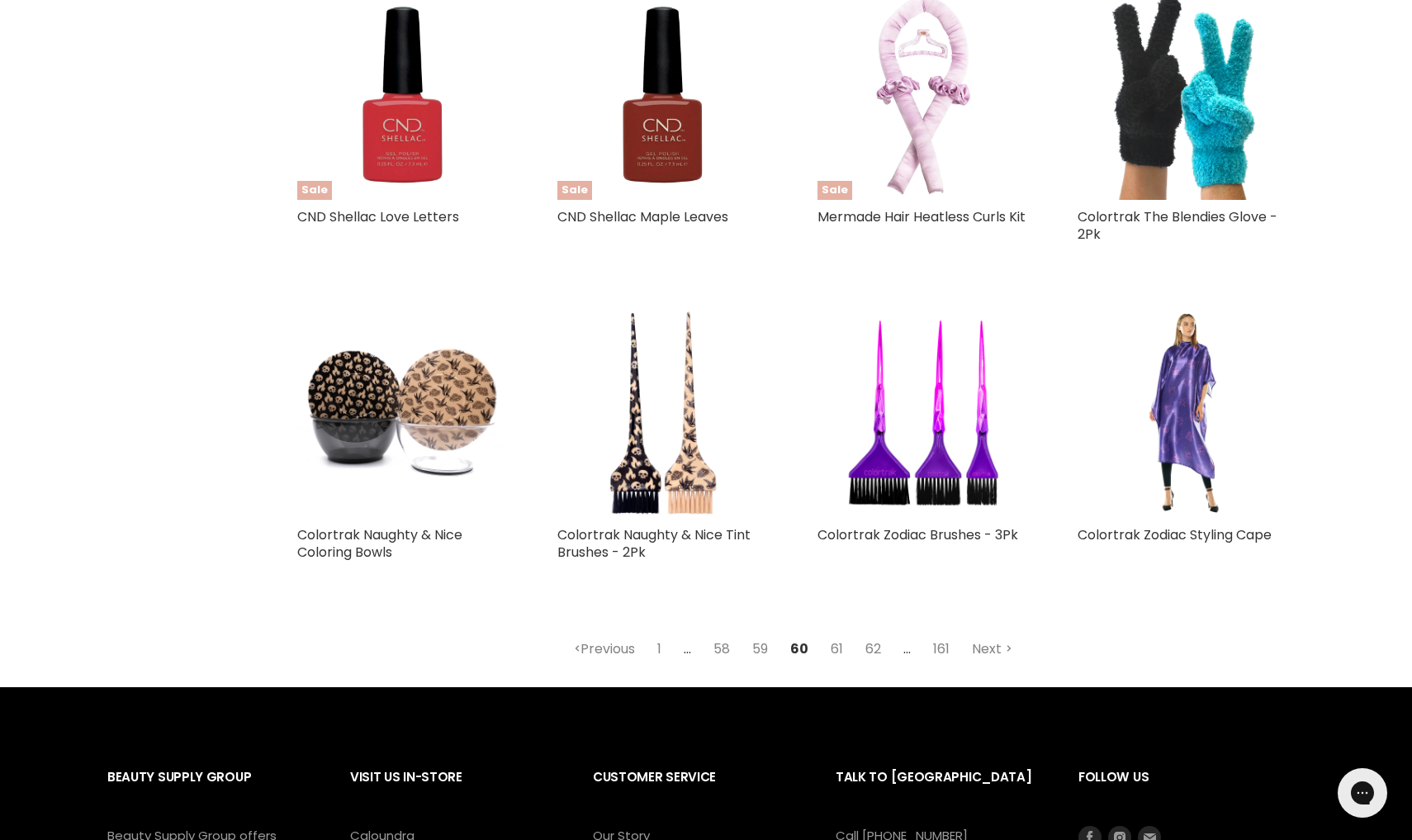
scroll to position [3642, 0]
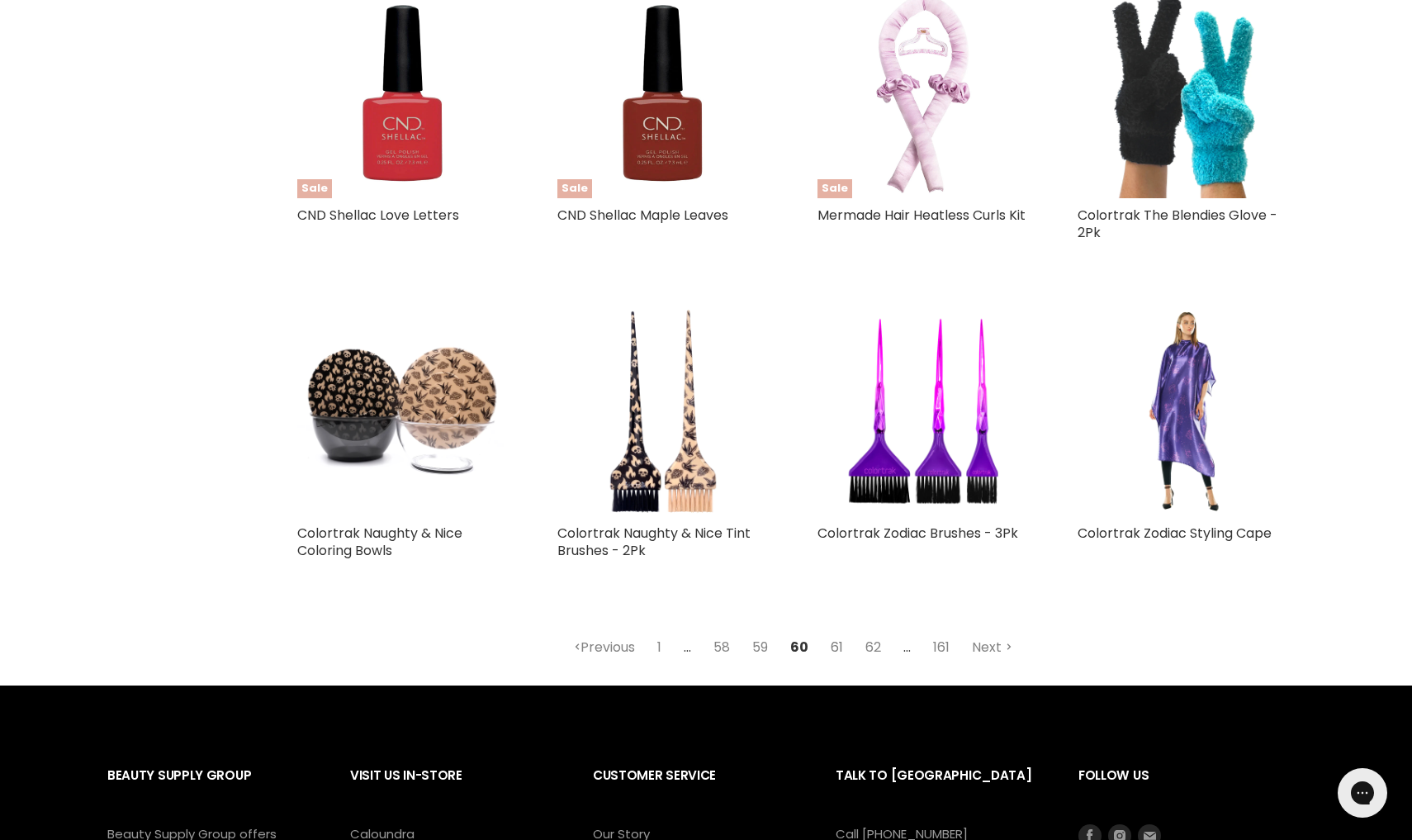
click at [837, 636] on link "61" at bounding box center [837, 647] width 31 height 30
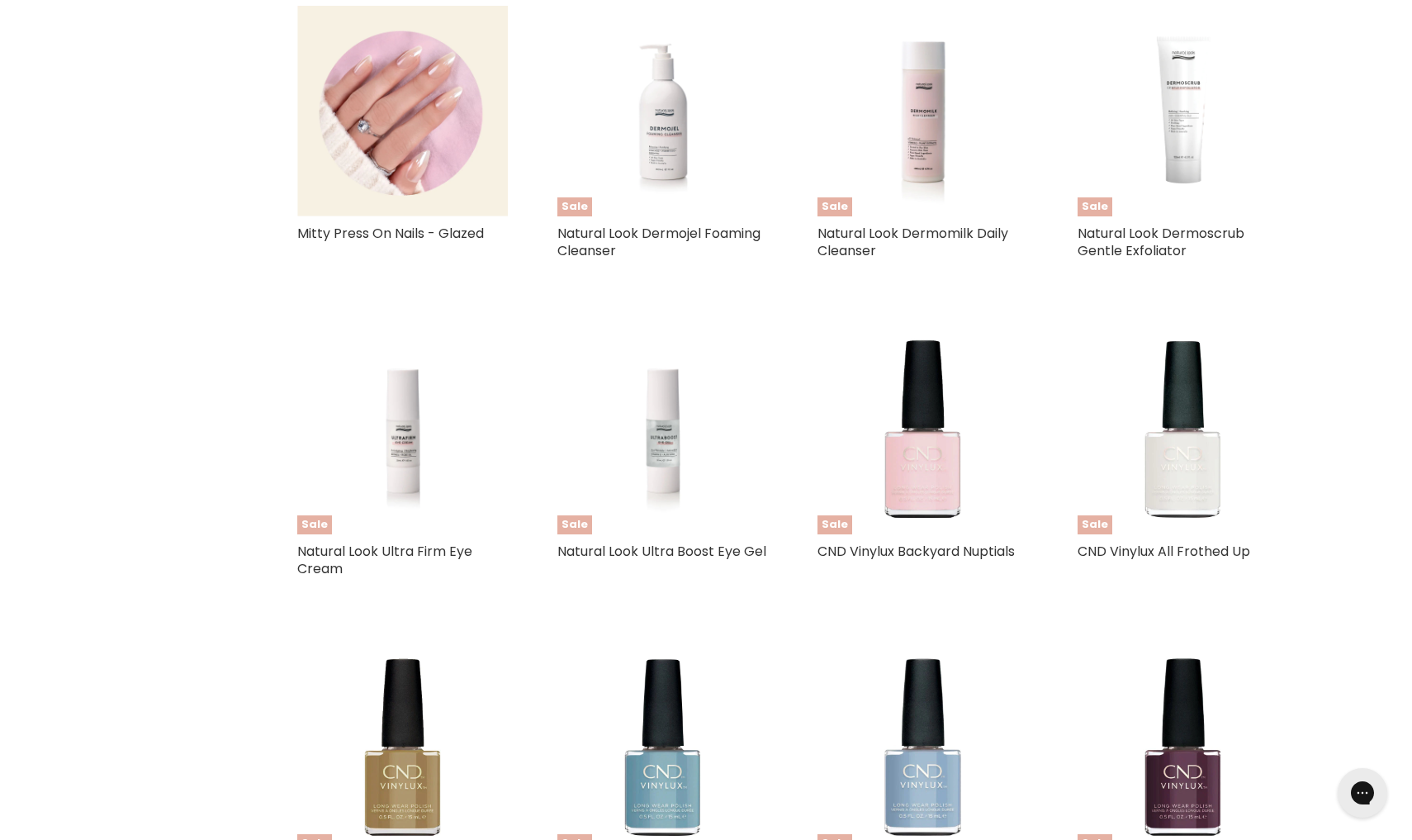
select select "created-descending"
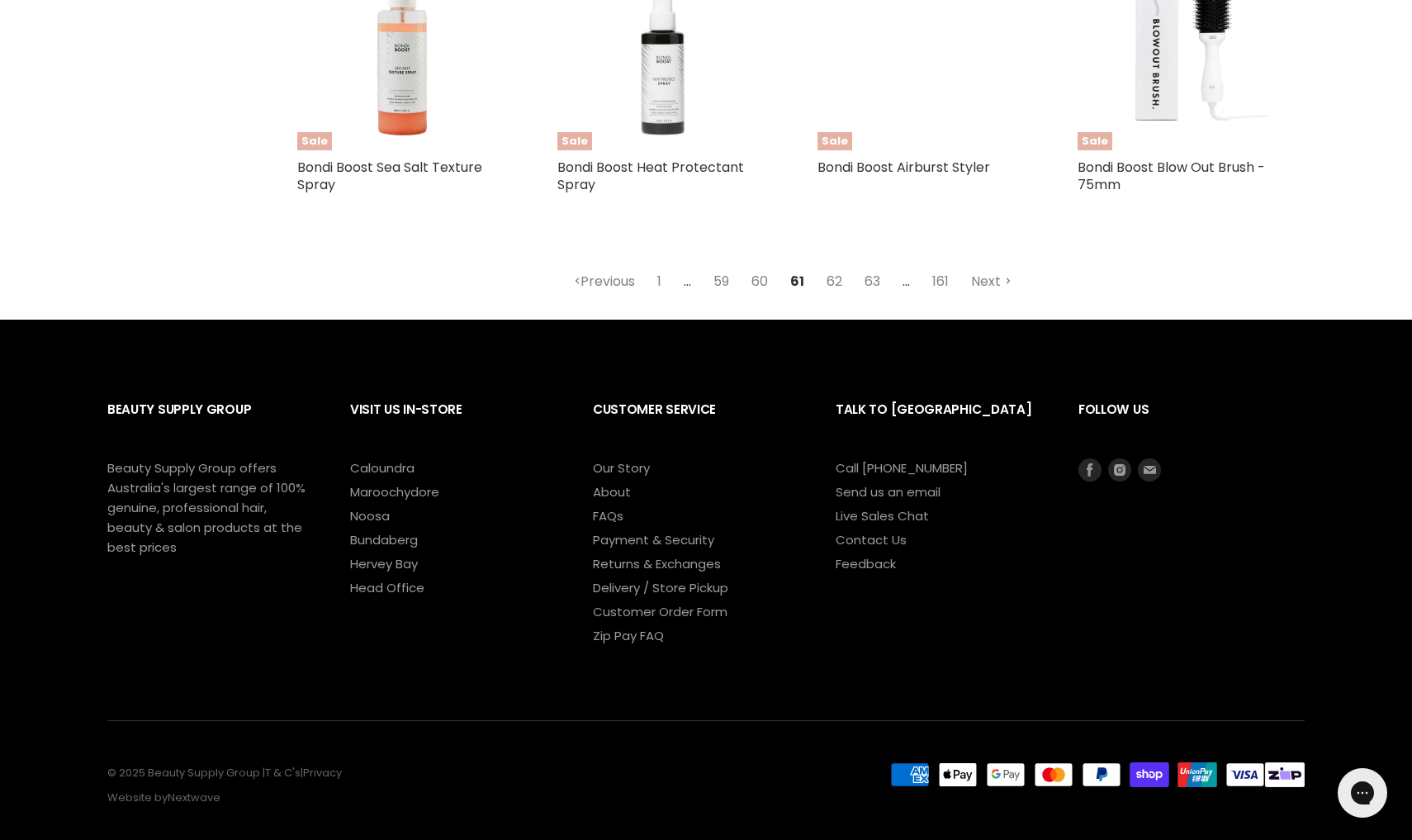
scroll to position [4146, 0]
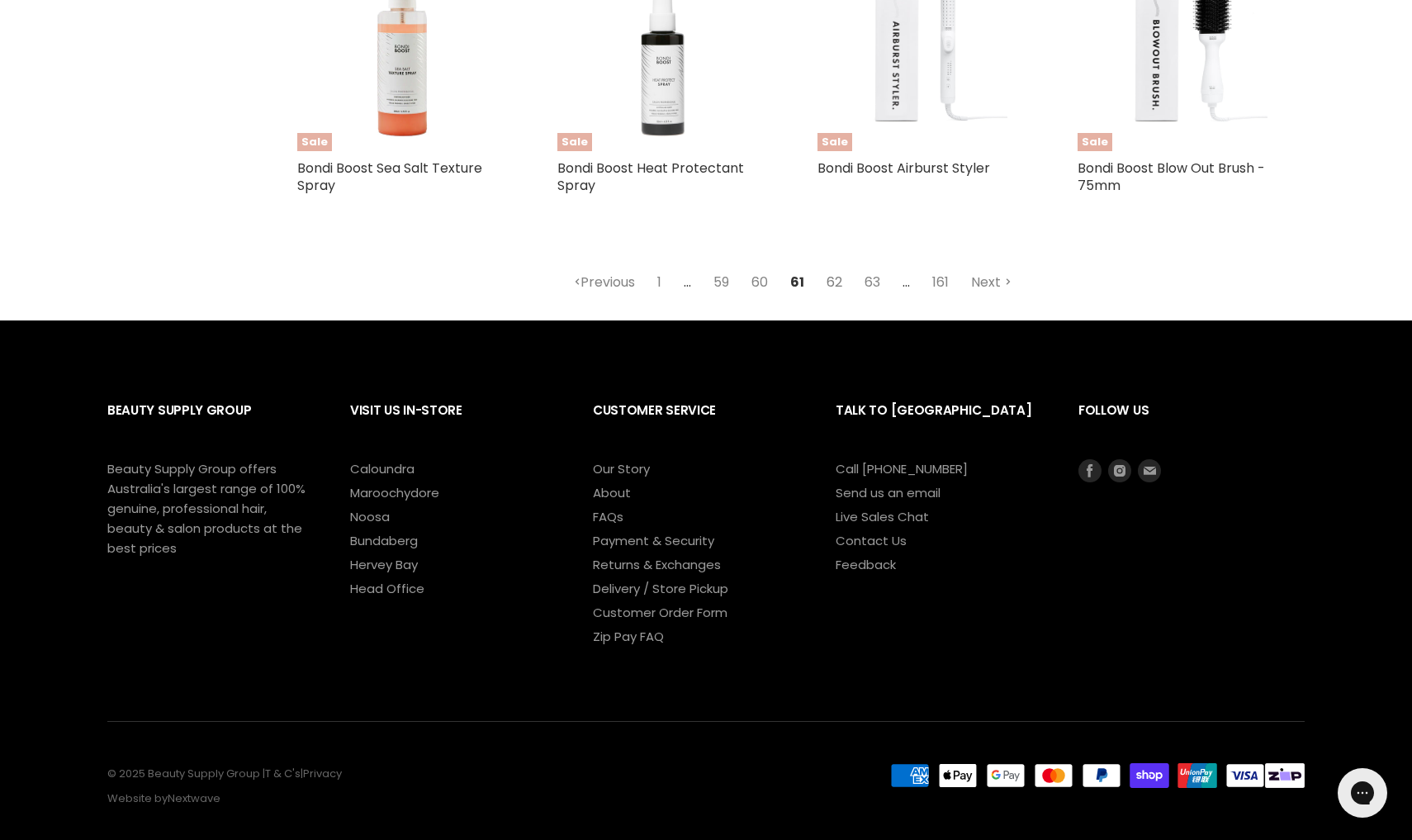
click at [829, 267] on link "62" at bounding box center [834, 282] width 34 height 30
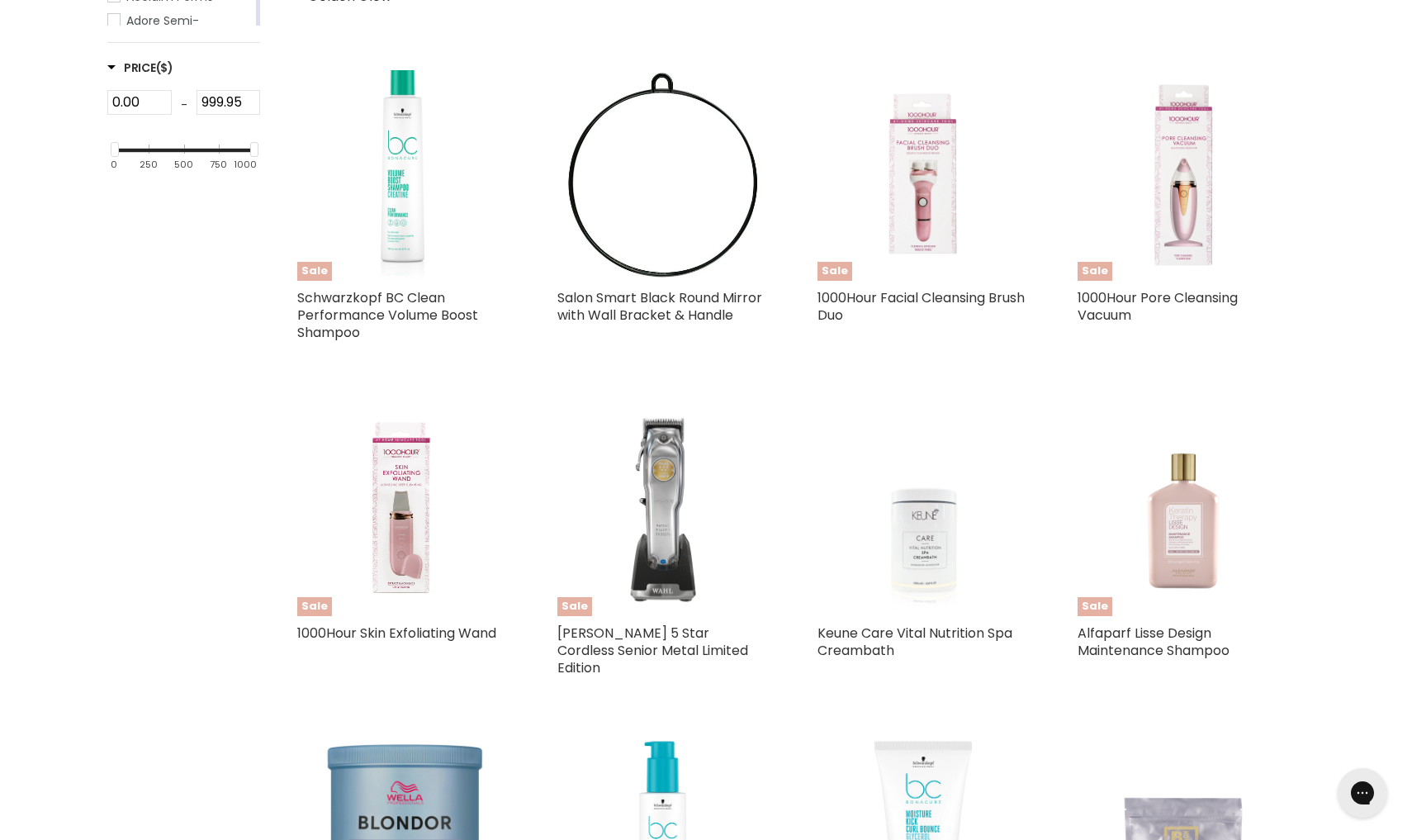
select select "created-descending"
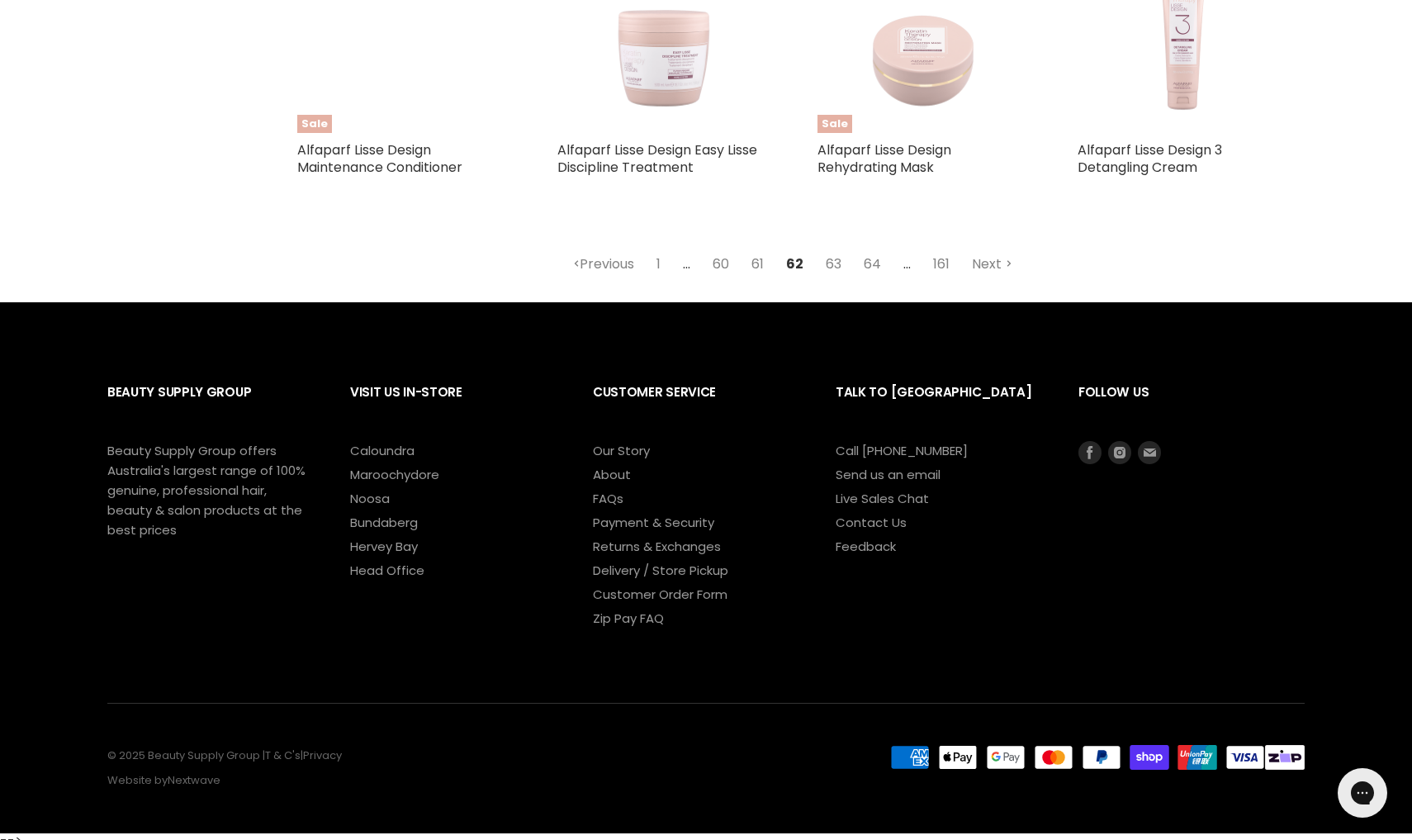
scroll to position [4095, 0]
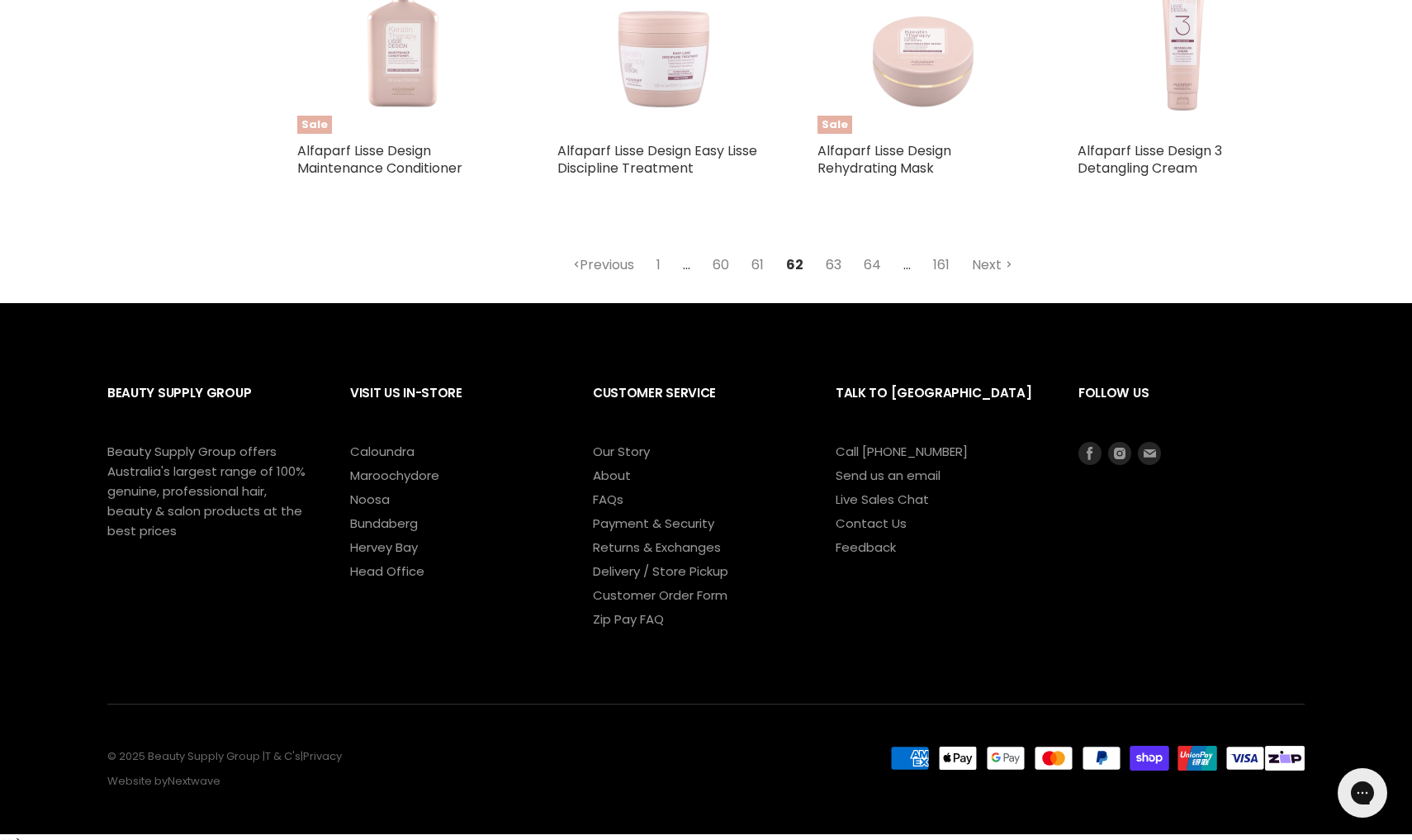
click at [830, 253] on link "63" at bounding box center [834, 266] width 34 height 30
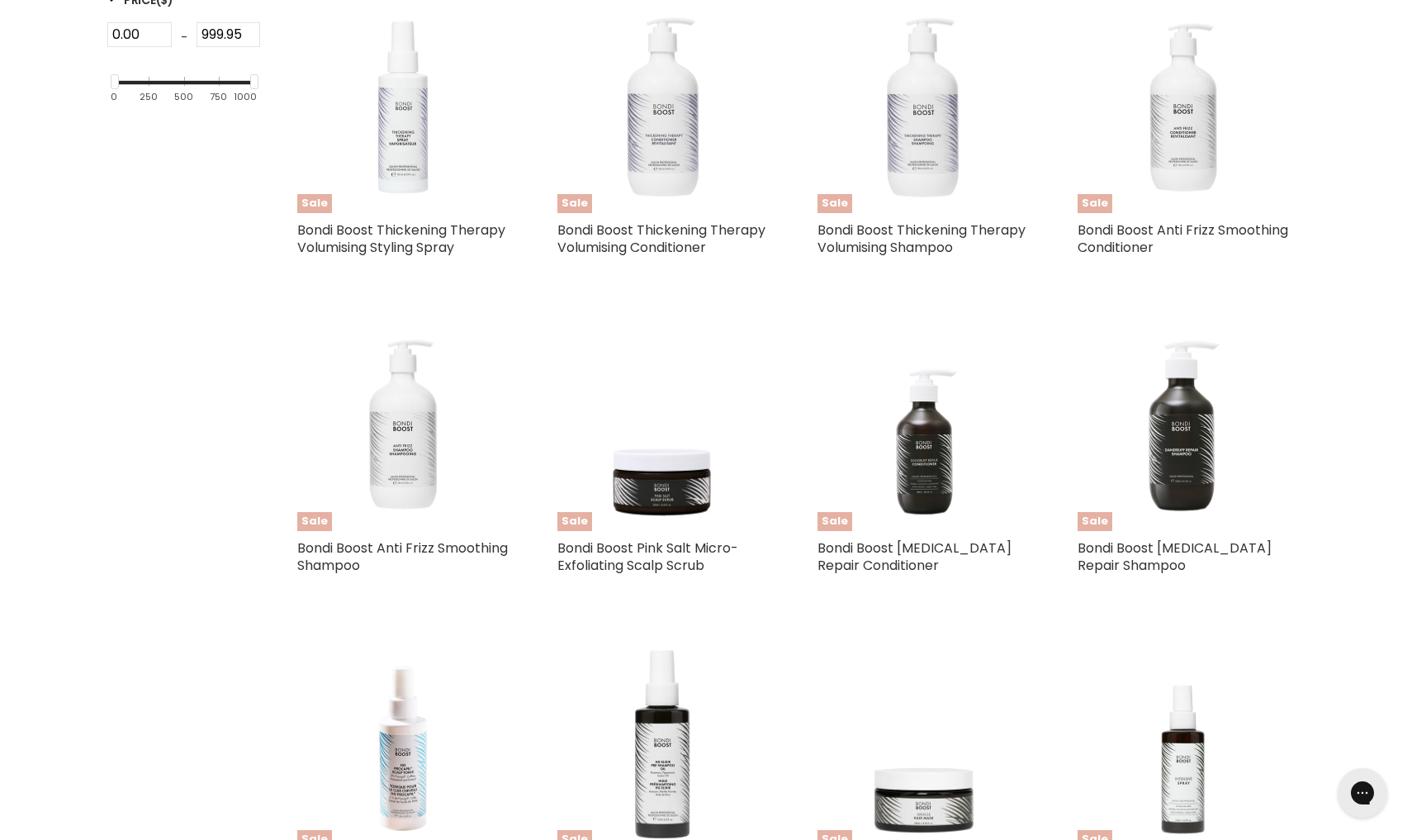
select select "created-descending"
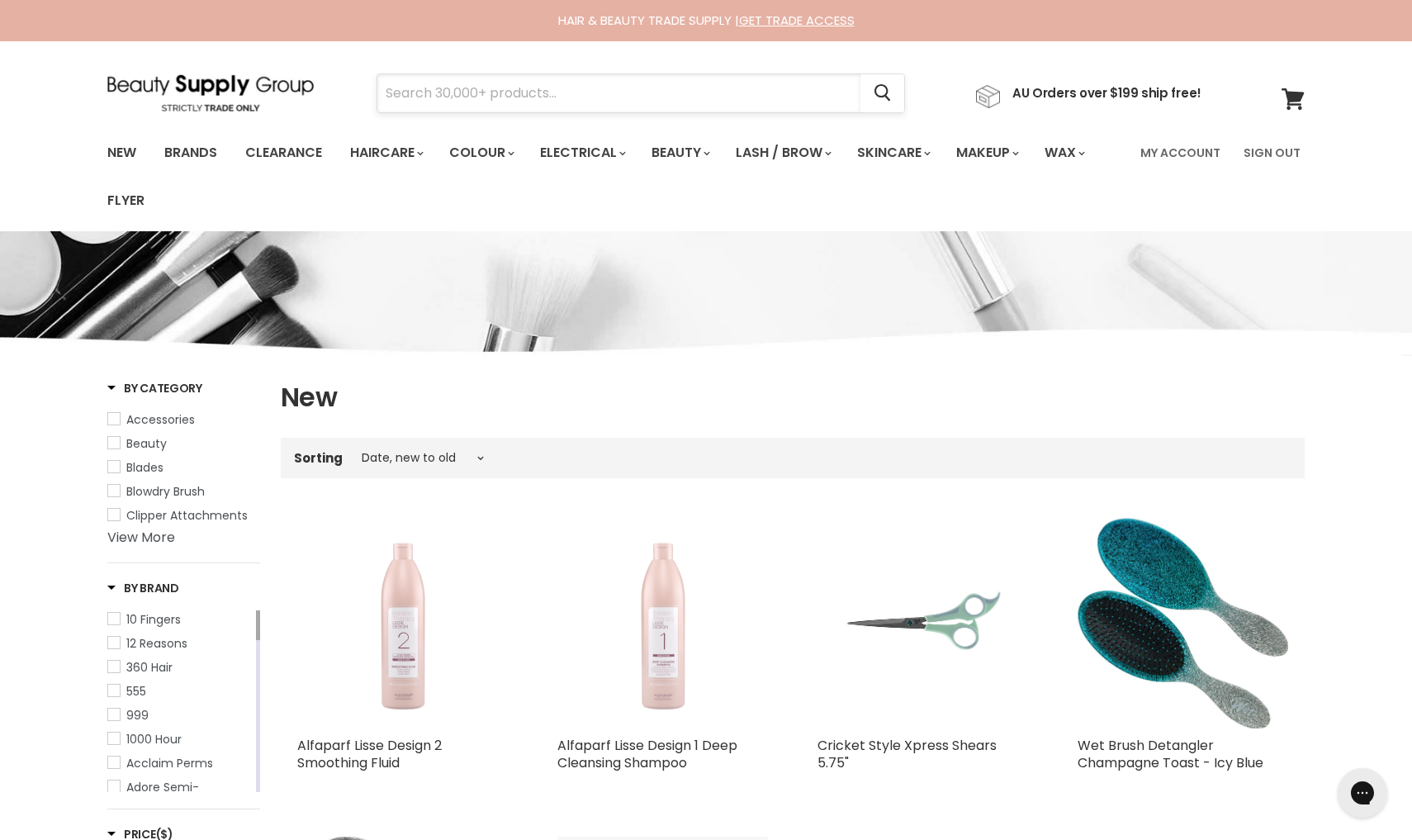
click at [513, 92] on input "Search" at bounding box center [619, 93] width 483 height 38
type input "solar opil"
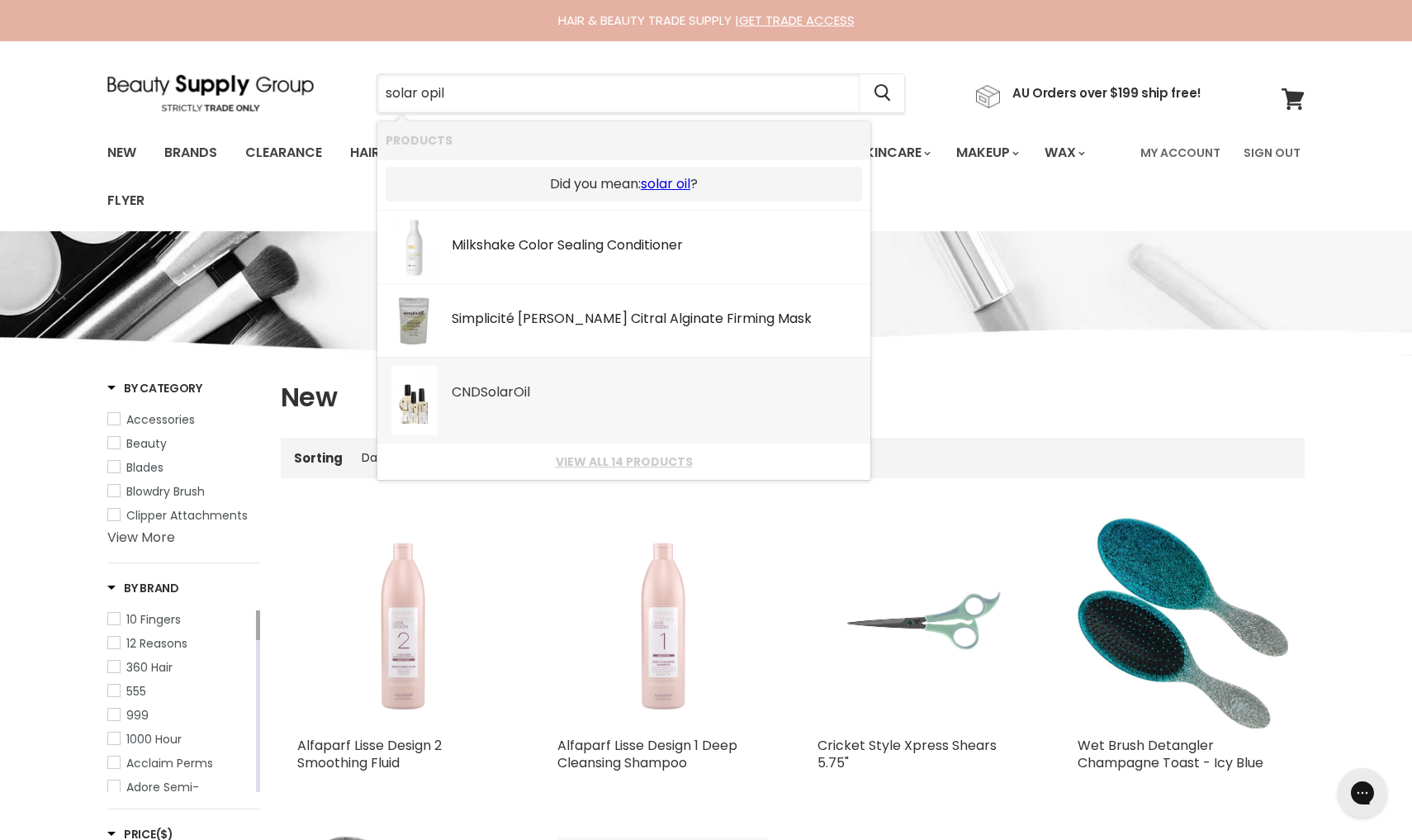
click at [481, 385] on div "CND Solar Oil" at bounding box center [657, 394] width 411 height 18
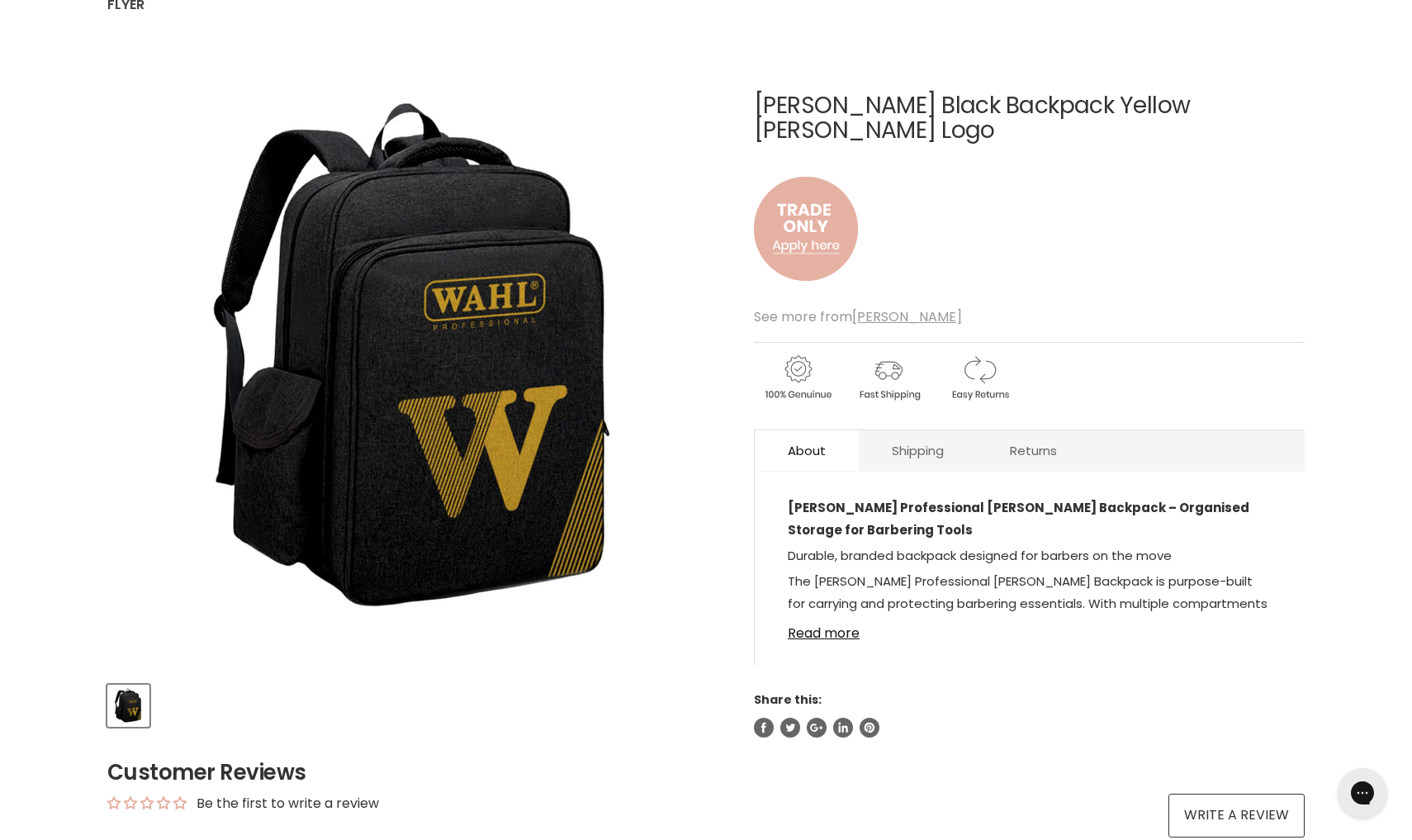
scroll to position [60, 0]
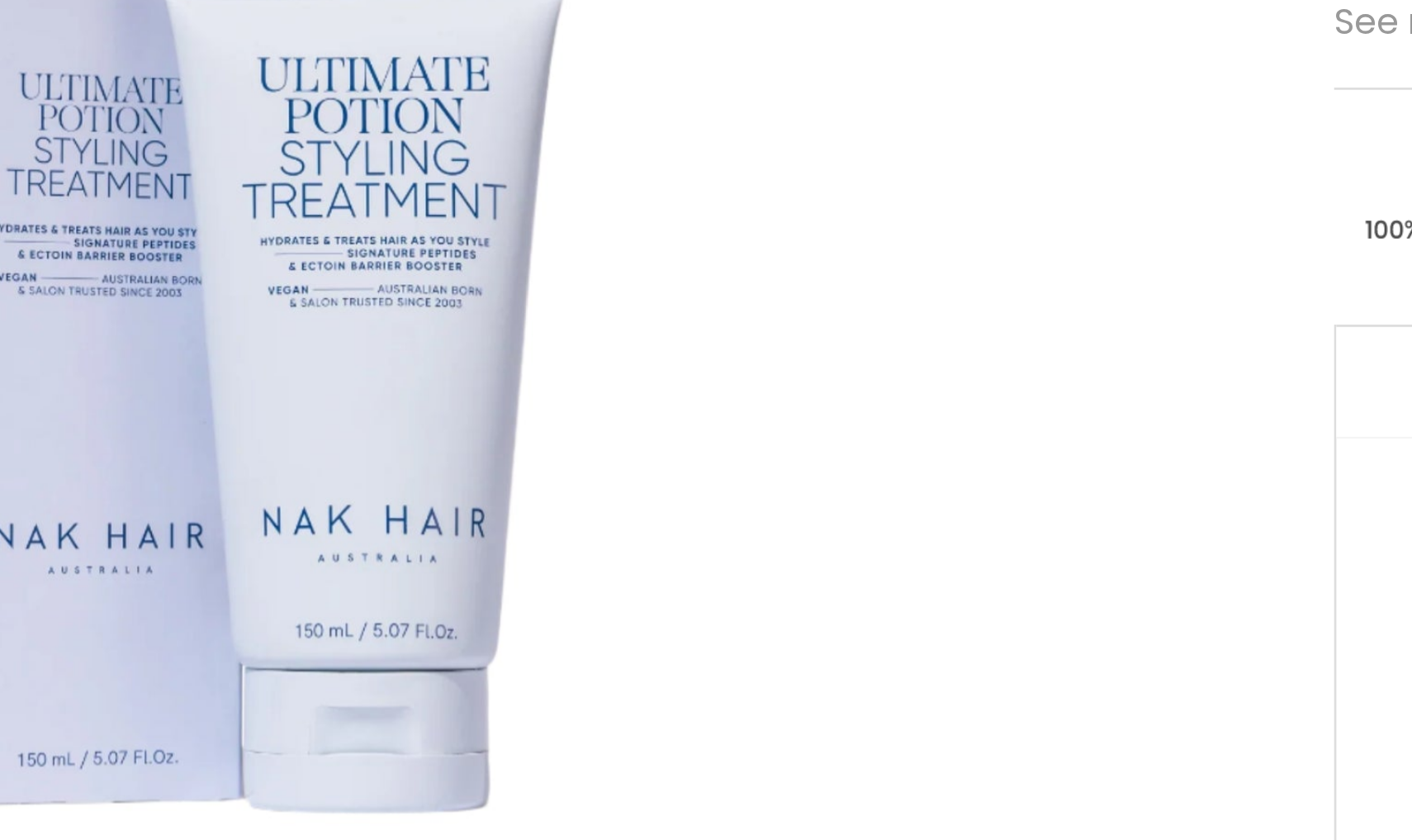
scroll to position [127, 0]
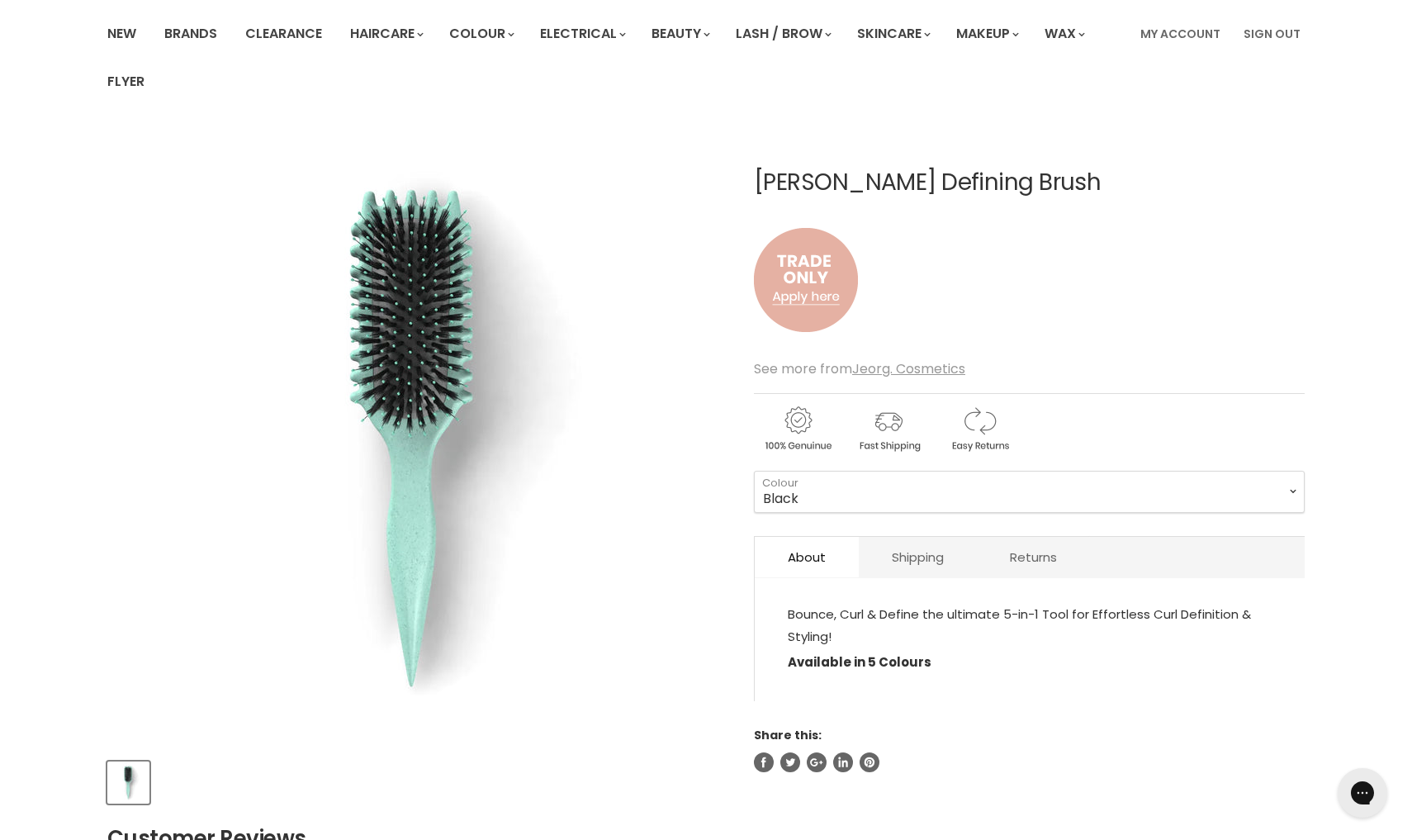
scroll to position [119, 0]
select select "Purple"
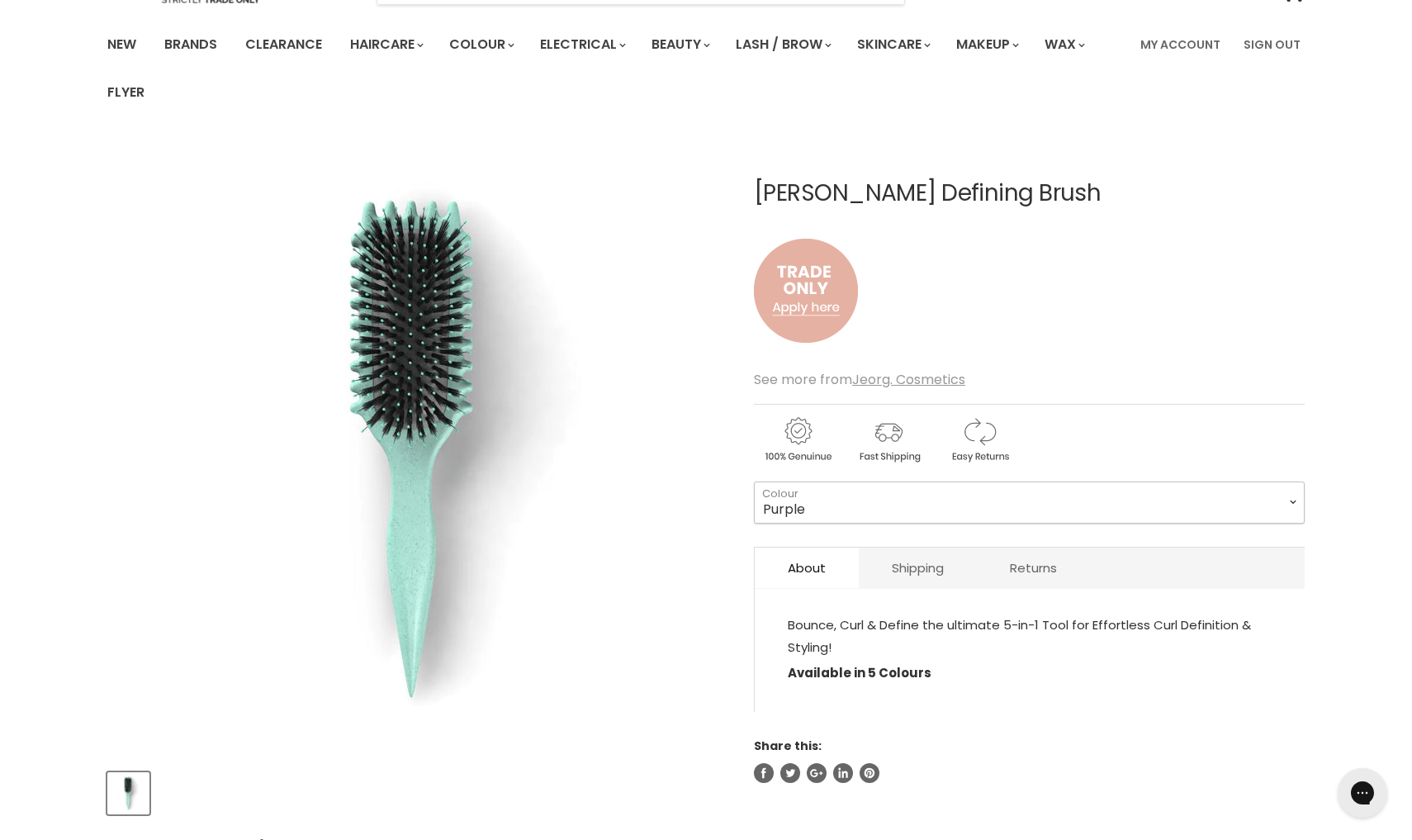
scroll to position [104, 0]
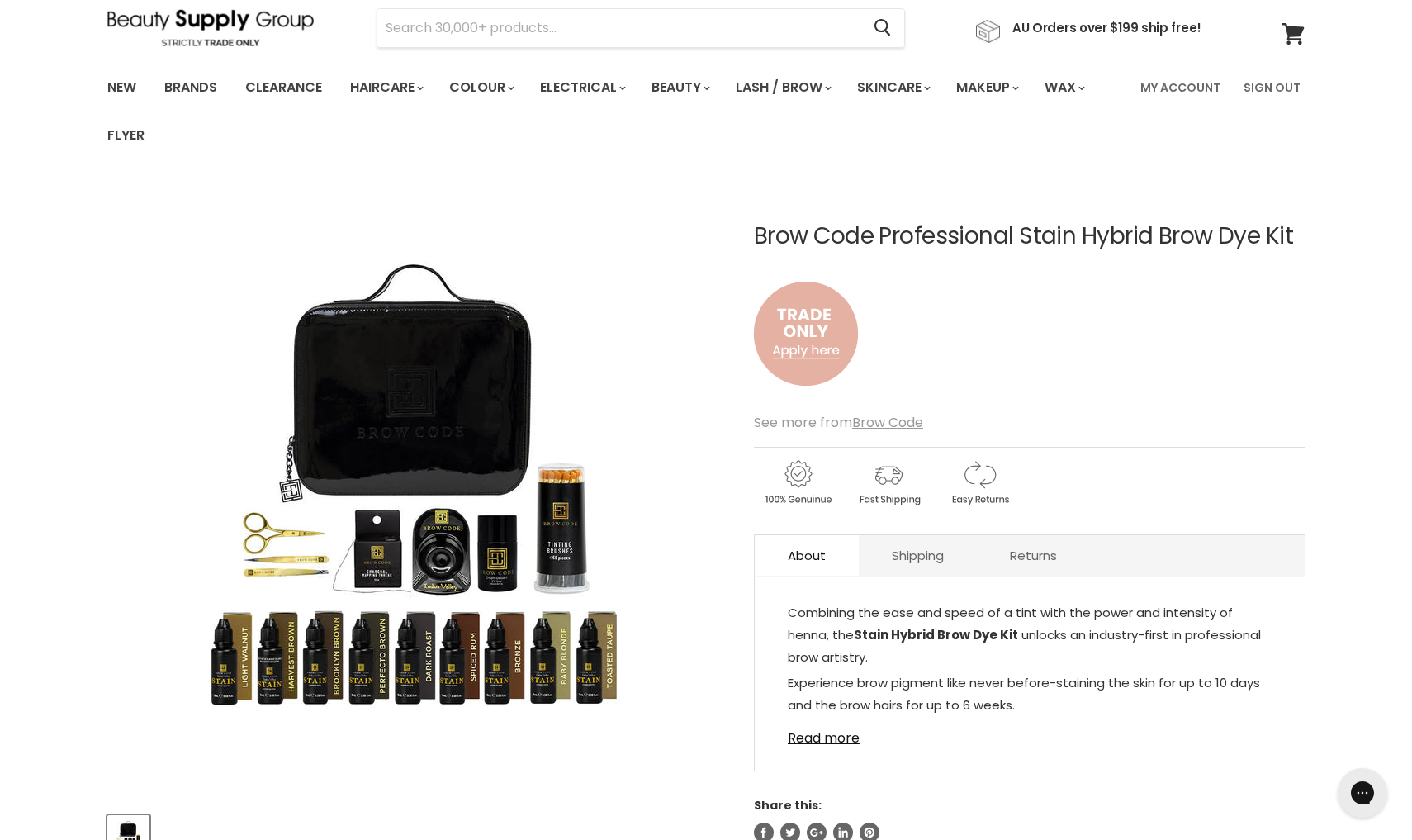
scroll to position [38, 0]
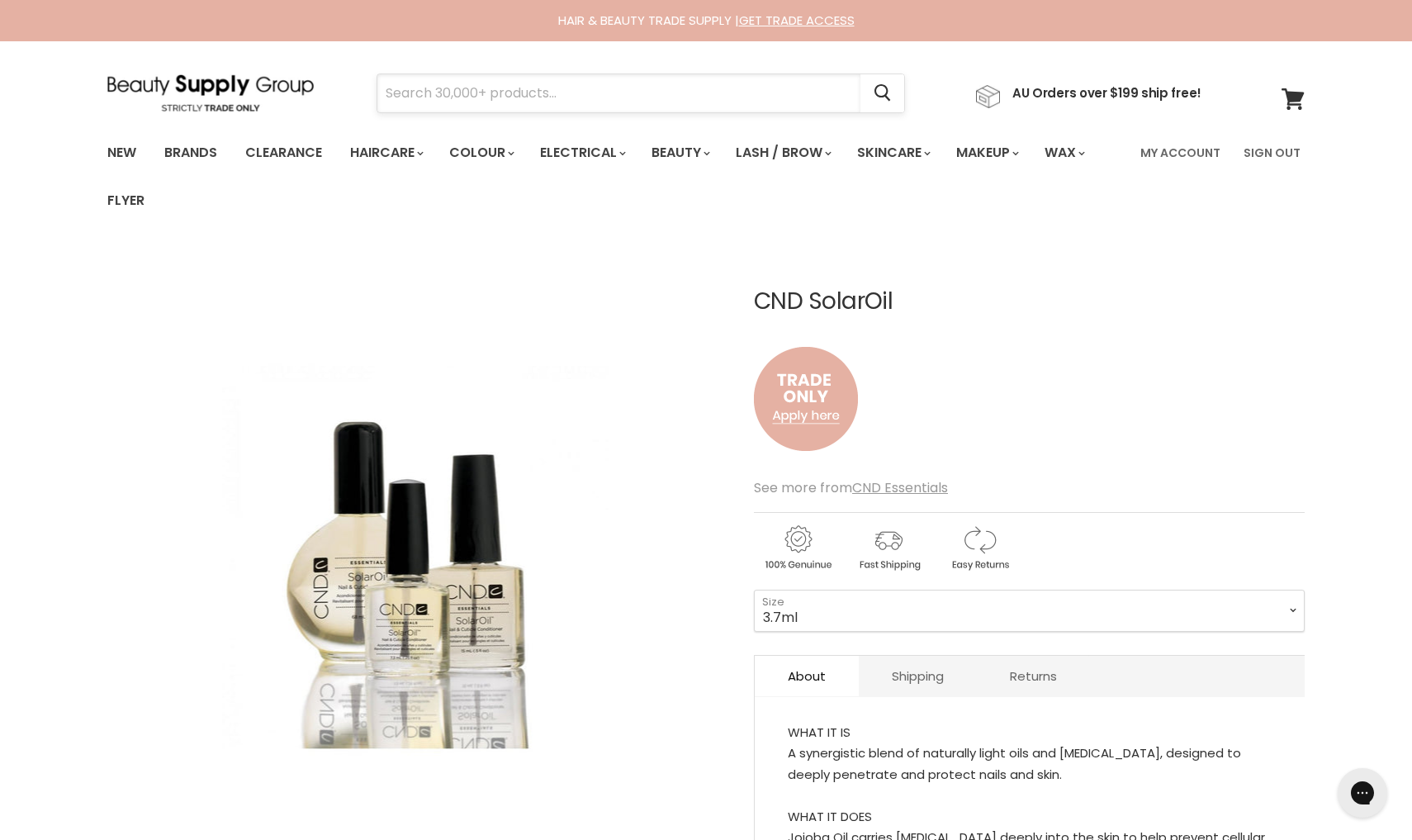
click at [459, 88] on input "Search" at bounding box center [619, 93] width 483 height 38
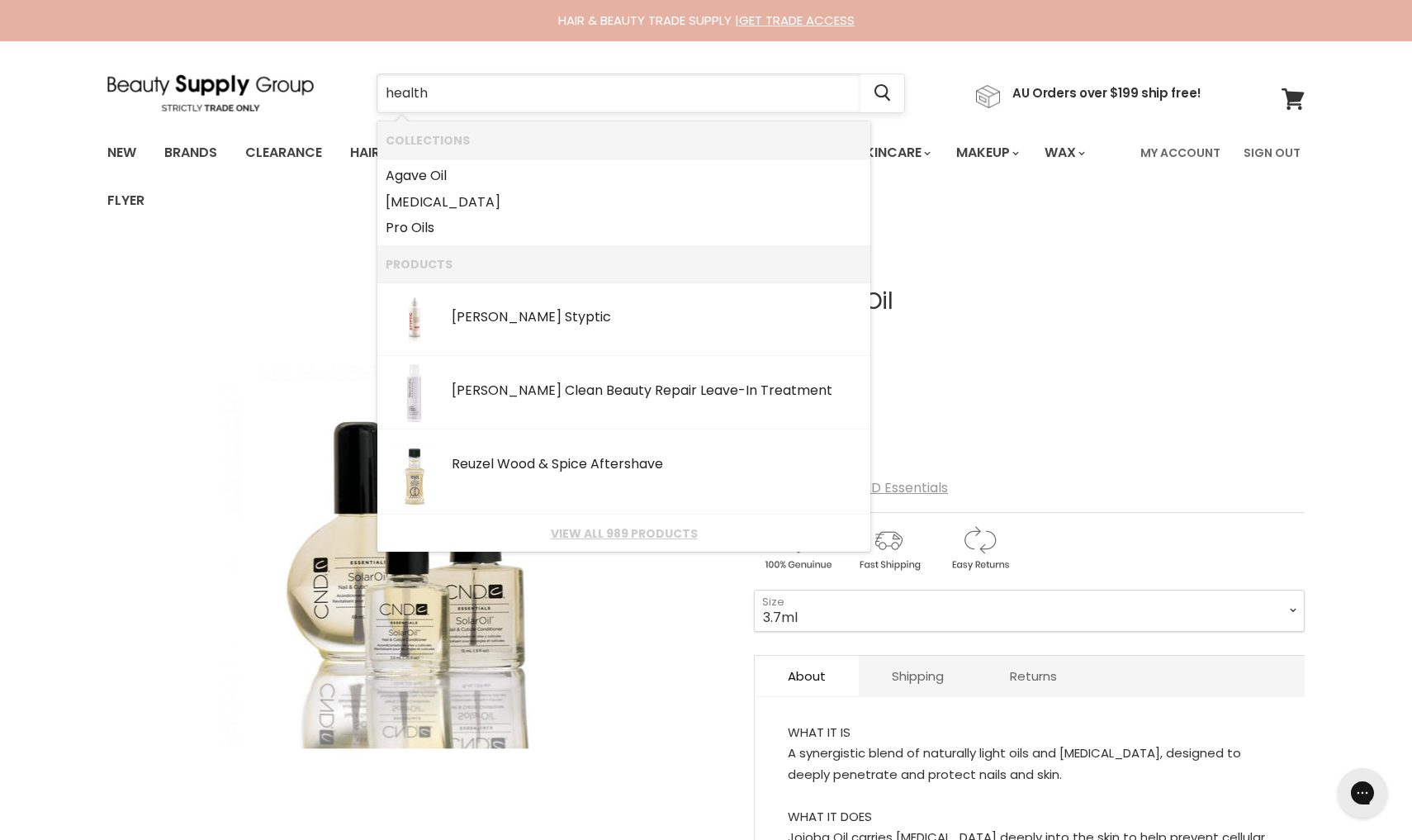
type input "healthy"
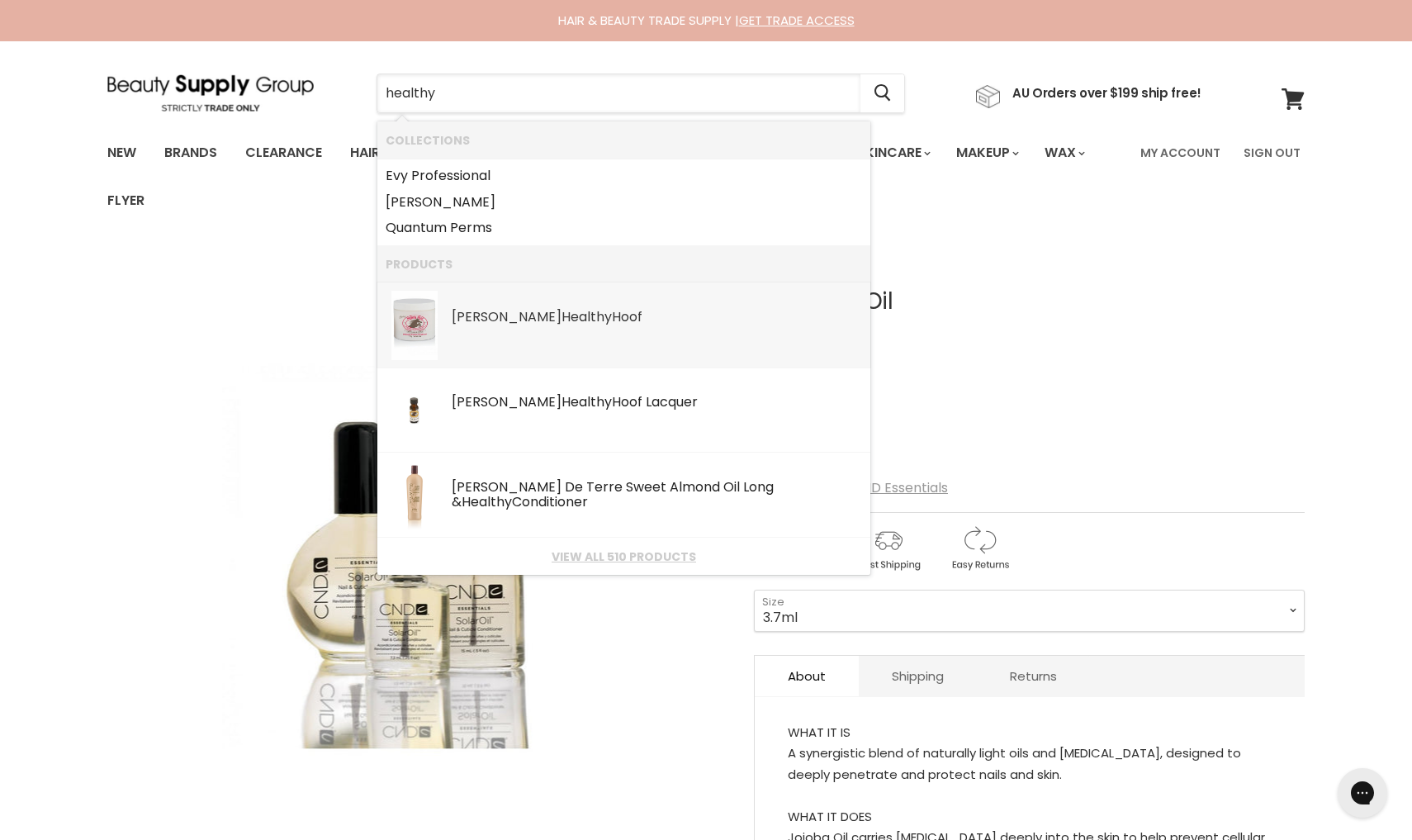
click at [423, 324] on img "Products: Gena Healthy Hoof" at bounding box center [414, 325] width 46 height 69
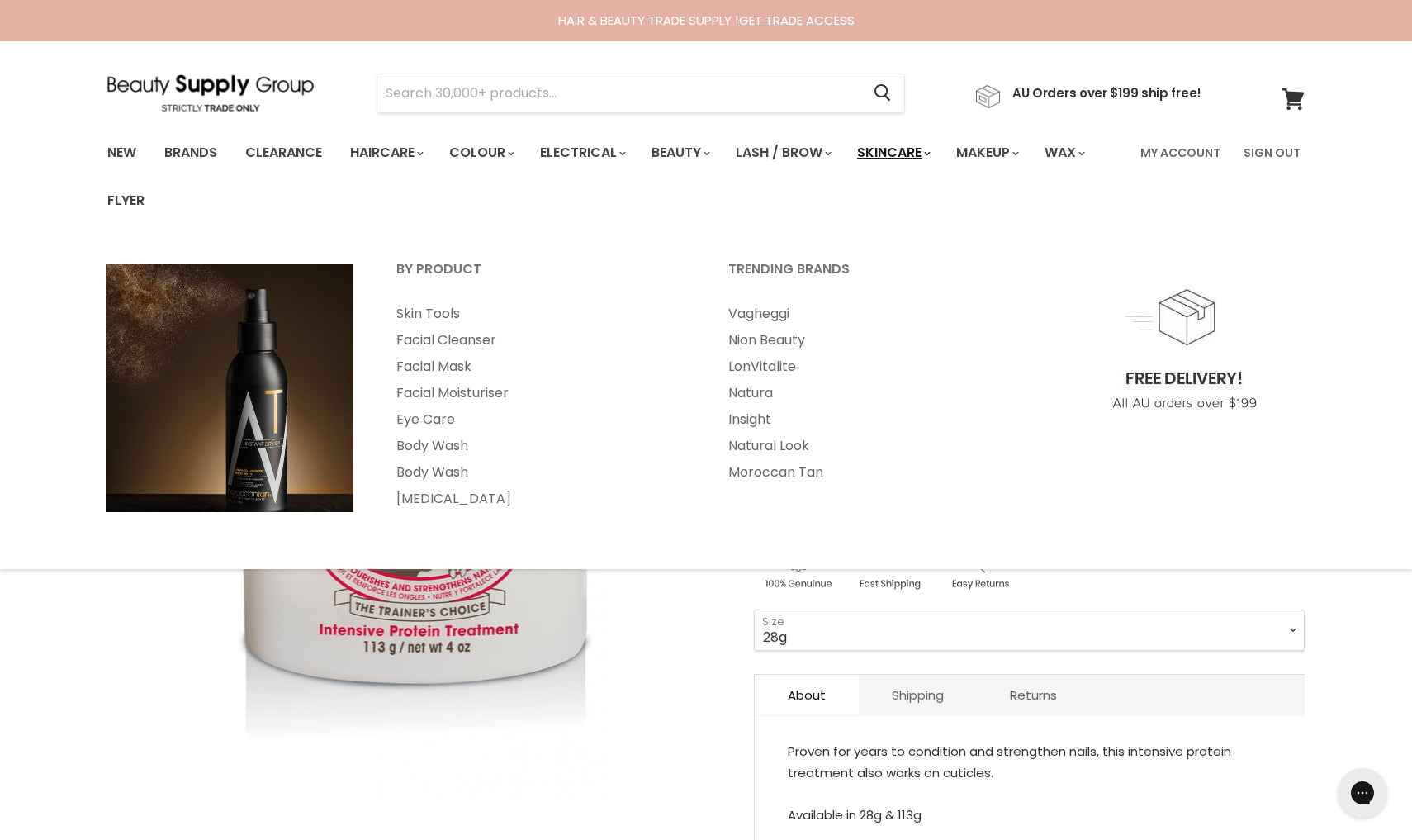
click at [940, 150] on link "Skincare" at bounding box center [892, 152] width 96 height 35
click at [930, 155] on span "Main menu" at bounding box center [928, 153] width 5 height 6
click at [930, 153] on link "Skincare" at bounding box center [892, 152] width 96 height 35
click at [460, 338] on link "Facial Cleanser" at bounding box center [539, 340] width 328 height 27
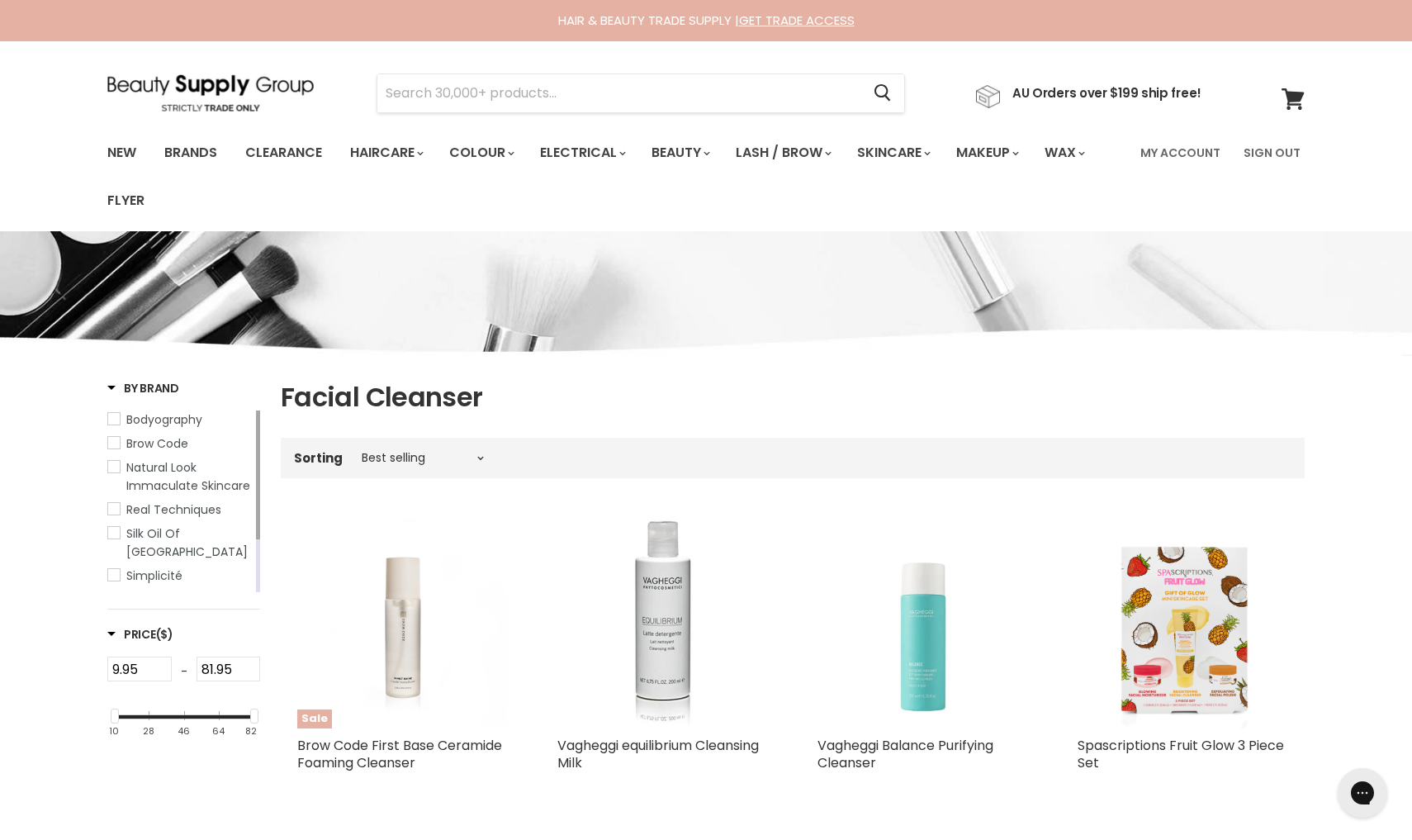
scroll to position [1, 0]
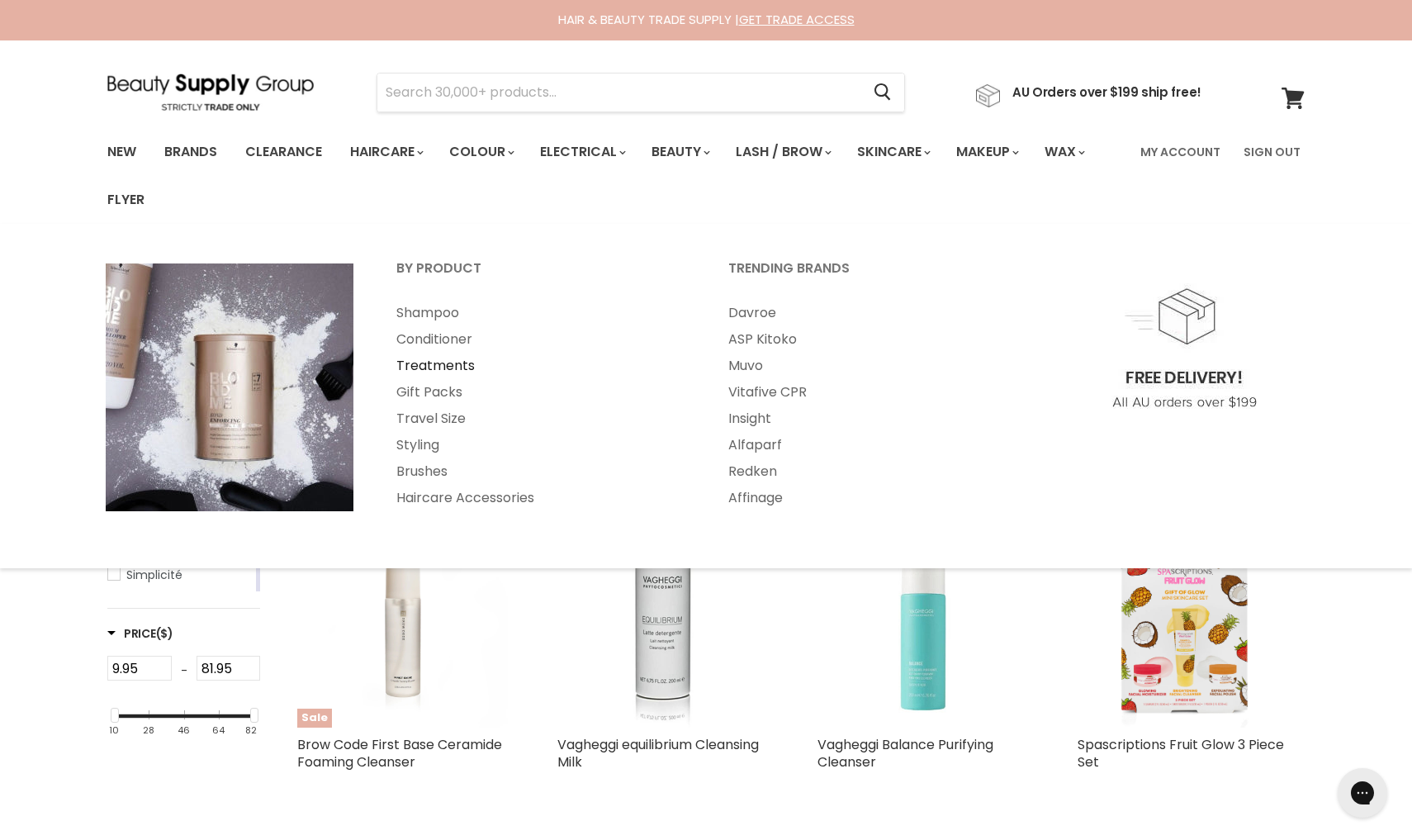
click at [436, 367] on link "Treatments" at bounding box center [539, 366] width 328 height 27
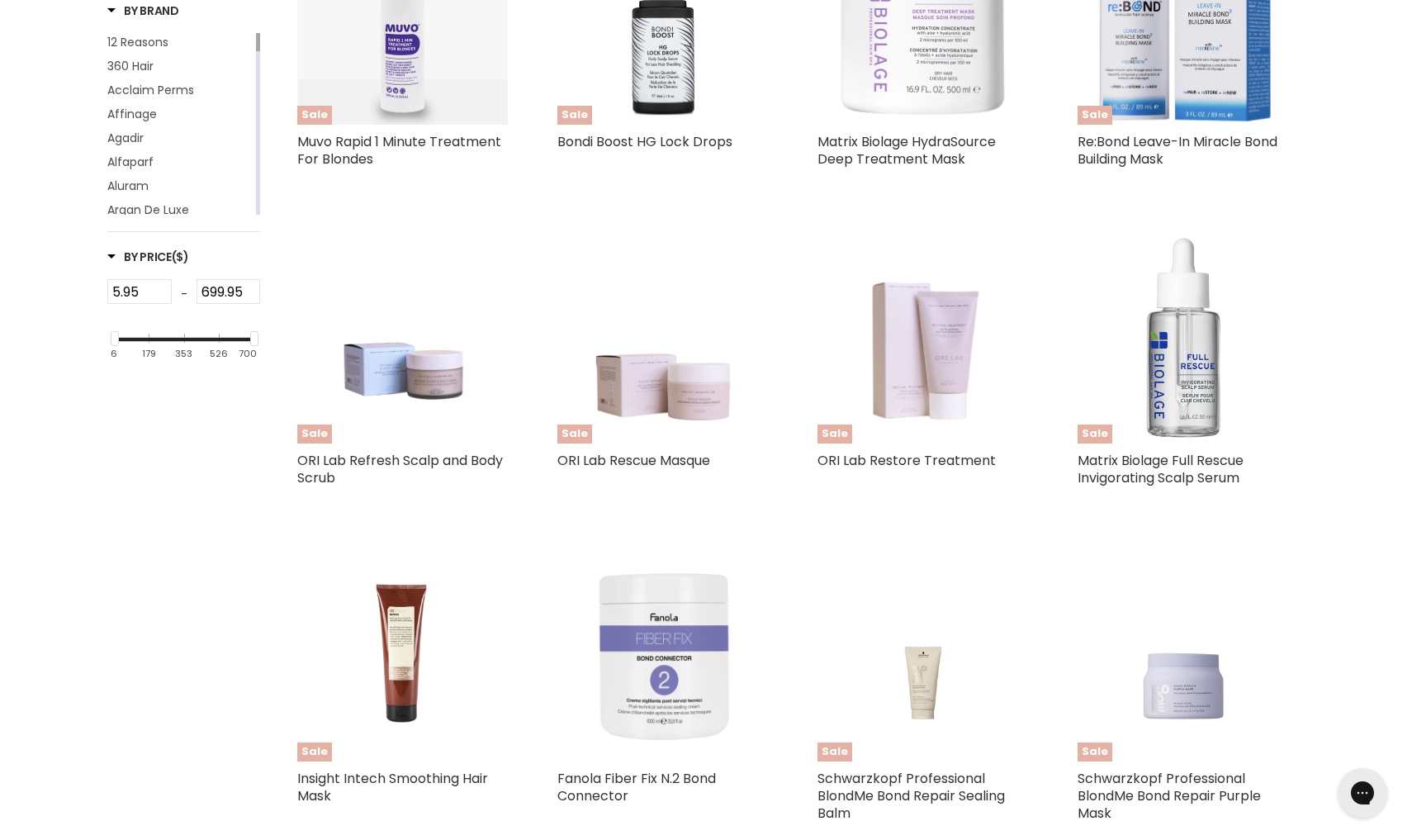
scroll to position [605, 0]
click at [1006, 378] on img "Main content" at bounding box center [923, 337] width 168 height 211
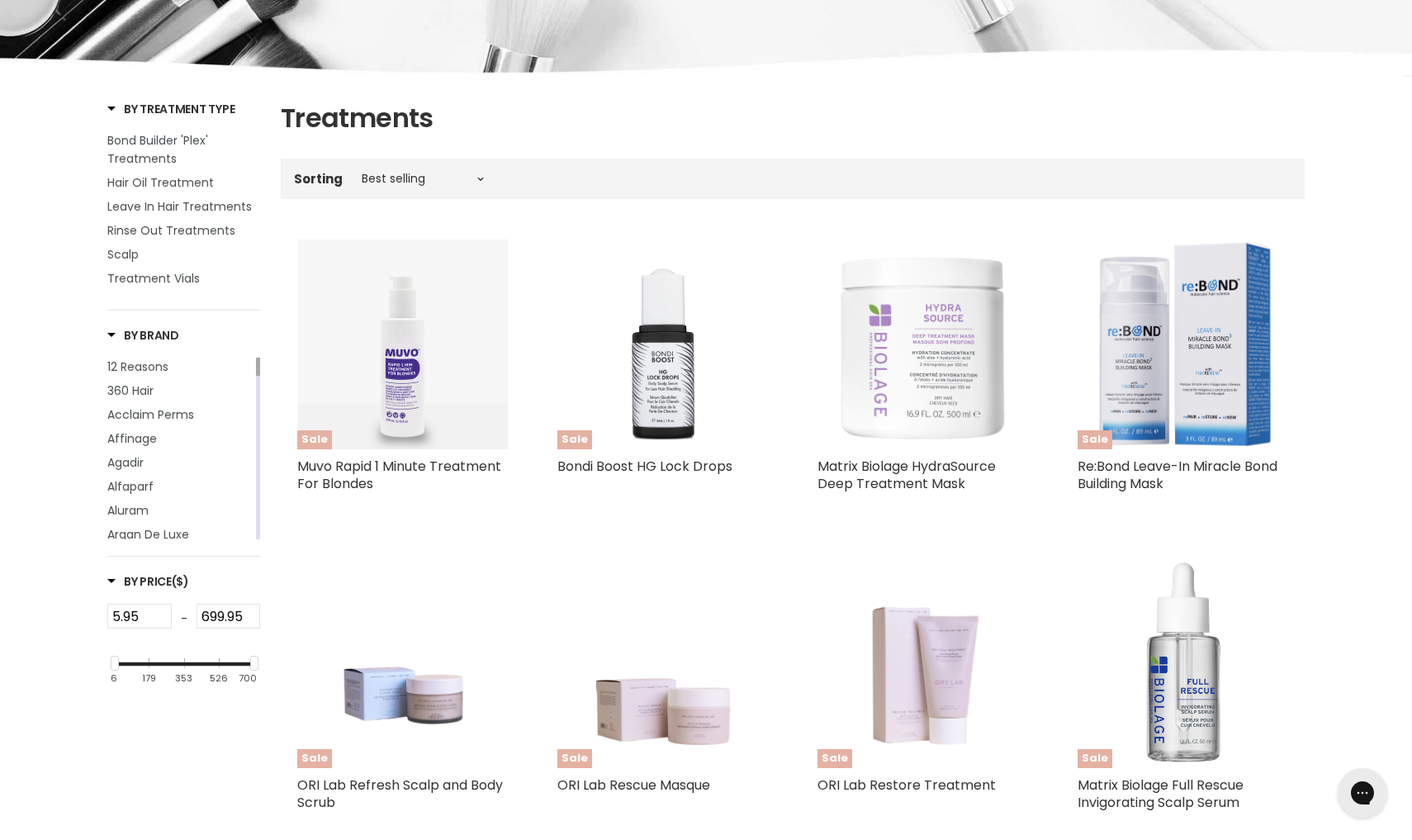
click at [863, 359] on img "Main content" at bounding box center [922, 344] width 211 height 211
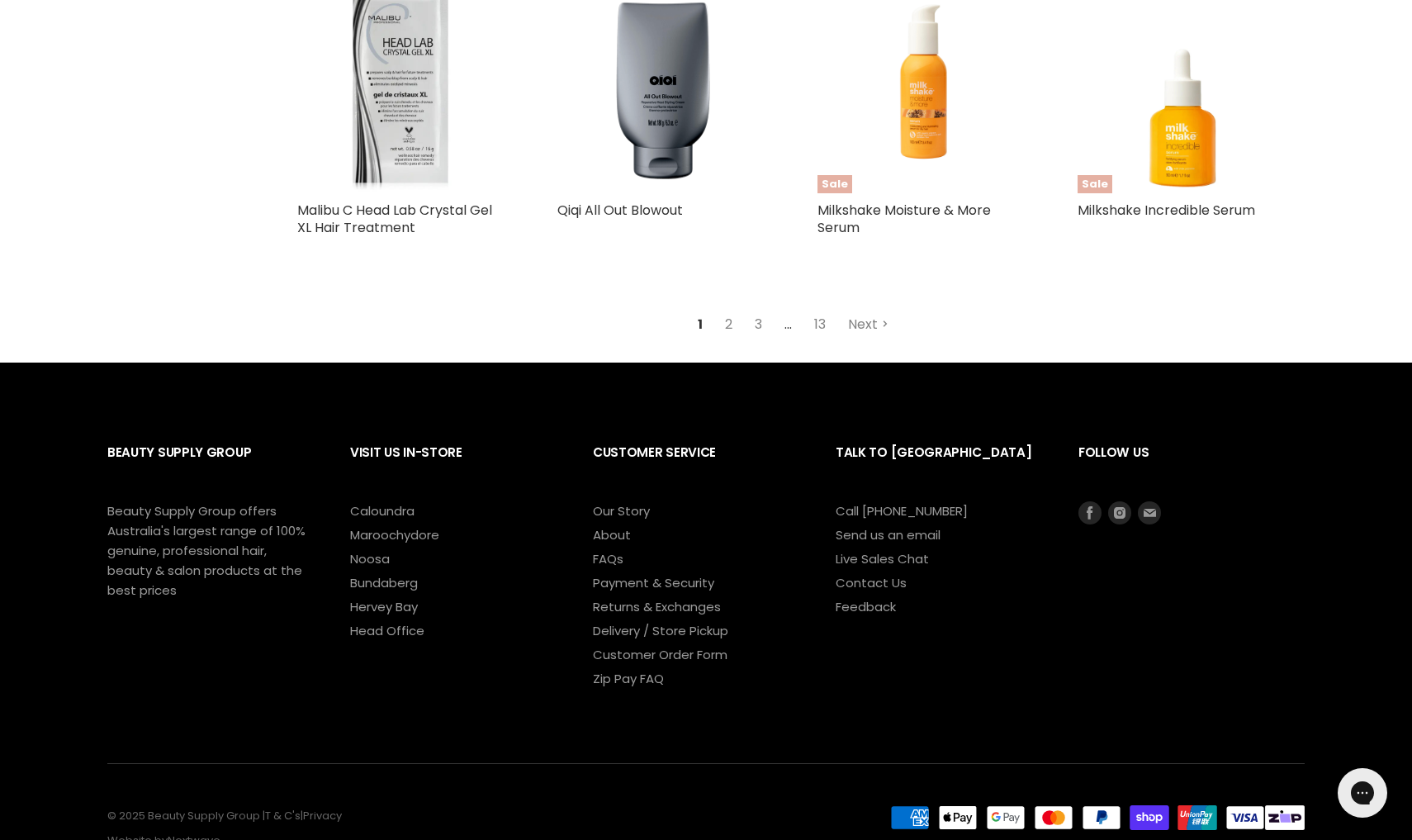
scroll to position [4110, 0]
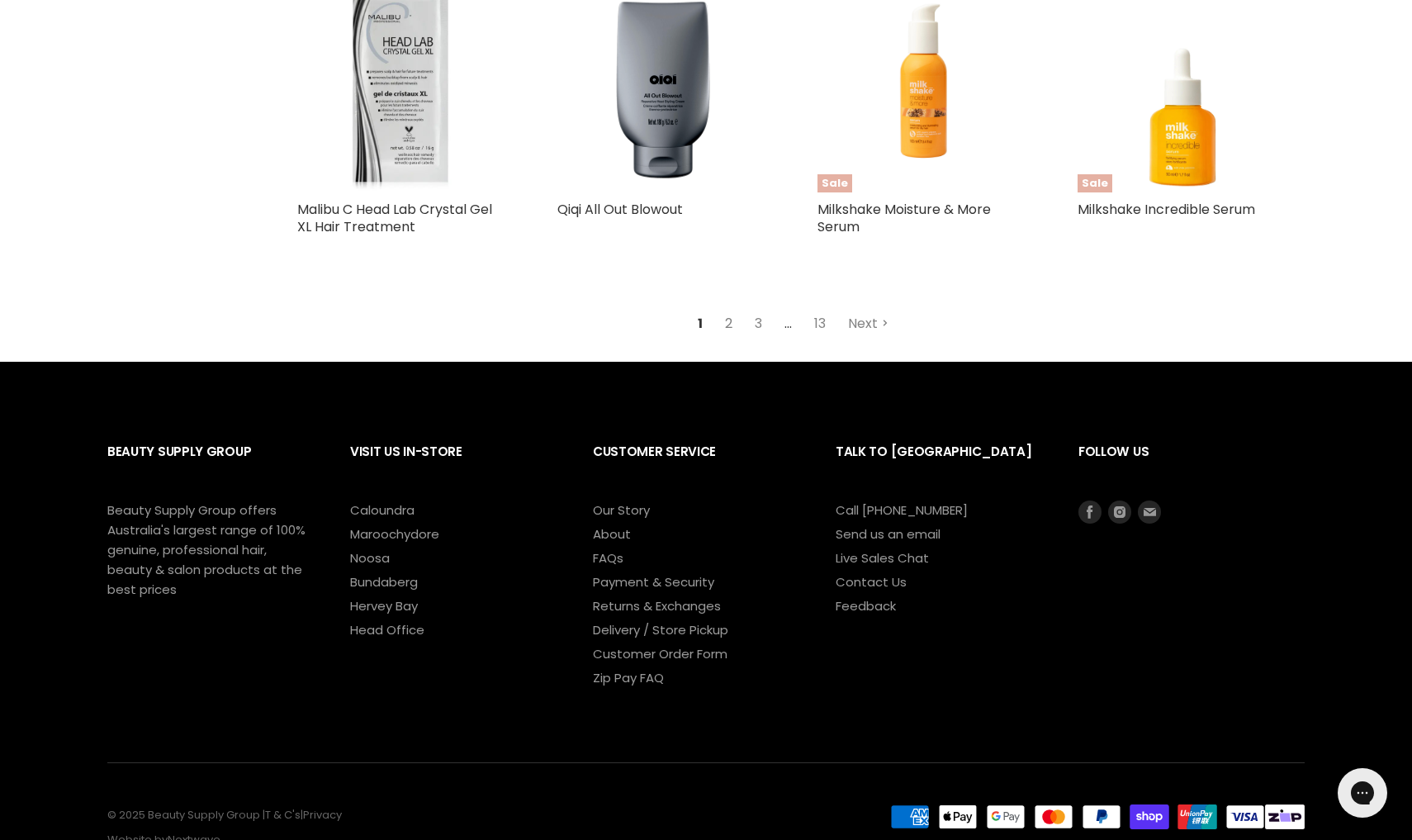
click at [730, 318] on link "2" at bounding box center [729, 324] width 26 height 30
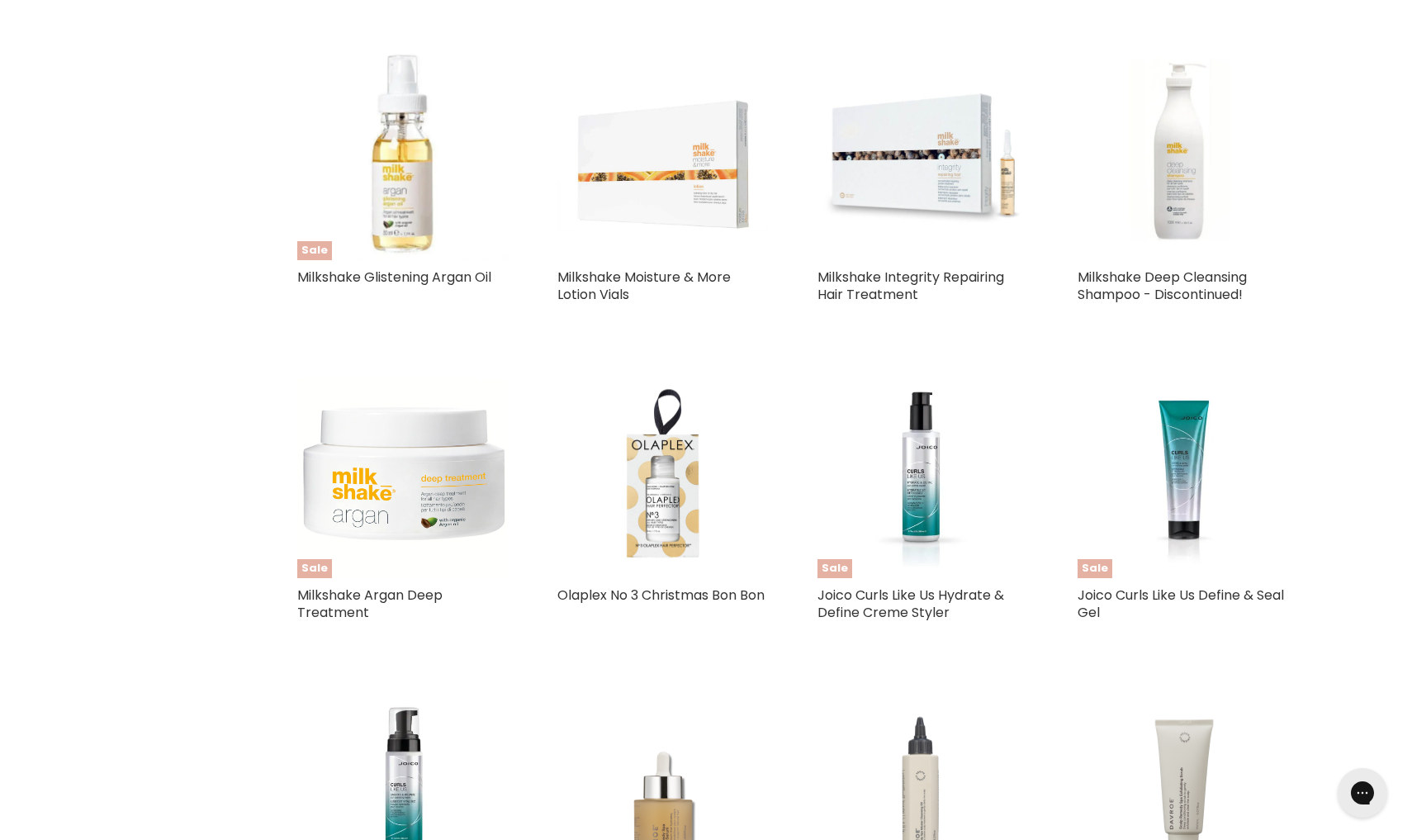
scroll to position [2715, 0]
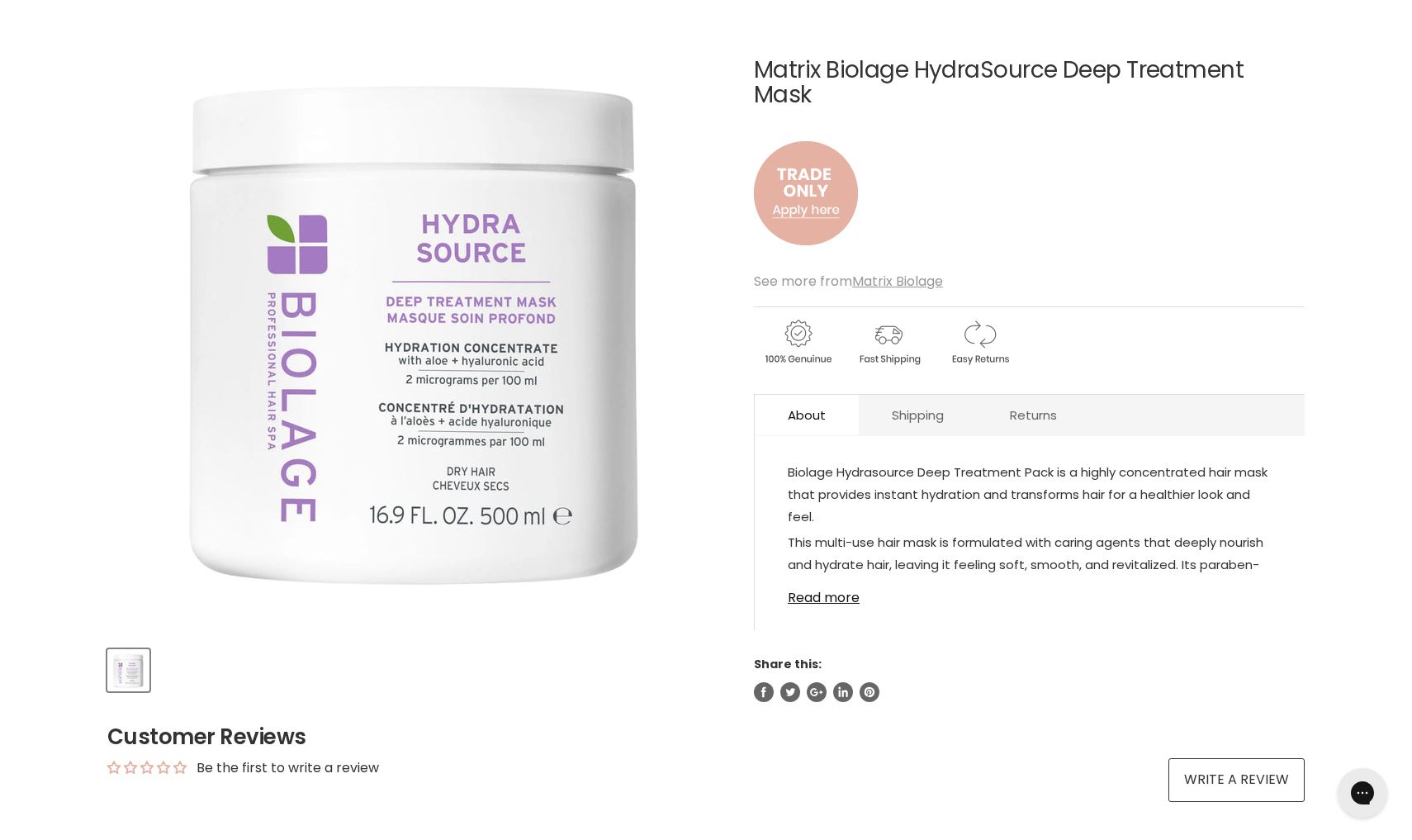
scroll to position [239, 0]
